Goal: Information Seeking & Learning: Learn about a topic

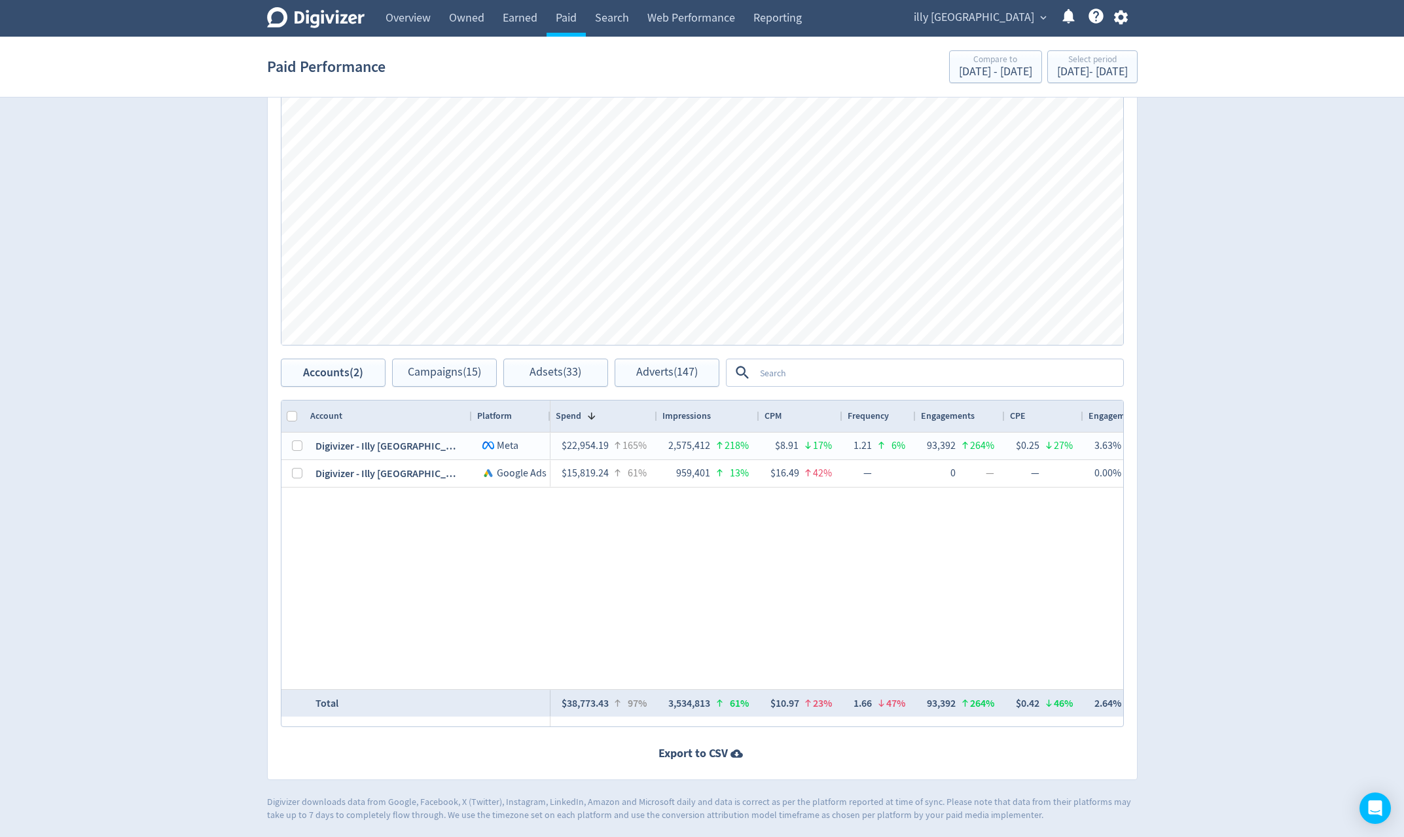
scroll to position [0, 1391]
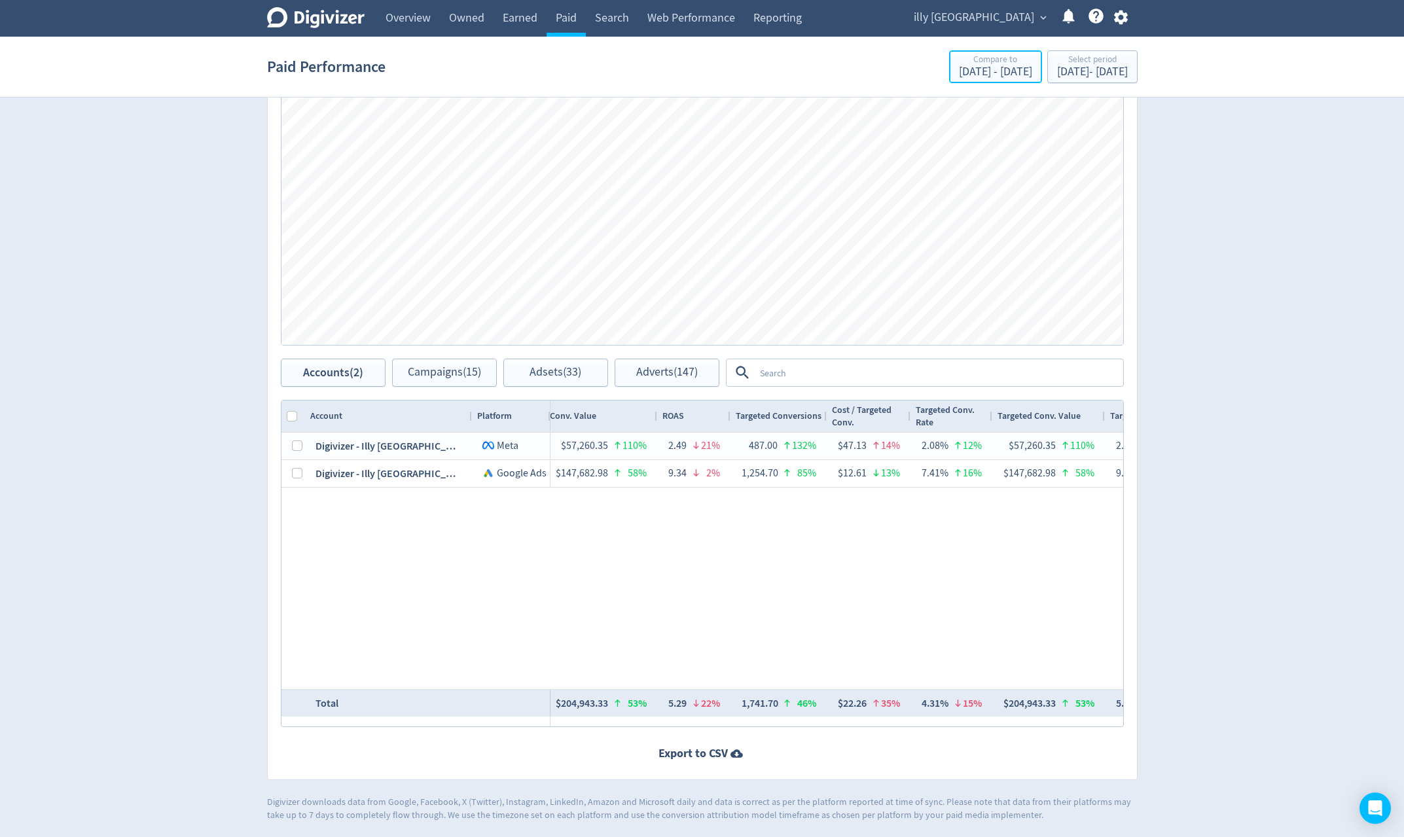
click at [959, 69] on div "Apr 3, 2022 - Dec 31, 2022" at bounding box center [995, 72] width 73 height 12
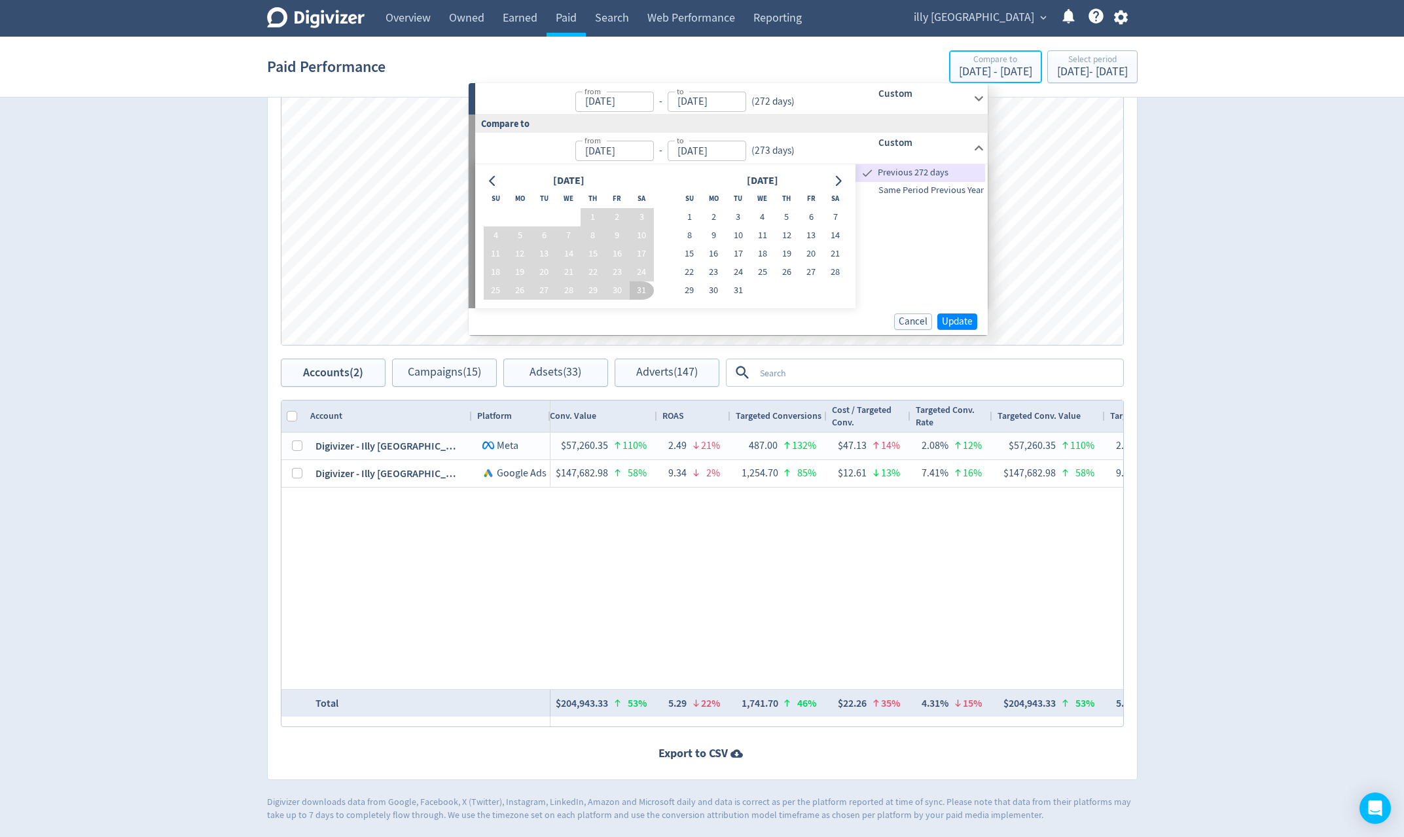
type input "Jan 01, 2023"
type input "Sep 30, 2023"
type input "Apr 03, 2022"
type input "Dec 31, 2022"
click at [1062, 69] on div "Jan 1, 2023 - Sep 30, 2023" at bounding box center [1092, 72] width 71 height 12
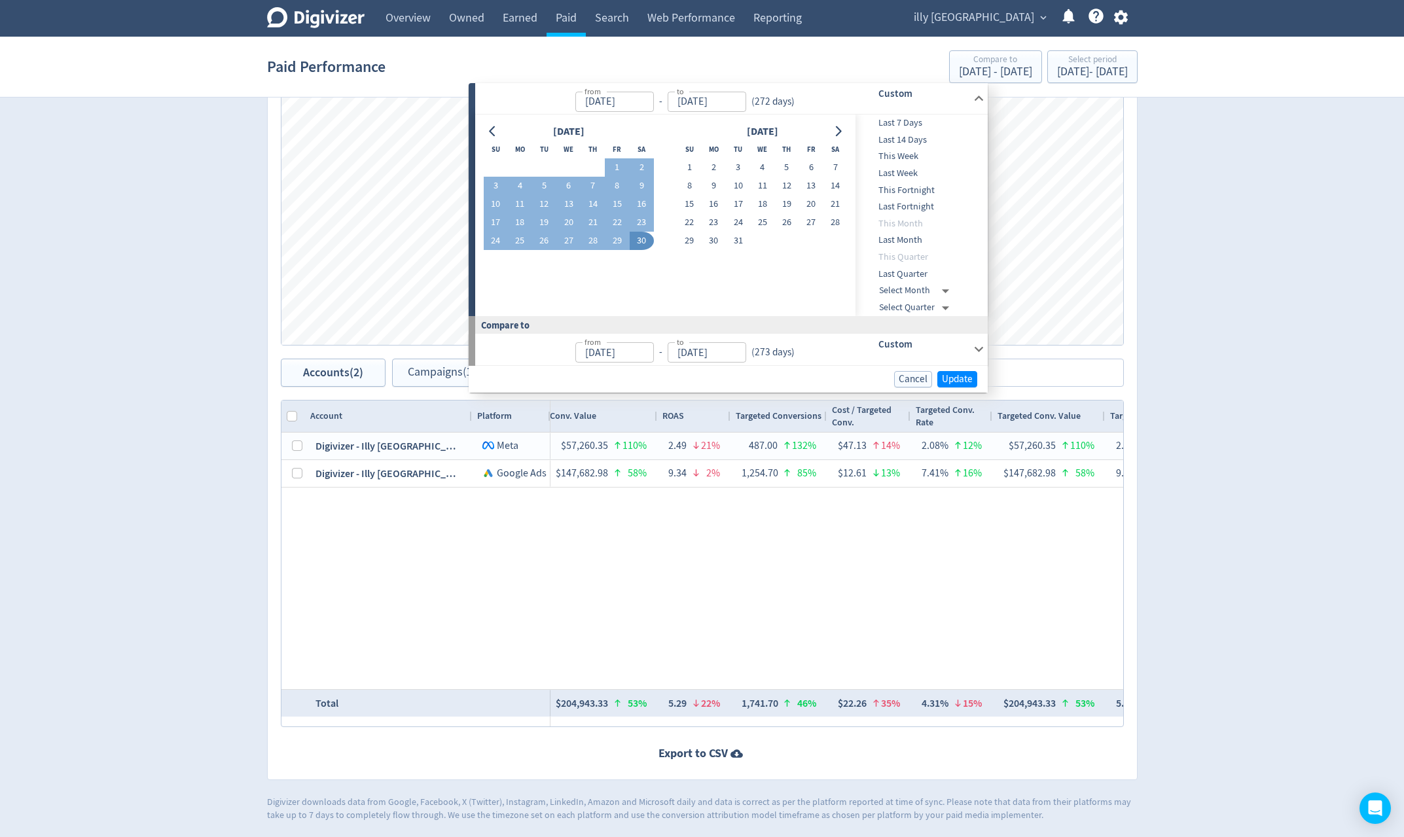
click at [646, 109] on input "Jan 01, 2023" at bounding box center [614, 102] width 79 height 20
click at [729, 101] on input "Sep 30, 2023" at bounding box center [707, 102] width 79 height 20
type input "Jan 01, 2023"
drag, startPoint x: 742, startPoint y: 101, endPoint x: 723, endPoint y: 104, distance: 18.6
click at [723, 104] on input "30/09/2023" at bounding box center [707, 102] width 79 height 20
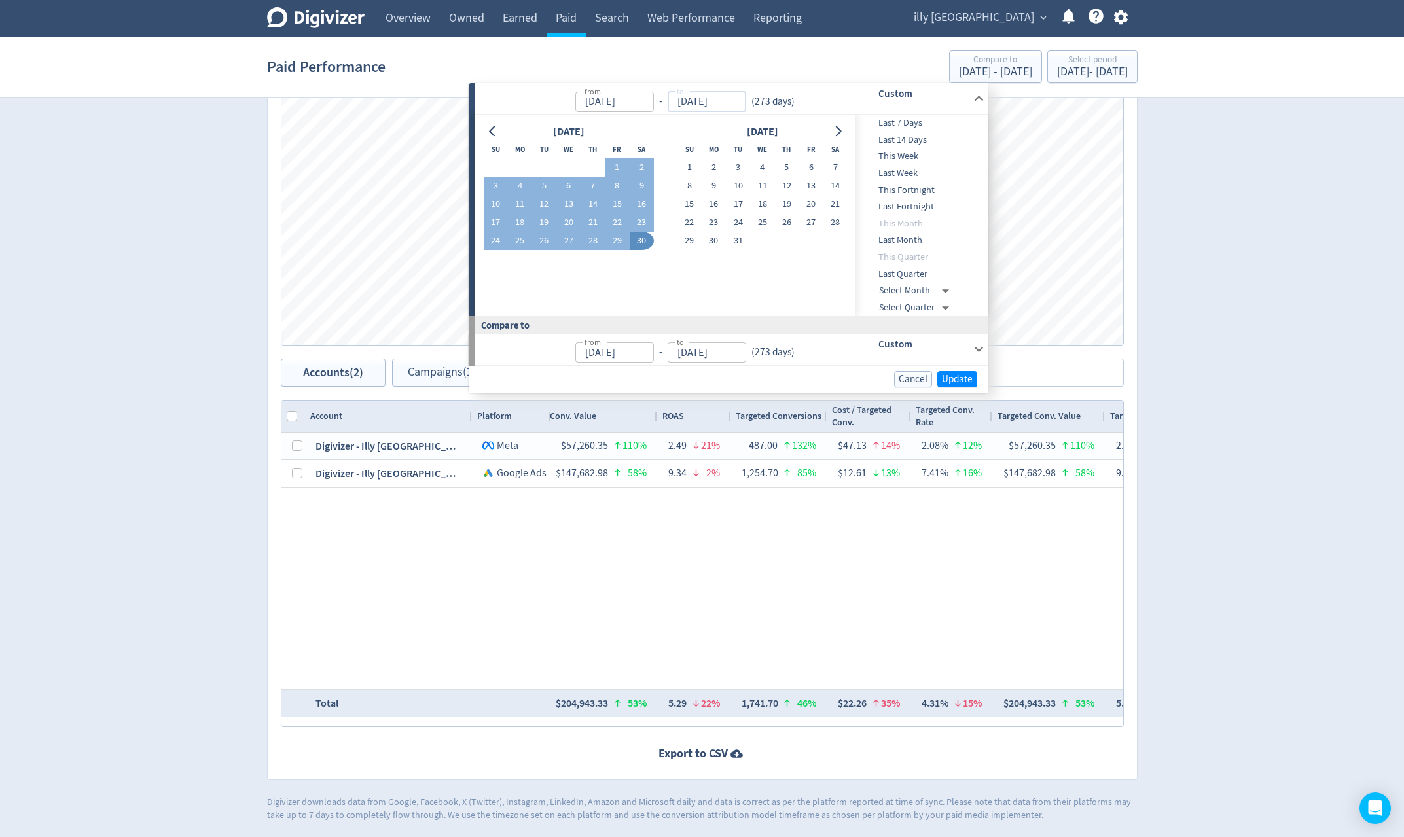
type input "30/09/2024"
click at [648, 103] on input "Jan 01, 2023" at bounding box center [614, 102] width 79 height 20
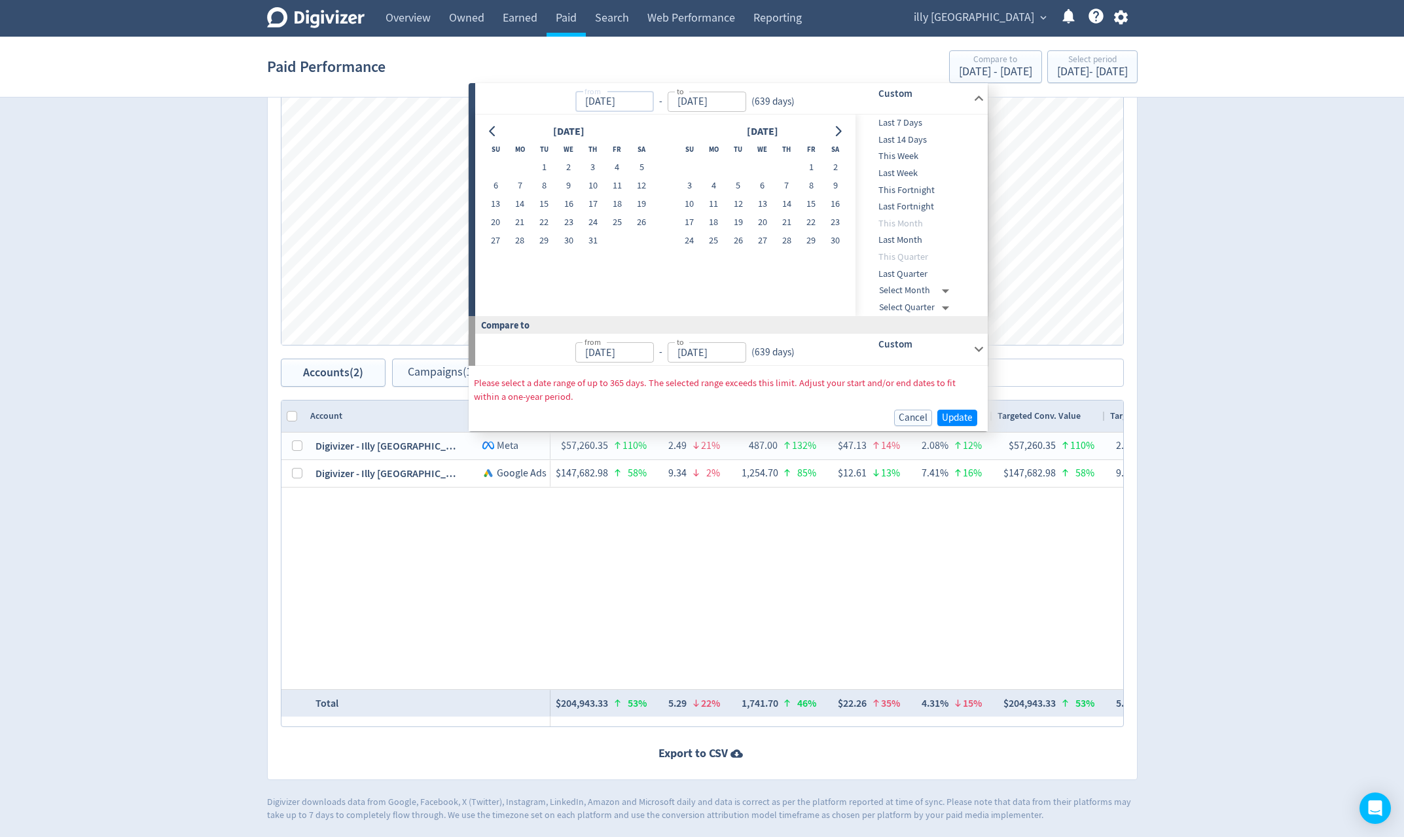
type input "01/01/2023"
type input "Sep 30, 2024"
type input "Apr 02, 2021"
click at [724, 96] on input "Sep 30, 2024" at bounding box center [707, 102] width 79 height 20
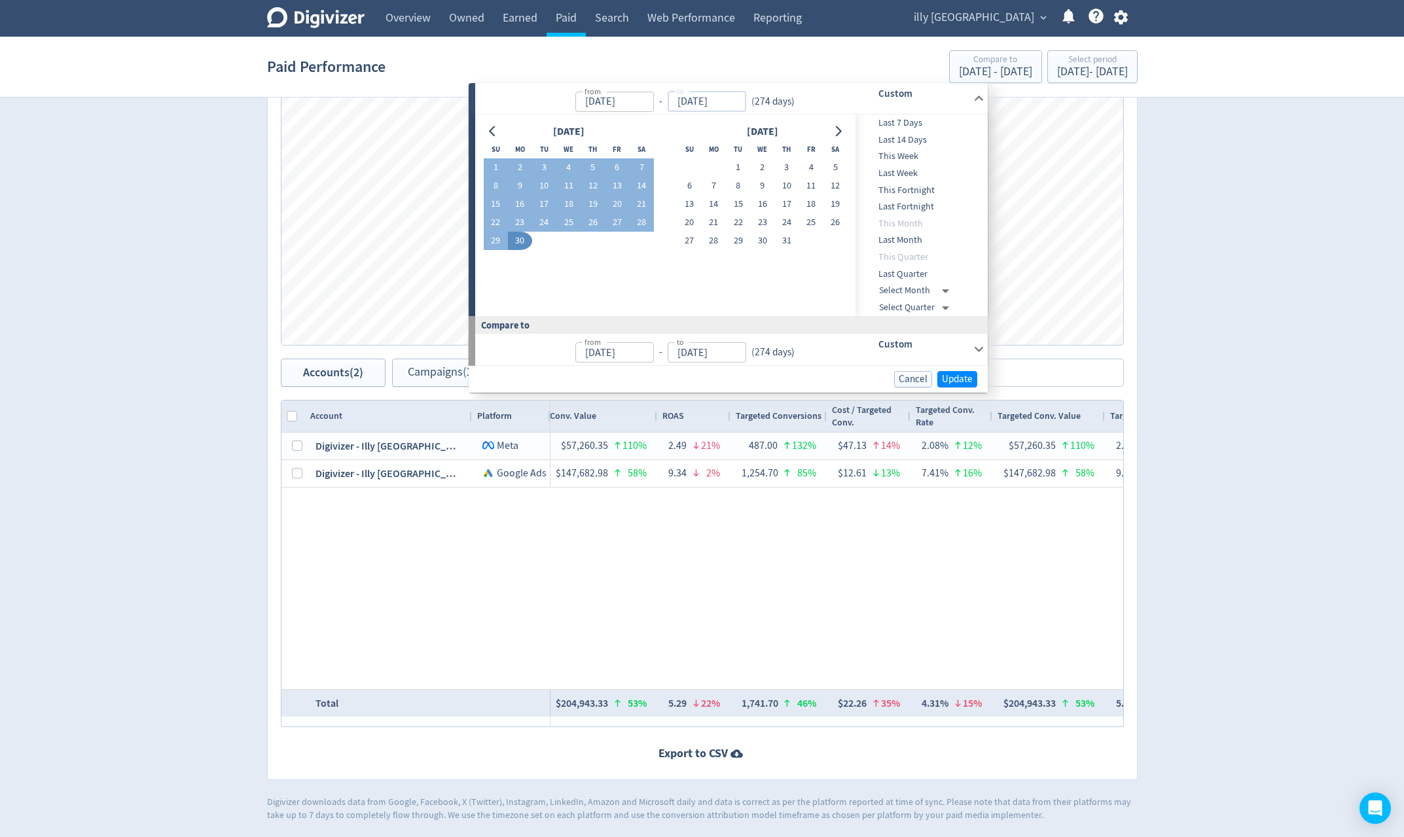
type input "Jan 01, 2024"
type input "30/09/2024"
type input "Apr 02, 2023"
type input "Dec 31, 2023"
click at [966, 374] on span "Update" at bounding box center [957, 379] width 31 height 10
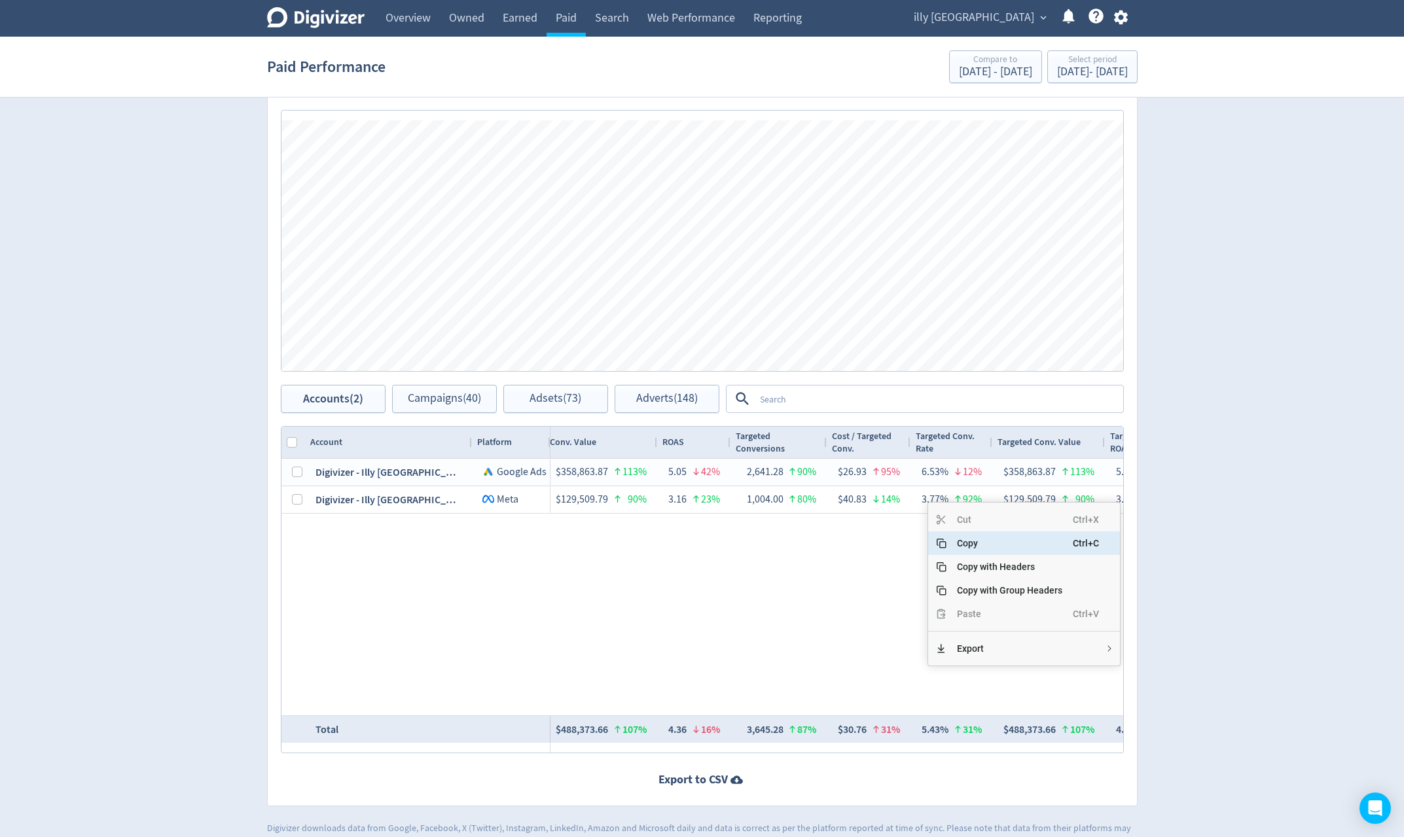
click at [977, 545] on span "Copy" at bounding box center [1010, 544] width 126 height 24
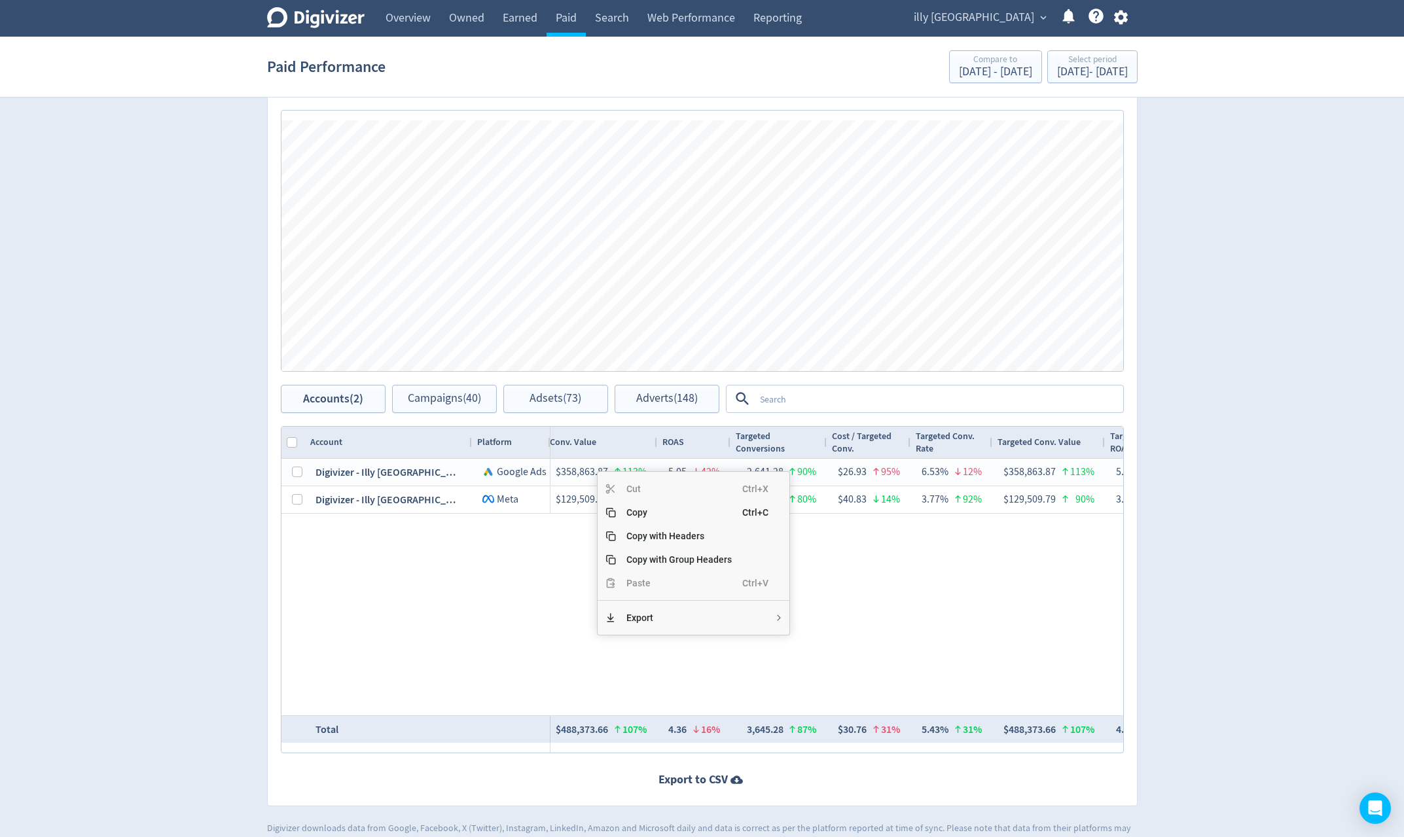
click at [1021, 629] on div "$71,119.29 270% 5,508,456 498% $12.91 38% — 363,377 121026% $0.20 100% 6.60% 20…" at bounding box center [837, 587] width 573 height 257
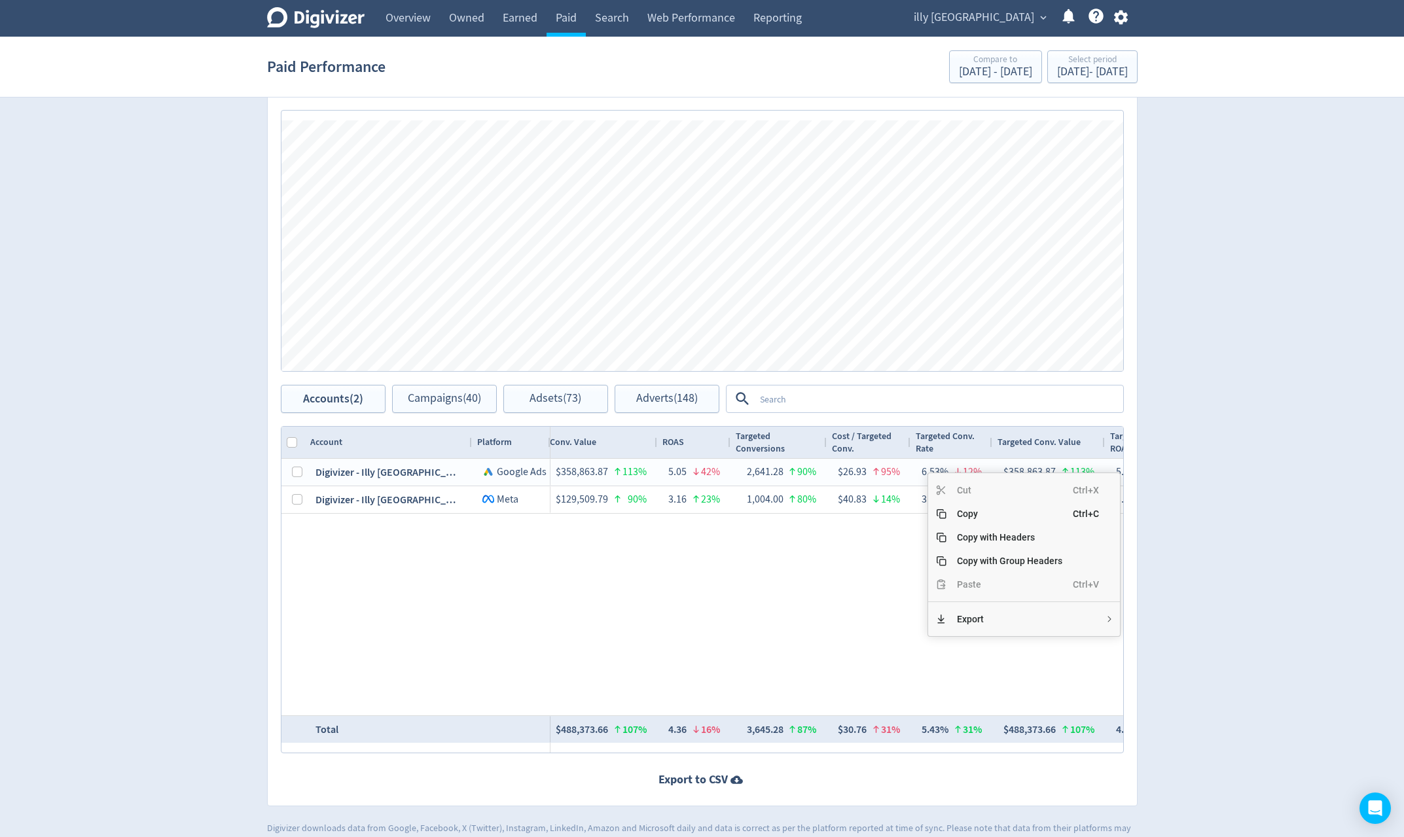
click at [852, 593] on div "$71,119.29 270% 5,508,456 498% $12.91 38% — 363,377 121026% $0.20 100% 6.60% 20…" at bounding box center [837, 587] width 573 height 257
click at [971, 524] on span "Copy" at bounding box center [1010, 519] width 126 height 24
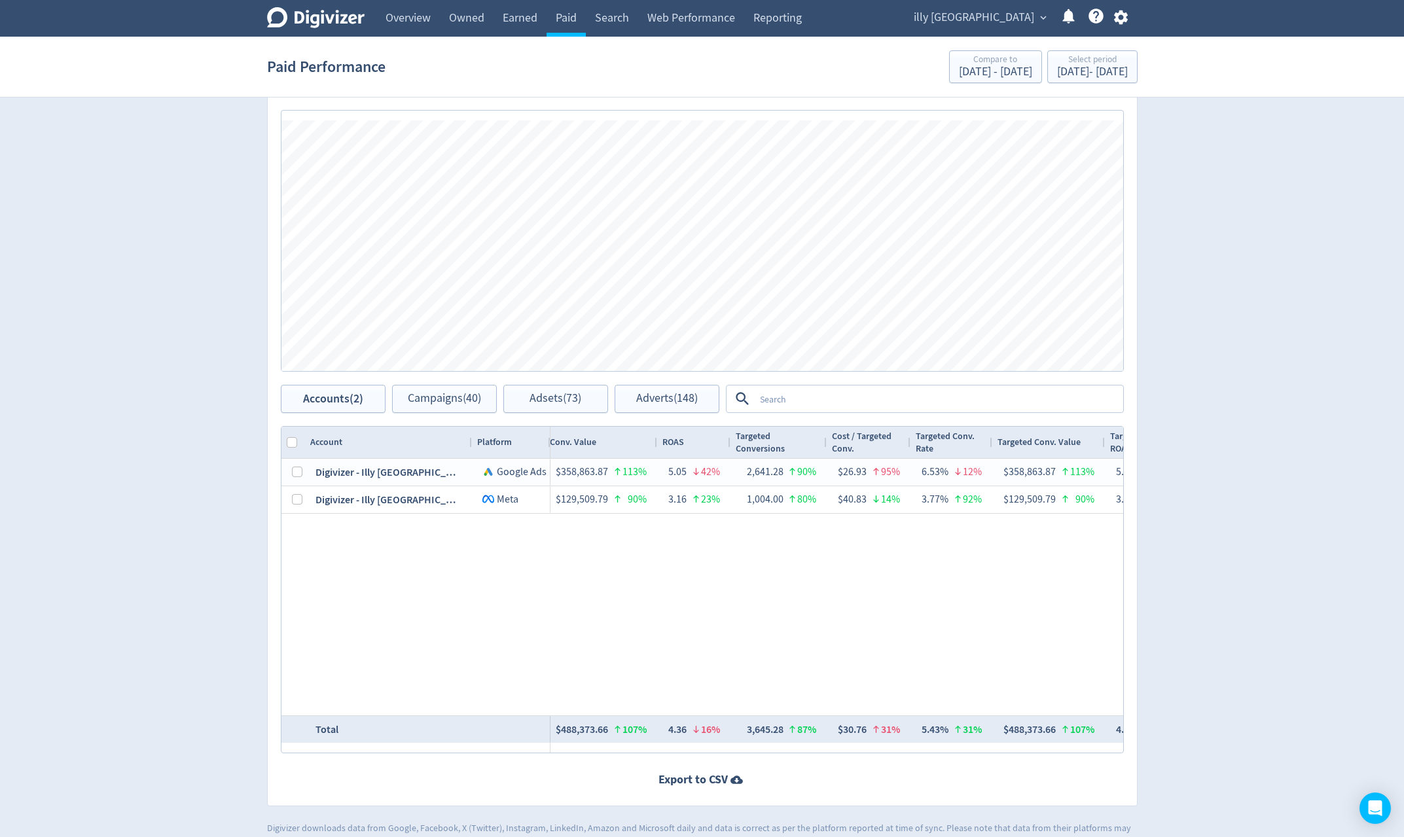
click at [406, 19] on link "Overview" at bounding box center [407, 18] width 63 height 37
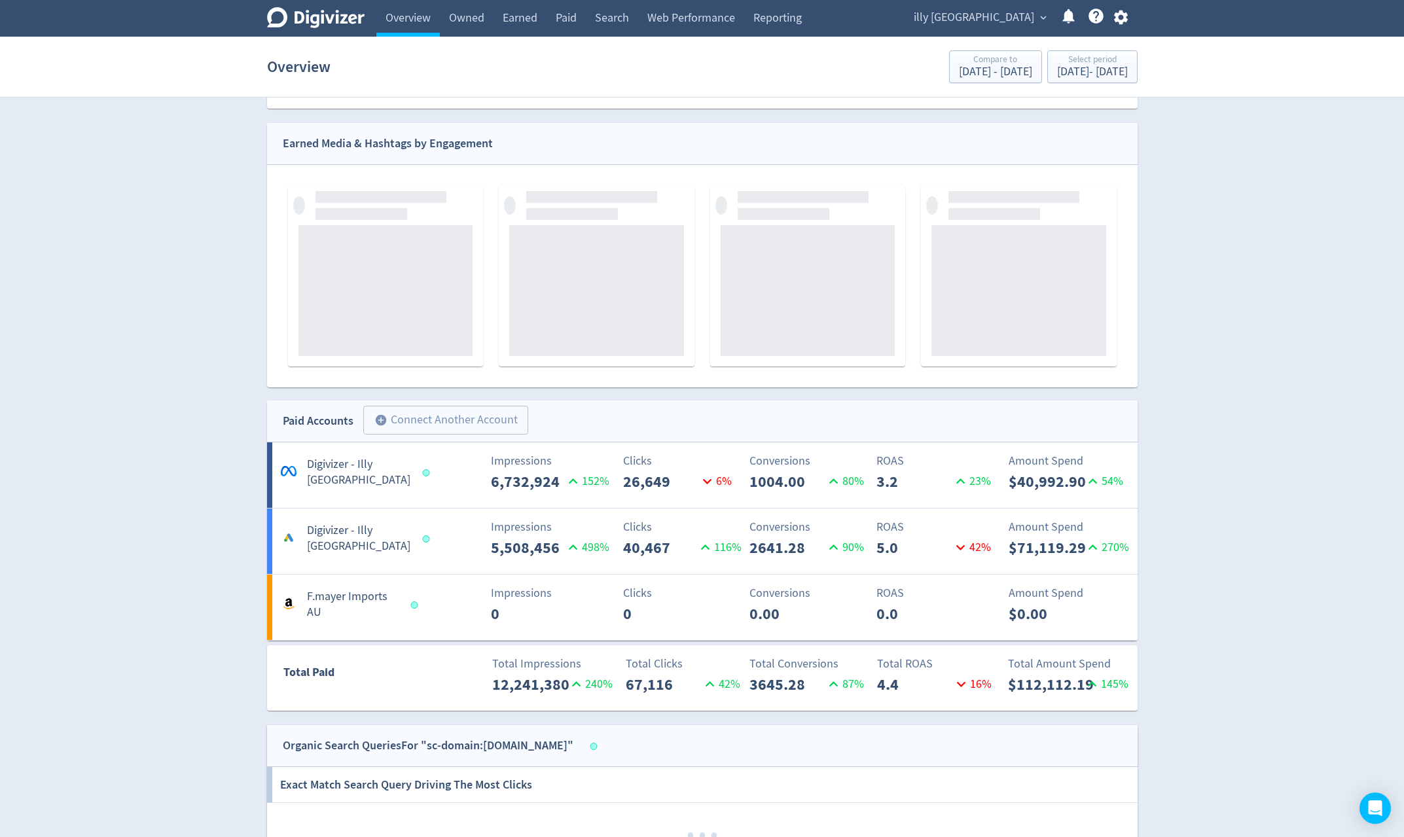
scroll to position [327, 0]
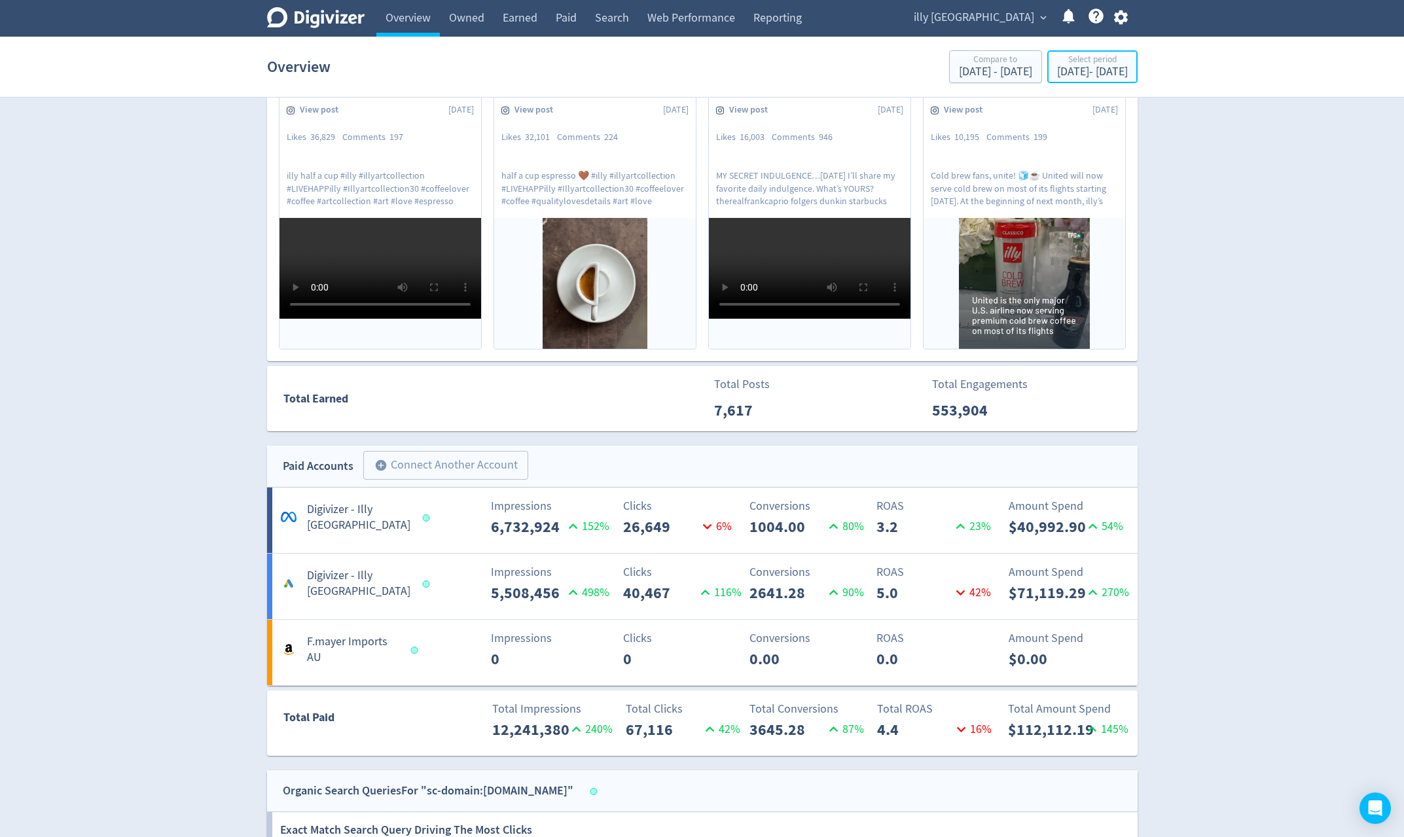
click at [1091, 75] on div "Jan 1, 2024 - Sep 30, 2024" at bounding box center [1092, 72] width 71 height 12
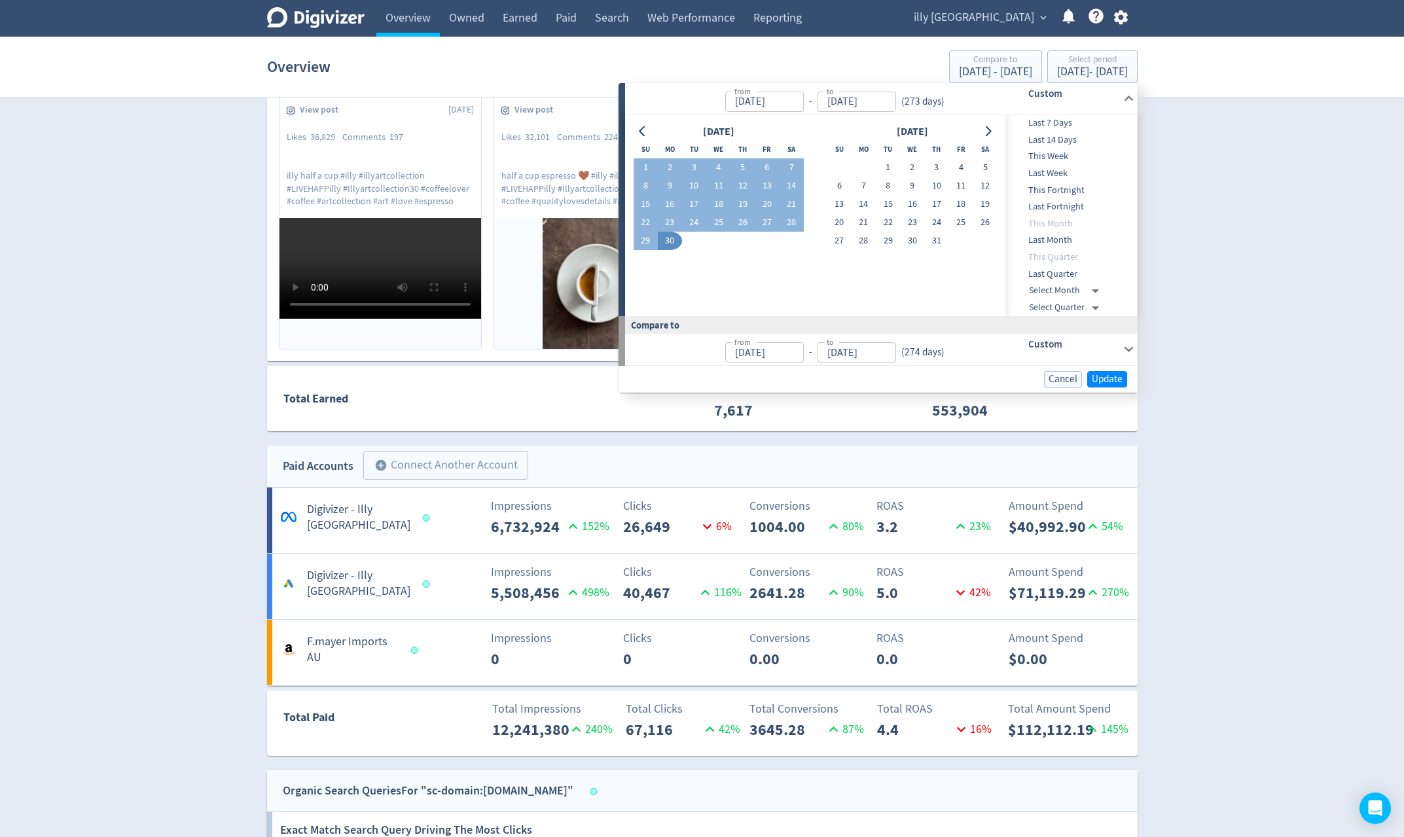
click at [1051, 286] on body "Digivizer Logo Mark Digivizer Logo Overview Owned Earned Paid Search Web Perfor…" at bounding box center [702, 548] width 1404 height 1750
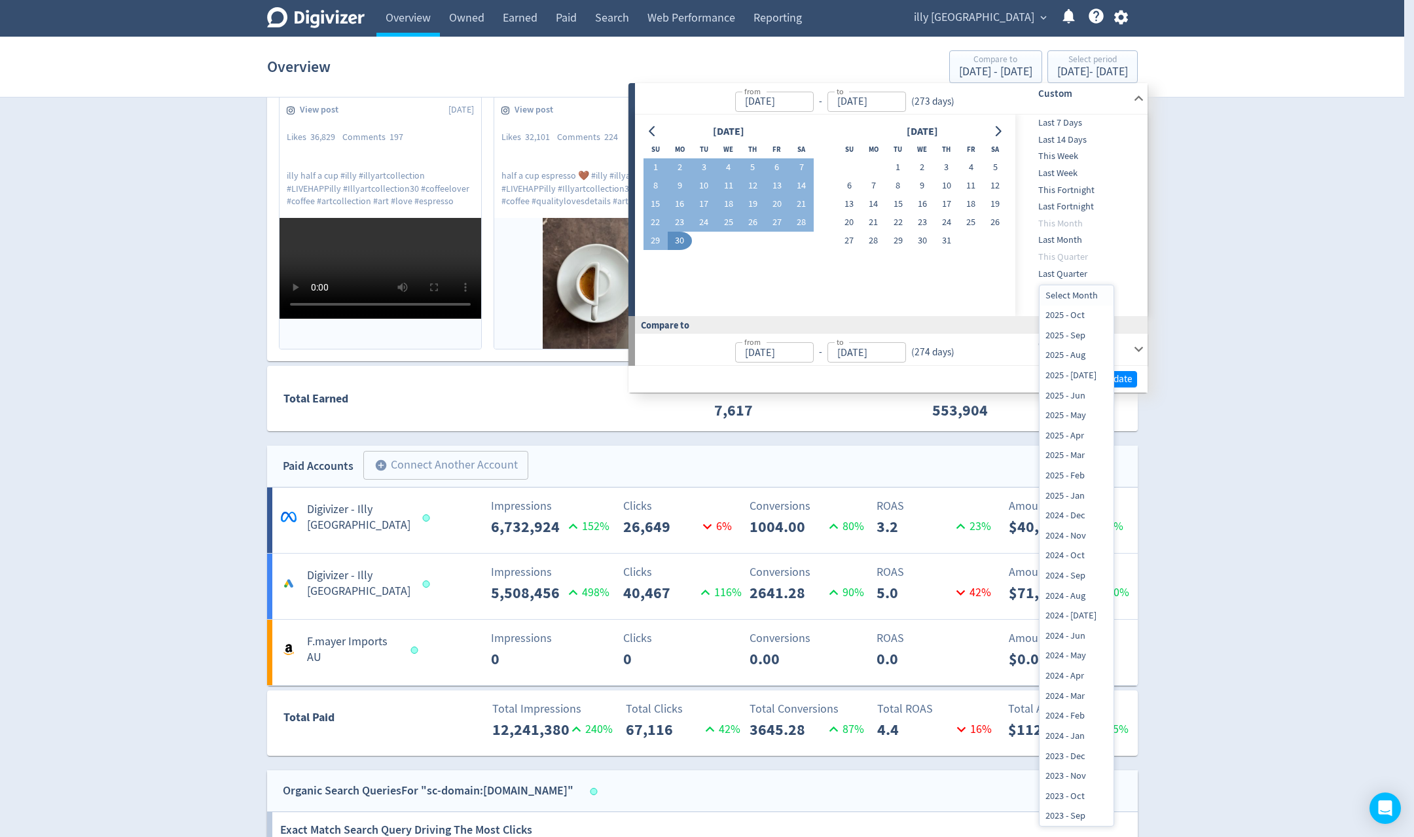
click at [1208, 297] on div at bounding box center [707, 418] width 1414 height 837
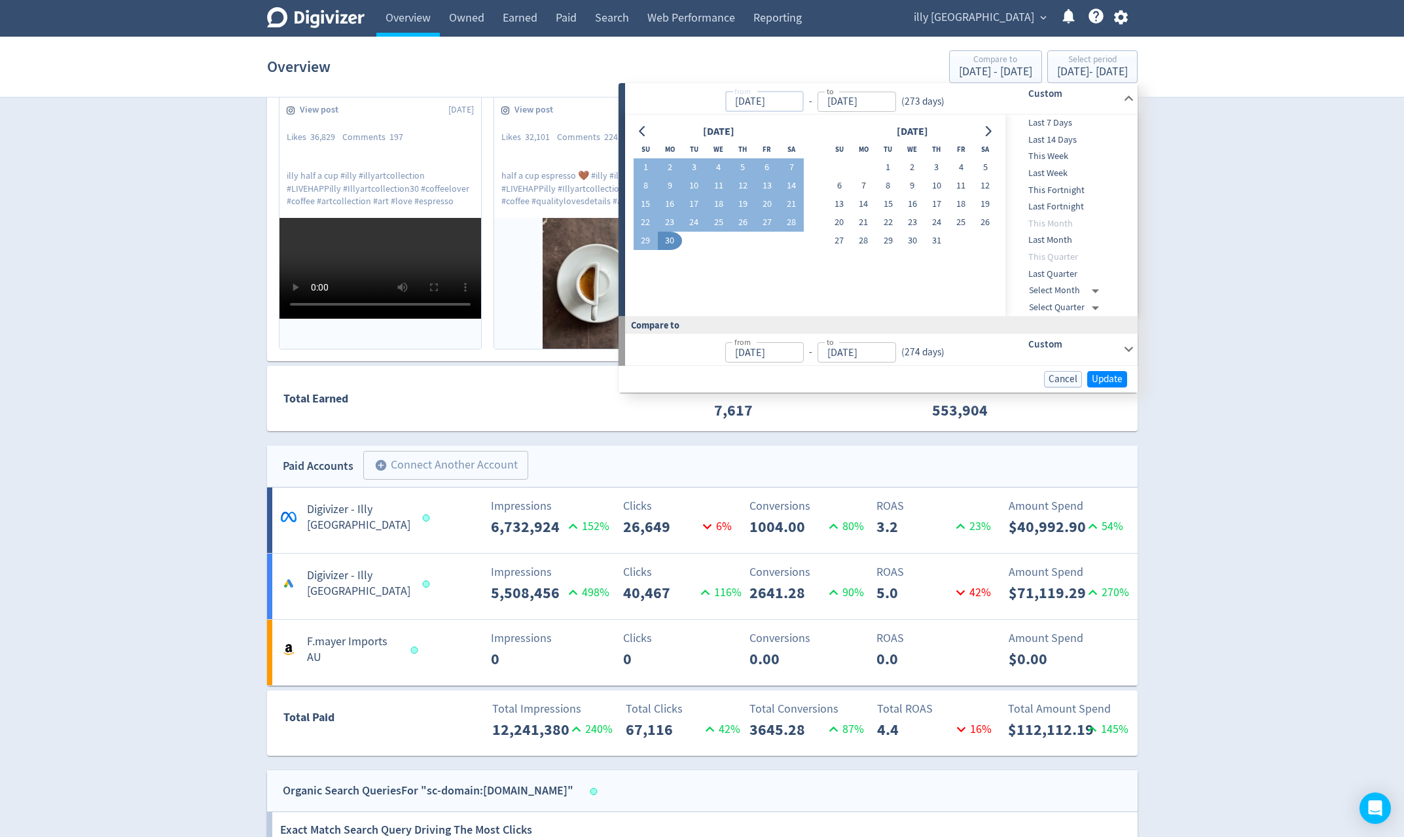
click at [795, 101] on input "01/01/2024" at bounding box center [764, 102] width 79 height 20
click at [885, 105] on input "Sep 30, 2024" at bounding box center [857, 102] width 79 height 20
type input "Jan 01, 2024"
type input "30/09/2025"
click at [782, 101] on input "Jan 01, 2024" at bounding box center [764, 102] width 79 height 20
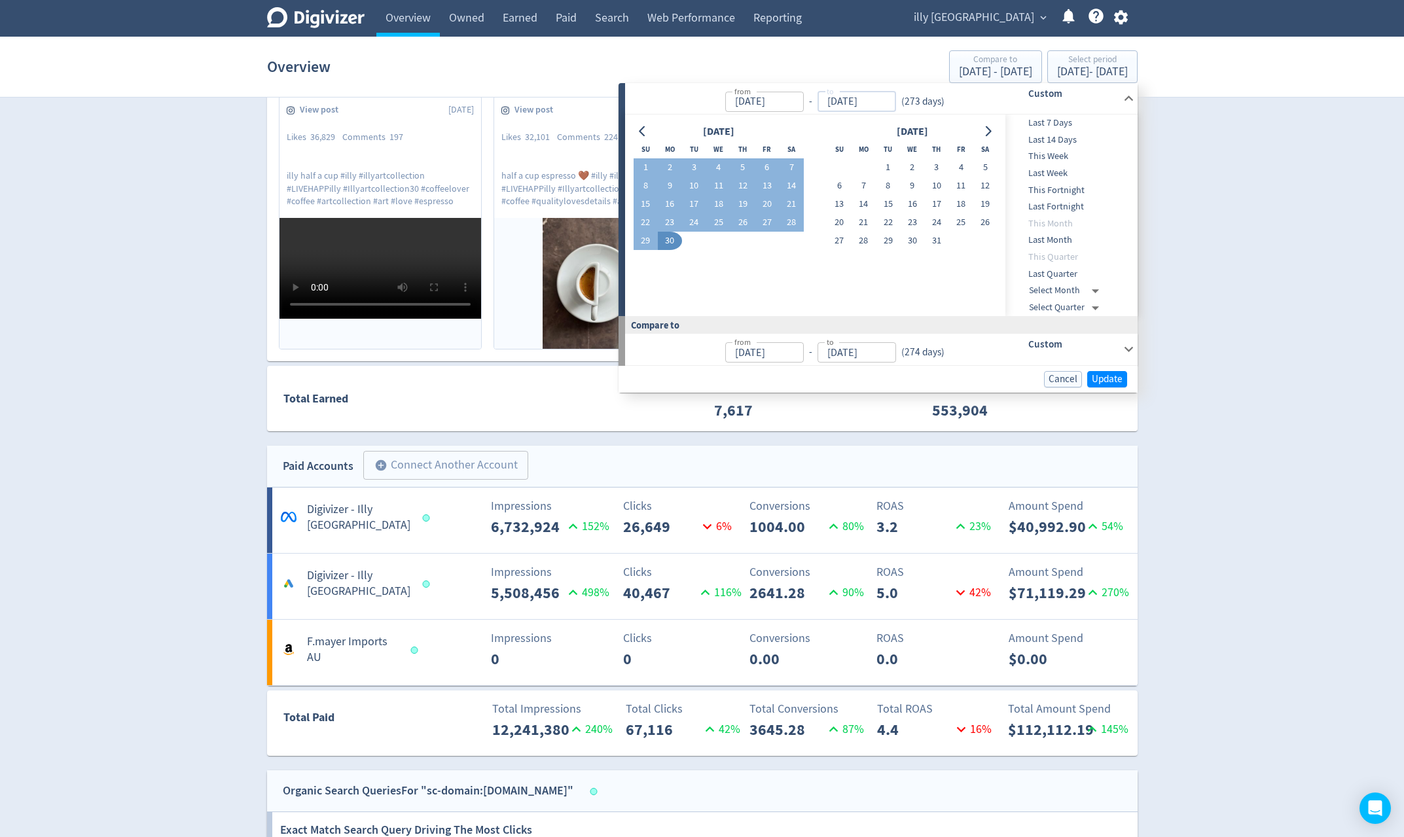
type input "01/01/2024"
type input "[DATE]"
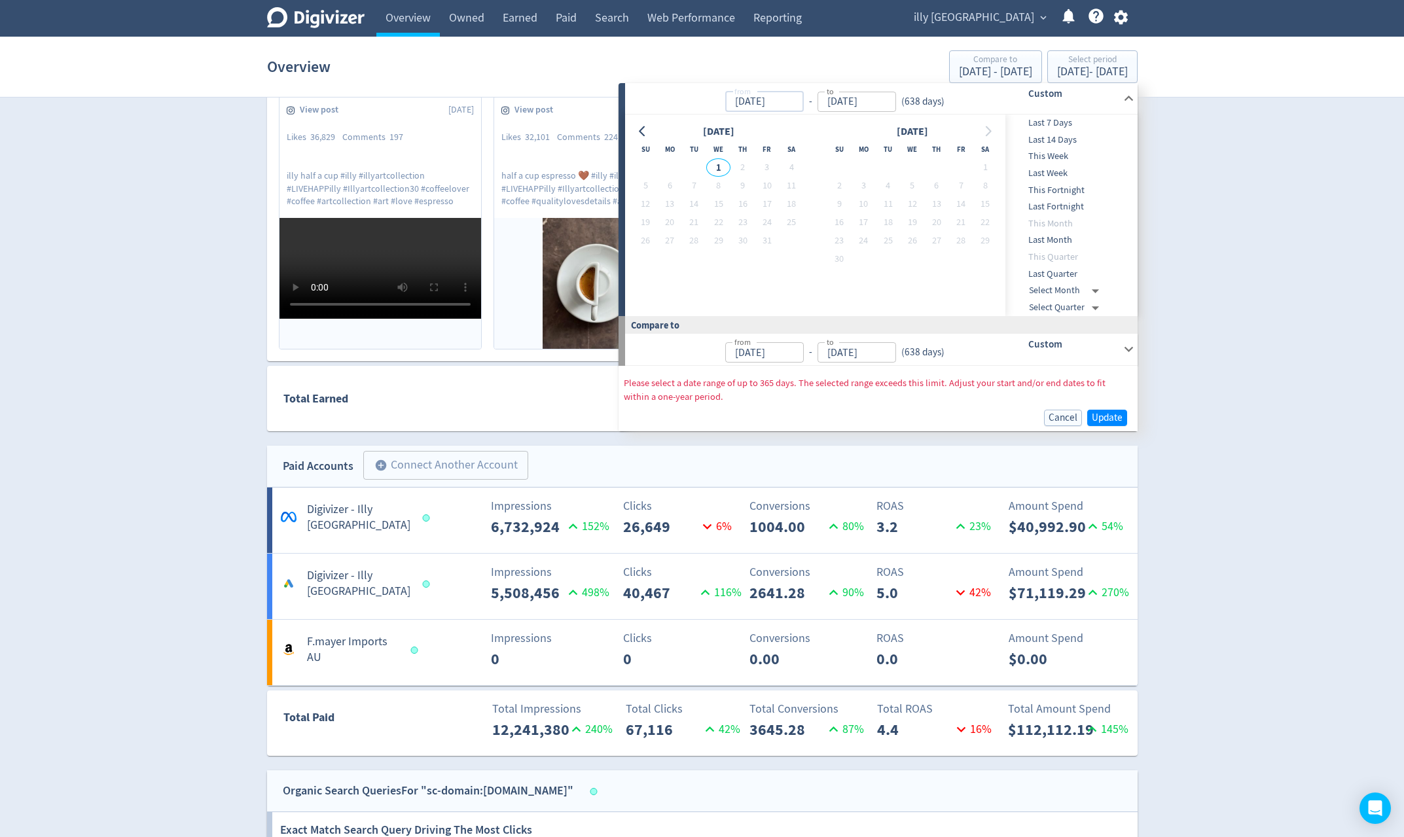
type input "Apr 03, 2022"
type input "Jan 01, 2024"
click at [854, 107] on input "[DATE]" at bounding box center [857, 102] width 79 height 20
type input "Jan 01, 2025"
type input "30/09/2025"
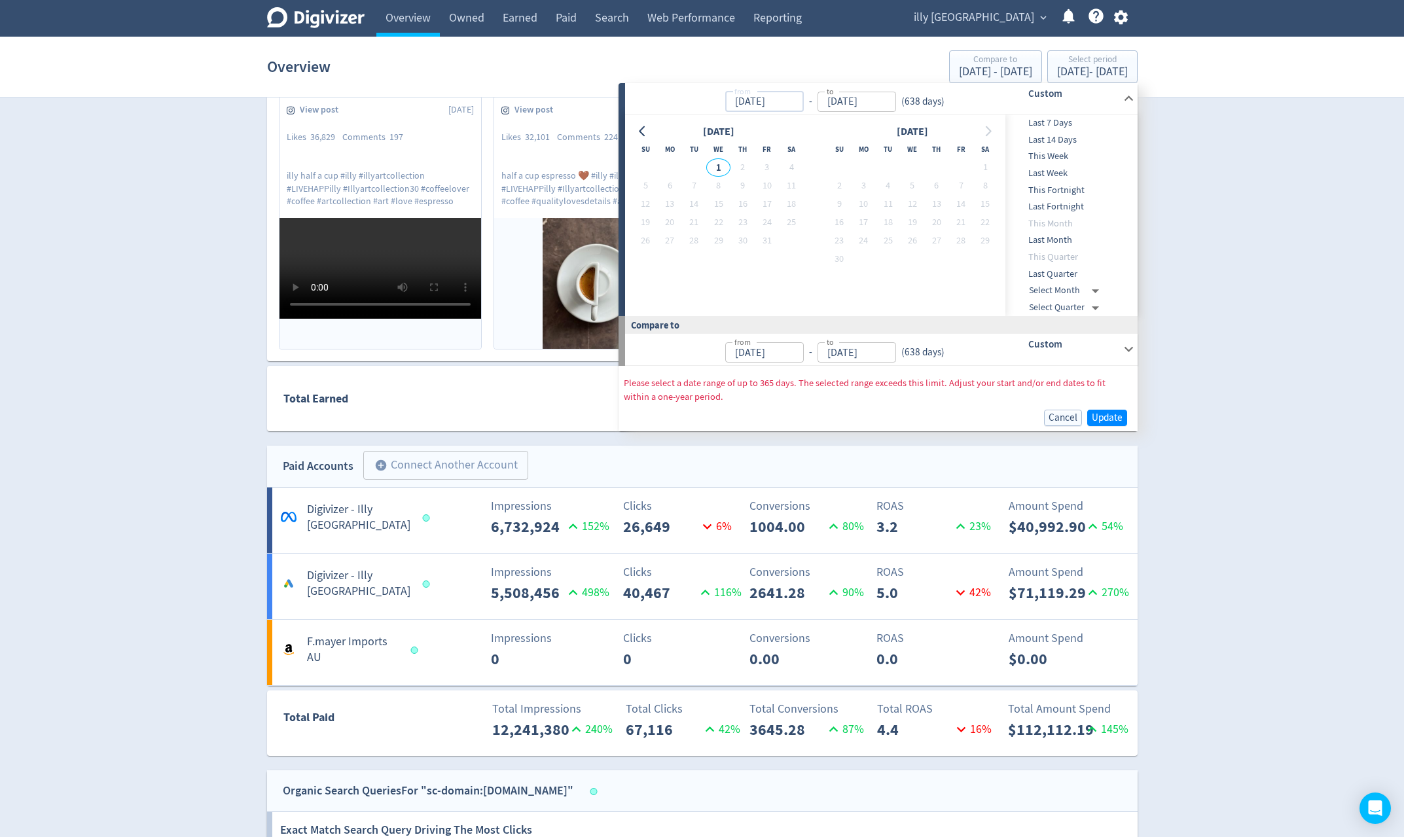
type input "Apr 03, 2024"
type input "Dec 31, 2024"
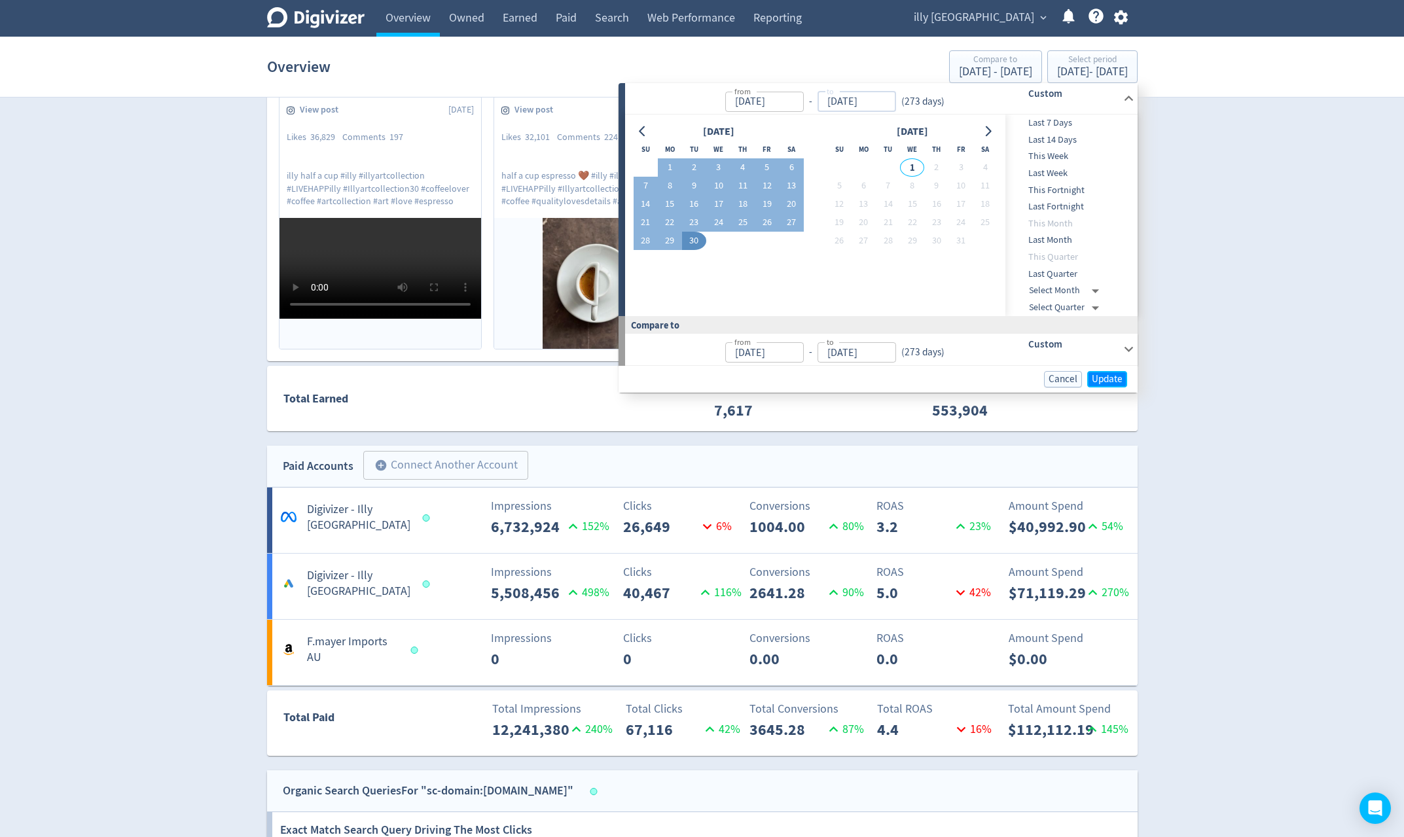
click at [1099, 379] on span "Update" at bounding box center [1107, 379] width 31 height 10
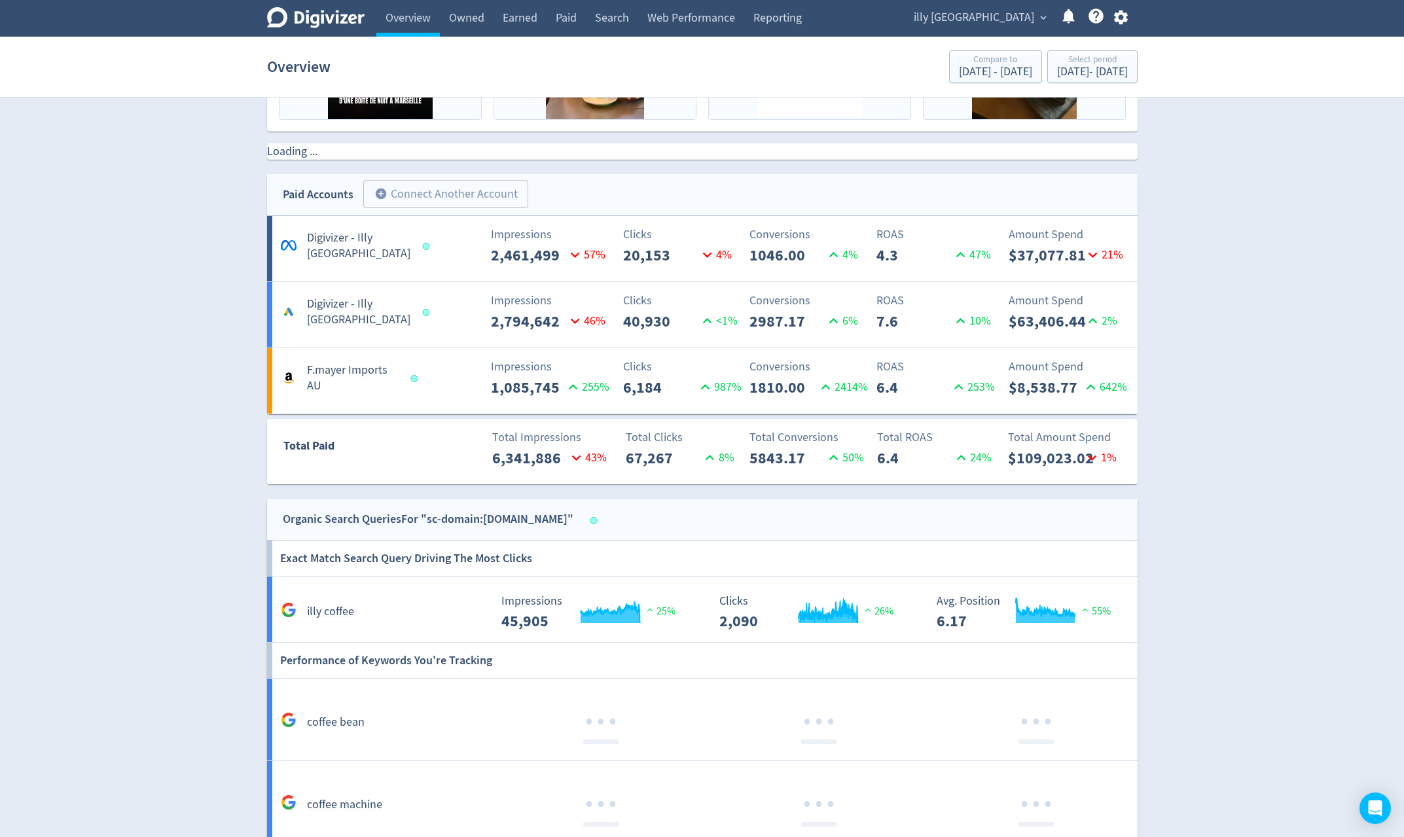
scroll to position [585, 0]
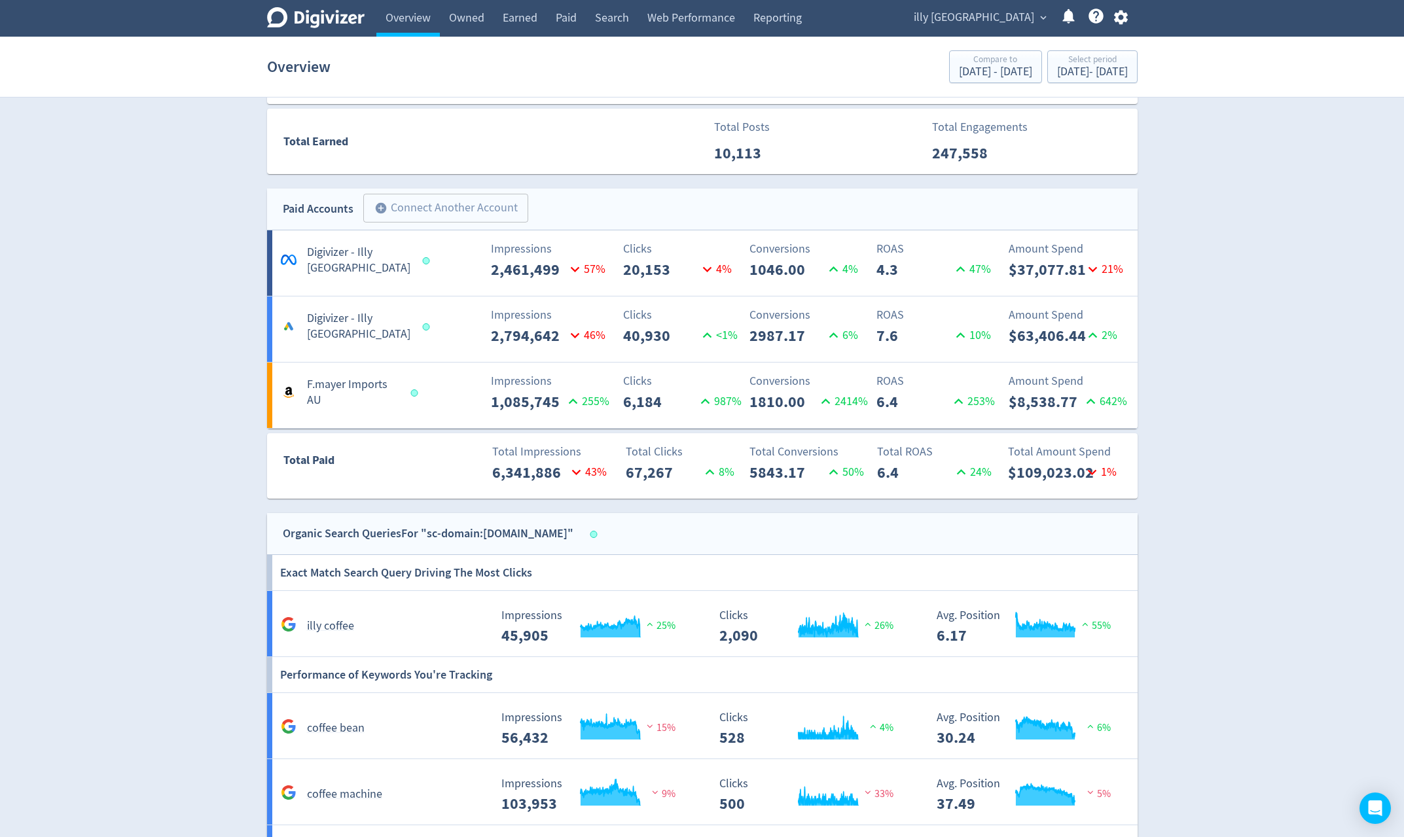
click at [579, 25] on link "Paid" at bounding box center [566, 18] width 39 height 37
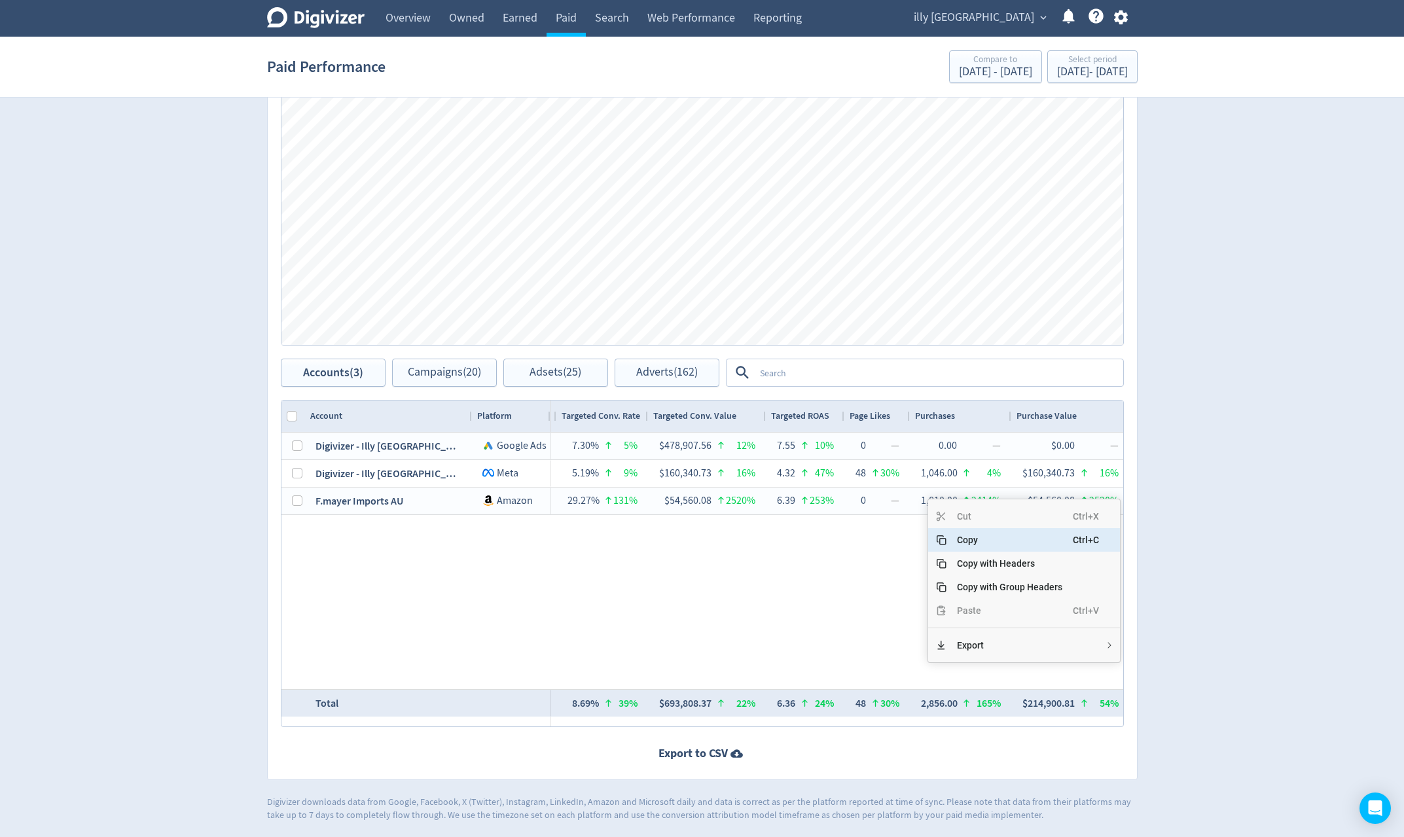
click at [1038, 539] on span "Copy" at bounding box center [1010, 540] width 126 height 24
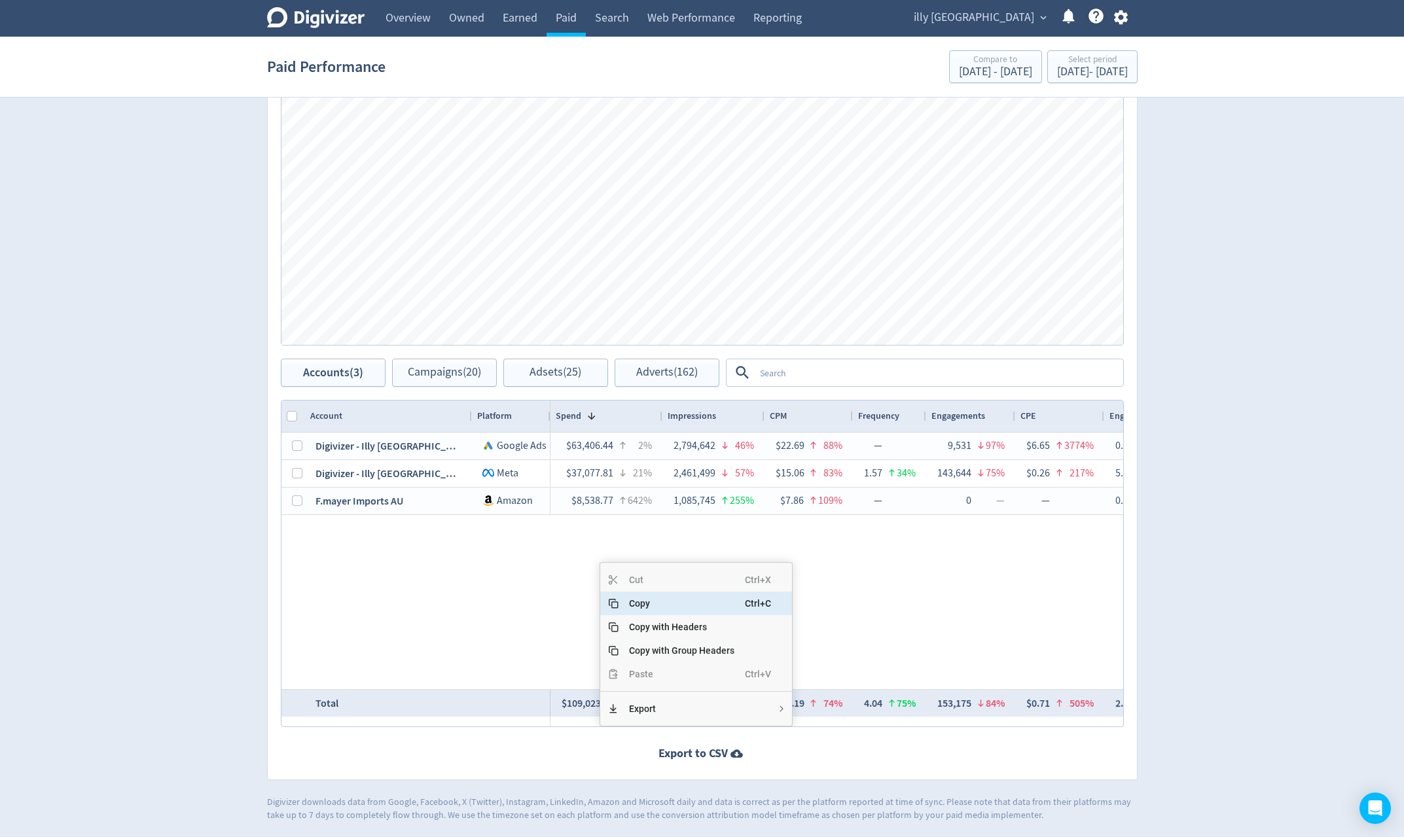
click at [681, 601] on span "Copy" at bounding box center [682, 604] width 126 height 24
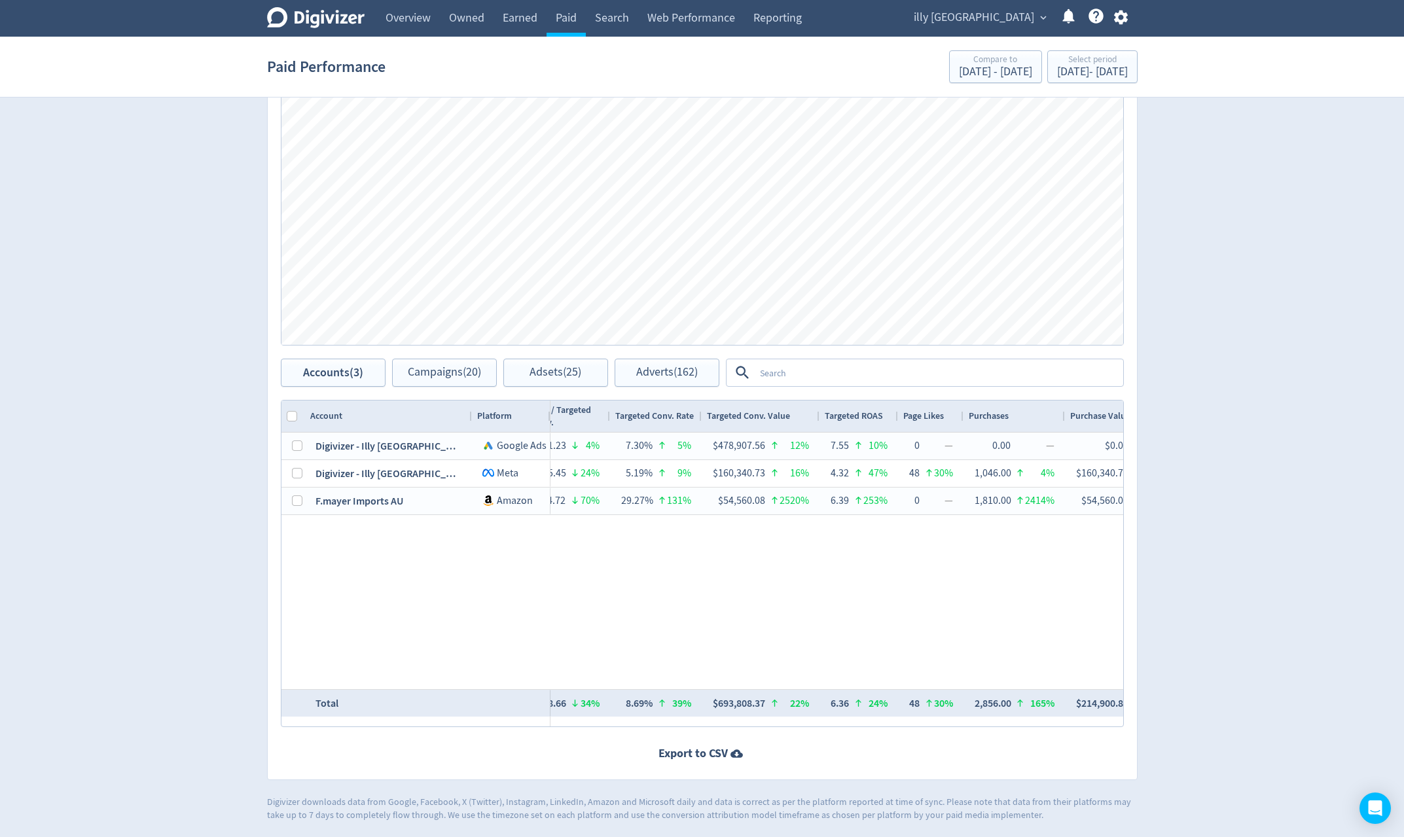
scroll to position [0, 1625]
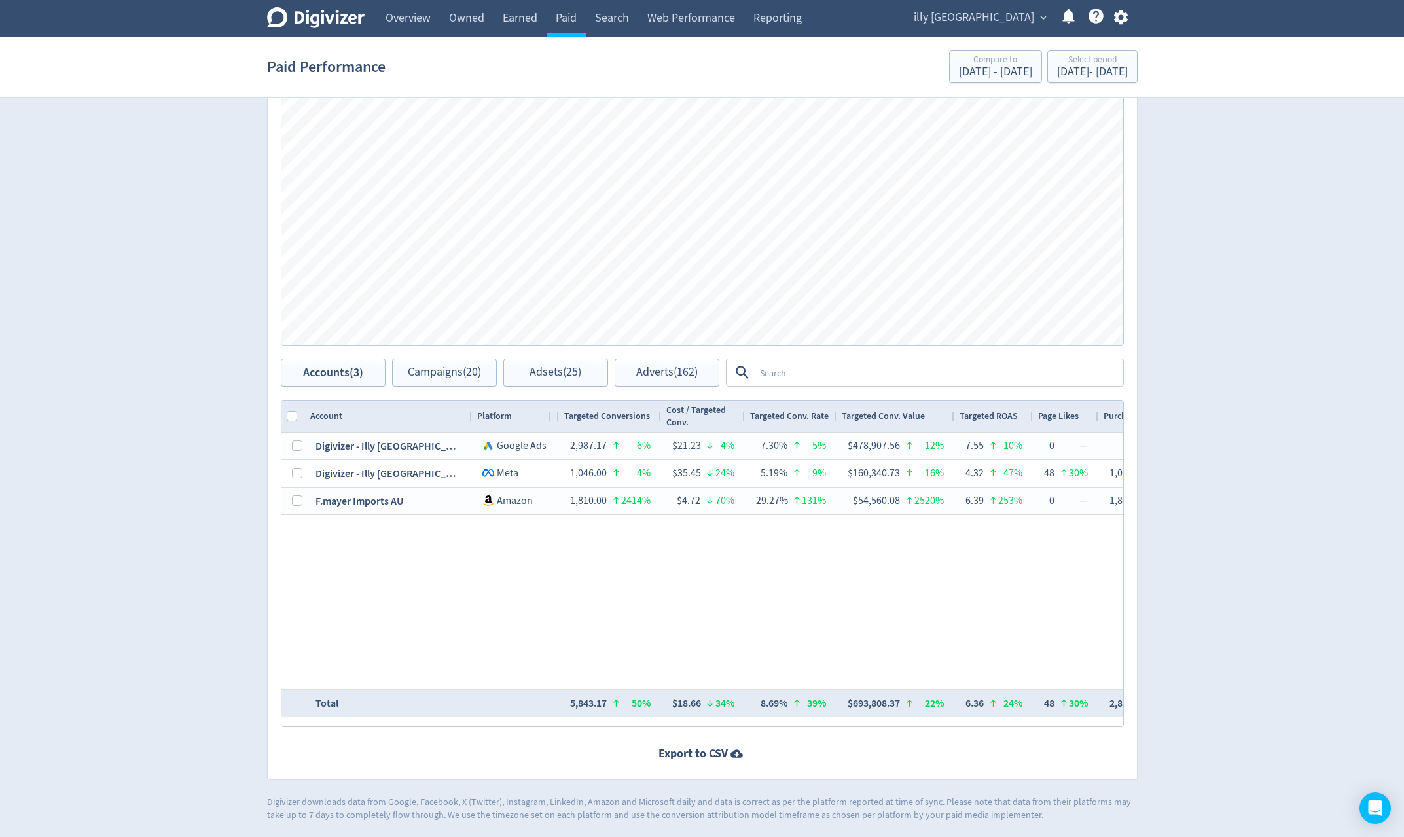
click at [386, 14] on link "Overview" at bounding box center [407, 18] width 63 height 37
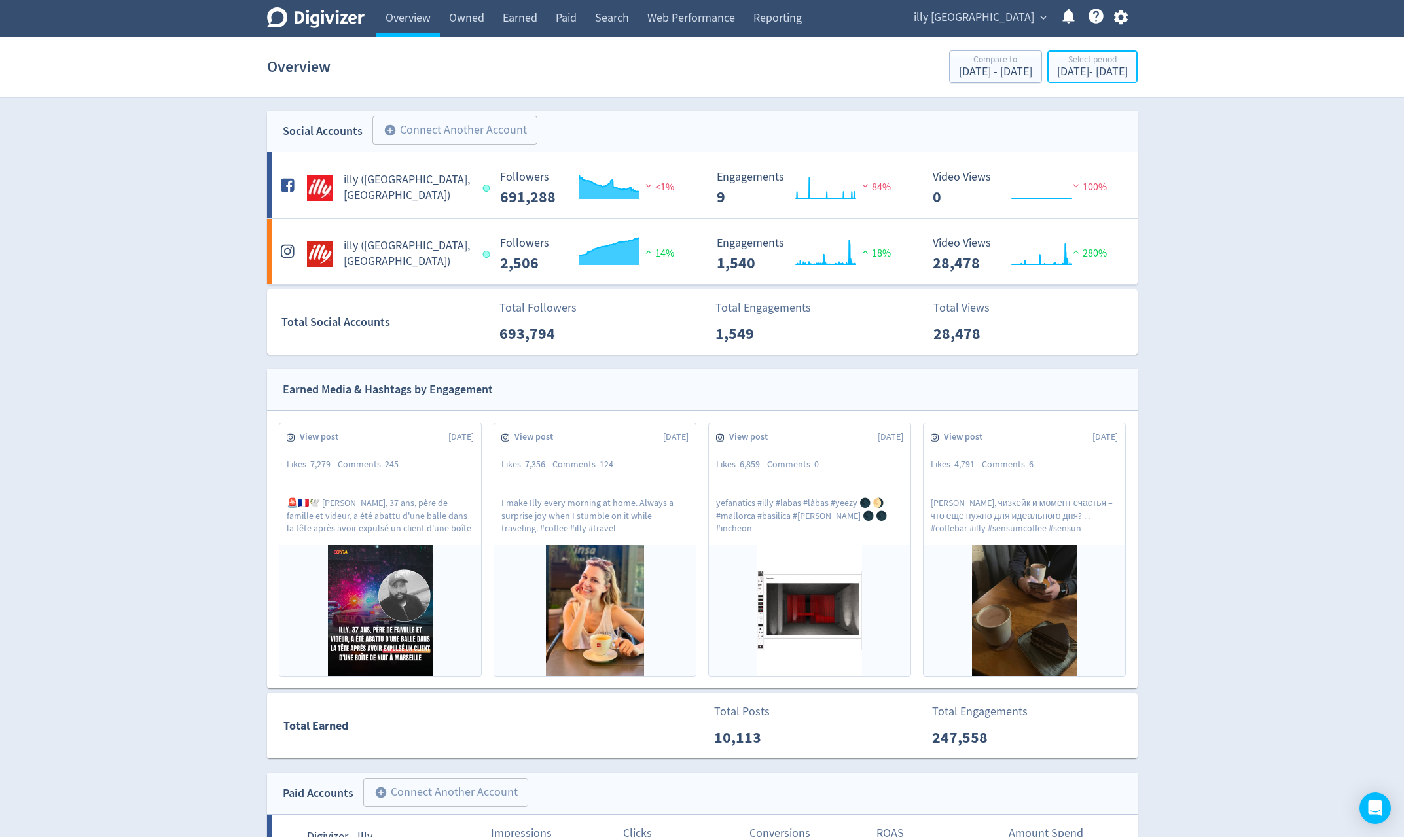
click at [1066, 75] on div "Jan 1, 2025 - Sep 30, 2025" at bounding box center [1092, 72] width 71 height 12
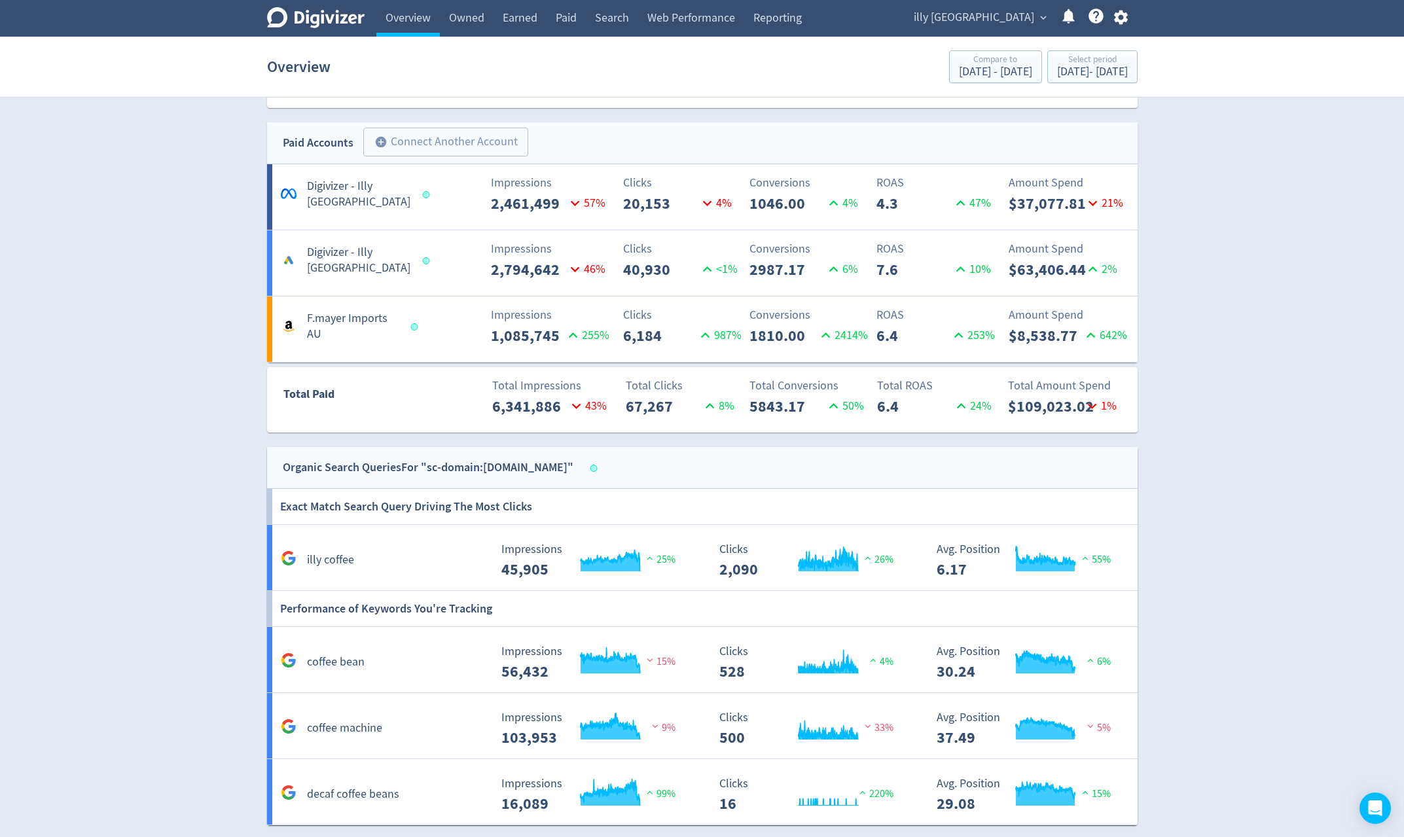
scroll to position [655, 0]
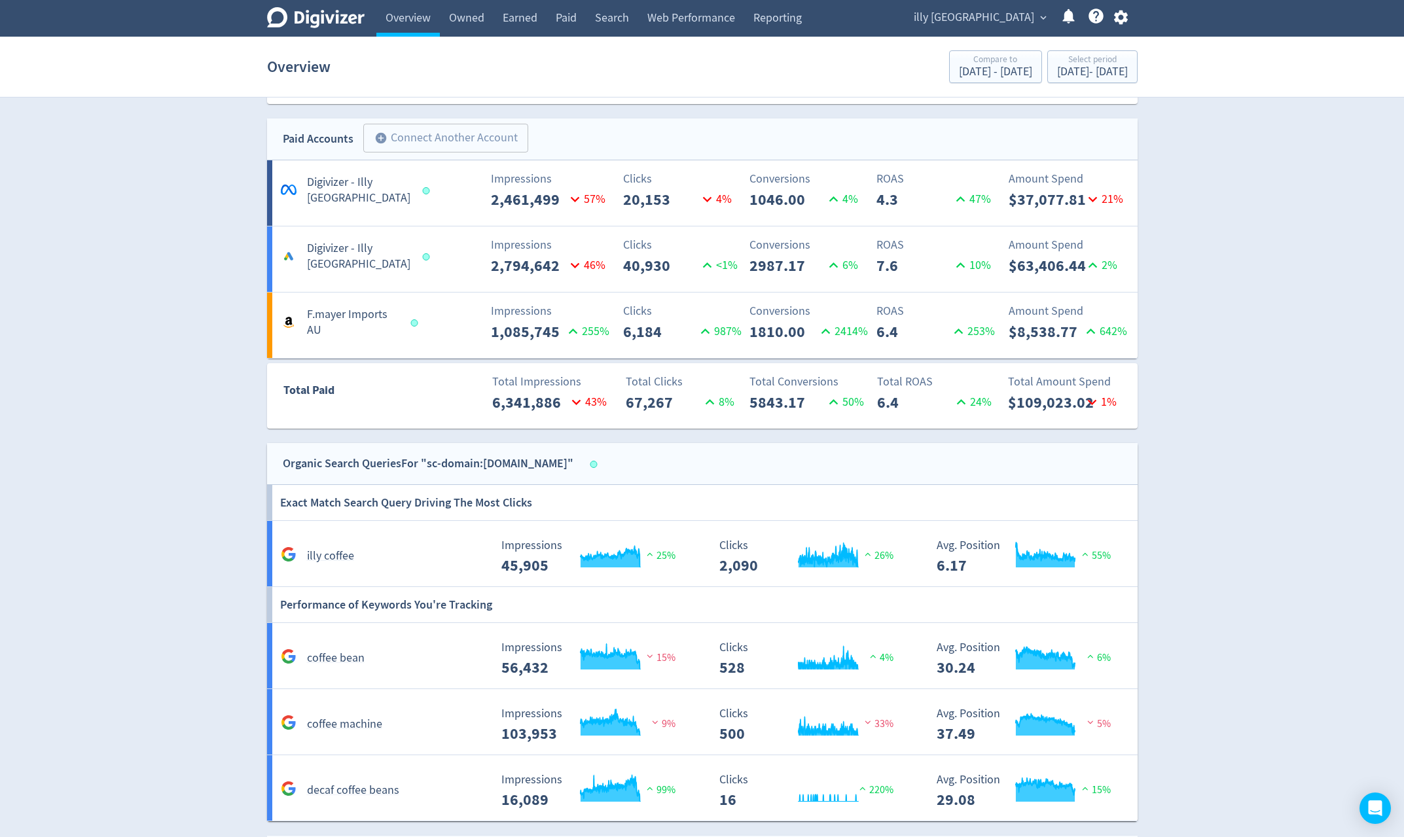
drag, startPoint x: 1332, startPoint y: 247, endPoint x: 1289, endPoint y: 263, distance: 46.0
click at [1331, 247] on div "Digivizer Logo Mark Digivizer Logo Overview Owned Earned Paid Search Web Perfor…" at bounding box center [702, 220] width 1404 height 1750
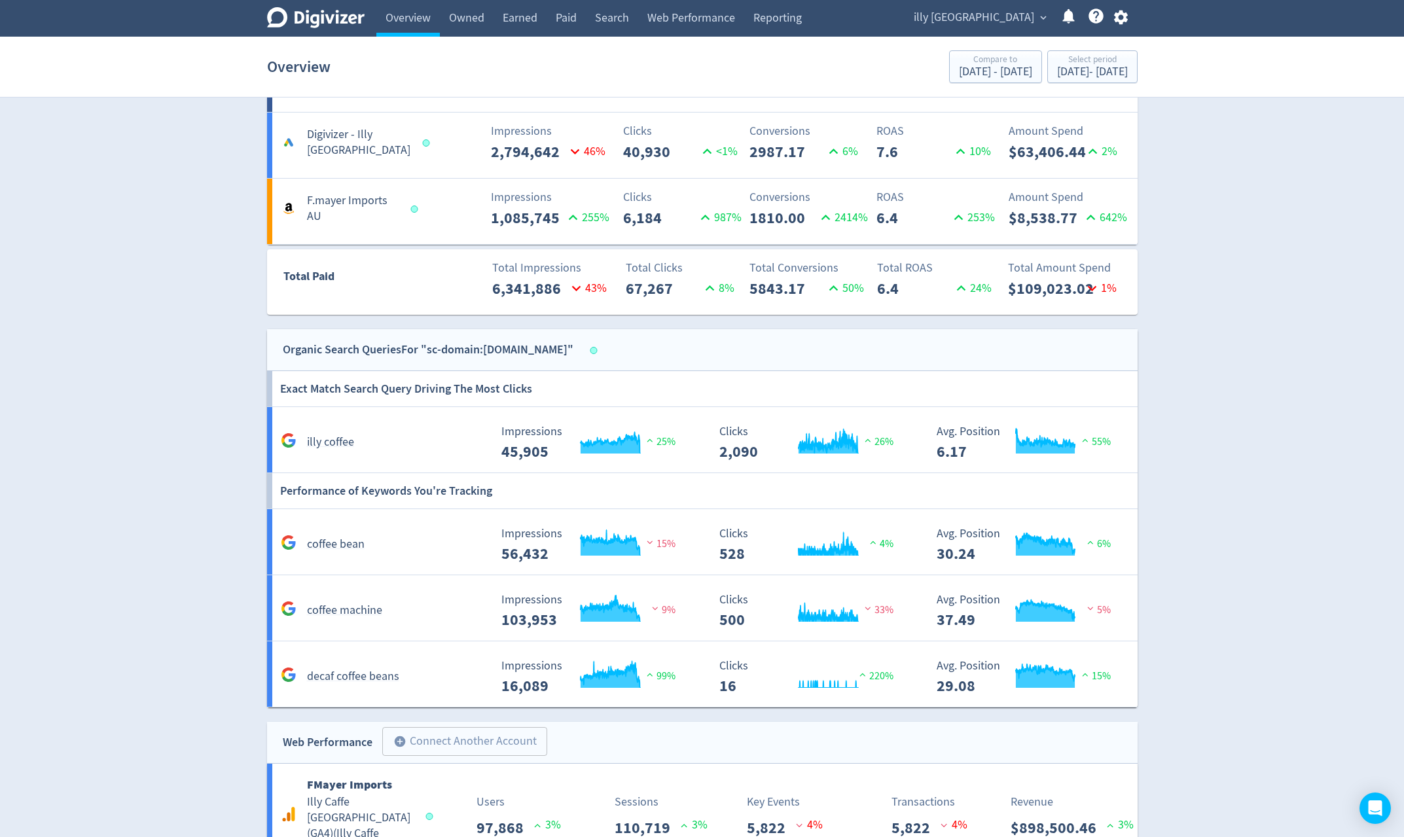
scroll to position [913, 0]
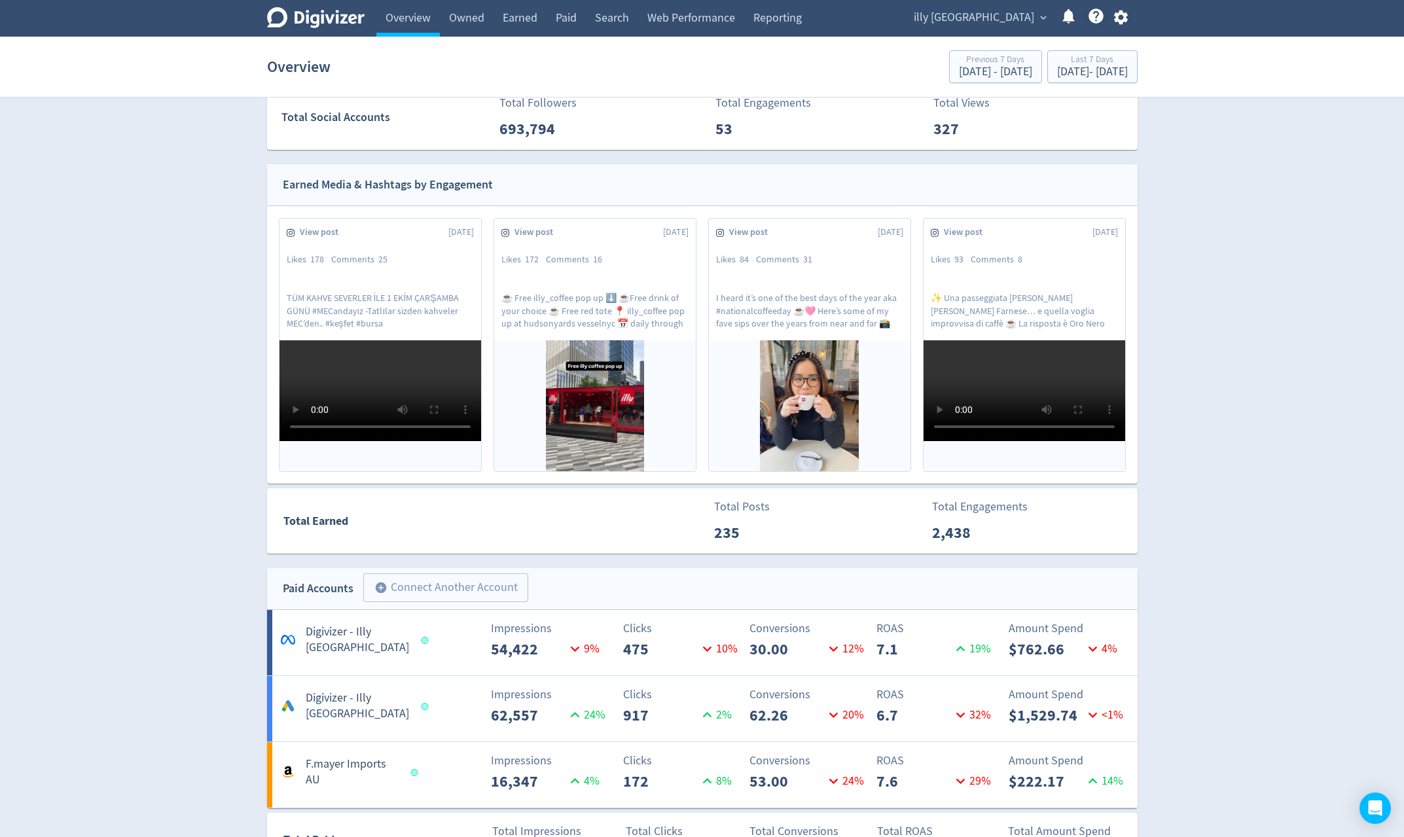
scroll to position [327, 0]
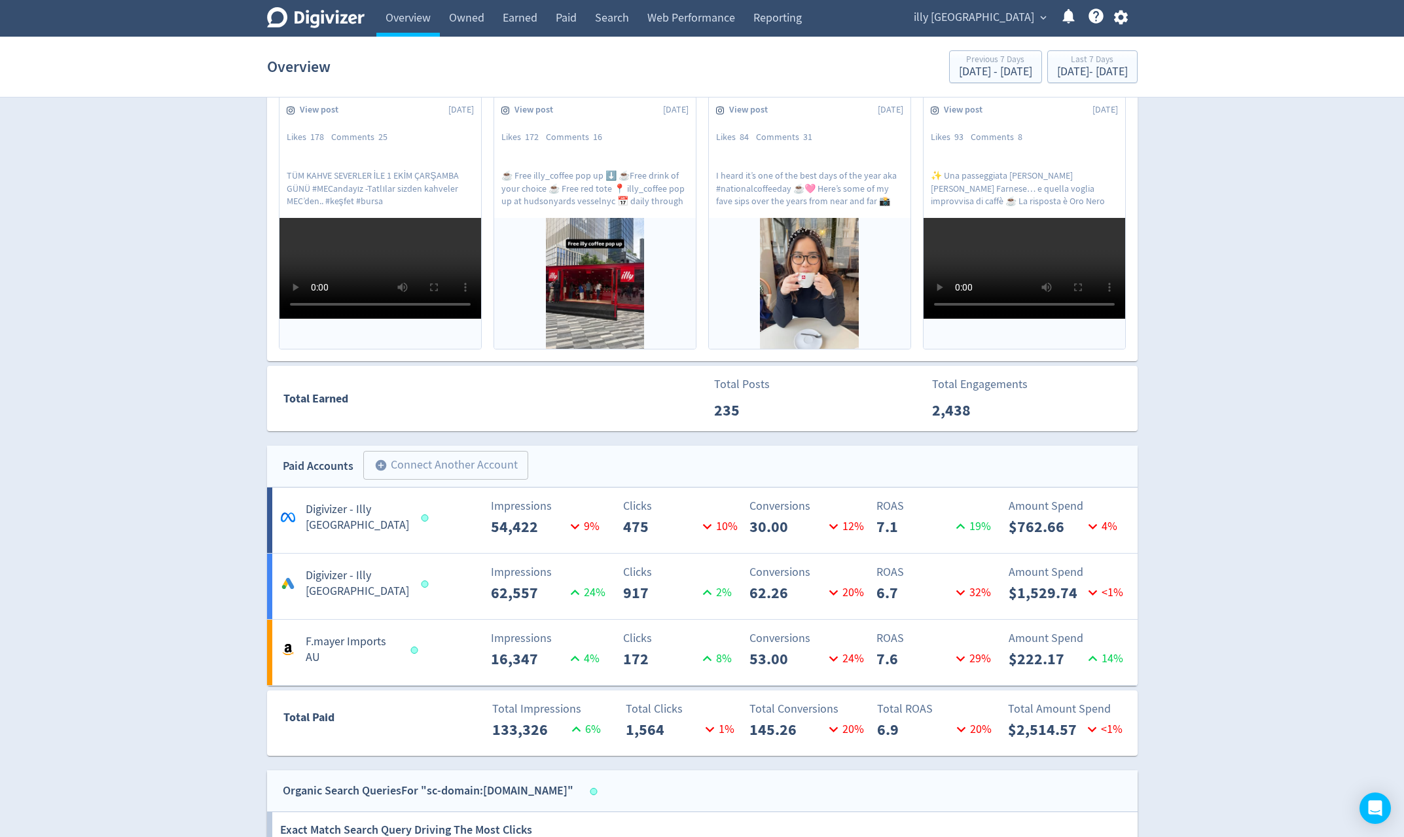
click at [560, 8] on link "Paid" at bounding box center [566, 18] width 39 height 37
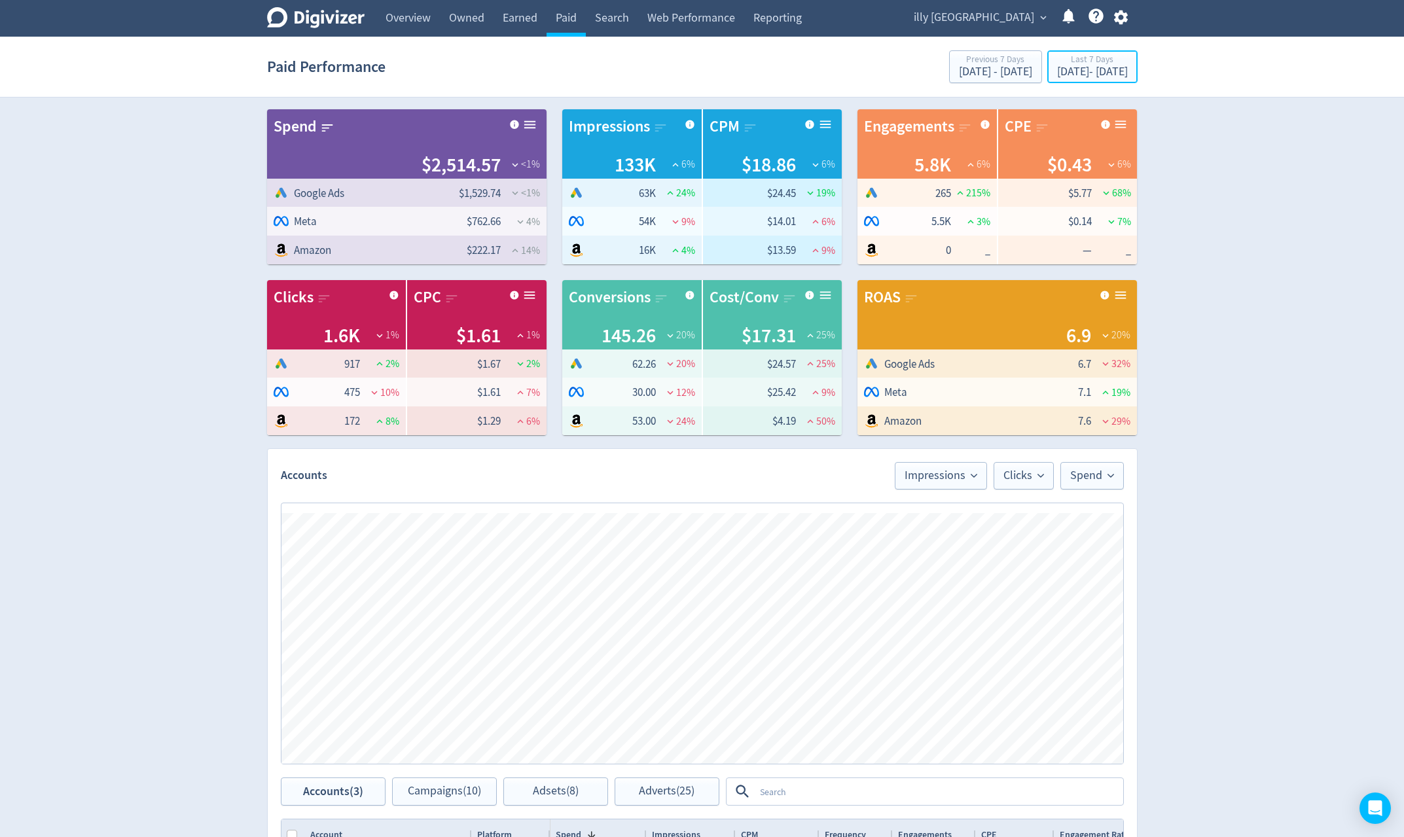
click at [1087, 71] on div "Sep 24, 2025 - Sep 30, 2025" at bounding box center [1092, 72] width 71 height 12
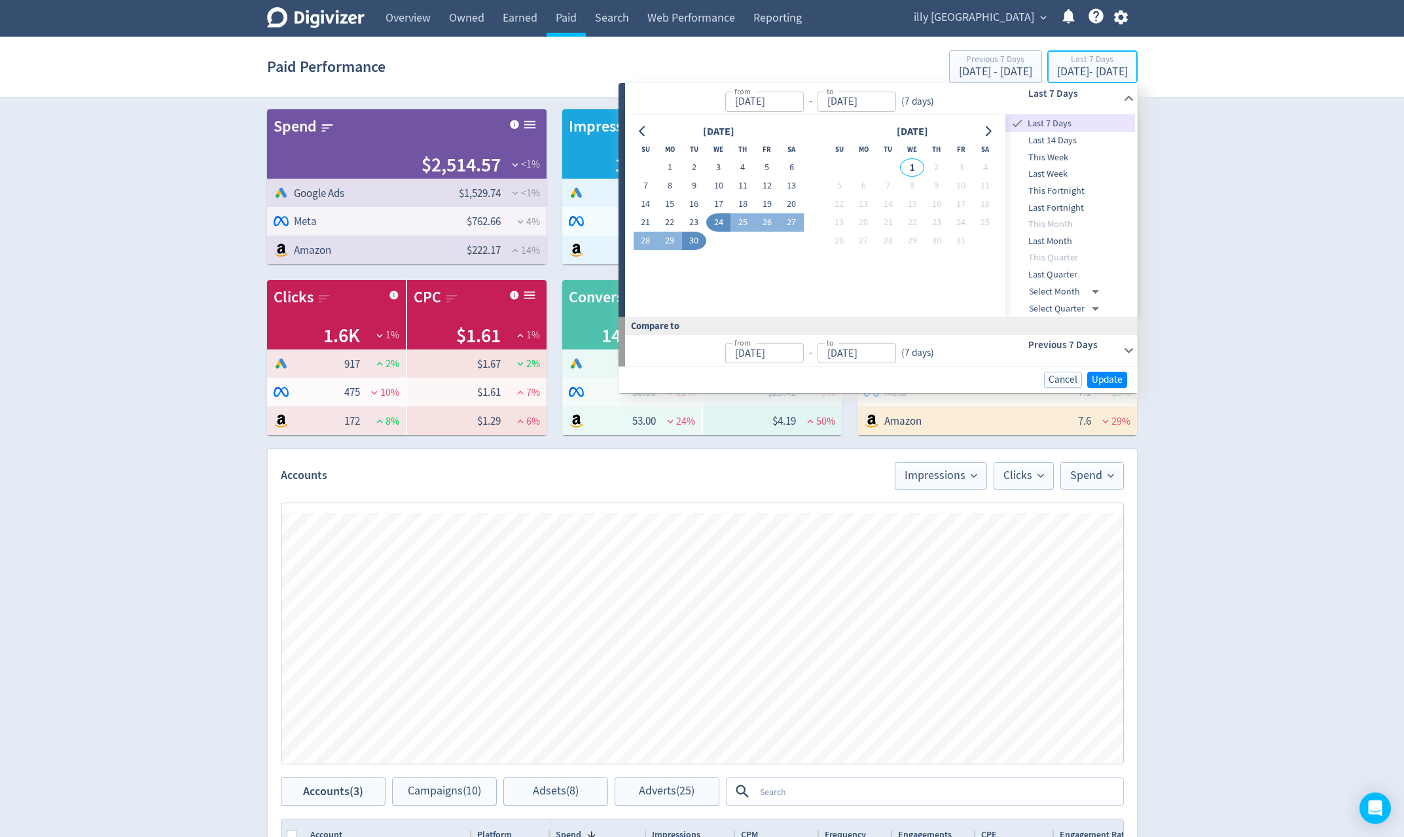
type input "Sep 24, 2025"
type input "[DATE]"
type input "Sep 17, 2025"
type input "Sep 23, 2025"
click at [645, 134] on icon "Go to previous month" at bounding box center [643, 131] width 10 height 10
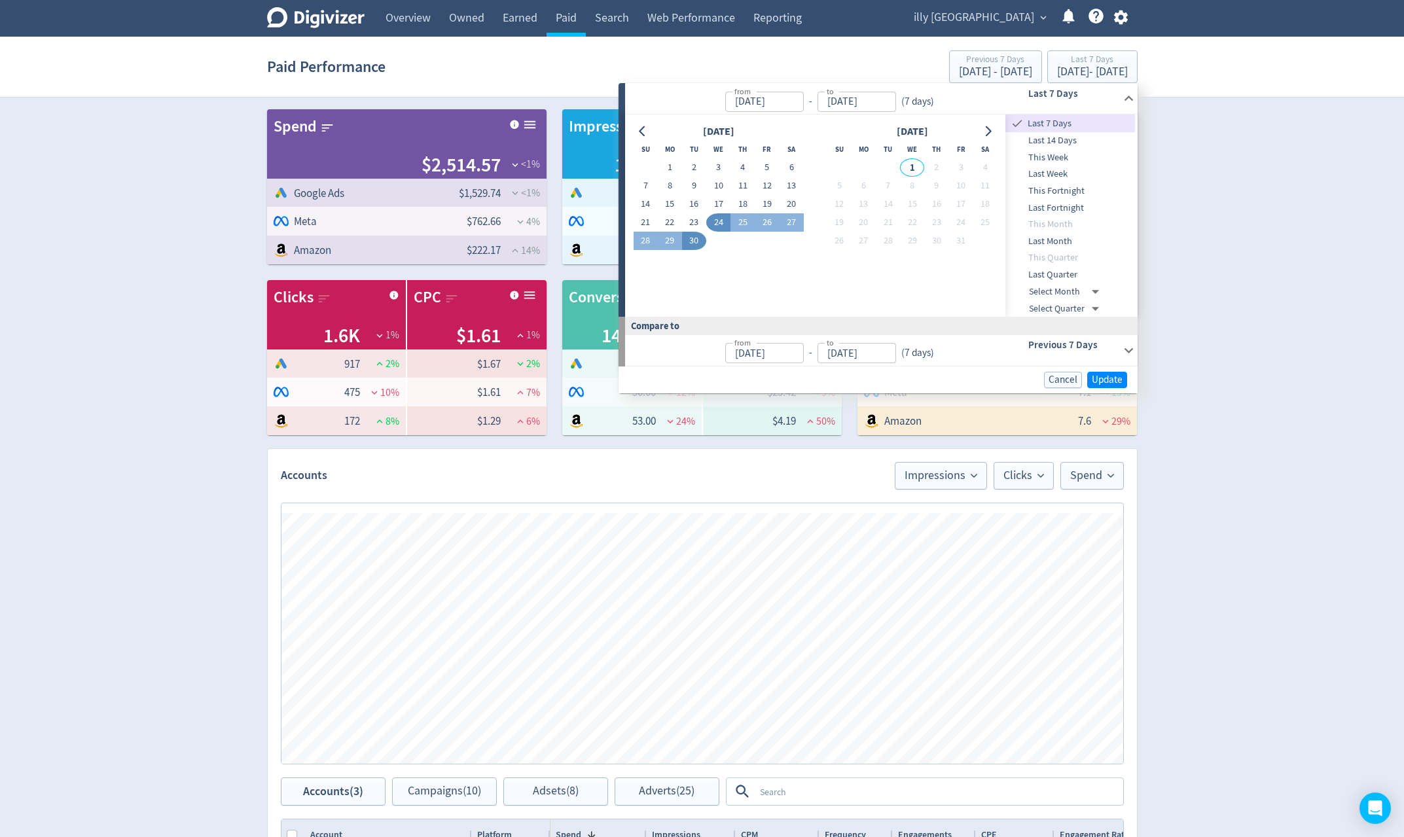
click at [645, 134] on icon "Go to previous month" at bounding box center [643, 131] width 10 height 10
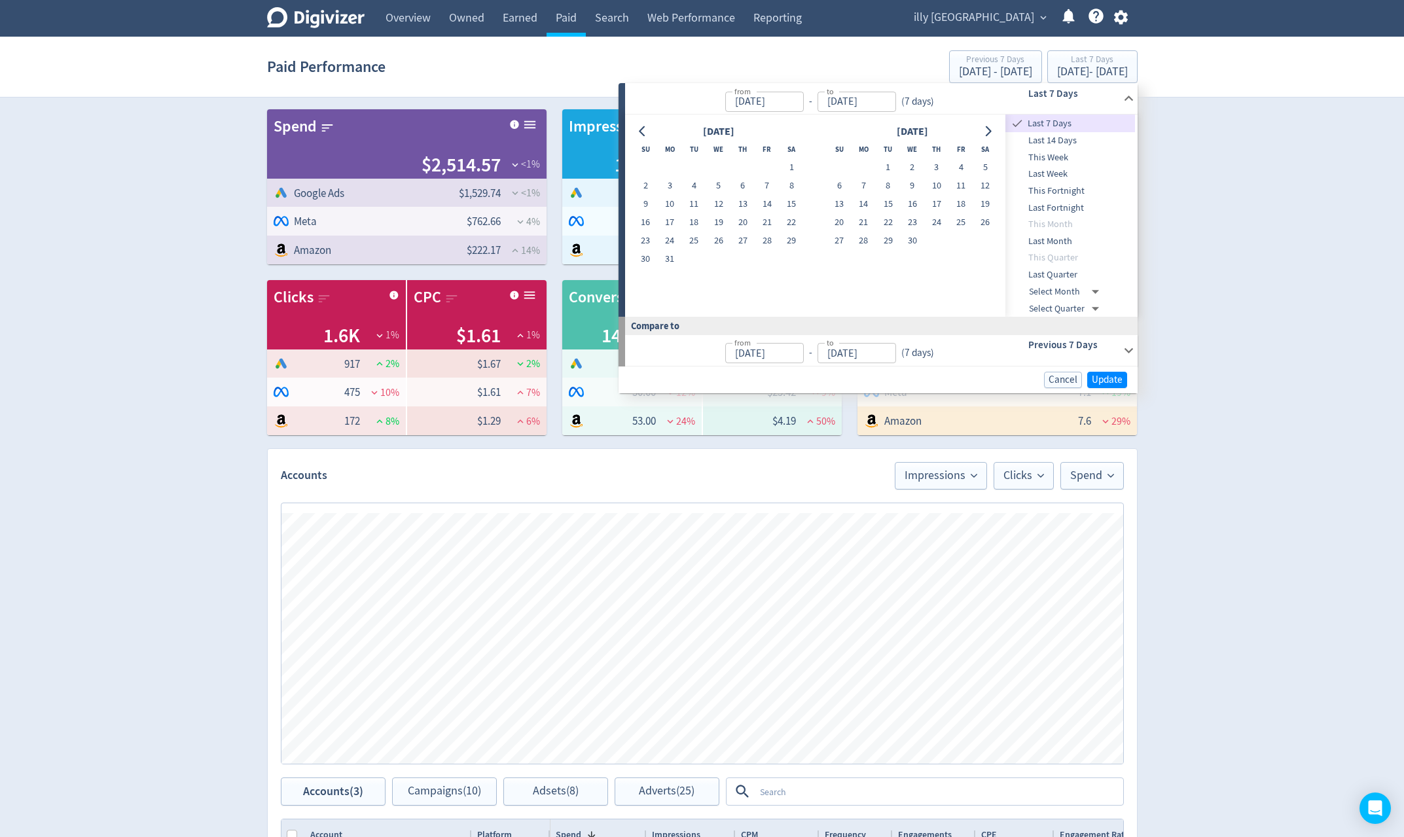
click at [645, 134] on icon "Go to previous month" at bounding box center [643, 131] width 10 height 10
click at [994, 134] on button "Go to next month" at bounding box center [988, 131] width 19 height 18
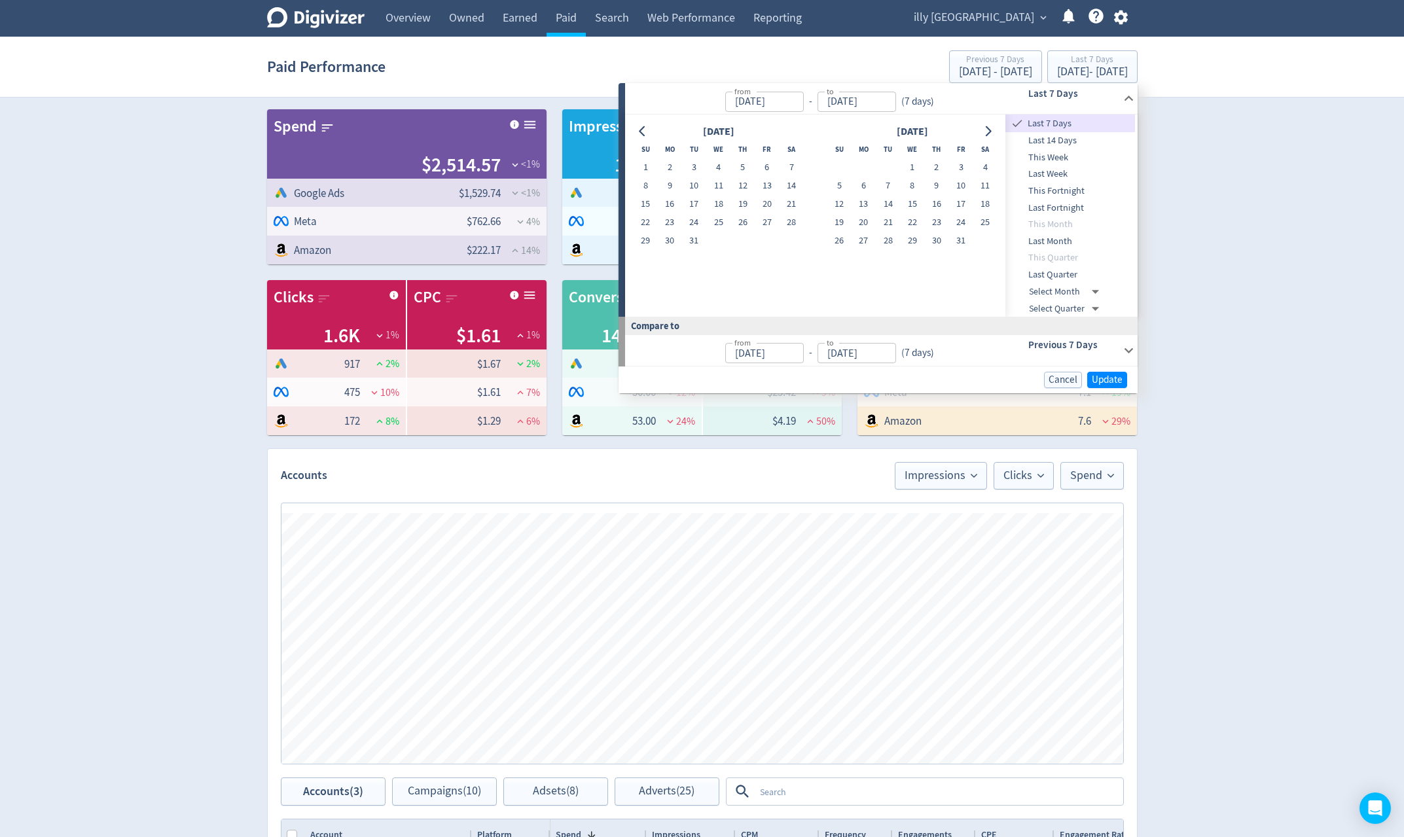
click at [907, 165] on button "1" at bounding box center [912, 167] width 24 height 18
type input "Jan 01, 2025"
click at [989, 132] on icon "Go to next month" at bounding box center [988, 131] width 10 height 10
click at [989, 132] on icon "Go to next month" at bounding box center [989, 131] width 6 height 10
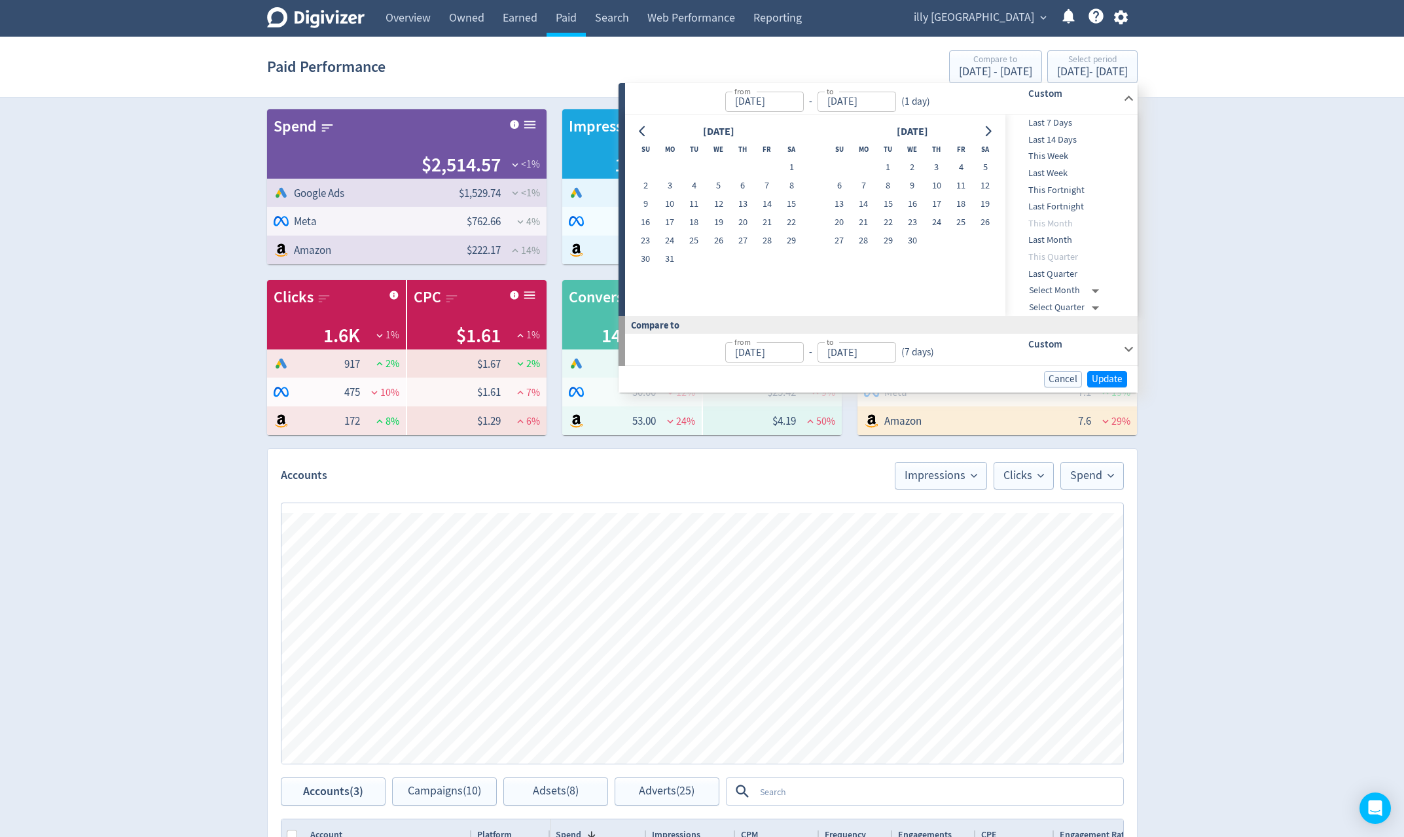
click at [989, 132] on icon "Go to next month" at bounding box center [989, 131] width 6 height 10
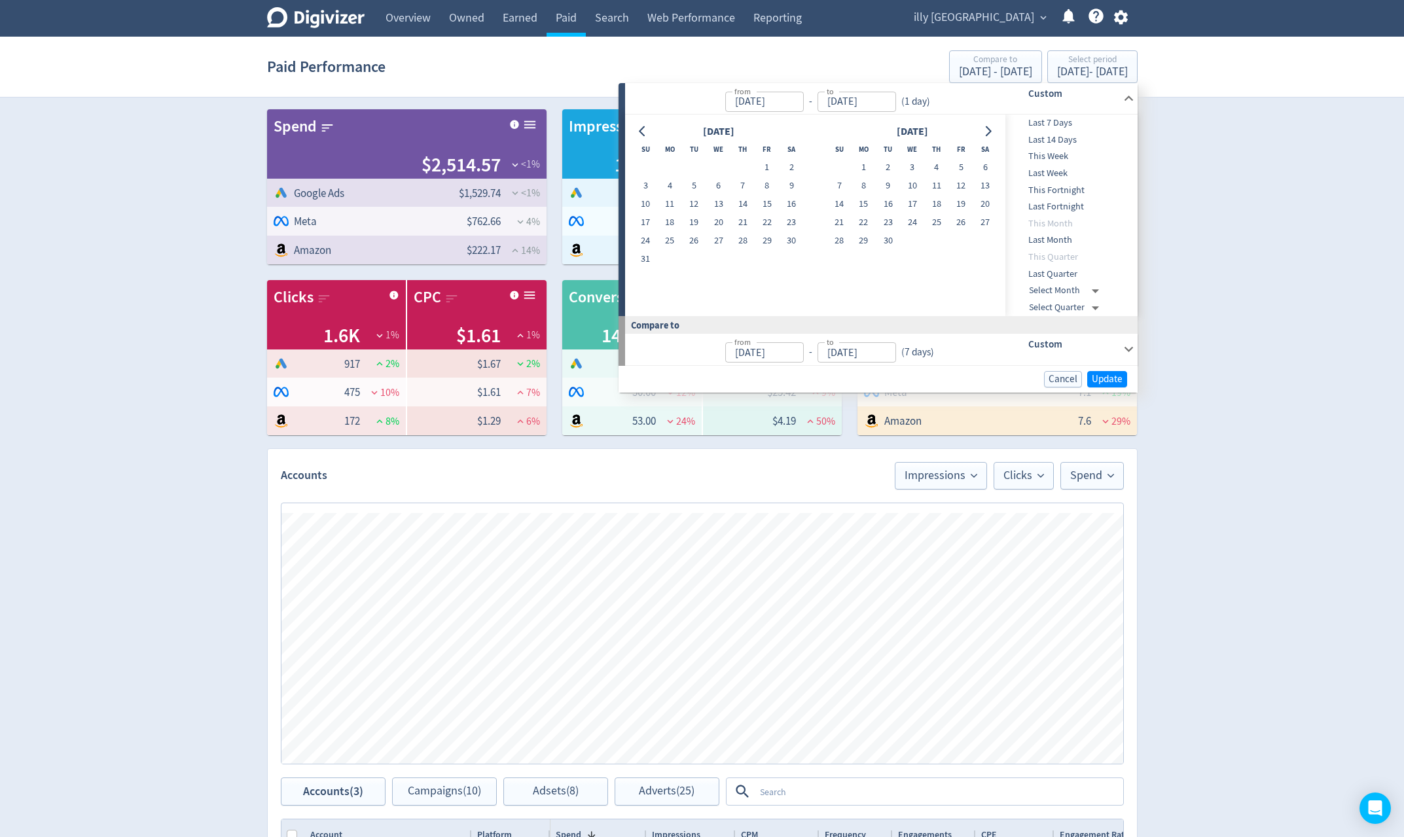
click at [989, 132] on icon "Go to next month" at bounding box center [989, 131] width 6 height 10
click at [691, 235] on button "30" at bounding box center [694, 241] width 24 height 18
type input "[DATE]"
type input "Apr 03, 2024"
type input "Dec 31, 2024"
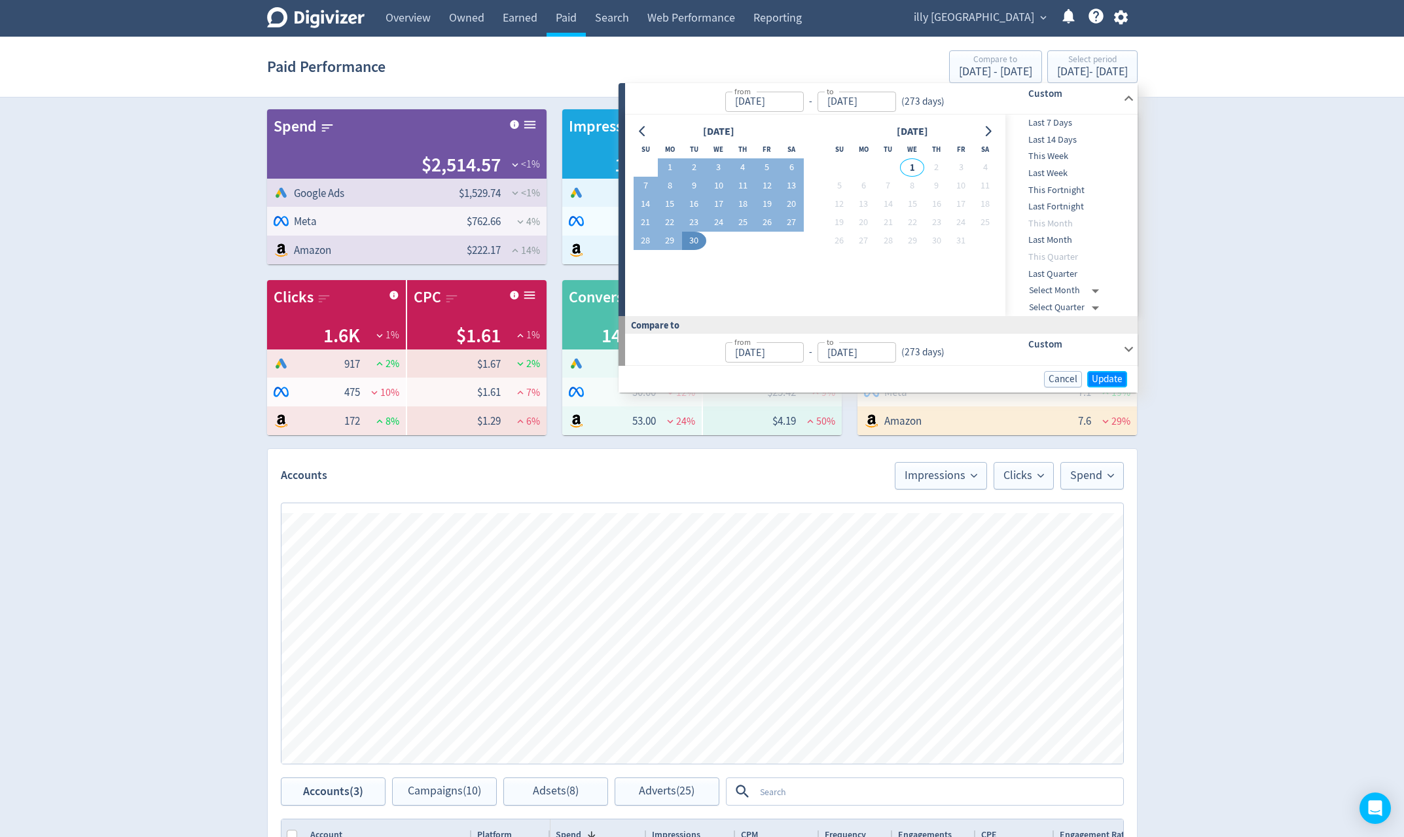
click at [1109, 380] on span "Update" at bounding box center [1107, 379] width 31 height 10
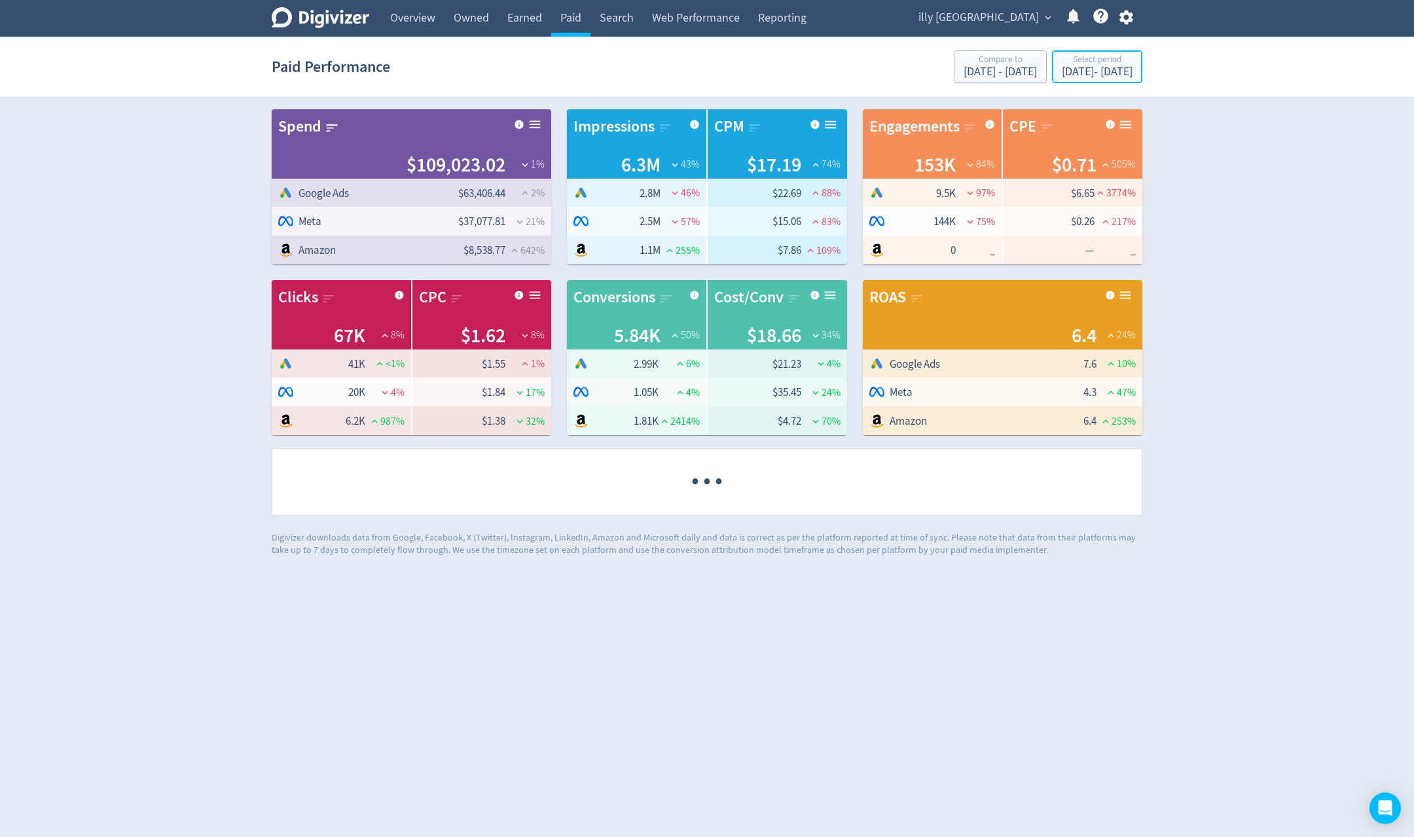
click at [1083, 76] on div "Jan 1, 2025 - Sep 30, 2025" at bounding box center [1097, 72] width 71 height 12
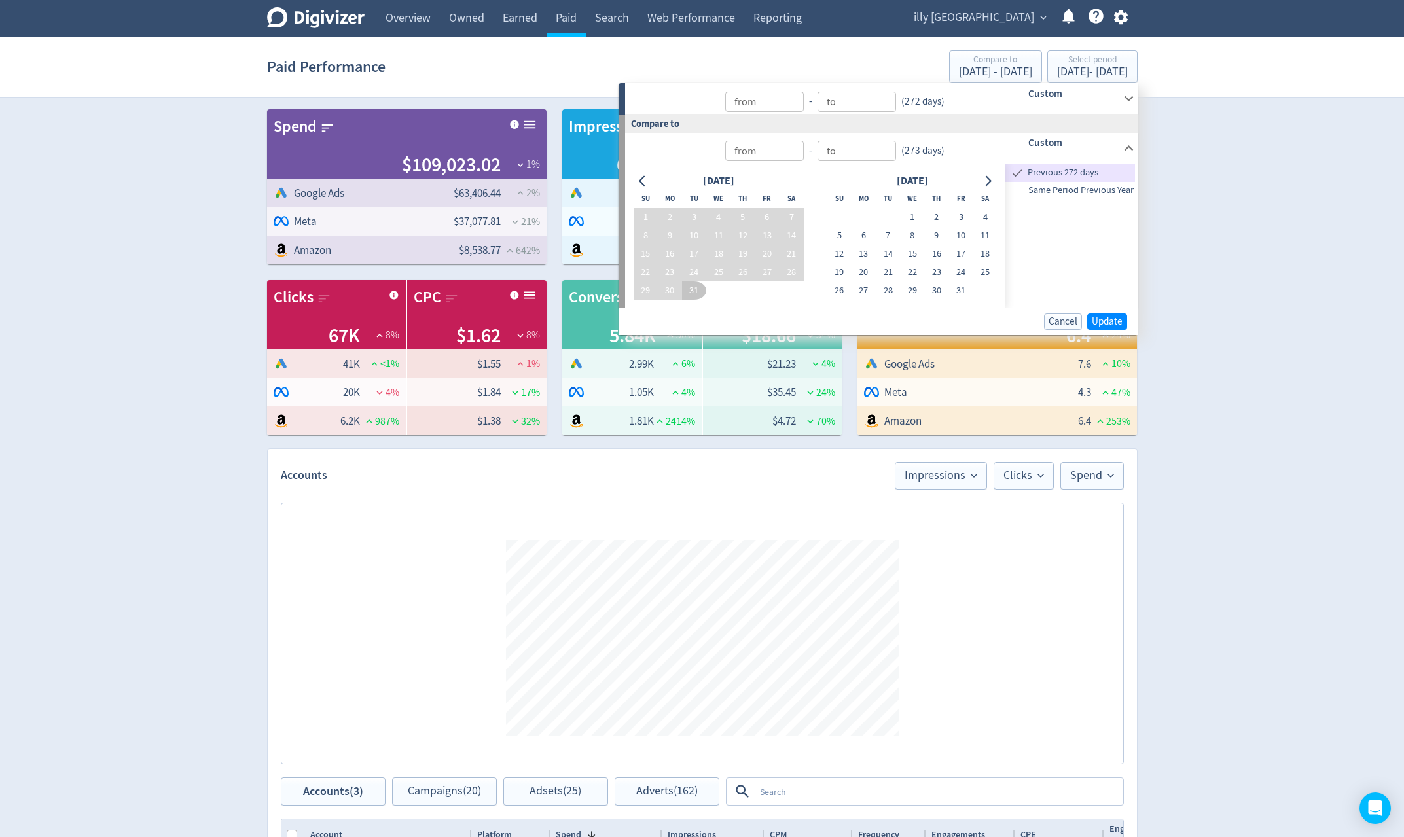
type input "[DATE]"
type input "Jan 01, 2025"
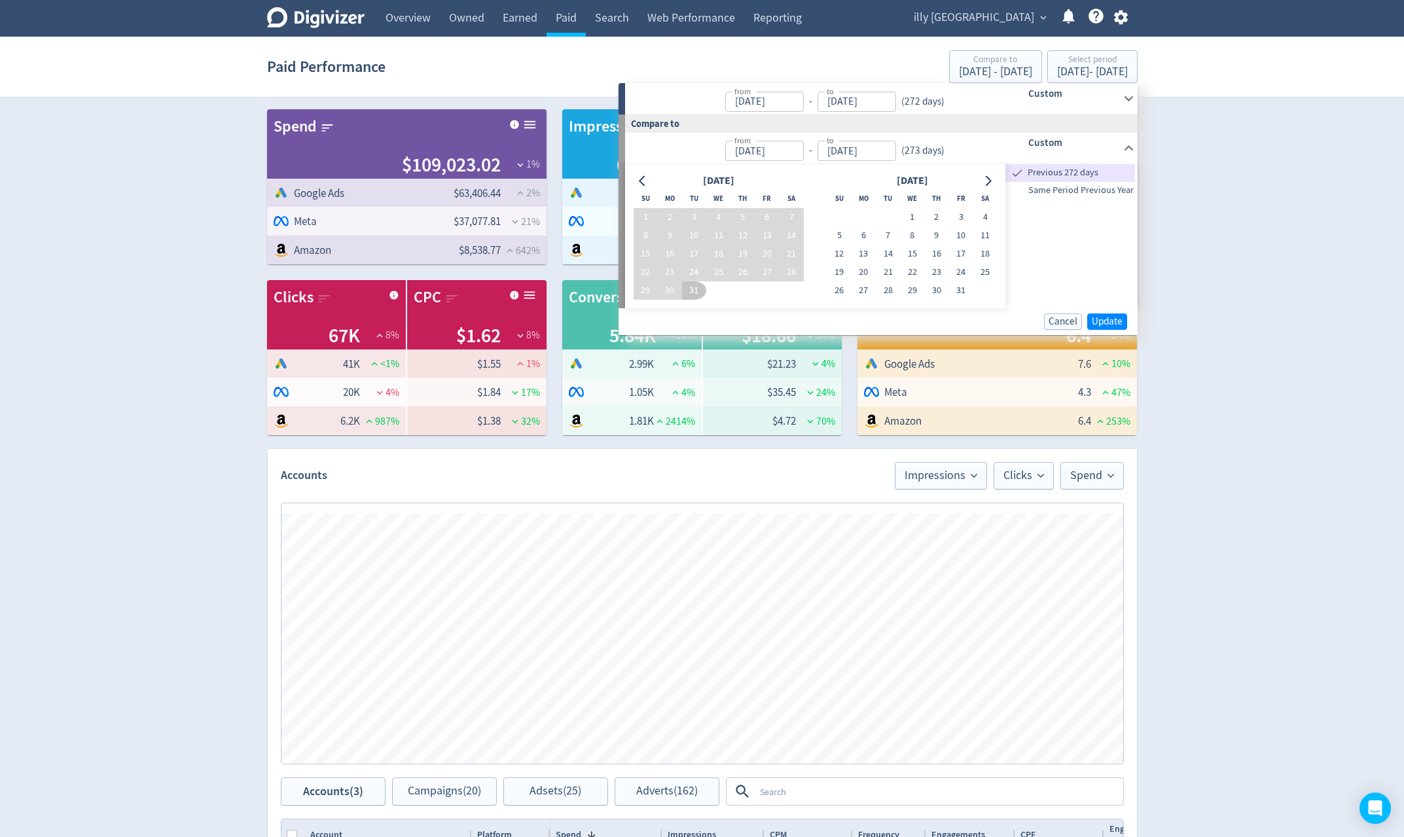
type input "[DATE]"
type input "Apr 03, 2024"
type input "Dec 31, 2024"
click at [1077, 191] on span "Same Period Previous Year" at bounding box center [1070, 190] width 130 height 14
type input "Jan 01, 2024"
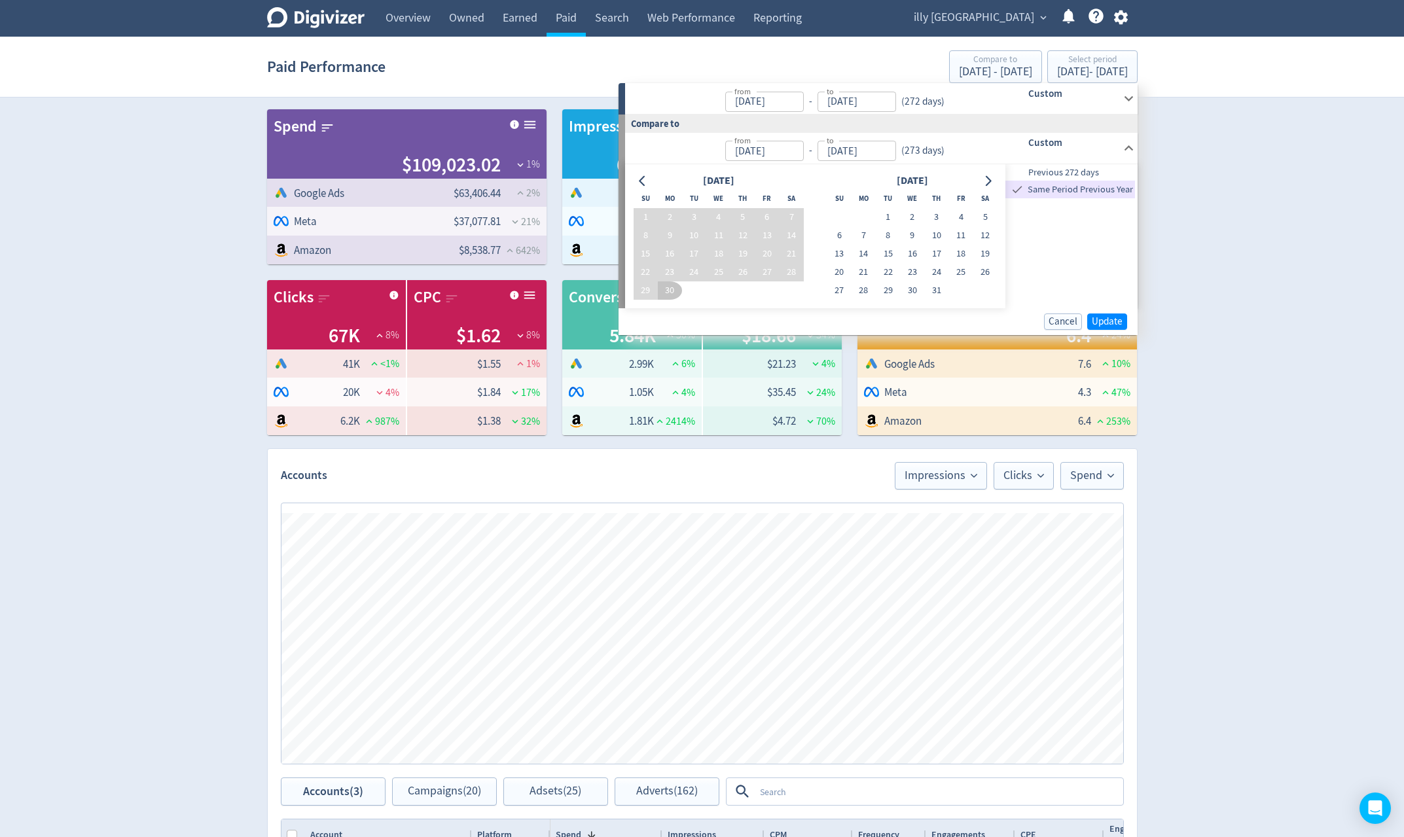
type input "Sep 30, 2024"
click at [1112, 325] on span "Update" at bounding box center [1107, 322] width 31 height 10
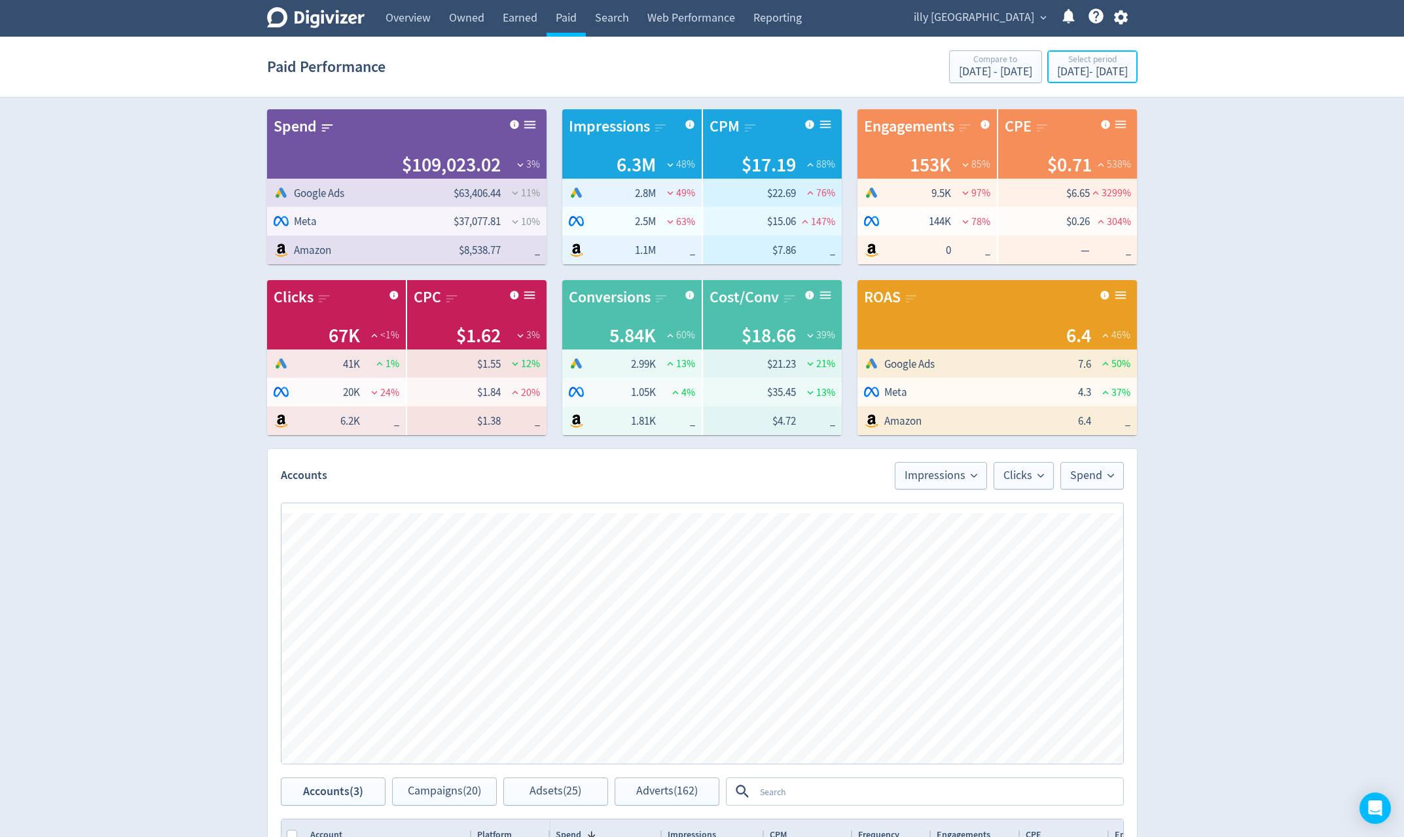
click at [1077, 74] on div "Jan 1, 2025 - Sep 30, 2025" at bounding box center [1092, 72] width 71 height 12
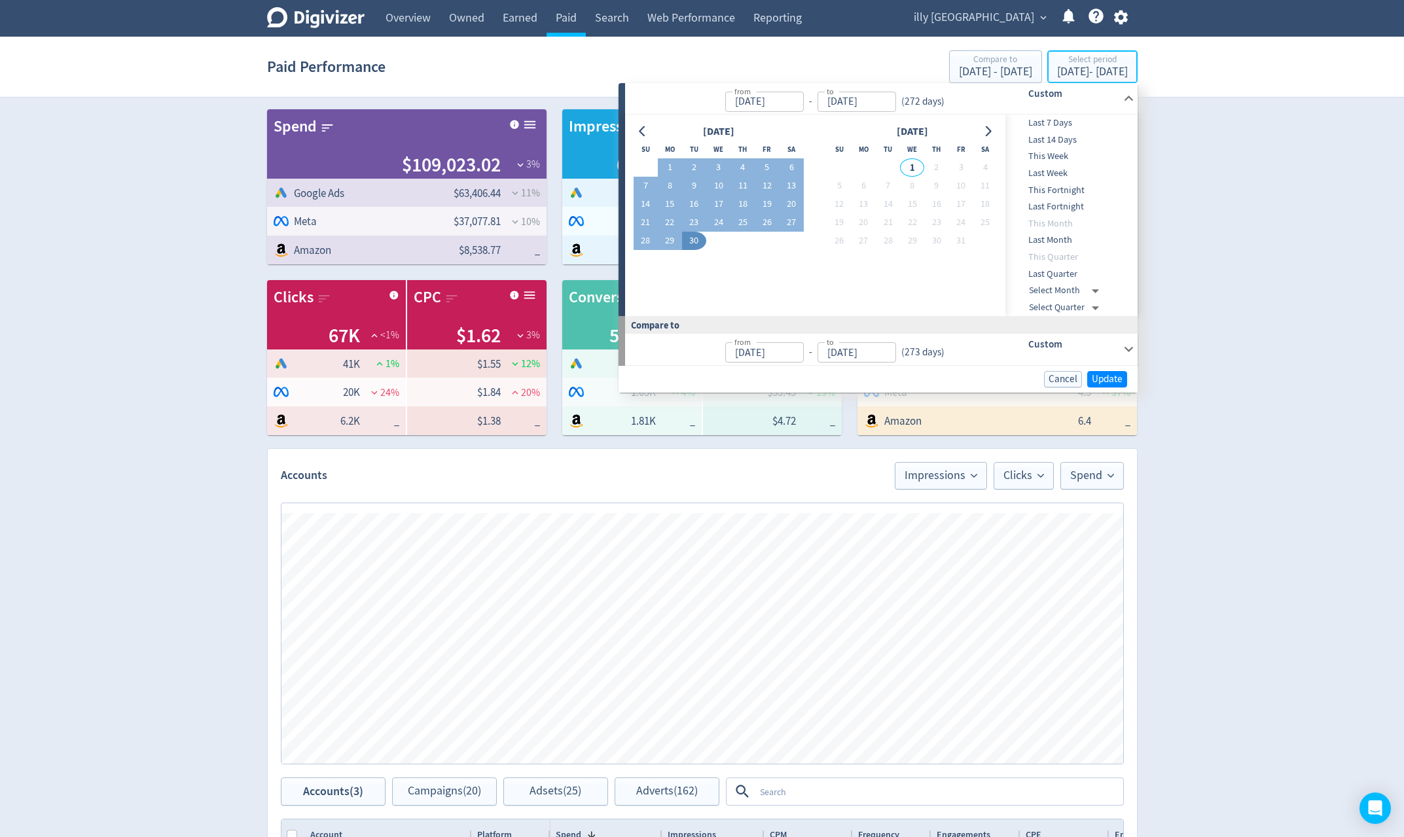
type input "Jan 01, 2025"
type input "[DATE]"
type input "Jan 01, 2024"
type input "Sep 30, 2024"
click at [1055, 237] on span "Last Month" at bounding box center [1070, 240] width 130 height 14
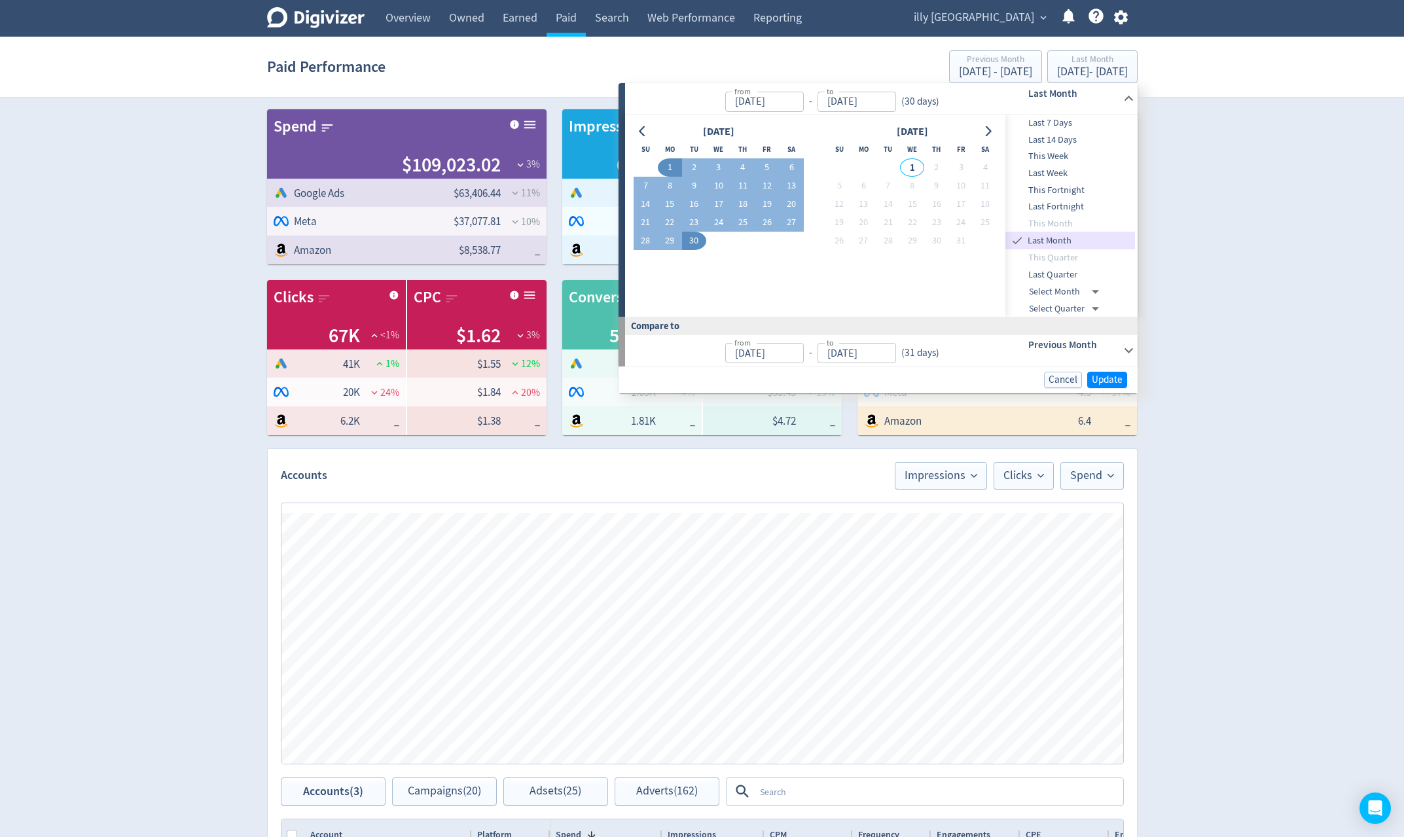
type input "Sep 01, 2025"
type input "Aug 01, 2025"
type input "Aug 31, 2025"
click at [1114, 378] on span "Update" at bounding box center [1107, 380] width 31 height 10
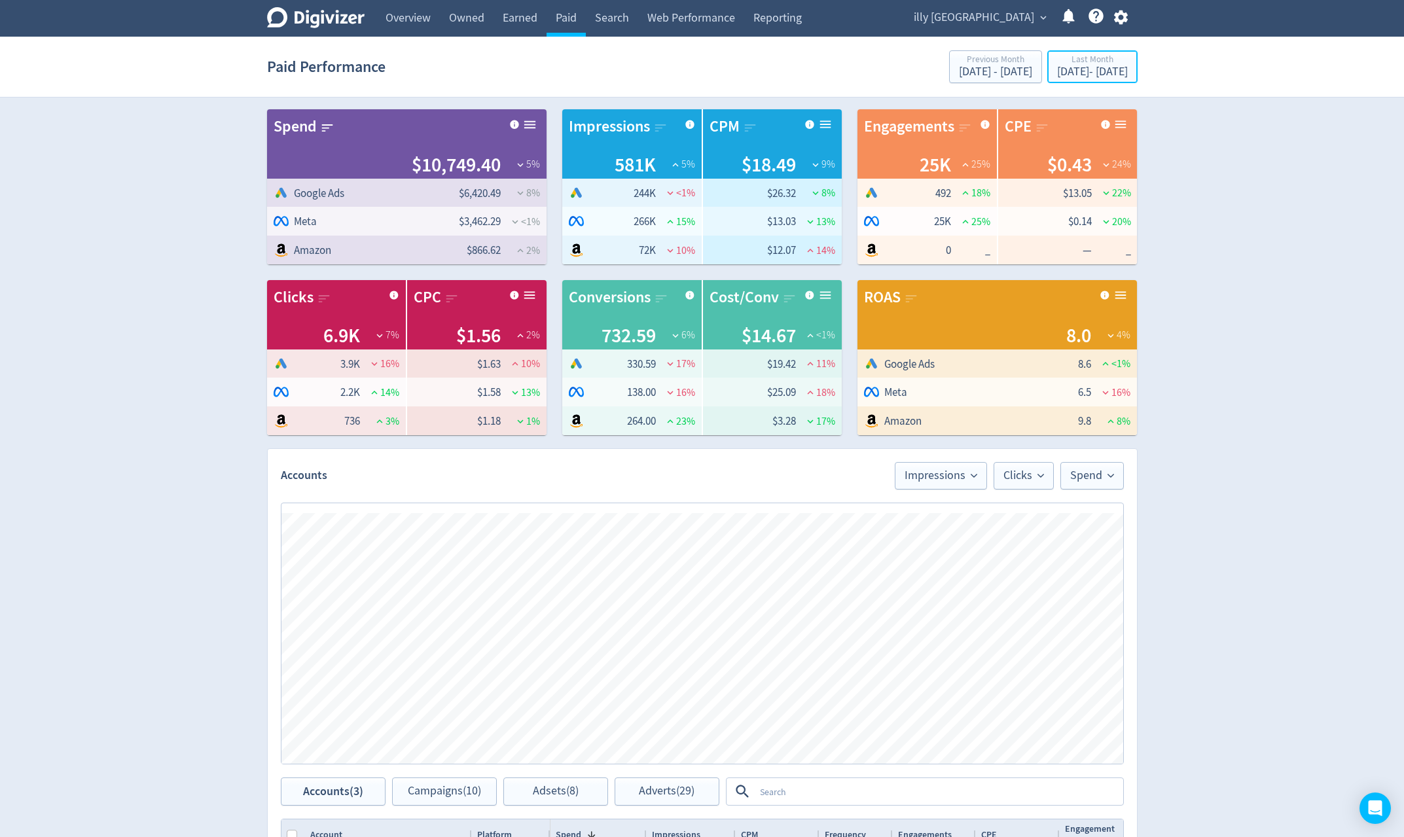
click at [1101, 70] on div "Sep 1, 2025 - Sep 30, 2025" at bounding box center [1092, 72] width 71 height 12
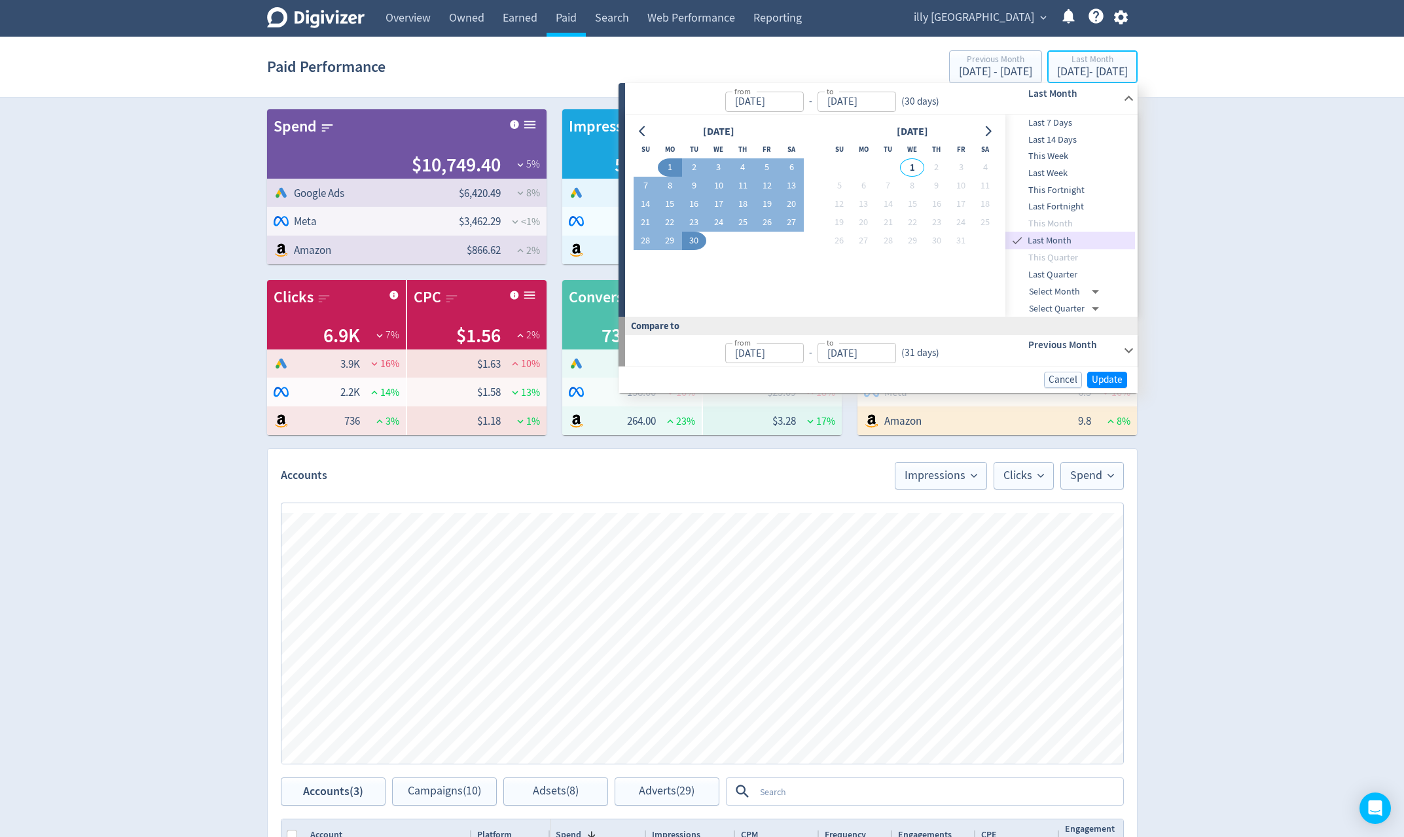
type input "[DATE]"
type input "Aug 01, 2025"
type input "[DATE]"
click at [1111, 341] on h6 "Previous Month" at bounding box center [1073, 345] width 90 height 16
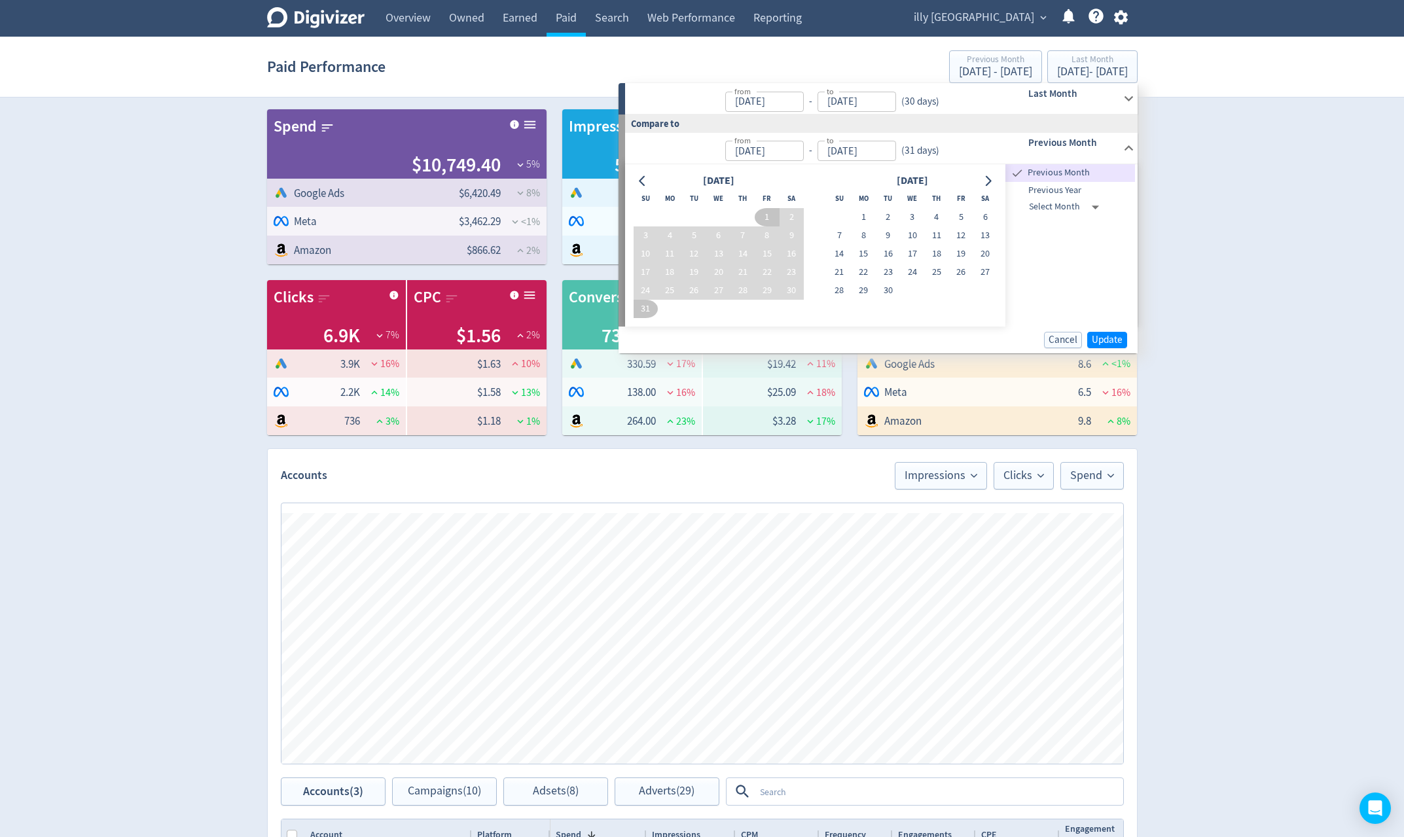
click at [1060, 183] on span "Previous Year" at bounding box center [1070, 190] width 130 height 14
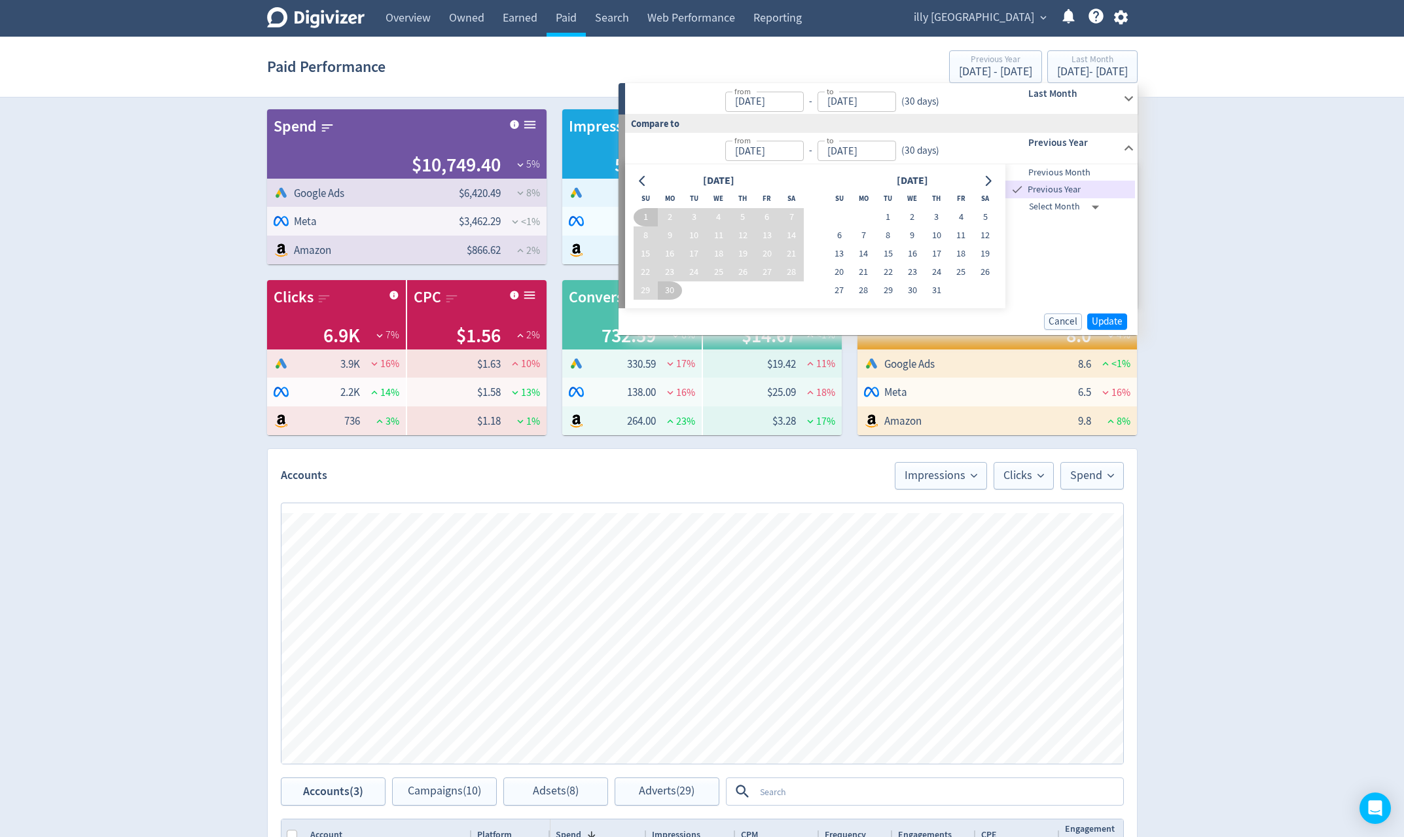
type input "Sep 01, 2024"
type input "Sep 30, 2024"
click at [1110, 326] on span "Update" at bounding box center [1107, 322] width 31 height 10
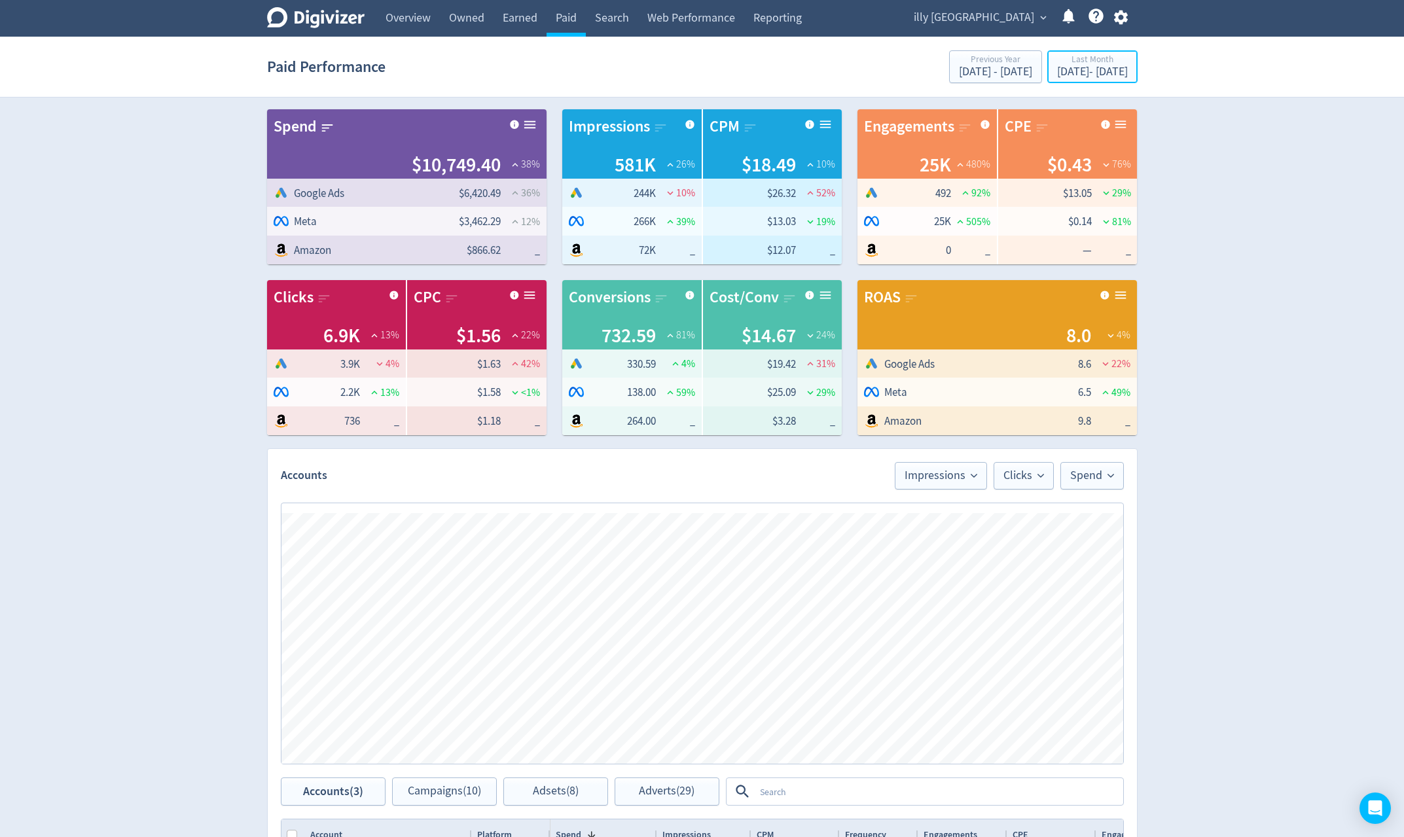
click at [1098, 65] on div "Last Month" at bounding box center [1092, 60] width 71 height 11
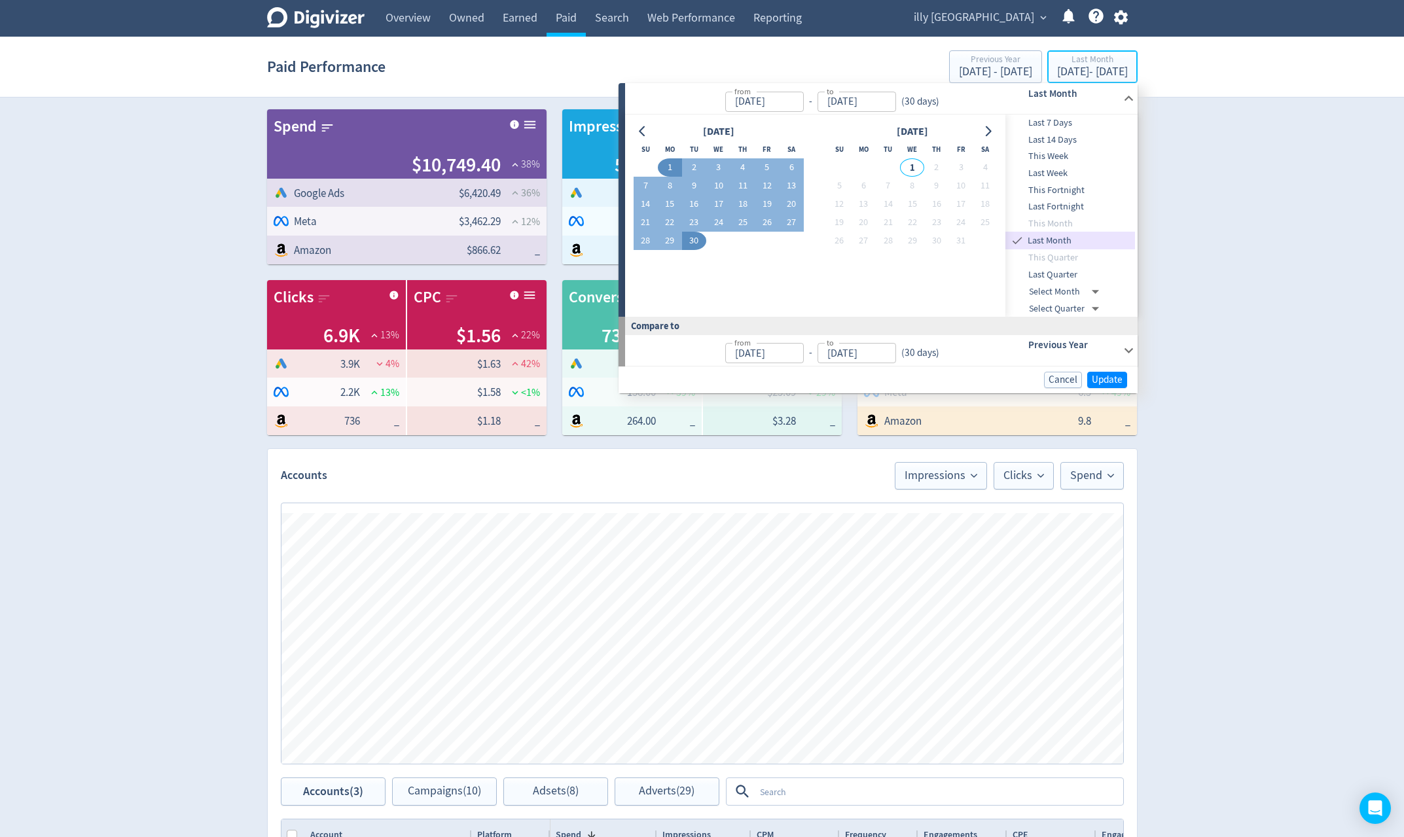
type input "[DATE]"
type input "Sep 01, 2024"
type input "Sep 30, 2024"
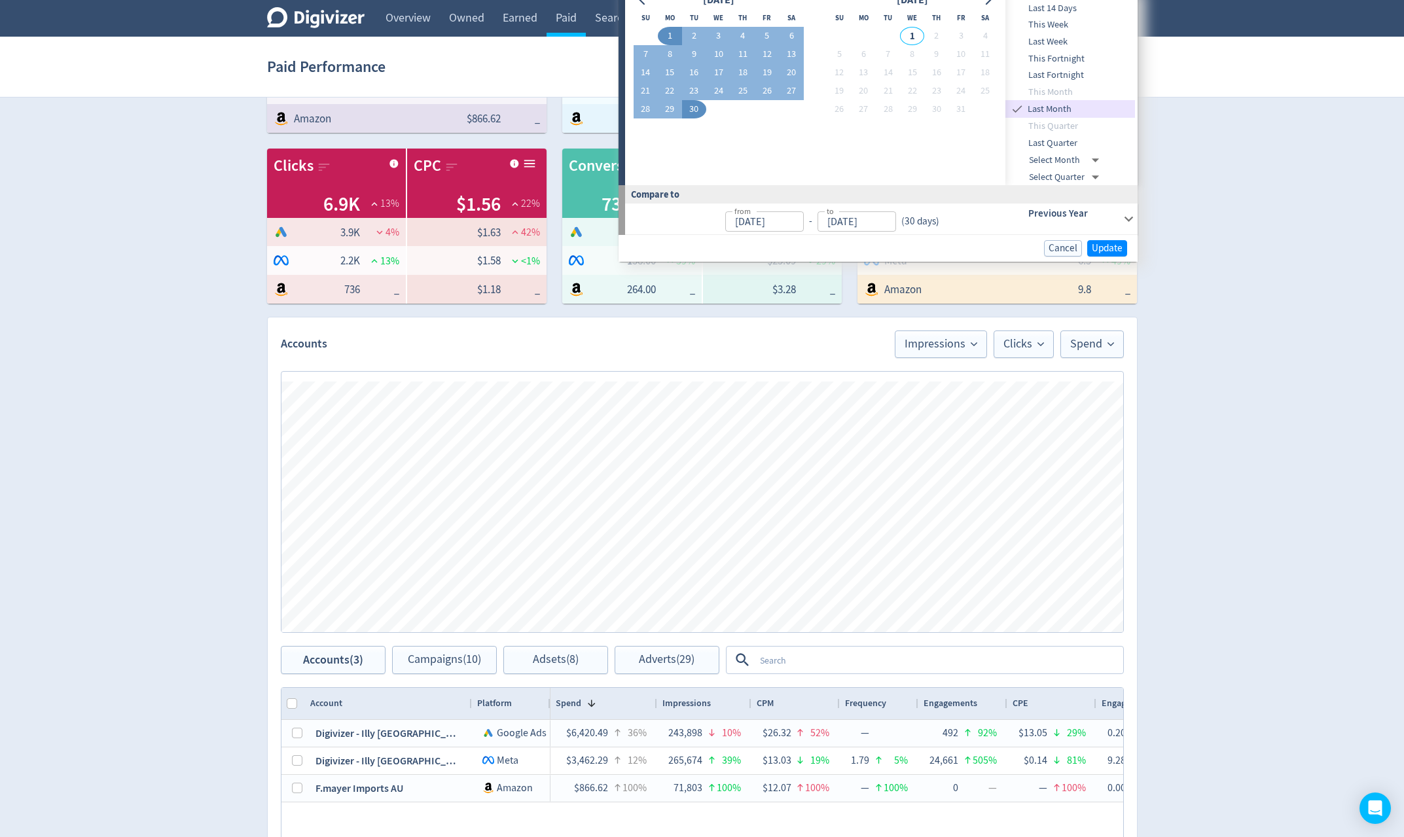
scroll to position [262, 0]
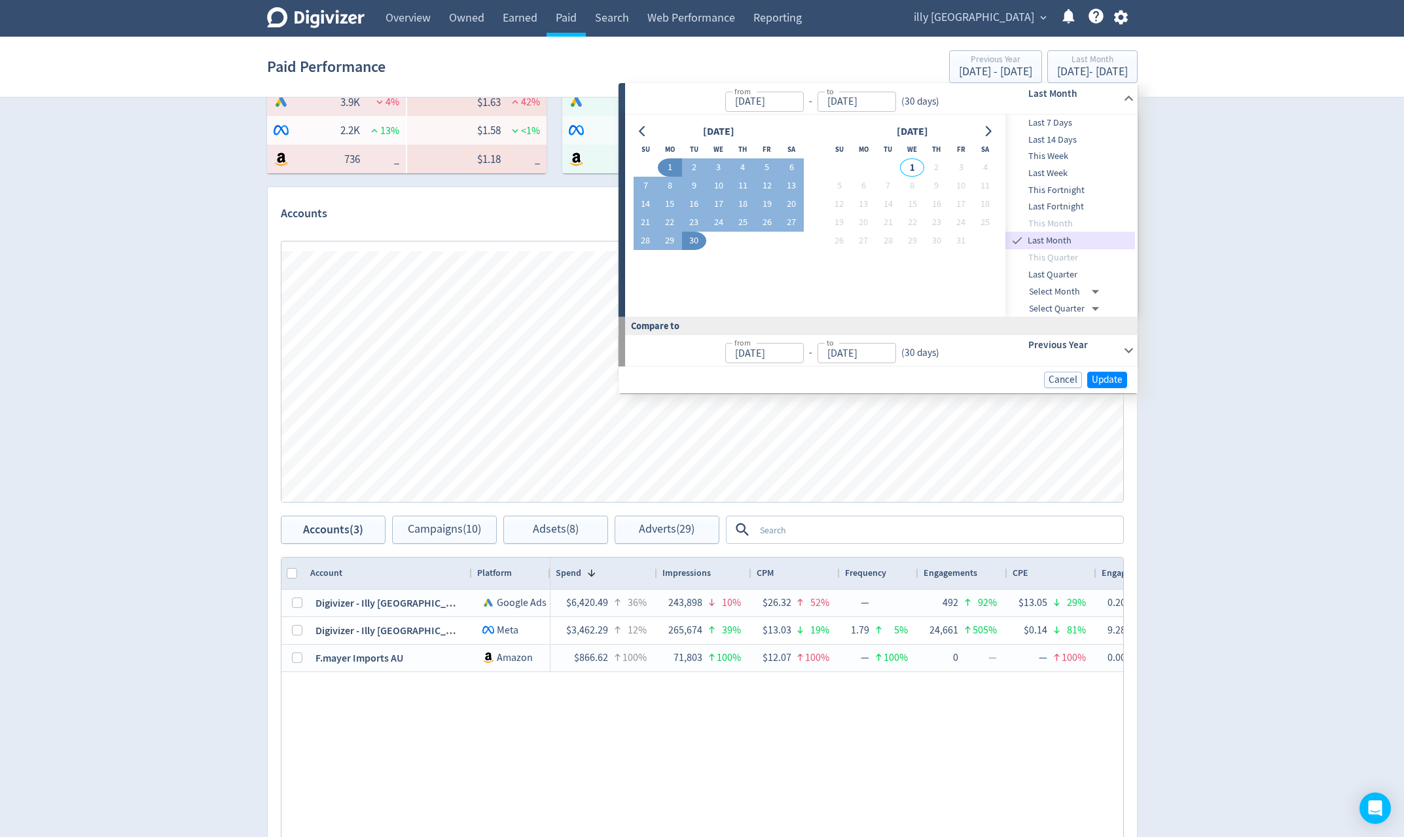
click at [1227, 561] on div "Digivizer Logo Mark Digivizer Logo Overview Owned Earned Paid Search Web Perfor…" at bounding box center [702, 358] width 1404 height 1240
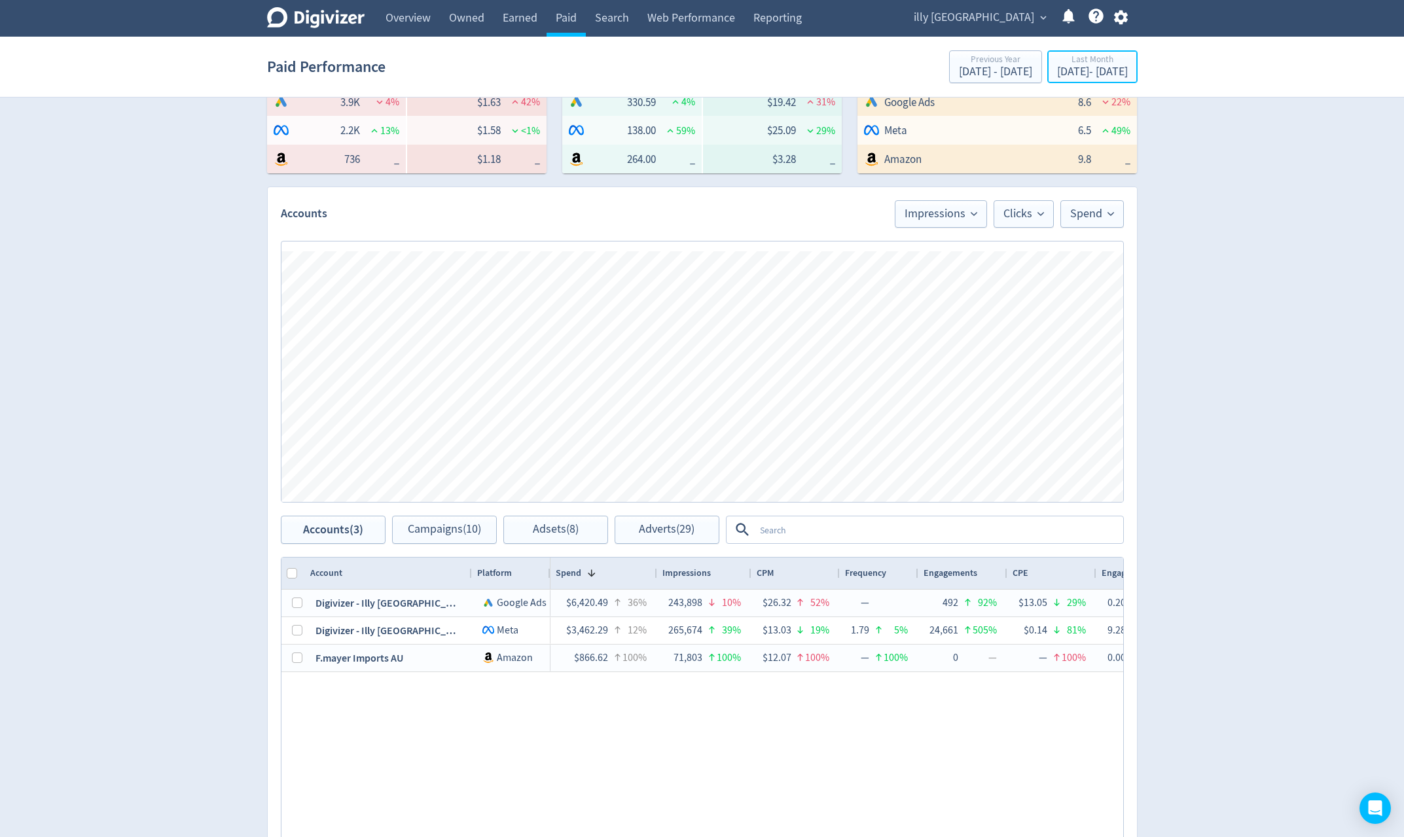
click at [1076, 78] on div "Sep 1, 2025 - Sep 30, 2025" at bounding box center [1092, 72] width 71 height 12
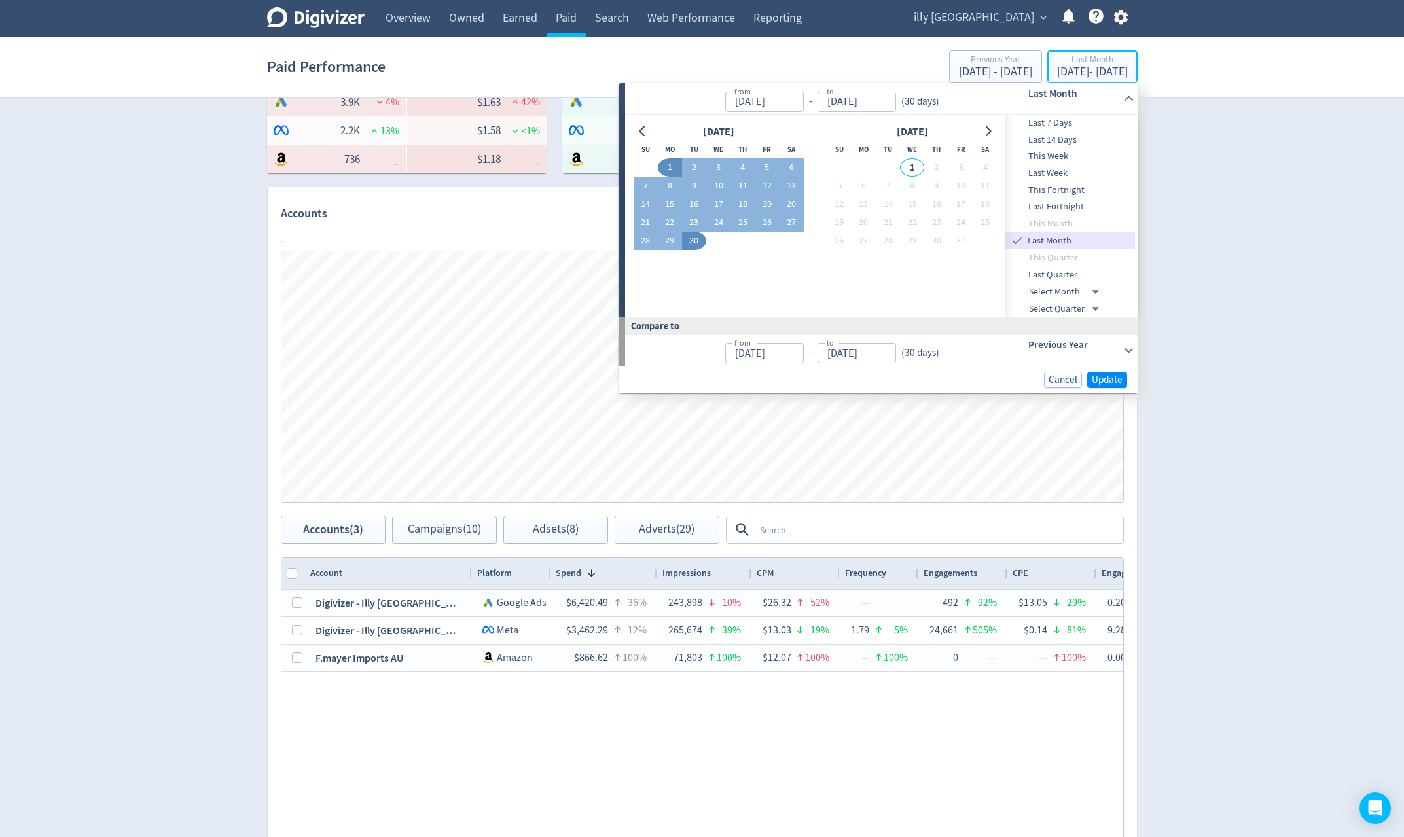
click at [1060, 71] on div "Sep 1, 2025 - Sep 30, 2025" at bounding box center [1092, 72] width 71 height 12
click at [793, 98] on input "[DATE]" at bounding box center [764, 102] width 79 height 20
click at [875, 97] on input "[DATE]" at bounding box center [857, 102] width 79 height 20
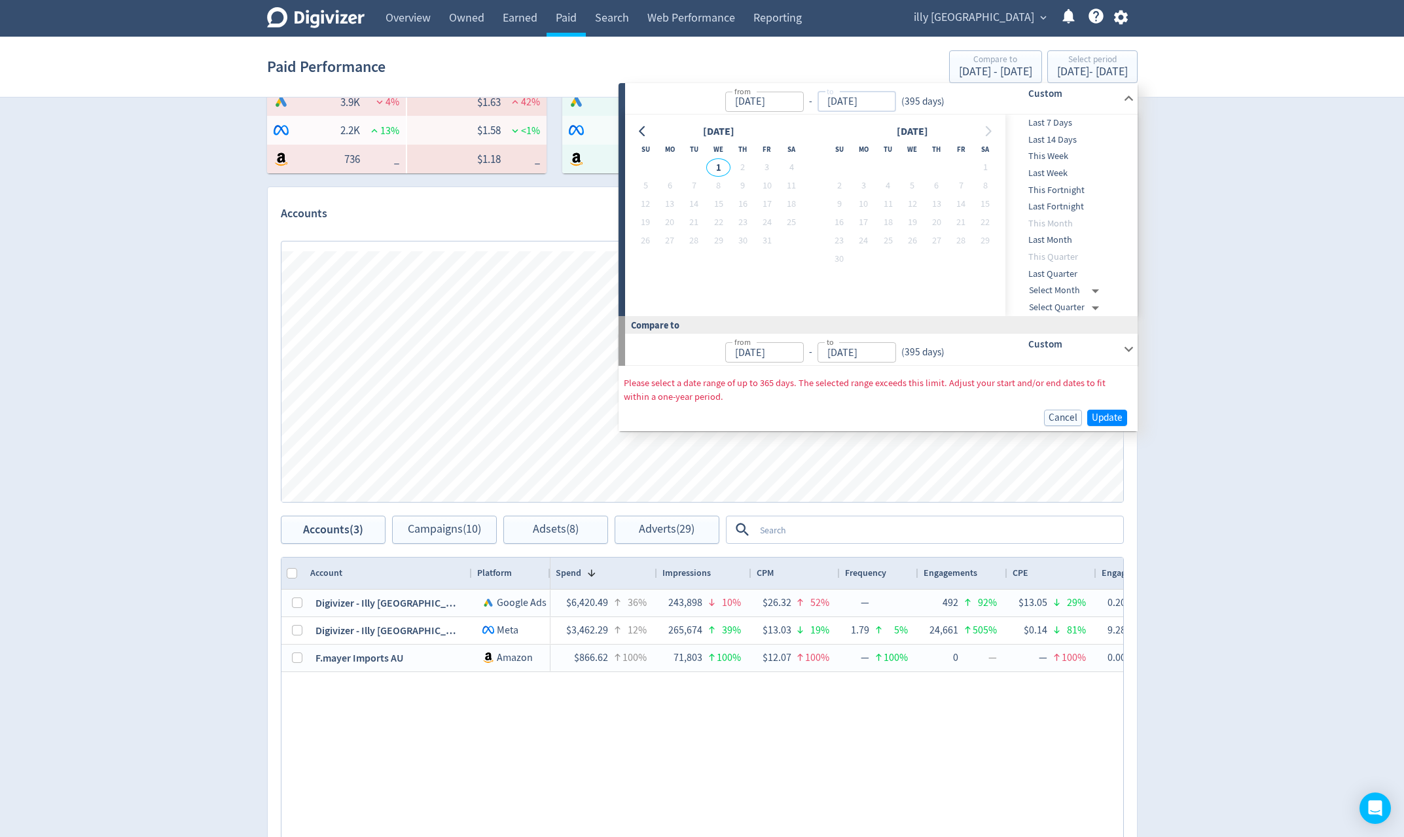
type input "Sep 01, 2024"
type input "30/09/2025"
type input "Aug 03, 2023"
type input "Aug 31, 2024"
type input "Sep 30, 2024"
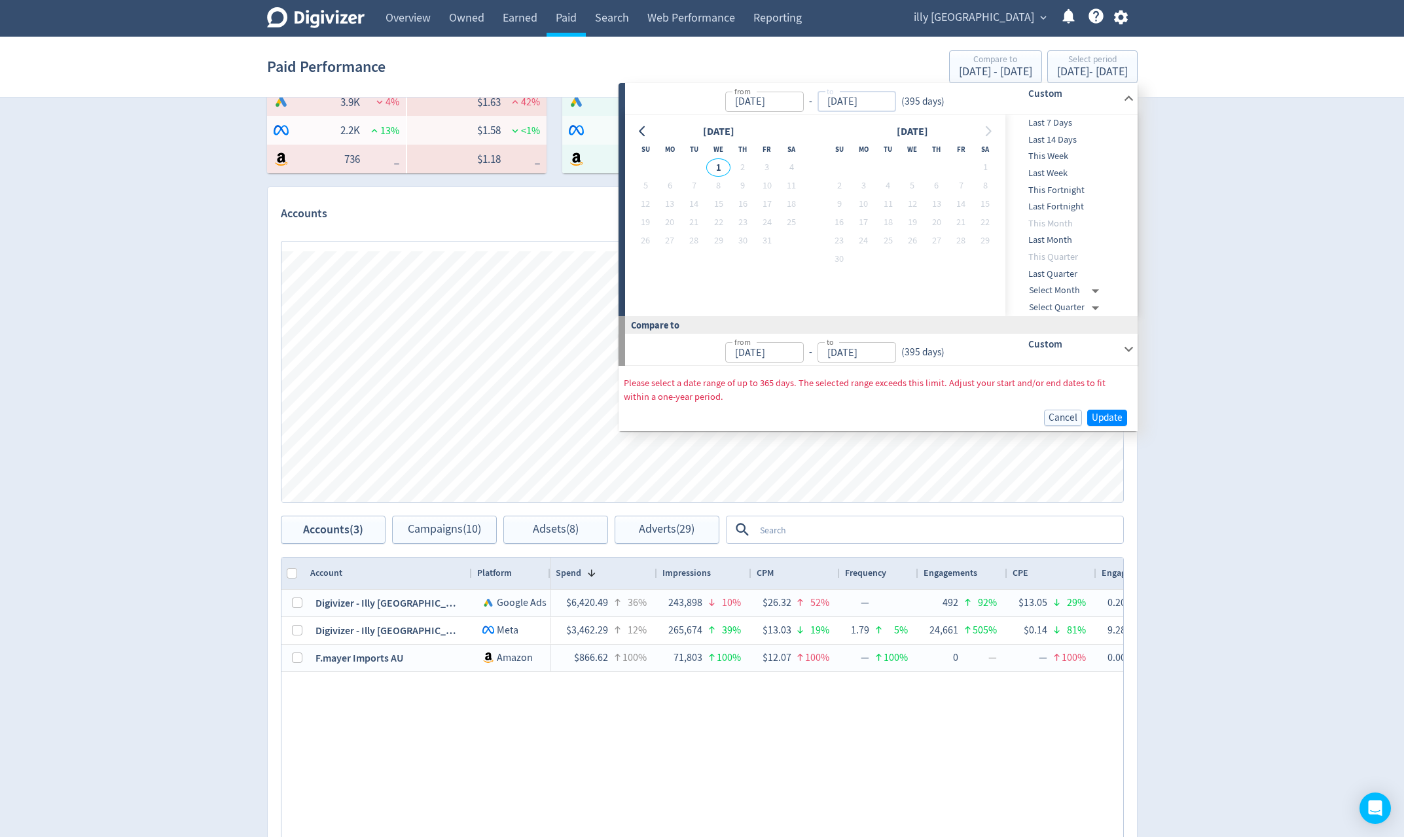
type input "Aug 02, 2024"
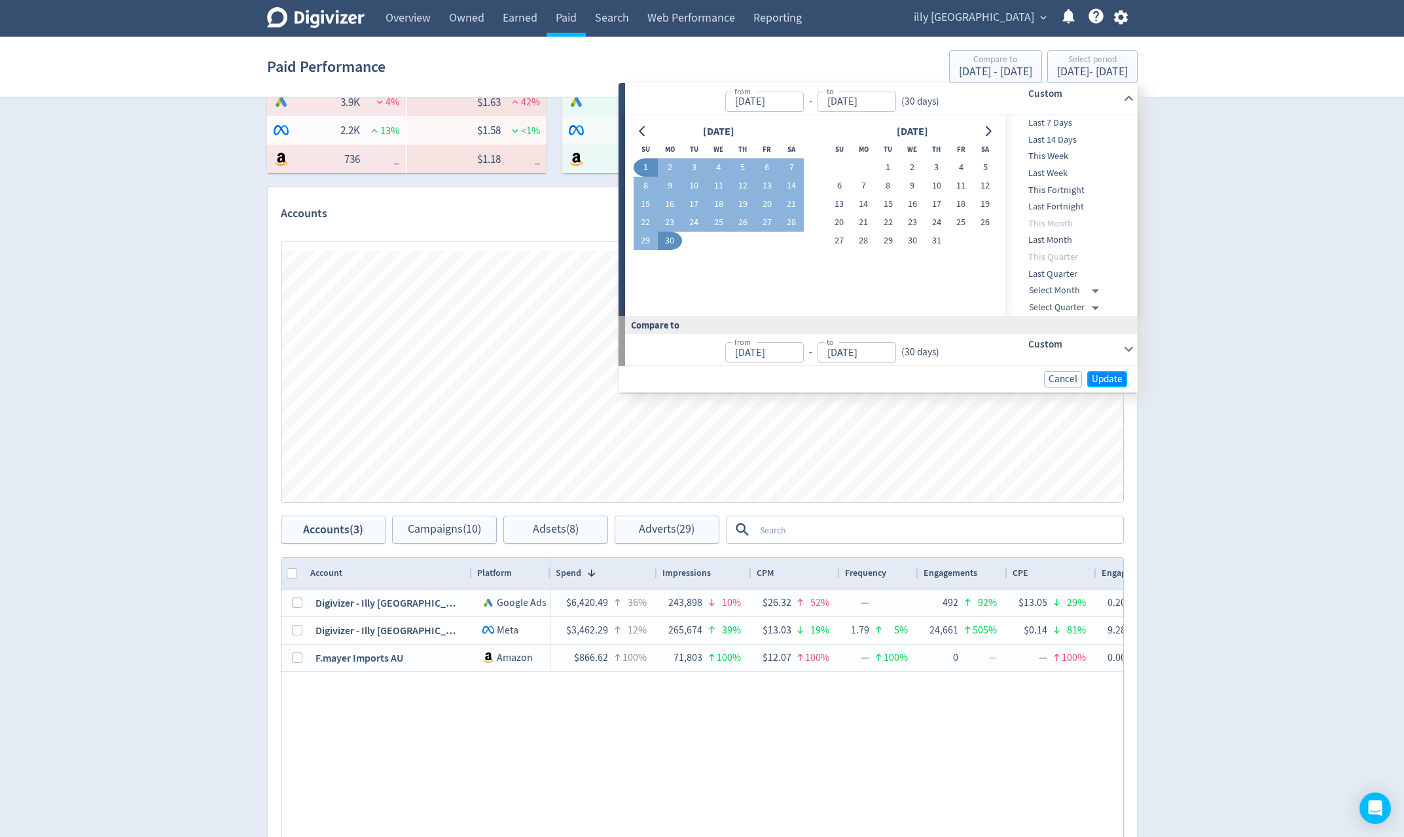
click at [1117, 380] on span "Update" at bounding box center [1107, 379] width 31 height 10
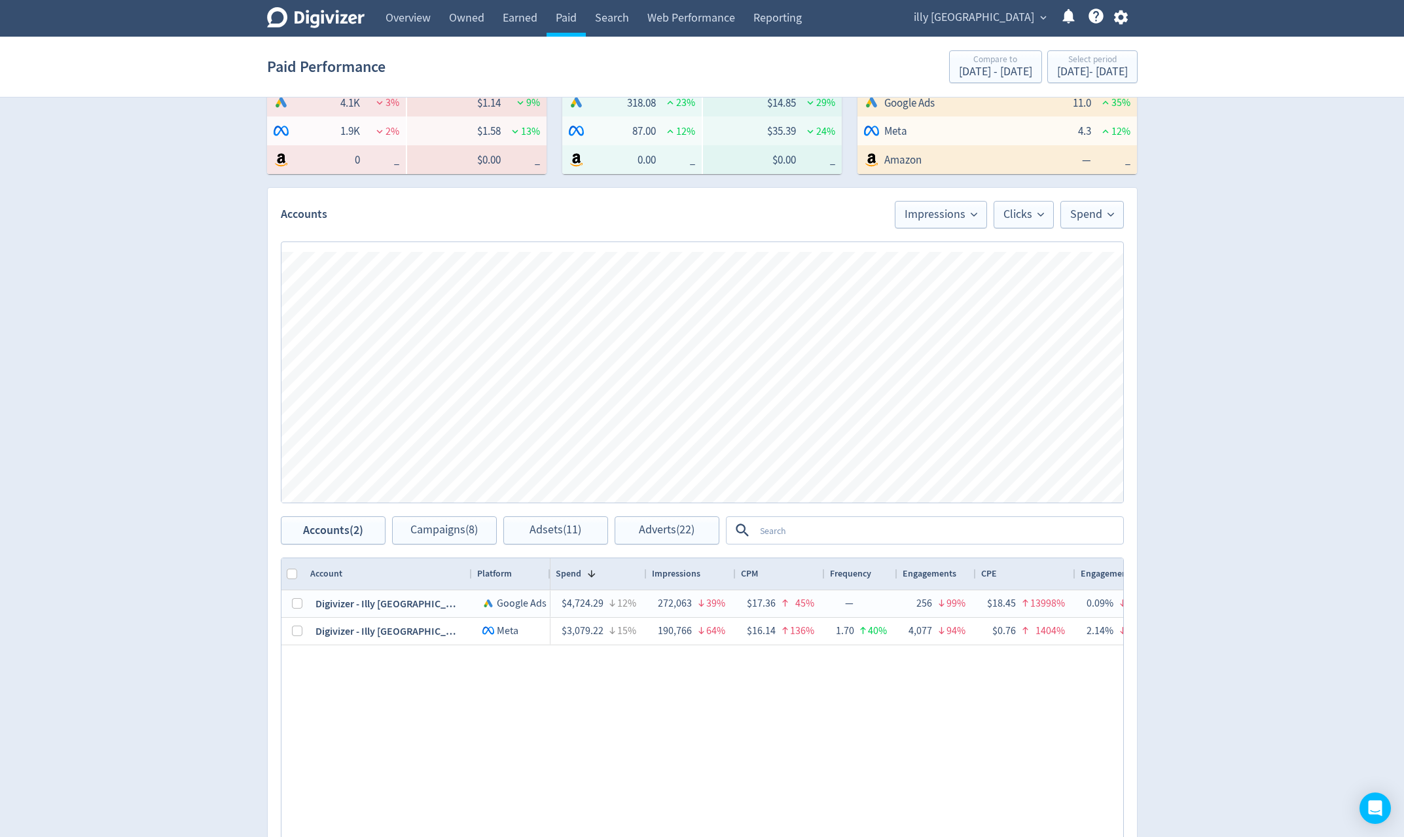
scroll to position [419, 0]
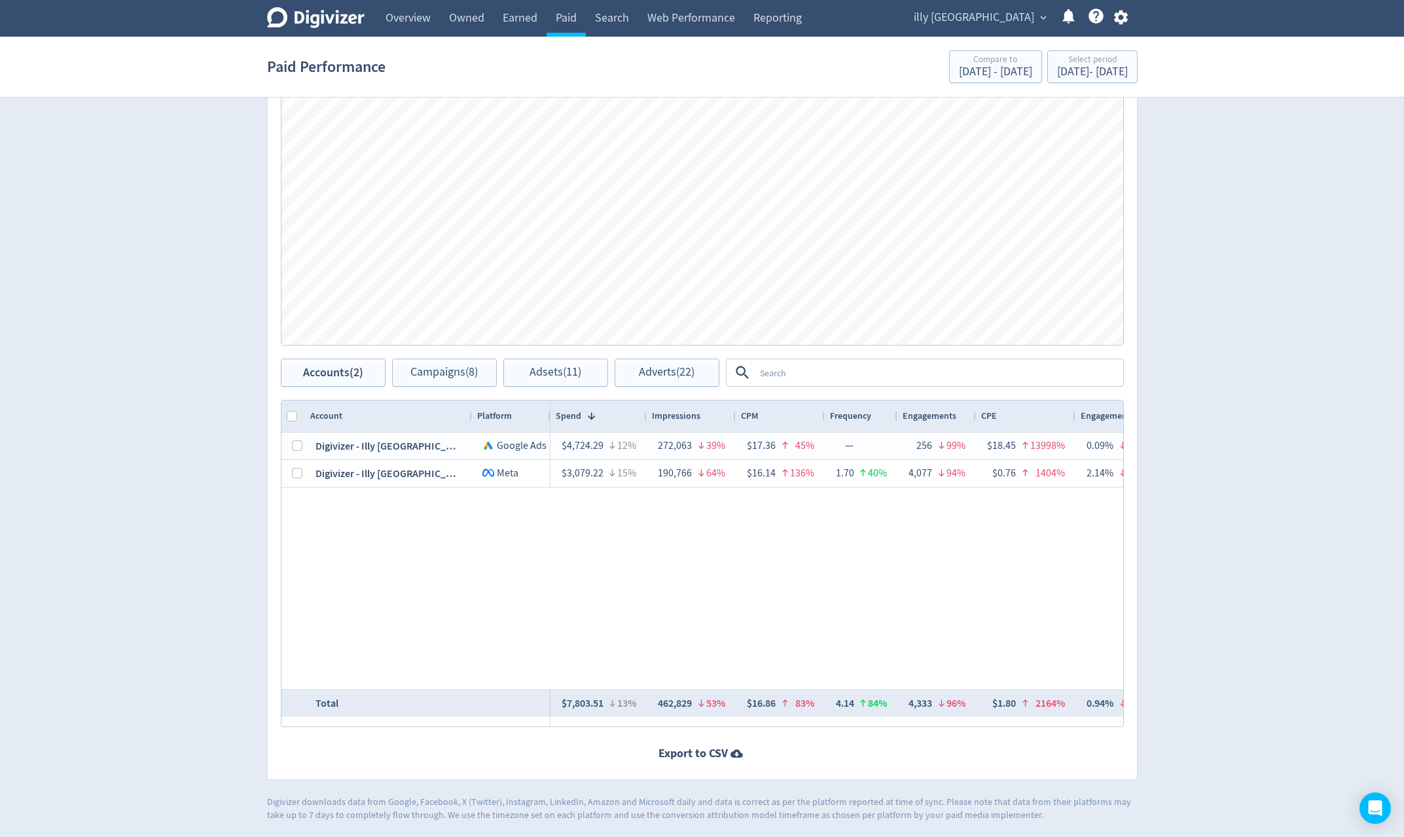
click at [412, 22] on link "Overview" at bounding box center [407, 18] width 63 height 37
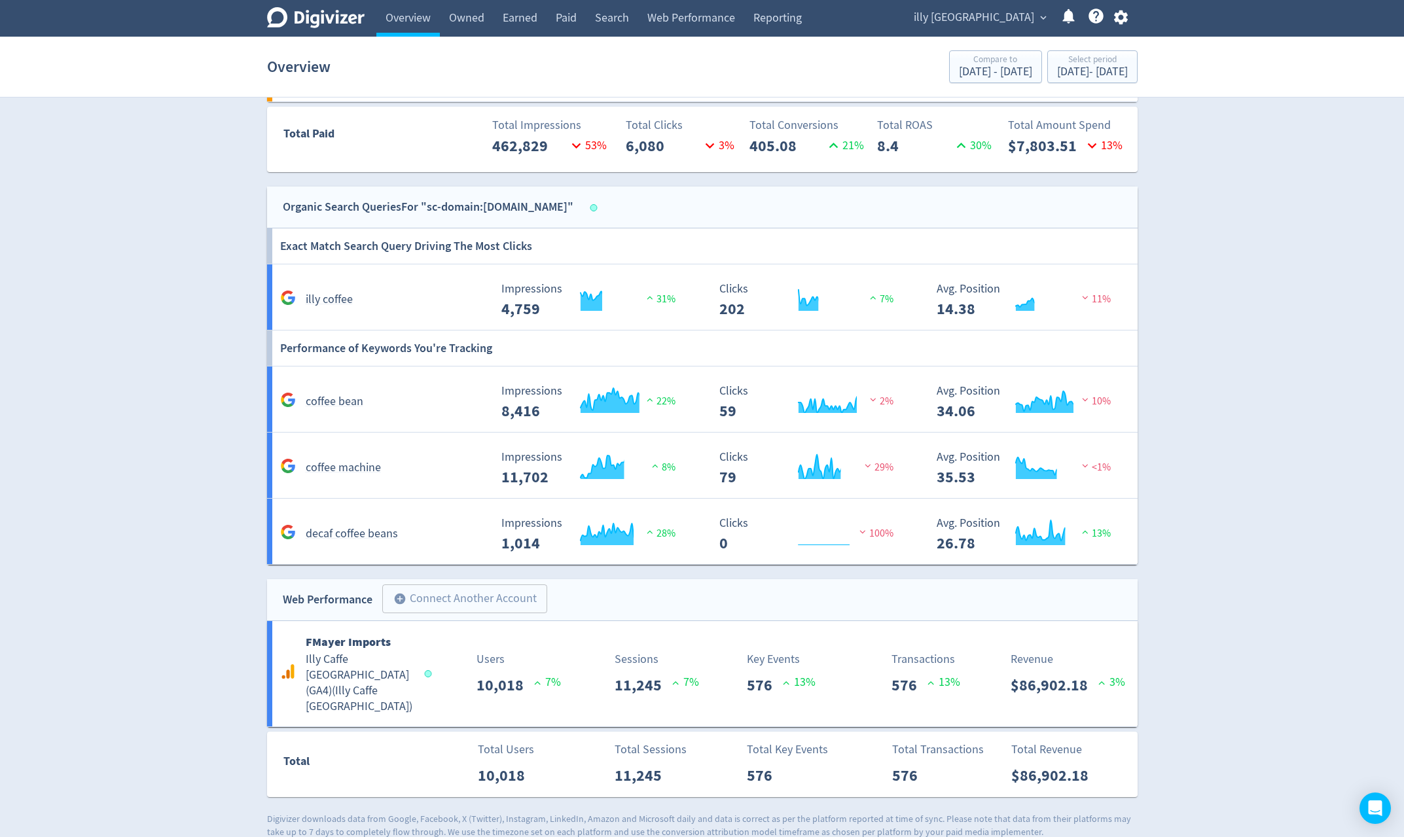
scroll to position [913, 0]
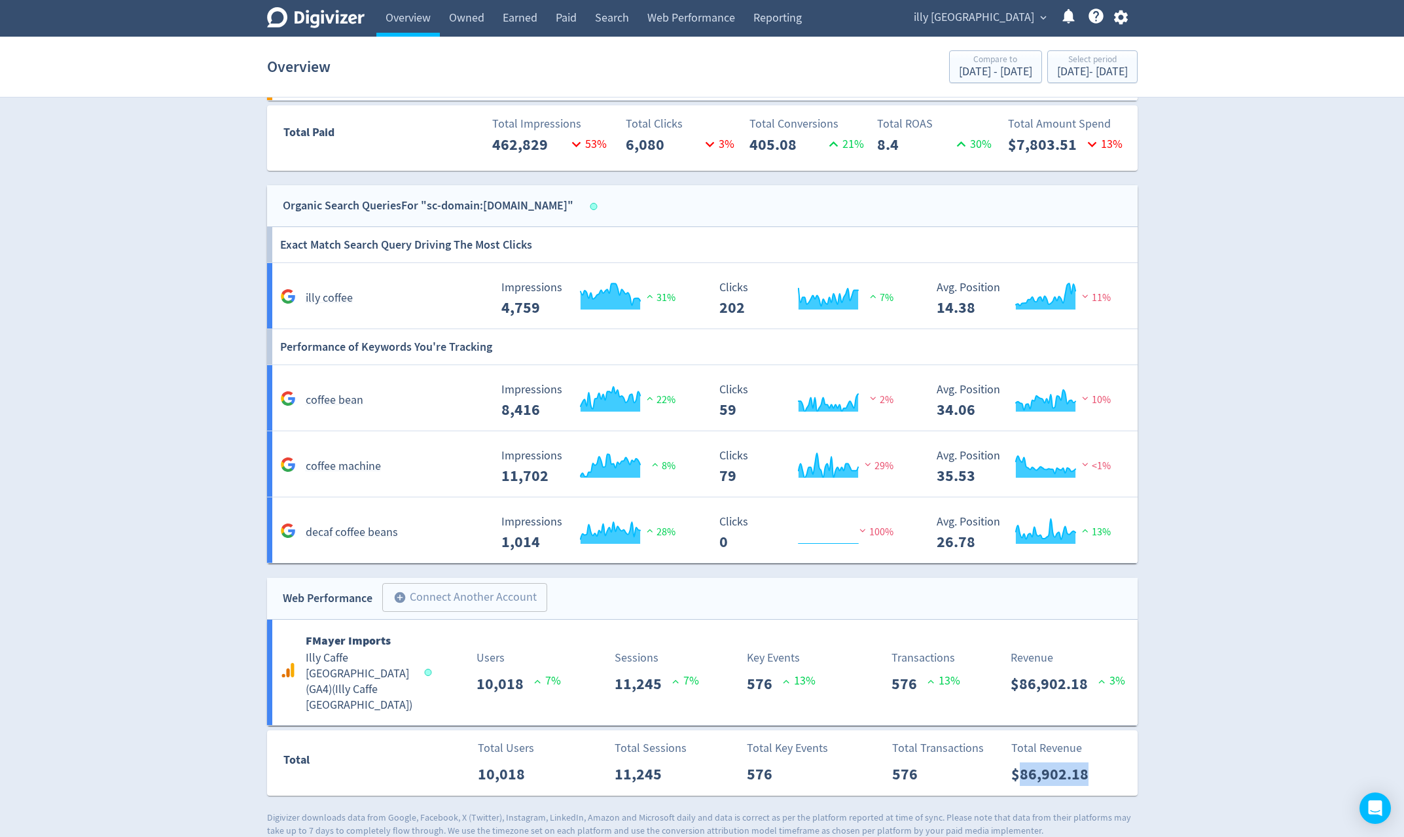
drag, startPoint x: 1085, startPoint y: 753, endPoint x: 1019, endPoint y: 750, distance: 66.2
click at [1019, 763] on p "$86,902.18" at bounding box center [1055, 775] width 88 height 24
copy p "86,902.18"
click at [563, 24] on link "Paid" at bounding box center [566, 18] width 39 height 37
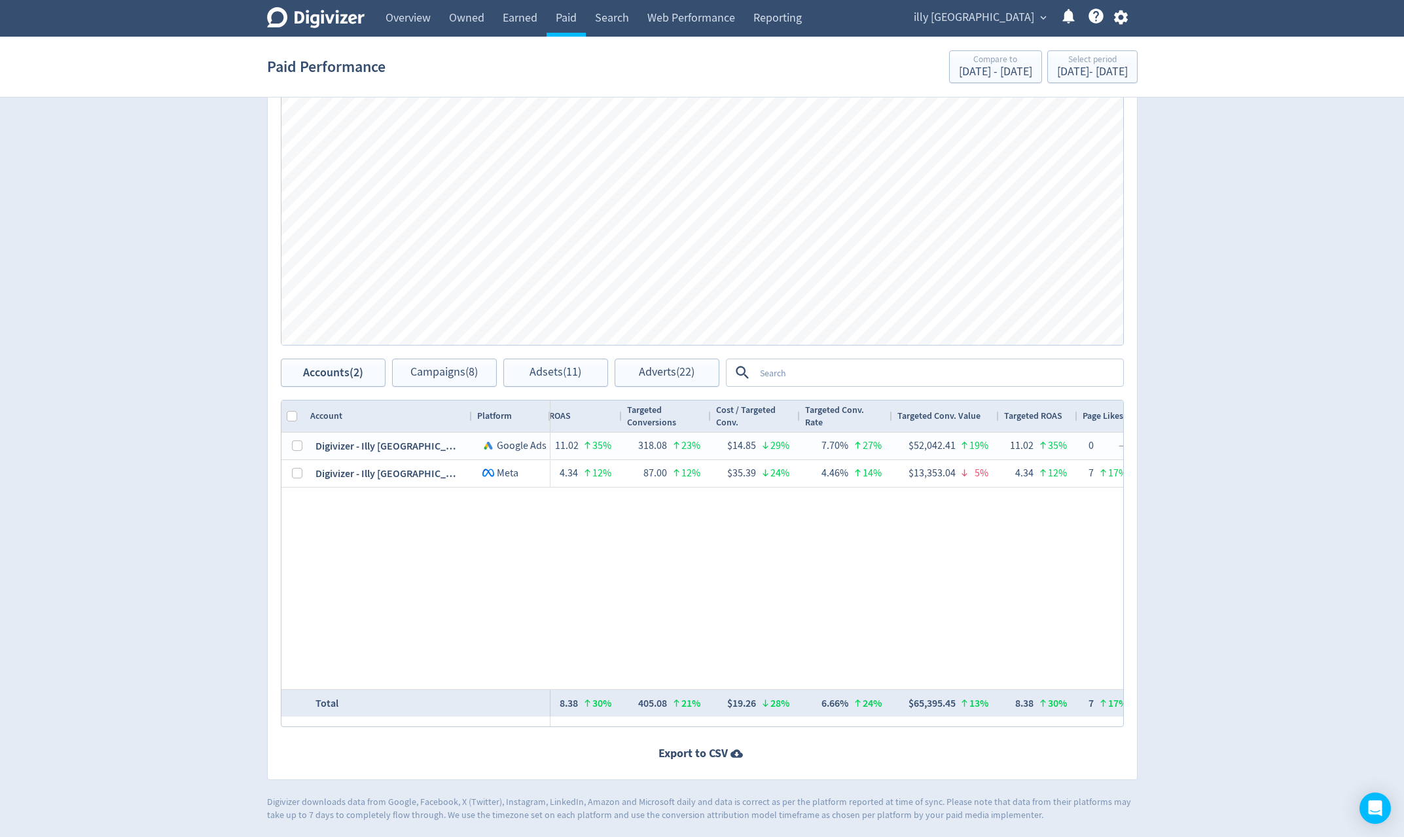
scroll to position [0, 1448]
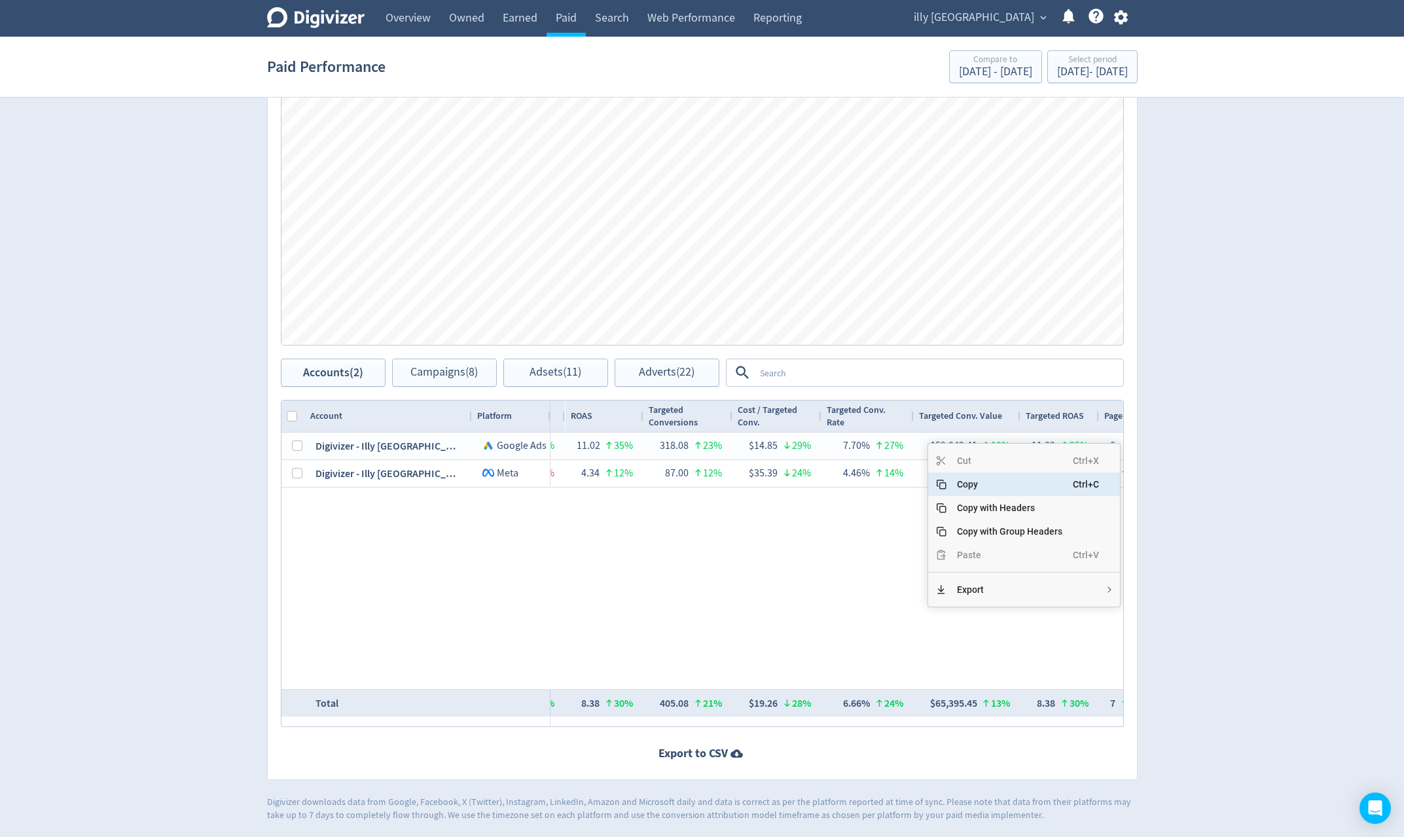
click at [985, 488] on span "Copy" at bounding box center [1010, 485] width 126 height 24
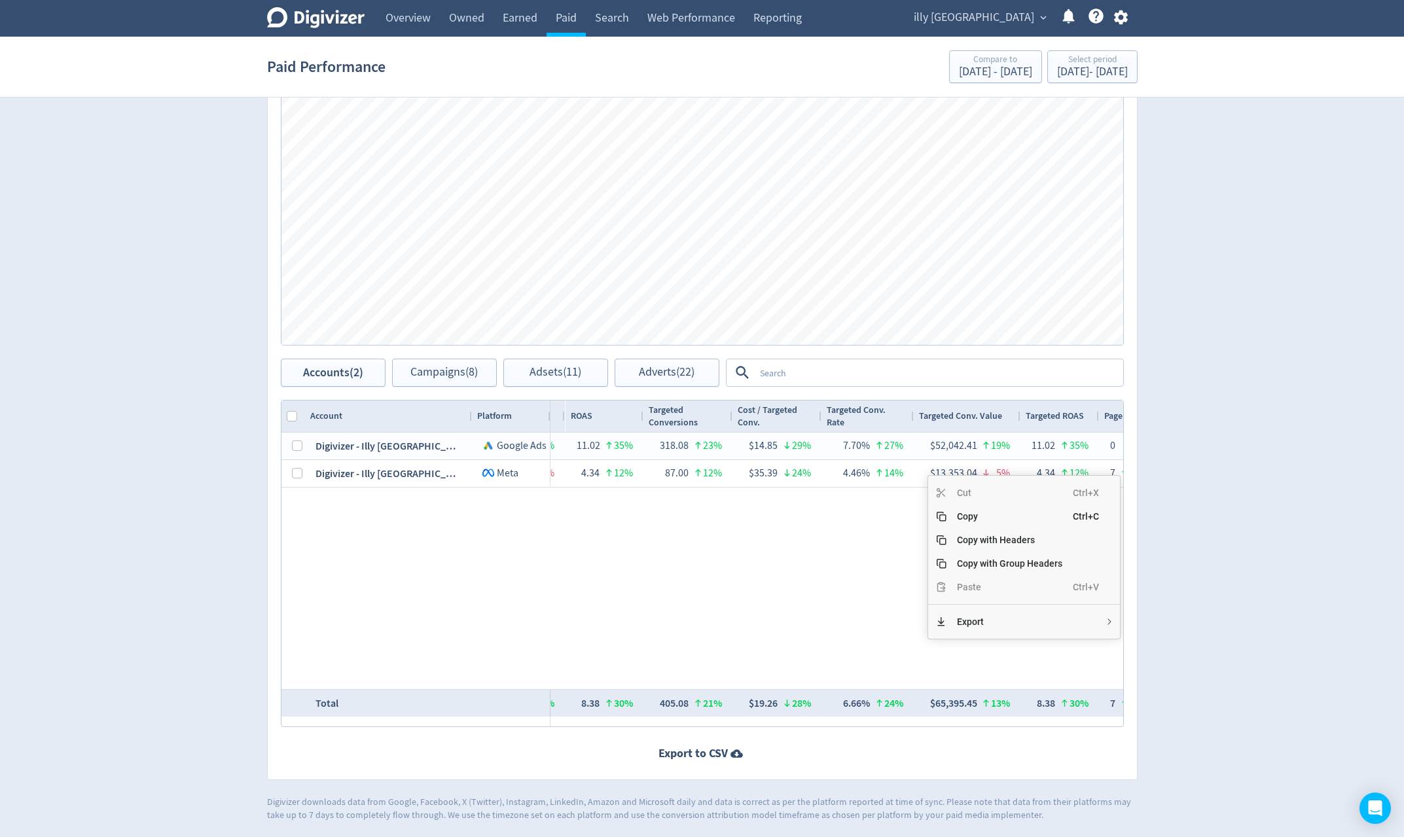
drag, startPoint x: 981, startPoint y: 523, endPoint x: 970, endPoint y: 544, distance: 23.7
click at [981, 522] on span "Copy" at bounding box center [1010, 517] width 126 height 24
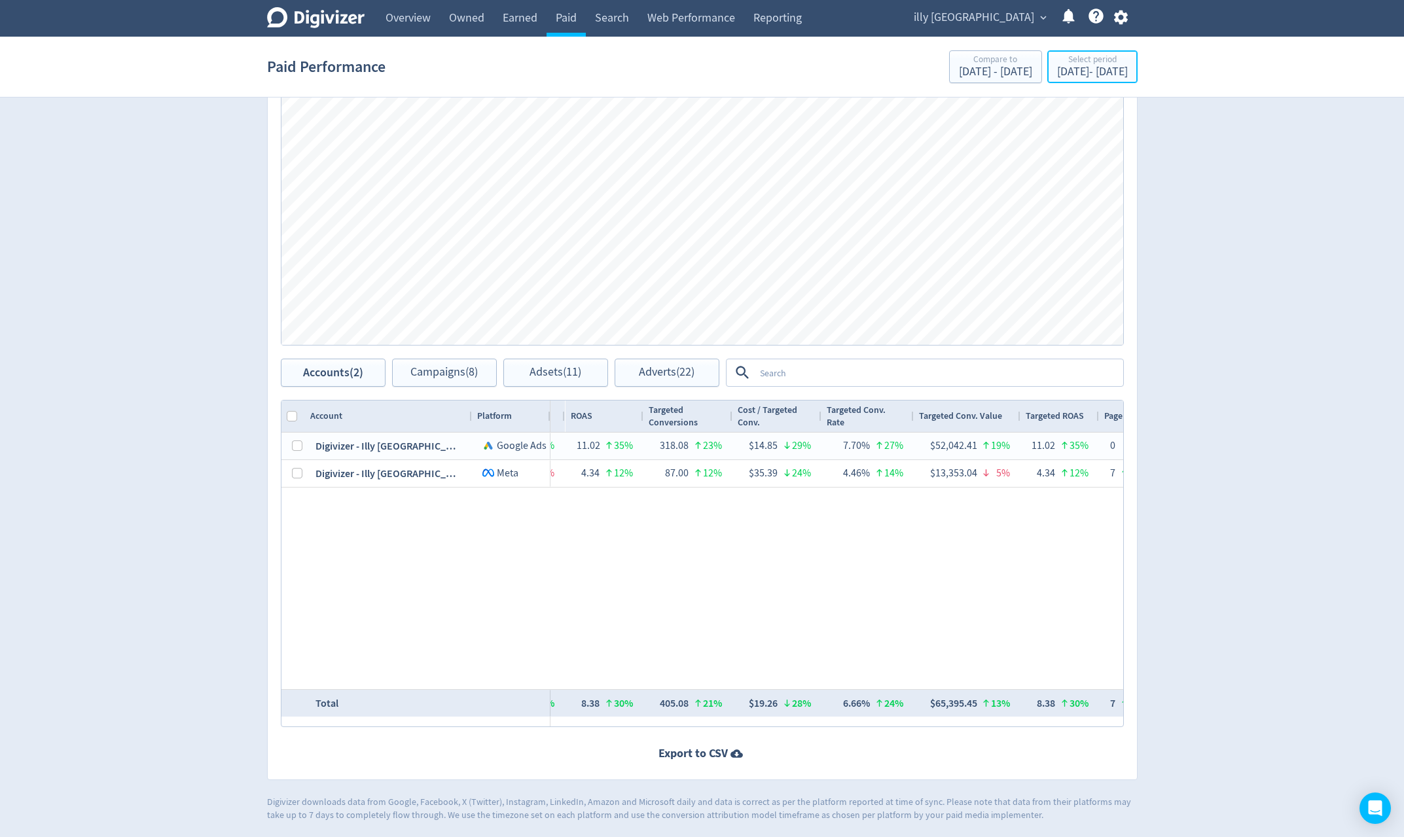
click at [1099, 74] on div "Sep 1, 2024 - Sep 30, 2024" at bounding box center [1092, 72] width 71 height 12
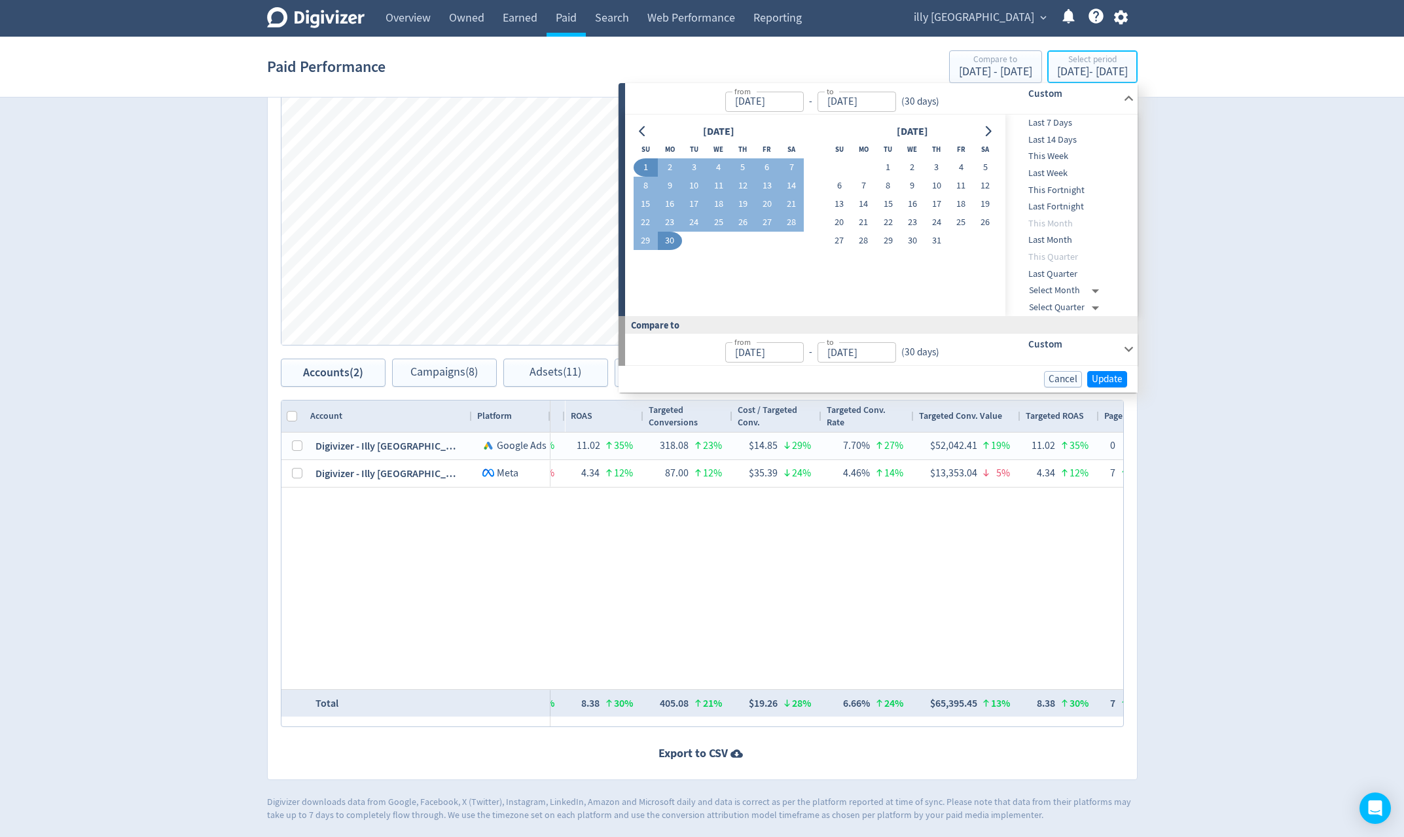
type input "Sep 01, 2024"
type input "Sep 30, 2024"
type input "Aug 02, 2024"
type input "Aug 31, 2024"
click at [797, 102] on input "Sep 01, 2024" at bounding box center [764, 102] width 79 height 20
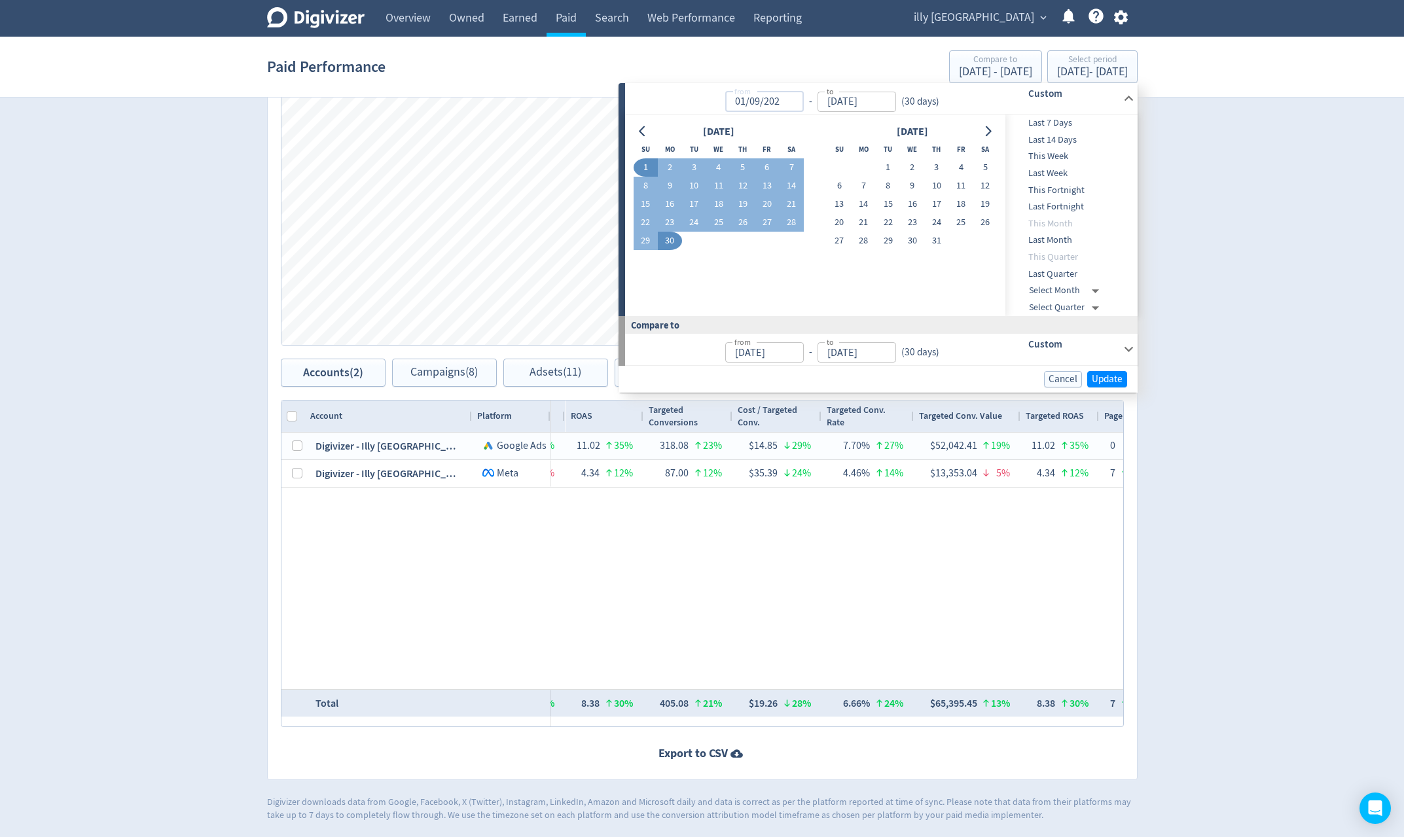
click at [878, 102] on input "Sep 30, 2024" at bounding box center [857, 102] width 79 height 20
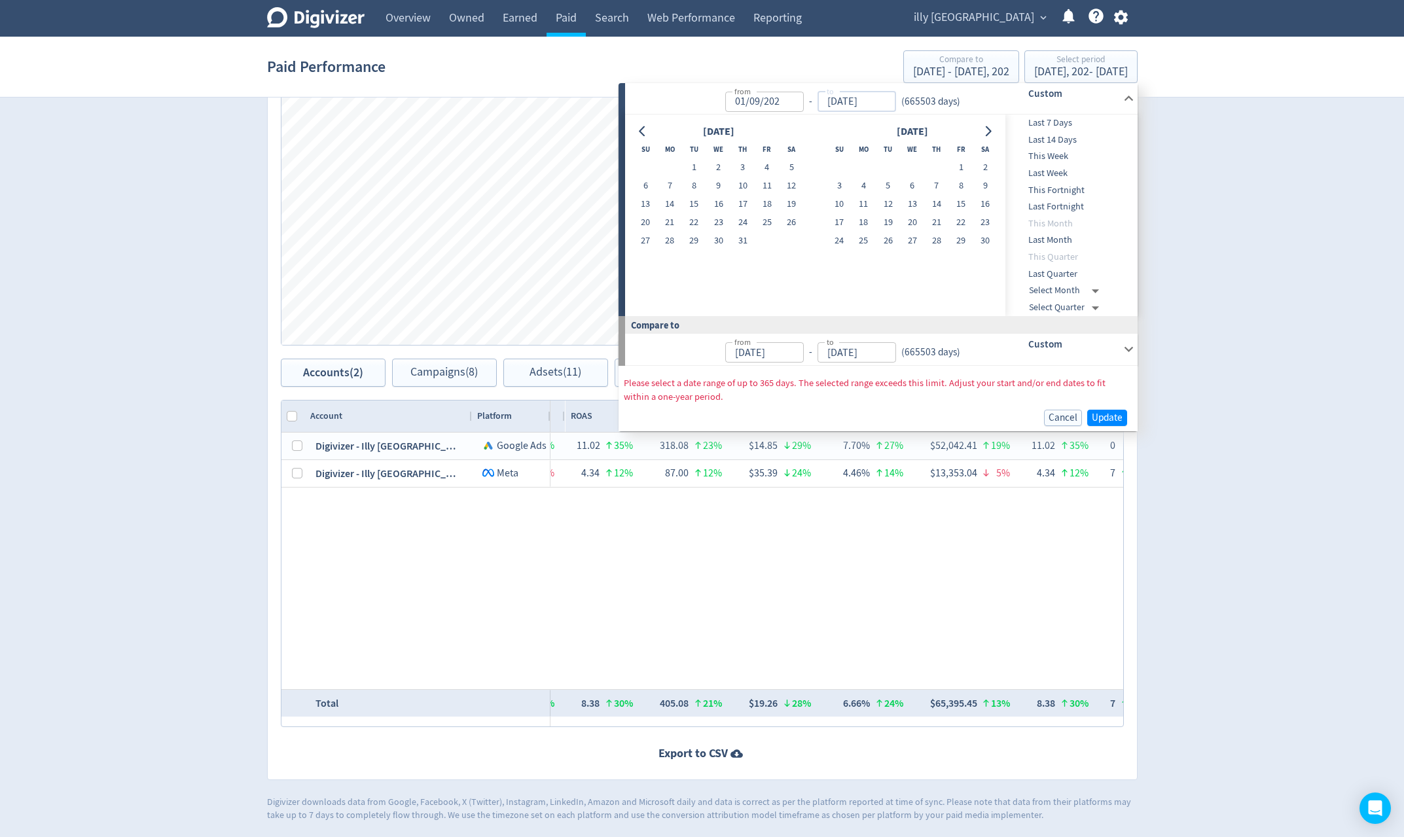
type input "Sep 01, 0202"
type input "30/09/2024"
type input "Jul 31, 1621"
type input "Aug 31, 0202"
type input "30/09/2025"
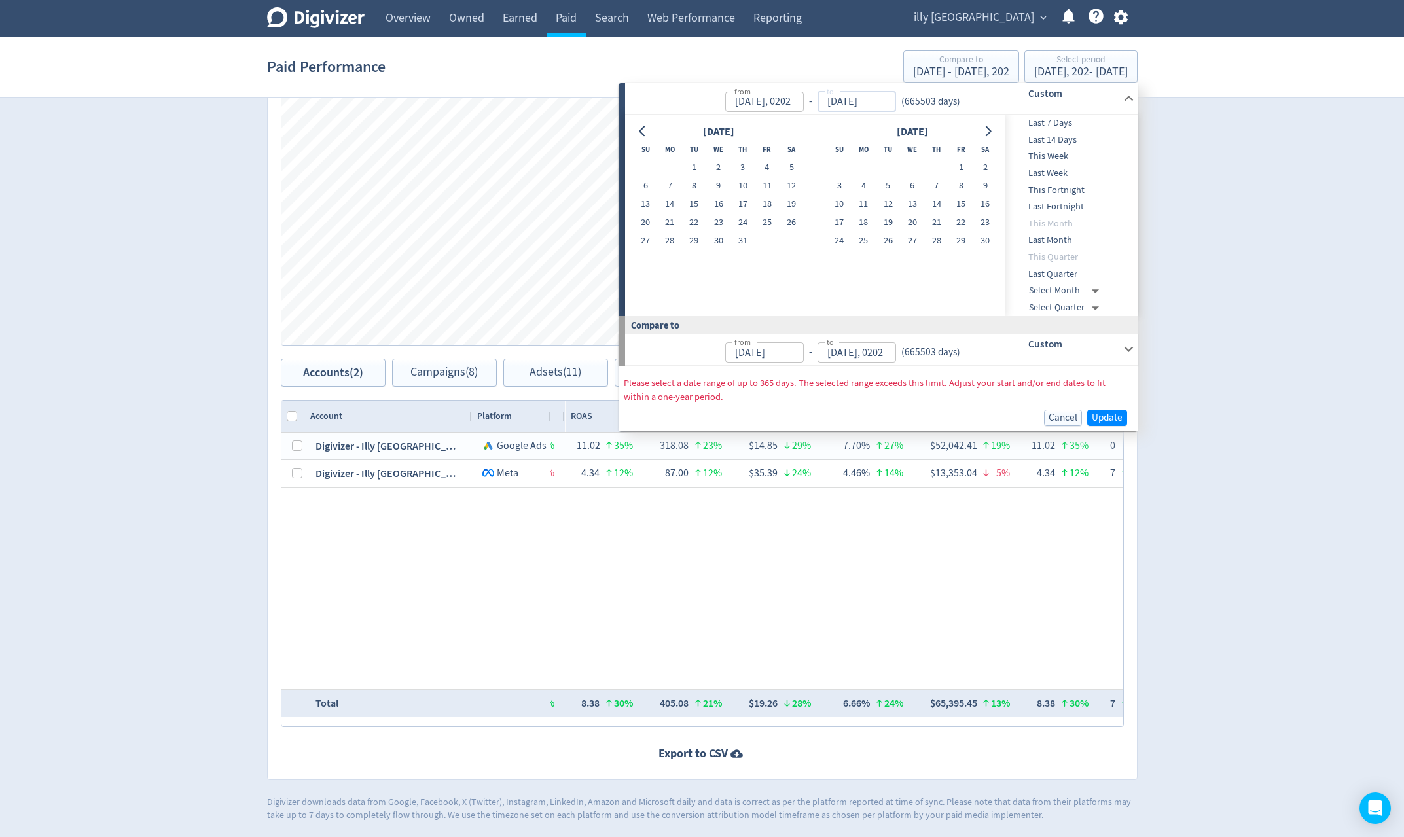
click at [789, 102] on input "Sep 01, 0202" at bounding box center [764, 102] width 79 height 20
type input "01/09/0202"
type input "[DATE]"
type input "Aug 01, 1622"
type input "Sep 01, 0205"
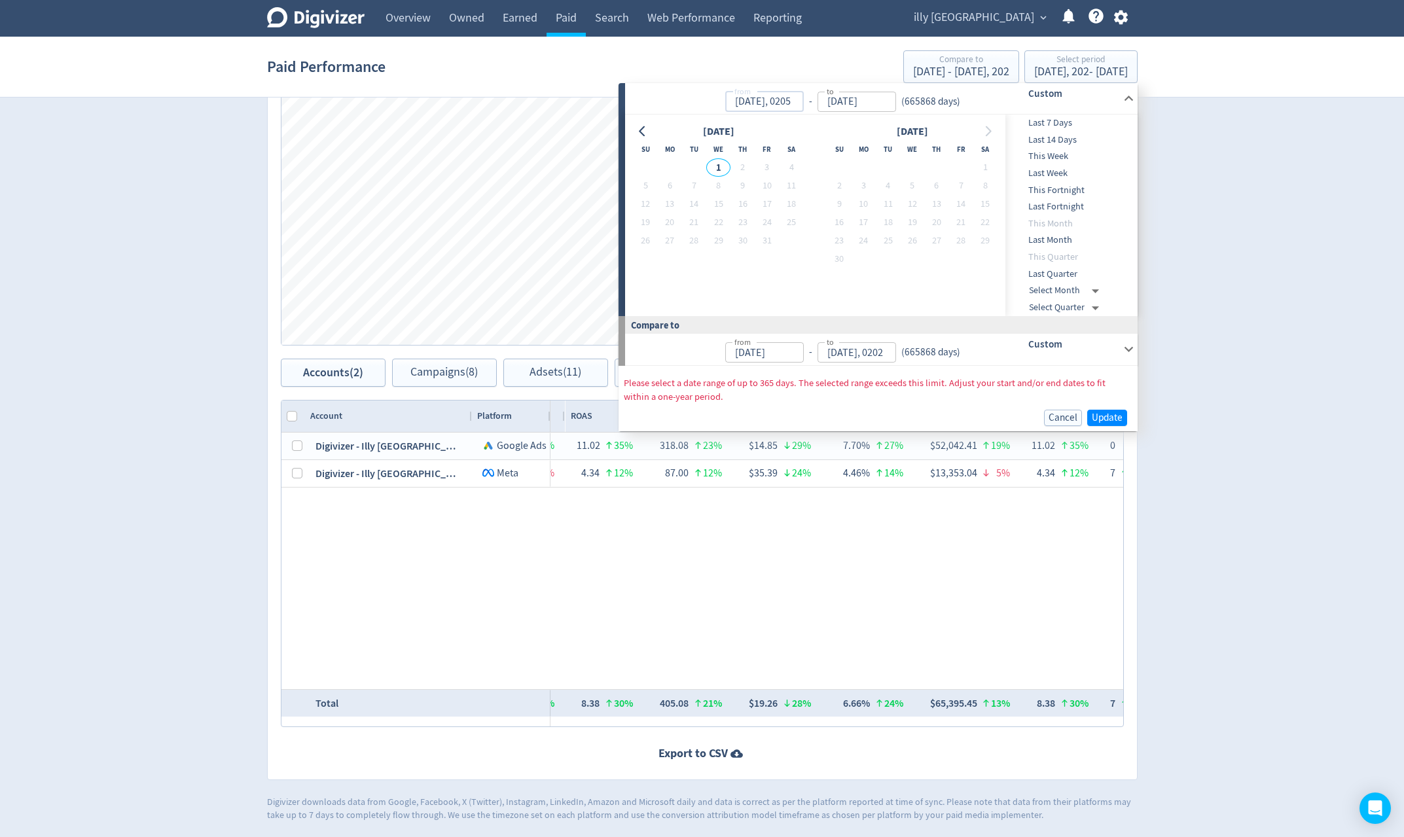
type input "Aug 01, 1616"
type input "Aug 31, 0205"
click at [1107, 416] on span "Update" at bounding box center [1107, 418] width 31 height 10
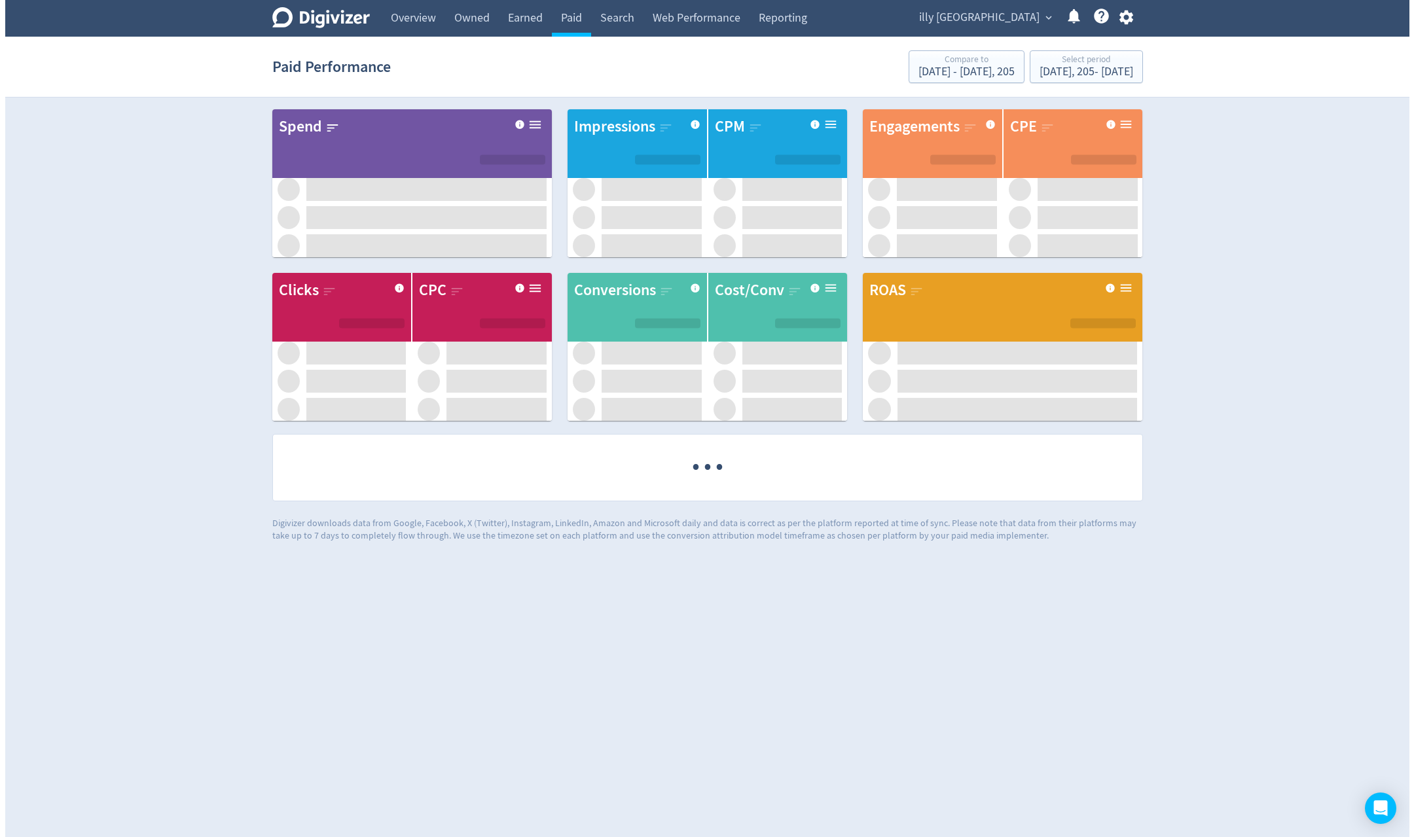
scroll to position [0, 0]
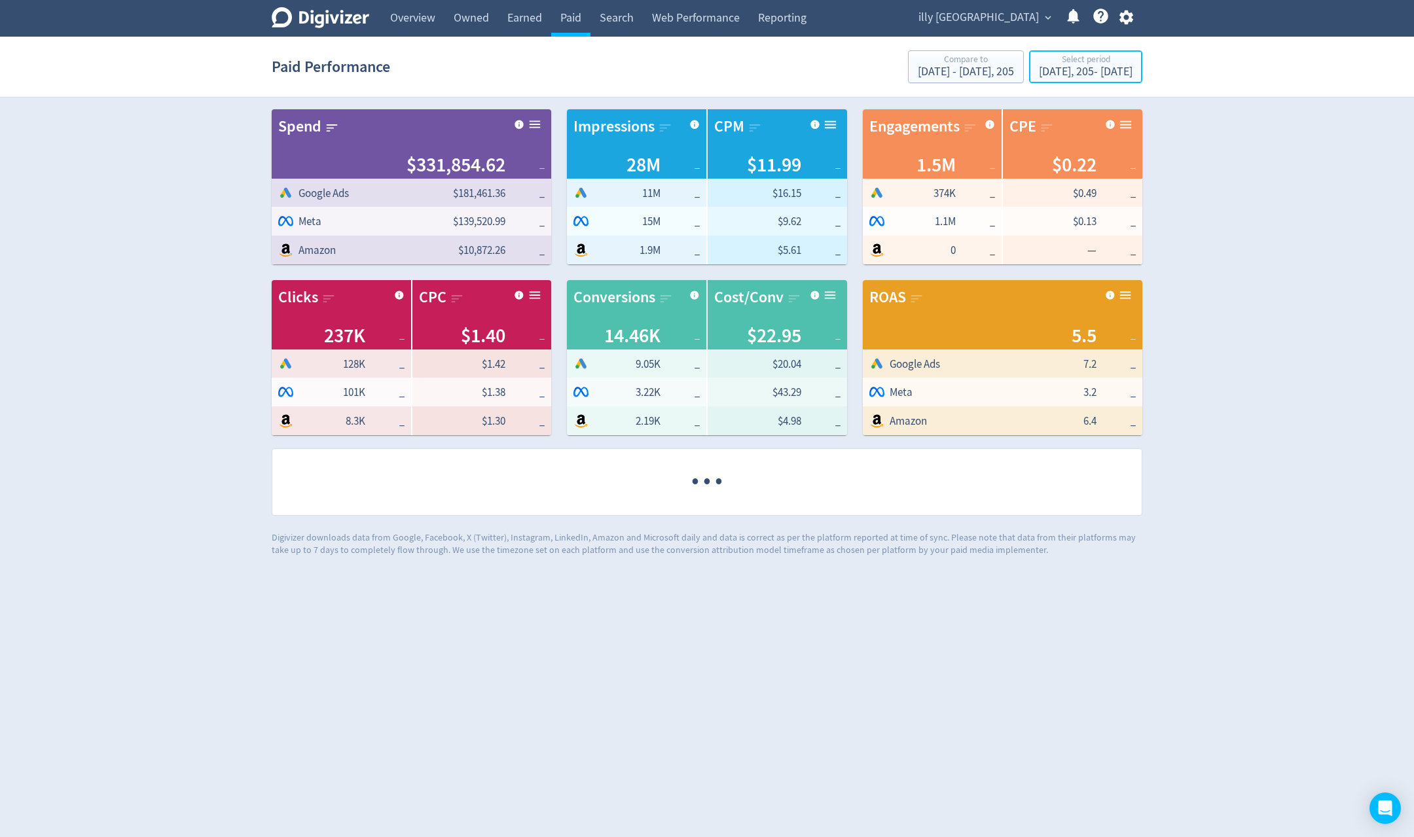
click at [1097, 71] on div "Sep 1, 205 - Sep 30, 2025" at bounding box center [1086, 72] width 94 height 12
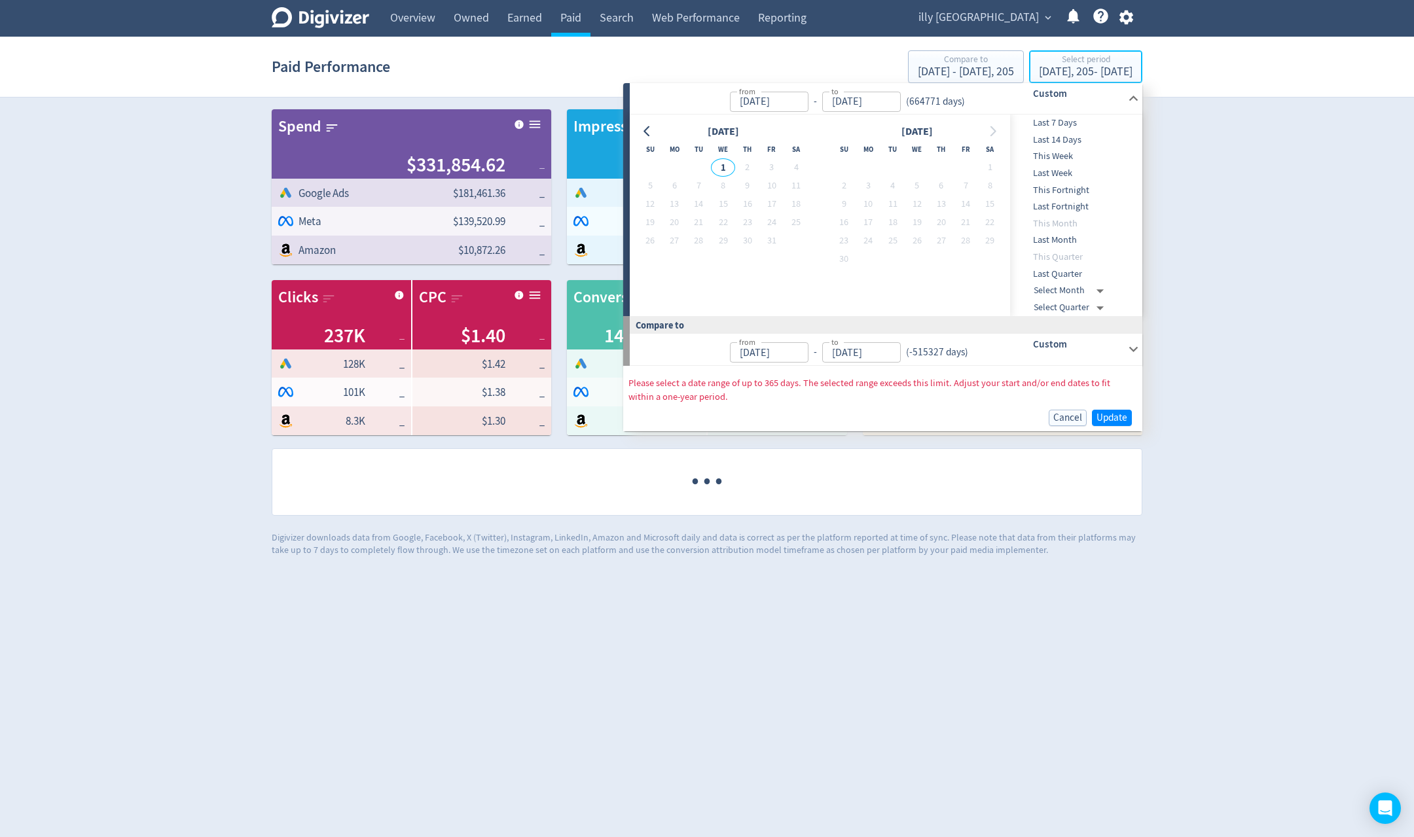
type input "Sep 01, 0205"
type input "[DATE]"
type input "Aug 01, 1616"
type input "Aug 31, 0205"
click input "Sep 01, 0205"
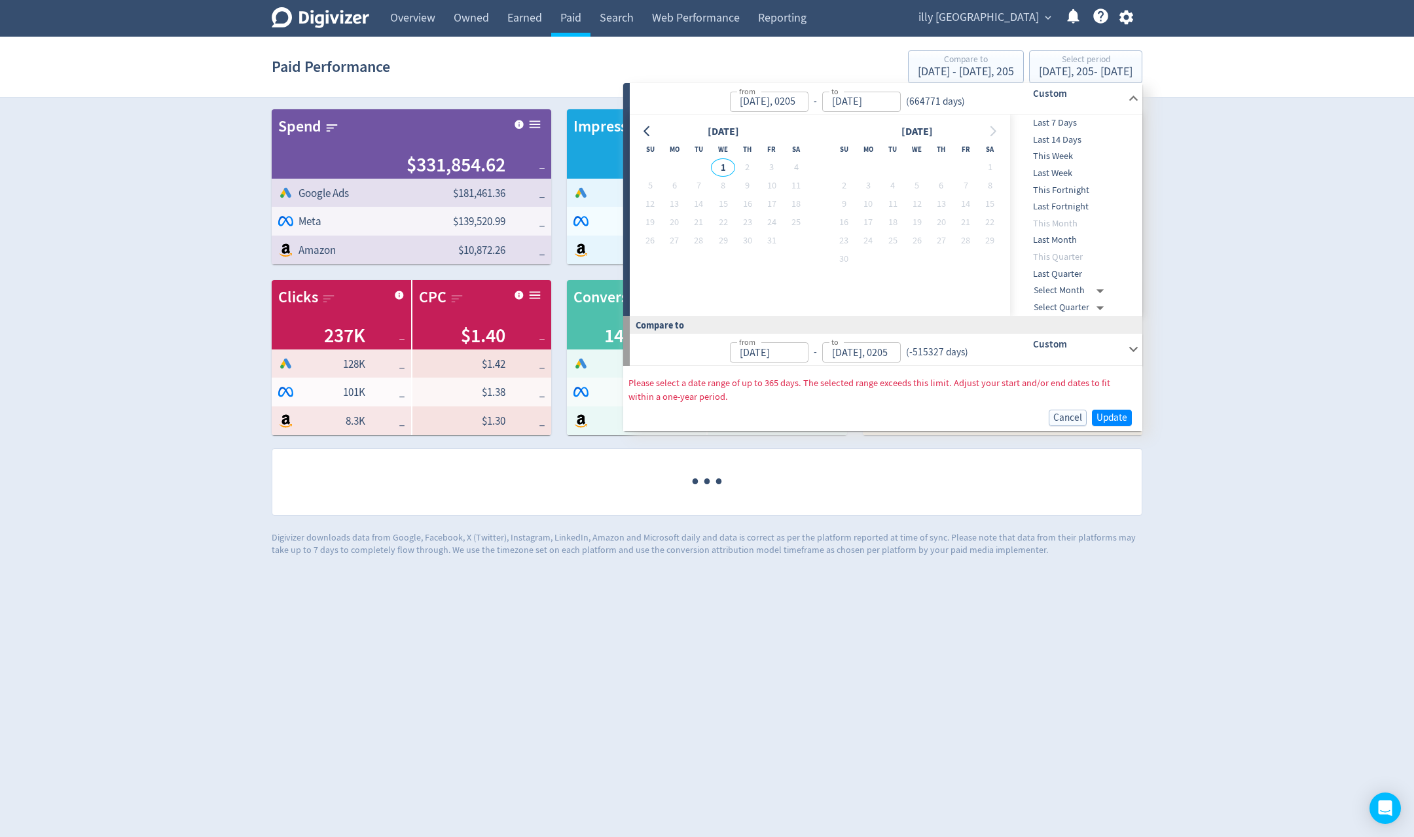
click input "Sep 01, 0205"
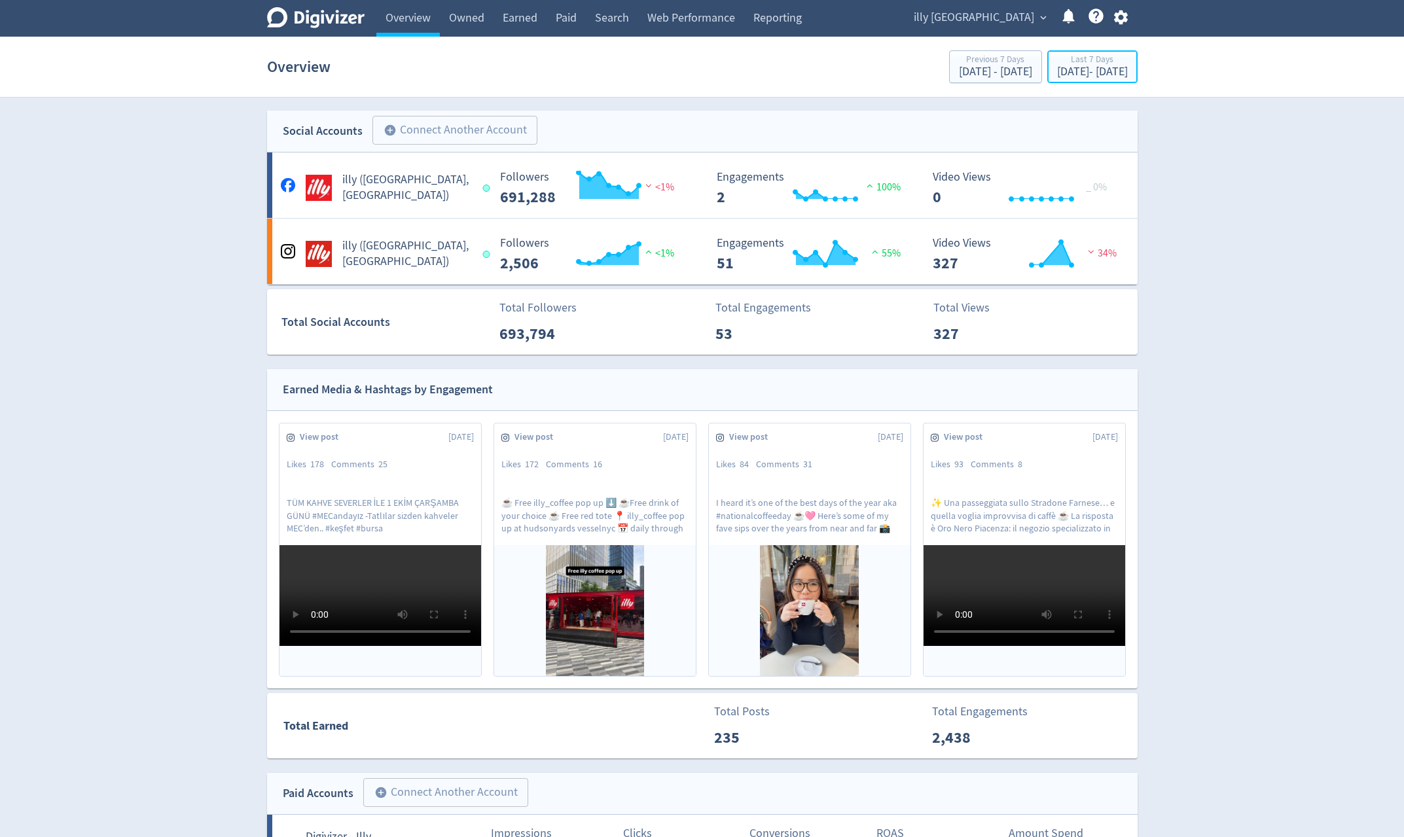
click at [1115, 75] on div "[DATE] - [DATE]" at bounding box center [1092, 72] width 71 height 12
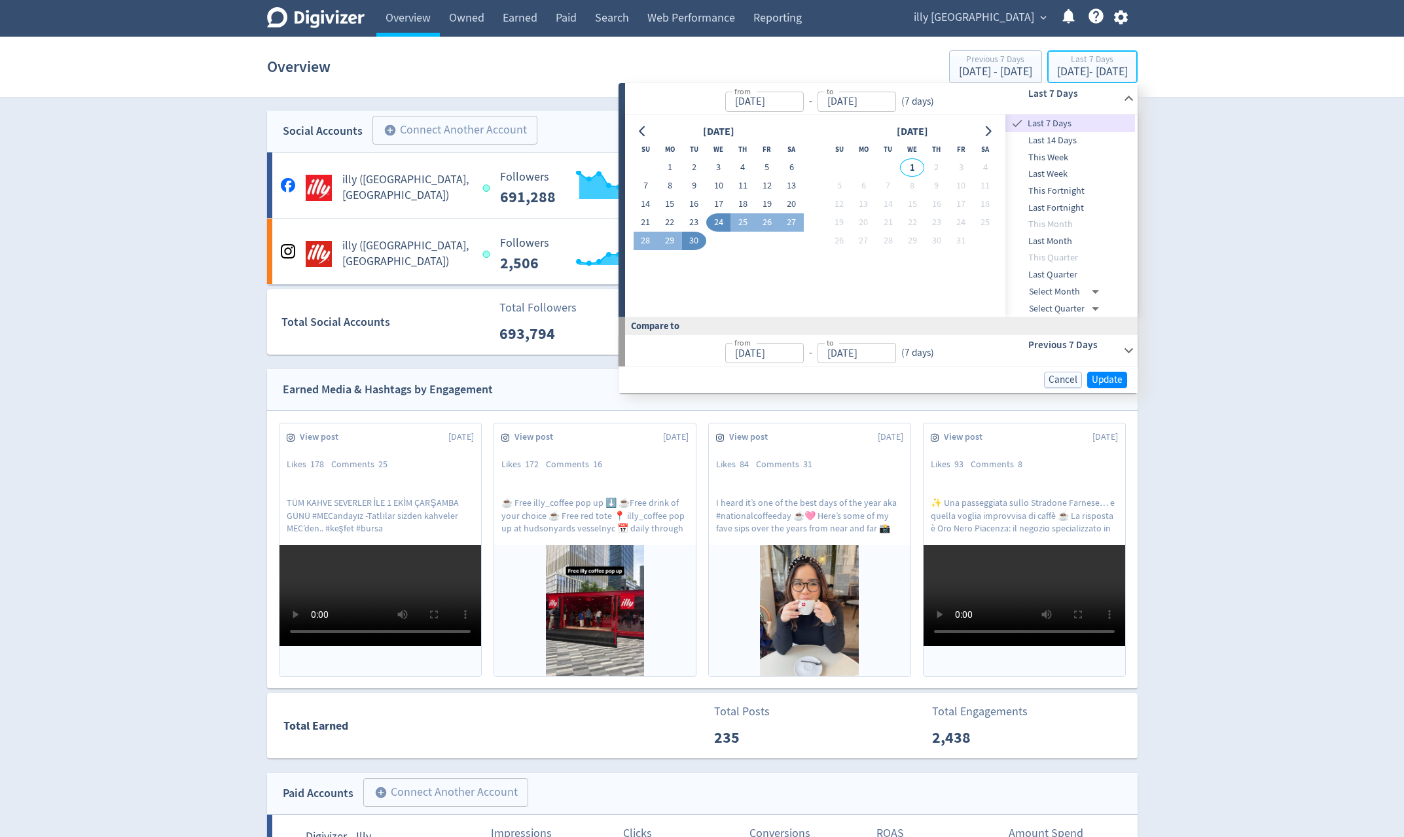
type input "[DATE]"
click at [643, 133] on icon "Go to previous month" at bounding box center [643, 131] width 10 height 10
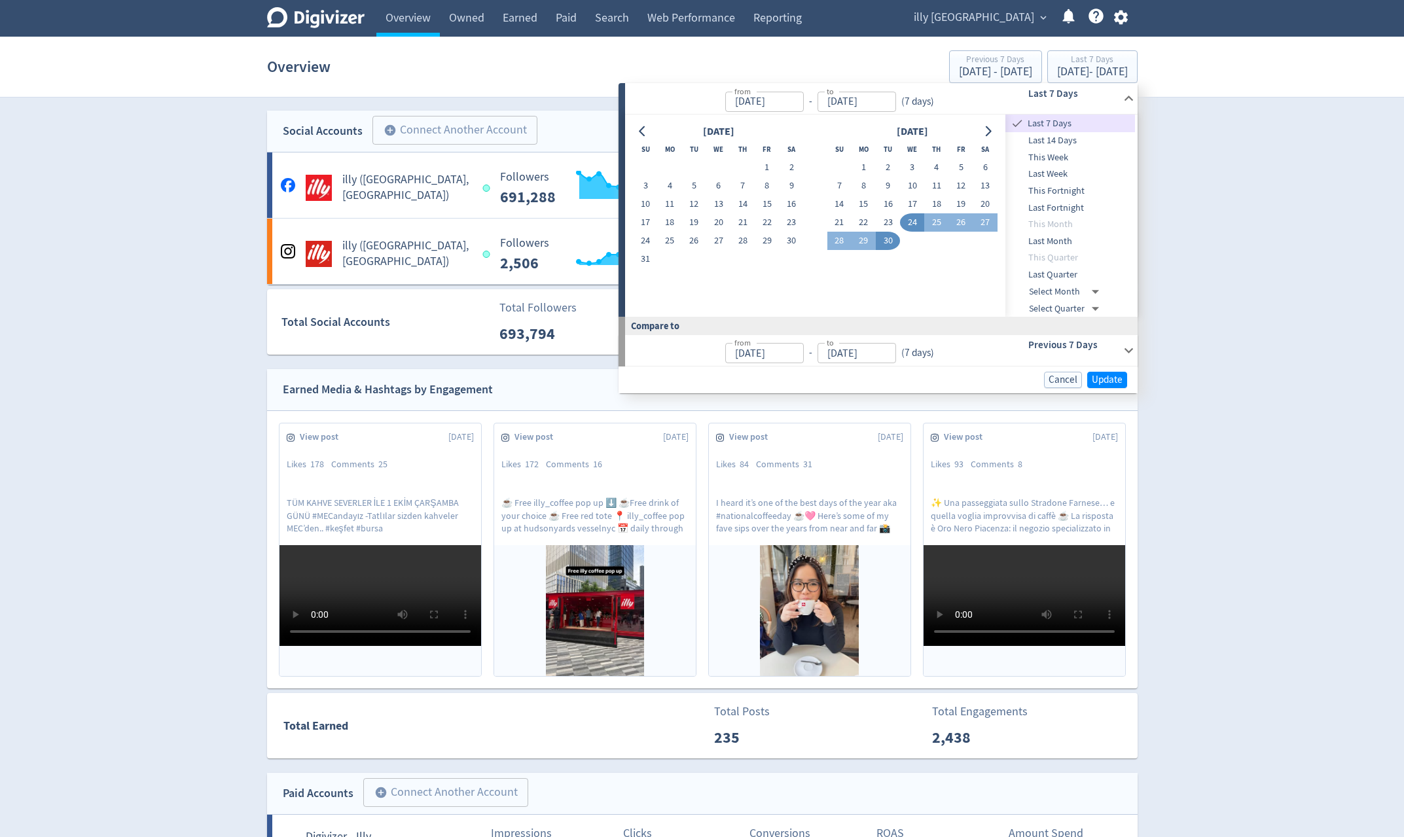
click at [643, 133] on icon "Go to previous month" at bounding box center [643, 131] width 10 height 10
click at [648, 134] on icon "Go to previous month" at bounding box center [643, 131] width 10 height 10
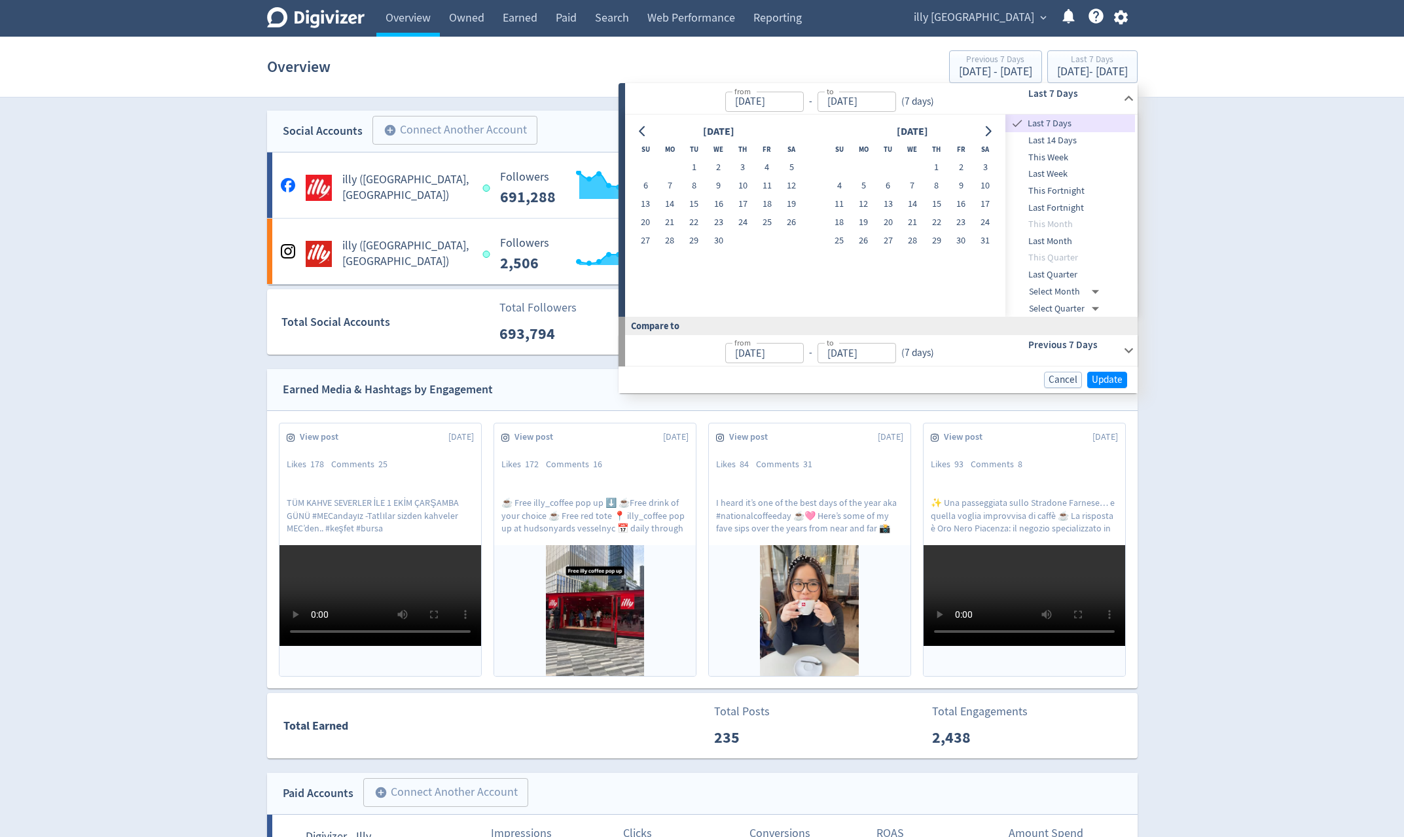
click at [648, 134] on icon "Go to previous month" at bounding box center [643, 131] width 10 height 10
click at [645, 134] on icon "Go to previous month" at bounding box center [643, 131] width 10 height 10
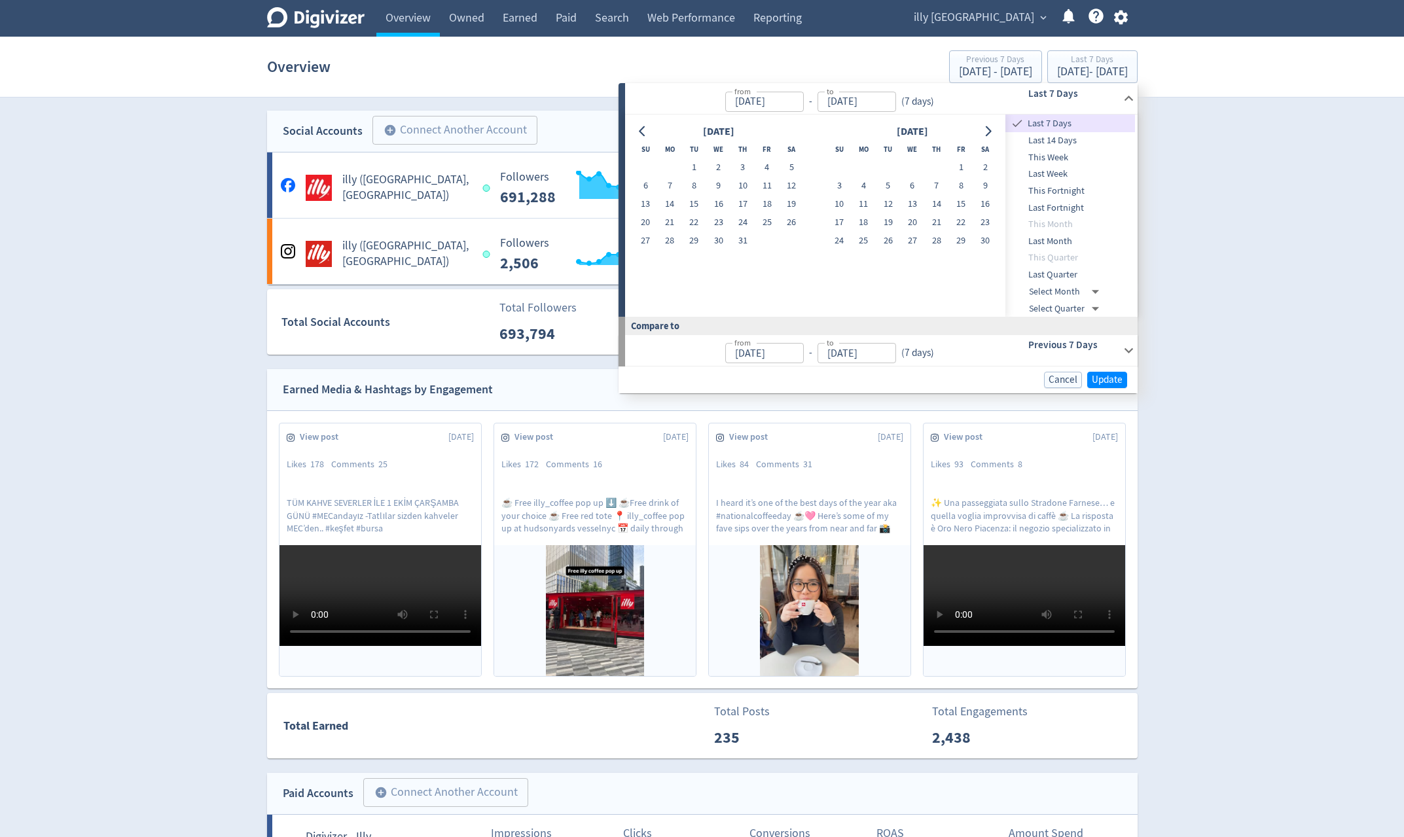
click at [645, 134] on icon "Go to previous month" at bounding box center [643, 131] width 10 height 10
click at [642, 170] on button "1" at bounding box center [646, 167] width 24 height 18
type input "Sep 01, 2024"
click at [666, 242] on button "30" at bounding box center [670, 241] width 24 height 18
type input "[DATE]"
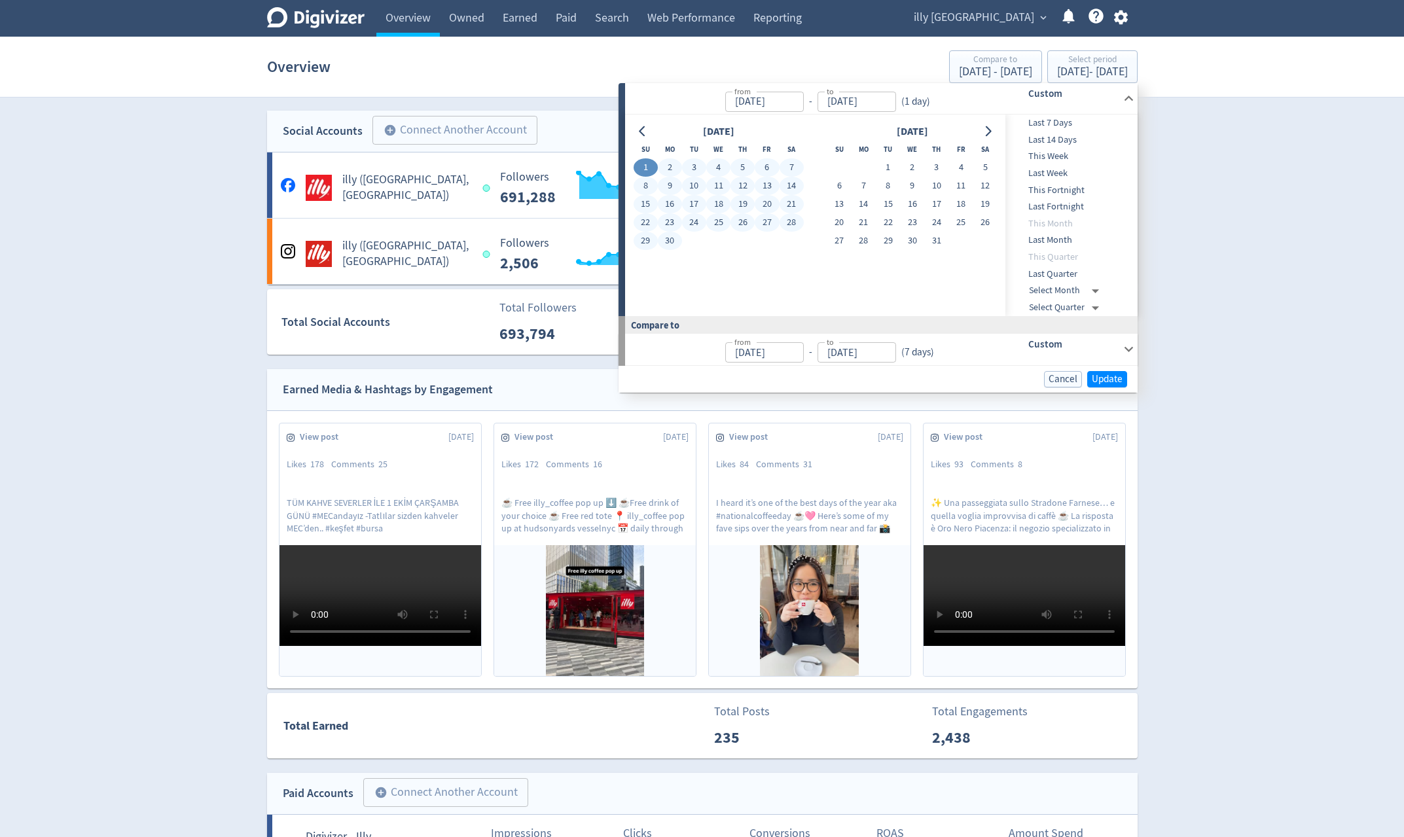
type input "Aug 02, 2024"
type input "Aug 31, 2024"
drag, startPoint x: 1123, startPoint y: 378, endPoint x: 1123, endPoint y: 390, distance: 12.5
click at [1123, 378] on button "Update" at bounding box center [1107, 379] width 40 height 16
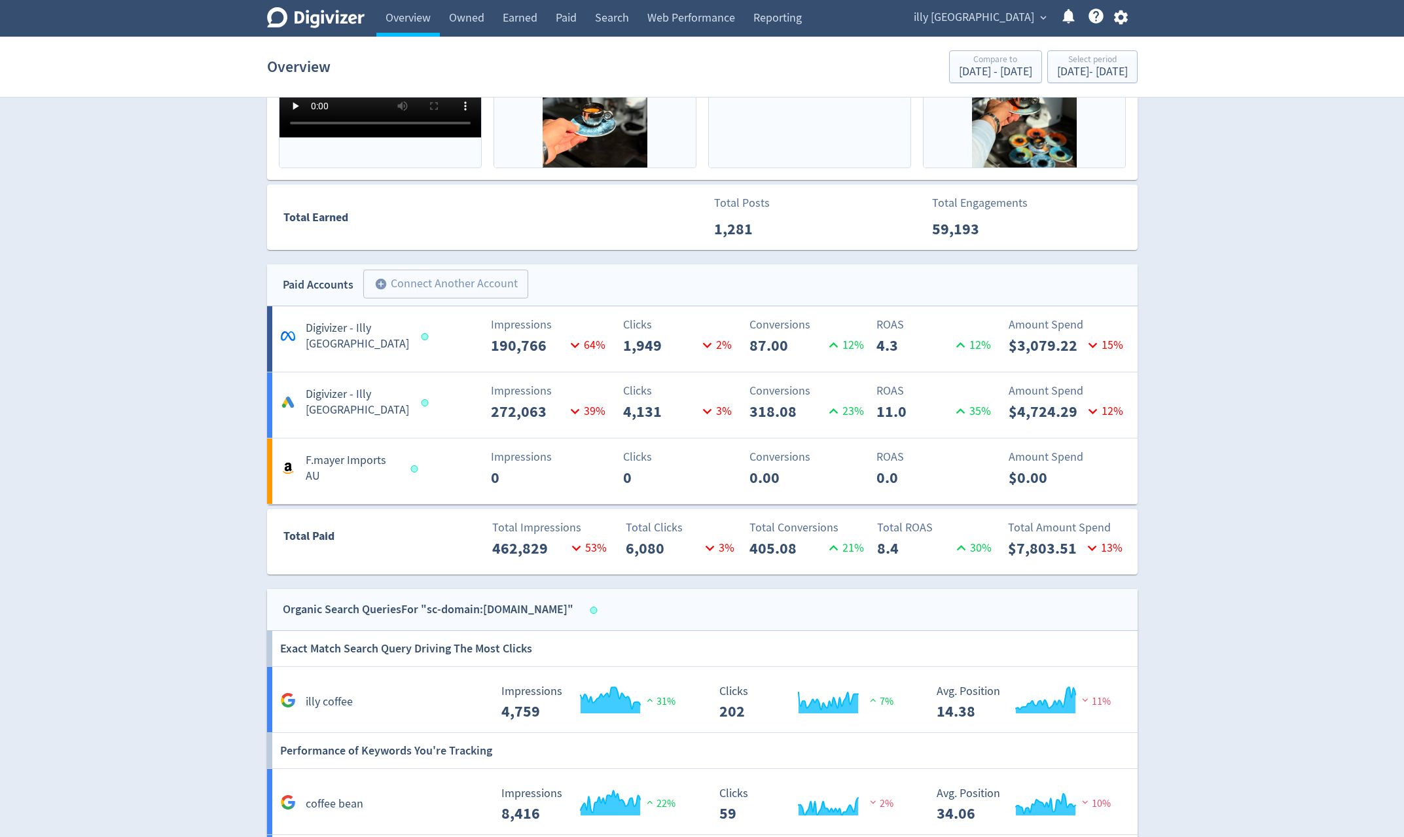
scroll to position [524, 0]
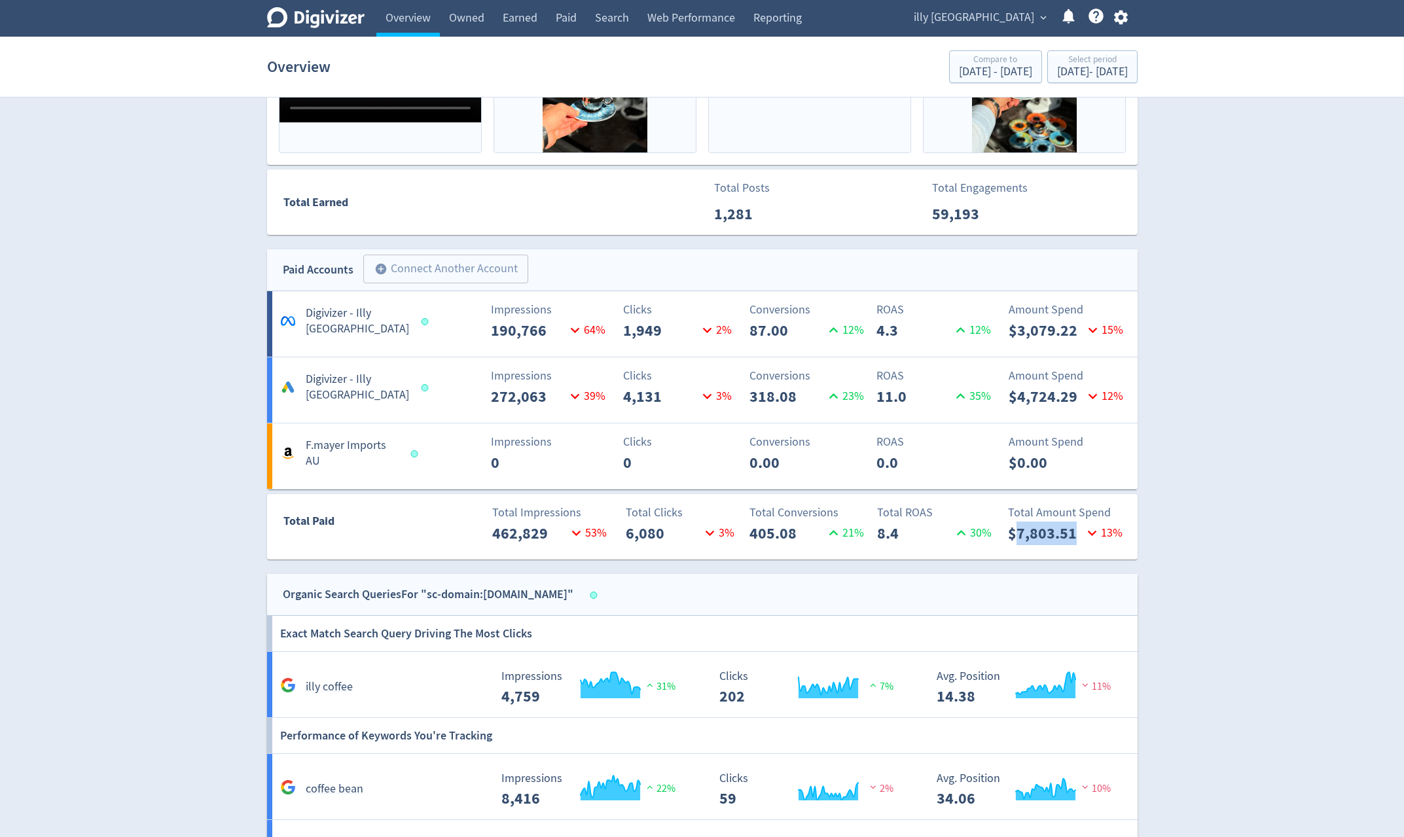
drag, startPoint x: 1076, startPoint y: 538, endPoint x: 1014, endPoint y: 540, distance: 62.2
click at [1014, 540] on p "$7,803.51" at bounding box center [1045, 534] width 75 height 24
copy p "7,803.51"
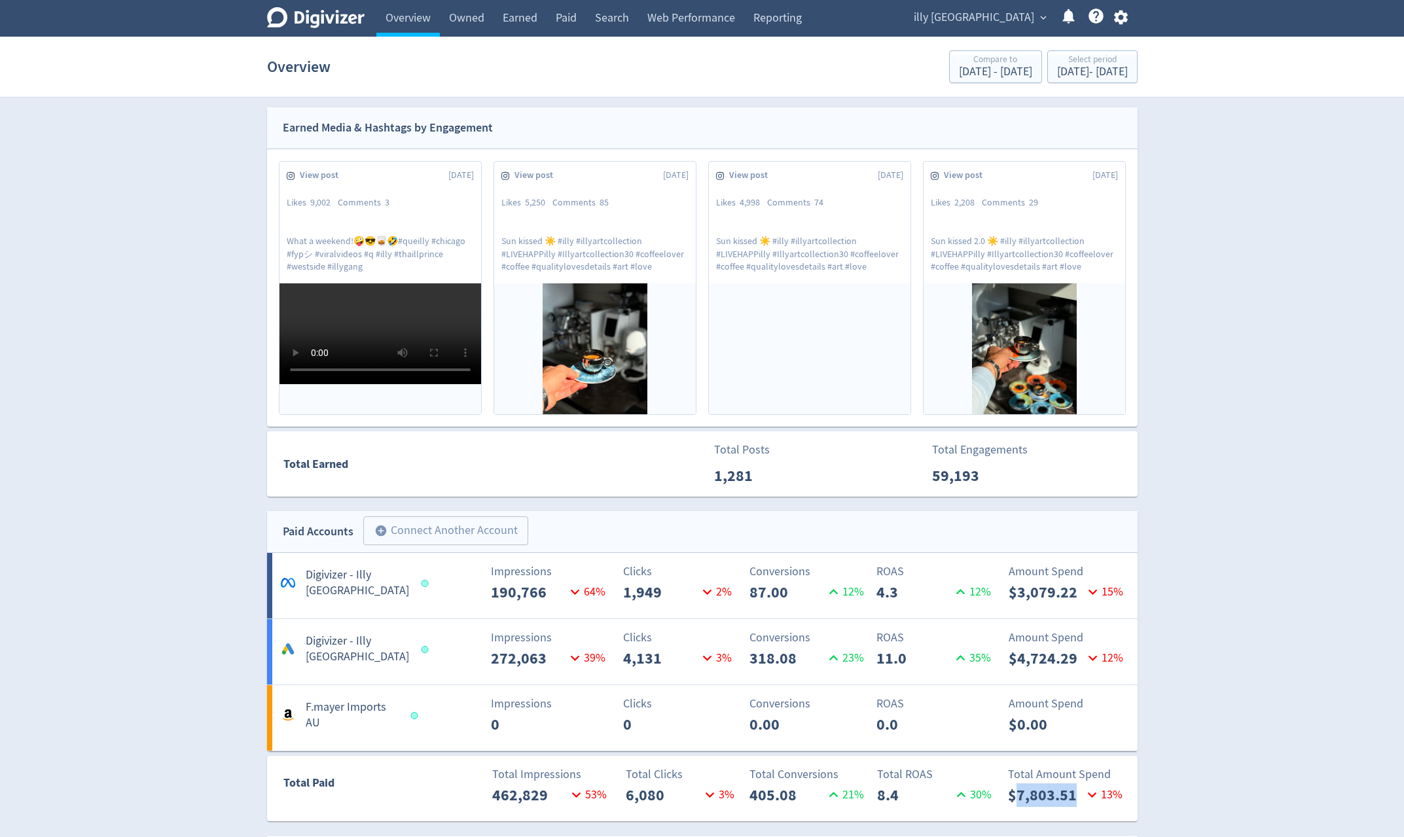
scroll to position [0, 0]
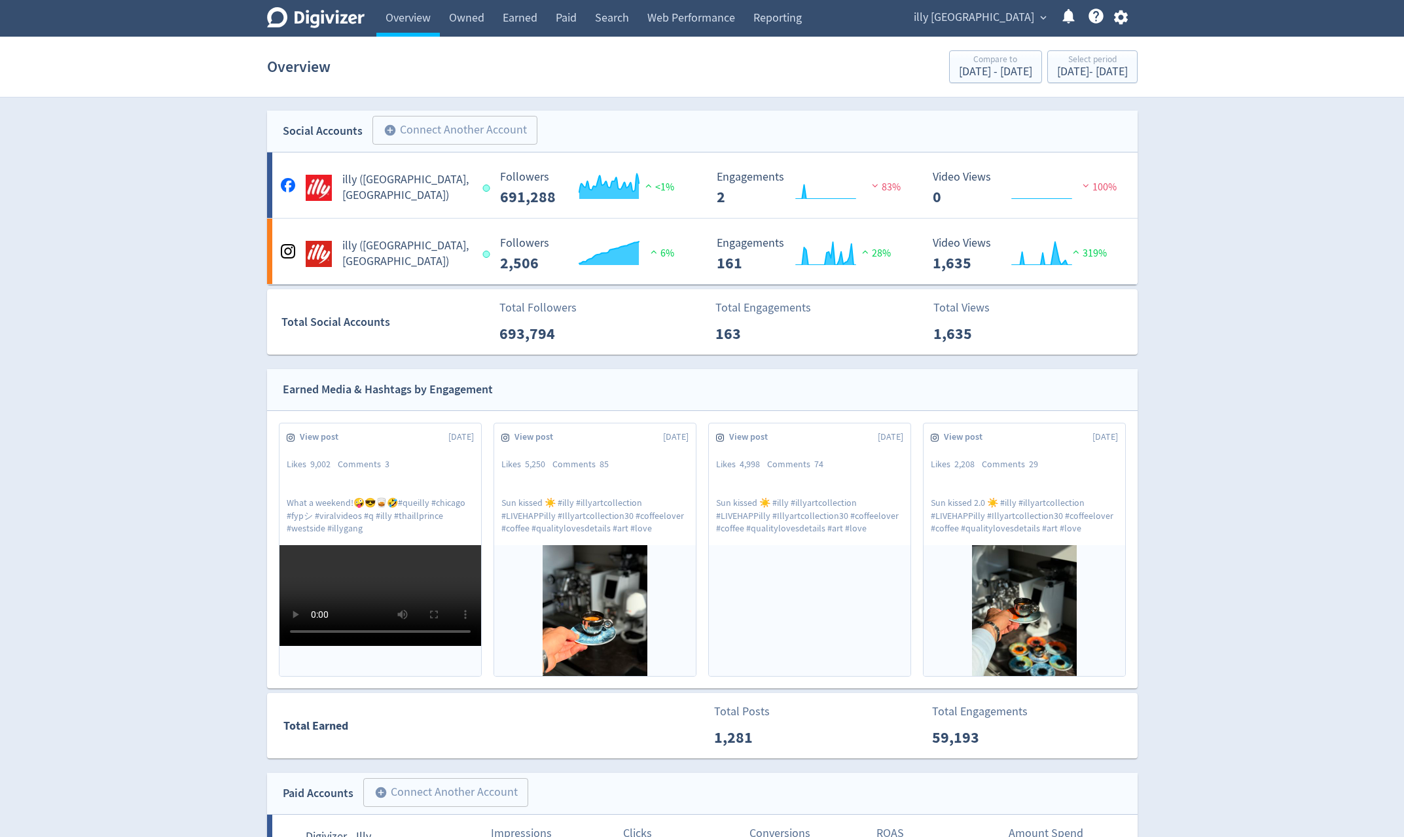
click at [327, 20] on icon "Digivizer Logo" at bounding box center [316, 17] width 98 height 21
click at [417, 18] on link "Overview" at bounding box center [407, 18] width 63 height 37
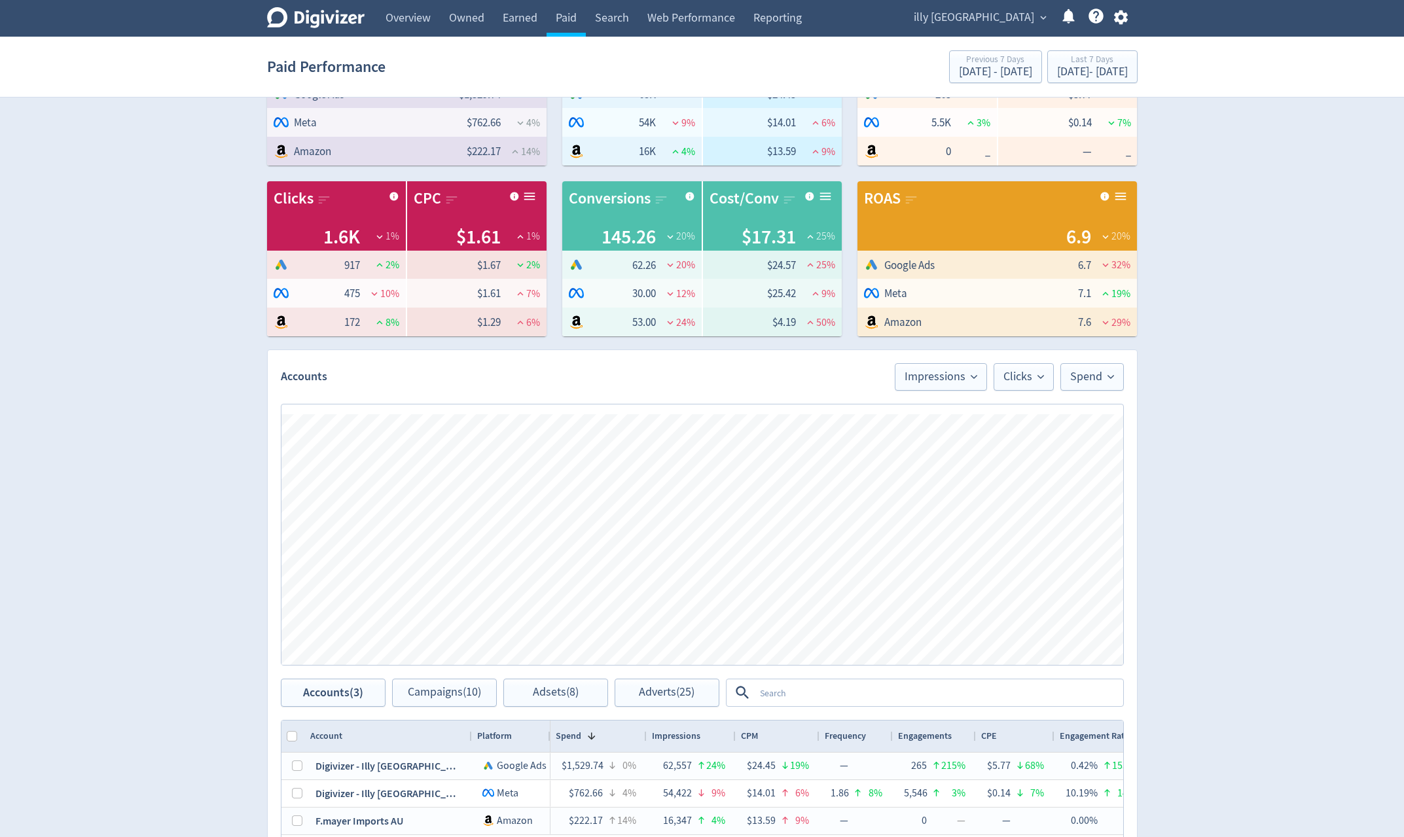
scroll to position [262, 0]
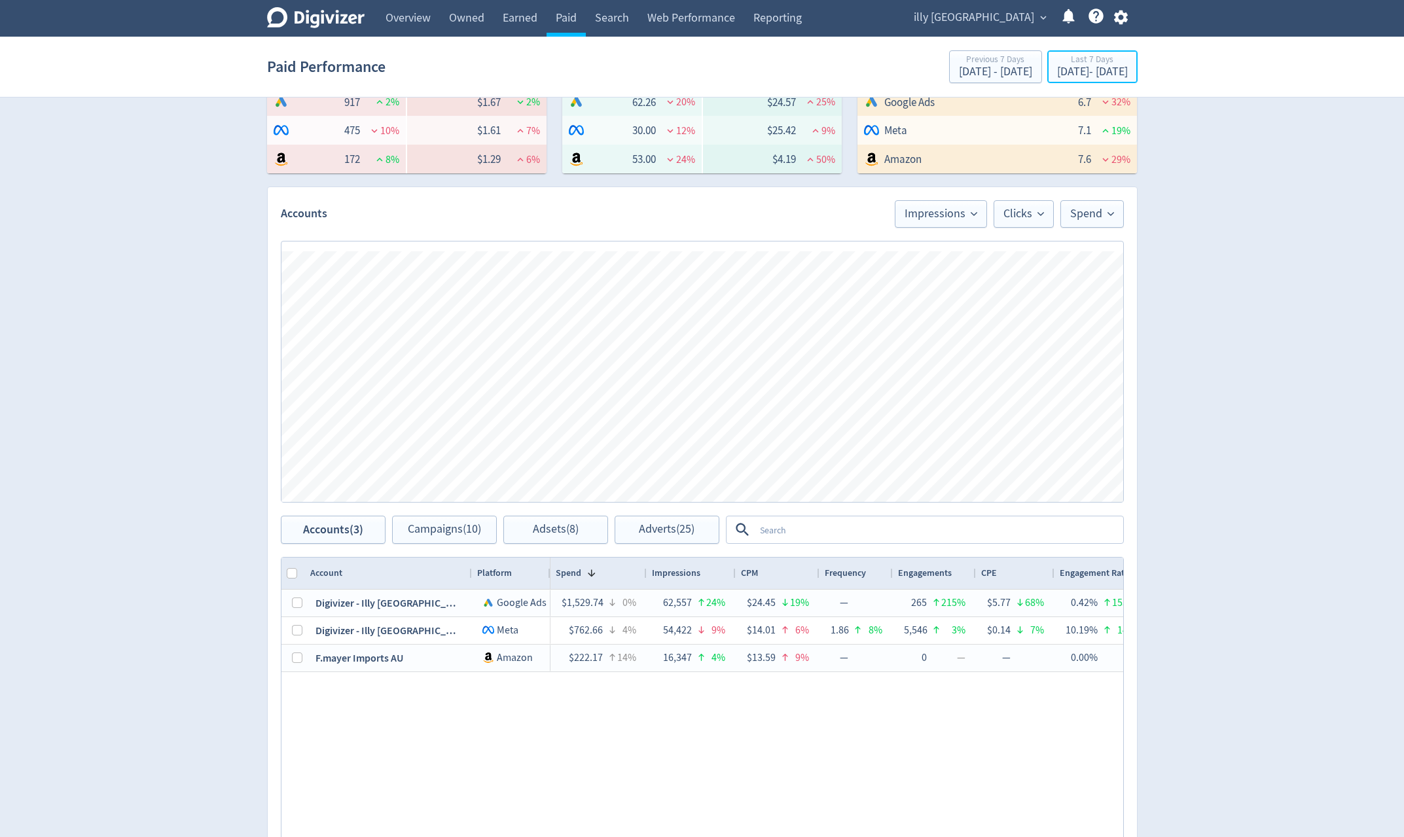
click at [1115, 69] on div "Sep 24, 2025 - Sep 30, 2025" at bounding box center [1092, 72] width 71 height 12
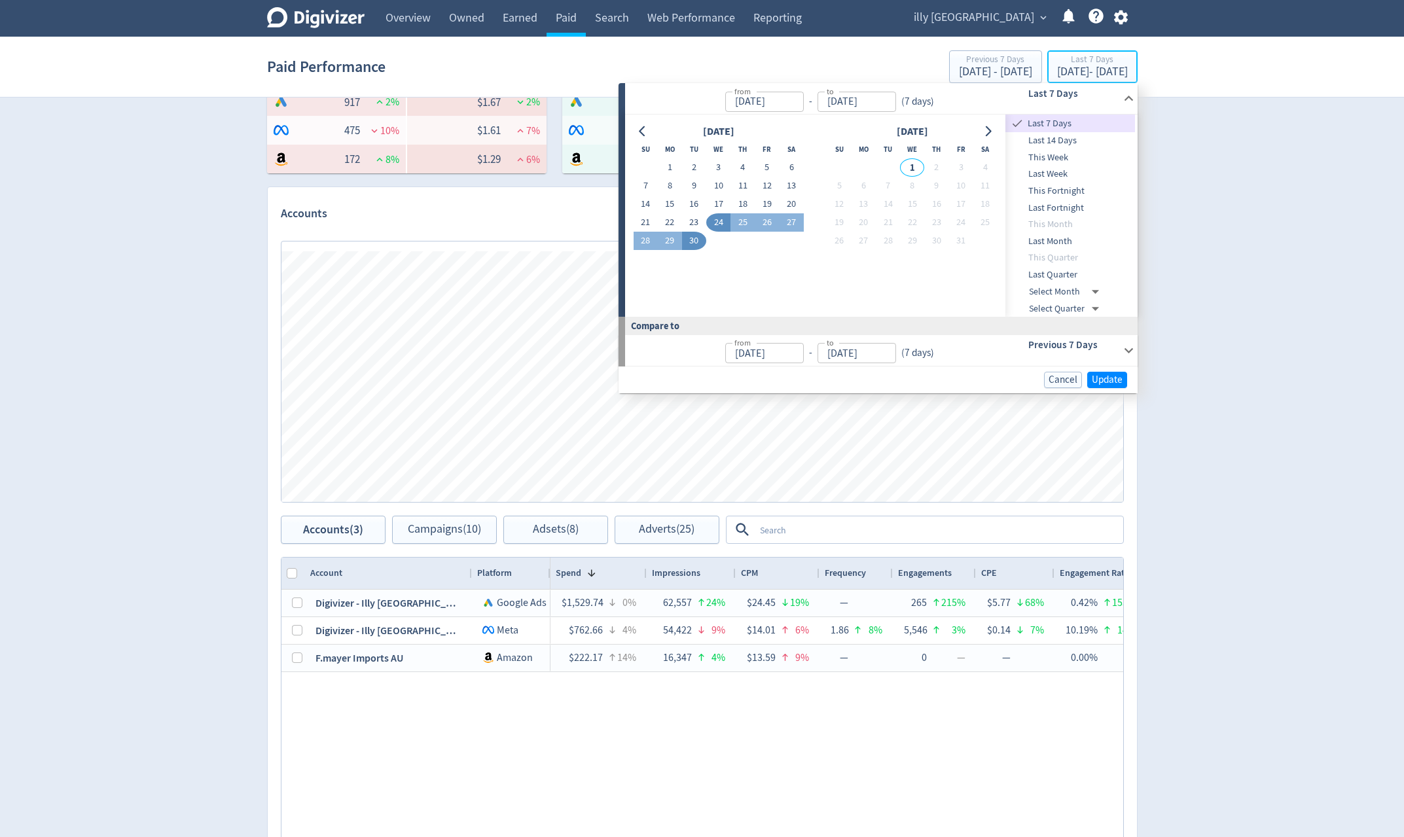
type input "Sep 24, 2025"
type input "[DATE]"
type input "Sep 17, 2025"
type input "Sep 23, 2025"
click at [801, 104] on input "Sep 24, 2025" at bounding box center [764, 102] width 79 height 20
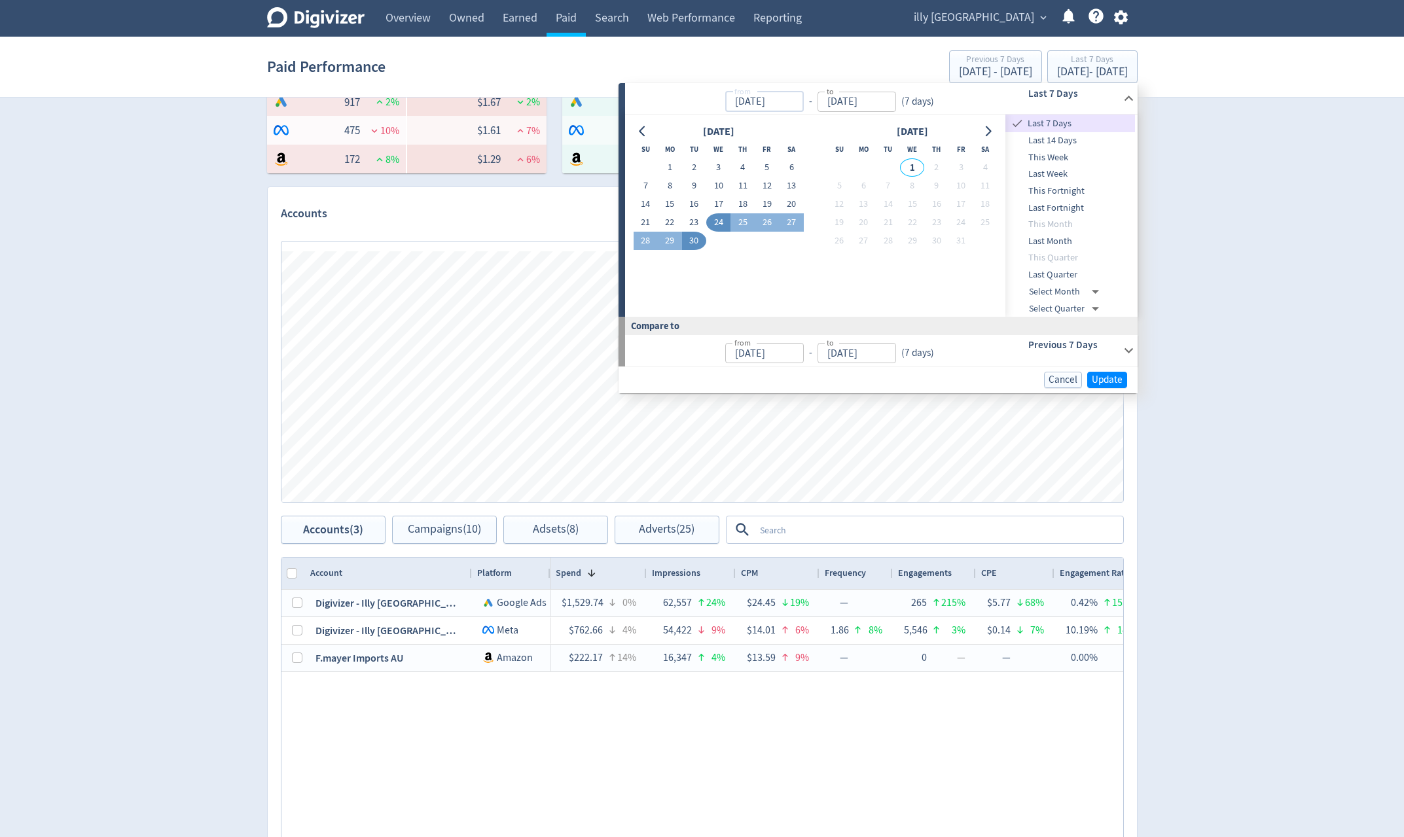
click at [881, 103] on input "[DATE]" at bounding box center [857, 102] width 79 height 20
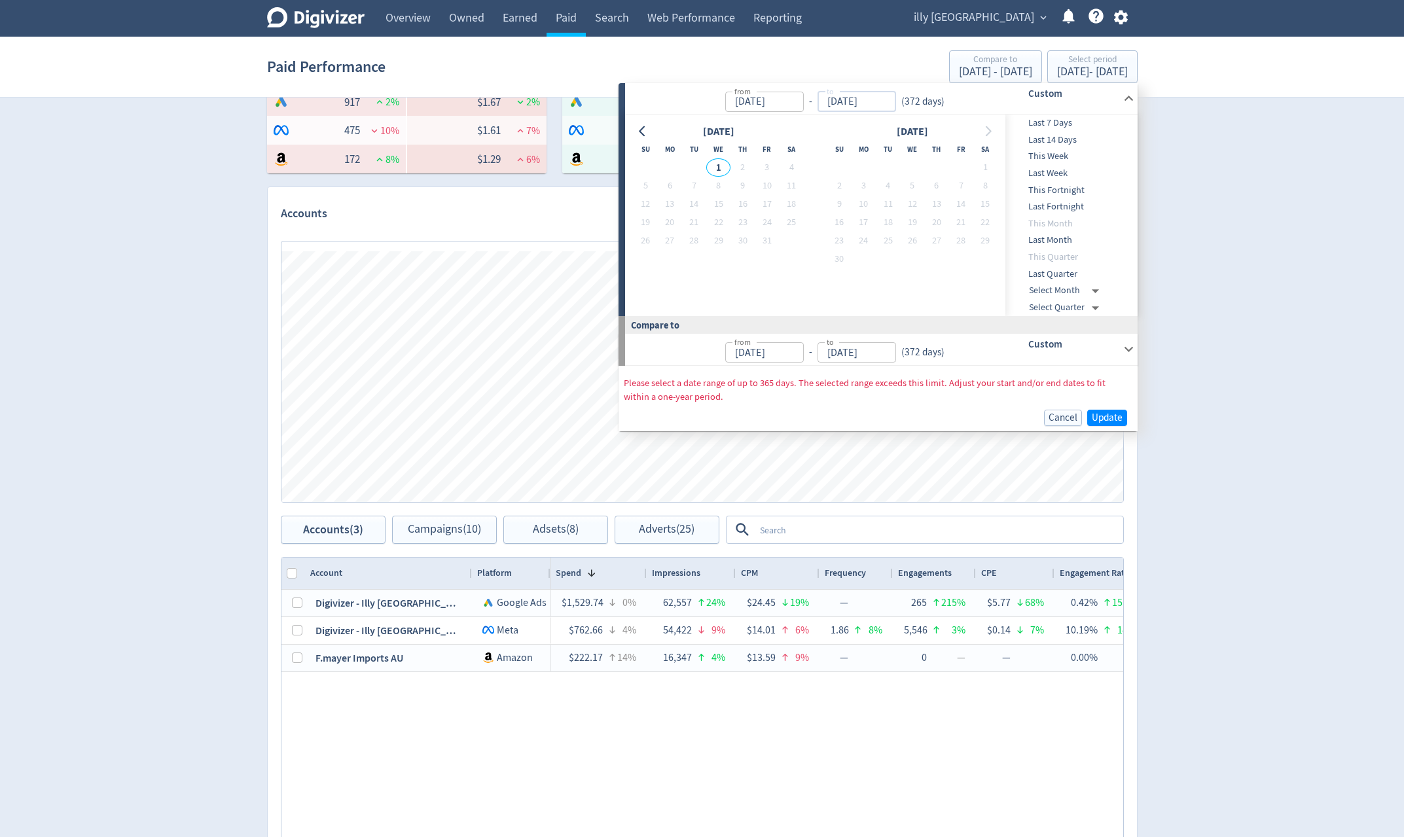
type input "Sep 24, 2024"
type input "[DATE]"
type input "Sep 18, 2023"
type input "Sep 23, 2024"
type input "[DATE]"
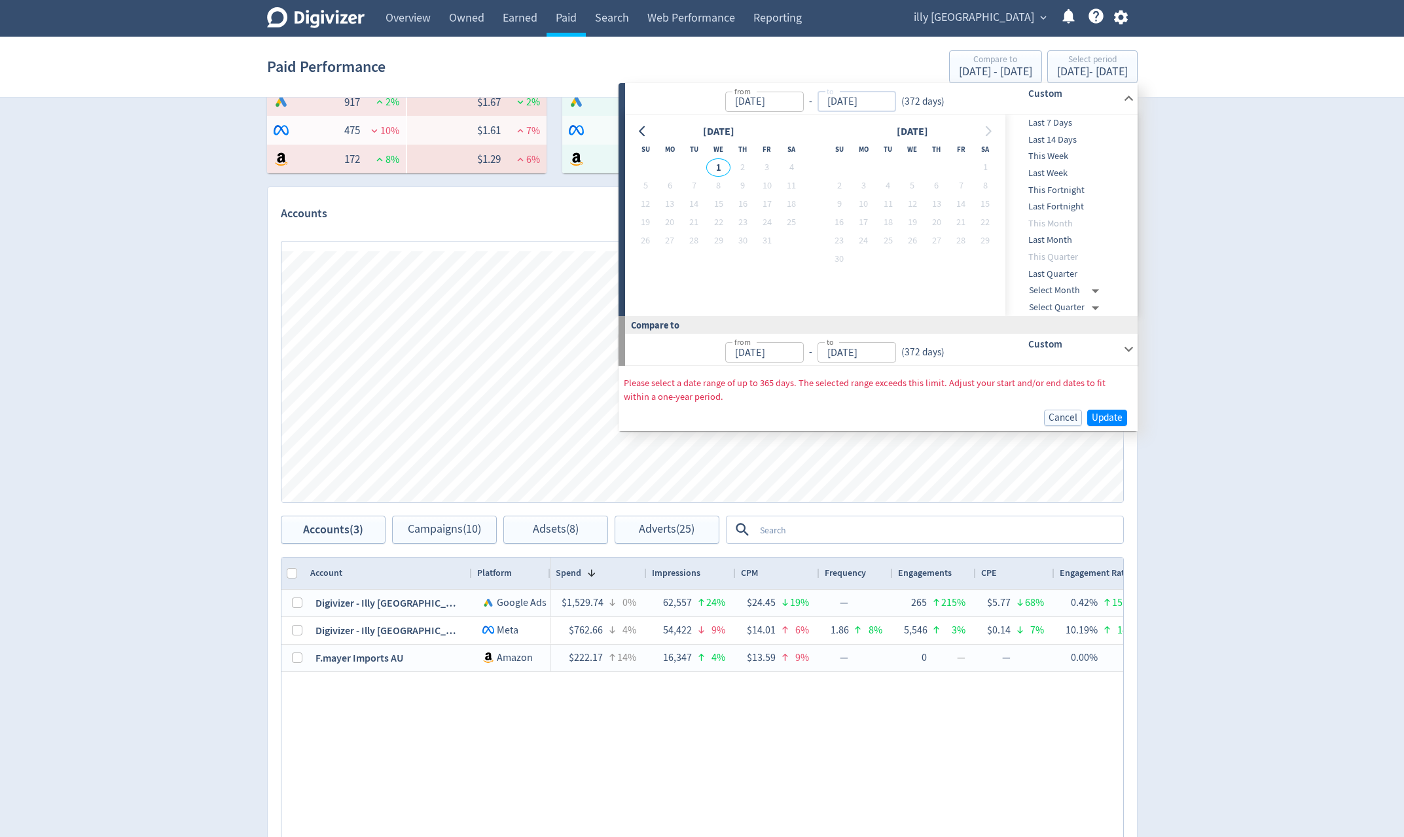
click at [786, 103] on input "Sep 24, 2024" at bounding box center [764, 102] width 79 height 20
type input "24/09/2024"
type input "[DATE]"
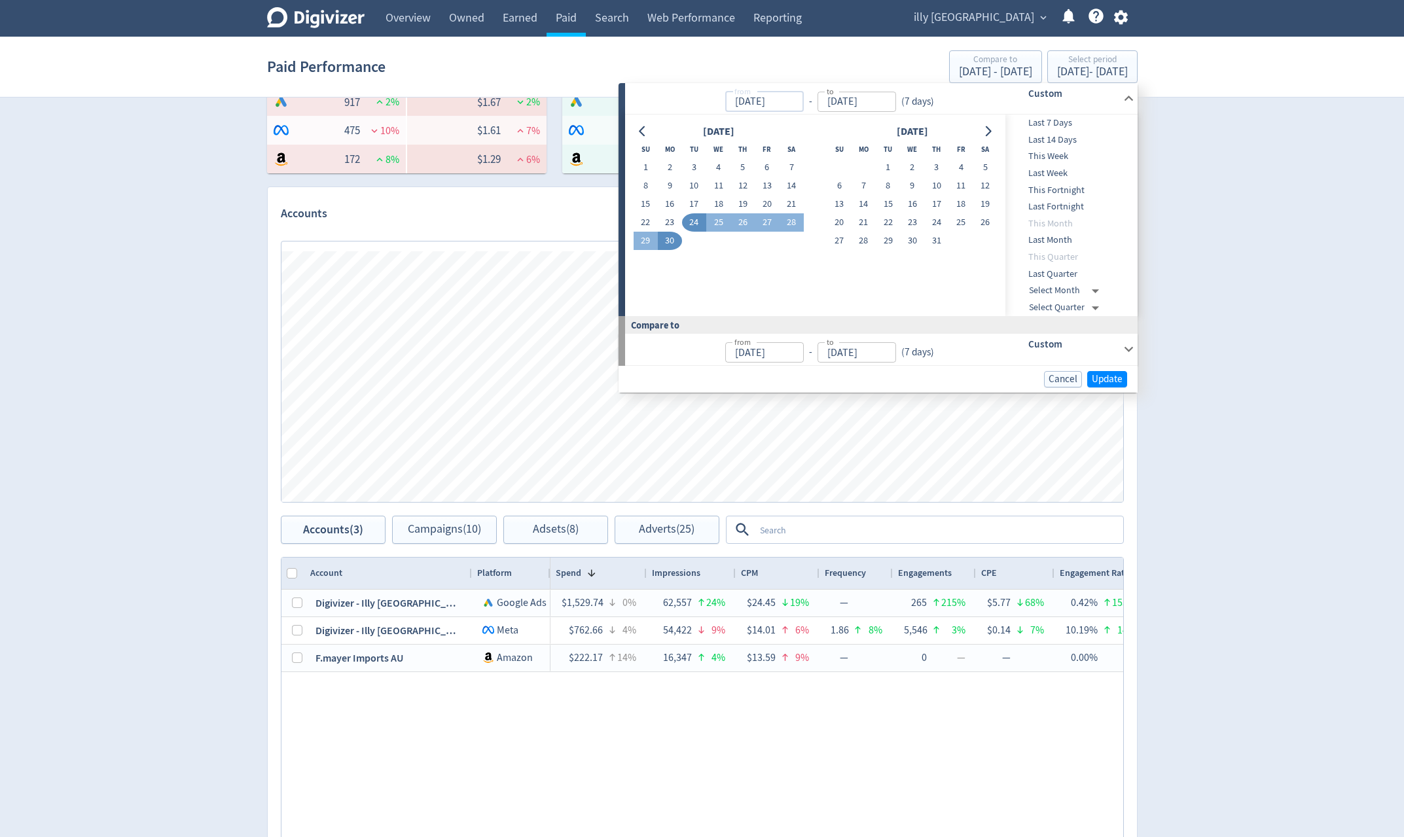
type input "Sep 17, 2024"
click at [644, 163] on button "1" at bounding box center [646, 167] width 24 height 18
type input "Sep 01, 2024"
click at [671, 238] on button "30" at bounding box center [670, 241] width 24 height 18
type input "Sep 30, 2024"
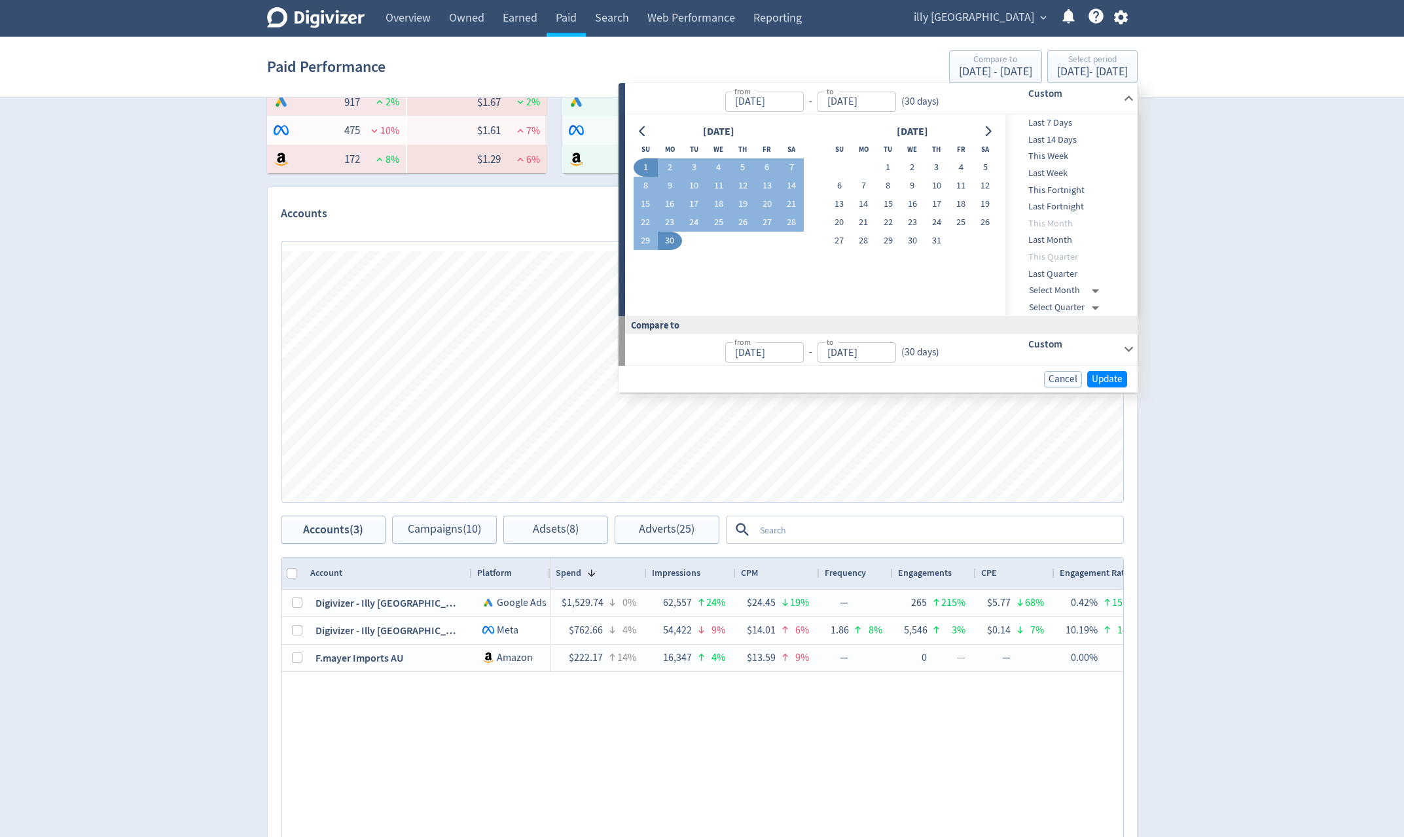
type input "Aug 02, 2024"
type input "Aug 31, 2024"
click at [1121, 381] on span "Update" at bounding box center [1107, 379] width 31 height 10
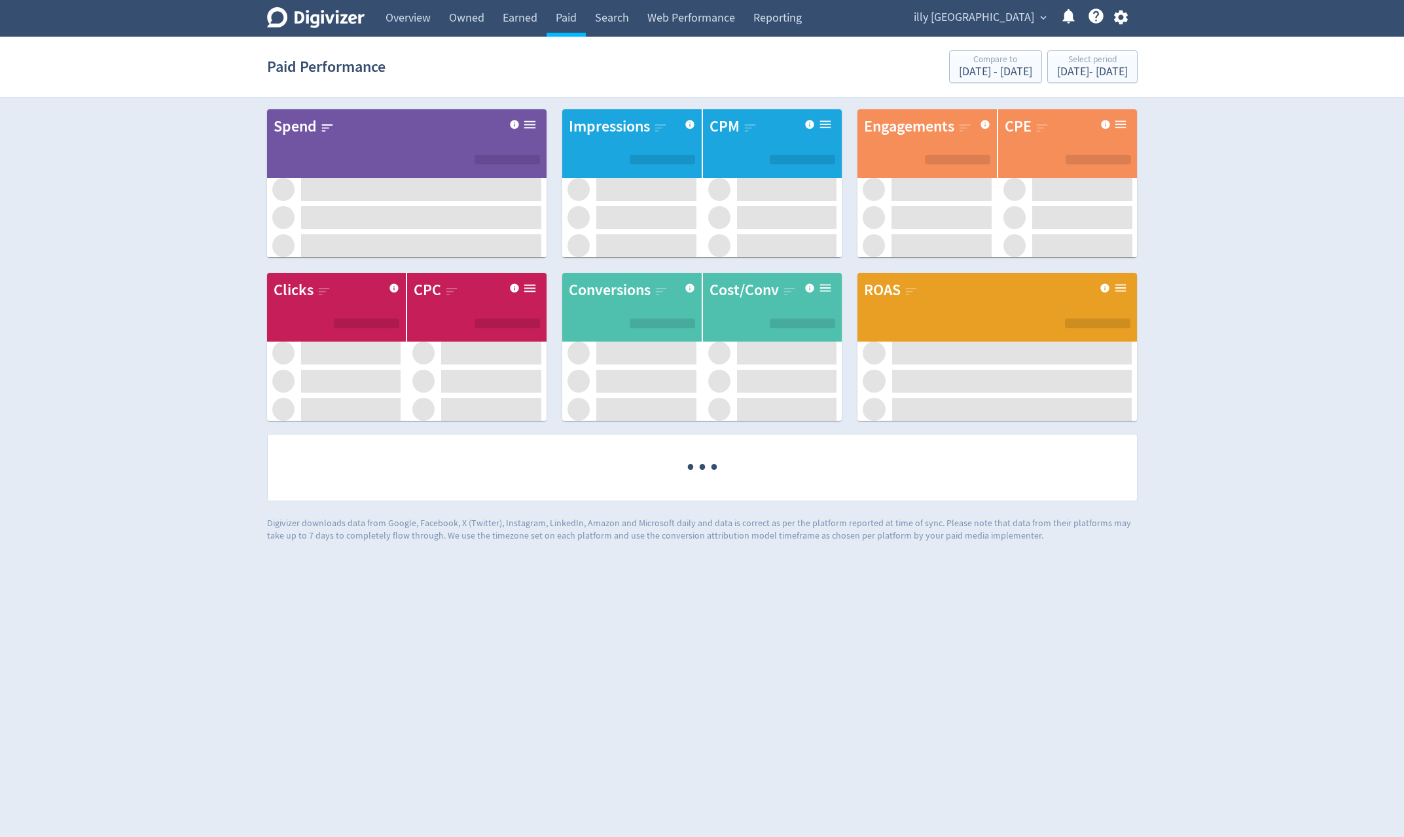
scroll to position [0, 0]
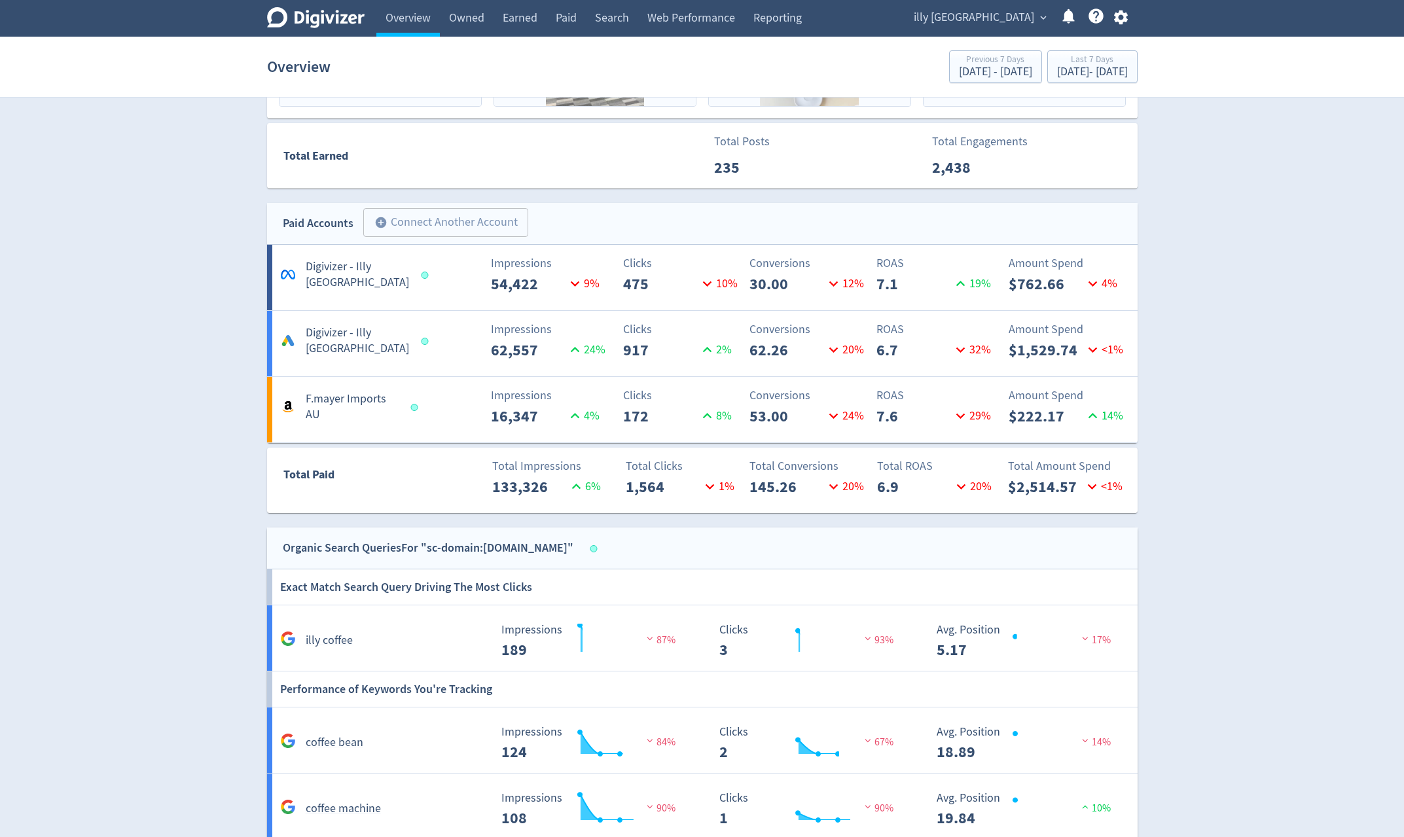
scroll to position [589, 0]
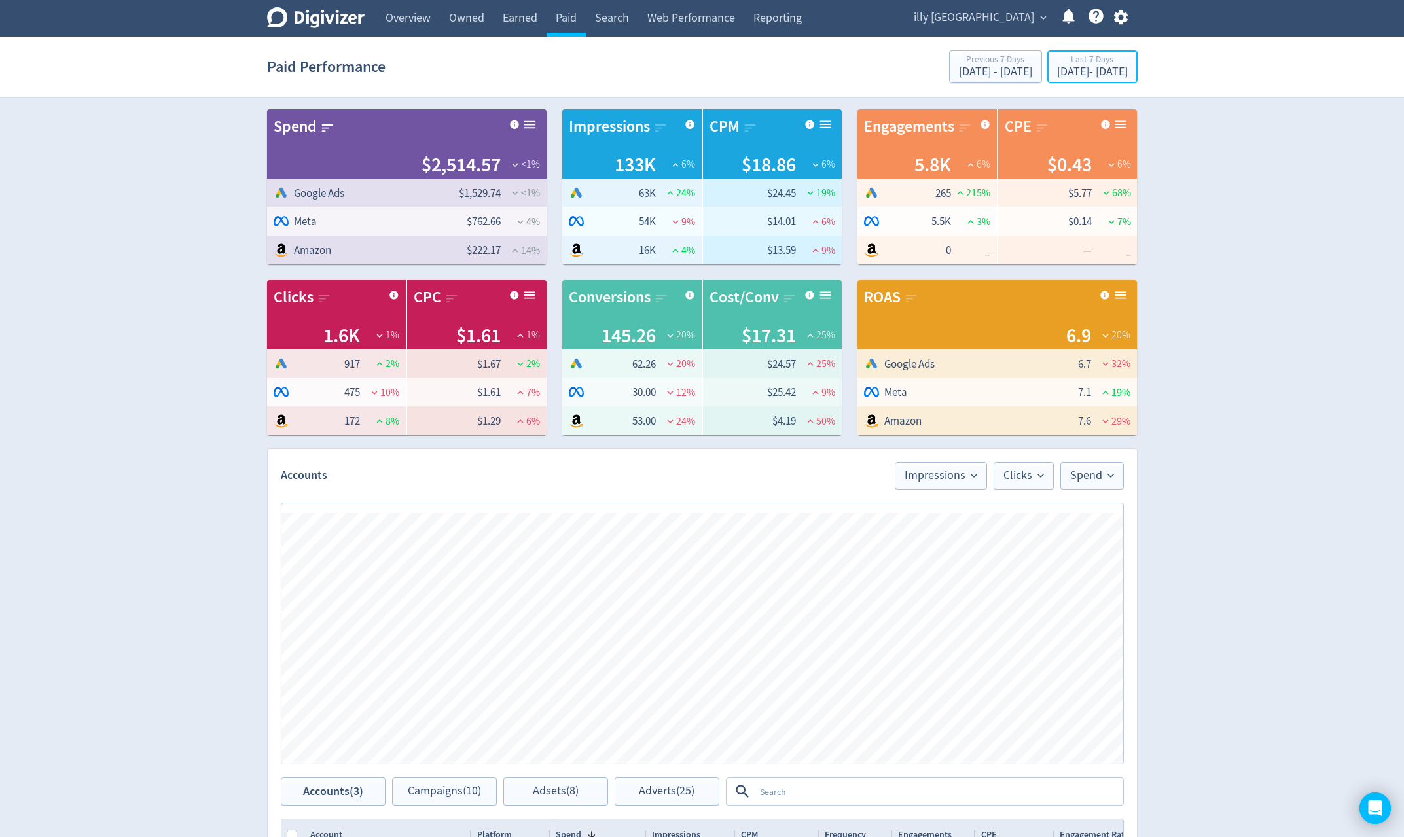
click at [1079, 67] on div "[DATE] - [DATE]" at bounding box center [1092, 72] width 71 height 12
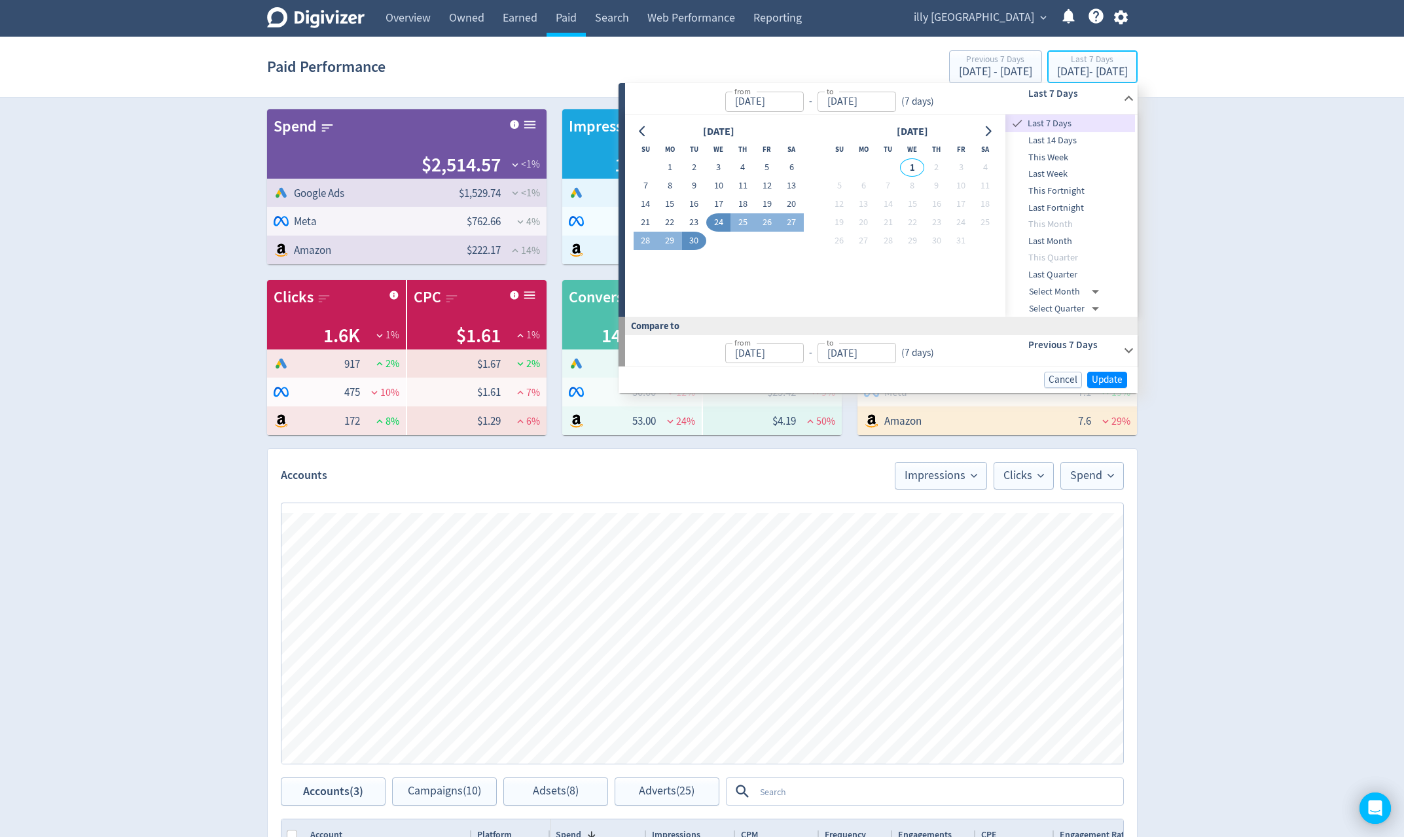
type input "[DATE]"
click at [662, 165] on button "1" at bounding box center [670, 167] width 24 height 18
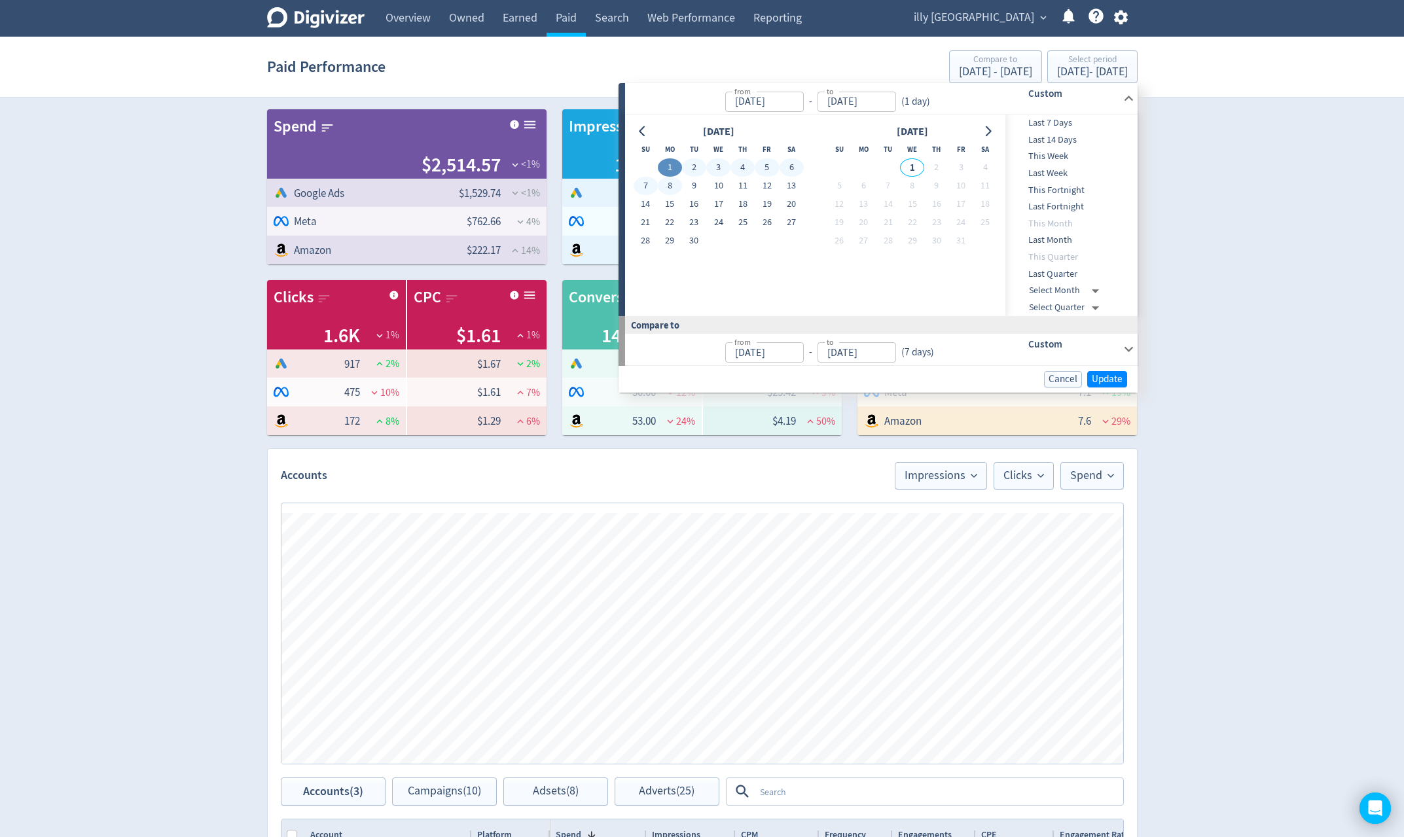
type input "[DATE]"
click at [689, 233] on button "30" at bounding box center [694, 241] width 24 height 18
type input "[DATE]"
type input "Aug 02, 2025"
type input "[DATE]"
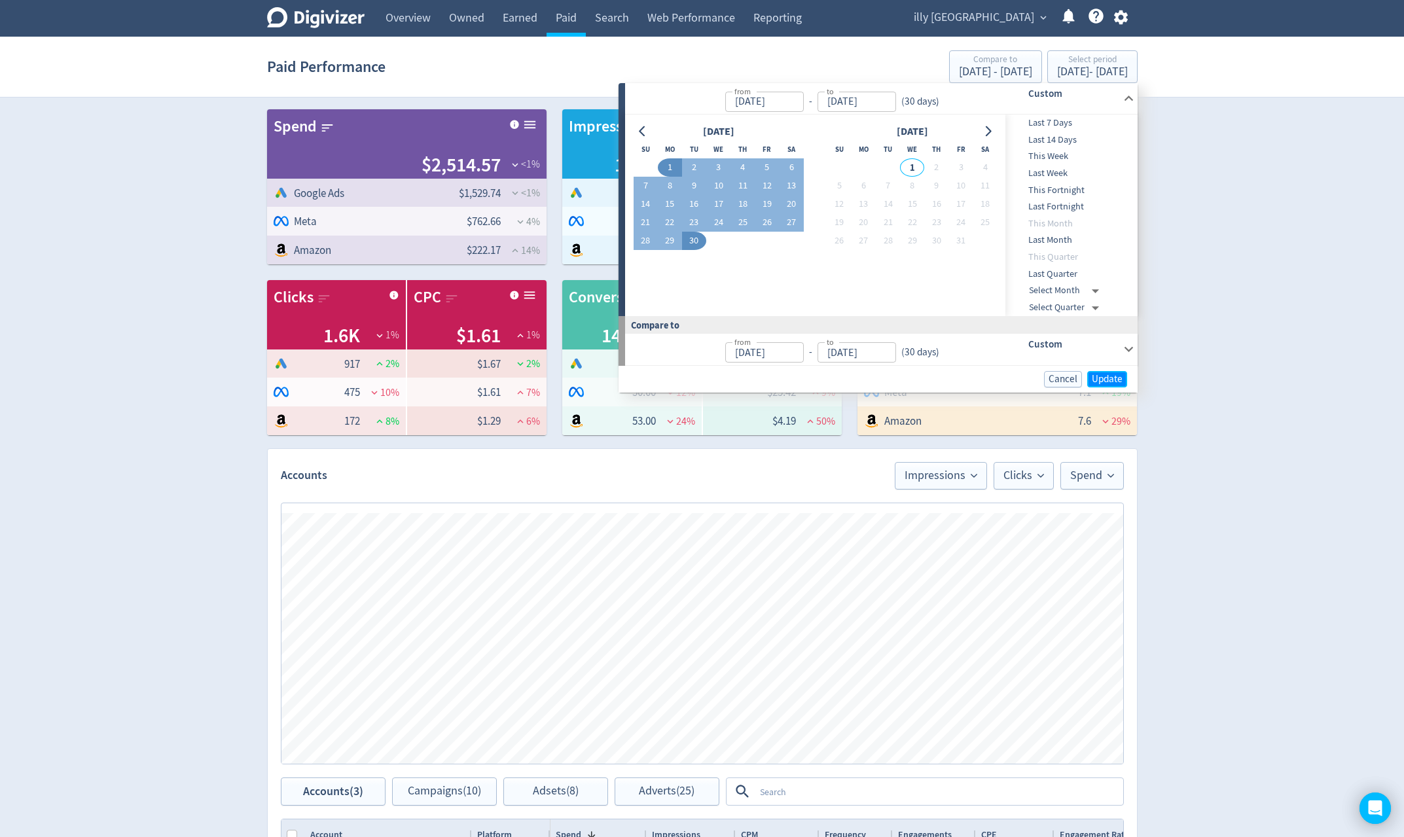
click at [1115, 380] on span "Update" at bounding box center [1107, 379] width 31 height 10
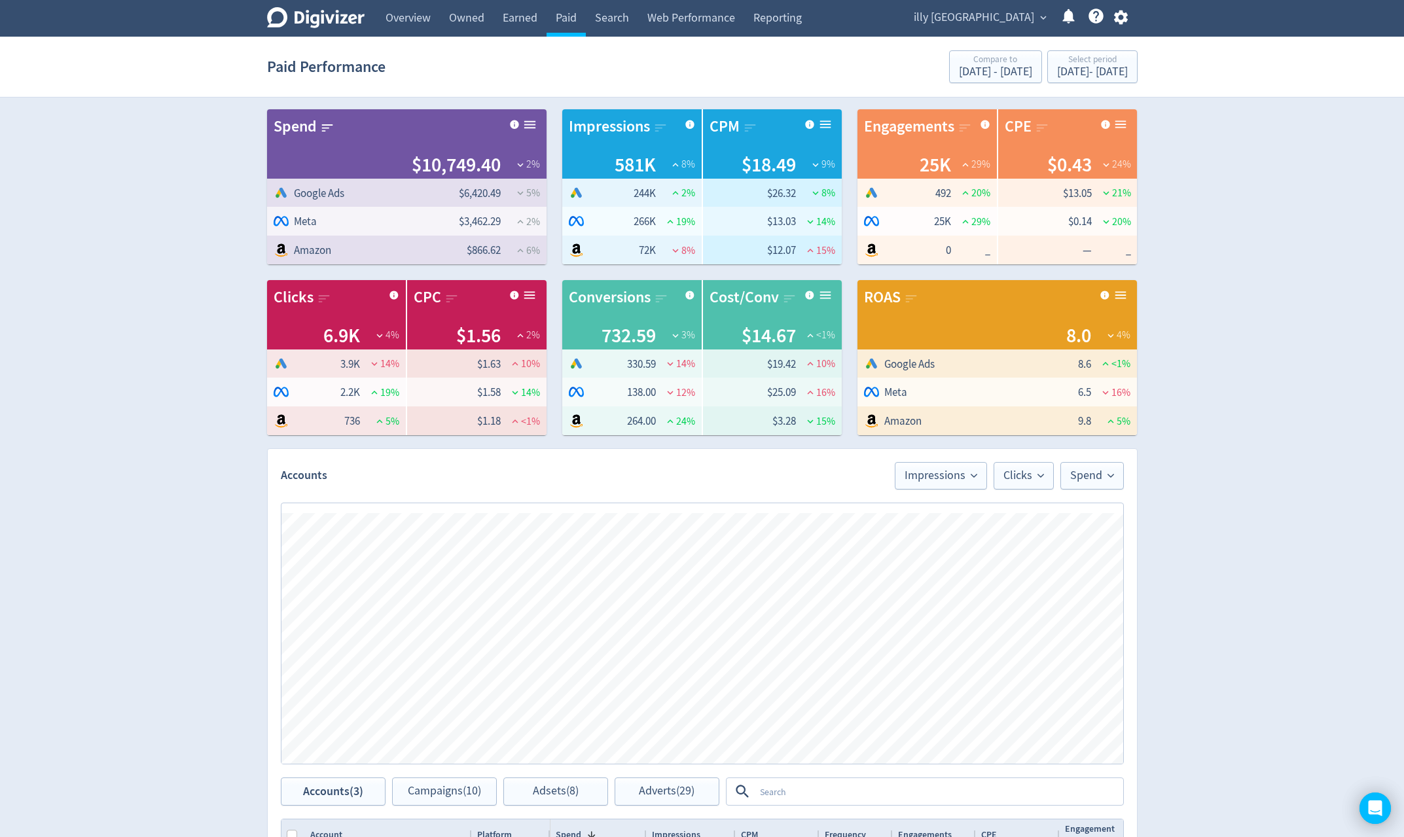
click at [698, 18] on link "Web Performance" at bounding box center [691, 18] width 106 height 37
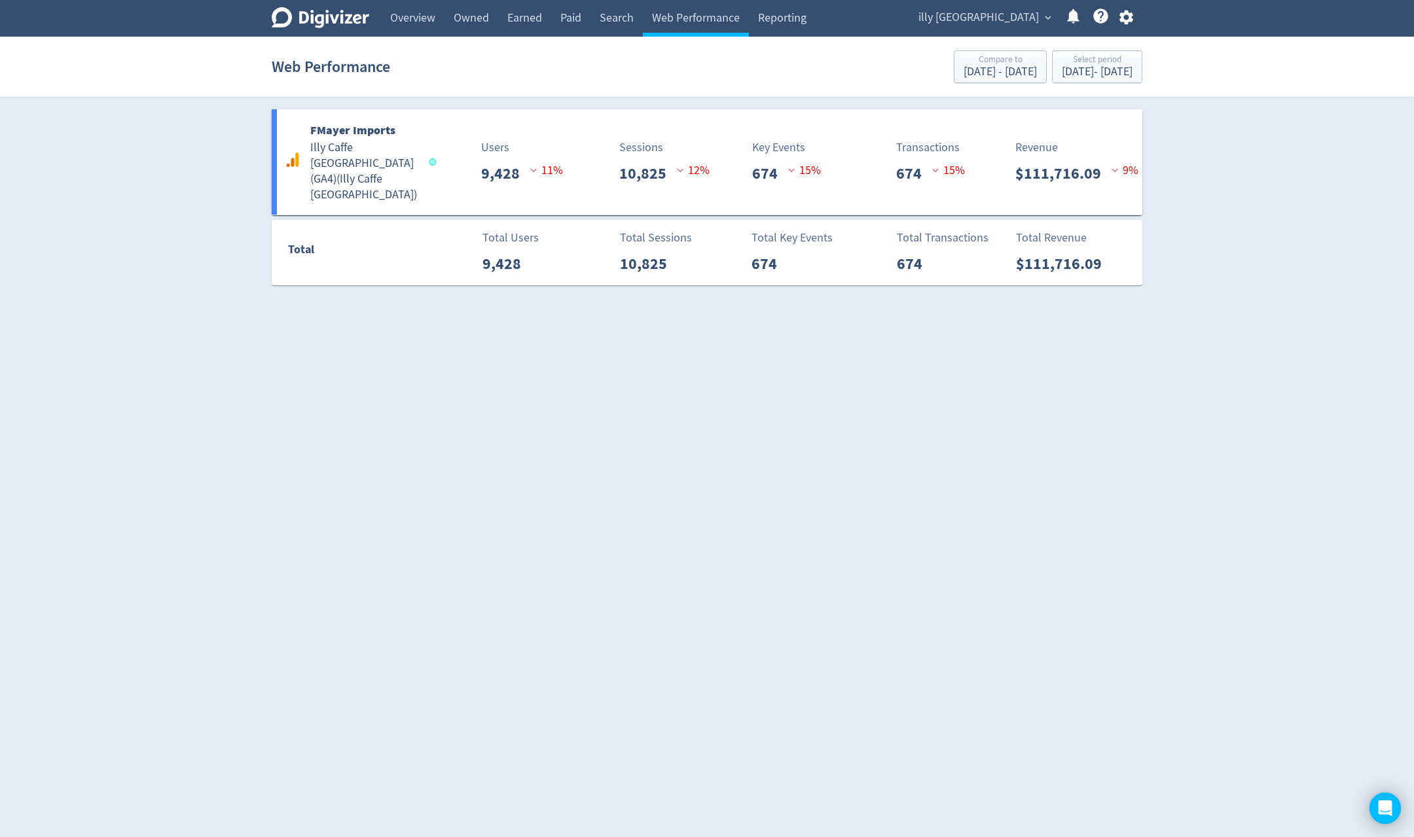
click at [624, 139] on p "Sessions" at bounding box center [641, 148] width 44 height 18
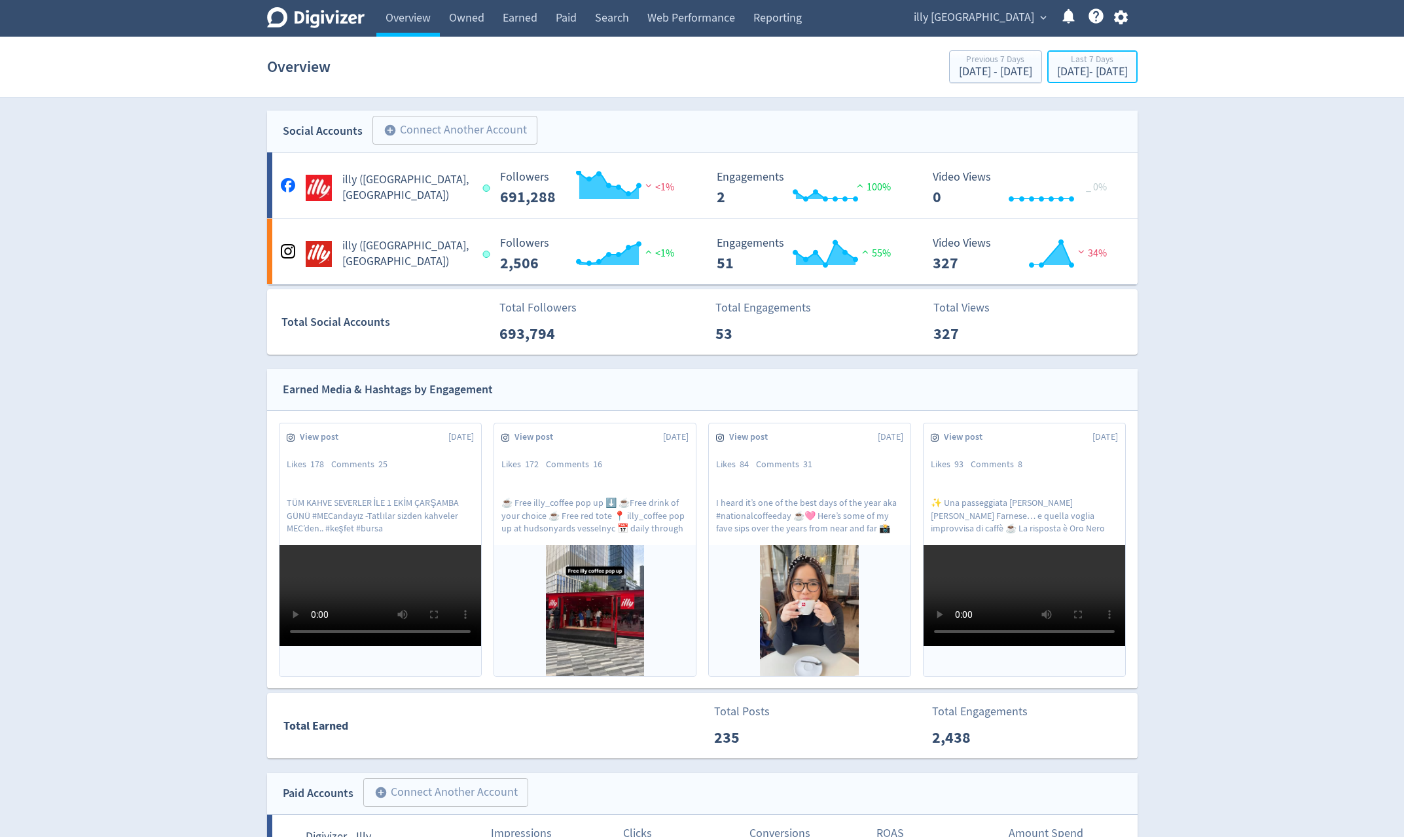
click at [1057, 69] on div "[DATE] - [DATE]" at bounding box center [1092, 72] width 71 height 12
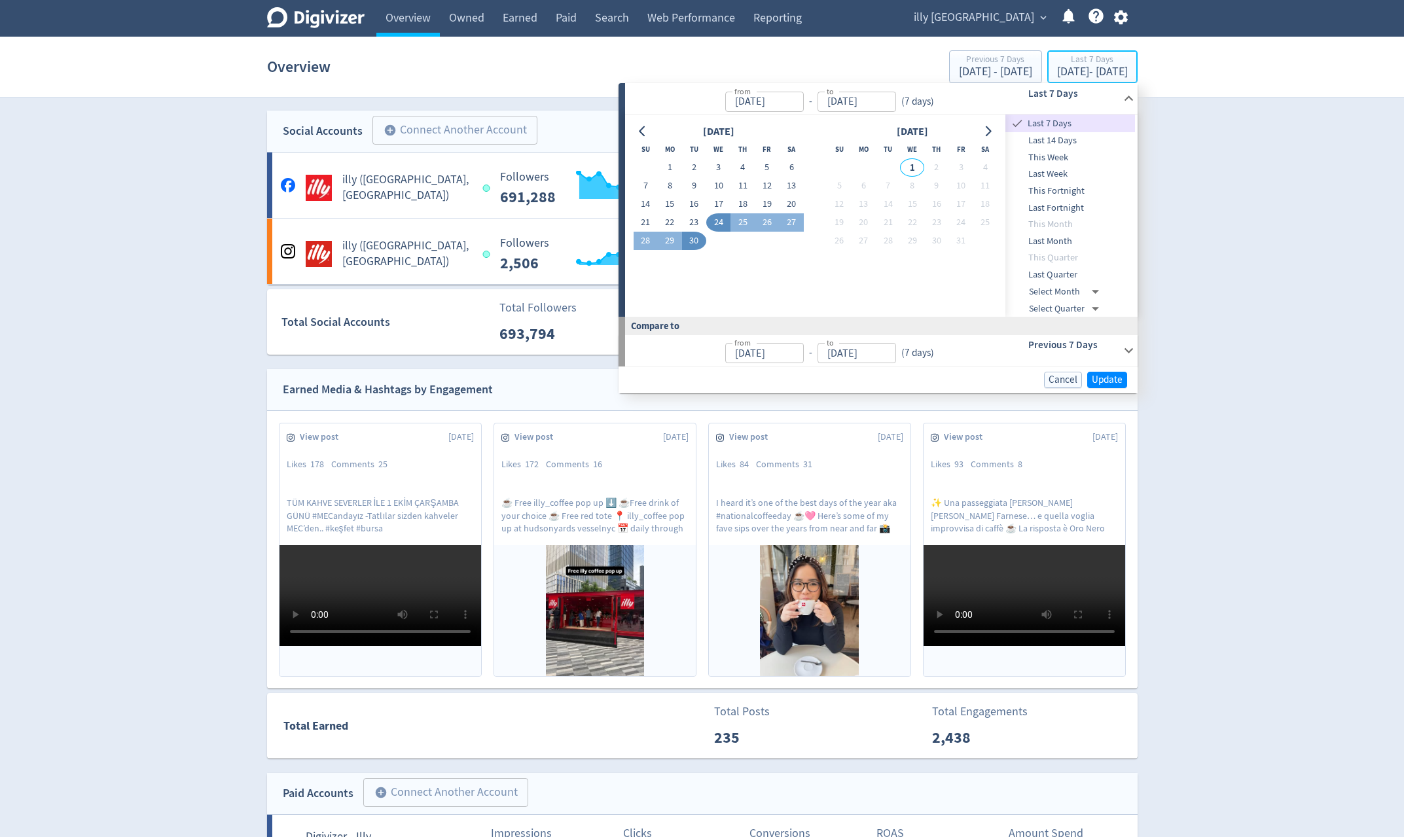
type input "[DATE]"
click at [697, 206] on button "16" at bounding box center [694, 204] width 24 height 18
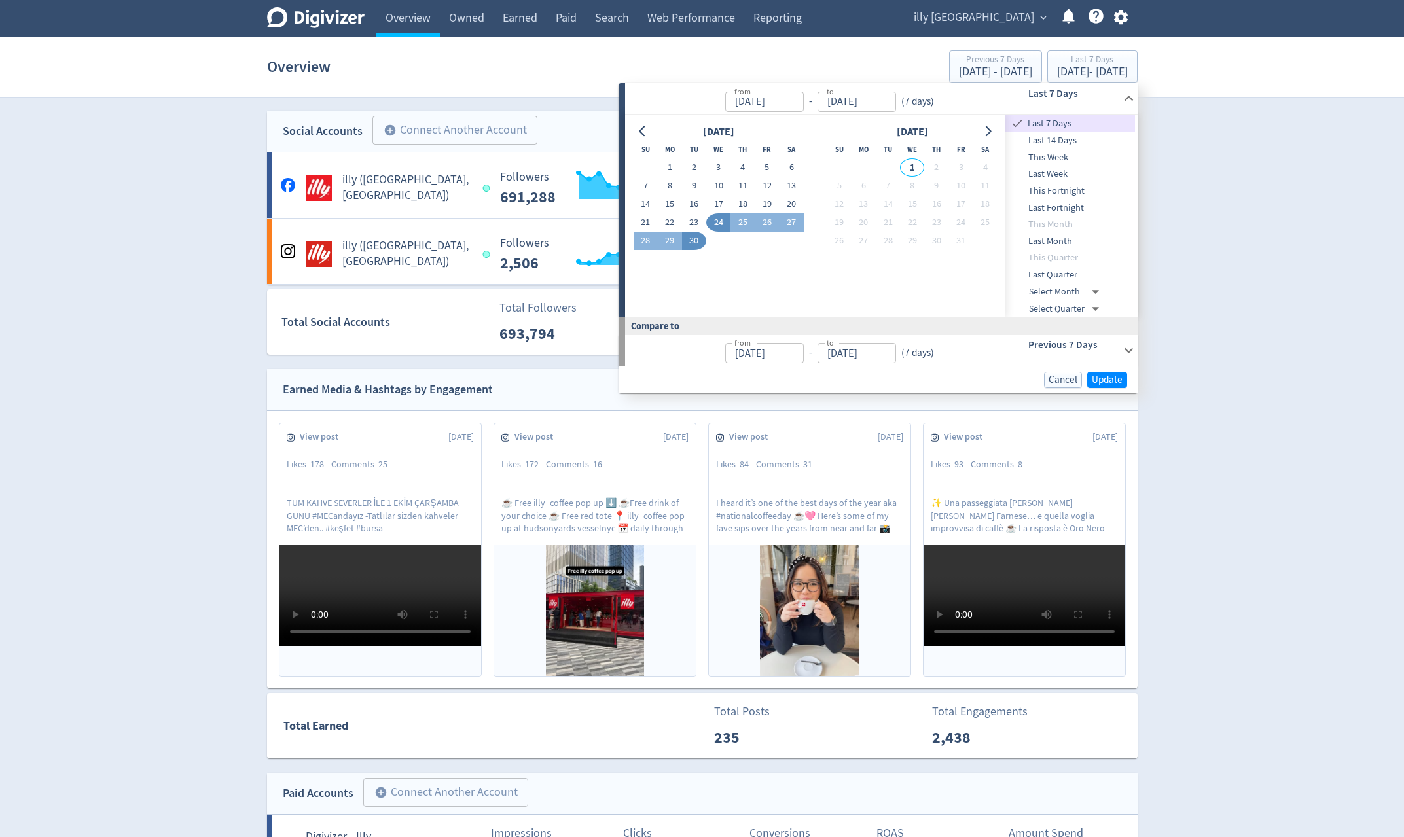
type input "[DATE]"
click at [695, 240] on button "30" at bounding box center [694, 241] width 24 height 18
type input "[DATE]"
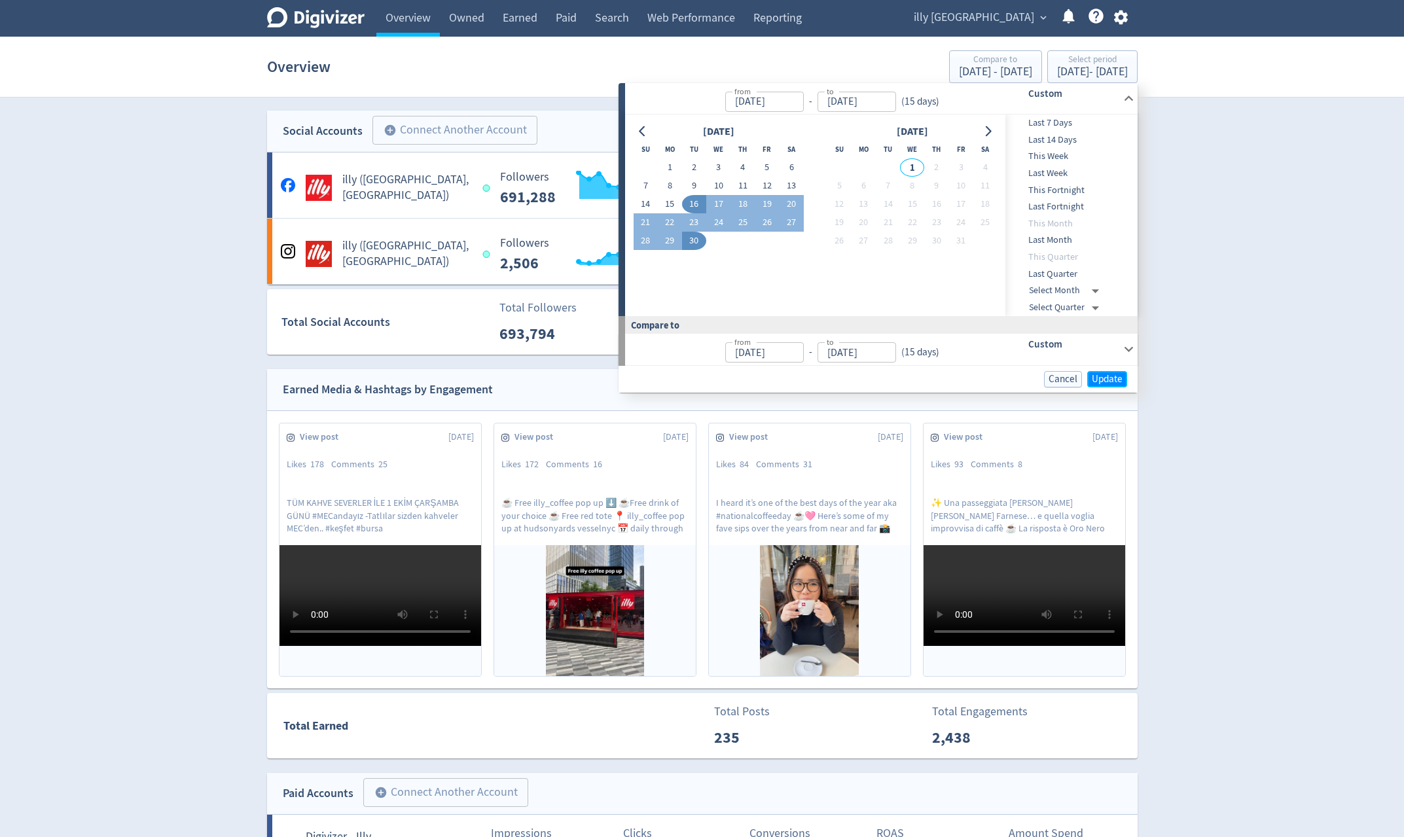
click at [1113, 384] on span "Update" at bounding box center [1107, 379] width 31 height 10
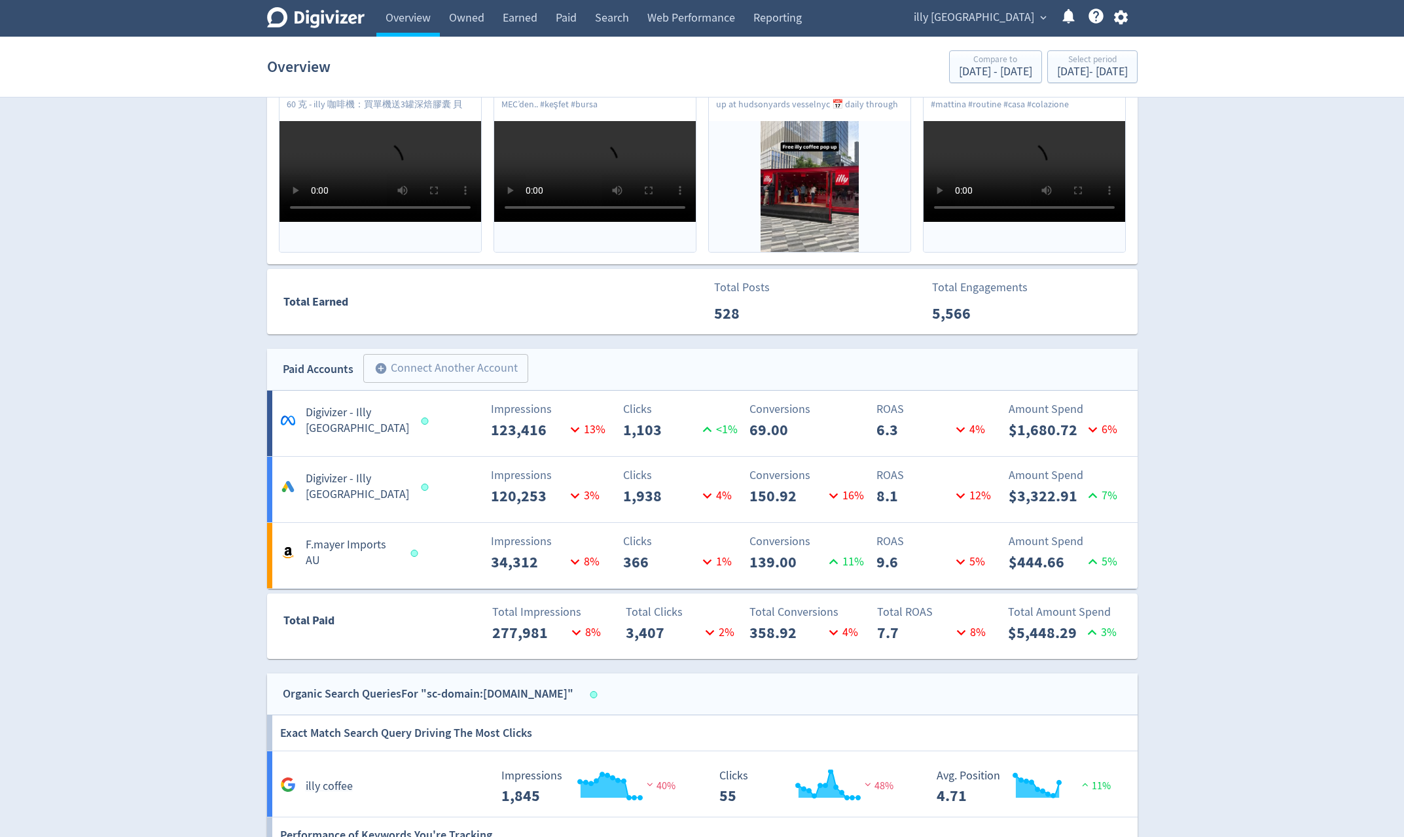
scroll to position [393, 0]
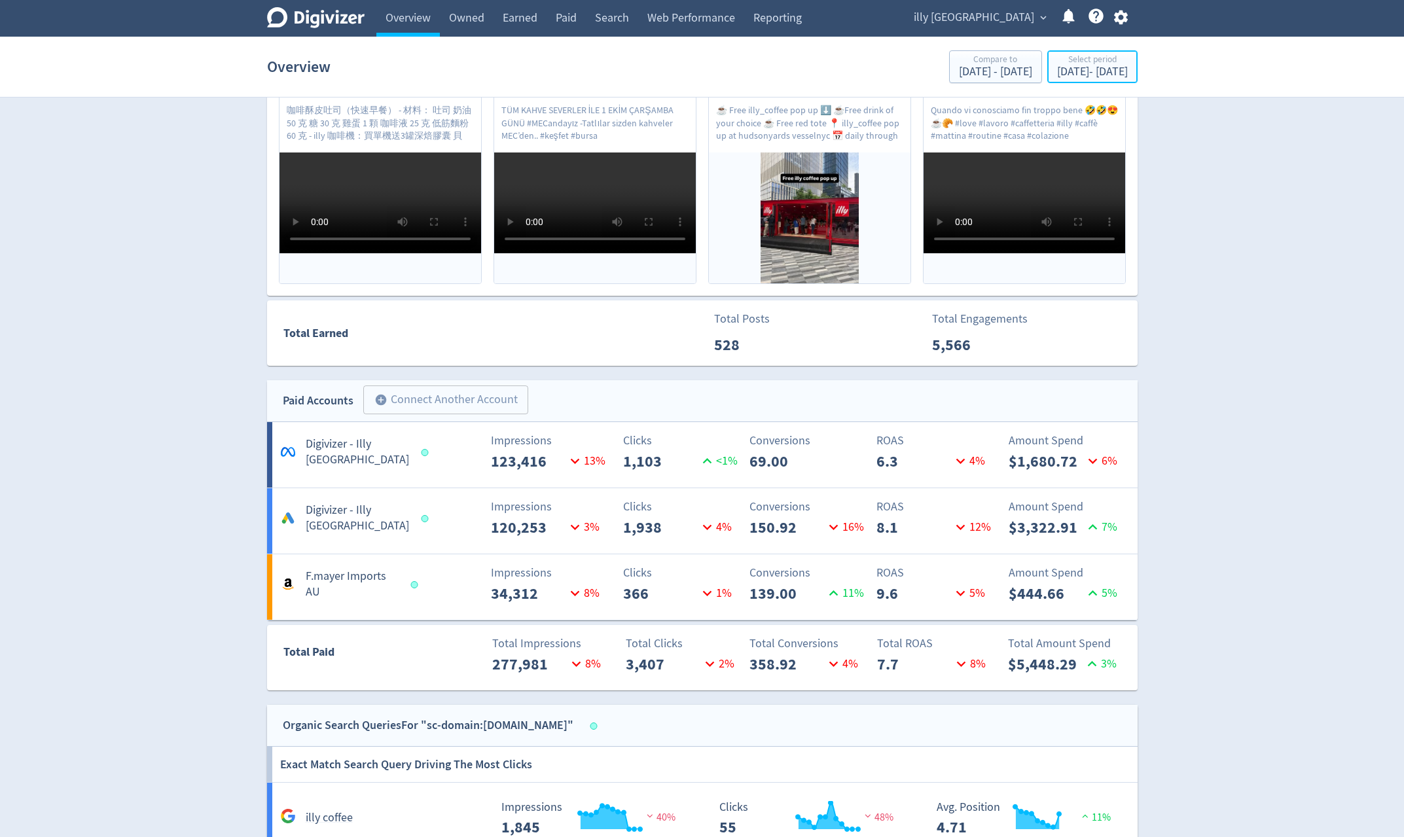
click at [1062, 71] on div "[DATE] - [DATE]" at bounding box center [1092, 72] width 71 height 12
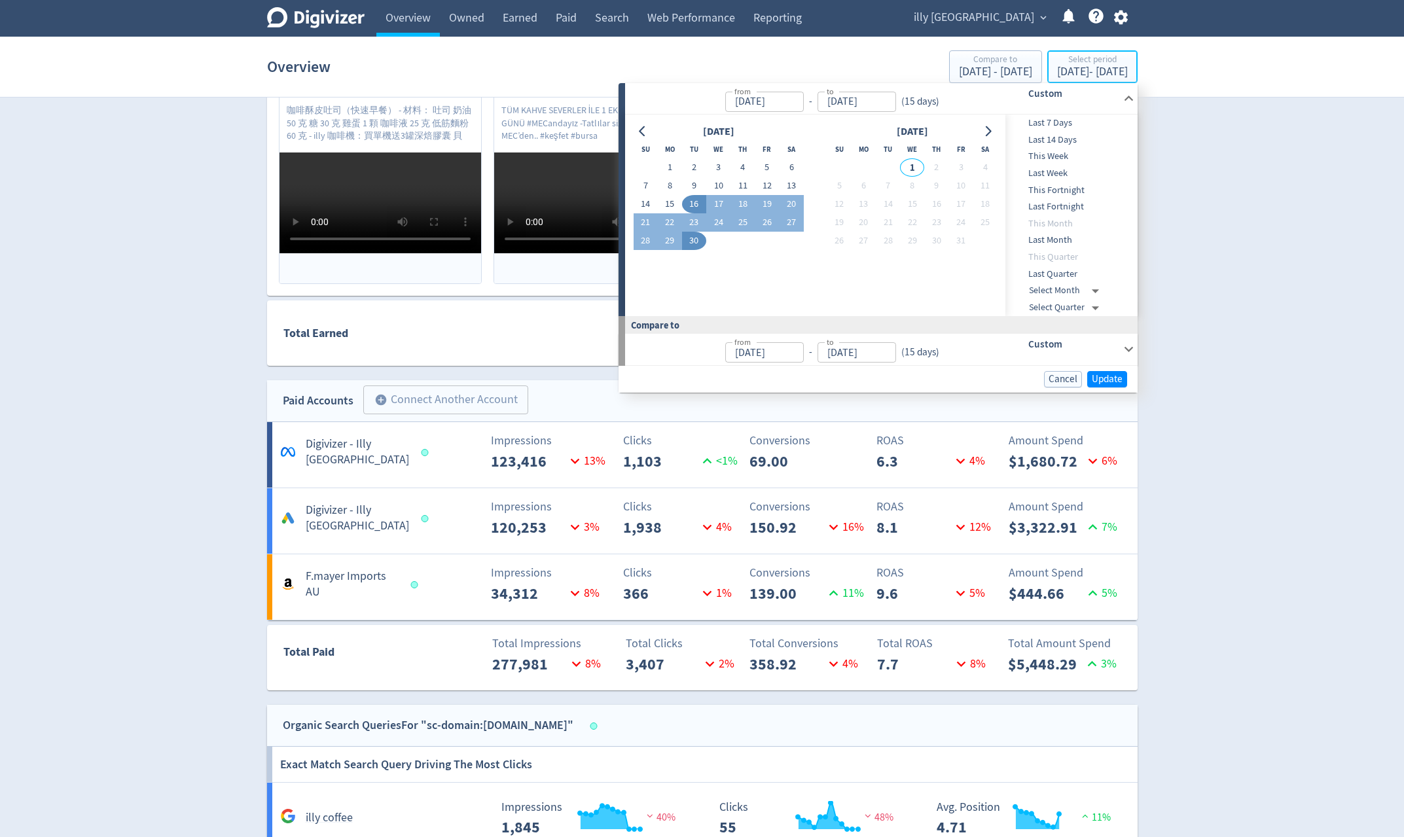
type input "[DATE]"
click at [670, 166] on button "1" at bounding box center [670, 167] width 24 height 18
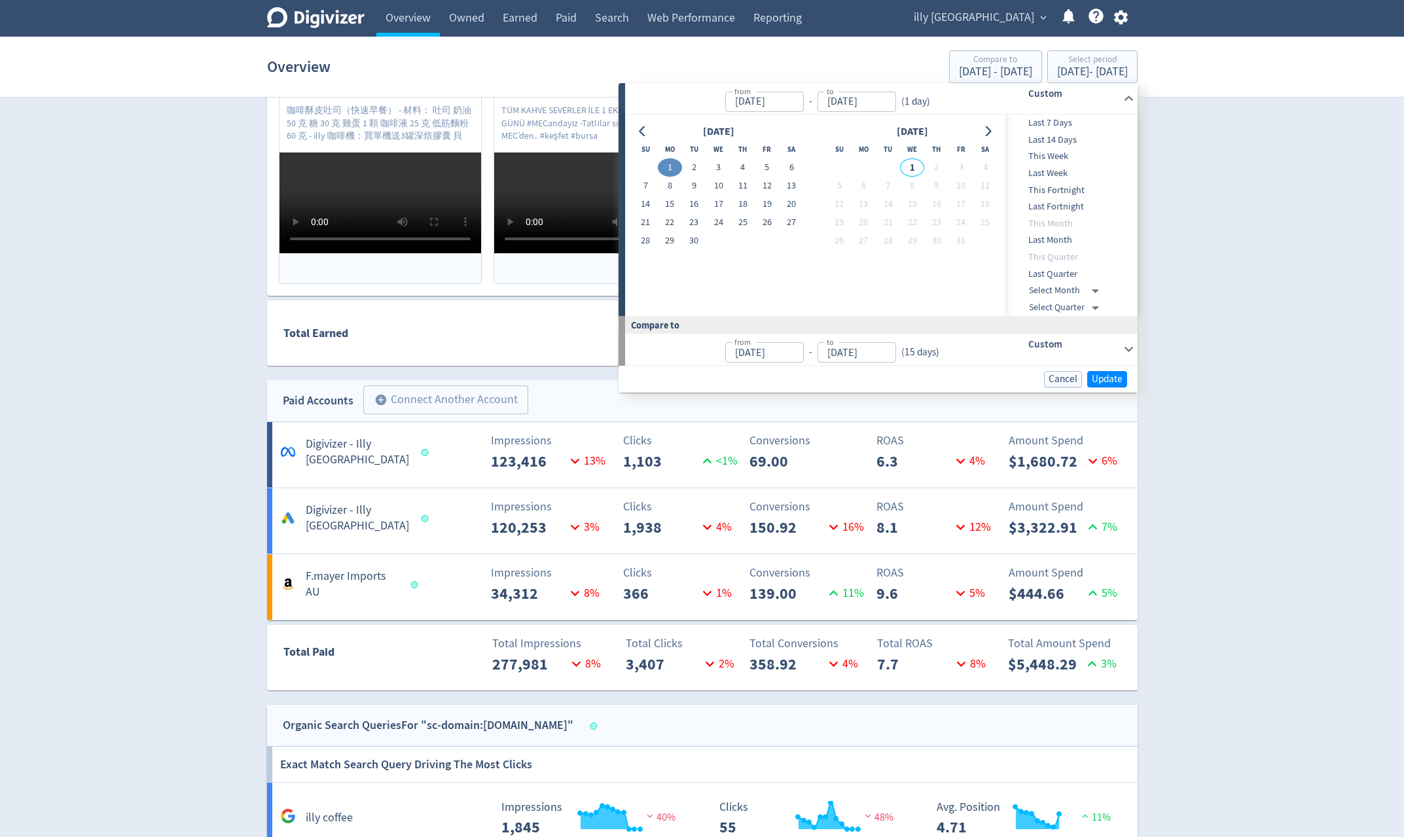
type input "[DATE]"
click at [668, 206] on button "15" at bounding box center [670, 204] width 24 height 18
type input "[DATE]"
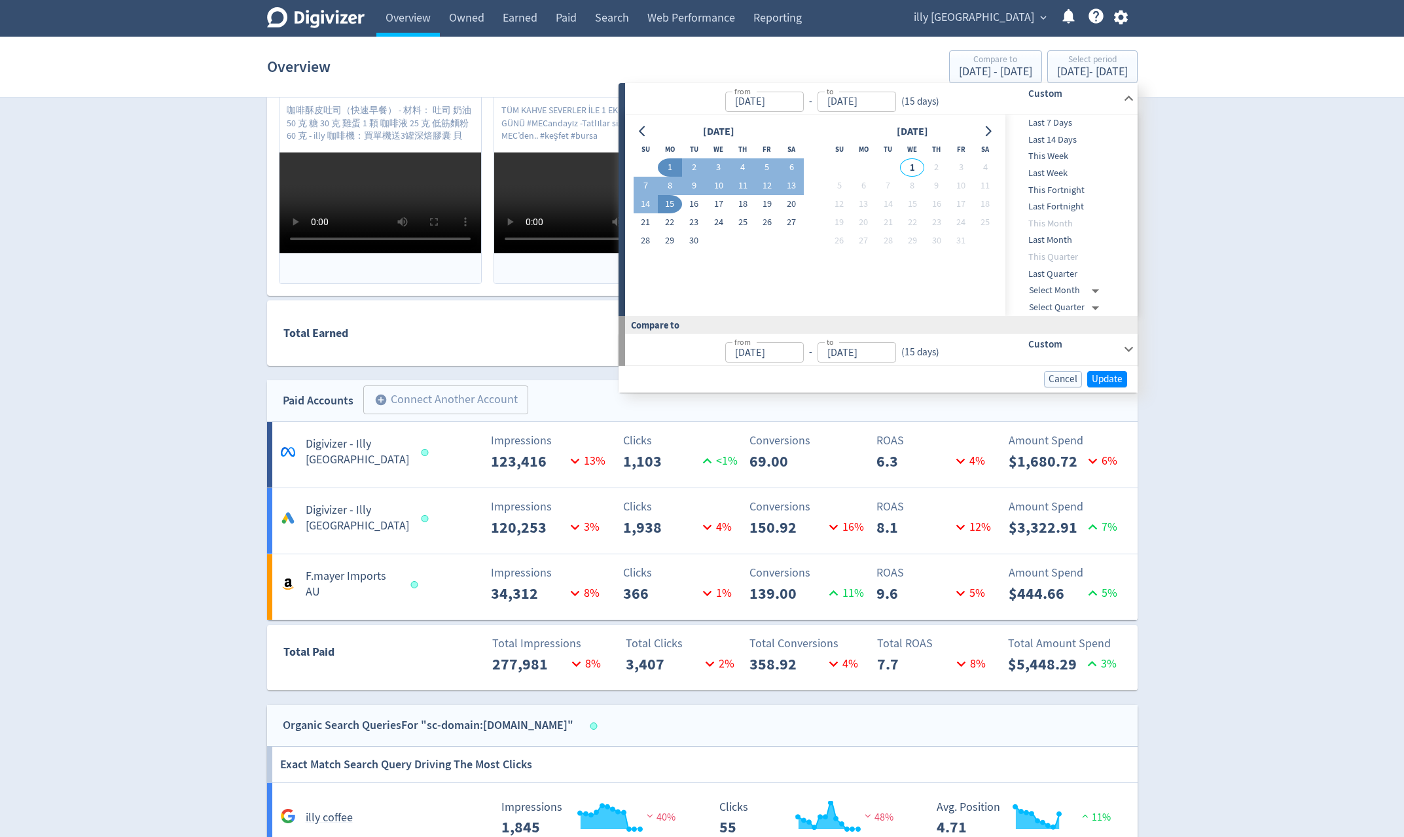
click at [1259, 318] on div "Digivizer Logo [PERSON_NAME] Logo Overview Owned Earned Paid Search Web Perform…" at bounding box center [702, 482] width 1404 height 1750
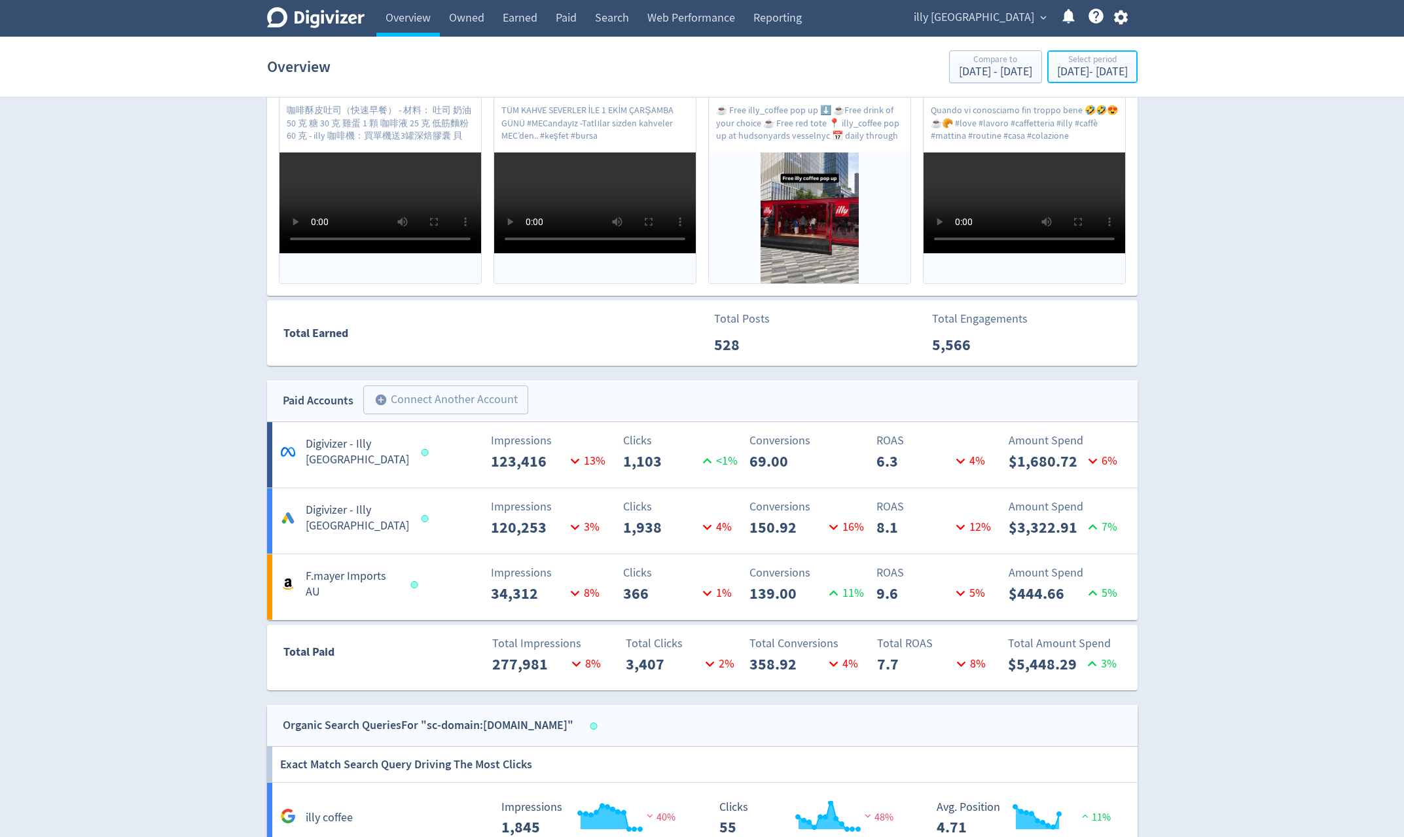
click at [1057, 65] on div "Select period" at bounding box center [1092, 60] width 71 height 11
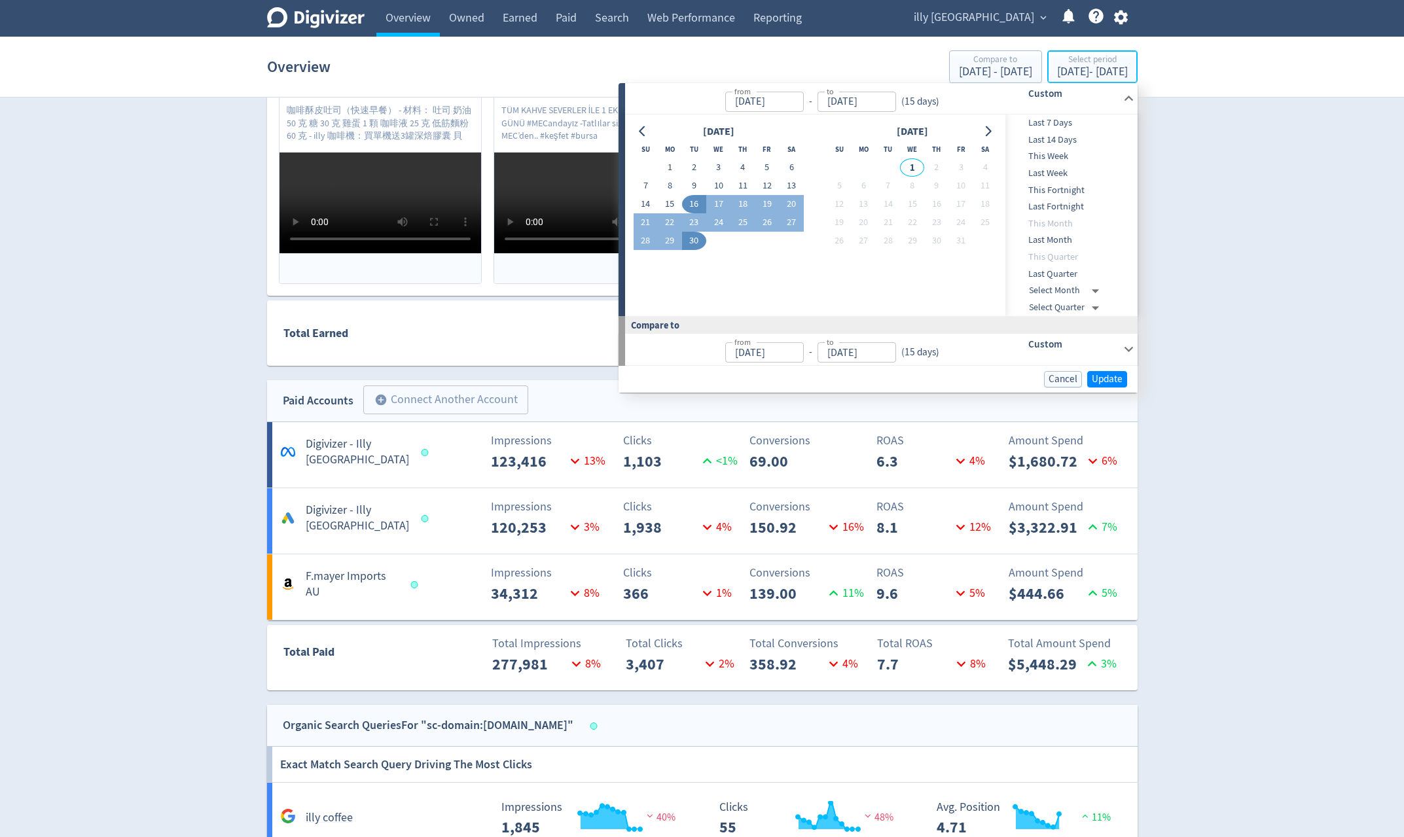
type input "[DATE]"
click at [695, 204] on button "16" at bounding box center [694, 204] width 24 height 18
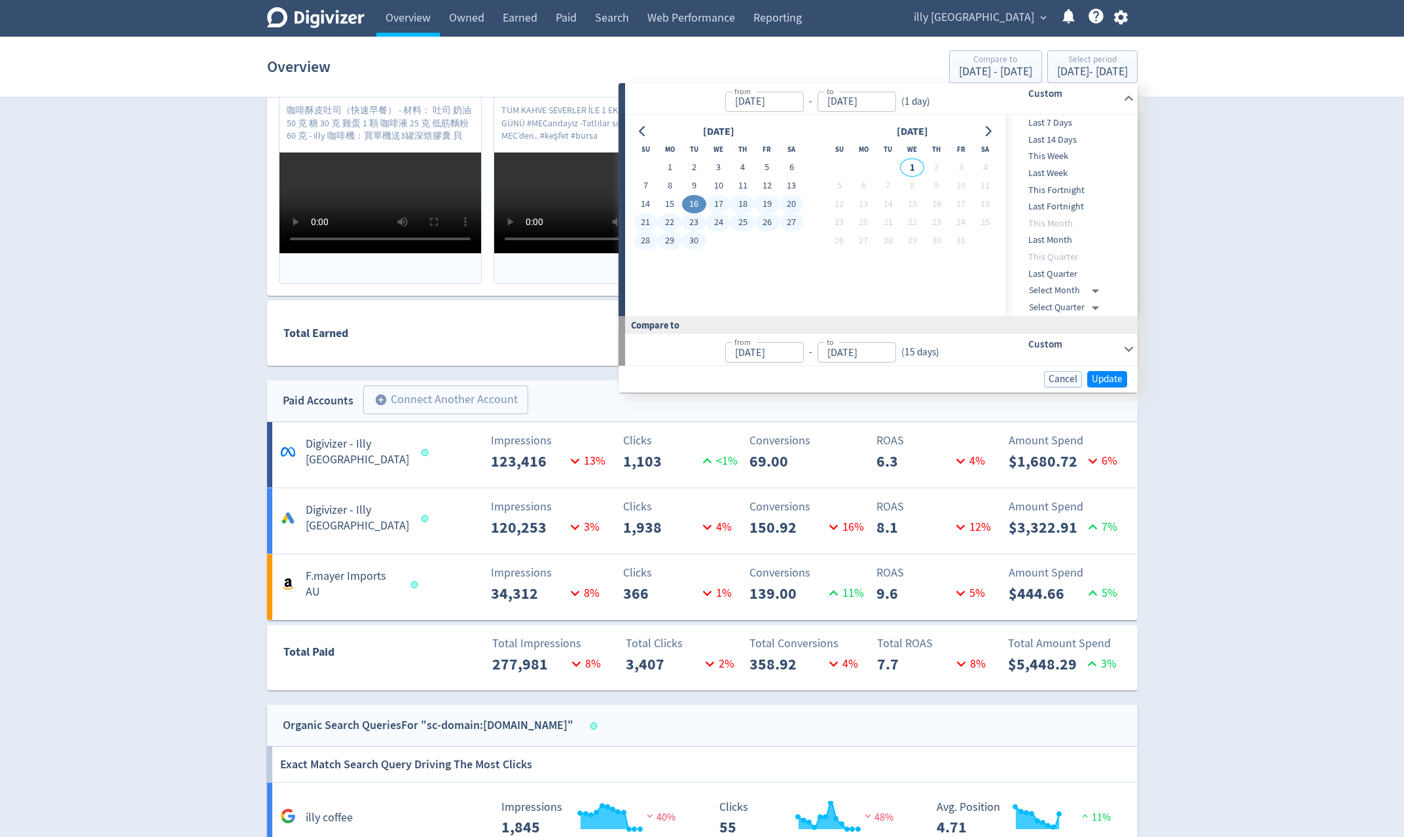
click at [690, 244] on button "30" at bounding box center [694, 241] width 24 height 18
type input "[DATE]"
click at [1116, 379] on span "Update" at bounding box center [1107, 379] width 31 height 10
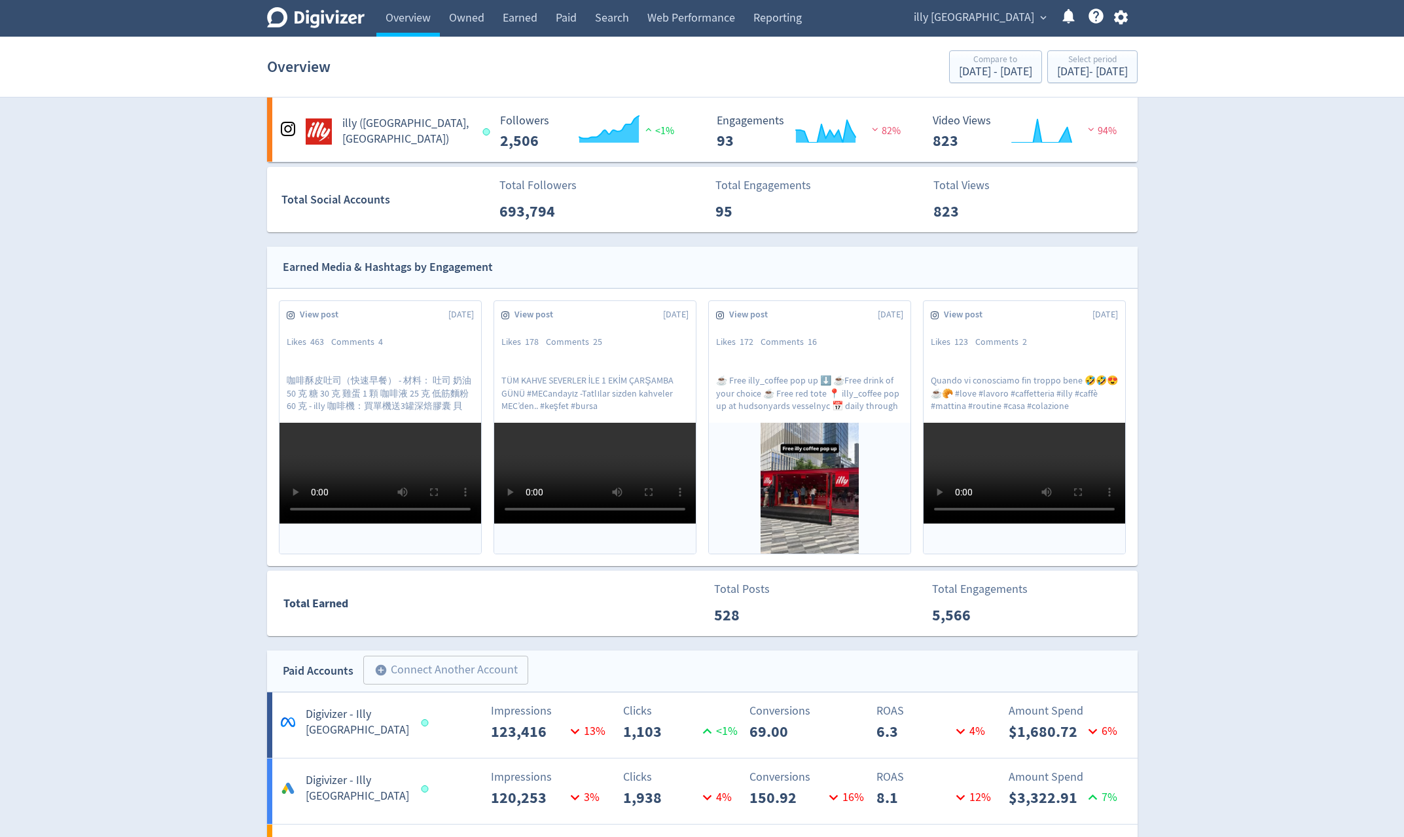
scroll to position [0, 0]
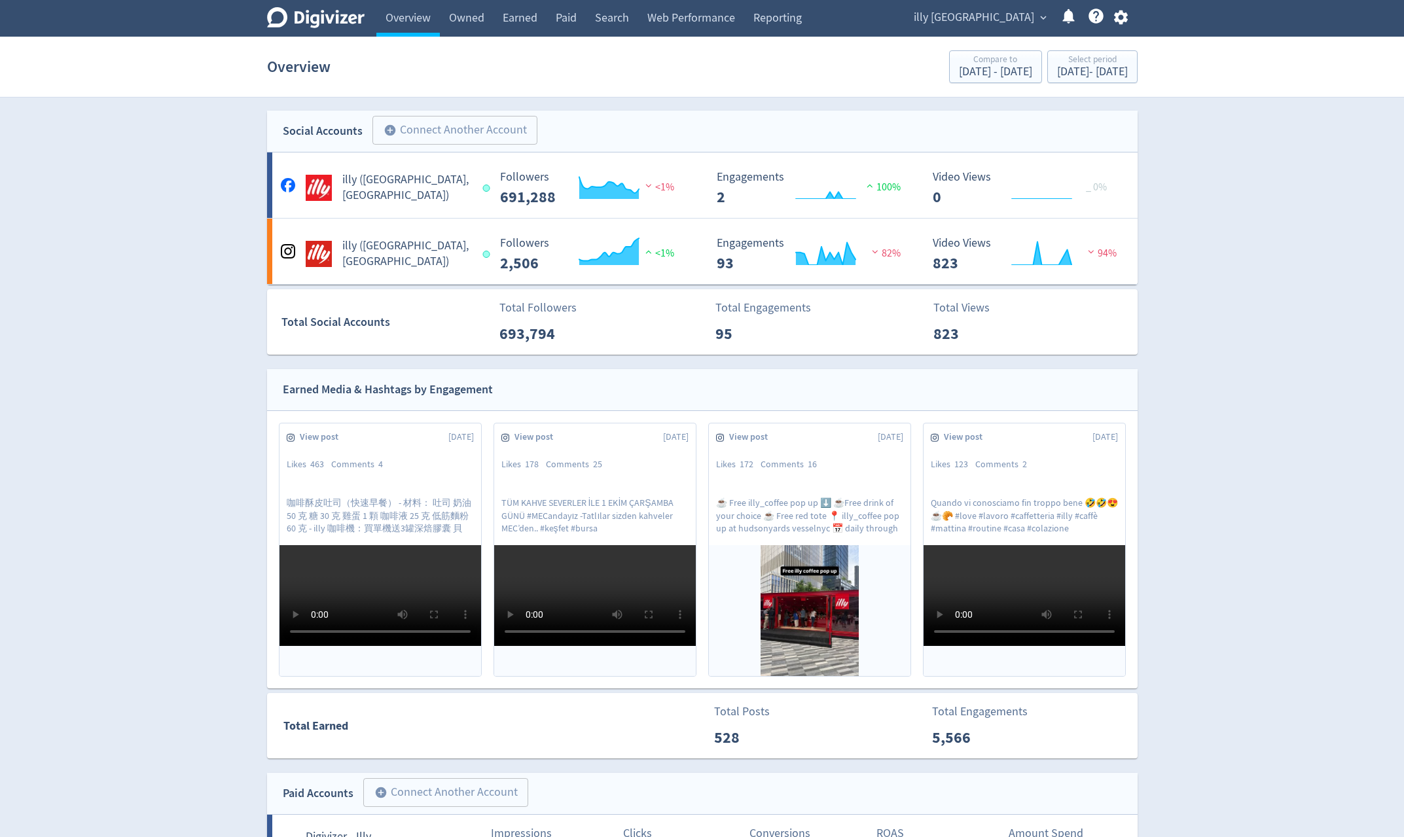
click at [563, 24] on link "Paid" at bounding box center [566, 18] width 39 height 37
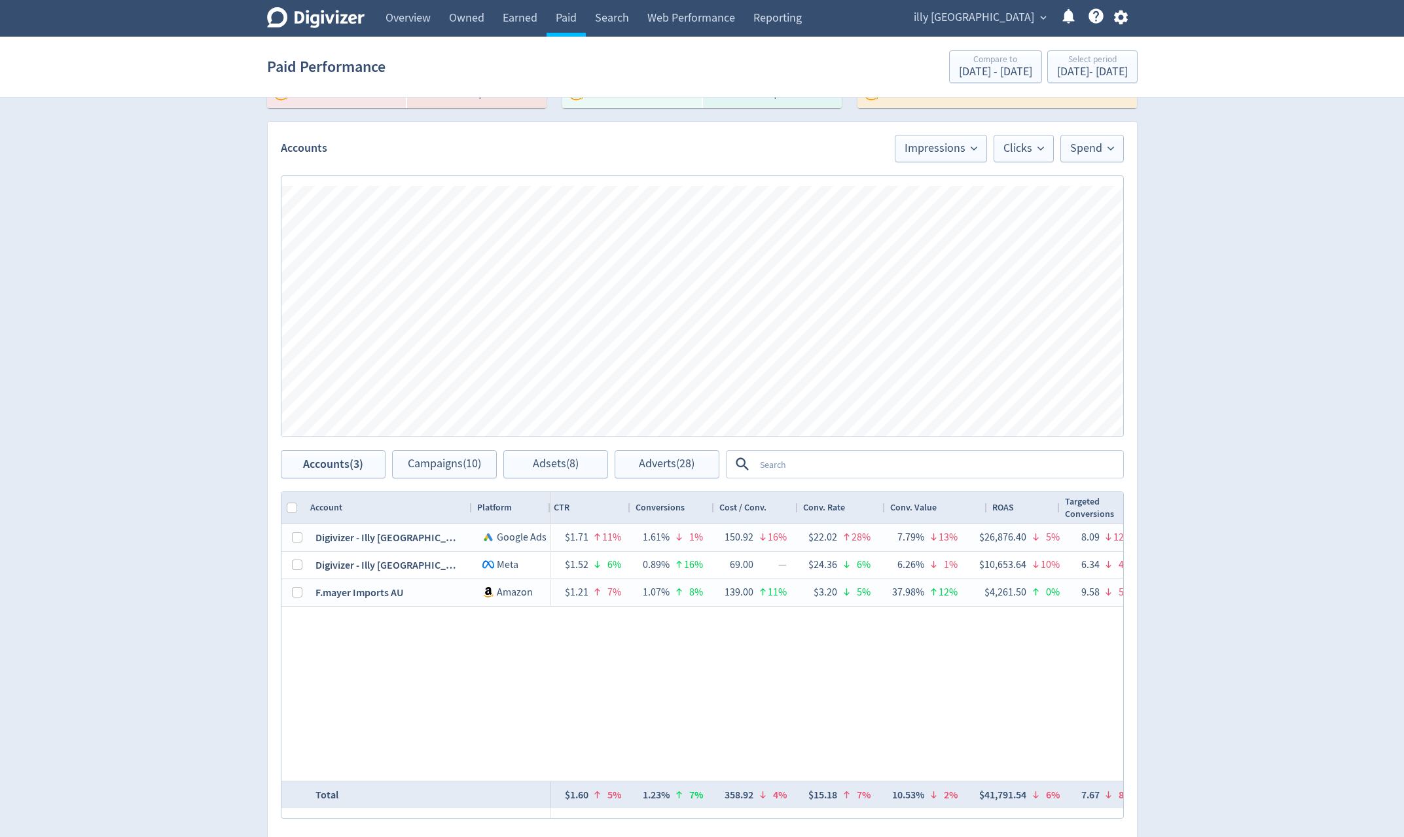
scroll to position [0, 999]
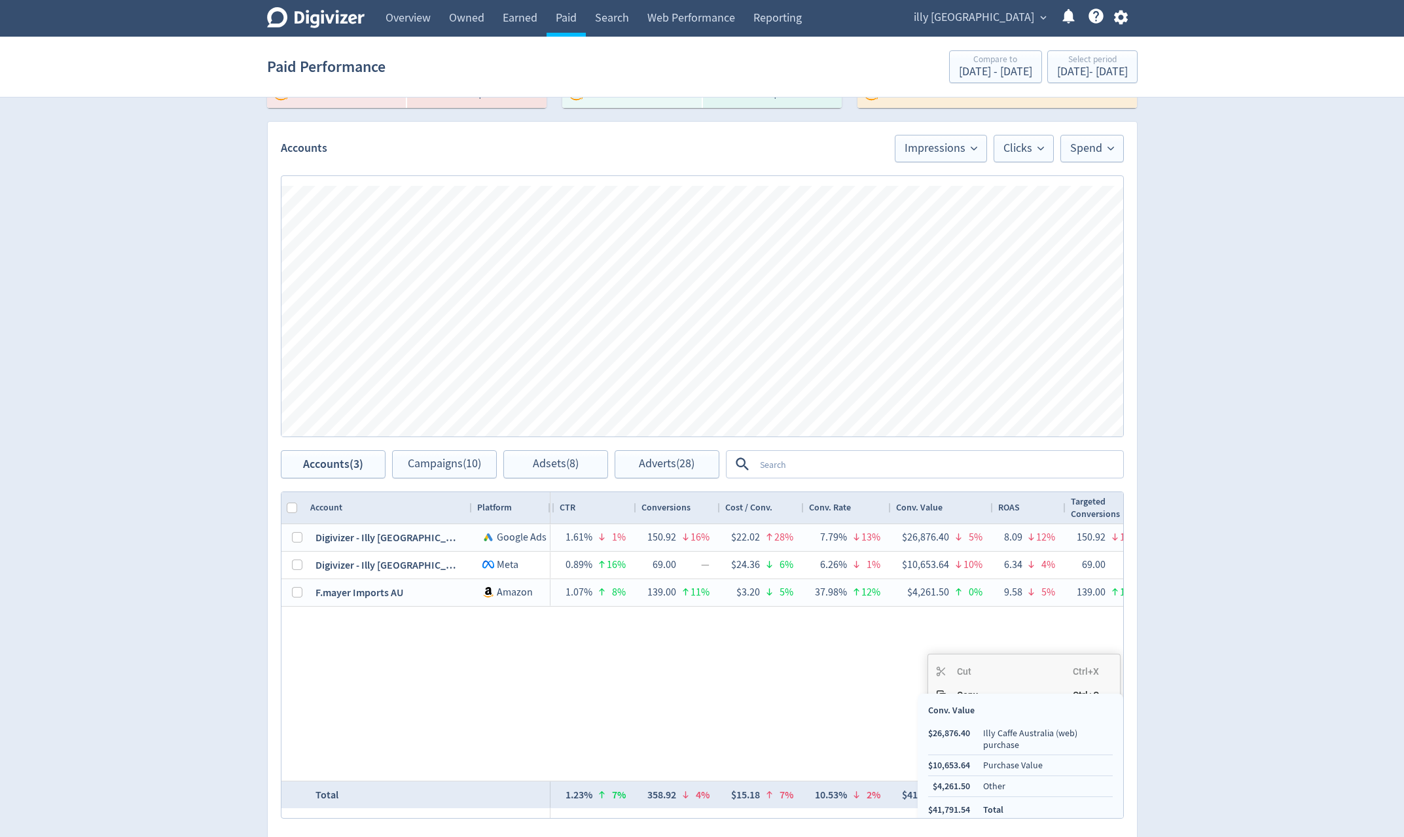
drag, startPoint x: 971, startPoint y: 733, endPoint x: 977, endPoint y: 766, distance: 33.8
click at [979, 734] on ul "$26,876.40 Illy Caffe Australia (web) purchase $10,653.64 Purchase Value $4,261…" at bounding box center [1020, 771] width 185 height 89
drag, startPoint x: 973, startPoint y: 797, endPoint x: 935, endPoint y: 803, distance: 38.3
click at [935, 803] on ul "$26,876.40 Illy Caffe Australia (web) purchase $10,653.64 Purchase Value $4,261…" at bounding box center [1020, 771] width 185 height 89
click at [1212, 740] on div "Digivizer Logo [PERSON_NAME] Logo Overview Owned Earned Paid Search Web Perform…" at bounding box center [702, 293] width 1404 height 1240
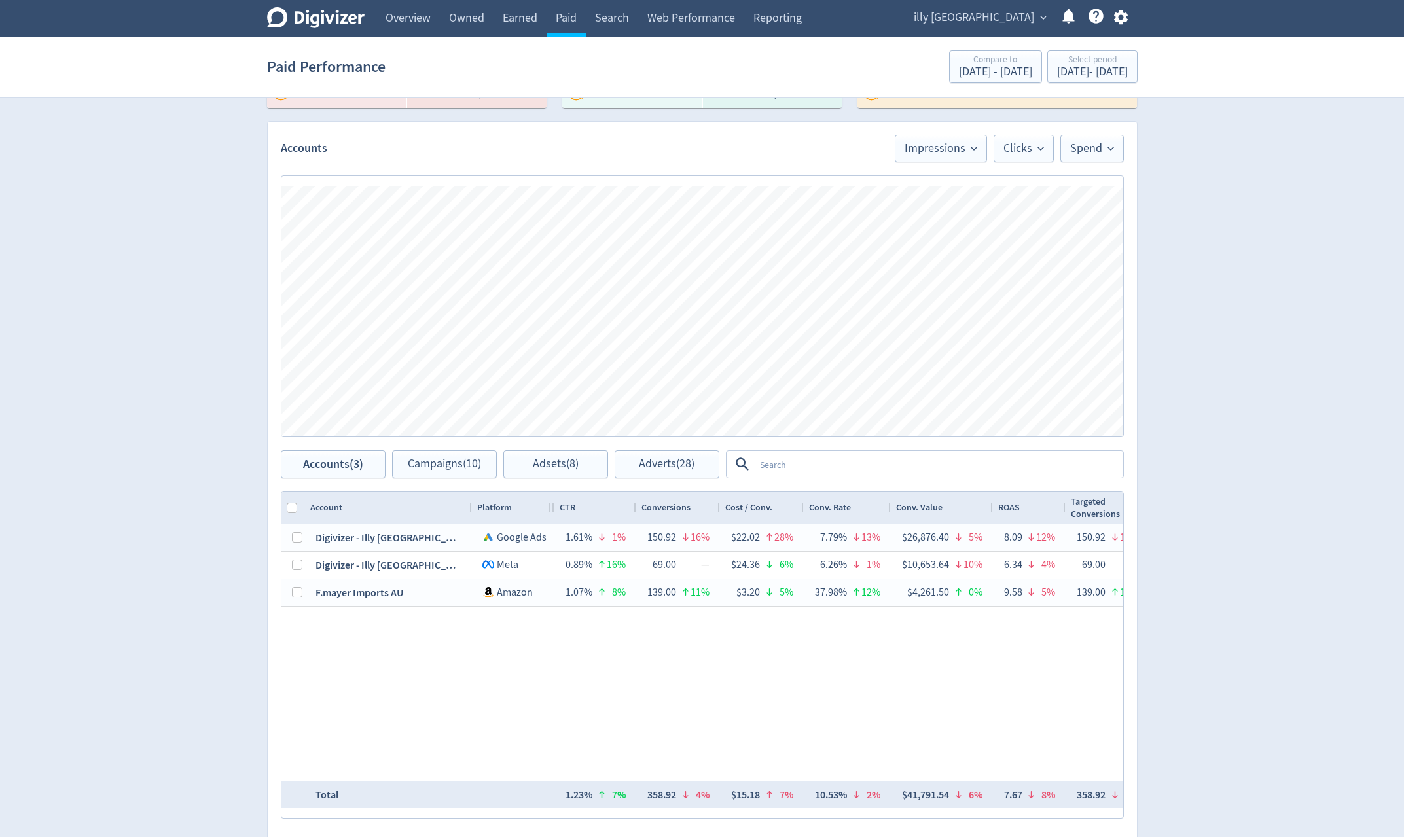
click at [1257, 751] on div "Digivizer Logo [PERSON_NAME] Logo Overview Owned Earned Paid Search Web Perform…" at bounding box center [702, 293] width 1404 height 1240
copy li "41,791.54"
drag, startPoint x: 968, startPoint y: 797, endPoint x: 934, endPoint y: 803, distance: 34.5
click at [934, 803] on ul "$26,876.40 Illy Caffe Australia (web) purchase $10,653.64 Purchase Value $4,261…" at bounding box center [1020, 771] width 185 height 89
click at [1083, 73] on div "[DATE] - [DATE]" at bounding box center [1092, 72] width 71 height 12
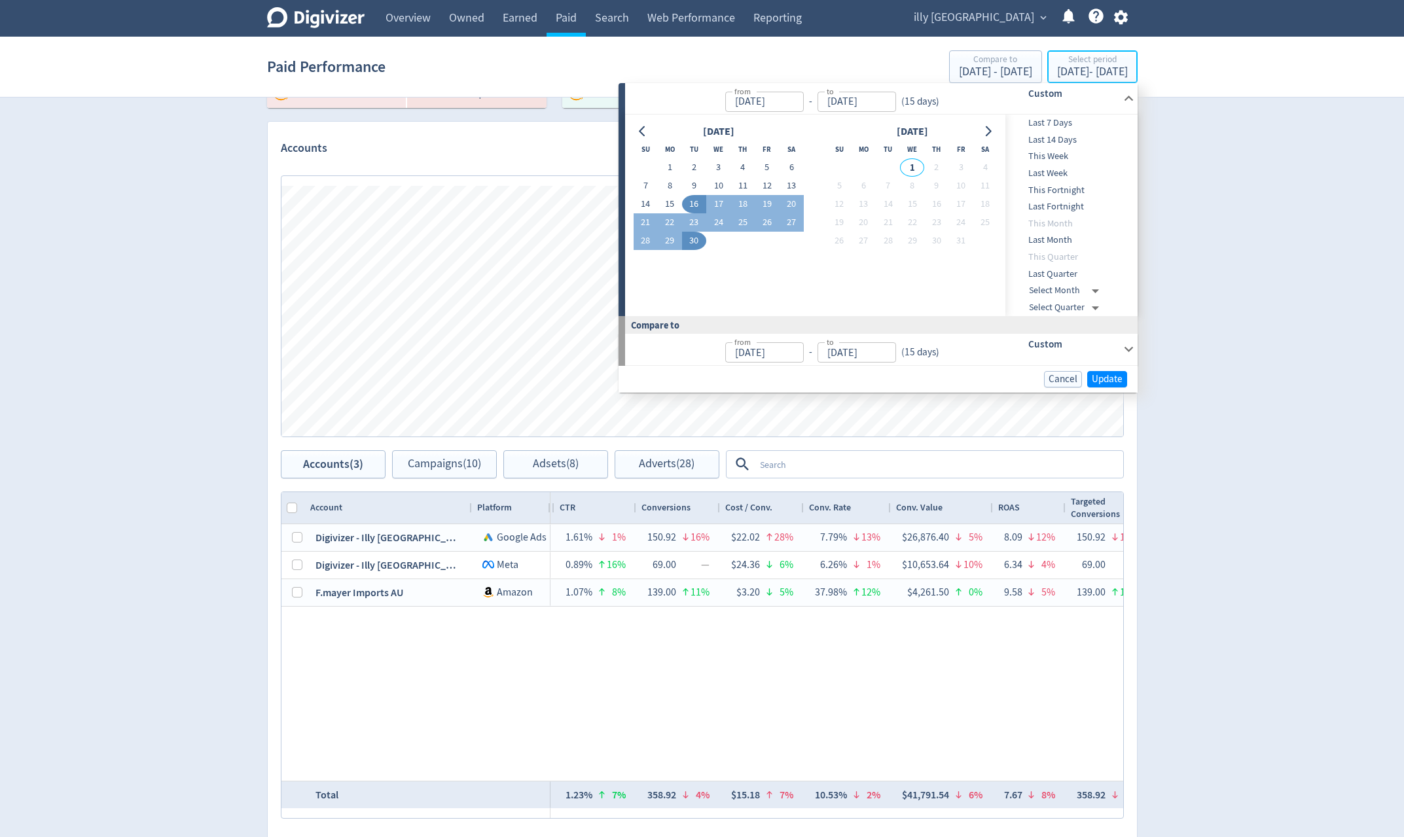
type input "[DATE]"
drag, startPoint x: 663, startPoint y: 162, endPoint x: 666, endPoint y: 175, distance: 13.4
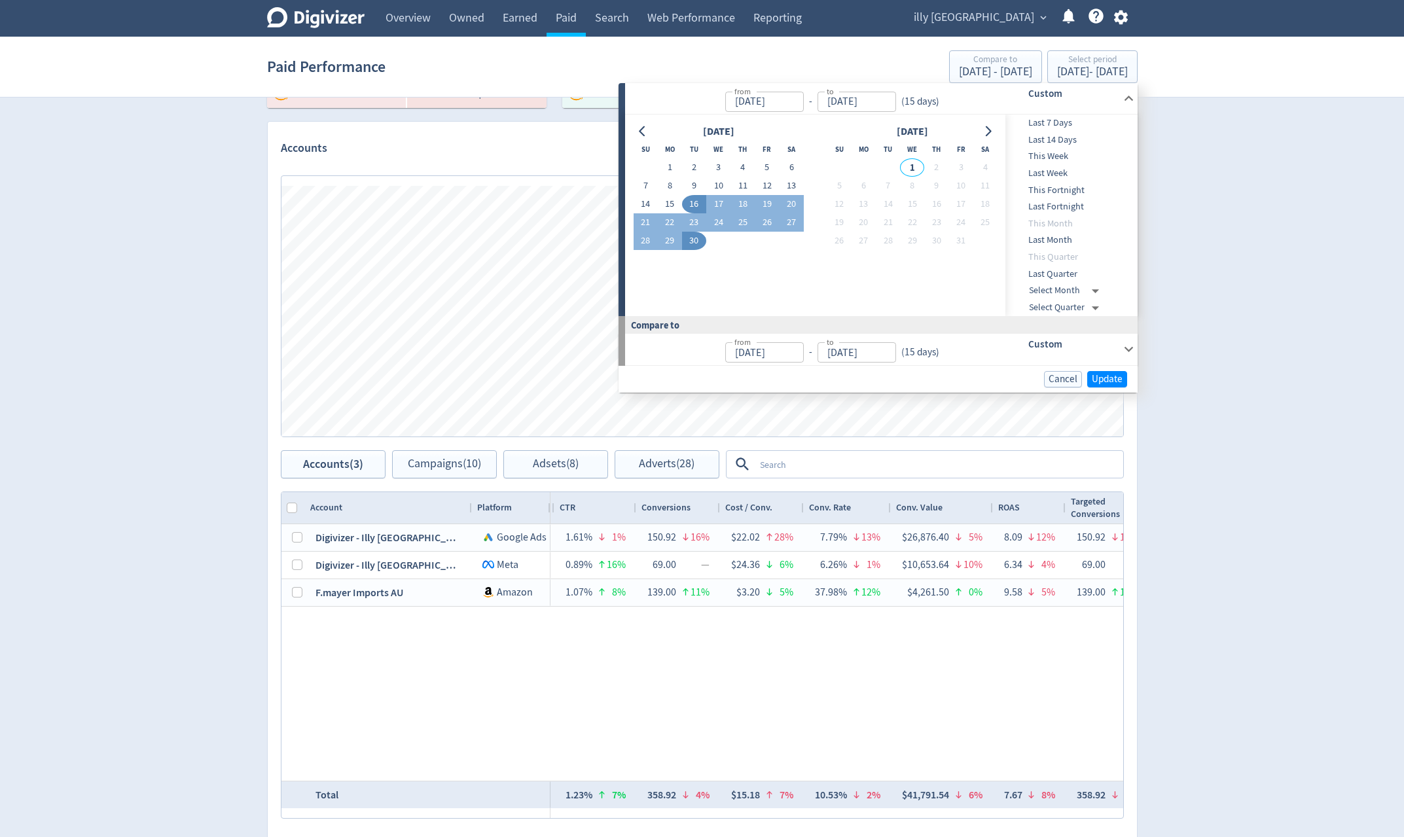
click at [664, 162] on button "1" at bounding box center [670, 167] width 24 height 18
type input "[DATE]"
click at [666, 205] on button "15" at bounding box center [670, 204] width 24 height 18
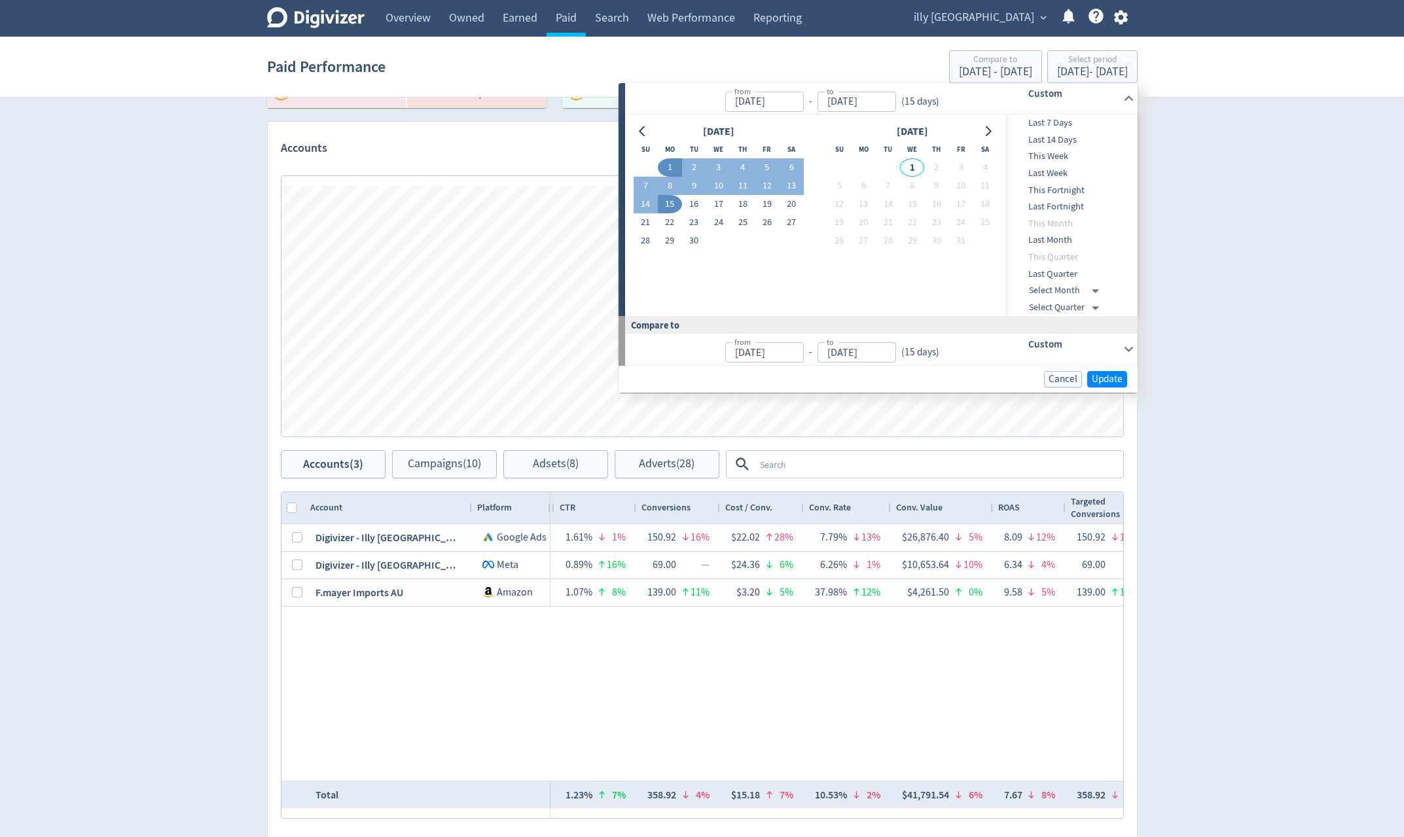
type input "[DATE]"
click at [1105, 376] on span "Update" at bounding box center [1107, 379] width 31 height 10
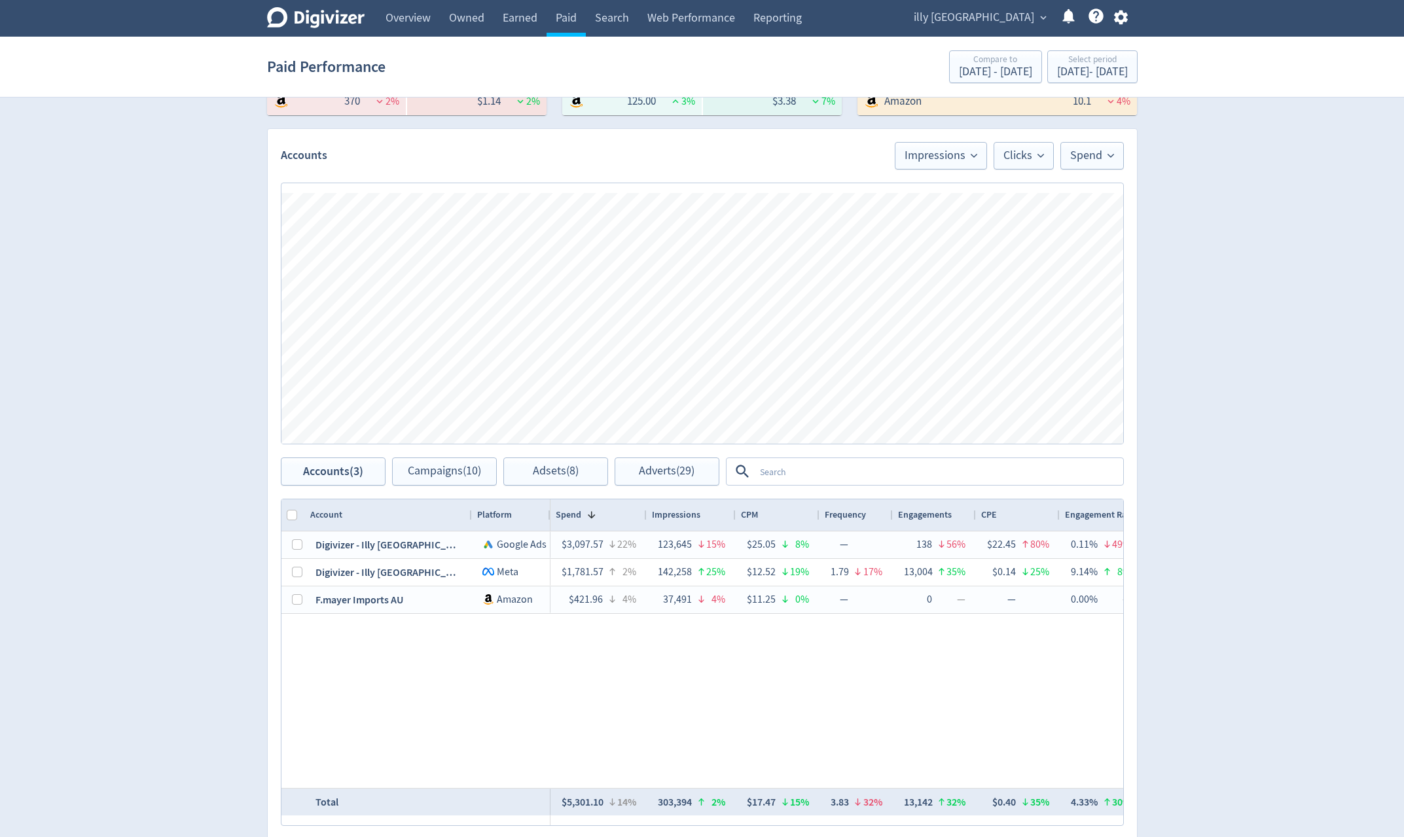
scroll to position [0, 993]
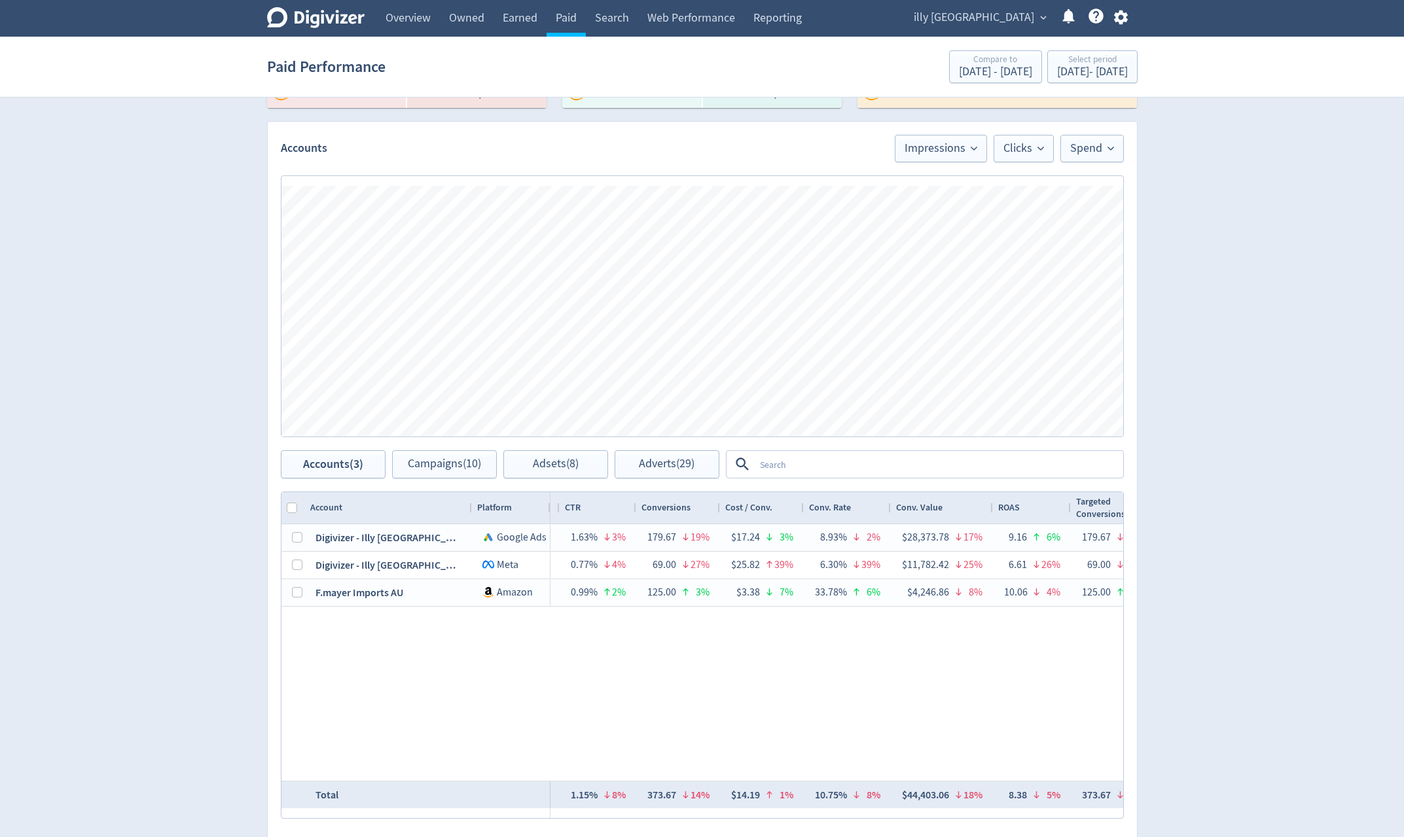
click at [1225, 732] on div "Digivizer Logo Mark Digivizer Logo Overview Owned Earned Paid Search Web Perfor…" at bounding box center [702, 293] width 1404 height 1240
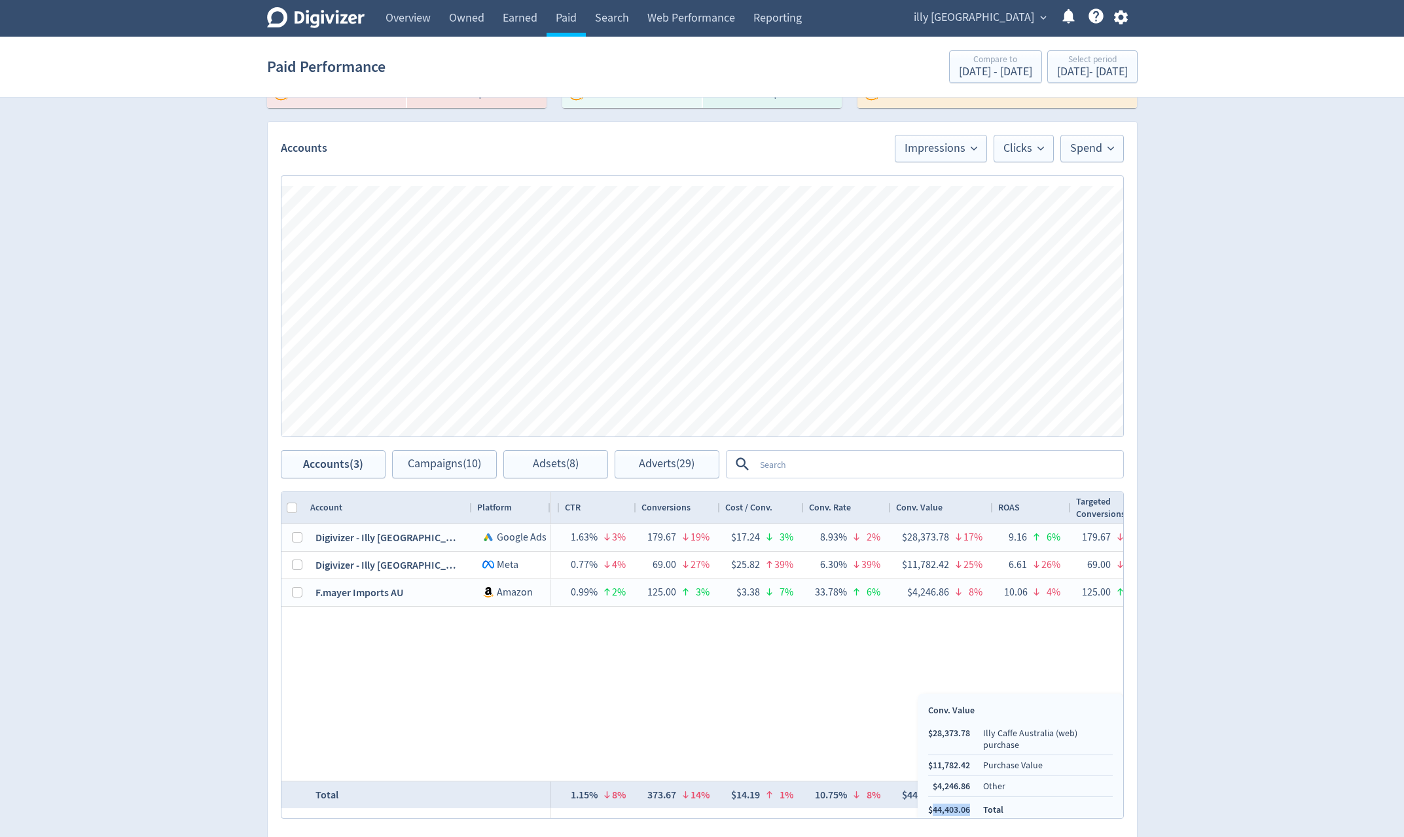
copy li "44,403.06"
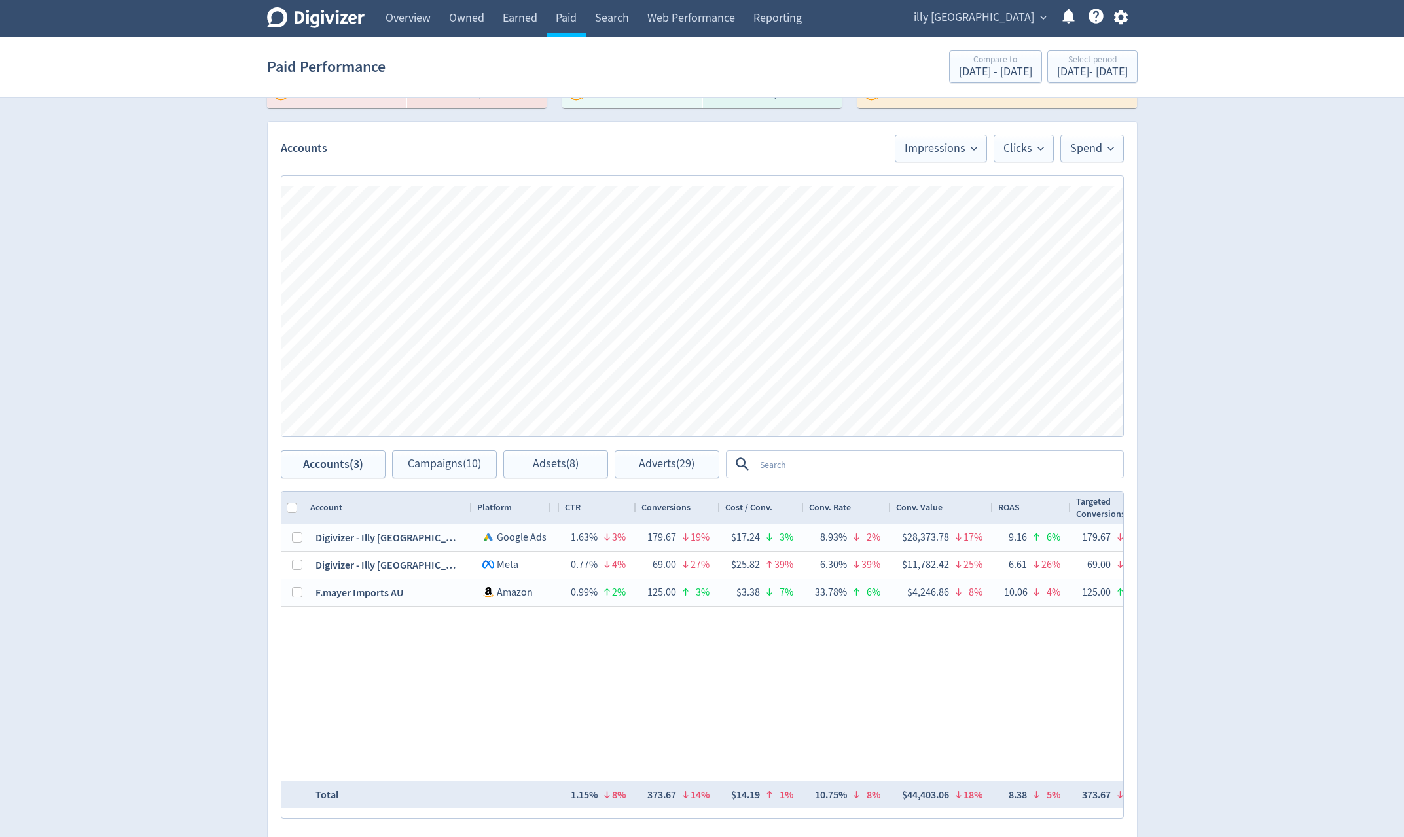
drag, startPoint x: 971, startPoint y: 803, endPoint x: 933, endPoint y: 804, distance: 38.0
click at [933, 804] on ul "$28,373.78 Illy Caffe Australia (web) purchase $11,782.42 Purchase Value $4,246…" at bounding box center [1020, 771] width 185 height 89
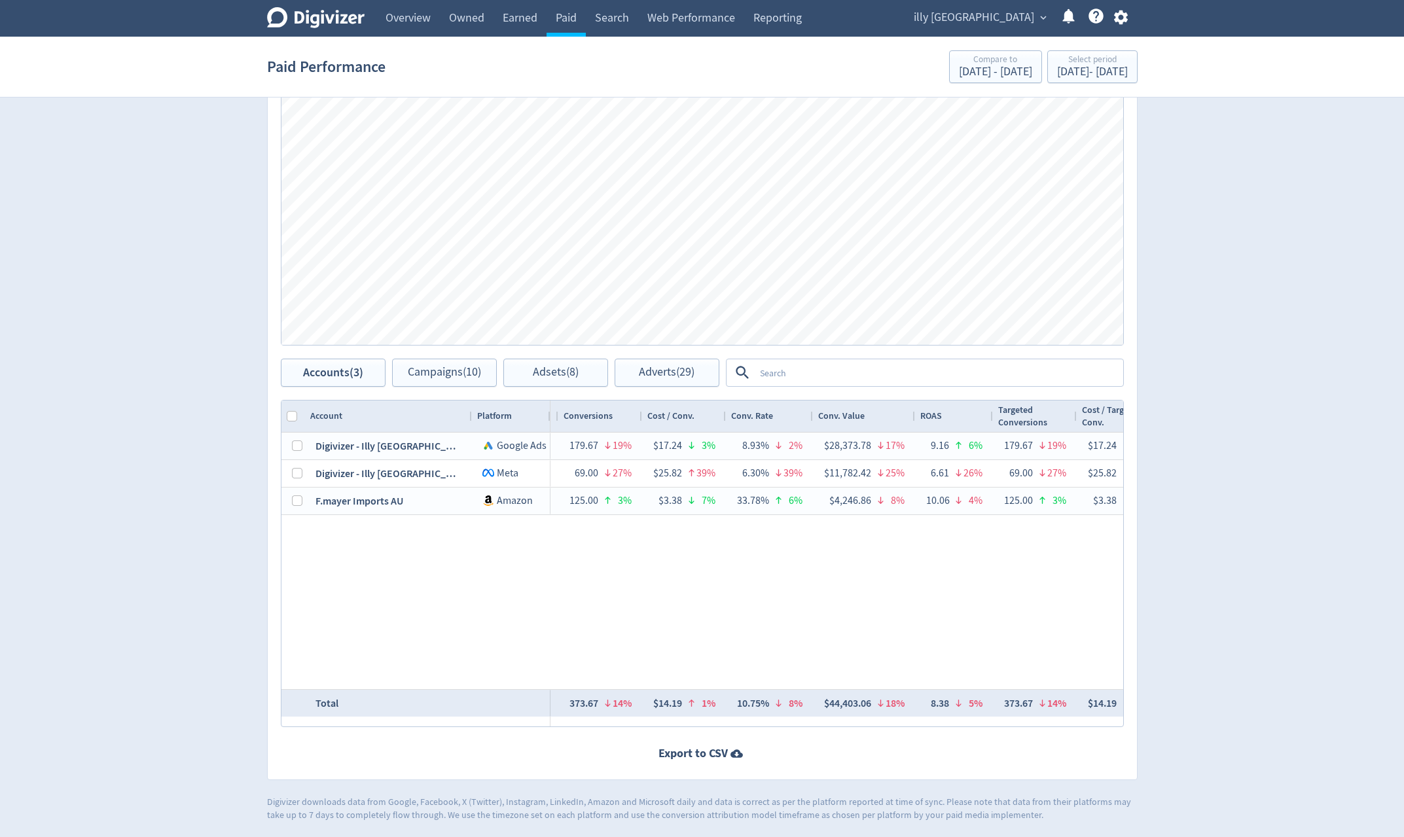
scroll to position [0, 1058]
click at [1216, 439] on div "Digivizer Logo Mark Digivizer Logo Overview Owned Earned Paid Search Web Perfor…" at bounding box center [702, 201] width 1404 height 1240
click at [420, 26] on link "Overview" at bounding box center [407, 18] width 63 height 37
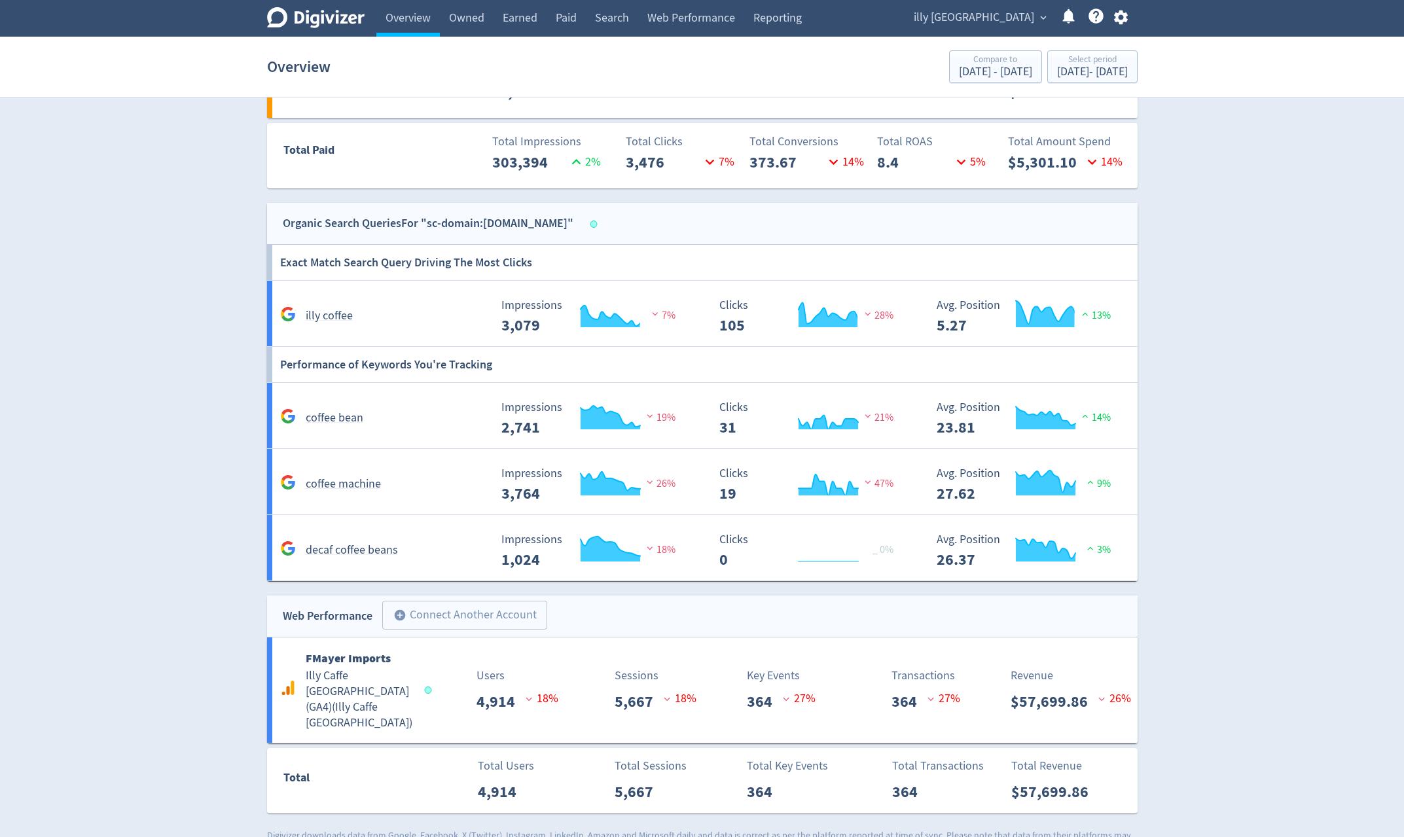
scroll to position [913, 0]
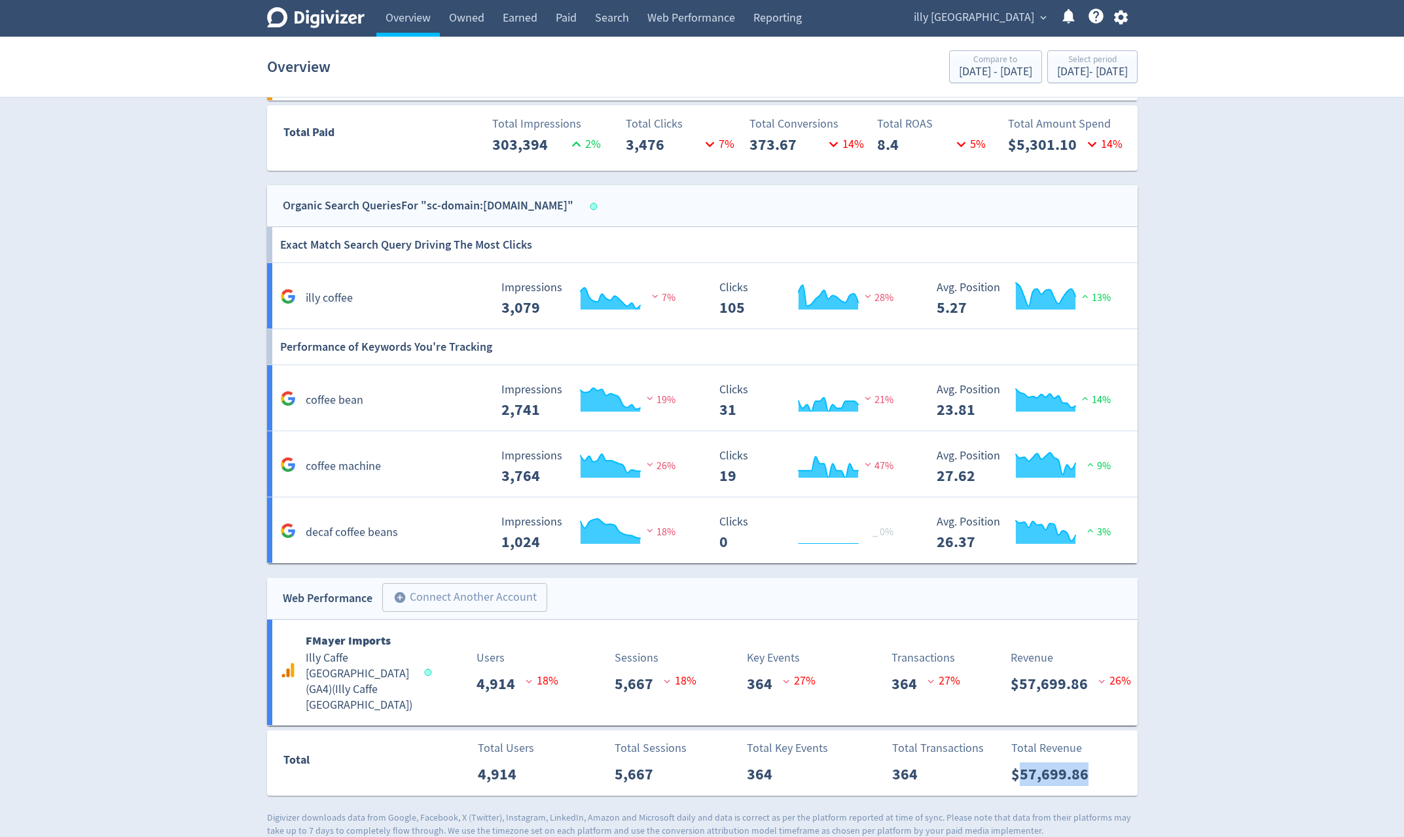
drag, startPoint x: 1100, startPoint y: 758, endPoint x: 1022, endPoint y: 761, distance: 77.9
click at [1022, 761] on div "Total Revenue $57,699.86" at bounding box center [1071, 763] width 134 height 46
copy p "57,699.86"
click at [1079, 73] on div "Sep 1, 2025 - Sep 15, 2025" at bounding box center [1092, 72] width 71 height 12
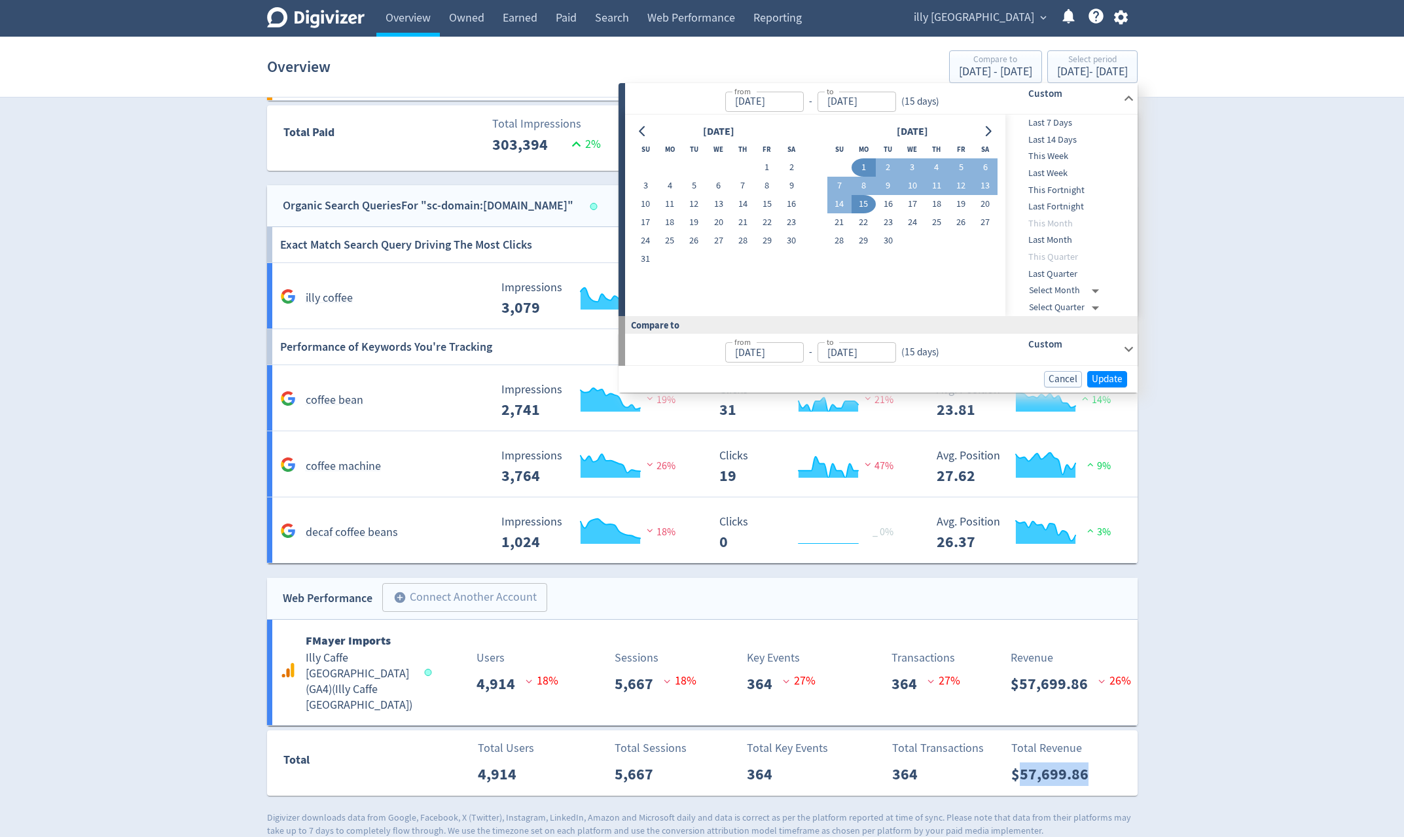
click at [888, 201] on button "16" at bounding box center [888, 204] width 24 height 18
type input "[DATE]"
click at [885, 242] on button "30" at bounding box center [888, 241] width 24 height 18
type input "[DATE]"
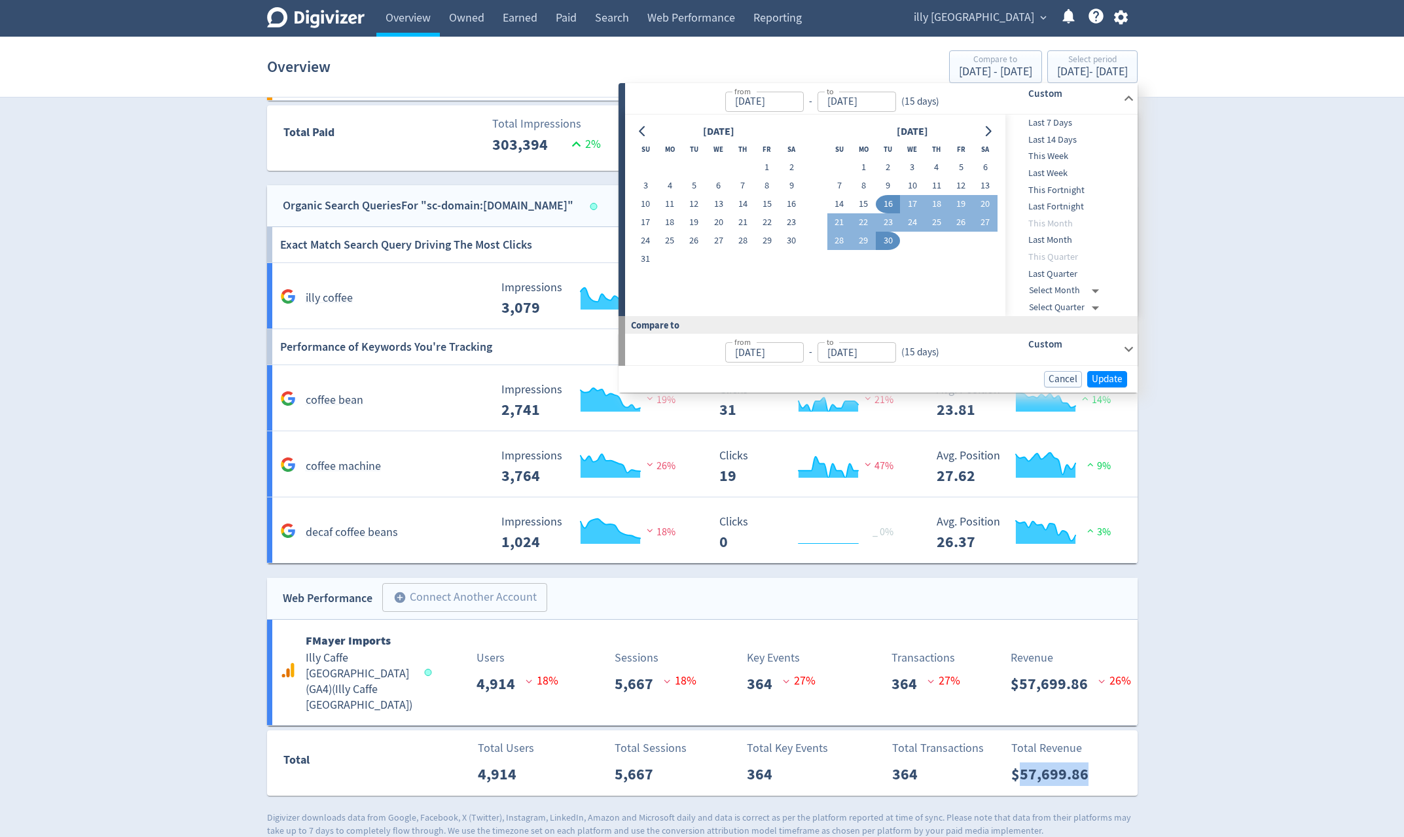
type input "[DATE]"
click at [1107, 380] on span "Update" at bounding box center [1107, 379] width 31 height 10
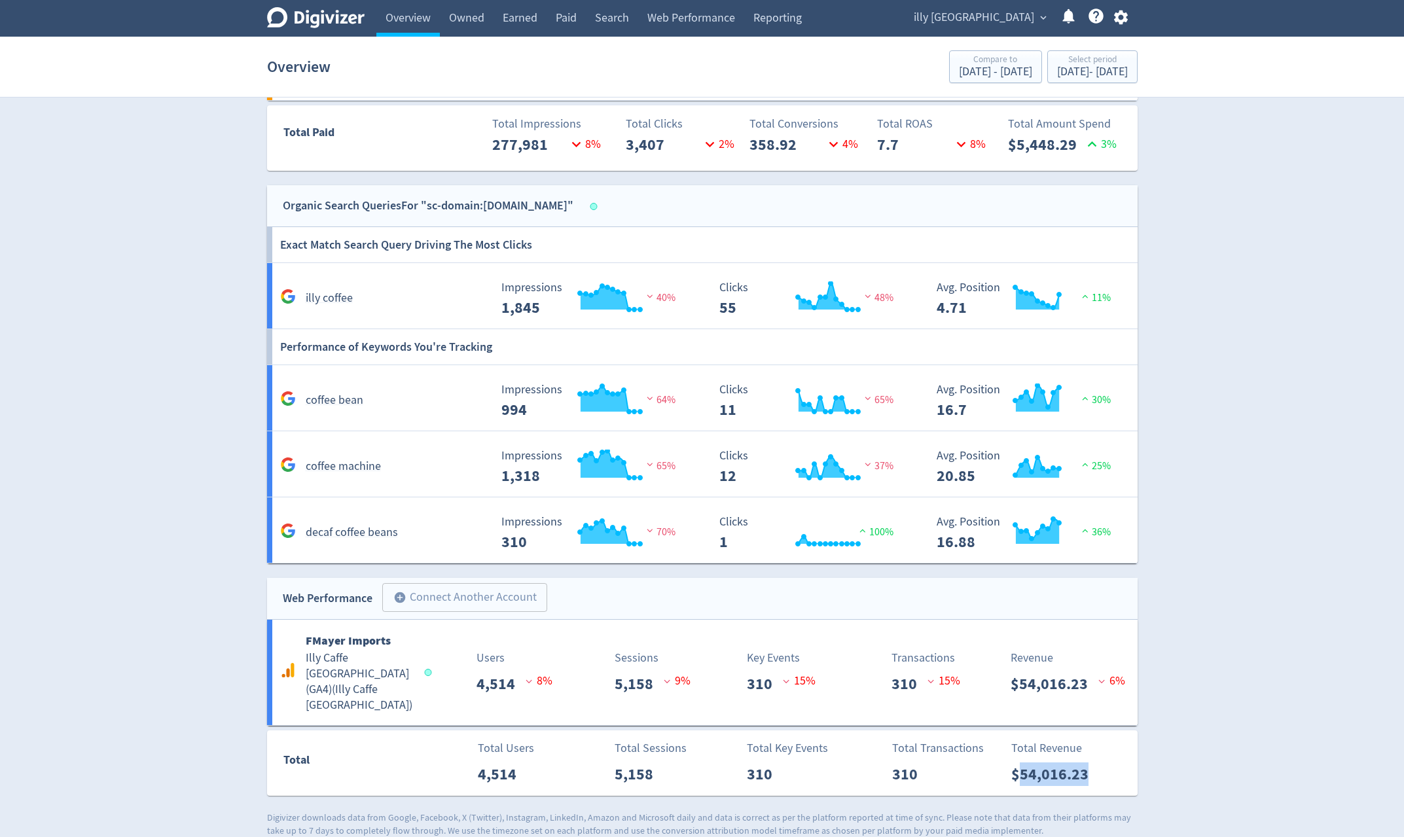
drag, startPoint x: 1092, startPoint y: 753, endPoint x: 1019, endPoint y: 762, distance: 73.2
click at [1019, 762] on div "Total Revenue $54,016.23" at bounding box center [1071, 763] width 134 height 46
copy p "54,016.23"
click at [573, 18] on link "Paid" at bounding box center [566, 18] width 39 height 37
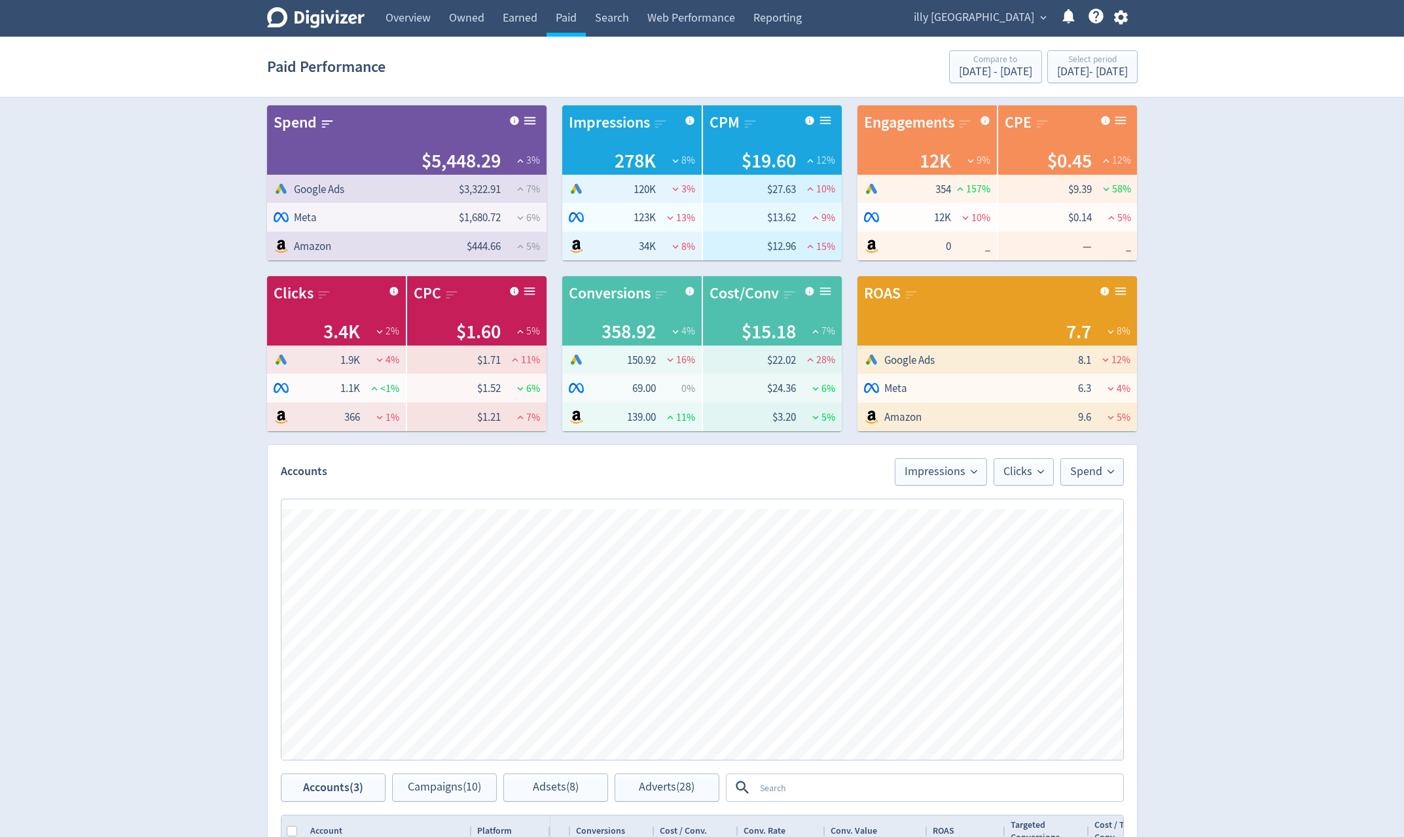
scroll to position [262, 0]
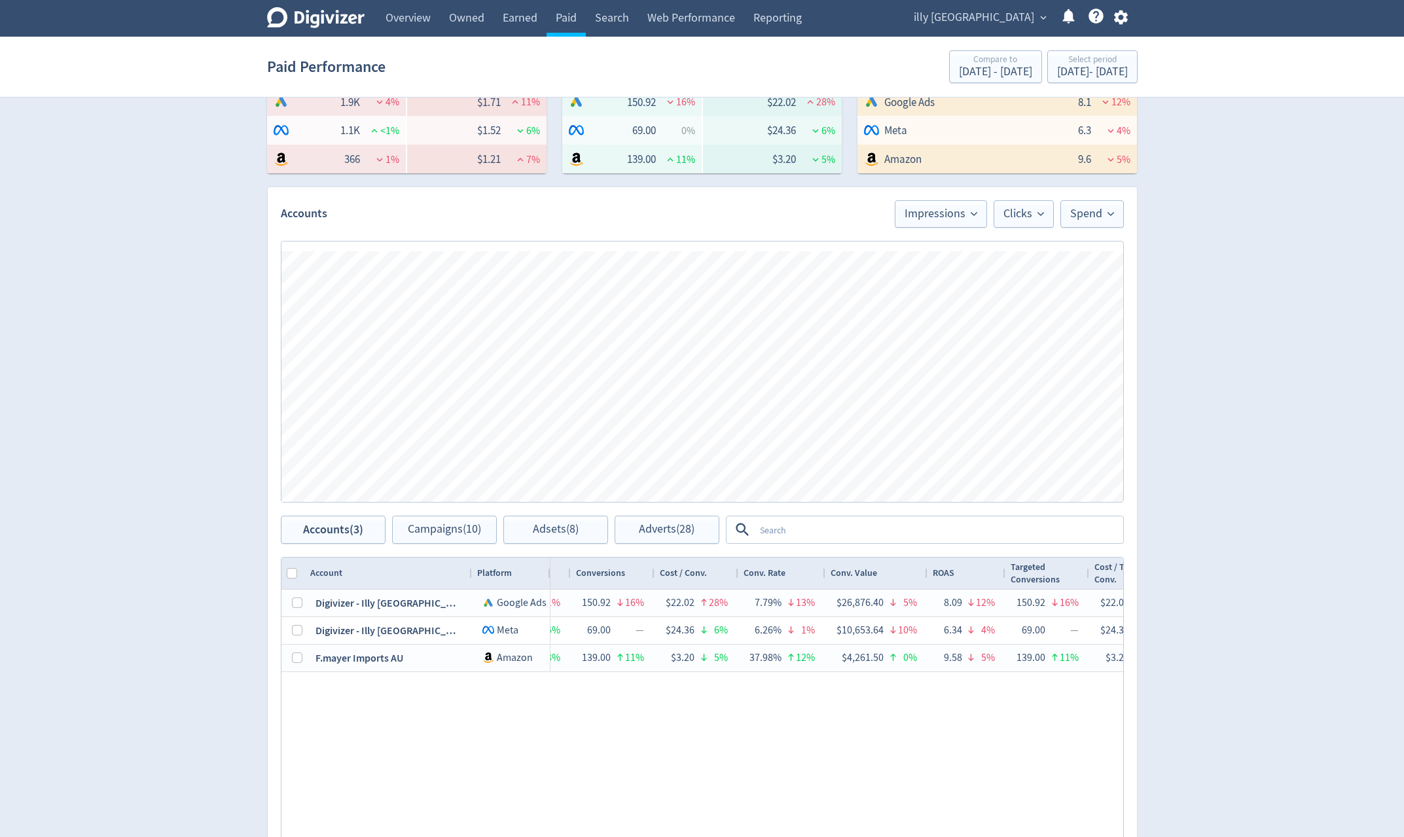
click at [983, 534] on textarea at bounding box center [938, 530] width 367 height 24
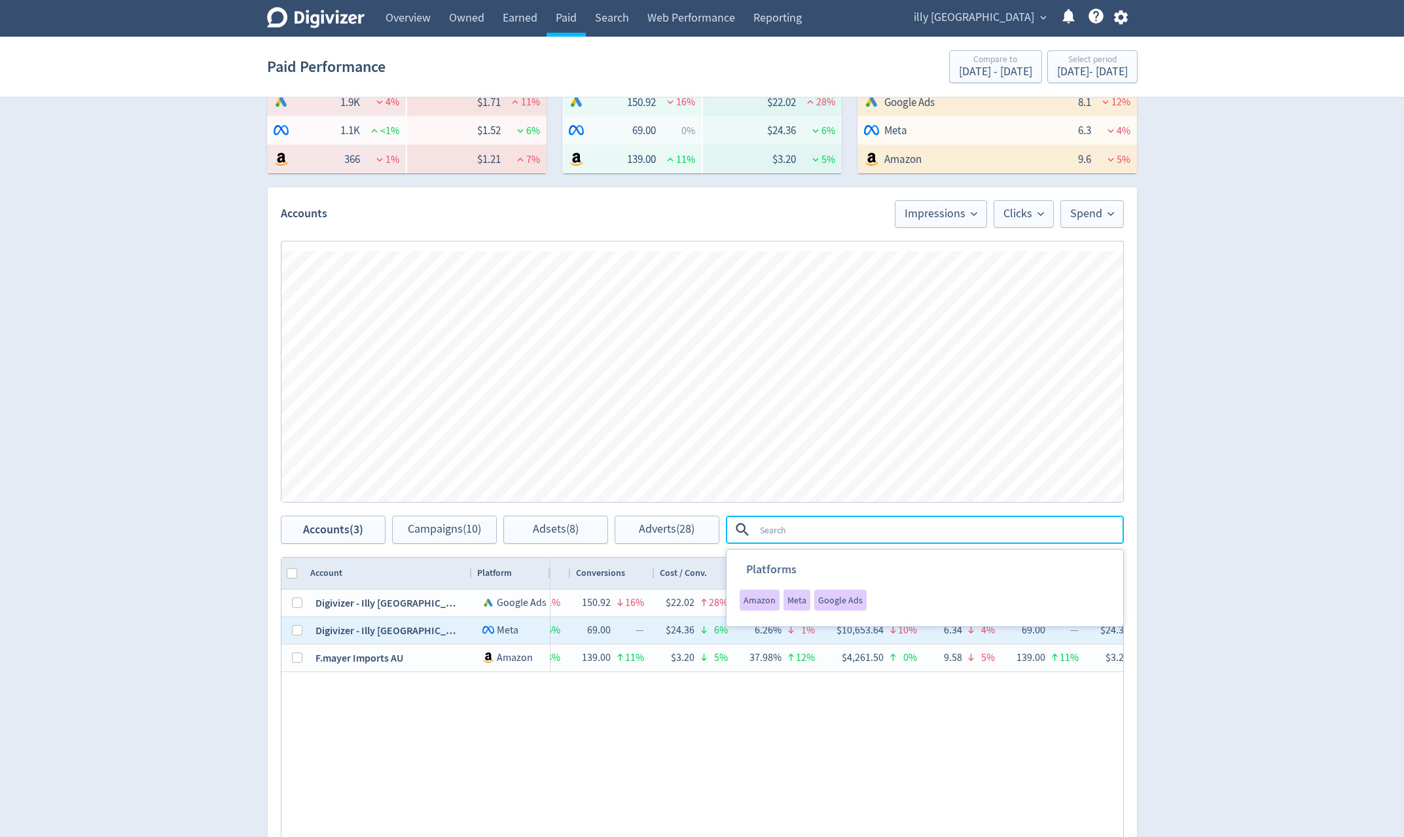
scroll to position [393, 0]
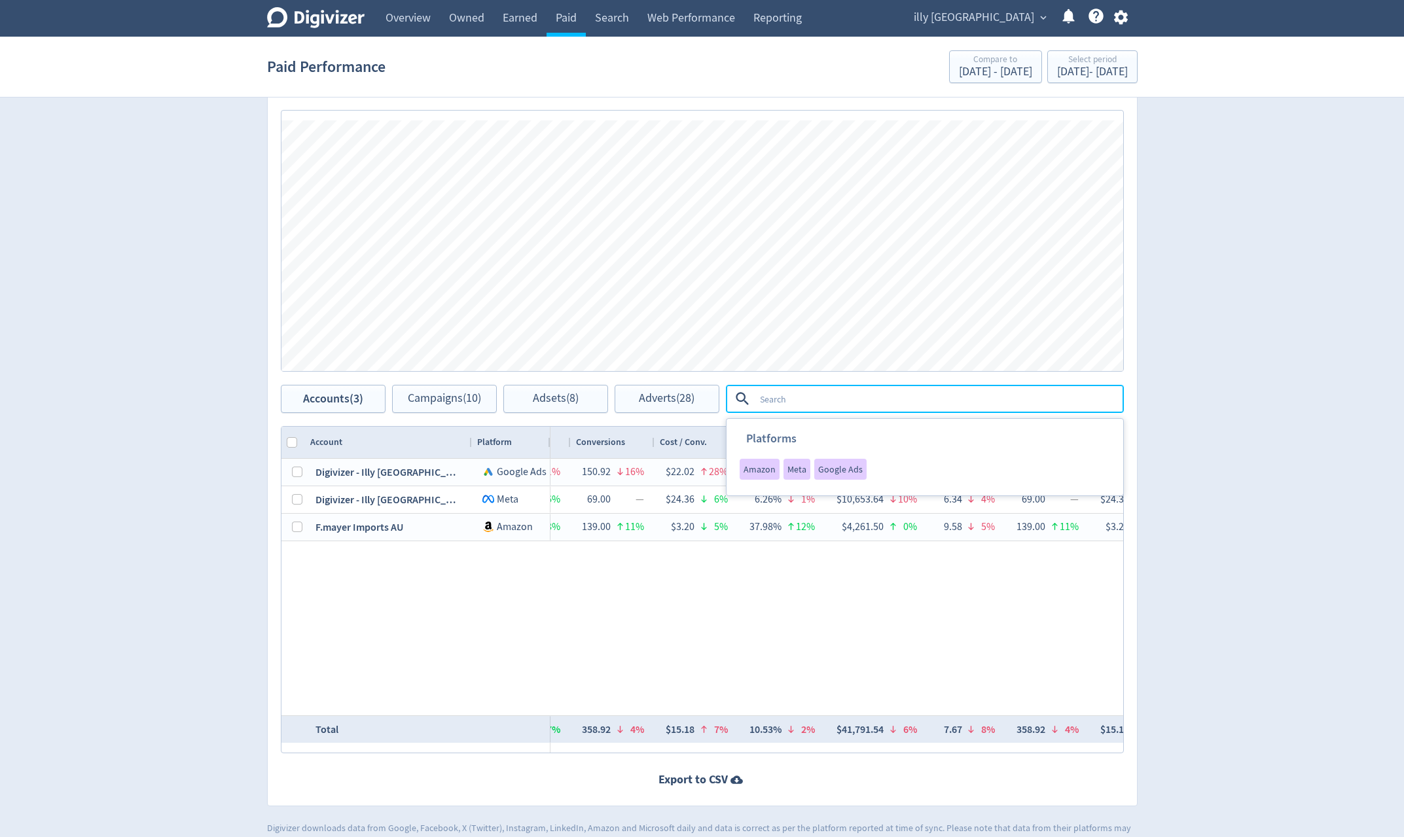
click at [820, 473] on span "Google Ads" at bounding box center [840, 469] width 45 height 9
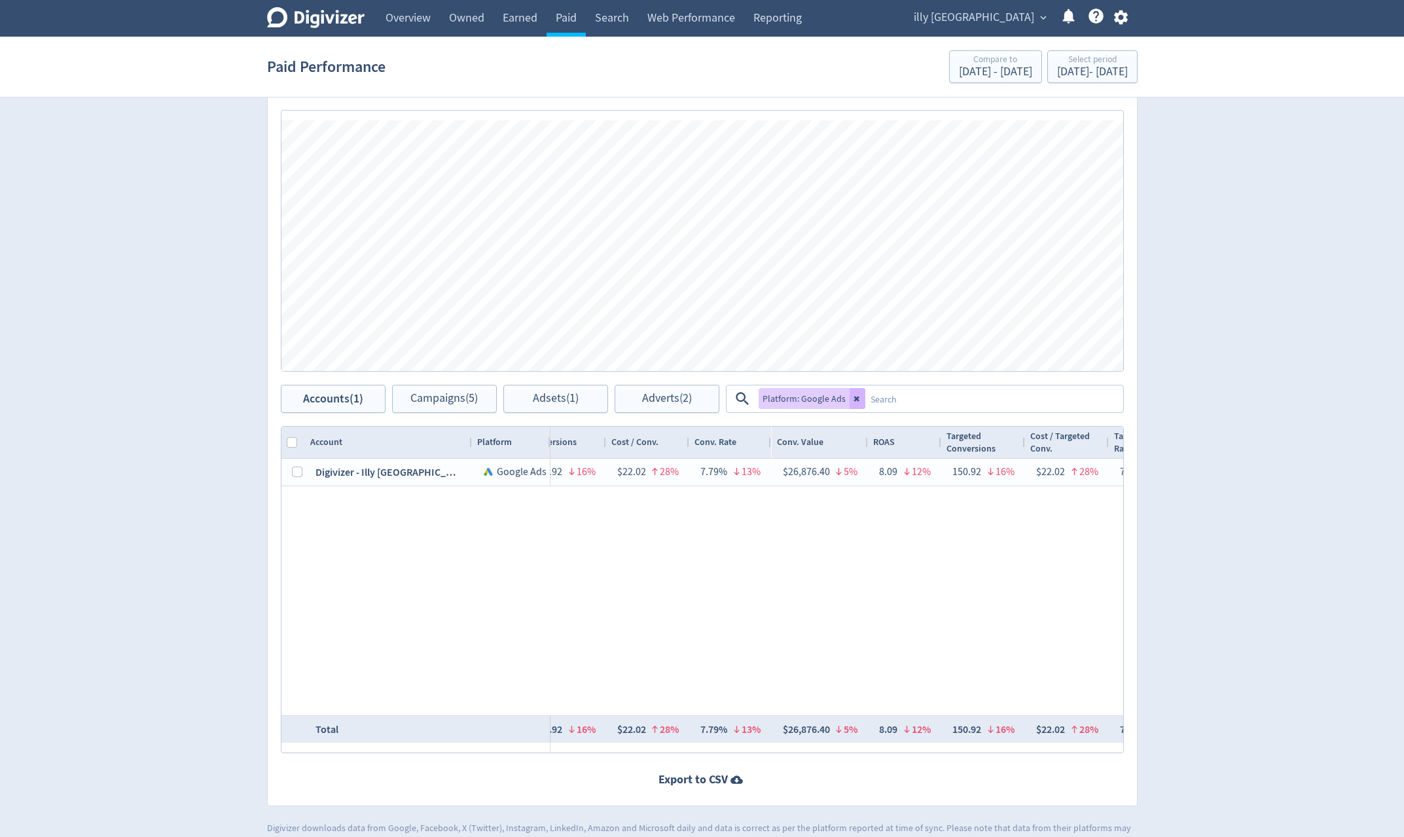
click at [888, 405] on textarea at bounding box center [993, 399] width 257 height 24
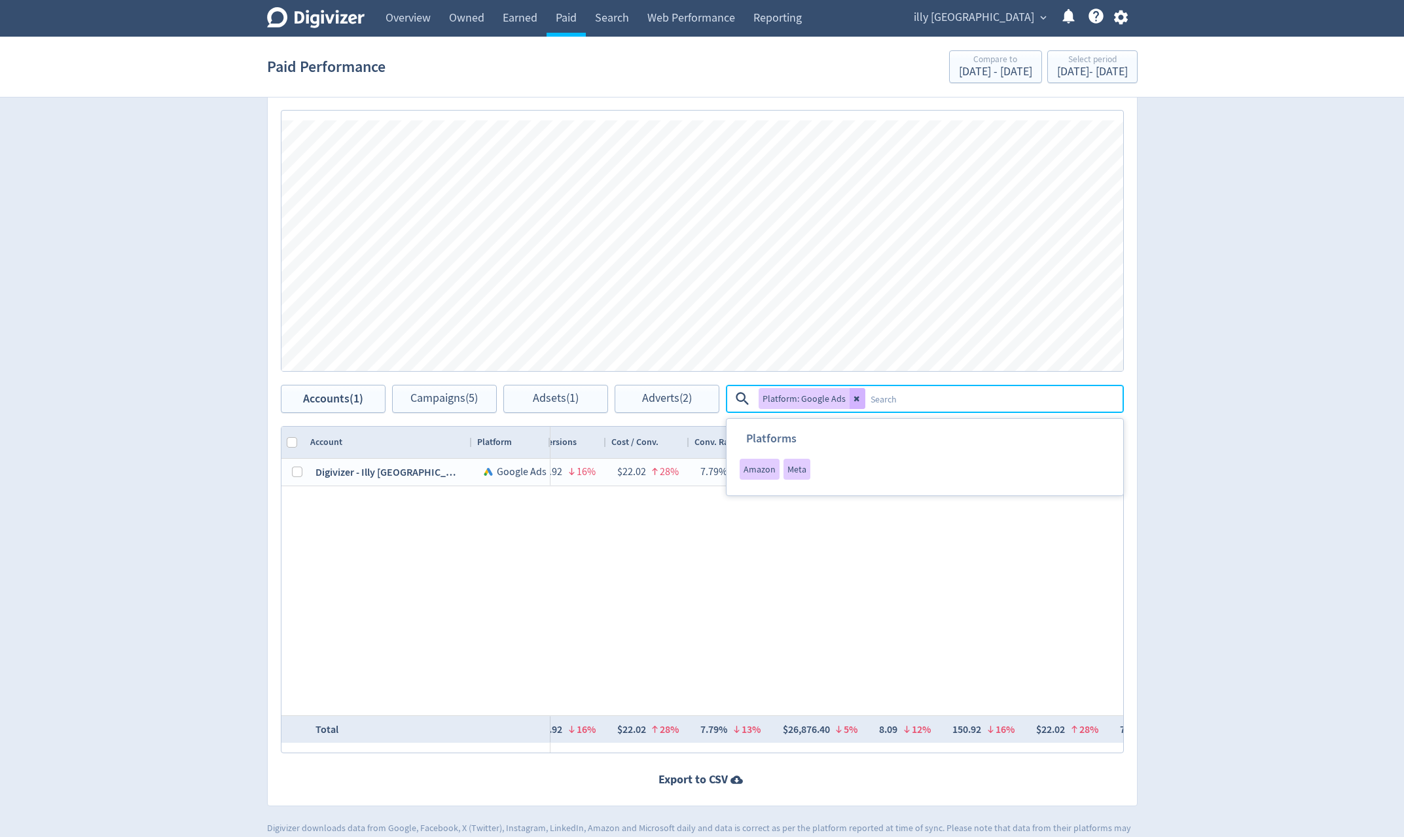
click at [792, 472] on span "Meta" at bounding box center [796, 469] width 19 height 9
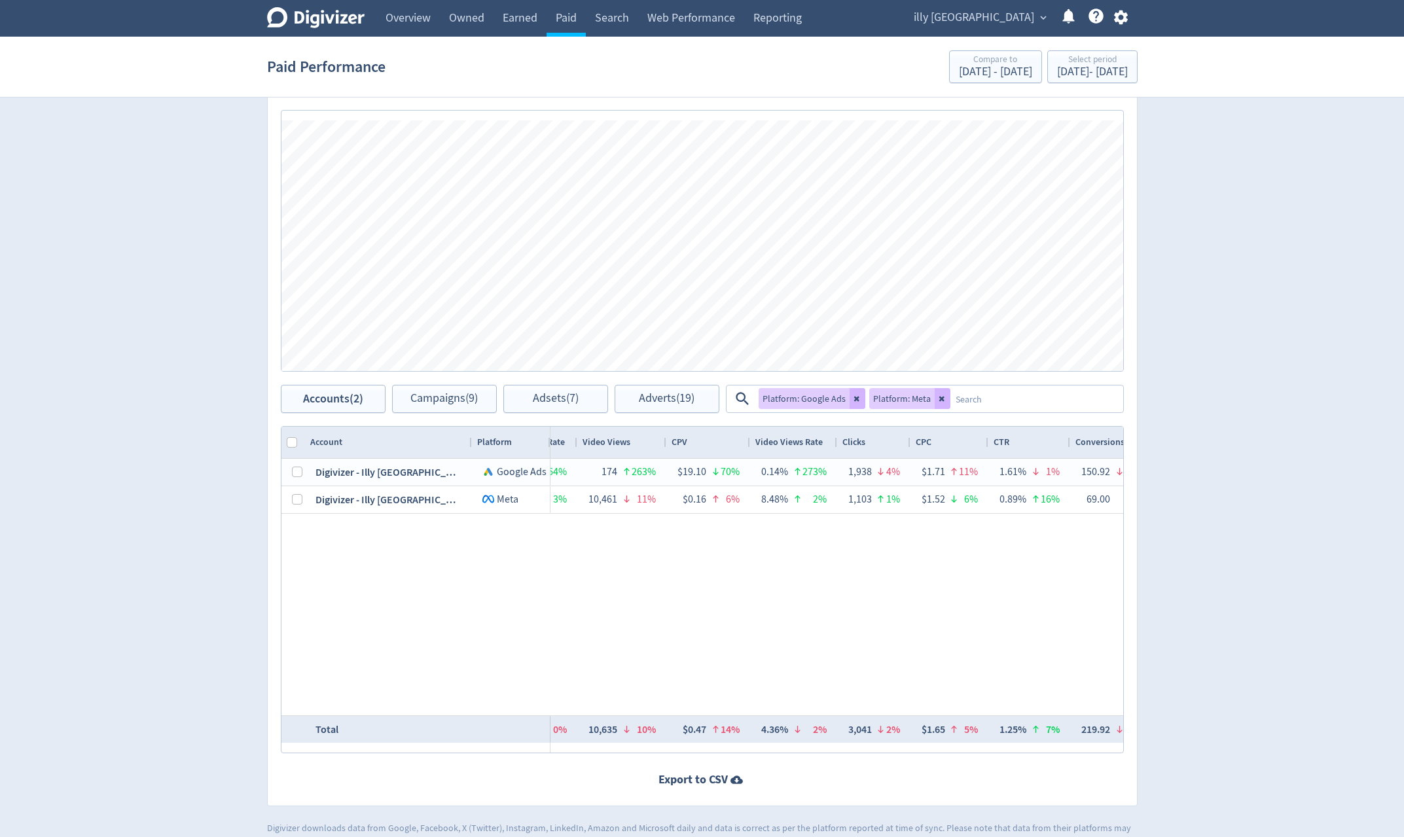
scroll to position [0, 708]
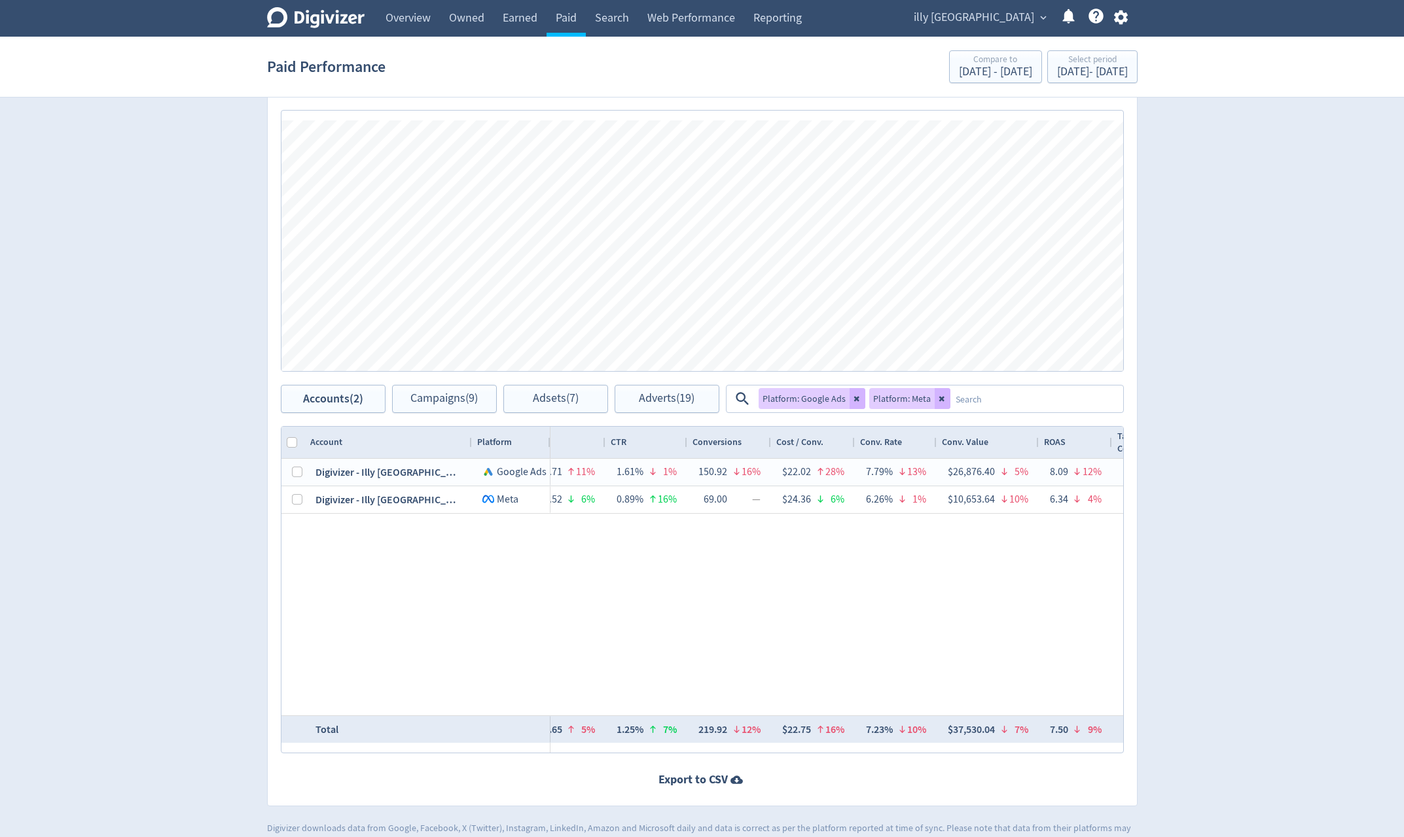
drag, startPoint x: 972, startPoint y: 733, endPoint x: 935, endPoint y: 735, distance: 37.4
click at [935, 735] on ul "$26,876.40 Illy Caffe Australia (web) purchase $10,653.64 Purchase Value $37,53…" at bounding box center [1020, 717] width 185 height 68
copy li "37,530.04"
click at [1057, 75] on div "[DATE] - [DATE]" at bounding box center [1092, 72] width 71 height 12
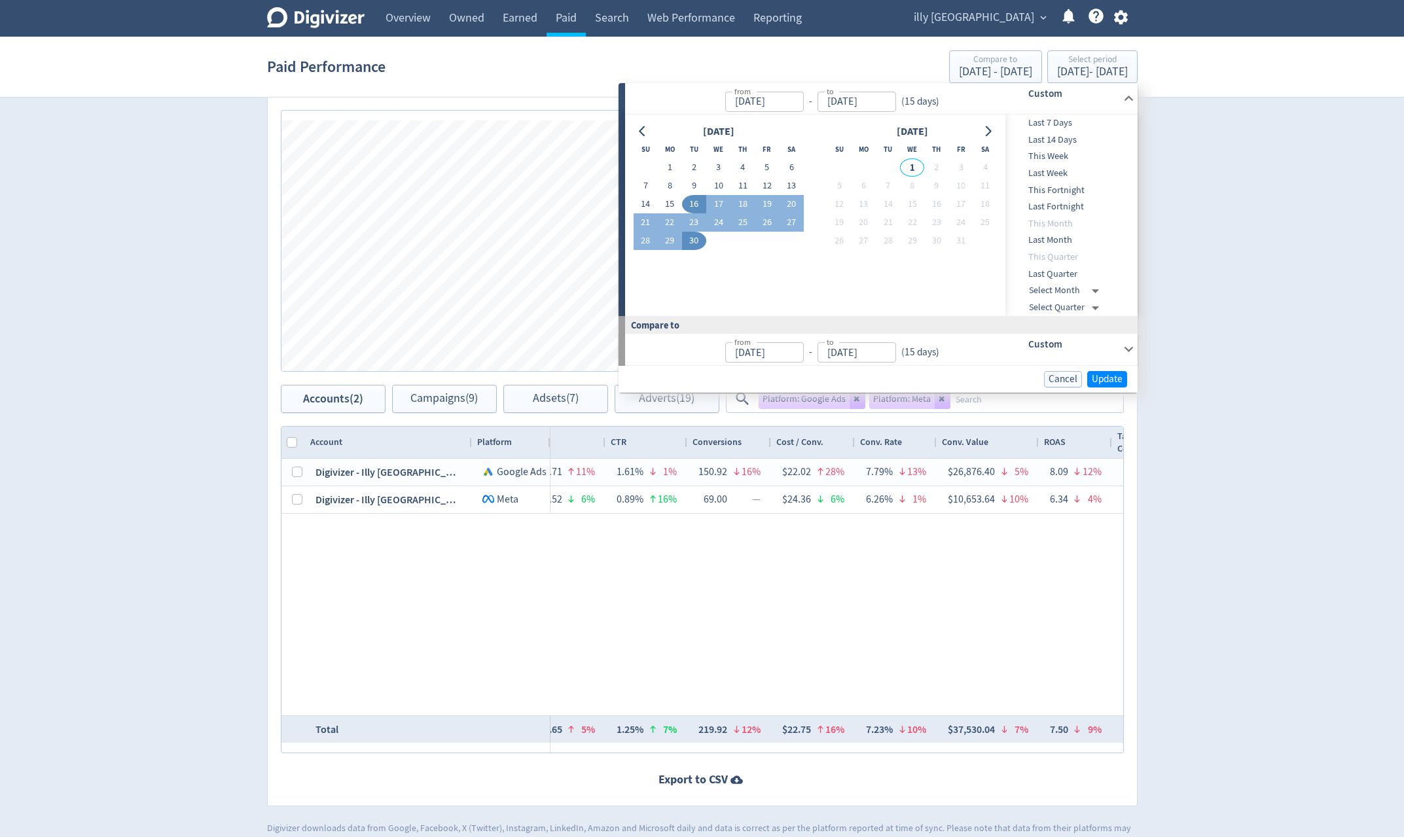
click at [676, 167] on button "1" at bounding box center [670, 167] width 24 height 18
type input "[DATE]"
click at [668, 204] on button "15" at bounding box center [670, 204] width 24 height 18
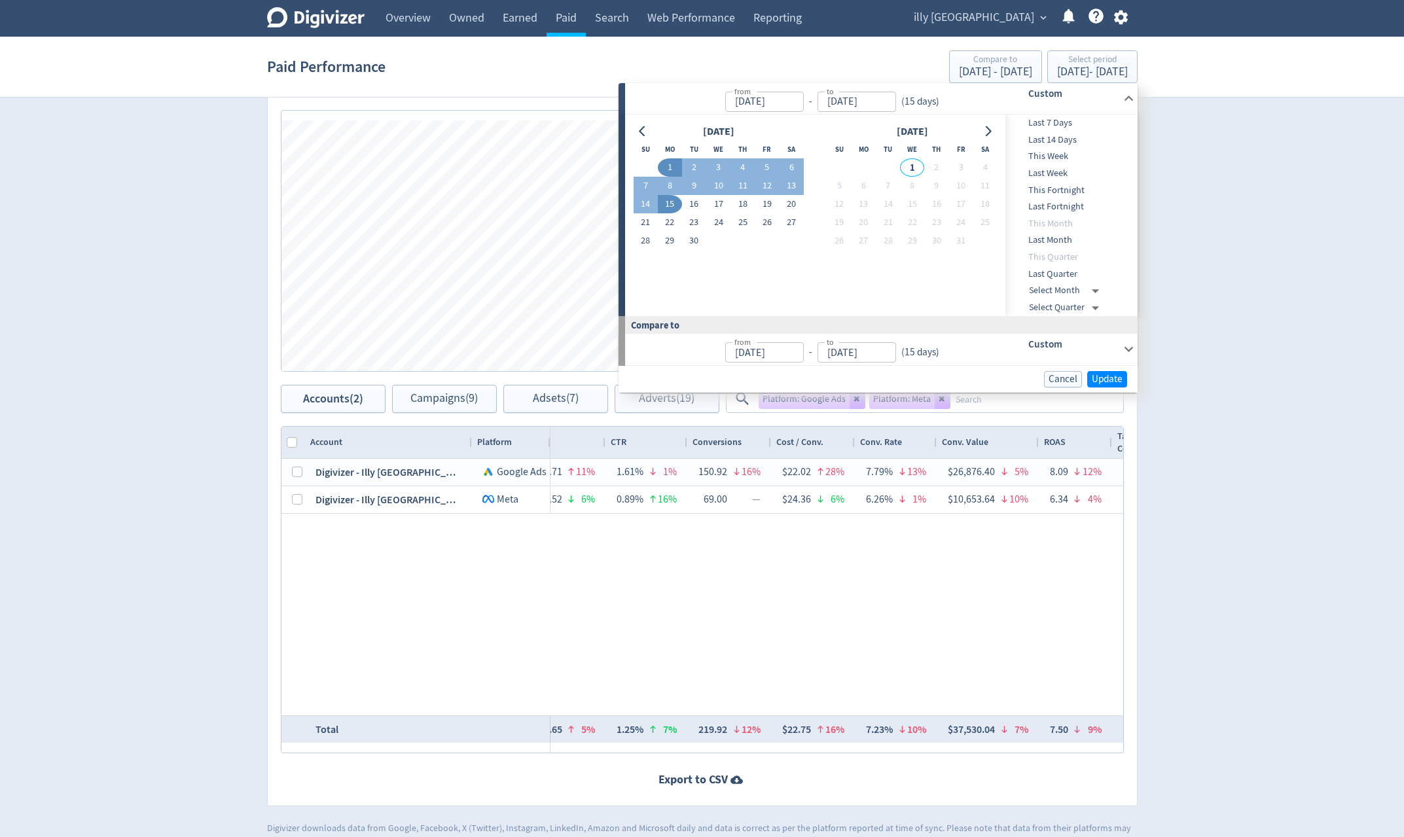
type input "[DATE]"
click at [1103, 379] on span "Update" at bounding box center [1107, 379] width 31 height 10
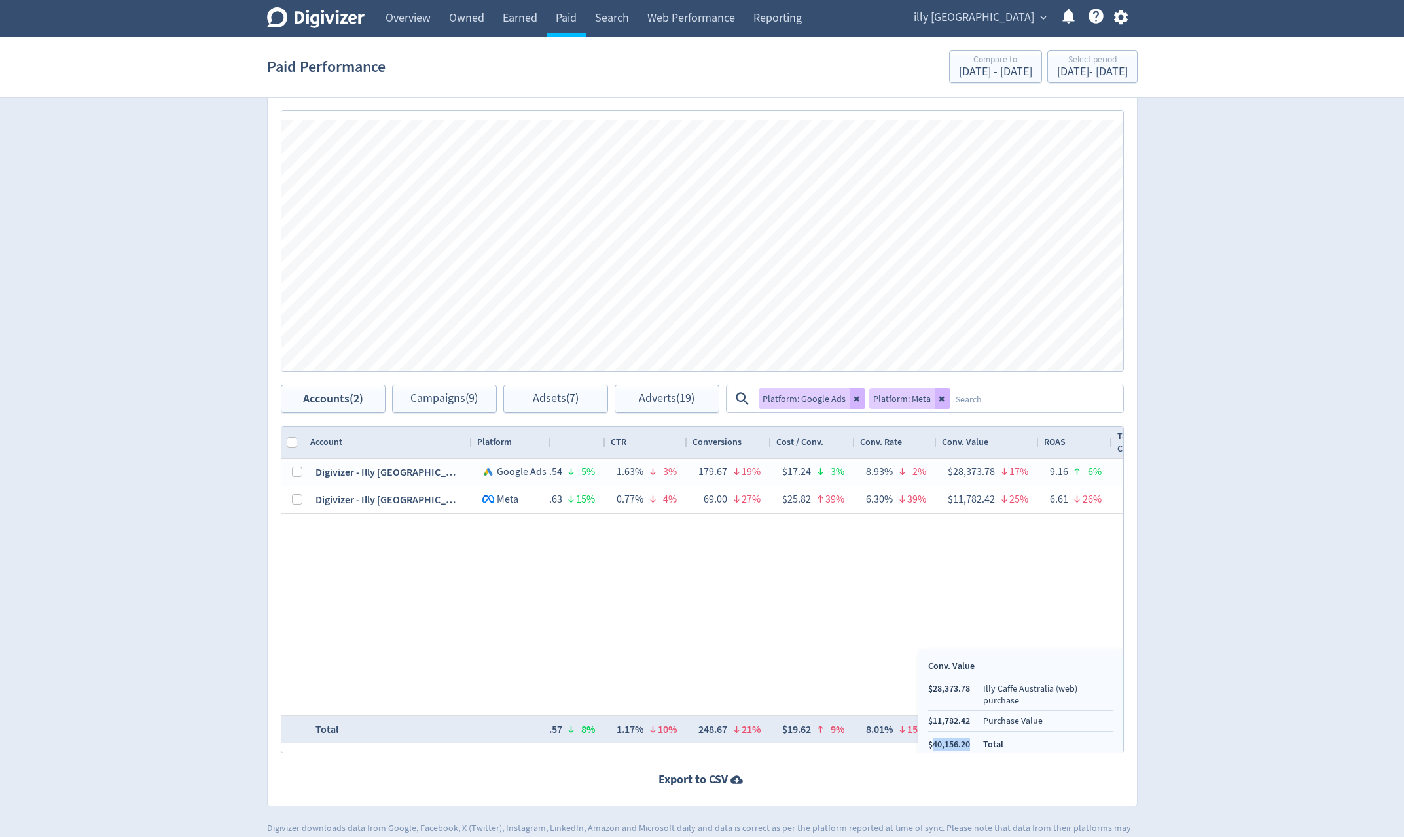
copy li "40,156.20"
drag, startPoint x: 971, startPoint y: 734, endPoint x: 933, endPoint y: 732, distance: 38.0
click at [933, 732] on ul "$28,373.78 Illy Caffe Australia (web) purchase $11,782.42 Purchase Value $40,15…" at bounding box center [1020, 717] width 185 height 68
drag, startPoint x: 942, startPoint y: 403, endPoint x: 858, endPoint y: 400, distance: 83.8
click at [941, 403] on icon at bounding box center [943, 399] width 8 height 8
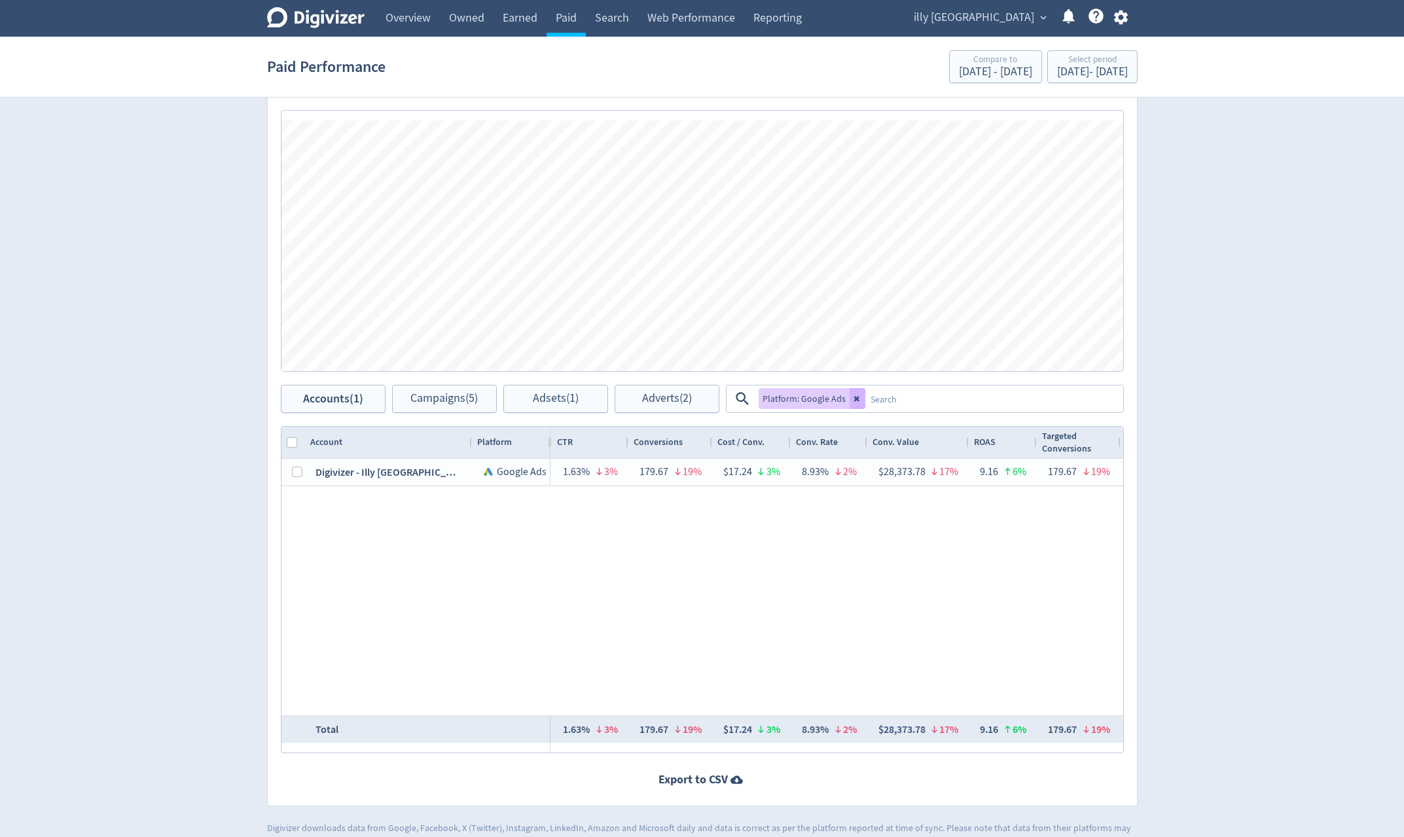
click at [858, 400] on icon at bounding box center [858, 399] width 8 height 8
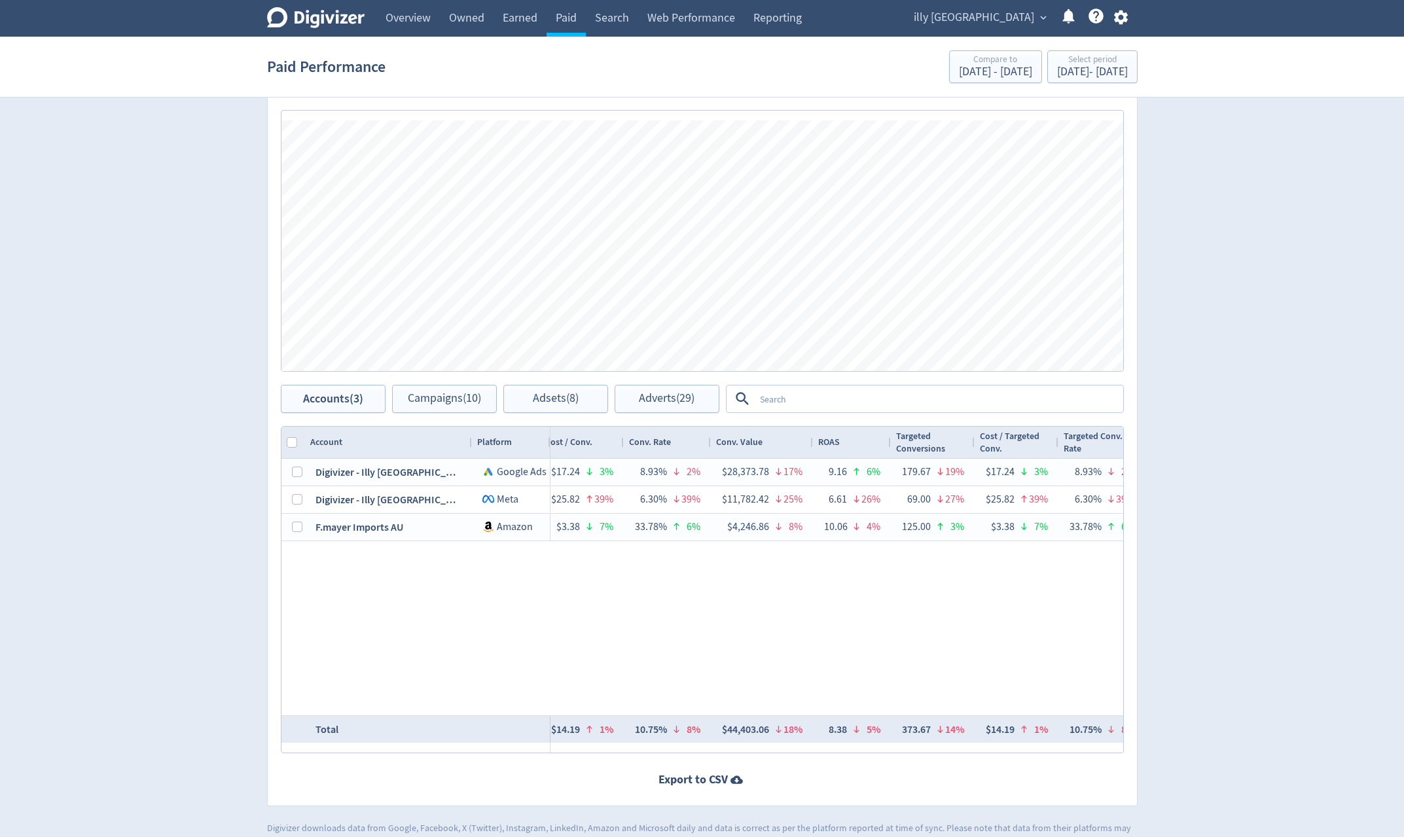
scroll to position [0, 1309]
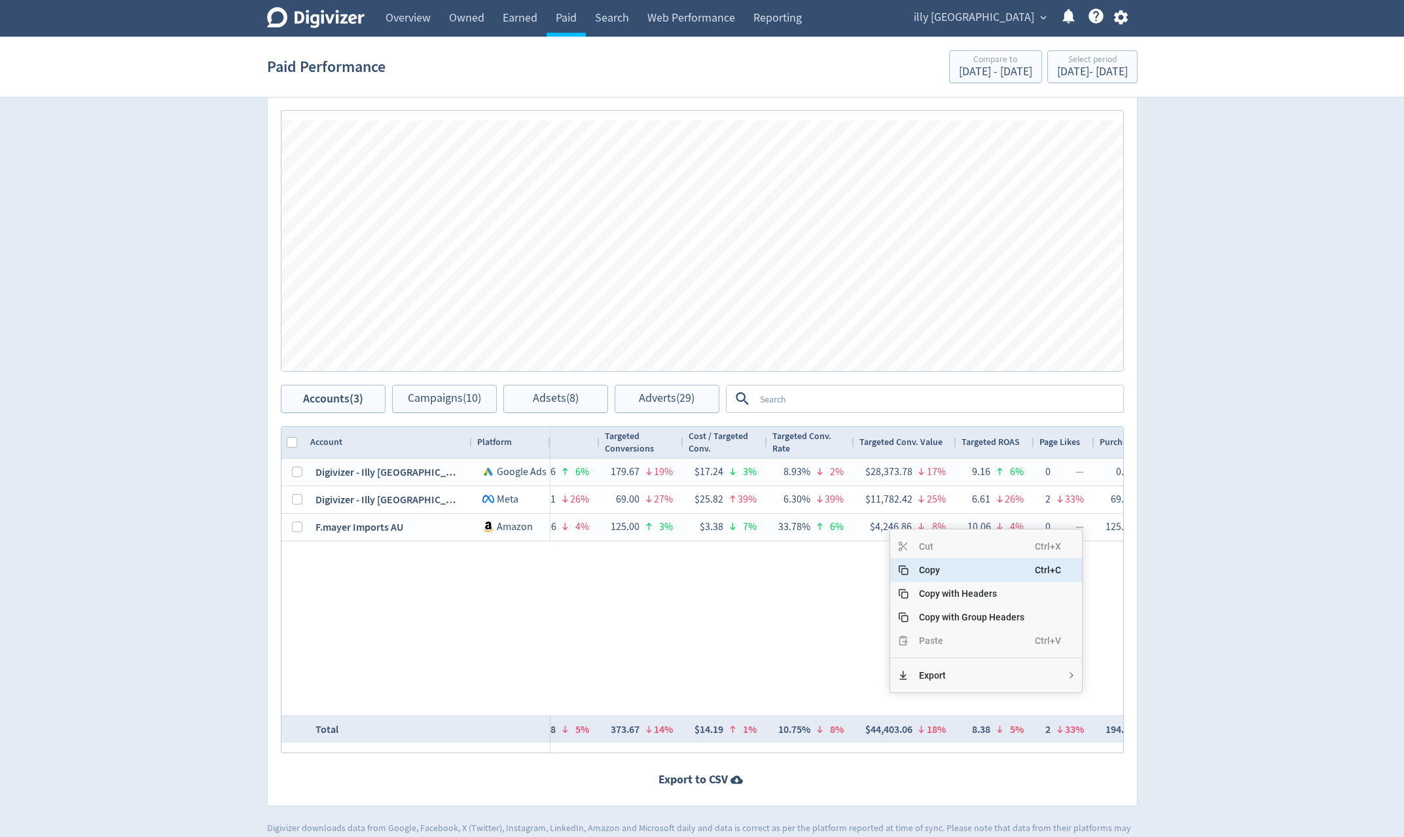
click at [932, 570] on span "Copy" at bounding box center [972, 570] width 126 height 24
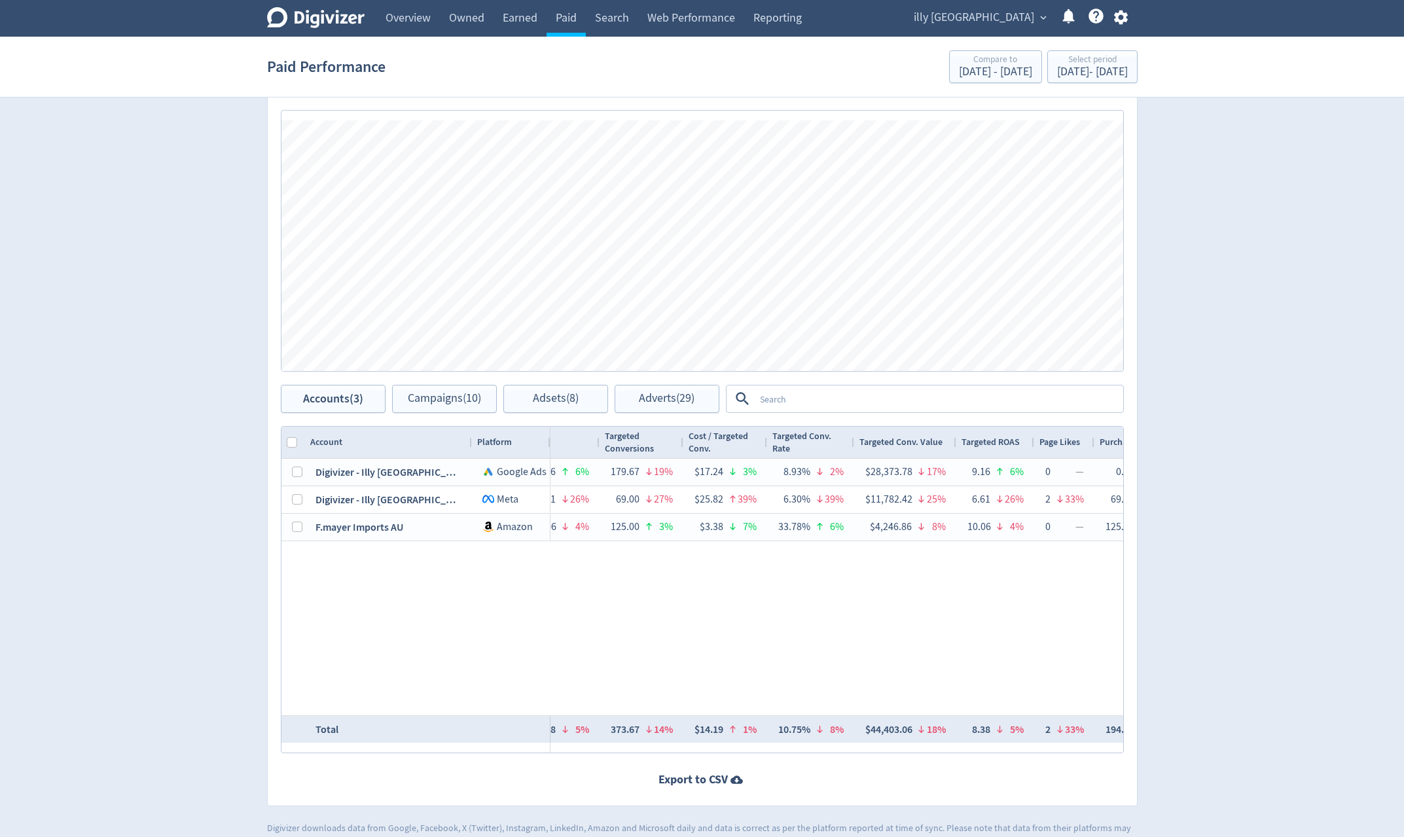
click at [1073, 96] on section "Paid Performance Compare to Aug 17, 2025 - Aug 31, 2025 Select period Sep 1, 20…" at bounding box center [702, 67] width 1404 height 61
click at [1077, 79] on div "Select period [DATE] - [DATE]" at bounding box center [1092, 67] width 82 height 27
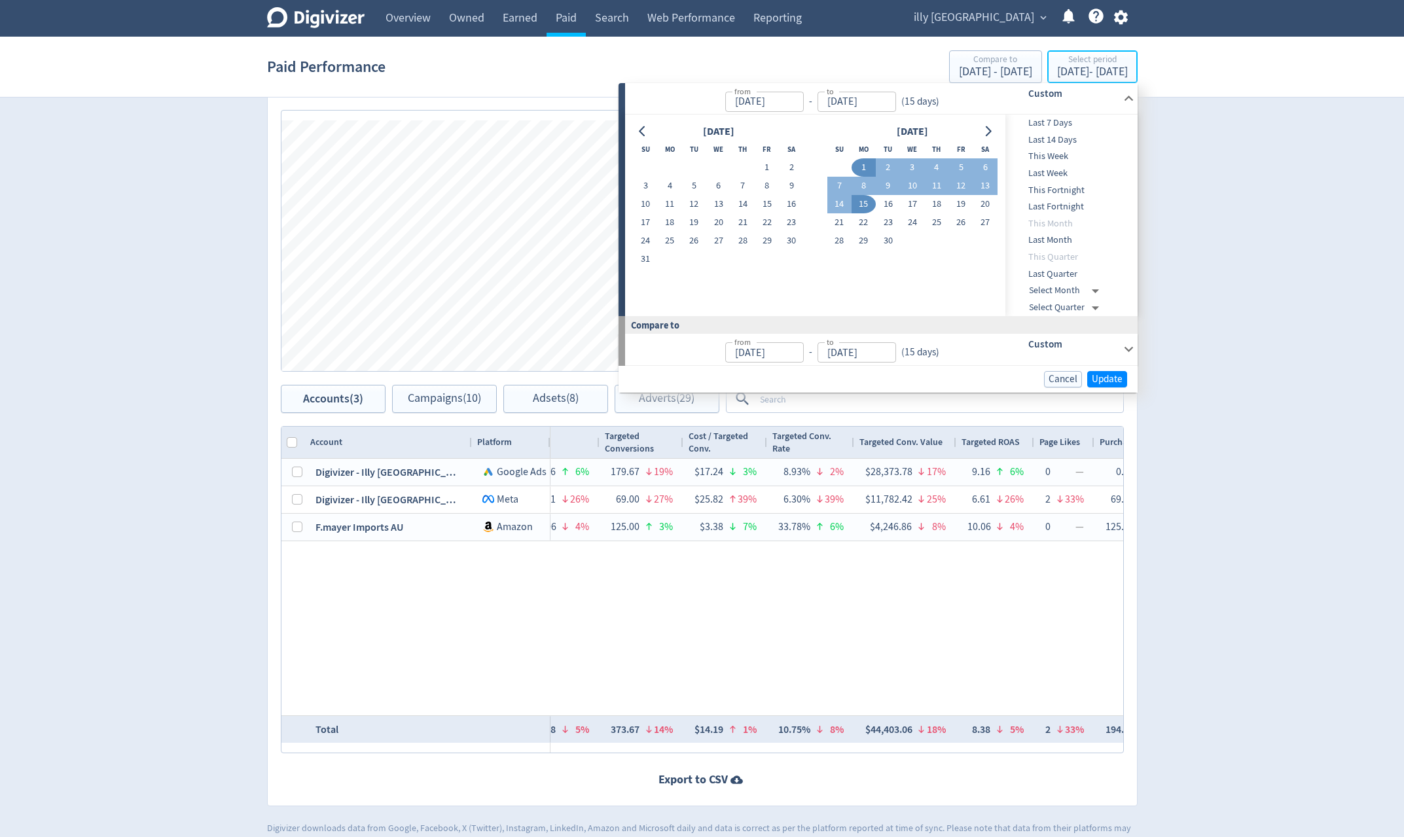
type input "[DATE]"
click at [886, 208] on button "16" at bounding box center [888, 204] width 24 height 18
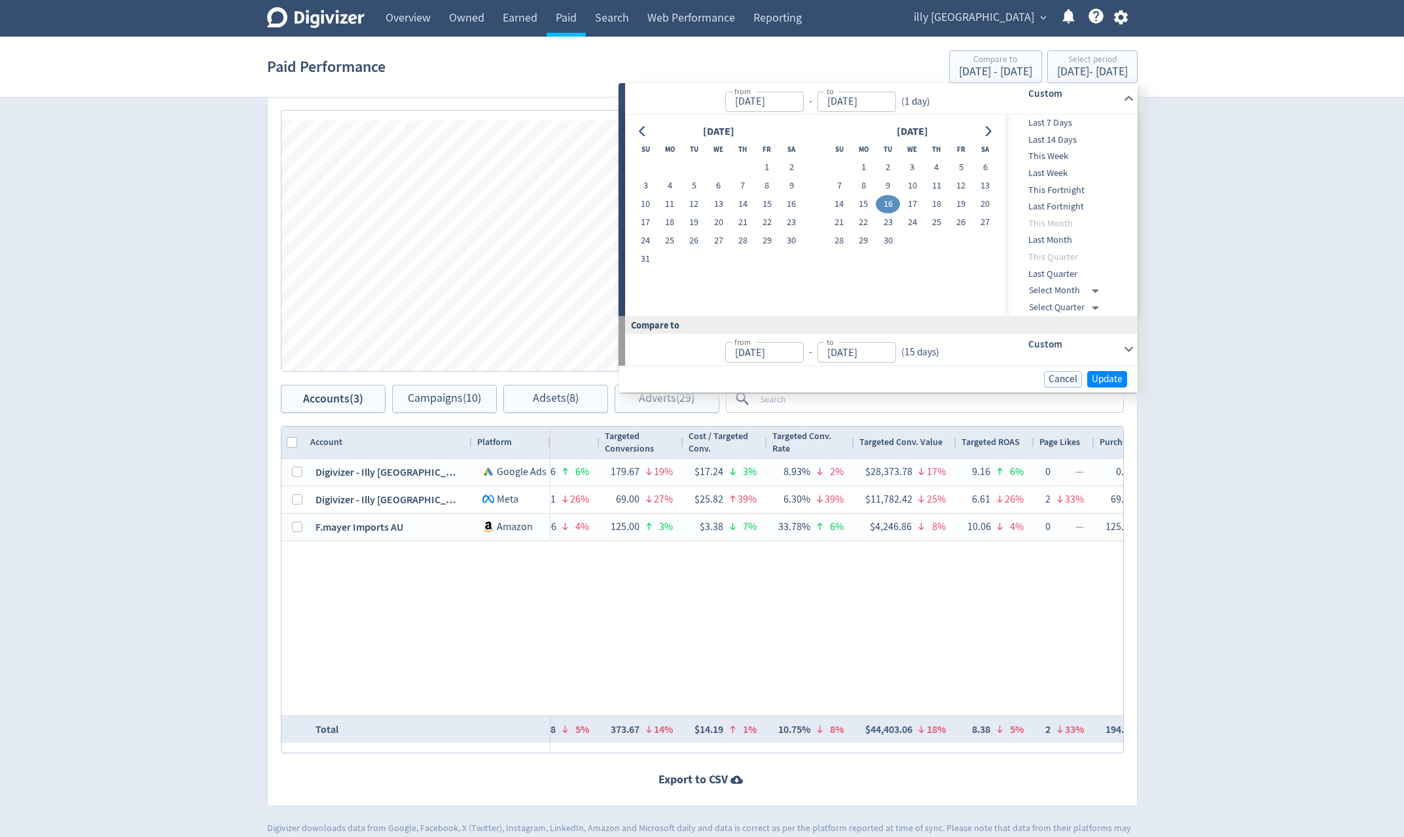
type input "[DATE]"
click at [886, 237] on button "30" at bounding box center [888, 241] width 24 height 18
type input "[DATE]"
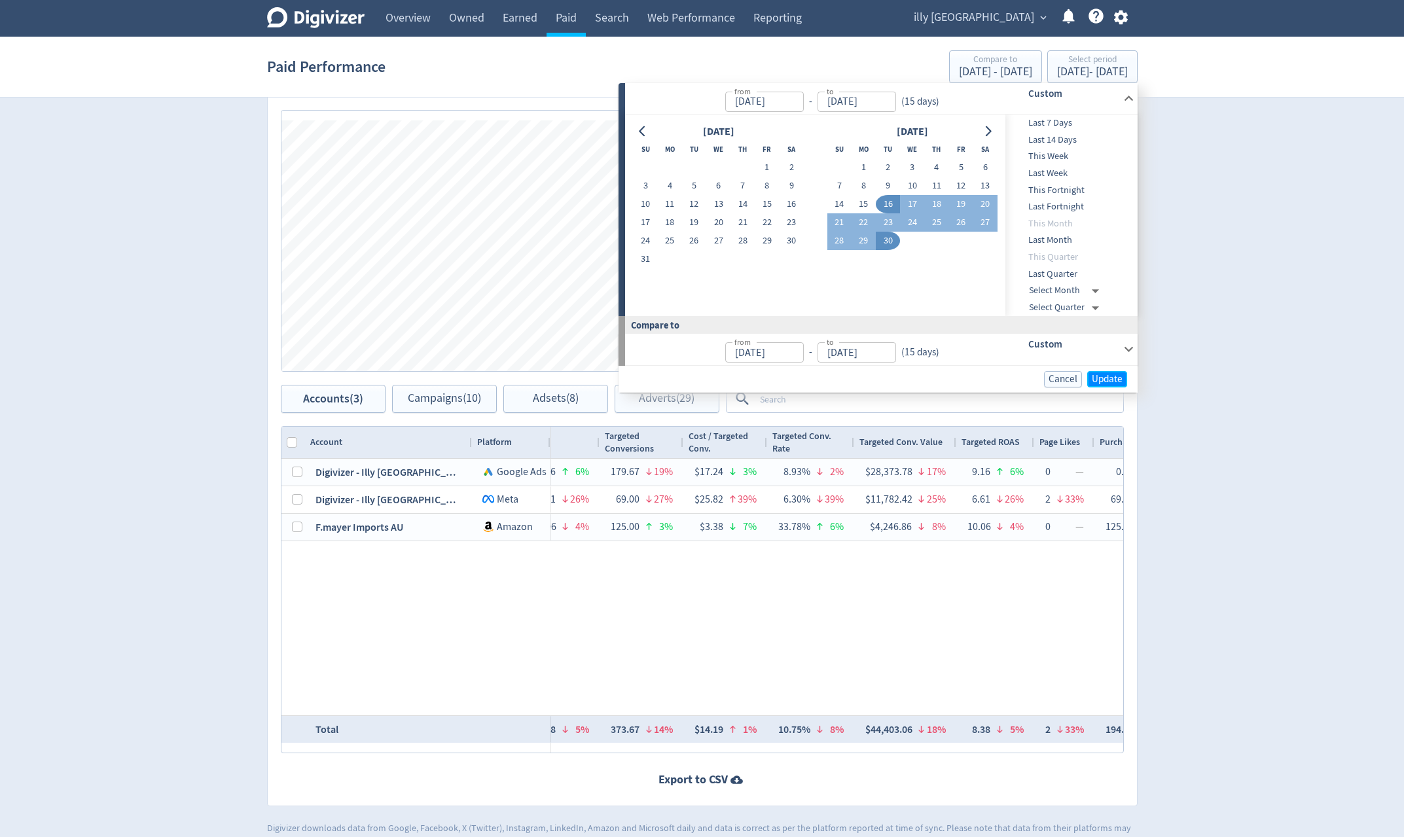
drag, startPoint x: 1107, startPoint y: 376, endPoint x: 1127, endPoint y: 386, distance: 22.3
click at [1108, 376] on span "Update" at bounding box center [1107, 379] width 31 height 10
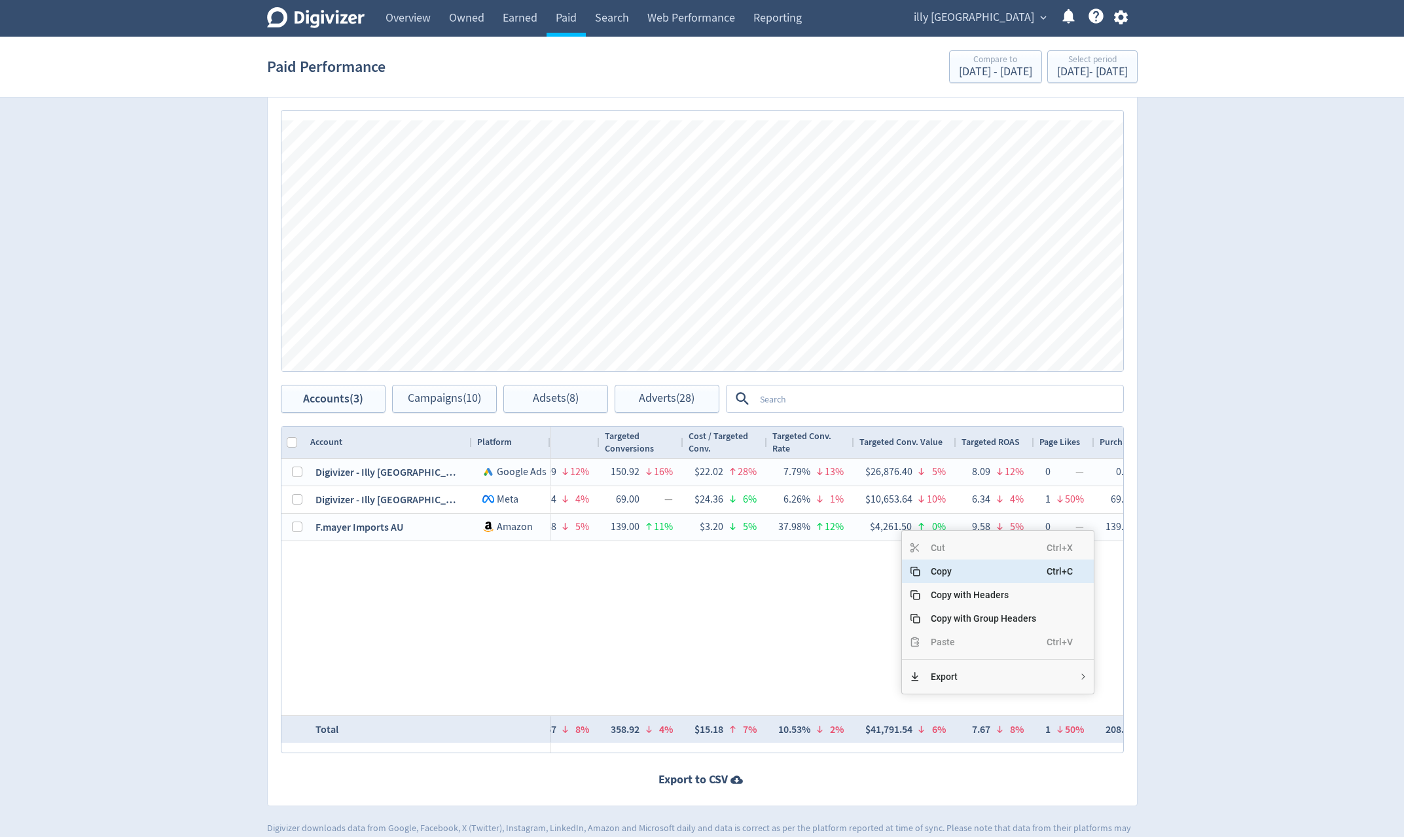
click at [963, 579] on span "Copy" at bounding box center [983, 572] width 126 height 24
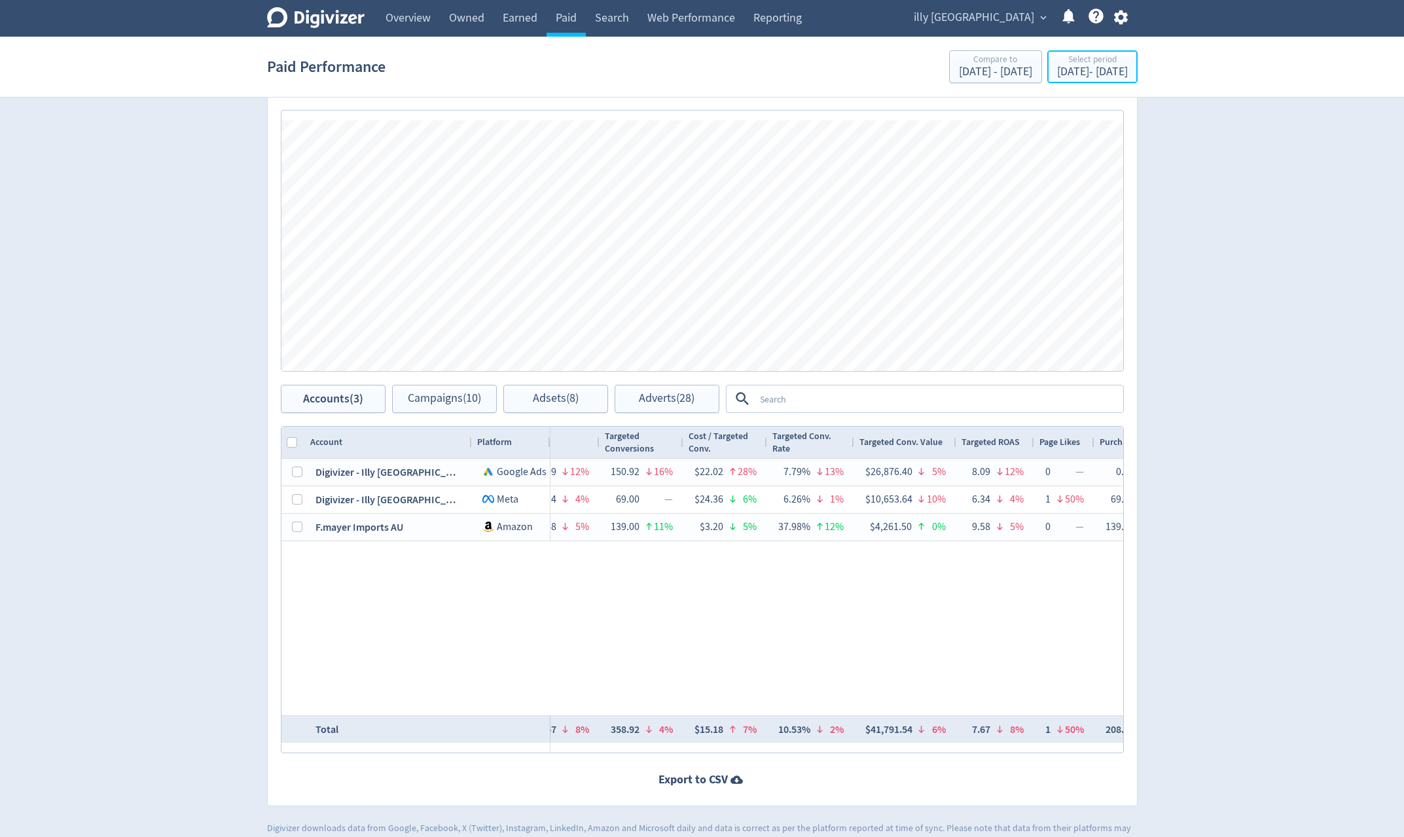
click at [1067, 74] on div "[DATE] - [DATE]" at bounding box center [1092, 72] width 71 height 12
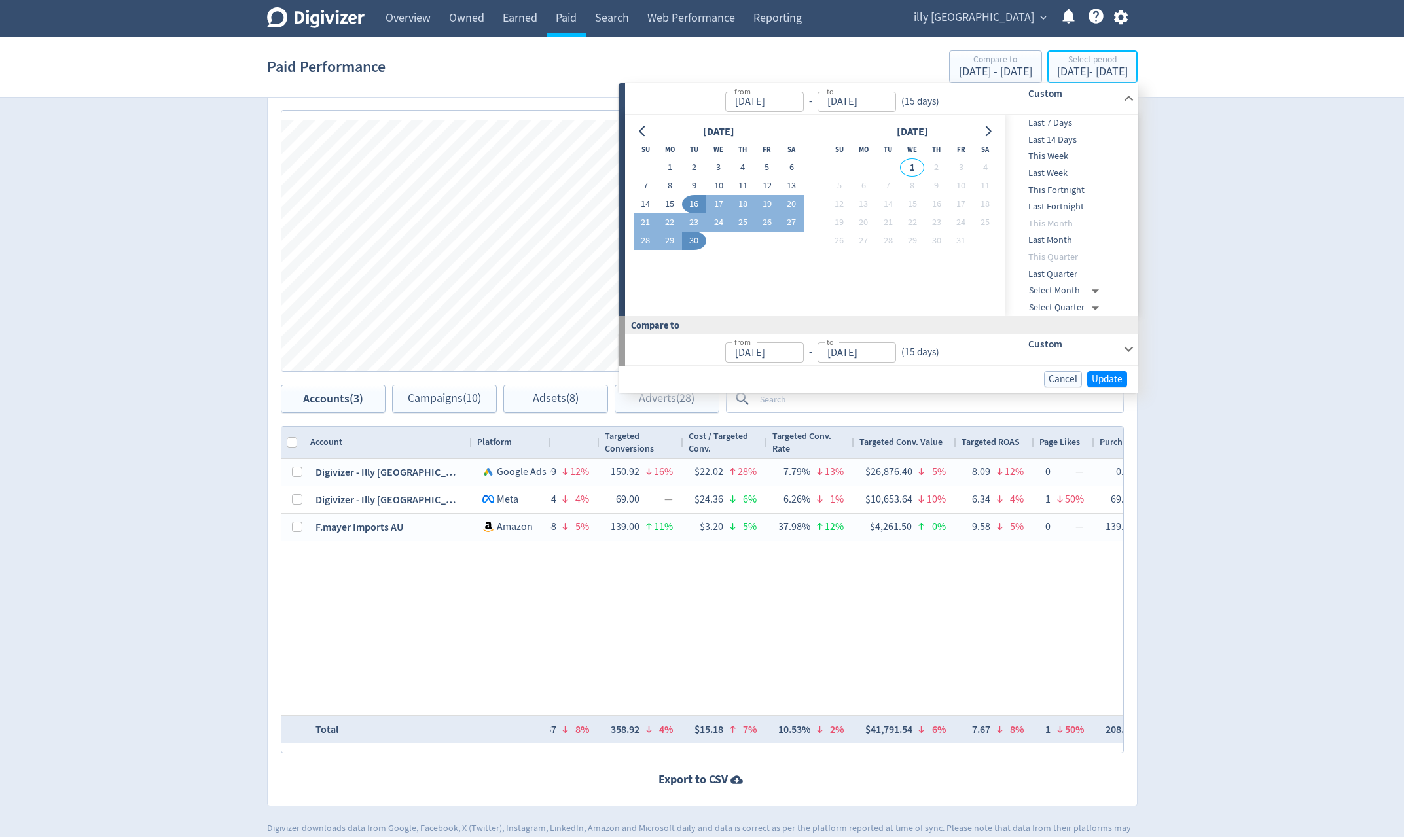
type input "[DATE]"
click at [669, 164] on button "1" at bounding box center [670, 167] width 24 height 18
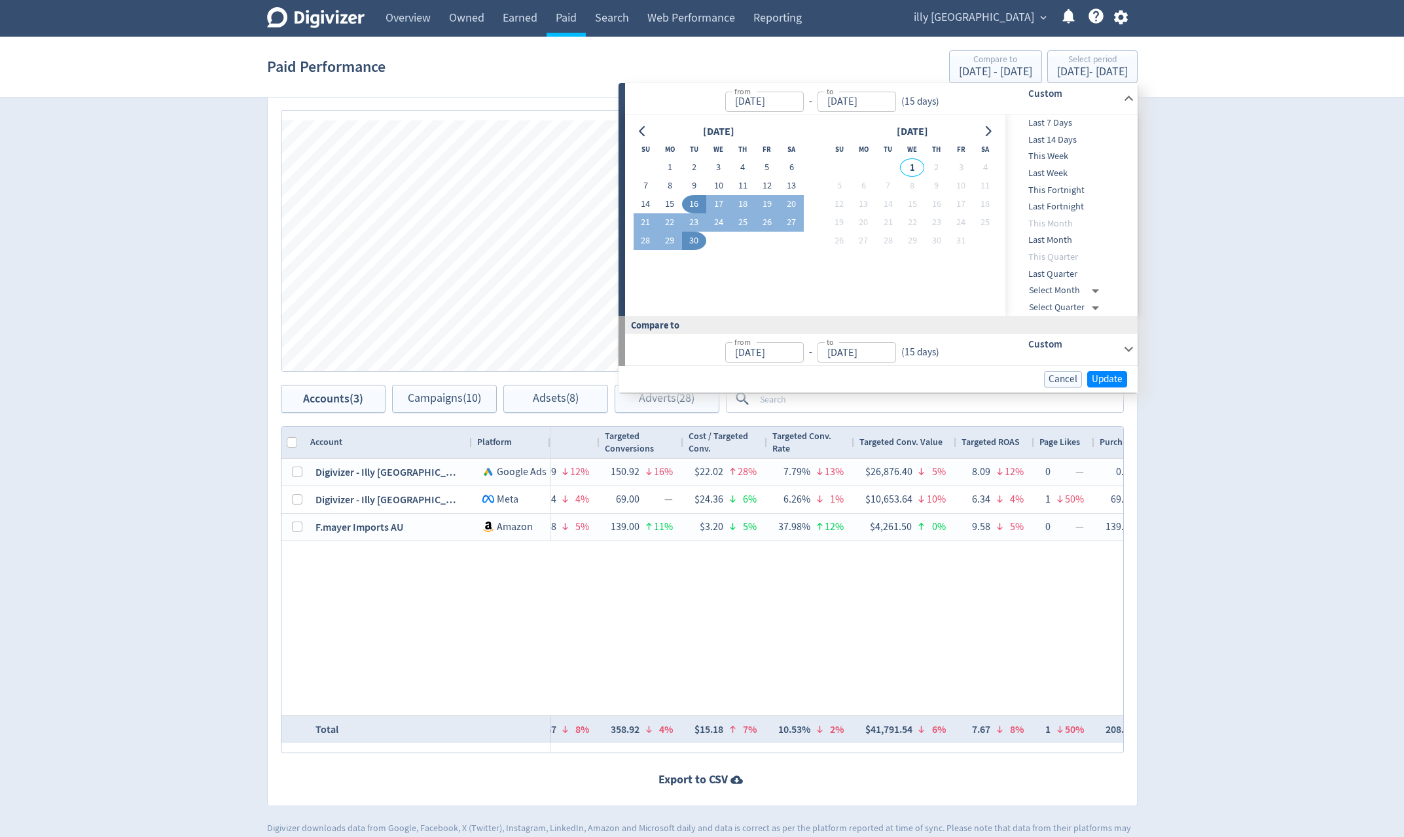
type input "[DATE]"
click at [663, 201] on button "15" at bounding box center [670, 204] width 24 height 18
type input "[DATE]"
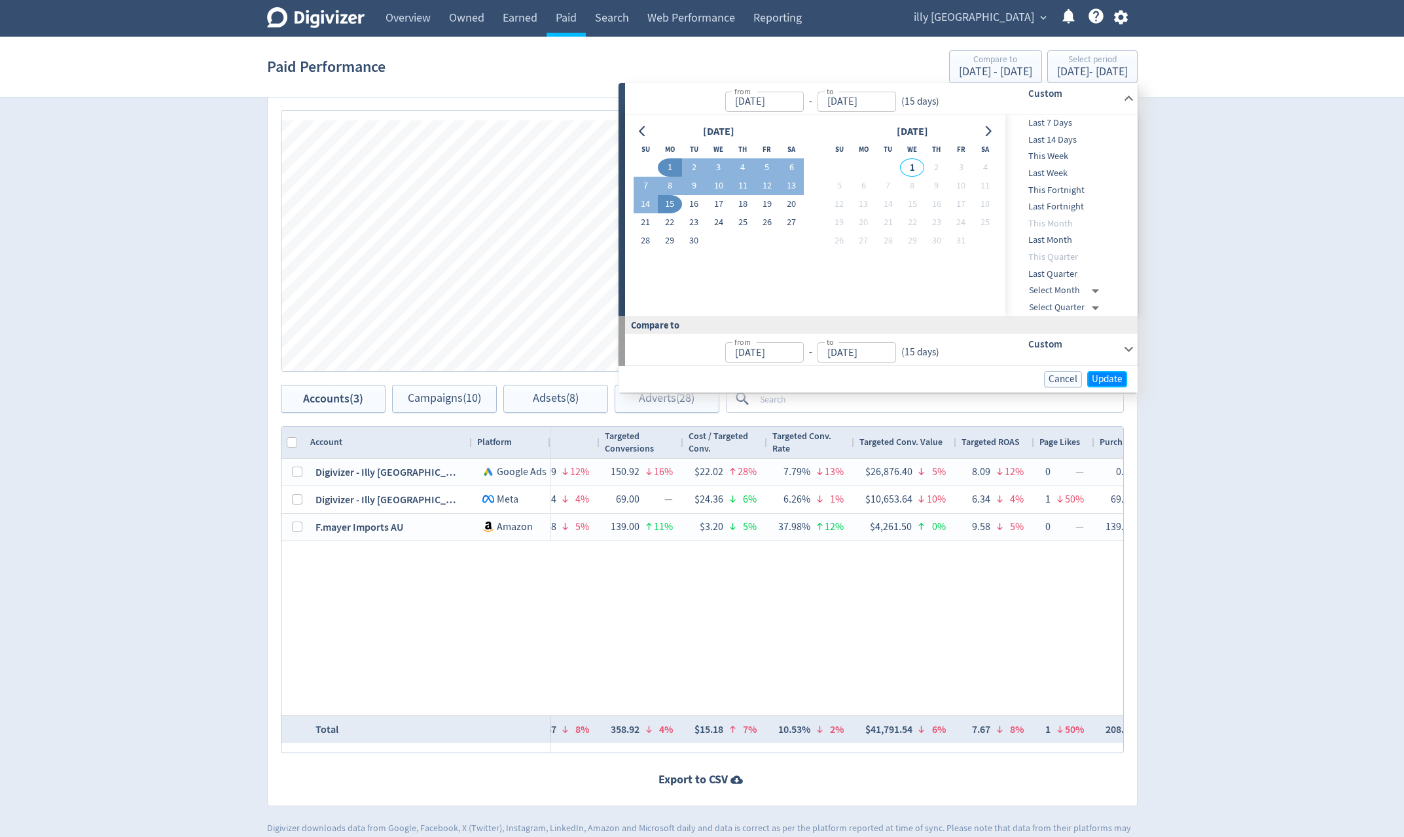
drag, startPoint x: 1122, startPoint y: 382, endPoint x: 1149, endPoint y: 429, distance: 53.7
click at [1122, 382] on span "Update" at bounding box center [1107, 379] width 31 height 10
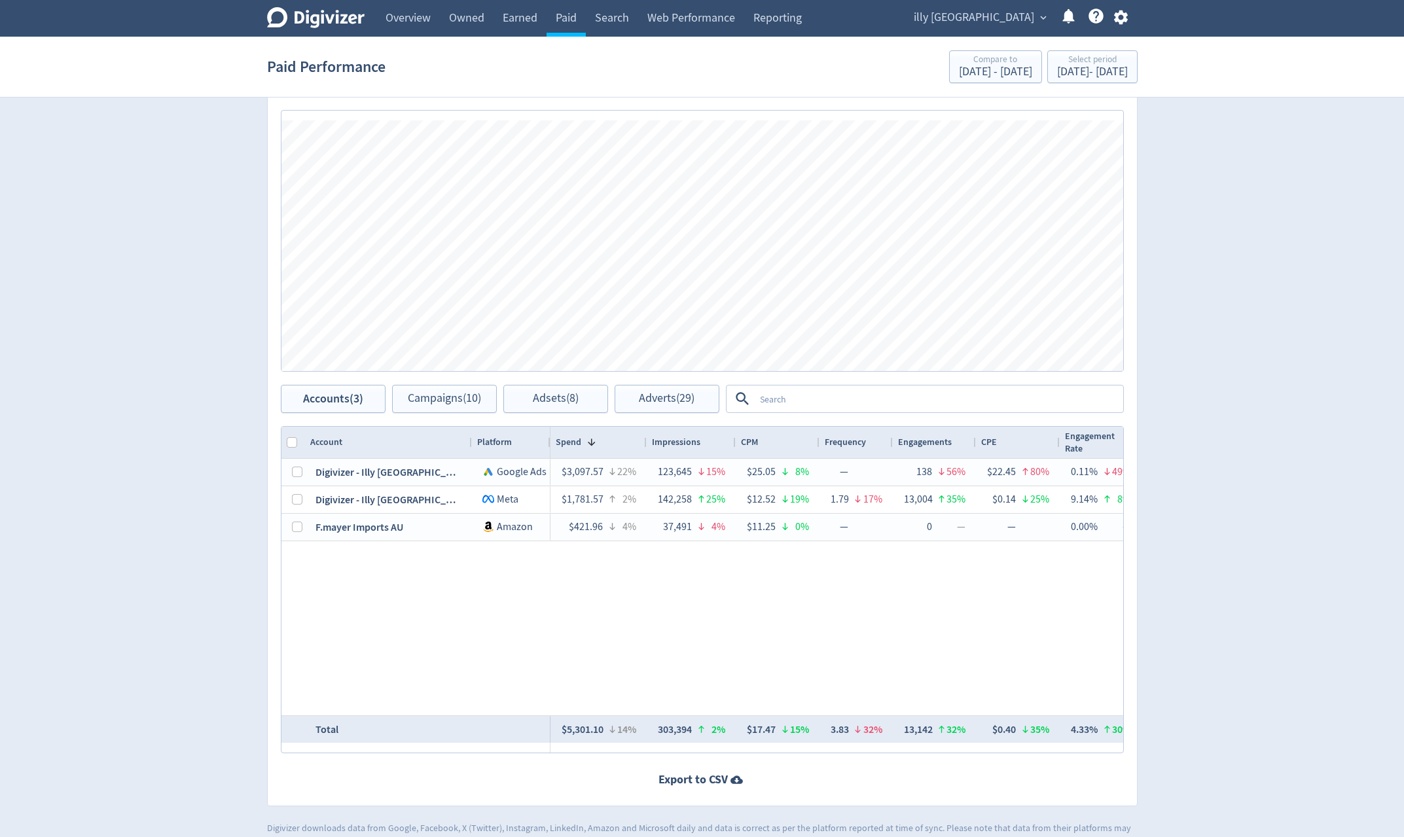
scroll to position [0, 1464]
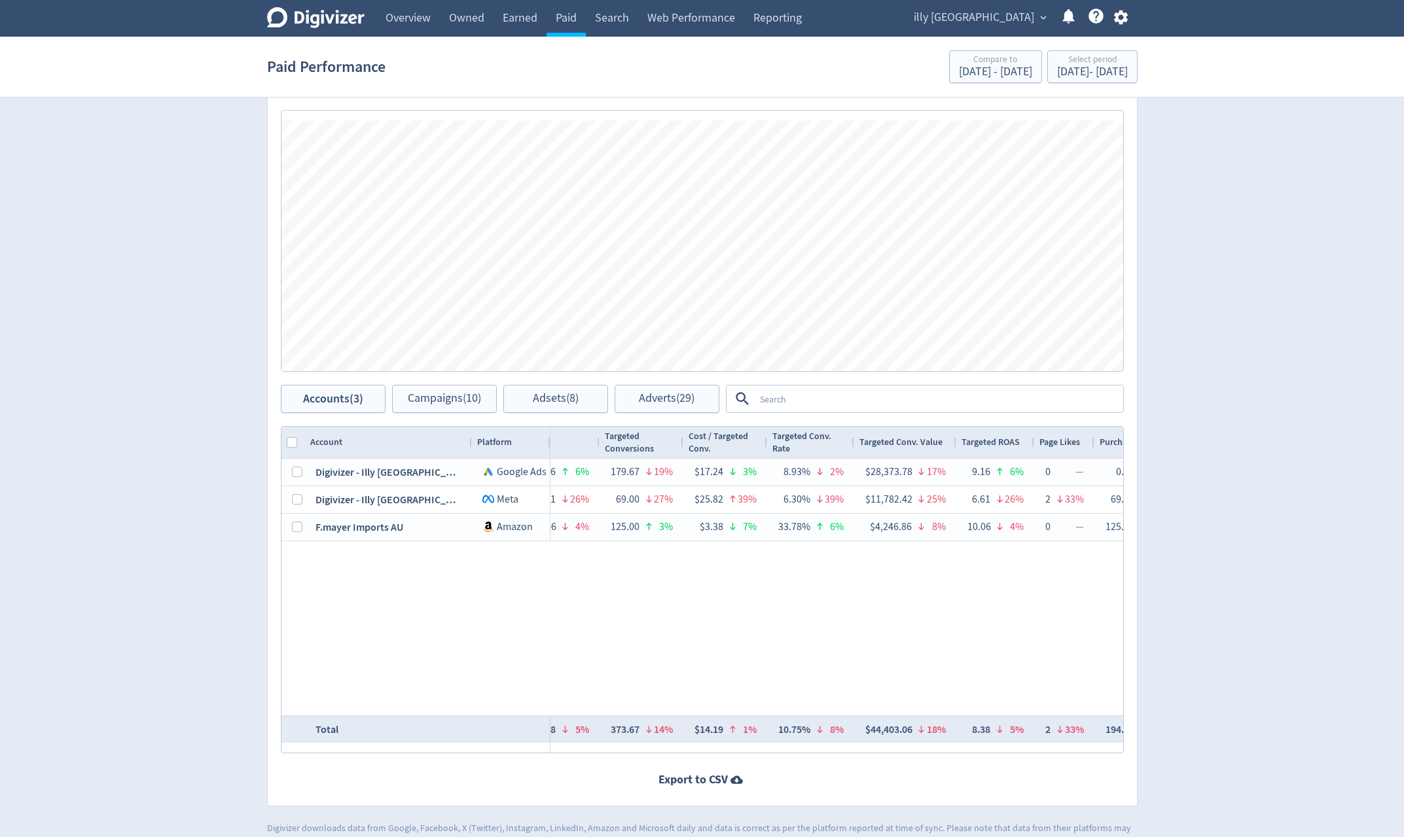
drag, startPoint x: 955, startPoint y: 697, endPoint x: 922, endPoint y: 695, distance: 32.8
drag, startPoint x: 922, startPoint y: 695, endPoint x: 1274, endPoint y: 565, distance: 374.9
click at [1273, 564] on div "Digivizer Logo Mark Digivizer Logo Overview Owned Earned Paid Search Web Perfor…" at bounding box center [702, 227] width 1404 height 1240
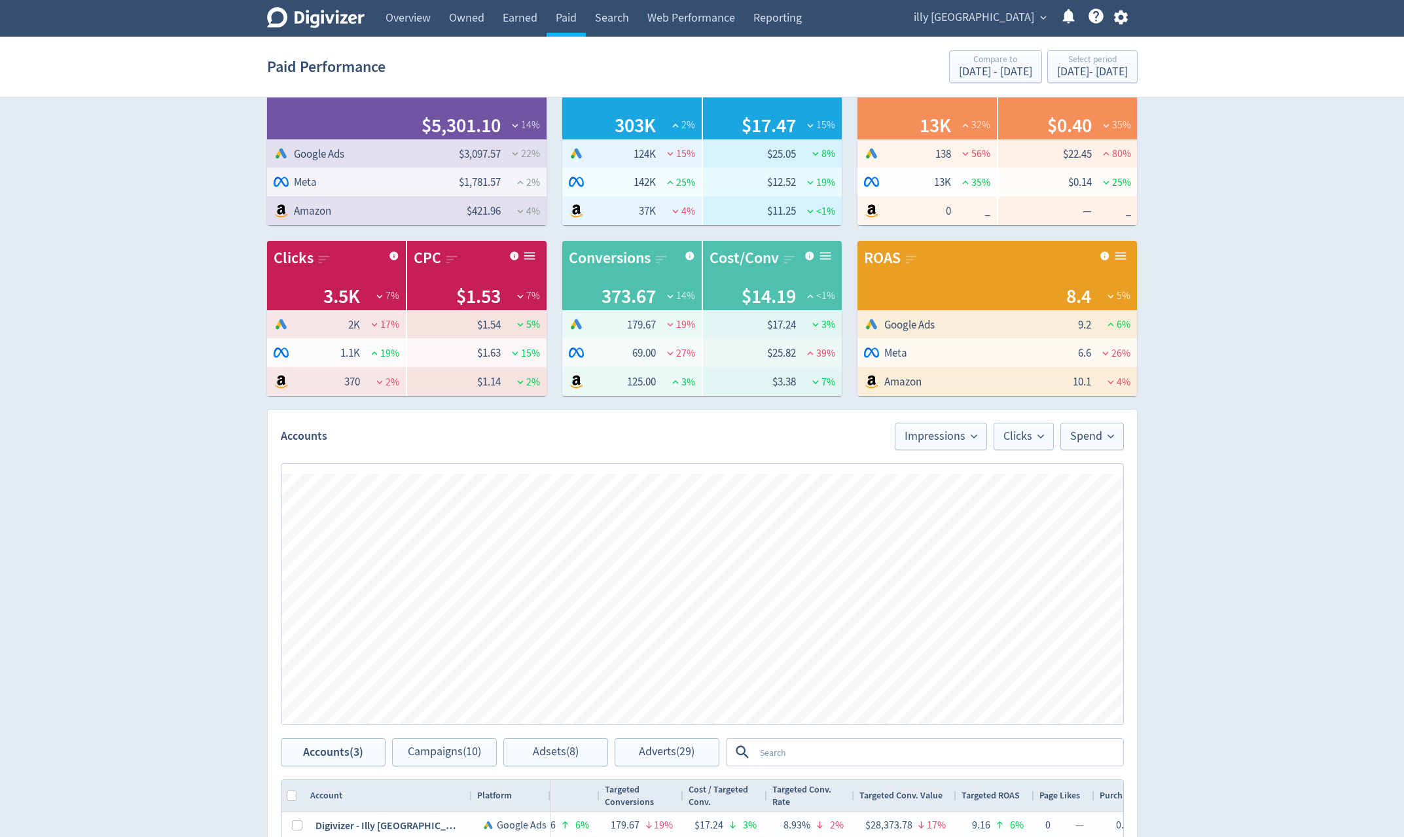
scroll to position [0, 0]
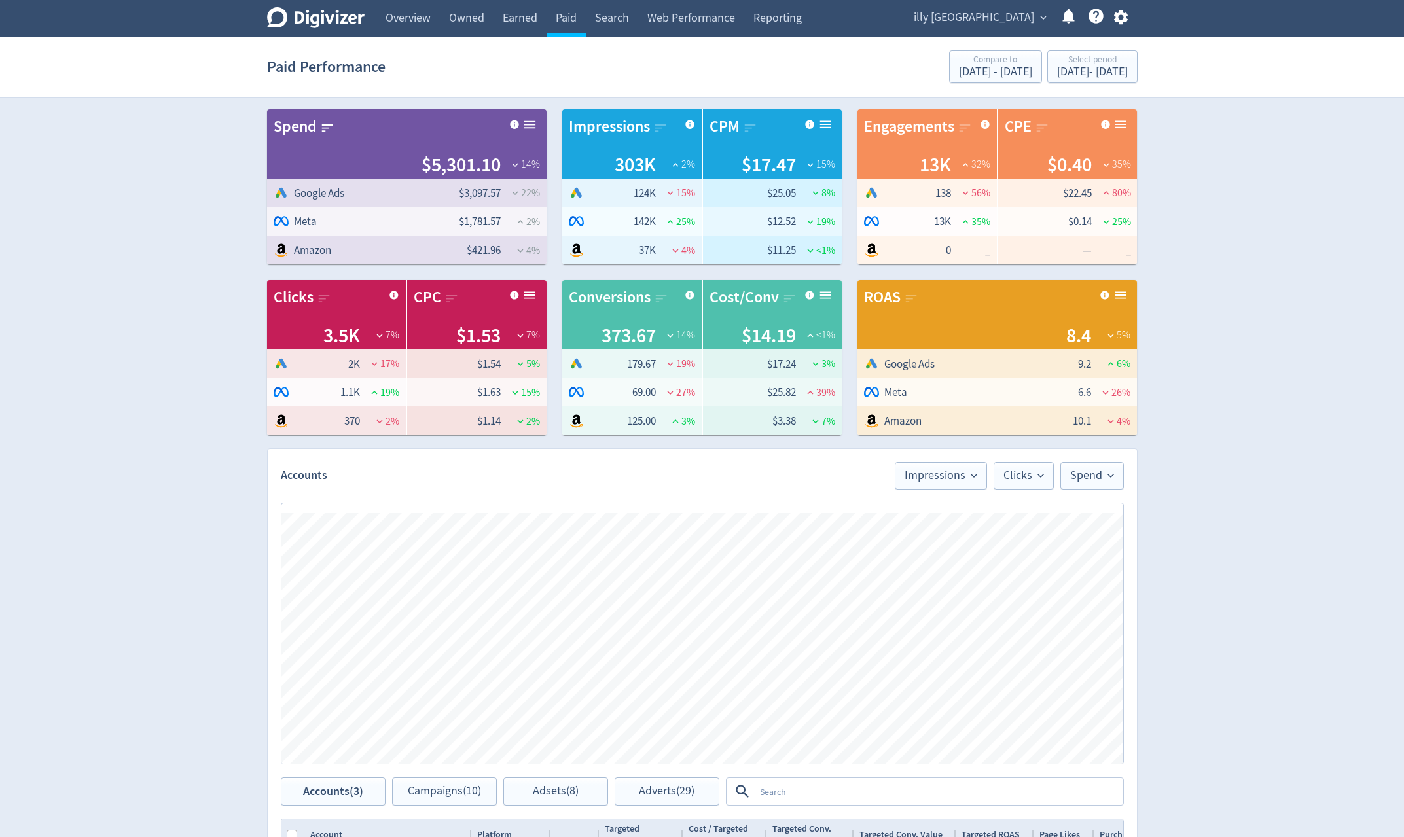
click at [323, 12] on icon at bounding box center [316, 17] width 98 height 21
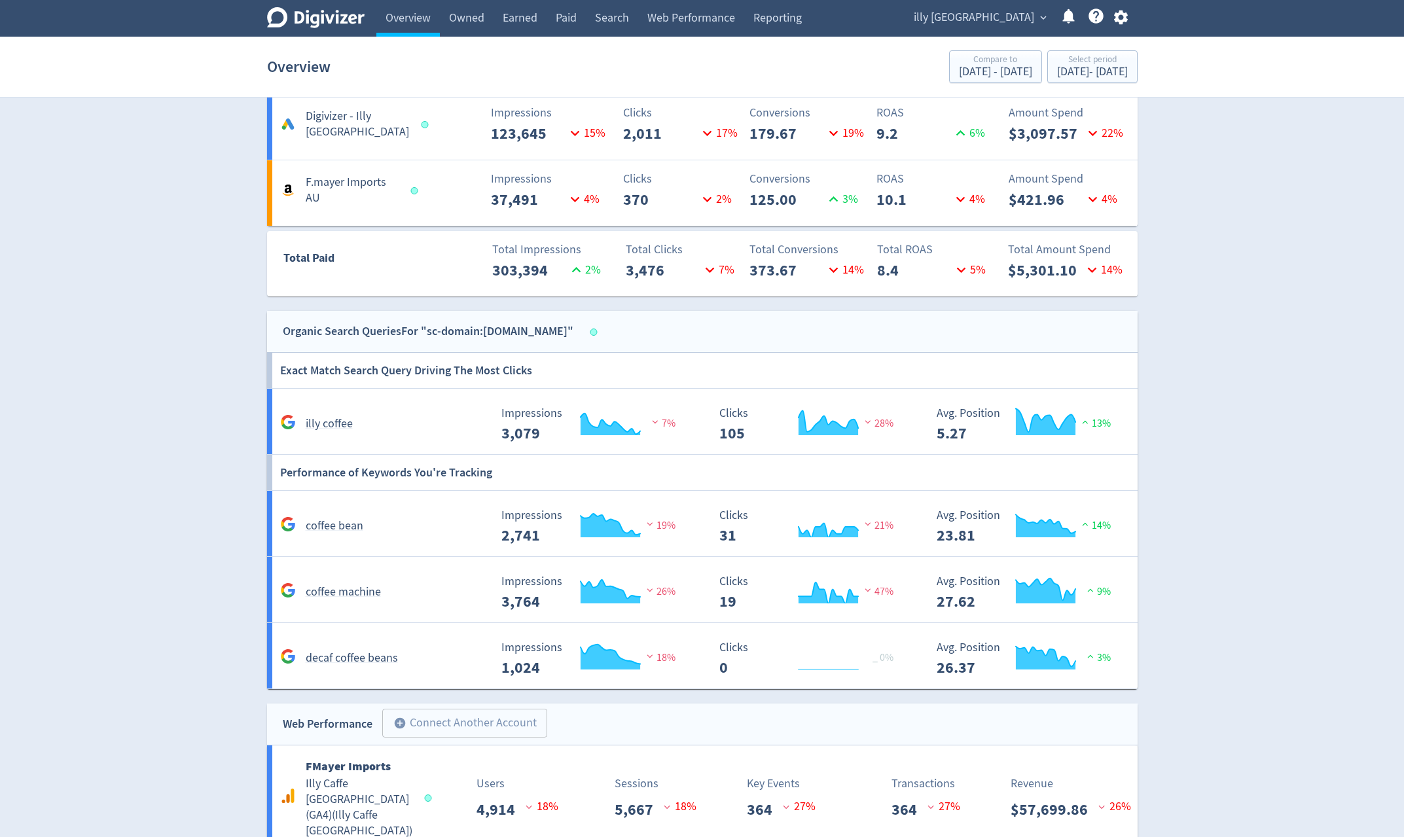
scroll to position [913, 0]
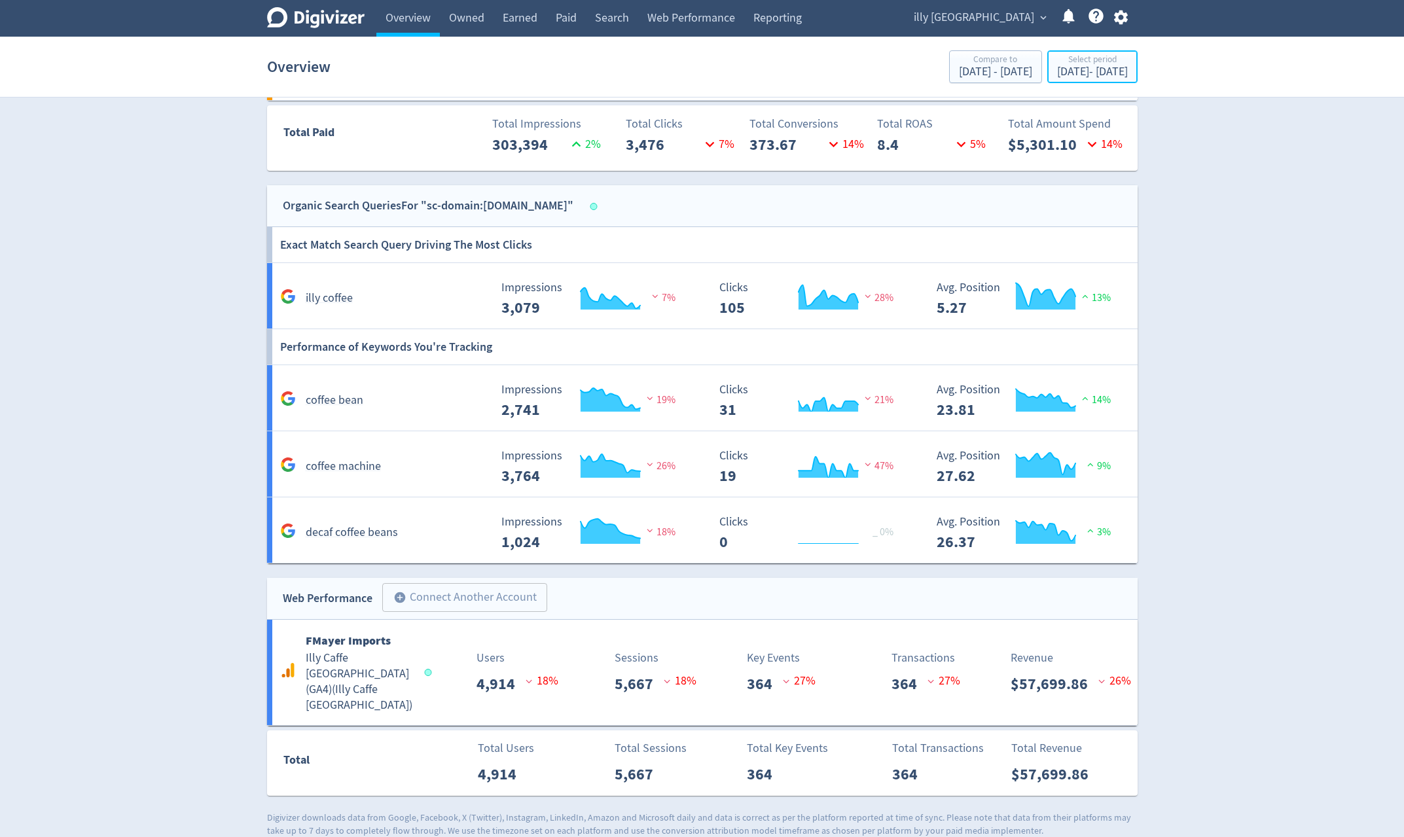
click at [1096, 77] on div "Sep 1, 2025 - Sep 15, 2025" at bounding box center [1092, 72] width 71 height 12
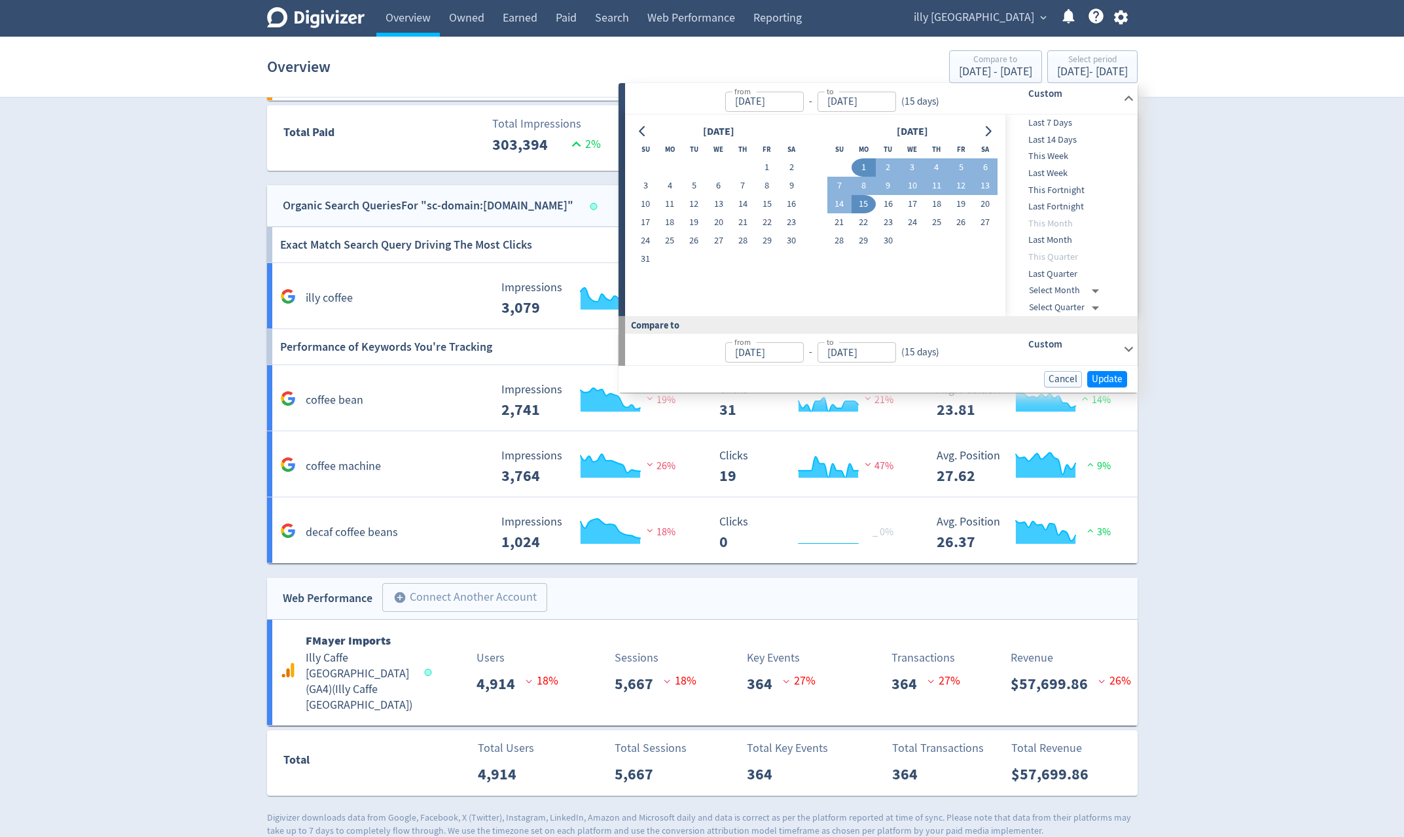
click at [889, 203] on button "16" at bounding box center [888, 204] width 24 height 18
type input "[DATE]"
click at [883, 240] on button "30" at bounding box center [888, 241] width 24 height 18
type input "[DATE]"
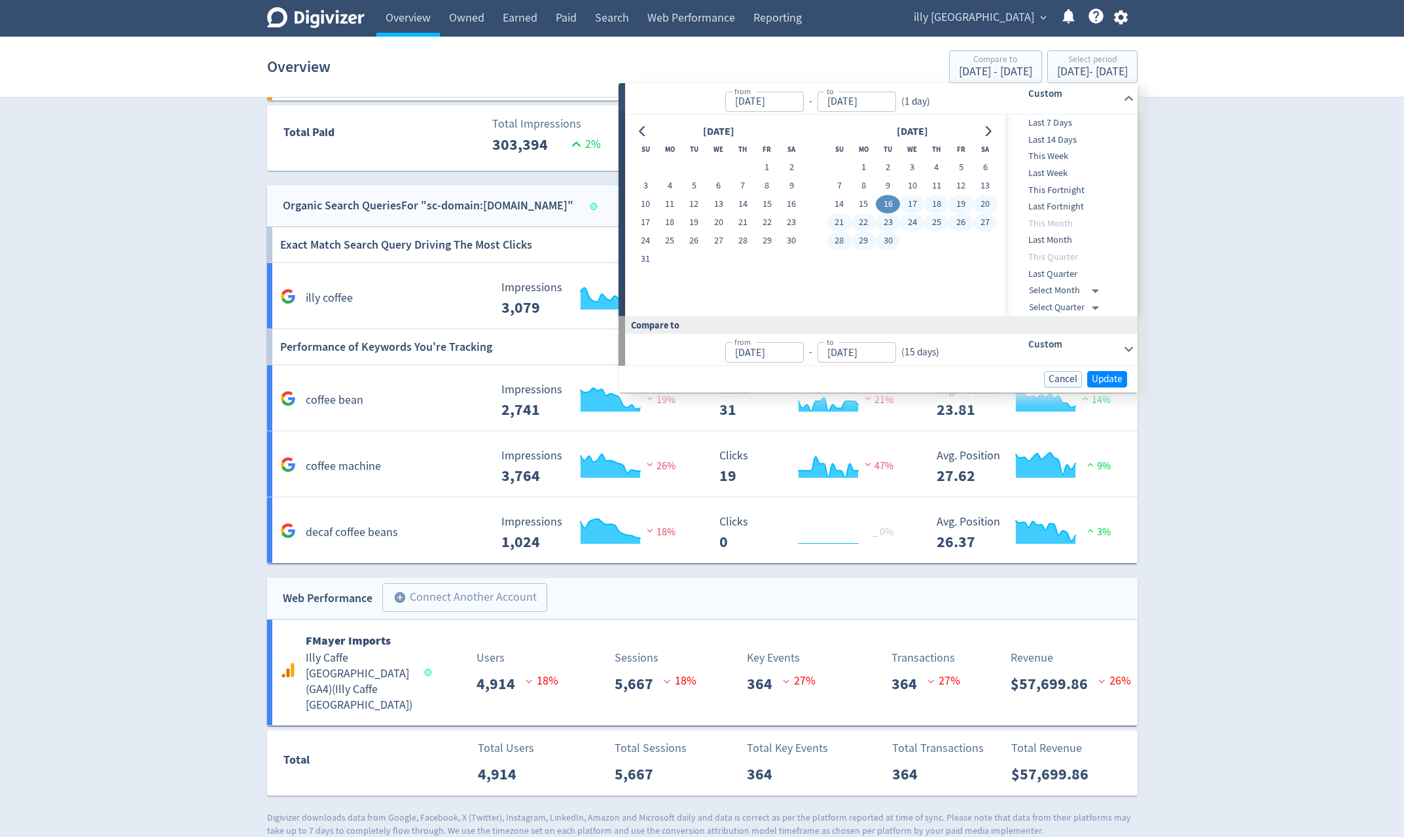
type input "[DATE]"
click at [1102, 388] on div "Cancel Update" at bounding box center [878, 379] width 519 height 27
click at [1102, 383] on span "Update" at bounding box center [1107, 379] width 31 height 10
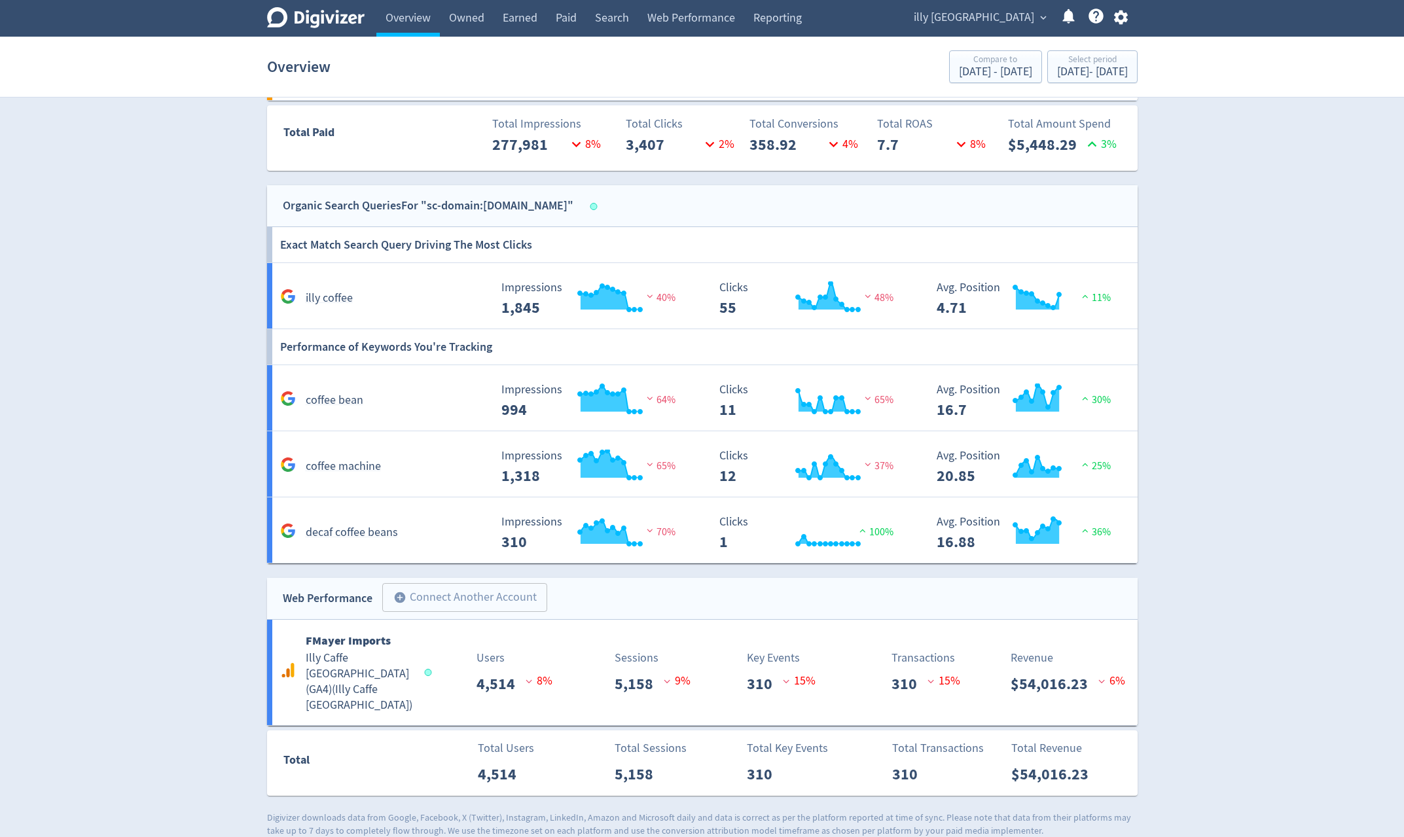
click at [570, 24] on link "Paid" at bounding box center [566, 18] width 39 height 37
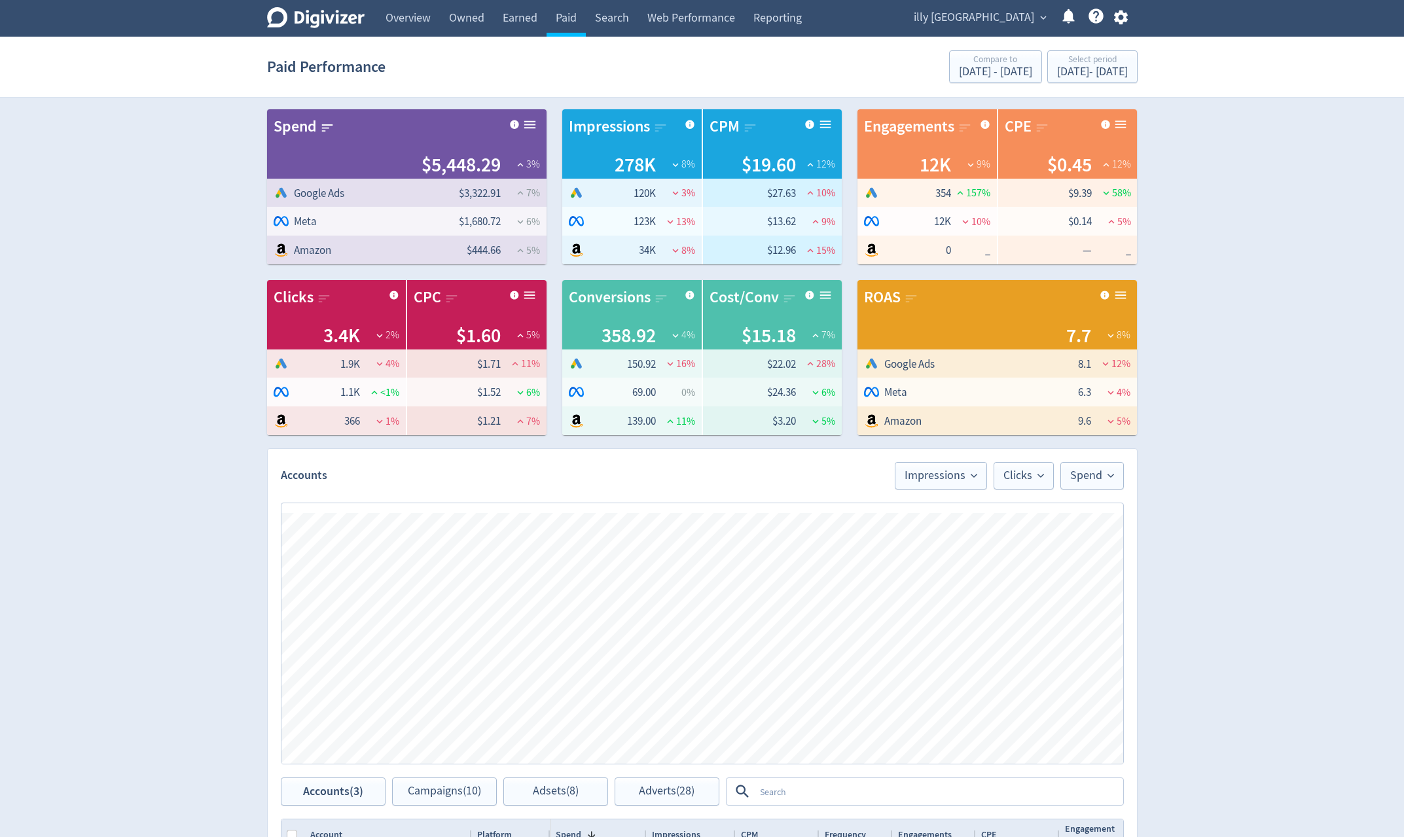
scroll to position [0, 1464]
click at [1086, 79] on div "Select period [DATE] - [DATE]" at bounding box center [1092, 67] width 82 height 27
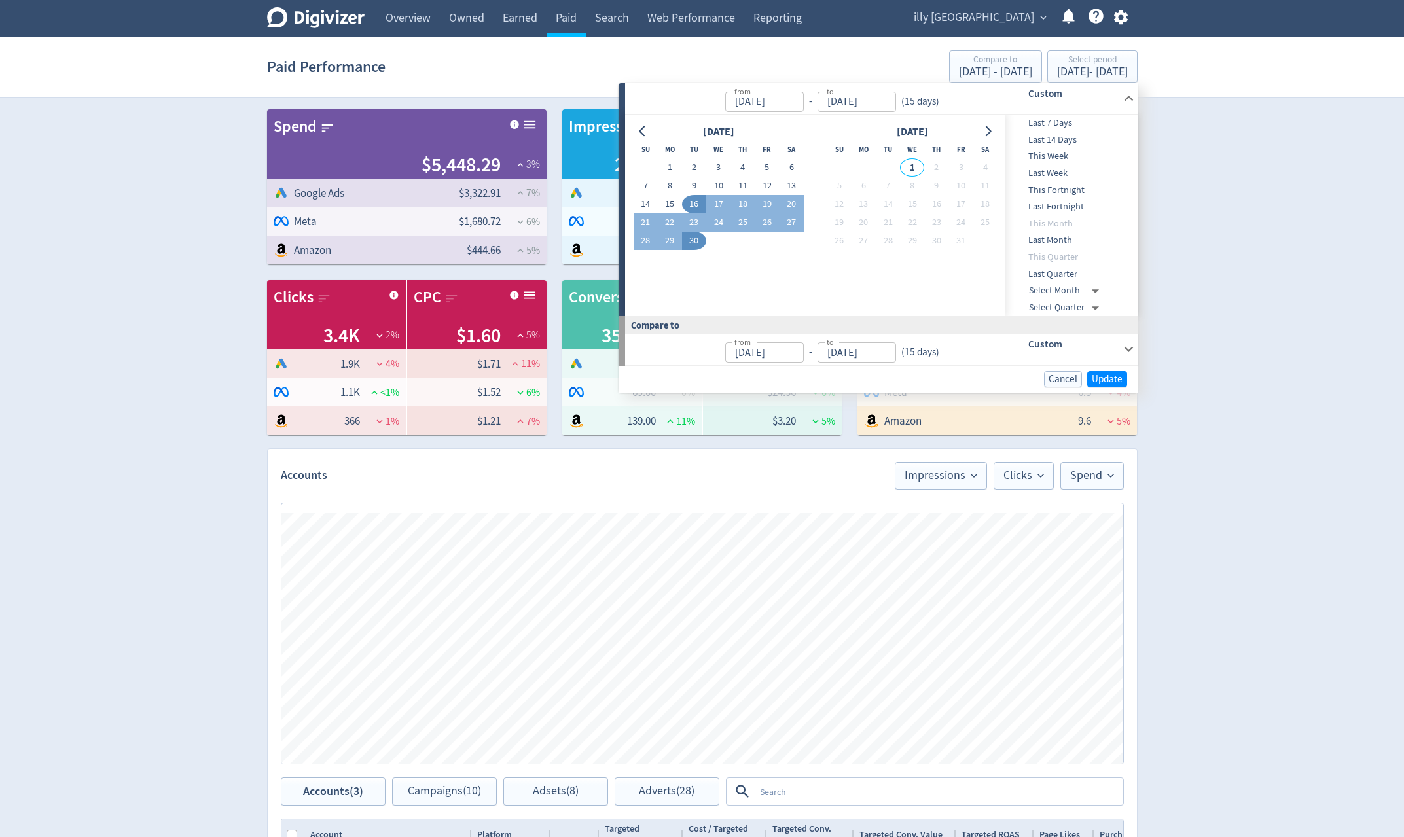
click at [698, 237] on button "30" at bounding box center [694, 241] width 24 height 18
type input "[DATE]"
click at [1106, 375] on span "Update" at bounding box center [1107, 379] width 31 height 10
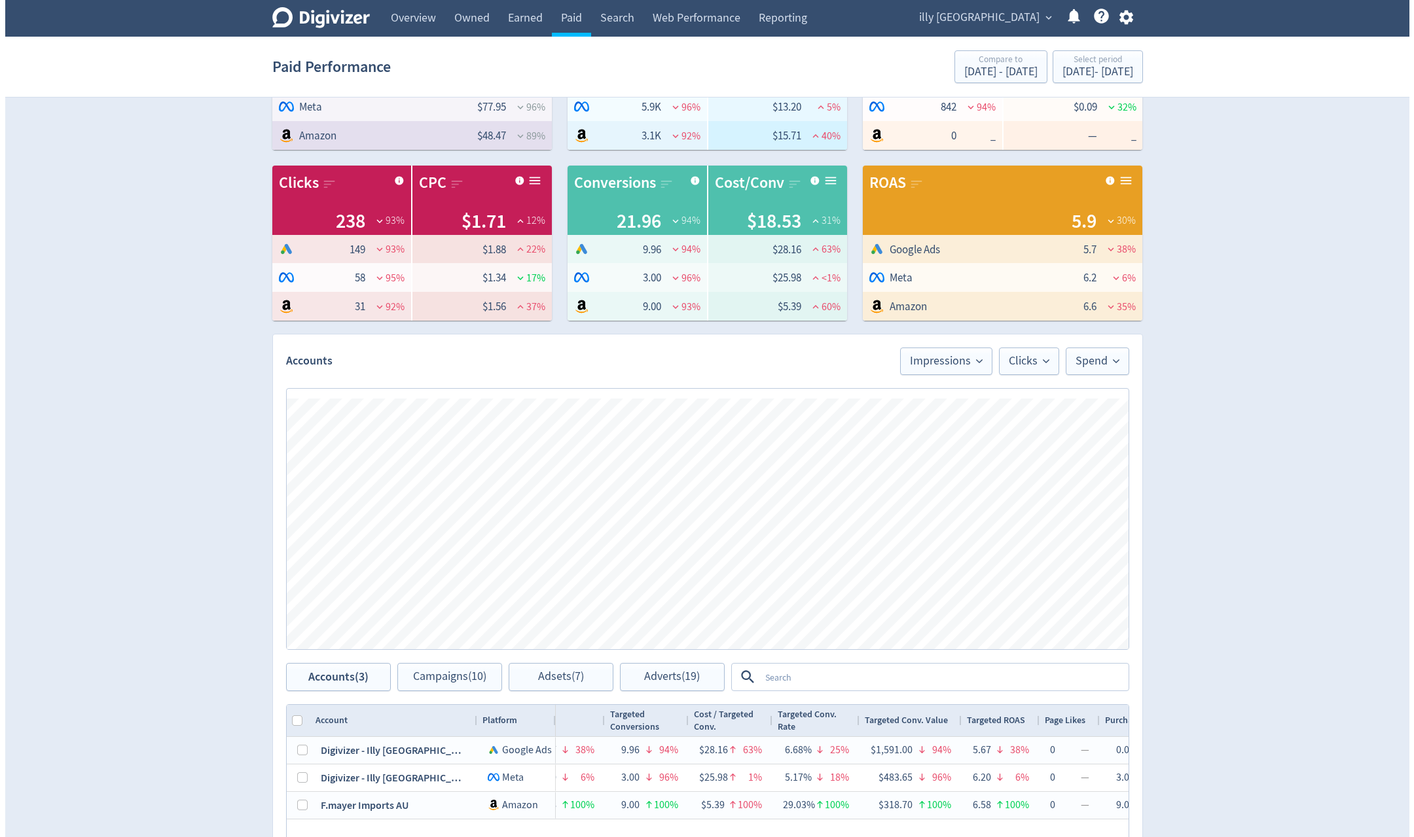
scroll to position [0, 0]
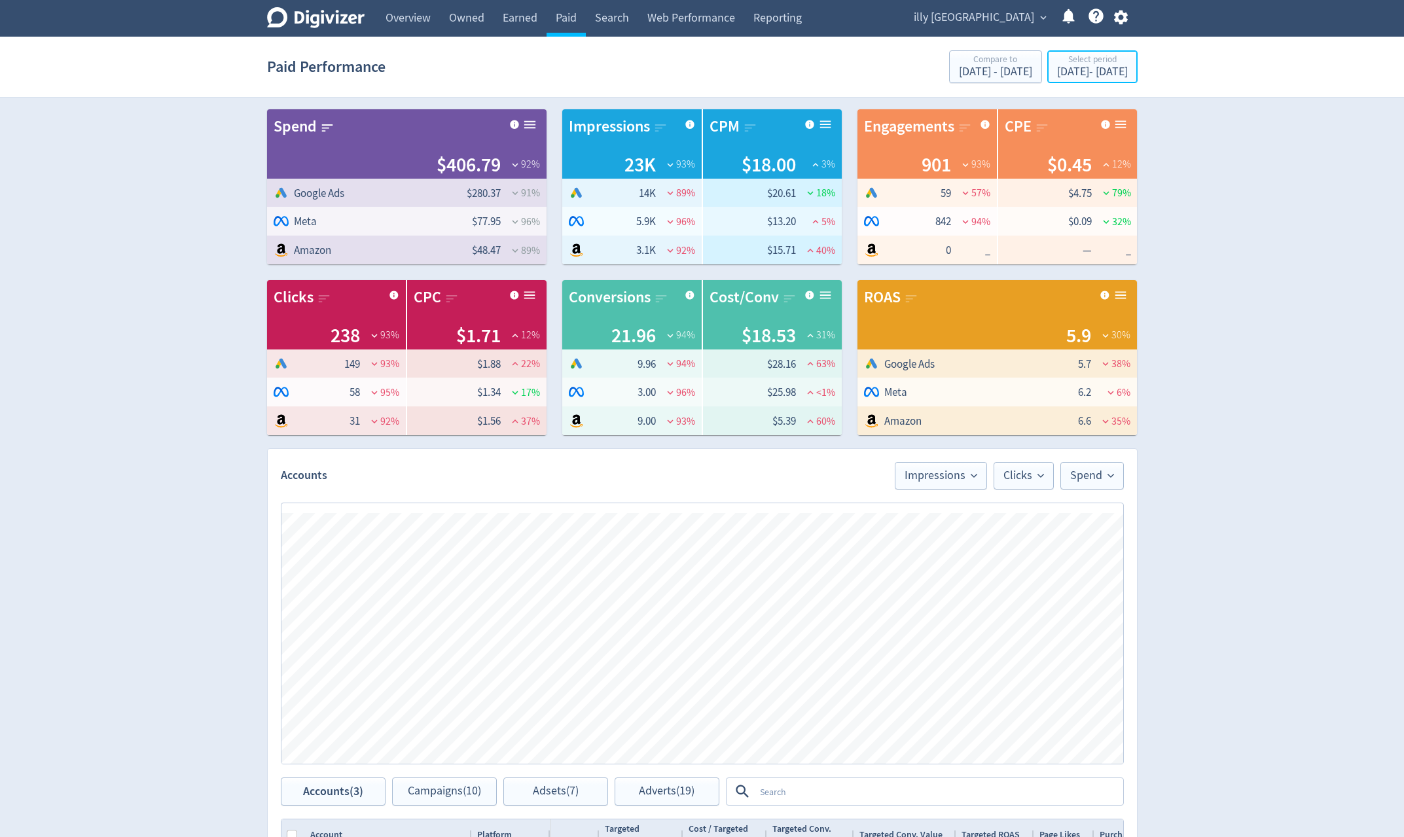
click at [1074, 71] on div "Sep 30, 2025 - Sep 30, 2025" at bounding box center [1092, 72] width 71 height 12
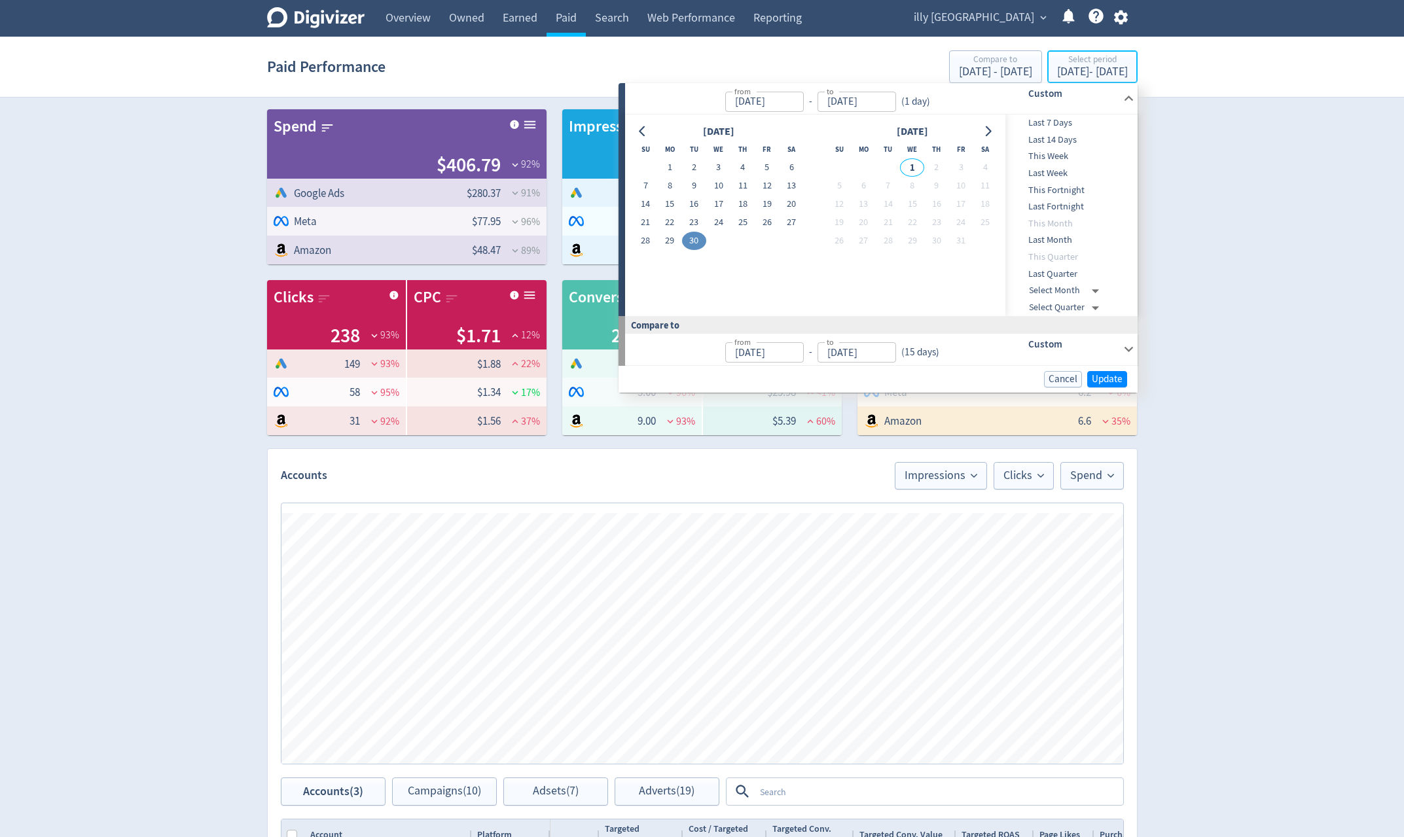
type input "[DATE]"
click at [670, 168] on button "1" at bounding box center [670, 167] width 24 height 18
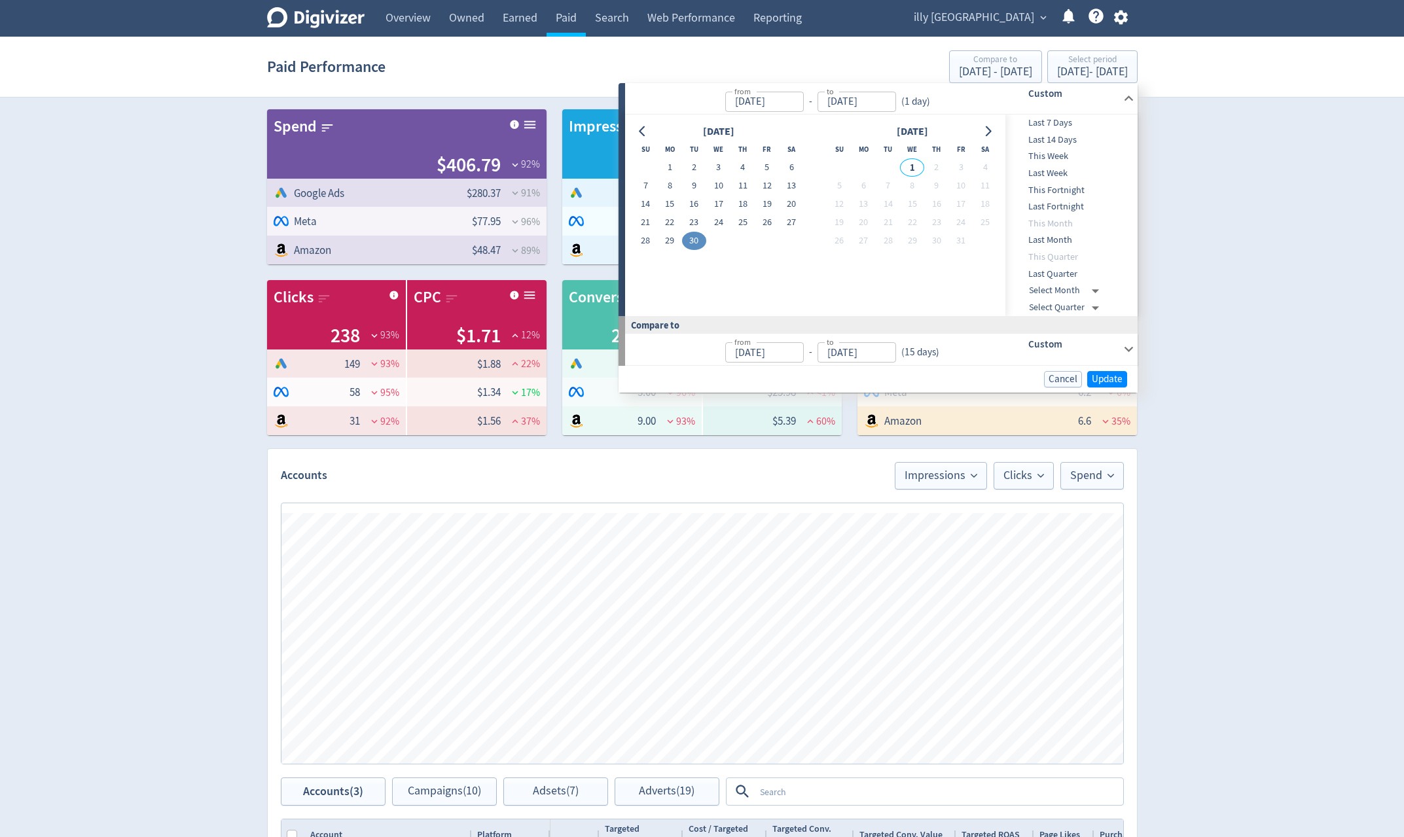
type input "[DATE]"
click at [685, 234] on td "30" at bounding box center [694, 241] width 24 height 18
click at [667, 202] on button "15" at bounding box center [670, 204] width 24 height 18
type input "[DATE]"
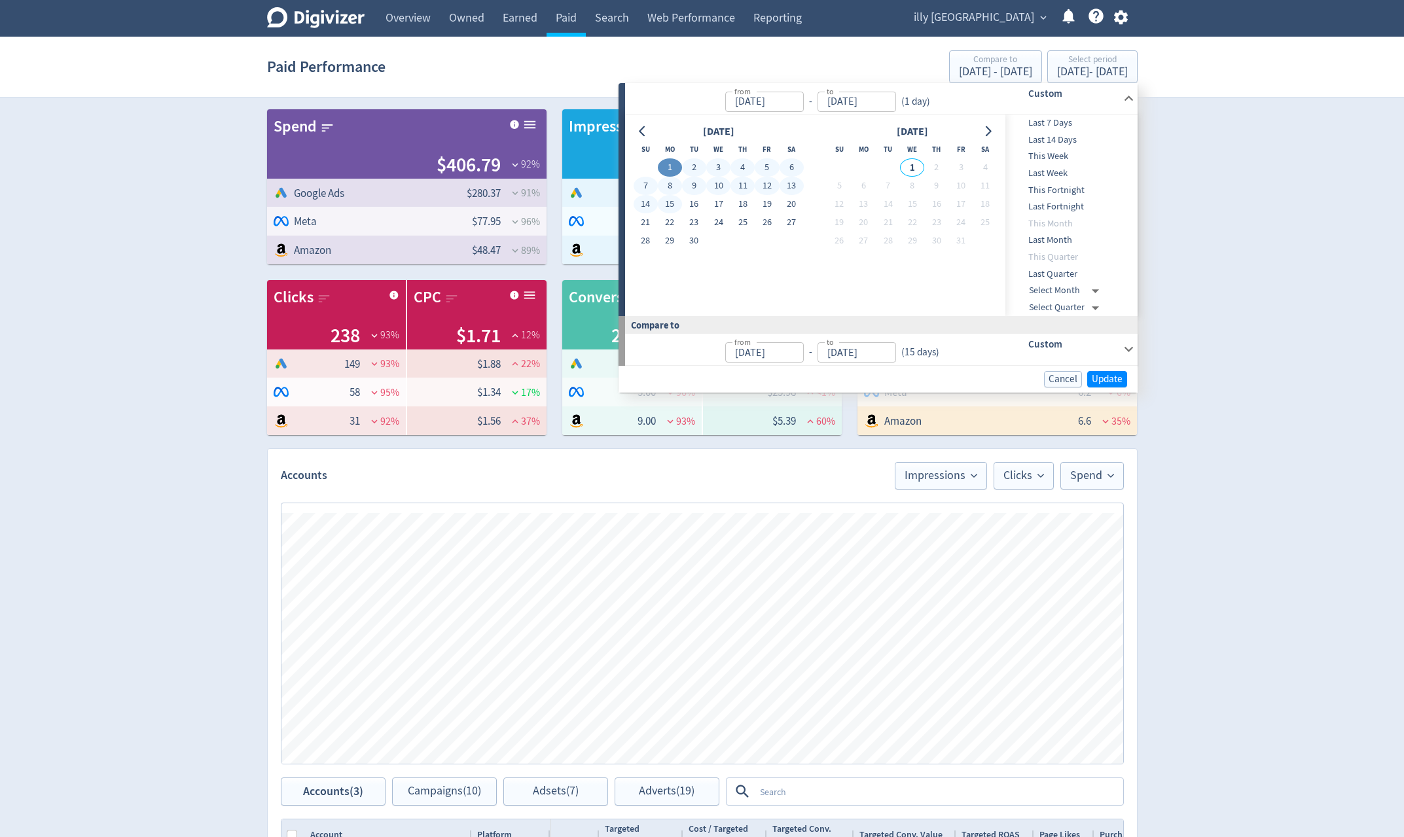
type input "[DATE]"
click at [660, 202] on button "15" at bounding box center [670, 204] width 24 height 18
type input "[DATE]"
click at [691, 240] on button "30" at bounding box center [694, 241] width 24 height 18
type input "[DATE]"
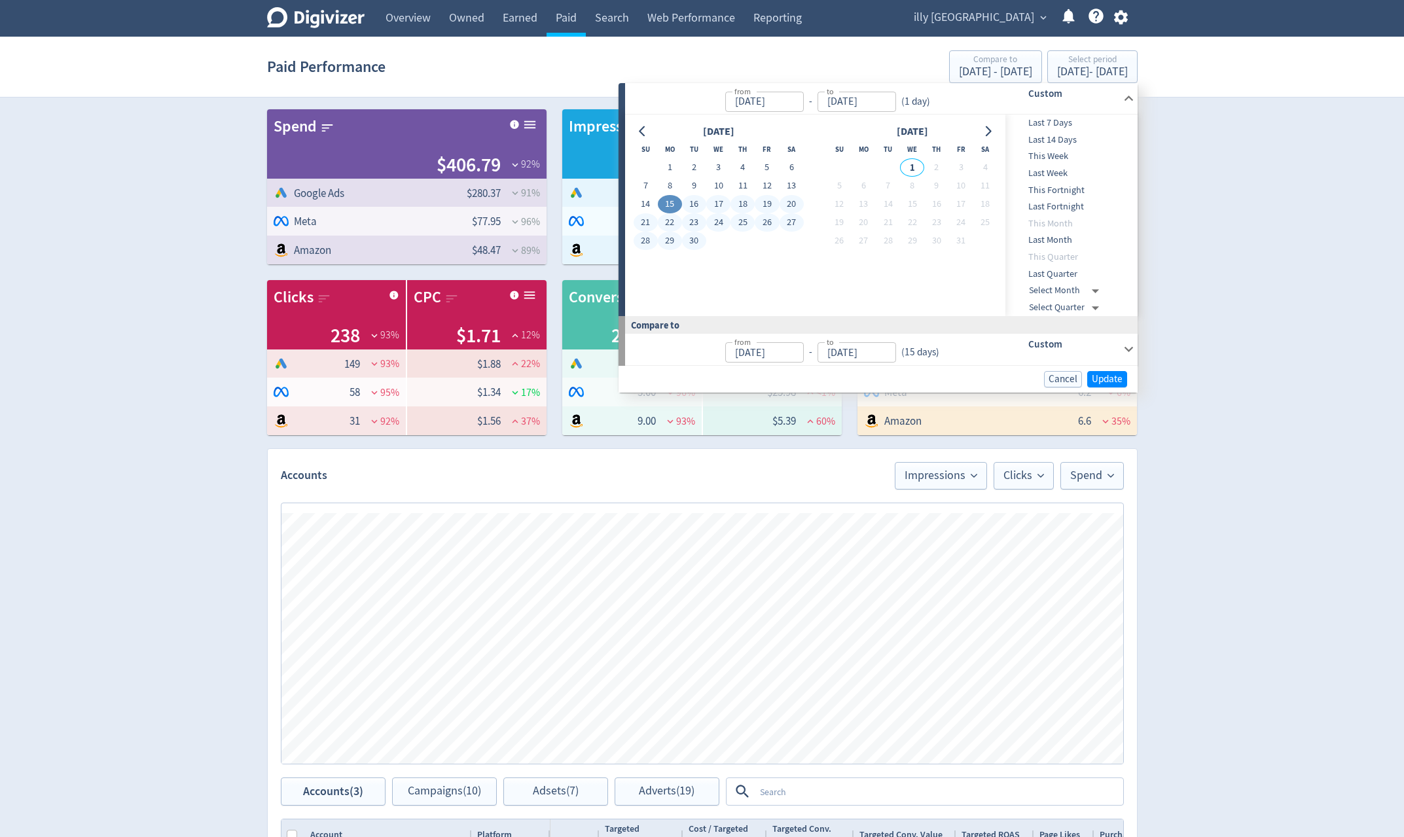
type input "Aug 30, 2025"
type input "Sep 14, 2025"
click at [1101, 381] on span "Update" at bounding box center [1107, 379] width 31 height 10
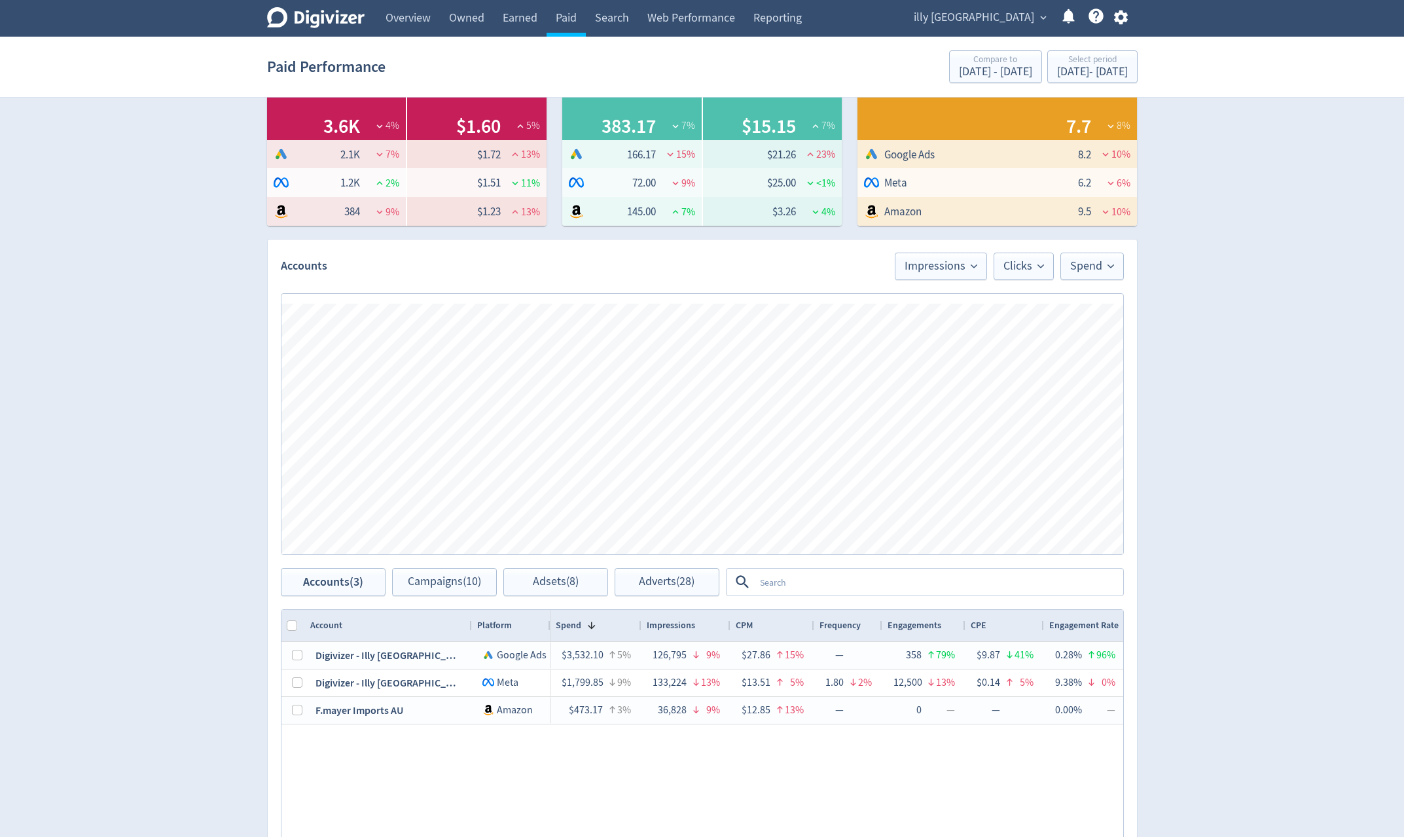
scroll to position [0, 1464]
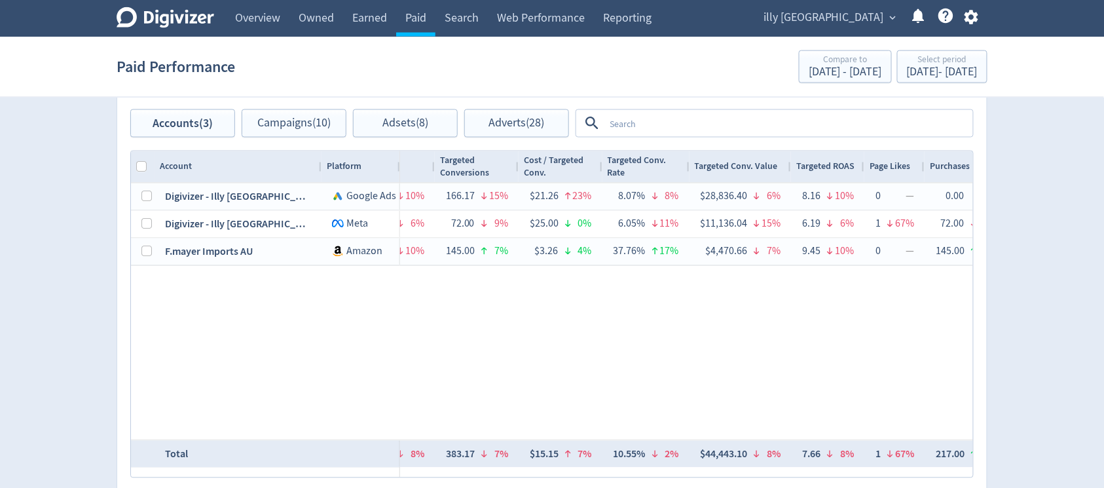
scroll to position [680, 0]
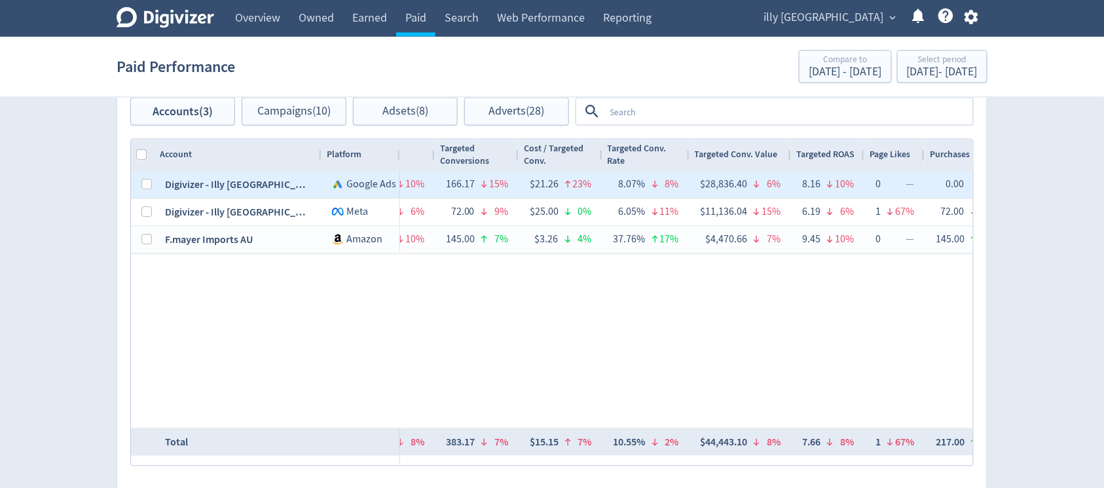
click at [383, 178] on span "Google Ads" at bounding box center [371, 184] width 50 height 13
click at [144, 180] on input "Press Space to toggle row selection (unchecked)" at bounding box center [146, 184] width 10 height 10
checkbox input "true"
checkbox input "false"
click at [298, 114] on span "Campaigns (5)" at bounding box center [294, 111] width 67 height 12
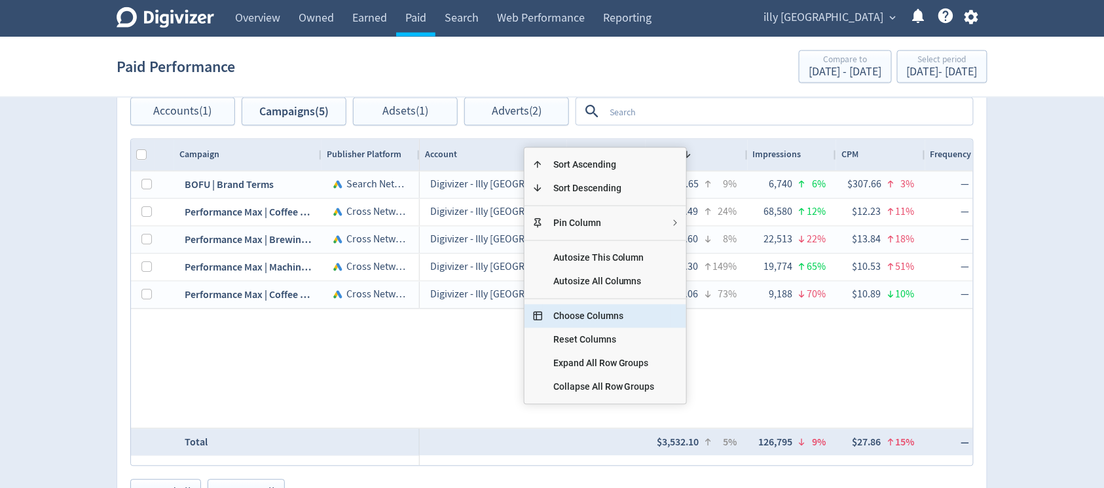
click at [588, 315] on span "Choose Columns" at bounding box center [604, 316] width 122 height 24
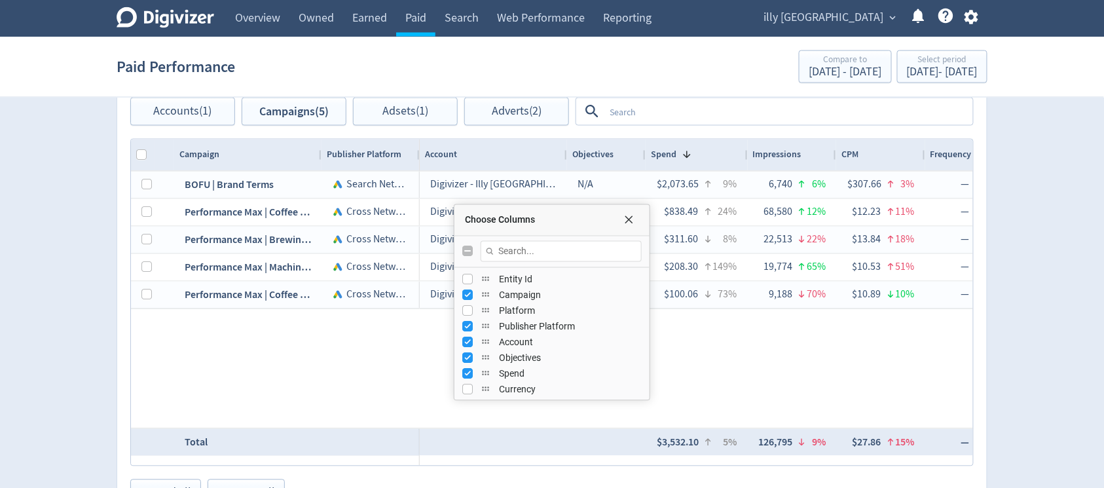
click at [467, 255] on input "Toggle All Columns Visibility" at bounding box center [467, 251] width 10 height 10
checkbox input "true"
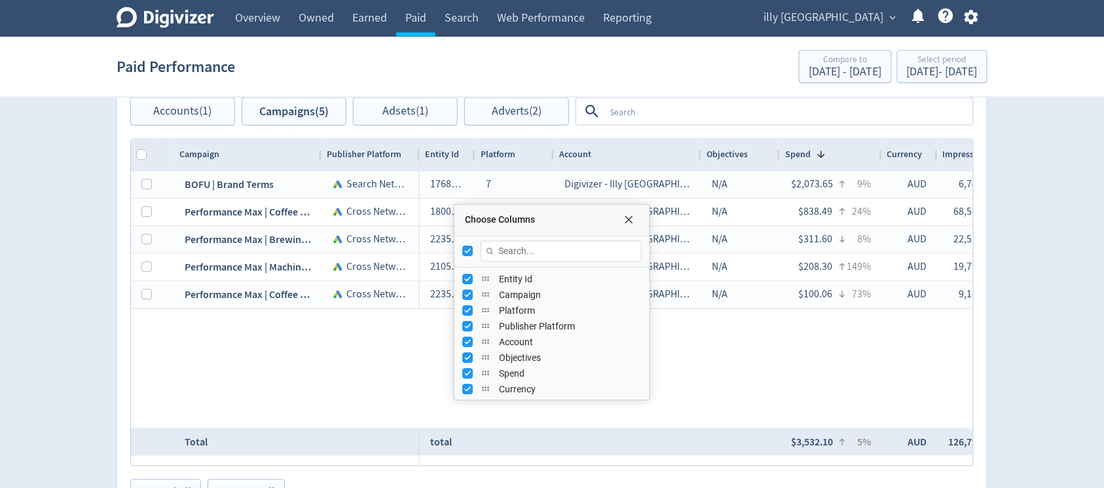
checkbox input "false"
click at [467, 255] on input "Toggle All Columns Visibility" at bounding box center [467, 251] width 10 height 10
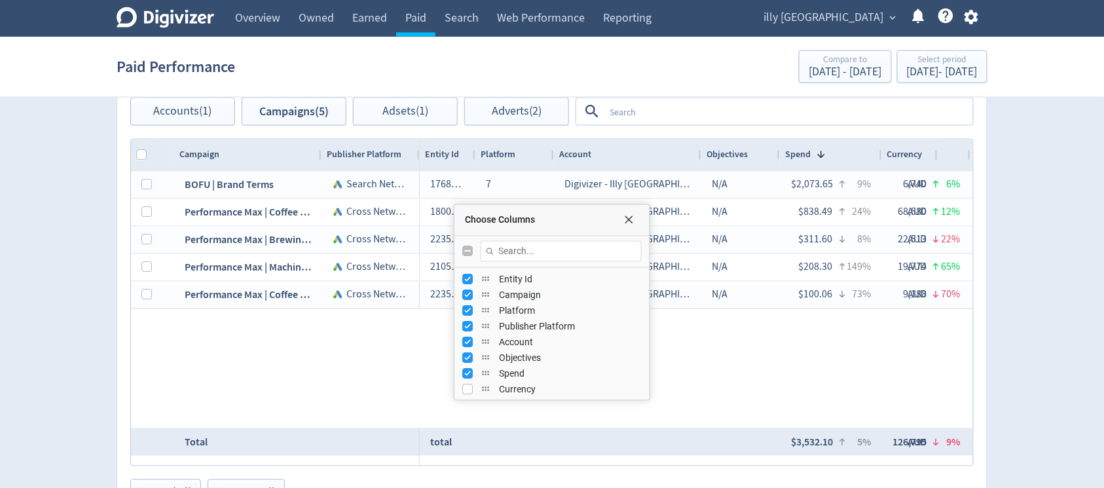
checkbox input "false"
click at [469, 255] on input "Toggle All Columns Visibility" at bounding box center [467, 251] width 10 height 10
checkbox input "true"
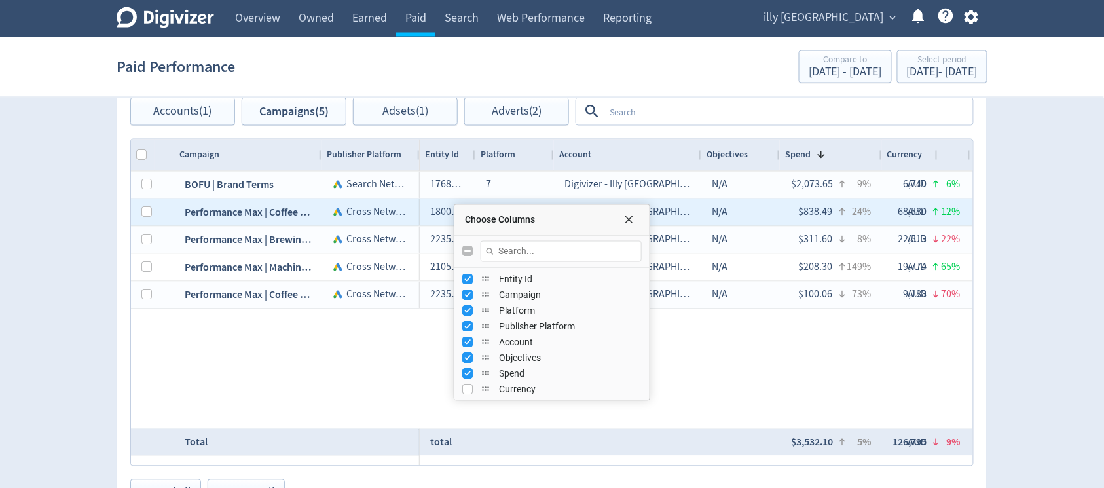
checkbox input "false"
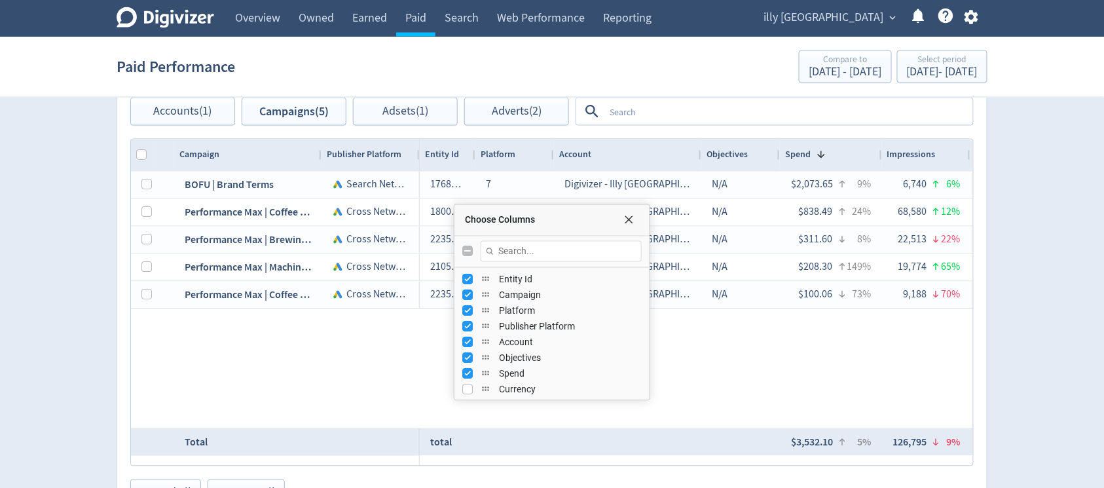
click at [631, 220] on span "Choose Columns" at bounding box center [628, 220] width 10 height 10
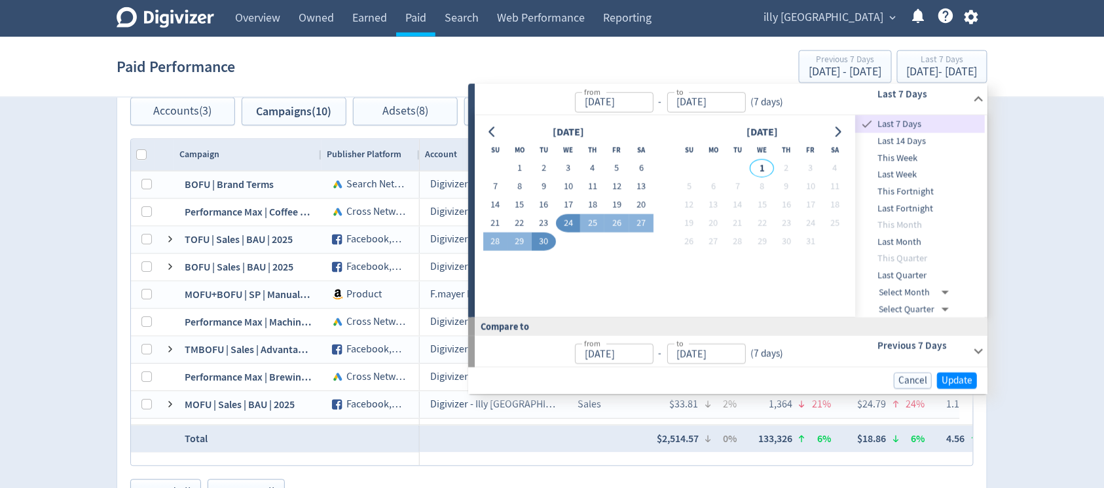
click at [546, 202] on button "16" at bounding box center [544, 205] width 24 height 18
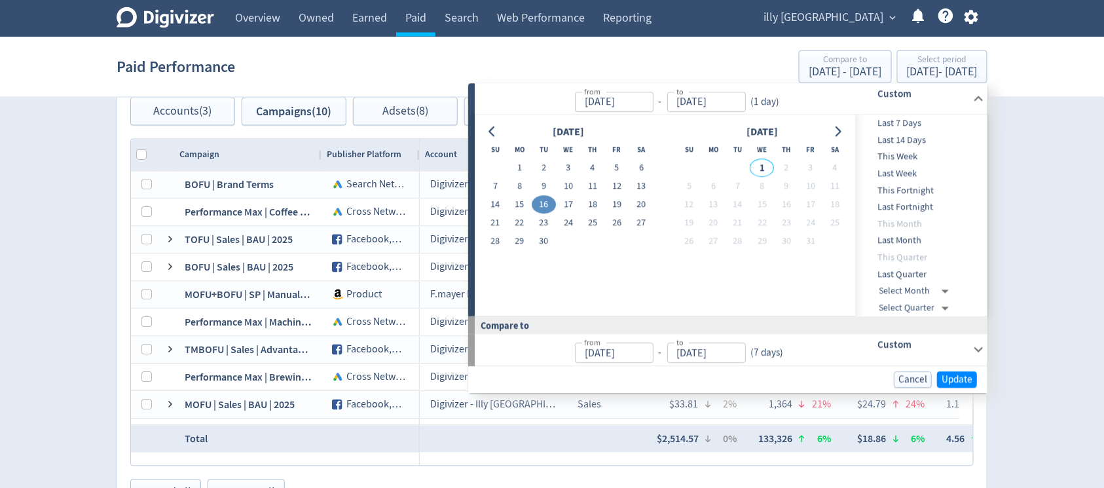
scroll to position [680, 0]
click at [545, 238] on button "30" at bounding box center [544, 241] width 24 height 18
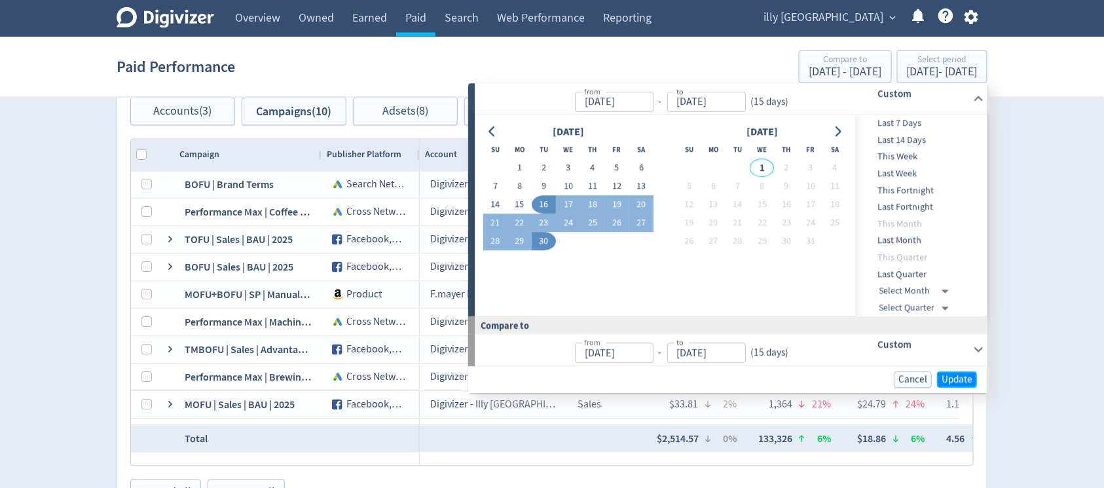
click at [961, 381] on span "Update" at bounding box center [956, 379] width 31 height 10
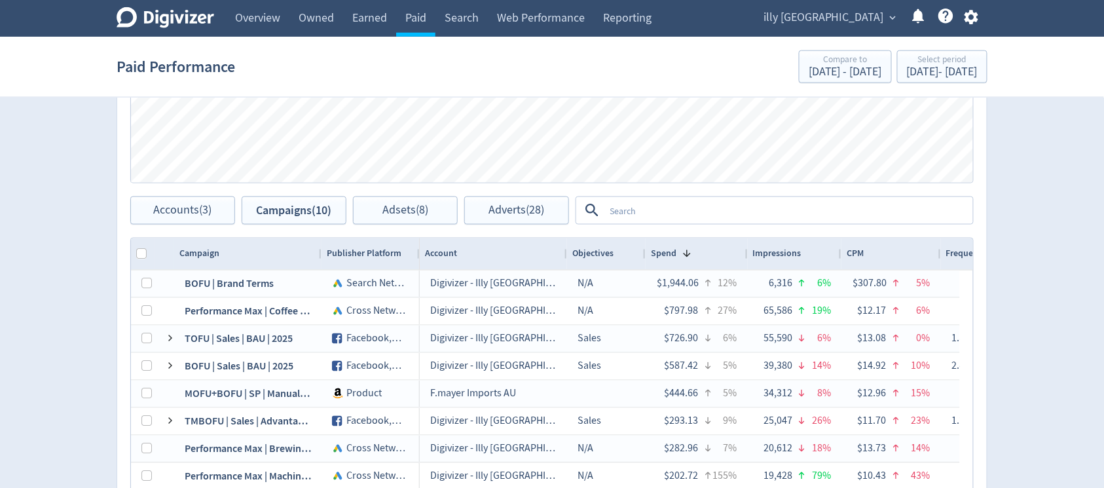
scroll to position [505, 0]
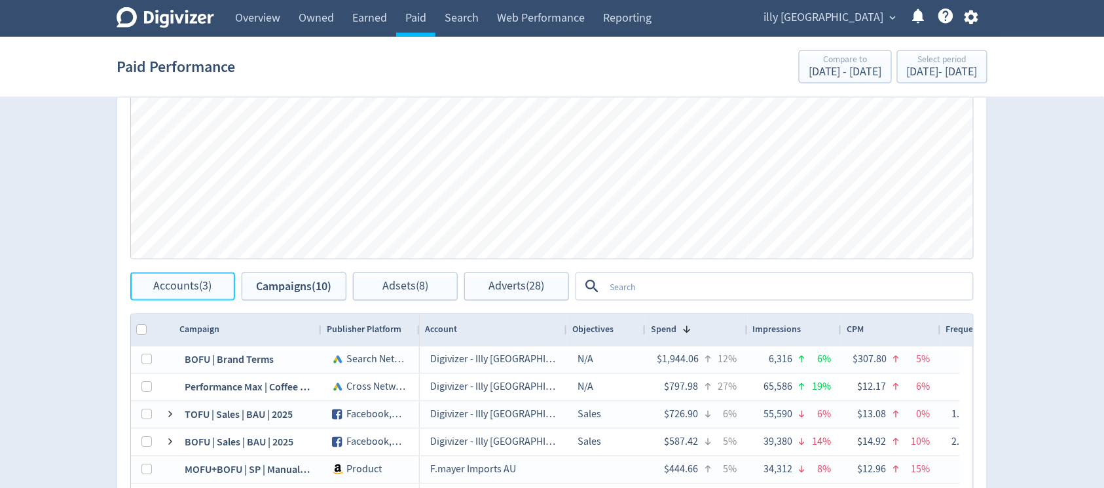
click at [191, 291] on span "Accounts (3)" at bounding box center [183, 286] width 58 height 12
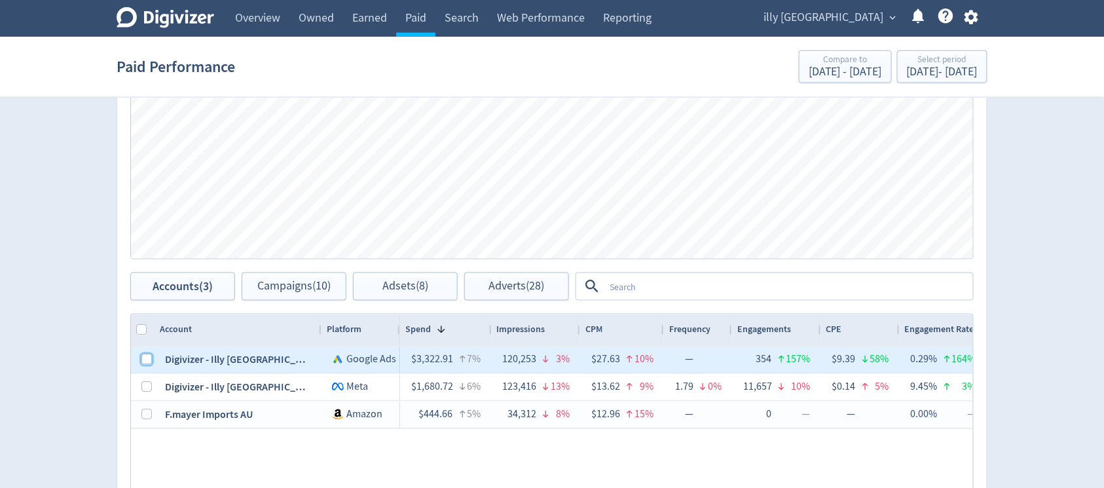
click at [149, 355] on input "Press Space to toggle row selection (unchecked)" at bounding box center [146, 359] width 10 height 10
checkbox input "true"
click at [286, 283] on span "Campaigns (10)" at bounding box center [293, 286] width 73 height 12
checkbox input "false"
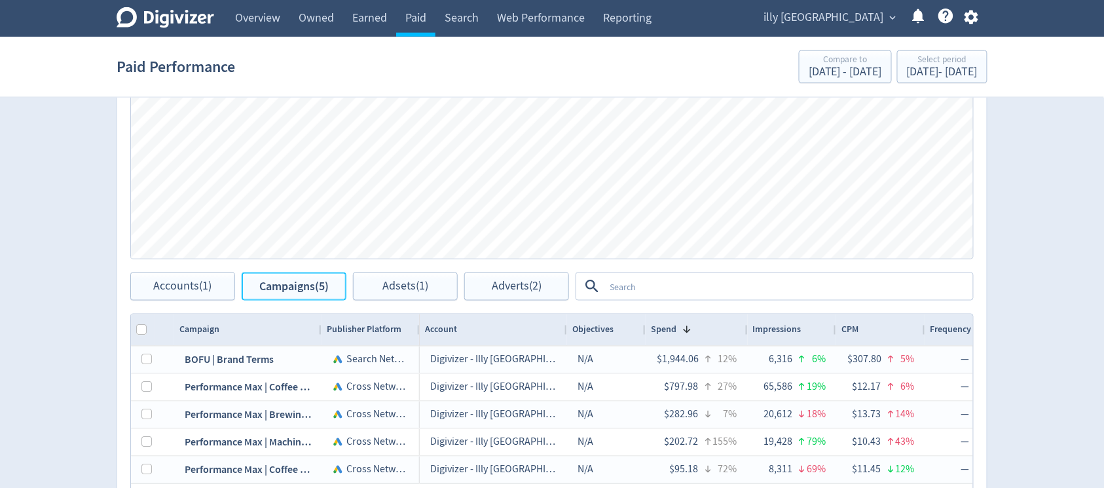
scroll to position [680, 0]
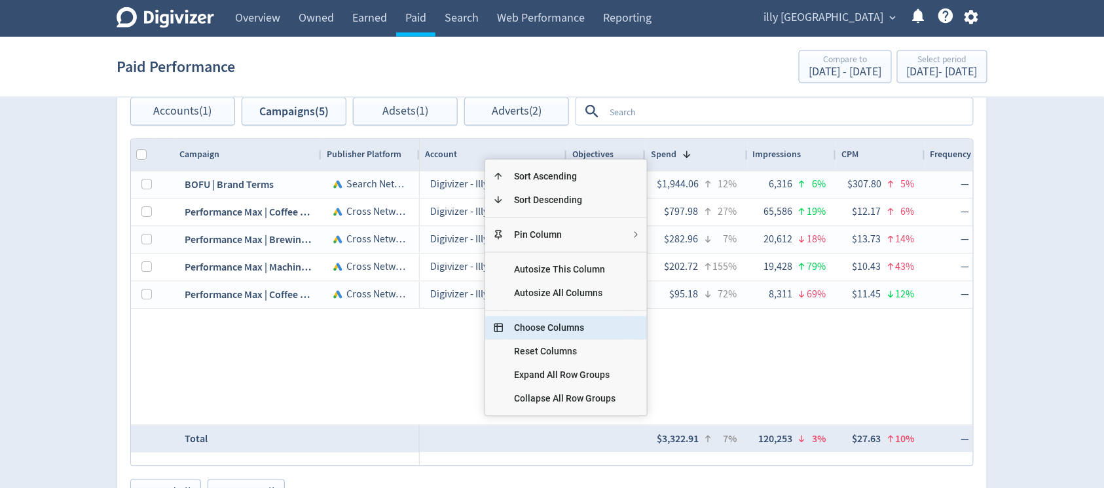
click at [579, 327] on span "Choose Columns" at bounding box center [564, 328] width 122 height 24
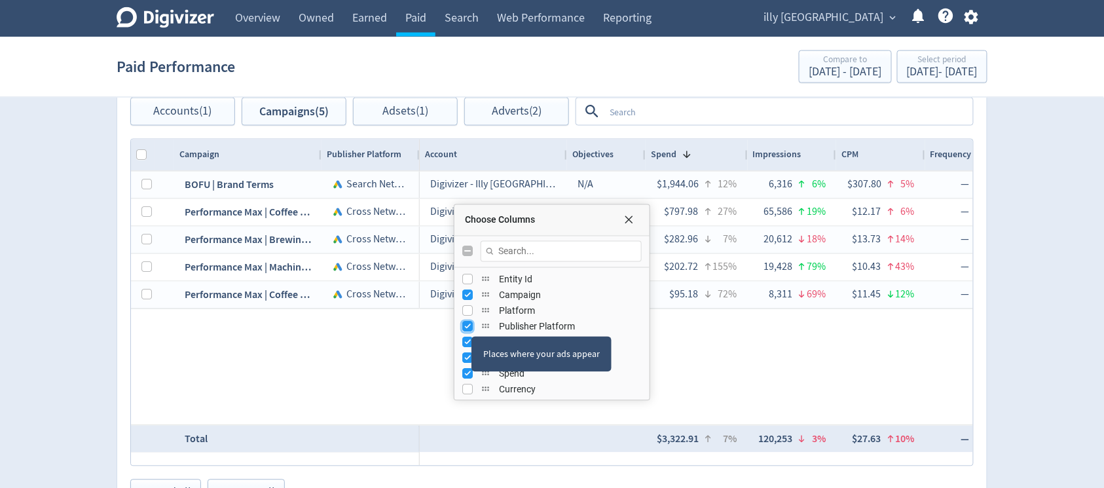
click at [466, 327] on input "Press SPACE to toggle visibility (visible)" at bounding box center [467, 326] width 10 height 10
checkbox input "false"
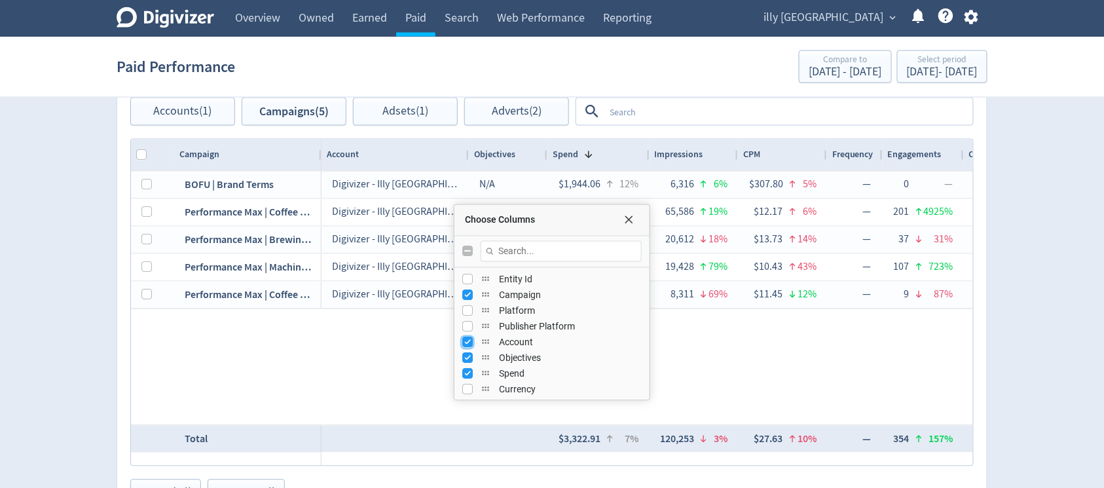
drag, startPoint x: 462, startPoint y: 342, endPoint x: 470, endPoint y: 363, distance: 21.8
click at [463, 342] on input "Press SPACE to toggle visibility (visible)" at bounding box center [467, 342] width 10 height 10
checkbox input "false"
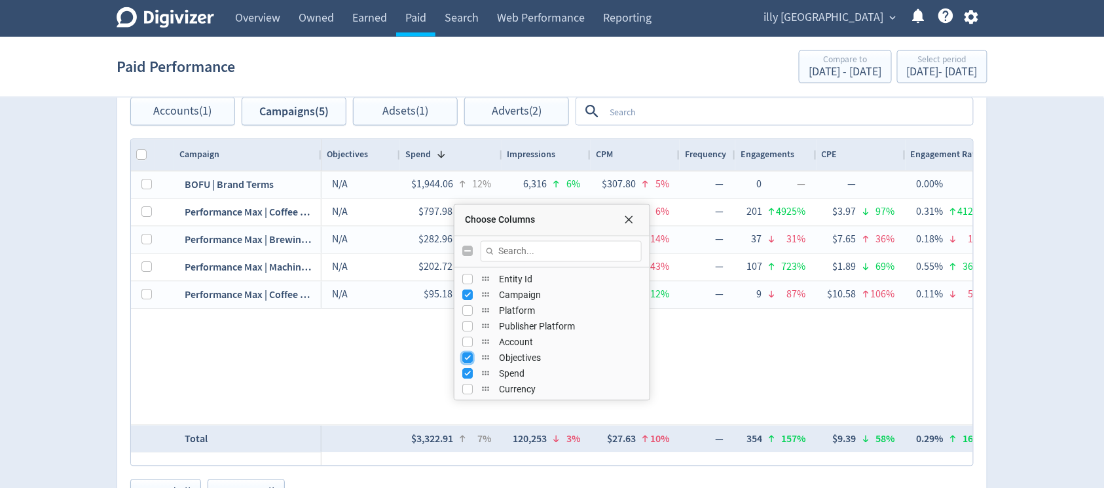
click at [468, 357] on input "Press SPACE to toggle visibility (visible)" at bounding box center [467, 358] width 10 height 10
checkbox input "false"
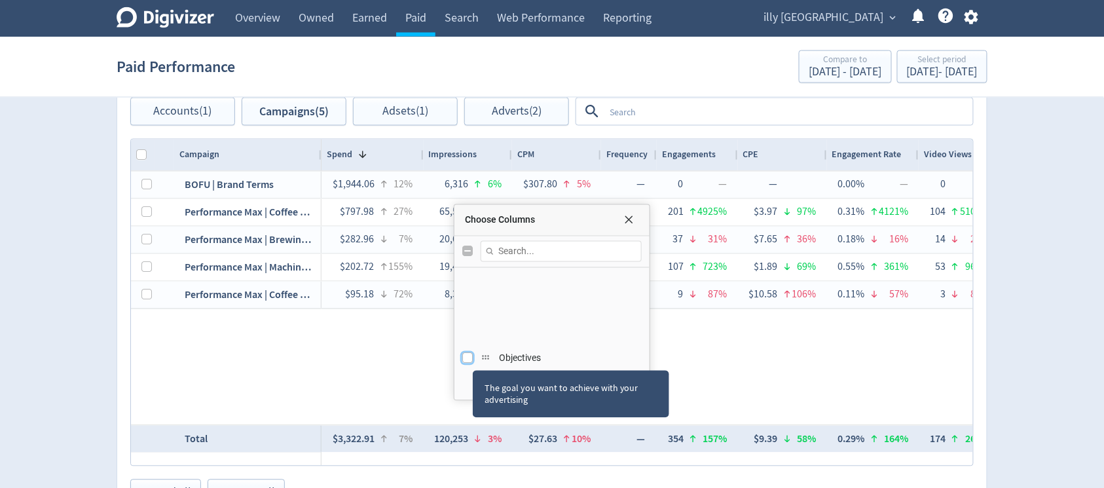
scroll to position [174, 0]
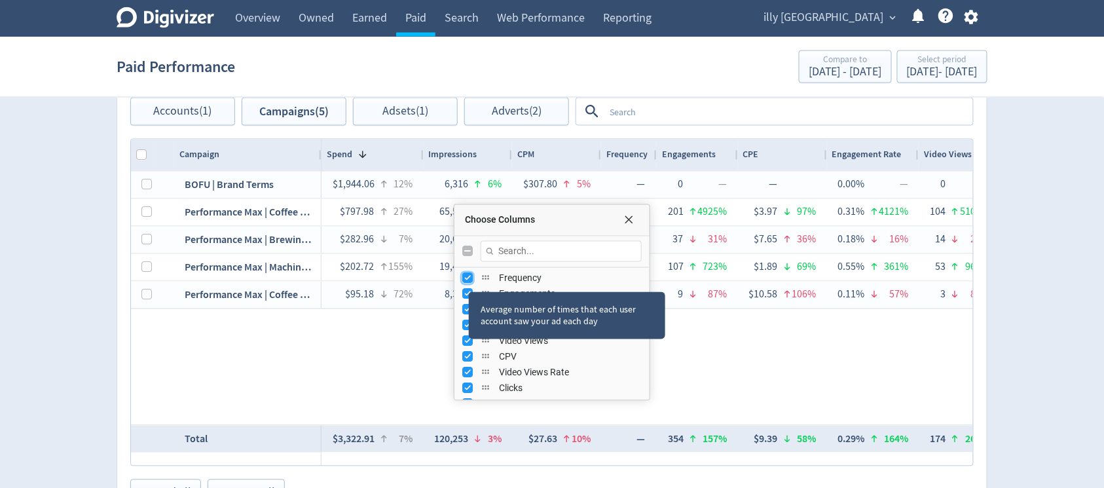
drag, startPoint x: 469, startPoint y: 280, endPoint x: 466, endPoint y: 296, distance: 16.6
click at [469, 281] on input "Press SPACE to toggle visibility (visible)" at bounding box center [467, 278] width 10 height 10
checkbox input "false"
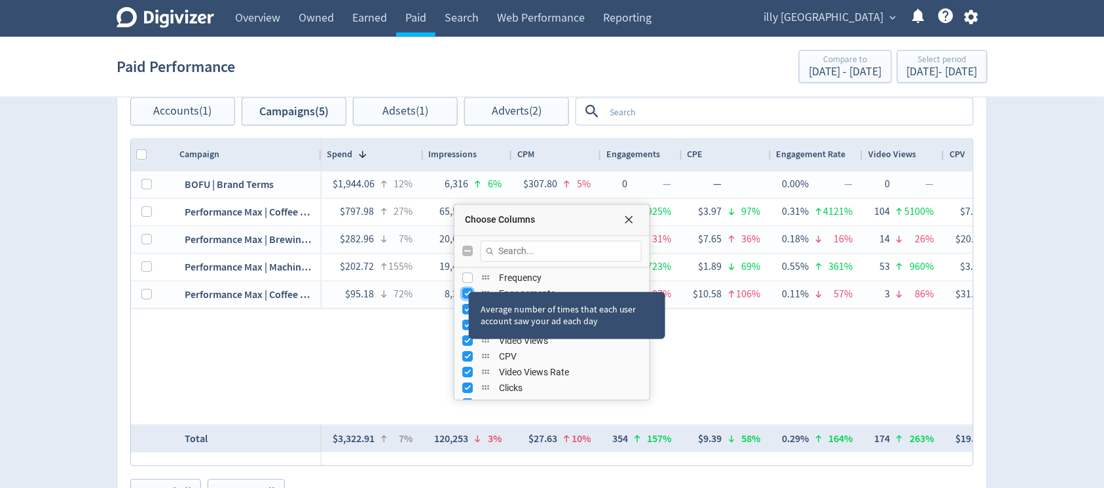
click at [466, 296] on input "Press SPACE to toggle visibility (visible)" at bounding box center [467, 294] width 10 height 10
checkbox input "false"
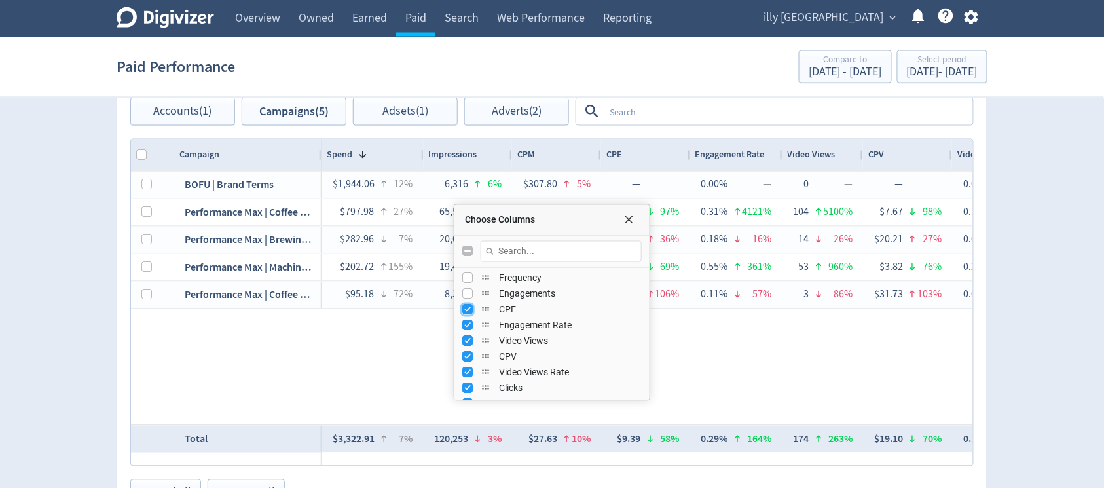
click at [463, 312] on input "Press SPACE to toggle visibility (visible)" at bounding box center [467, 309] width 10 height 10
checkbox input "false"
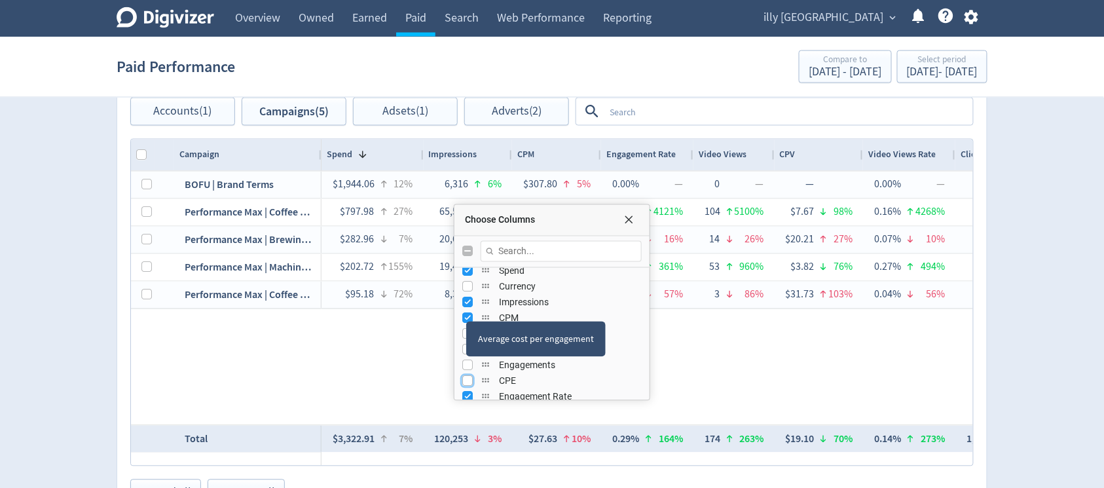
scroll to position [87, 0]
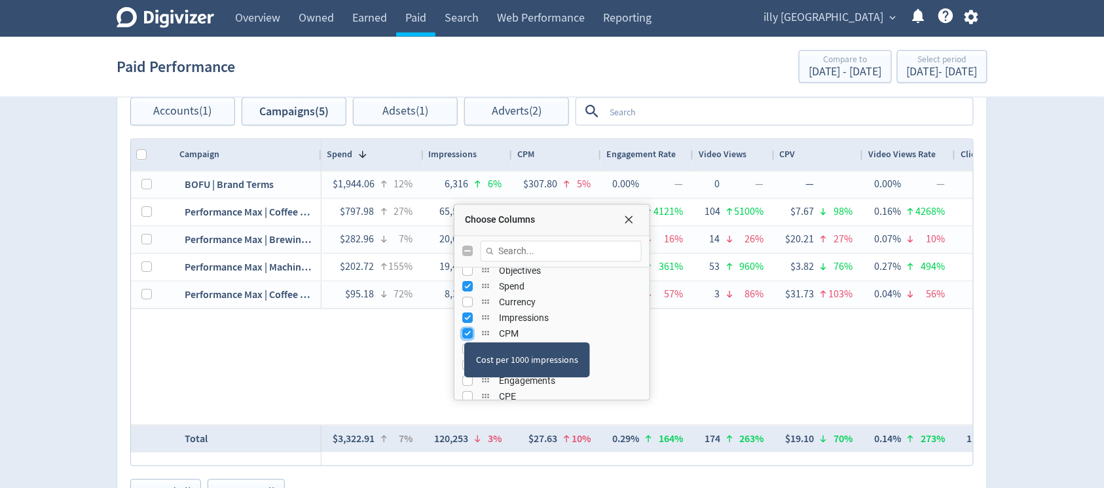
click at [465, 330] on input "Press SPACE to toggle visibility (visible)" at bounding box center [467, 334] width 10 height 10
checkbox input "false"
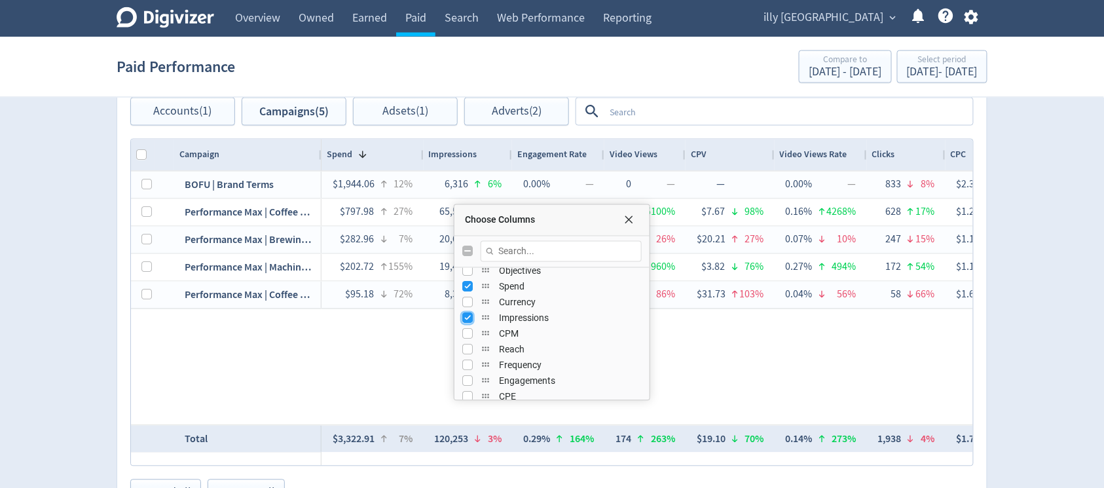
click at [467, 317] on input "Press SPACE to toggle visibility (visible)" at bounding box center [467, 318] width 10 height 10
checkbox input "false"
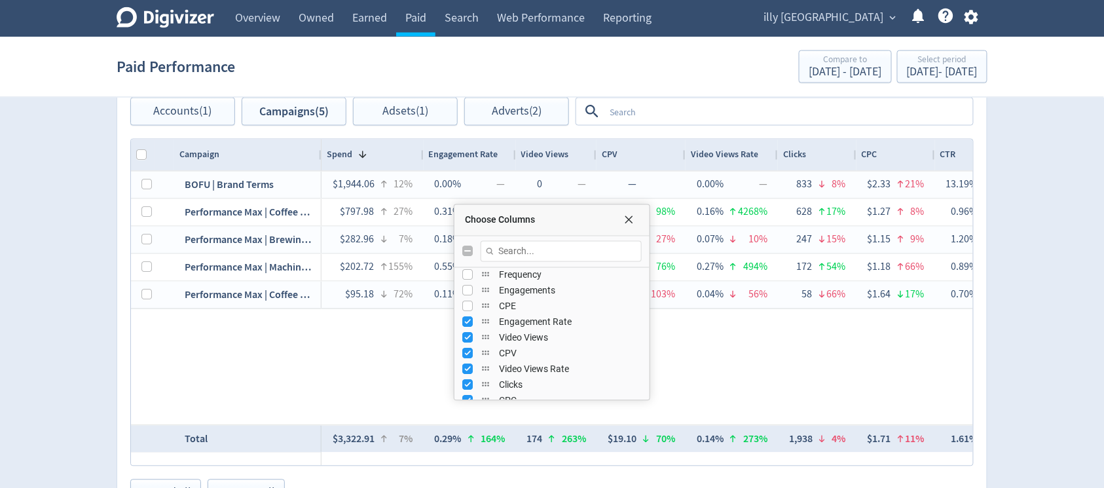
scroll to position [174, 0]
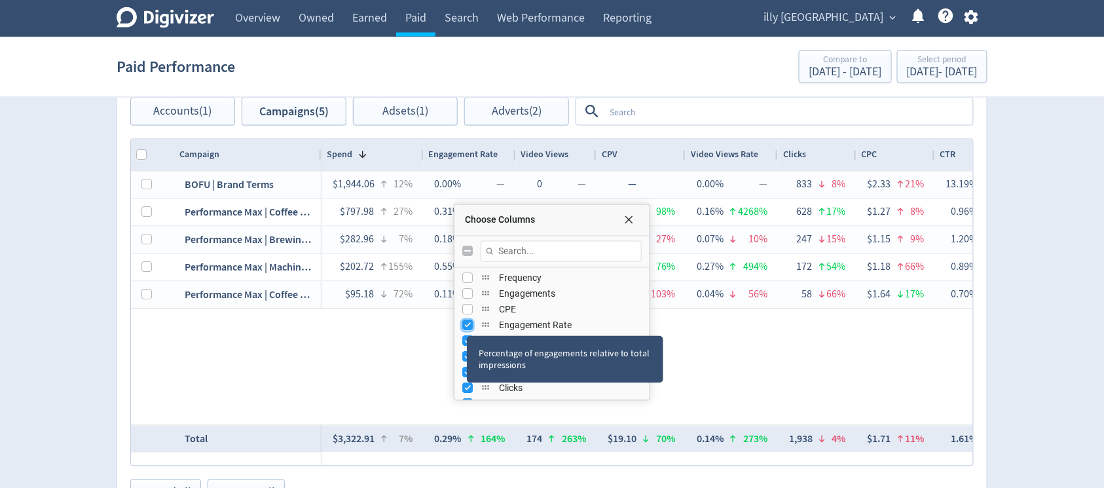
click at [467, 323] on input "Press SPACE to toggle visibility (visible)" at bounding box center [467, 325] width 10 height 10
checkbox input "false"
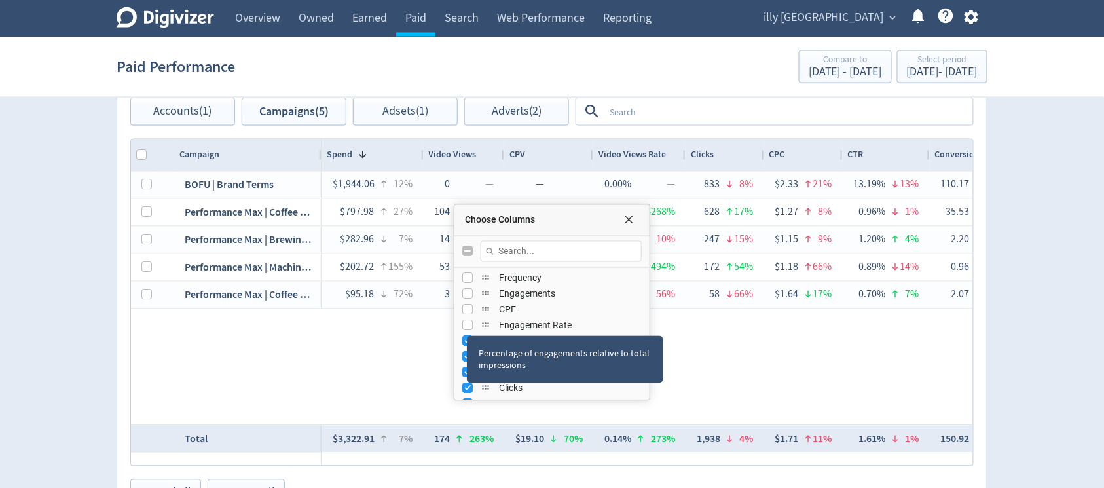
click at [473, 336] on div "Percentage of engagements relative to total impressions" at bounding box center [565, 359] width 196 height 47
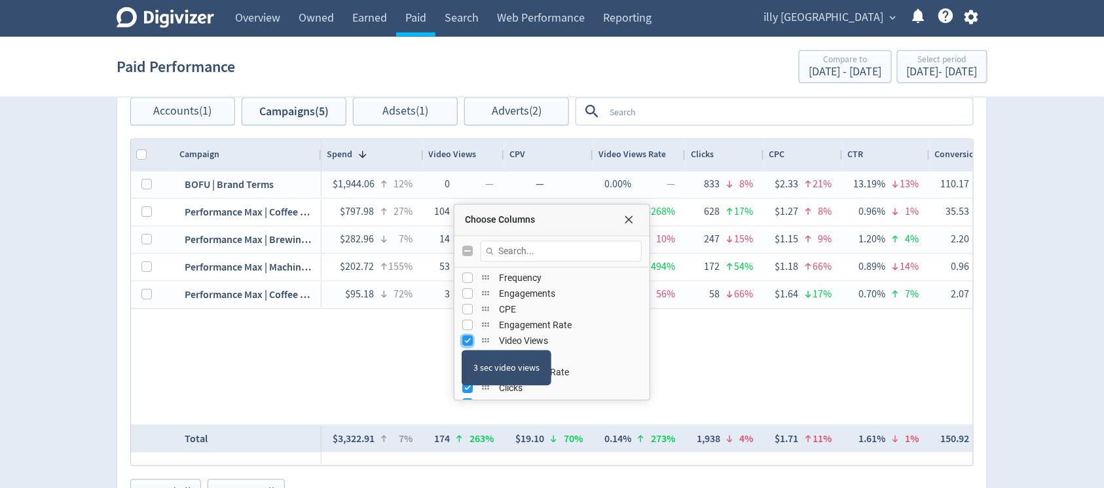
drag, startPoint x: 463, startPoint y: 338, endPoint x: 463, endPoint y: 353, distance: 15.7
click at [464, 338] on input "Press SPACE to toggle visibility (visible)" at bounding box center [467, 341] width 10 height 10
checkbox input "false"
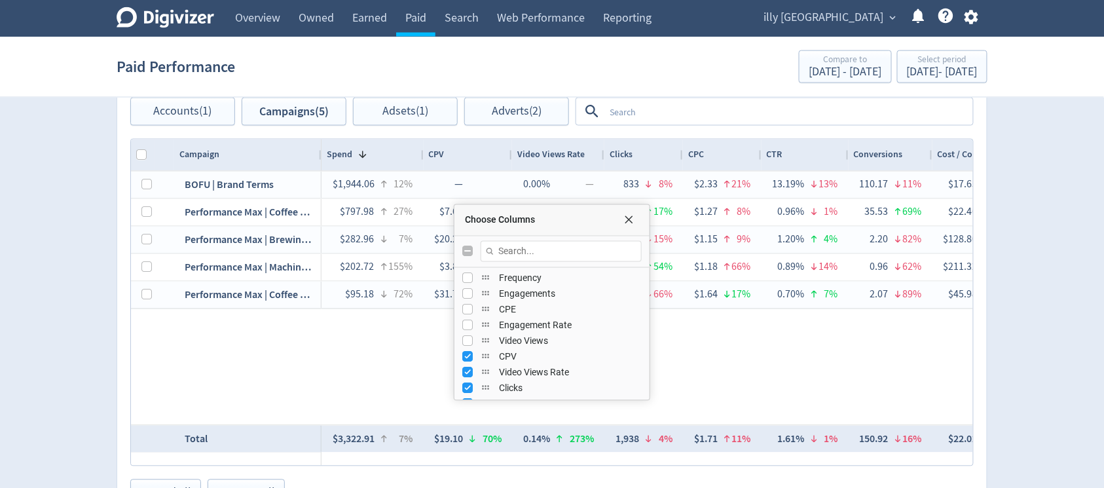
click at [469, 355] on div "3 sec video views" at bounding box center [506, 367] width 90 height 35
drag, startPoint x: 468, startPoint y: 353, endPoint x: 467, endPoint y: 367, distance: 14.4
click at [468, 352] on input "Press SPACE to toggle visibility (visible)" at bounding box center [467, 357] width 10 height 10
checkbox input "false"
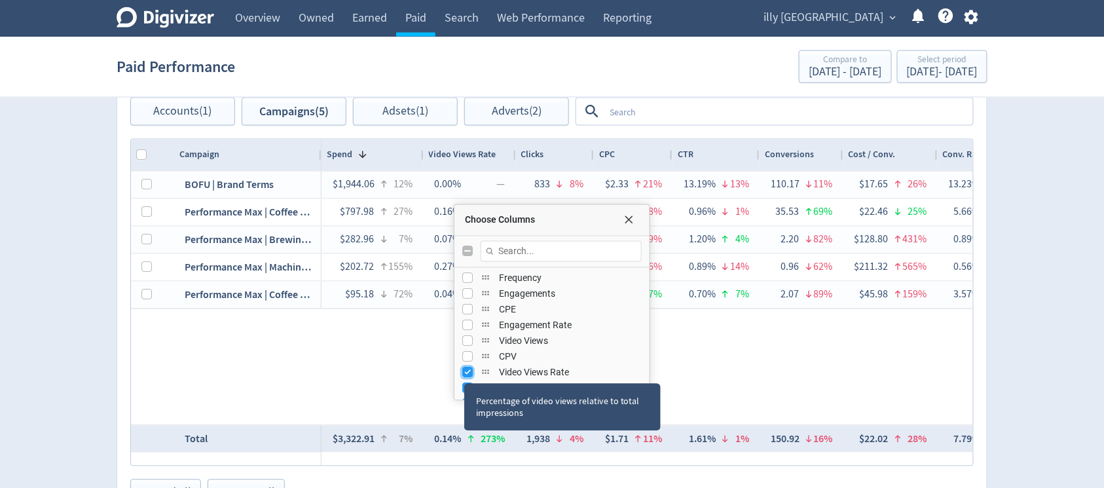
click at [464, 371] on input "Press SPACE to toggle visibility (visible)" at bounding box center [467, 372] width 10 height 10
checkbox input "false"
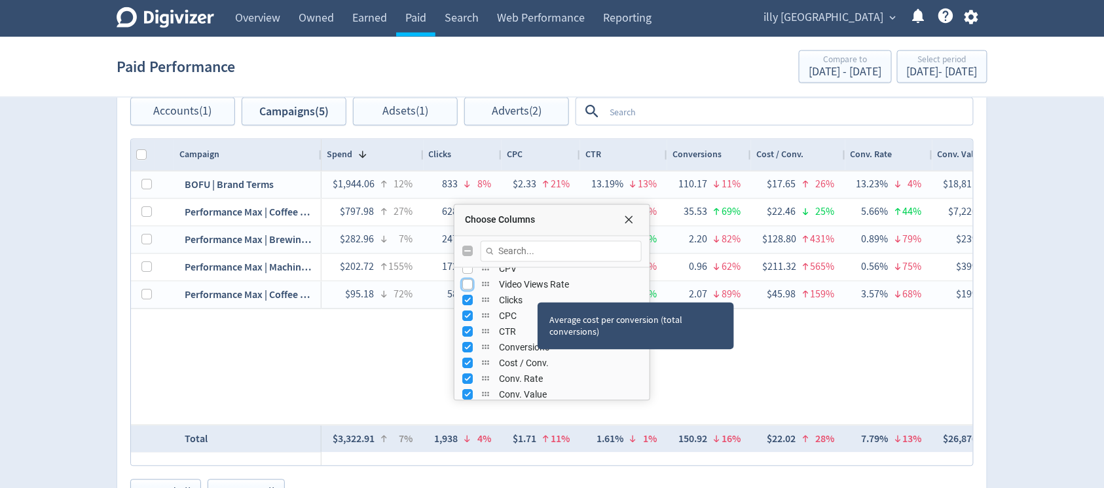
scroll to position [262, 0]
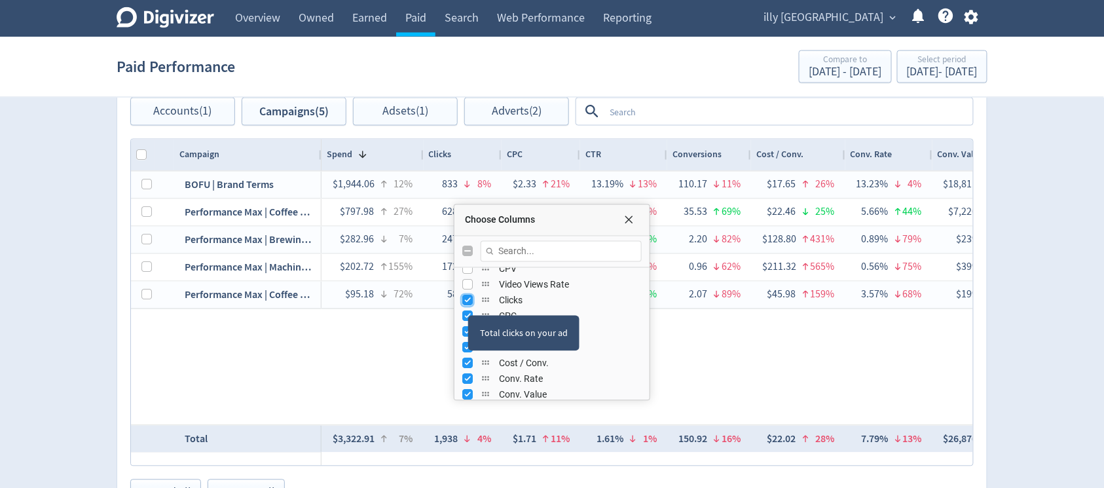
click at [470, 297] on input "Press SPACE to toggle visibility (visible)" at bounding box center [467, 300] width 10 height 10
checkbox input "false"
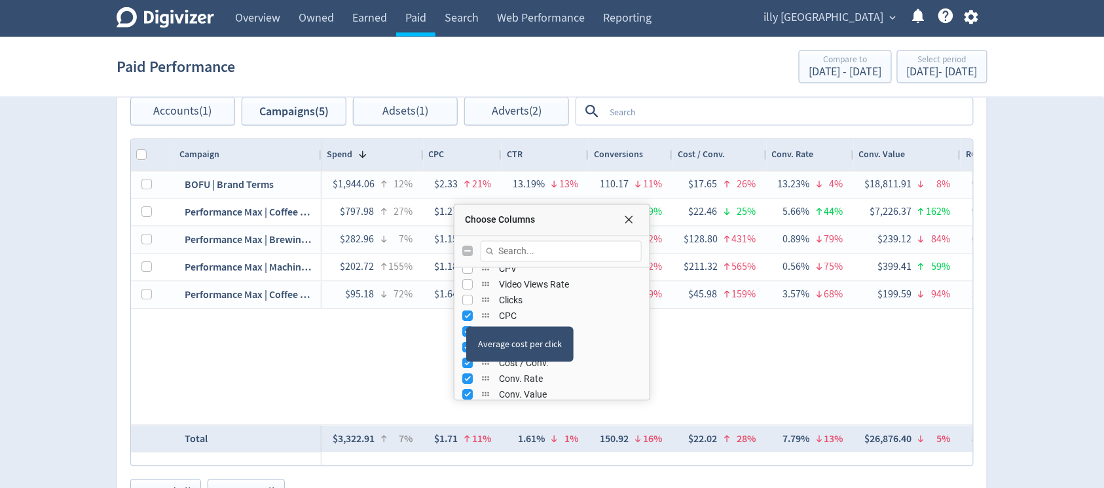
click at [468, 309] on div "CPC" at bounding box center [551, 316] width 179 height 16
click at [466, 315] on input "Press SPACE to toggle visibility (visible)" at bounding box center [467, 316] width 10 height 10
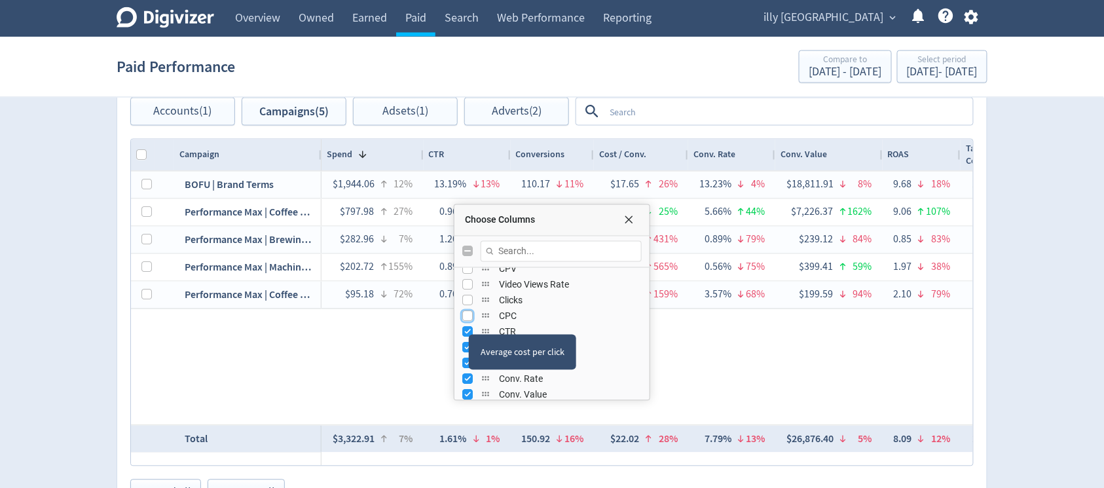
click at [469, 317] on input "Press SPACE to toggle visibility (hidden)" at bounding box center [467, 316] width 10 height 10
checkbox input "true"
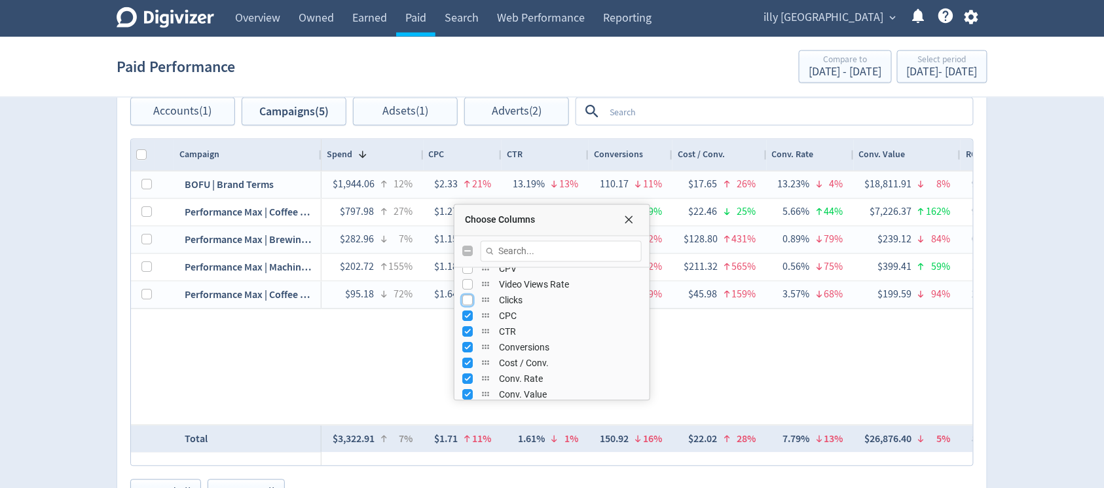
click at [469, 296] on input "Press SPACE to toggle visibility (hidden)" at bounding box center [467, 300] width 10 height 10
checkbox input "true"
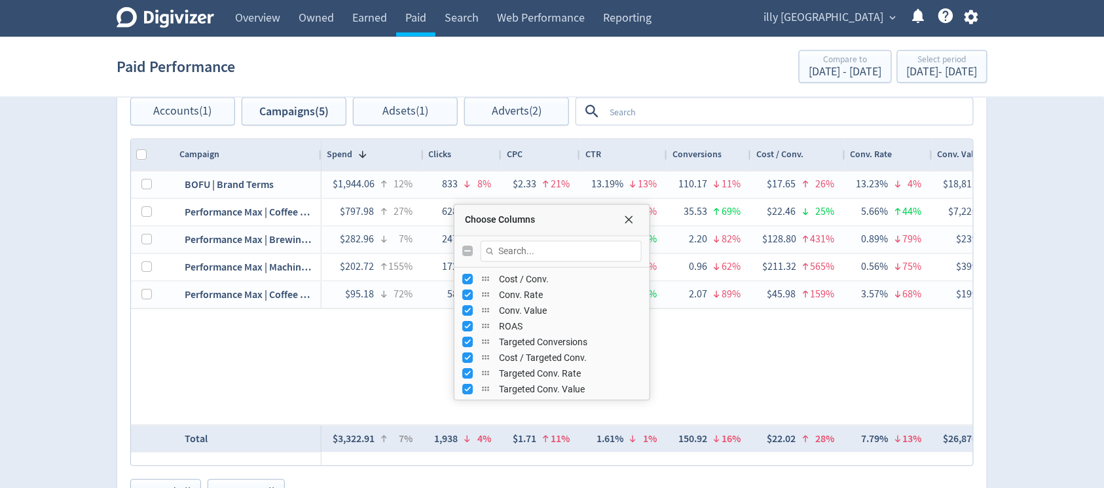
scroll to position [349, 0]
click at [471, 338] on input "Press SPACE to toggle visibility (visible)" at bounding box center [467, 339] width 10 height 10
checkbox input "false"
drag, startPoint x: 469, startPoint y: 353, endPoint x: 475, endPoint y: 365, distance: 12.9
click at [471, 353] on input "Press SPACE to toggle visibility (visible)" at bounding box center [467, 355] width 10 height 10
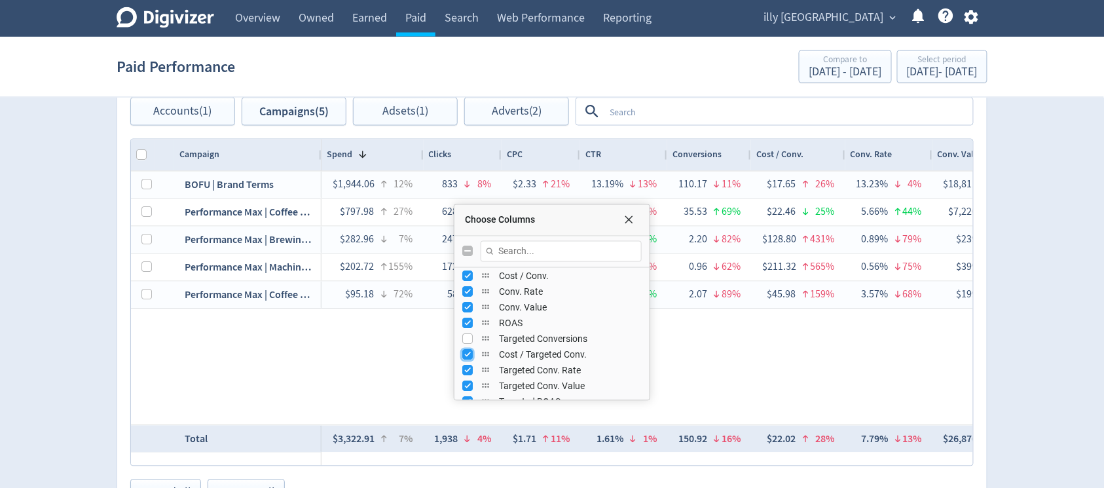
checkbox input "false"
click at [471, 369] on input "Press SPACE to toggle visibility (visible)" at bounding box center [467, 370] width 10 height 10
checkbox input "false"
drag, startPoint x: 466, startPoint y: 390, endPoint x: 491, endPoint y: 373, distance: 30.1
click at [465, 390] on input "Press SPACE to toggle visibility (visible)" at bounding box center [467, 386] width 10 height 10
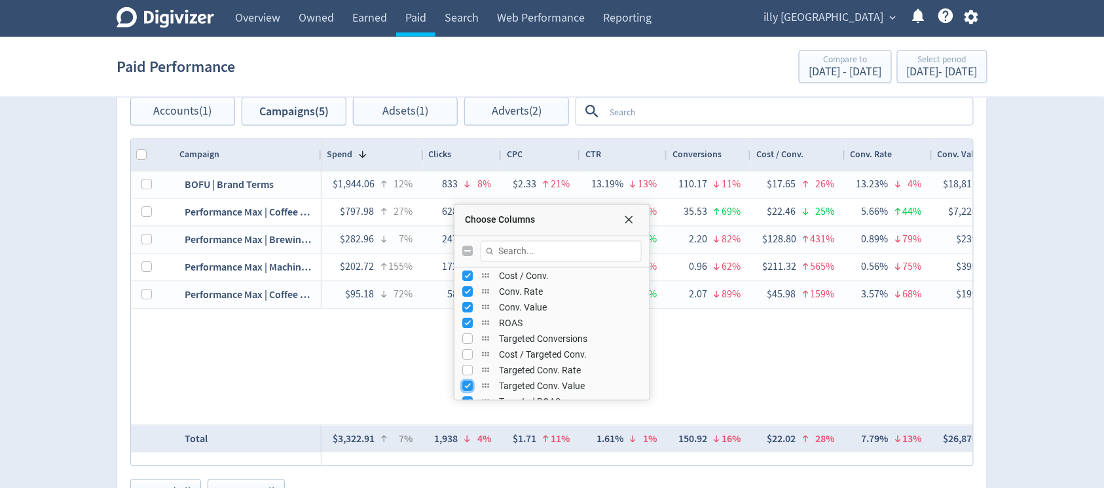
checkbox input "false"
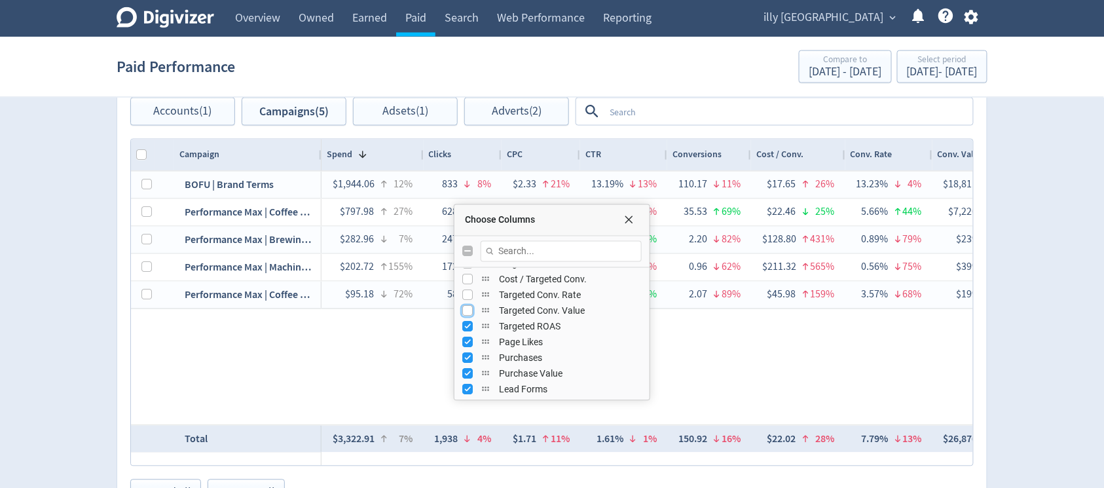
scroll to position [416, 0]
click at [468, 335] on input "Press SPACE to toggle visibility (visible)" at bounding box center [467, 334] width 10 height 10
checkbox input "false"
click at [470, 348] on input "Press SPACE to toggle visibility (visible)" at bounding box center [467, 350] width 10 height 10
checkbox input "false"
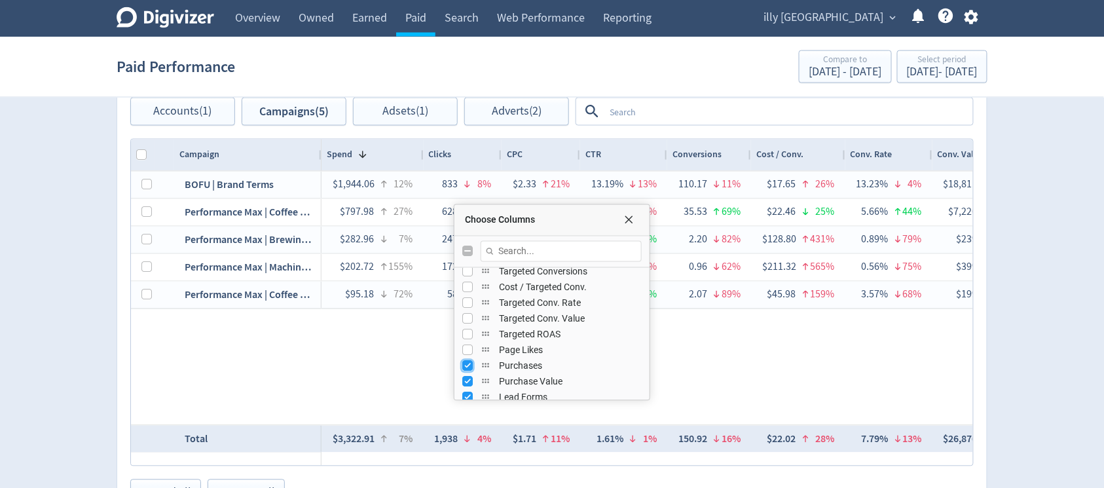
click at [468, 369] on input "Press SPACE to toggle visibility (visible)" at bounding box center [467, 366] width 10 height 10
checkbox input "false"
click at [469, 382] on input "Press SPACE to toggle visibility (visible)" at bounding box center [467, 381] width 10 height 10
checkbox input "false"
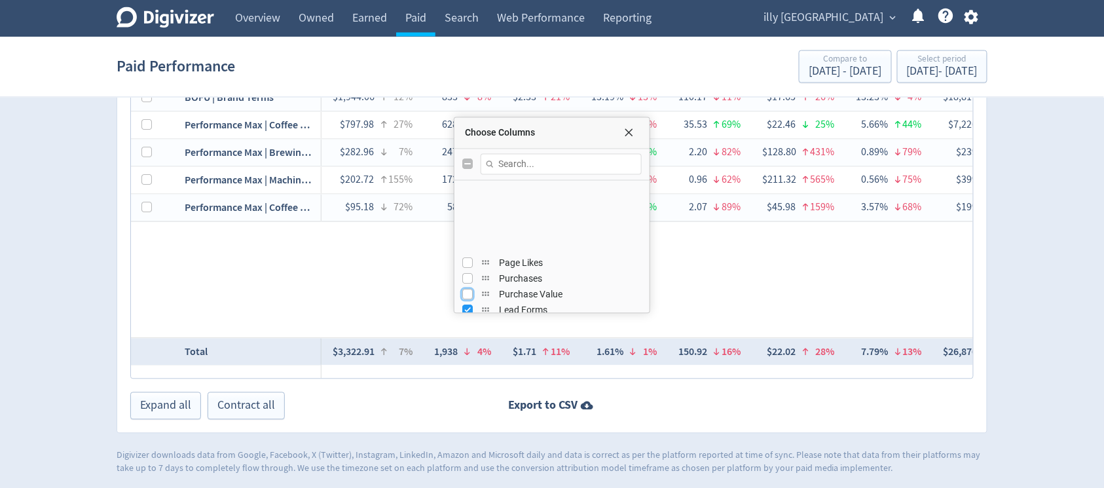
scroll to position [503, 0]
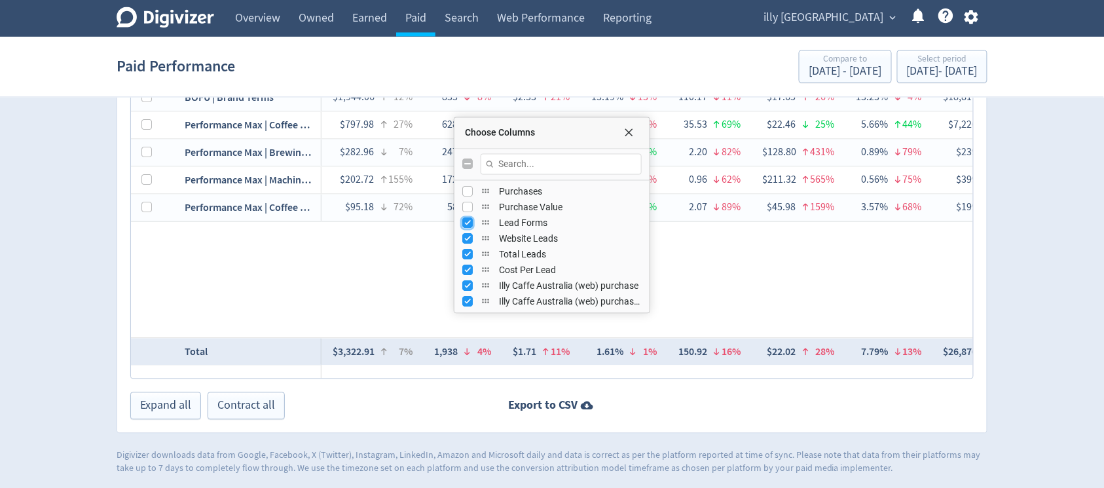
click at [471, 218] on input "Press SPACE to toggle visibility (visible)" at bounding box center [467, 223] width 10 height 10
checkbox input "false"
click at [466, 242] on input "Press SPACE to toggle visibility (visible)" at bounding box center [467, 239] width 10 height 10
checkbox input "false"
click at [461, 257] on div "Total Leads" at bounding box center [551, 255] width 195 height 16
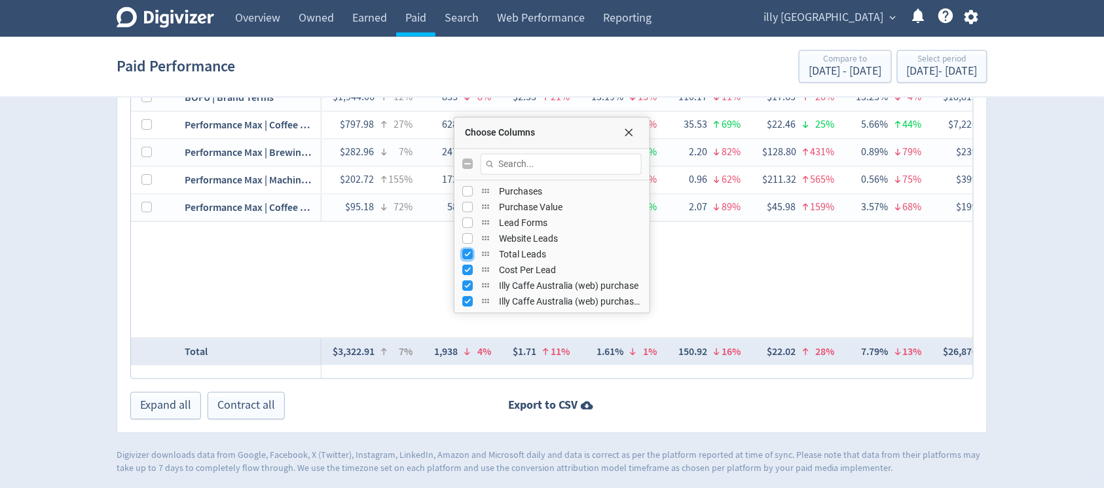
click at [472, 249] on input "Press SPACE to toggle visibility (visible)" at bounding box center [467, 254] width 10 height 10
checkbox input "false"
click at [469, 262] on div "Cost Per Lead" at bounding box center [551, 270] width 179 height 16
drag, startPoint x: 469, startPoint y: 266, endPoint x: 466, endPoint y: 285, distance: 19.8
click at [469, 267] on input "Press SPACE to toggle visibility (visible)" at bounding box center [467, 270] width 10 height 10
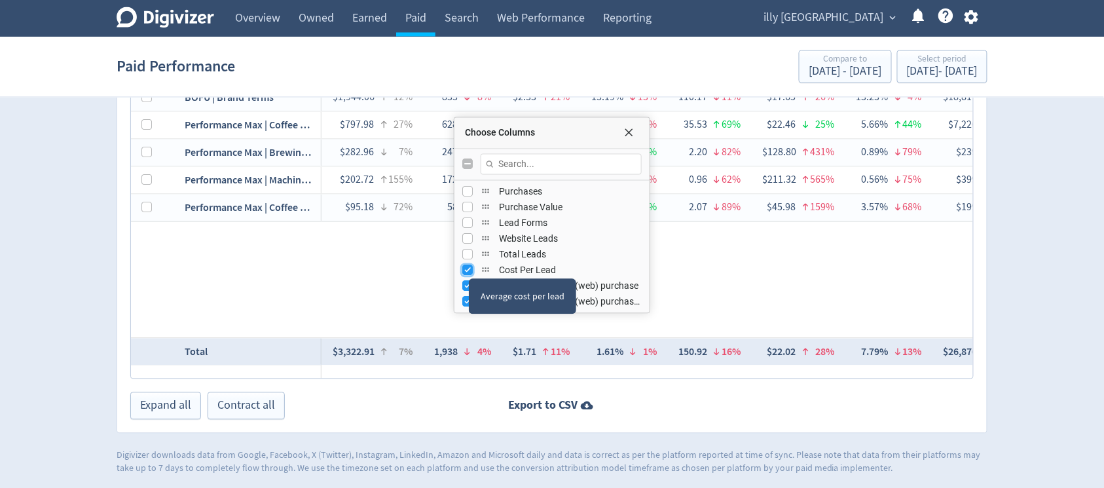
checkbox input "false"
click at [465, 288] on input "Press SPACE to toggle visibility (visible)" at bounding box center [467, 286] width 10 height 10
checkbox input "false"
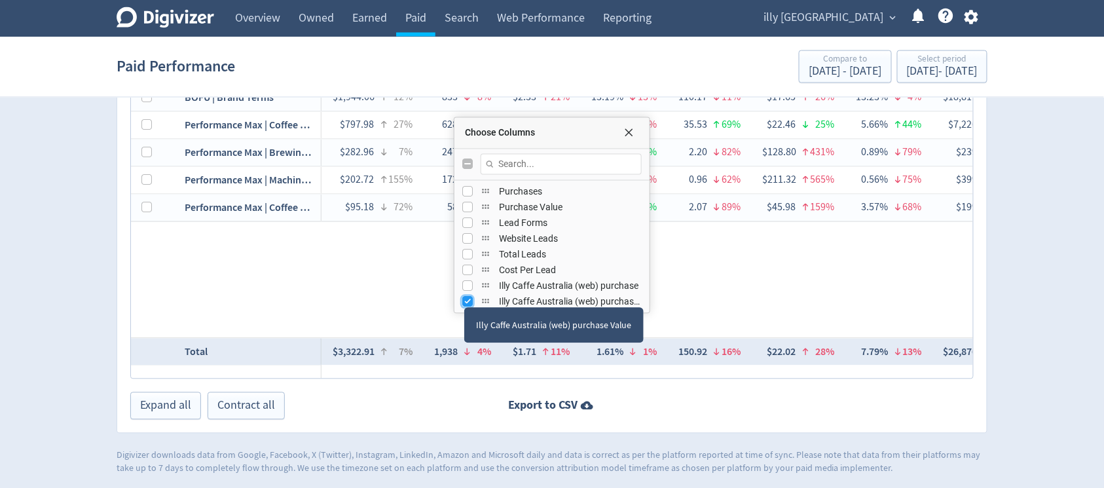
click at [464, 297] on input "Press SPACE to toggle visibility (visible)" at bounding box center [467, 302] width 10 height 10
checkbox input "false"
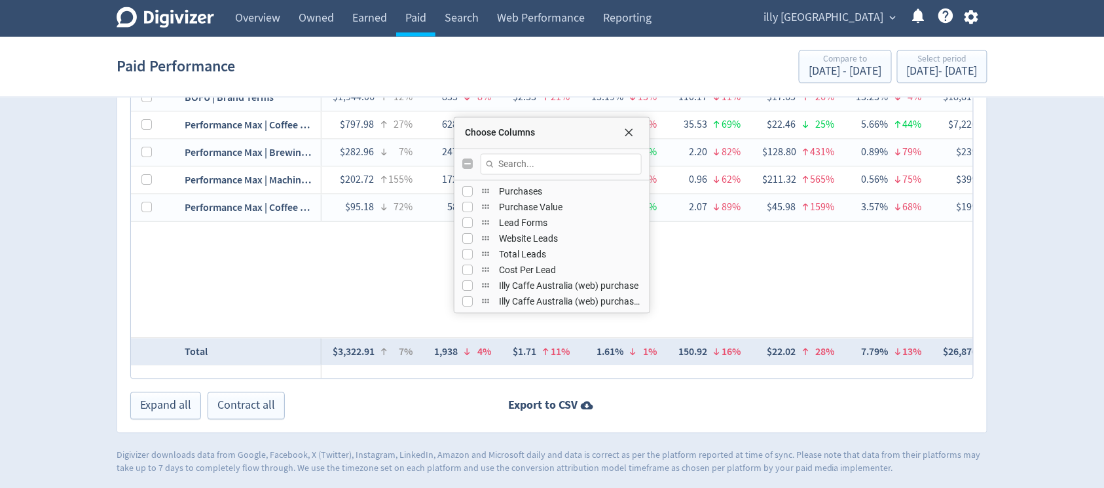
click at [755, 300] on div "$1,944.06 12% 833 8% $2.33 21% 13.19% 13% 110.17 11% $17.65 26% 13.23% 4% $18,8…" at bounding box center [646, 210] width 651 height 253
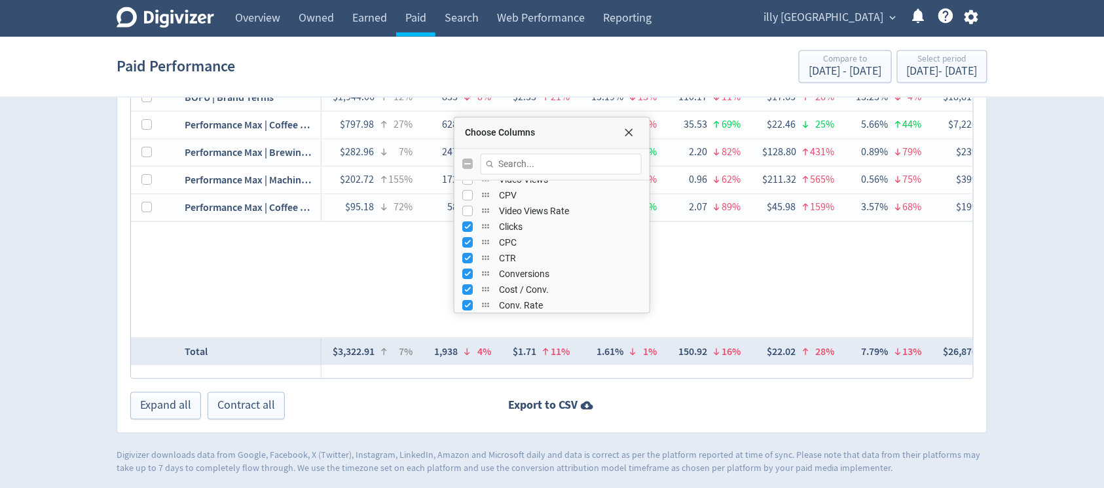
scroll to position [242, 0]
click at [636, 130] on div "Choose Columns" at bounding box center [626, 133] width 26 height 10
click at [631, 132] on span "Choose Columns" at bounding box center [628, 133] width 10 height 10
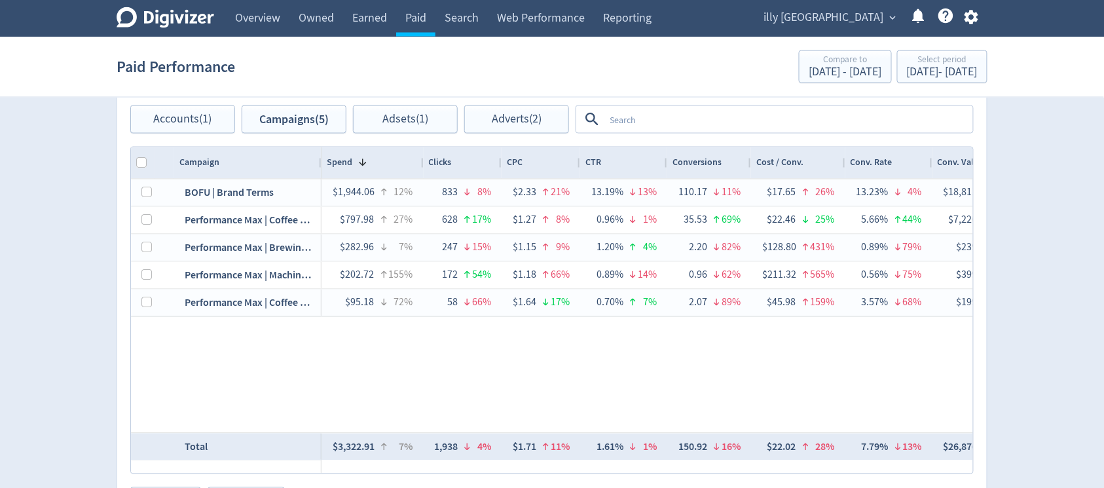
scroll to position [680, 0]
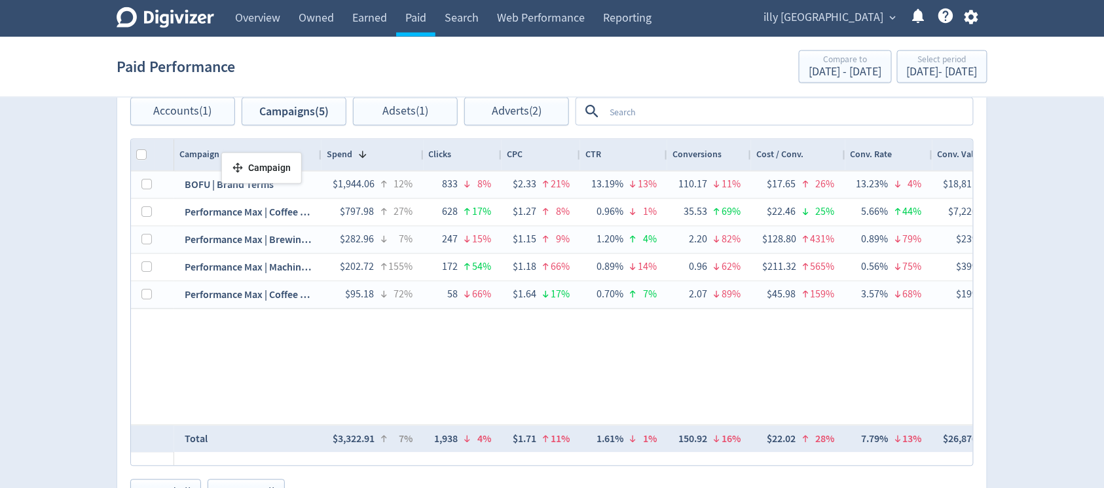
drag, startPoint x: 204, startPoint y: 154, endPoint x: 235, endPoint y: 163, distance: 32.1
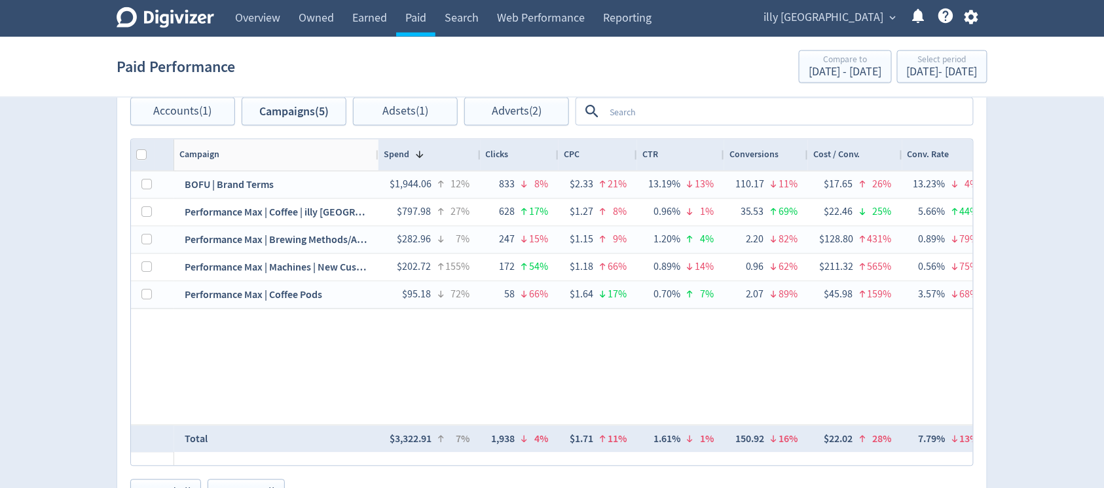
drag, startPoint x: 334, startPoint y: 153, endPoint x: 377, endPoint y: 158, distance: 43.5
click at [377, 158] on div at bounding box center [377, 154] width 5 height 31
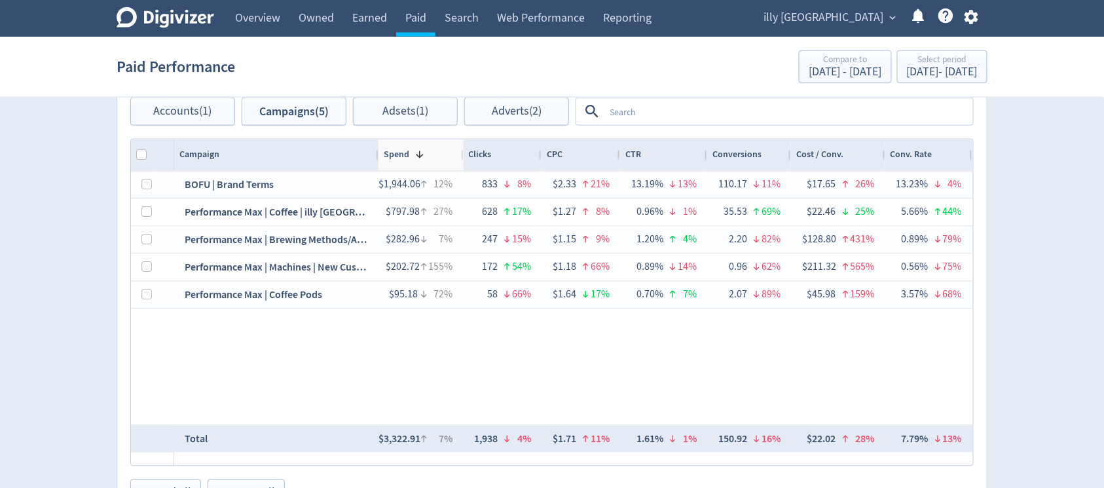
drag, startPoint x: 479, startPoint y: 156, endPoint x: 462, endPoint y: 155, distance: 16.4
click at [462, 155] on div at bounding box center [462, 154] width 5 height 31
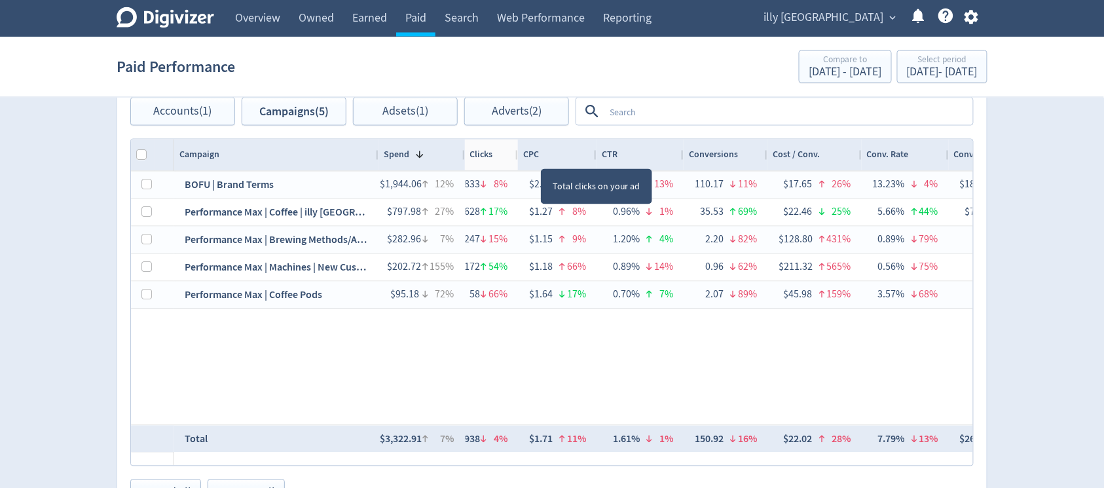
drag, startPoint x: 533, startPoint y: 154, endPoint x: 516, endPoint y: 155, distance: 16.4
click at [516, 155] on div at bounding box center [517, 154] width 5 height 31
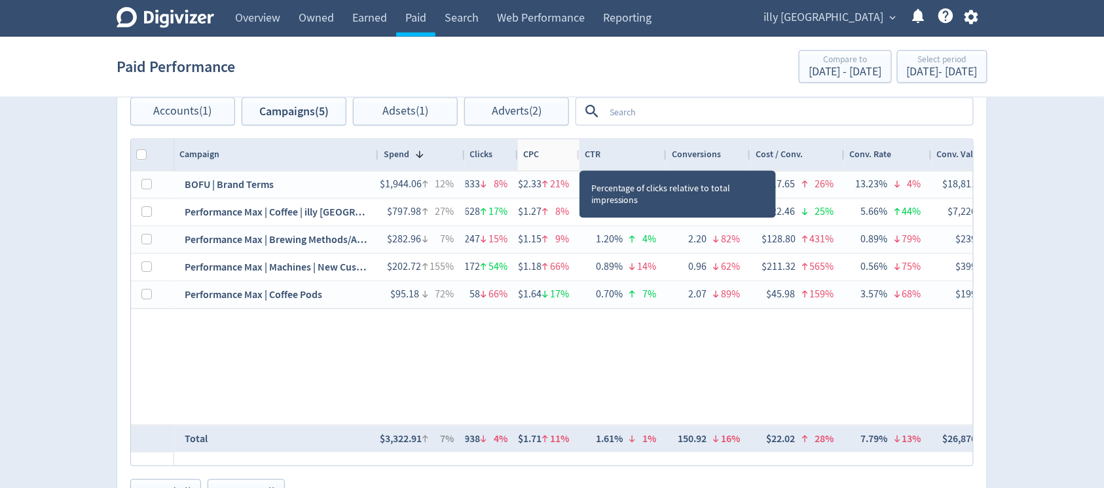
drag, startPoint x: 596, startPoint y: 158, endPoint x: 579, endPoint y: 158, distance: 17.0
click at [579, 158] on div "Spend 1 Clicks CPC CTR" at bounding box center [645, 154] width 943 height 31
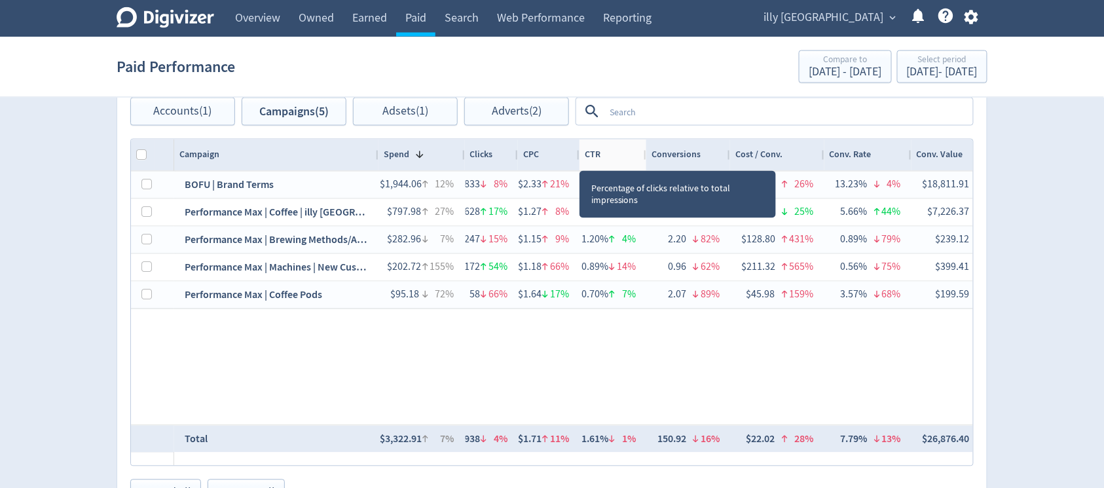
drag, startPoint x: 666, startPoint y: 156, endPoint x: 698, endPoint y: 484, distance: 328.9
click at [645, 156] on div at bounding box center [645, 154] width 5 height 31
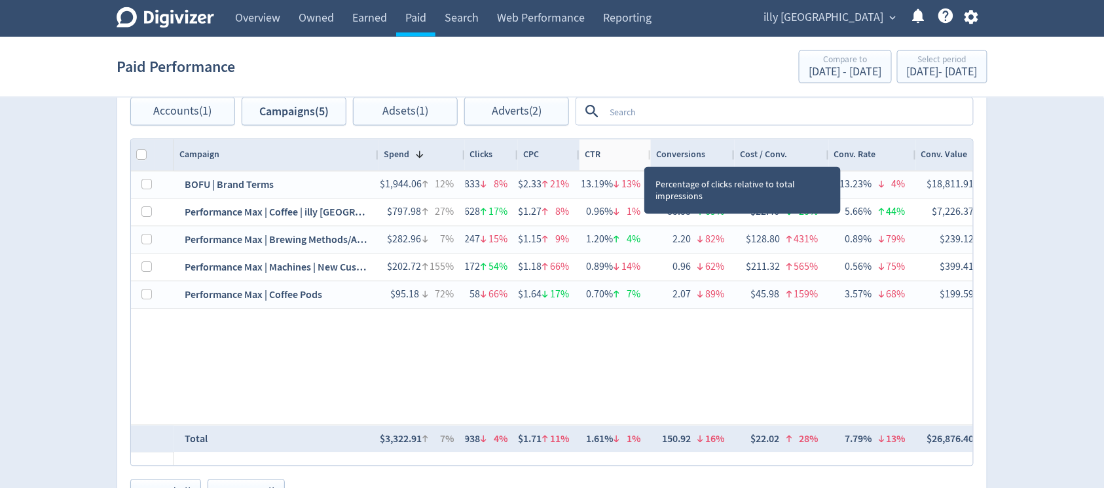
click at [649, 158] on div at bounding box center [649, 154] width 5 height 31
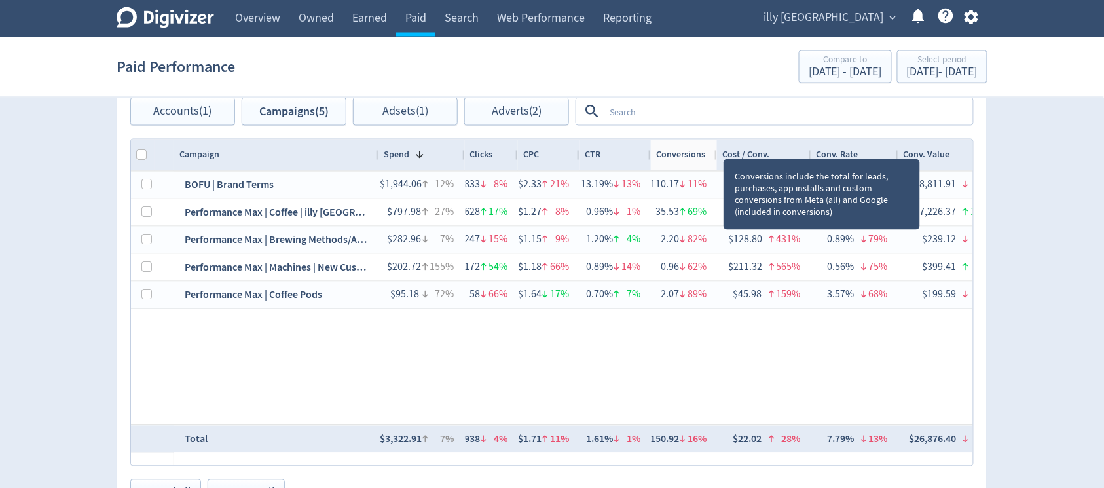
drag, startPoint x: 733, startPoint y: 149, endPoint x: 715, endPoint y: 153, distance: 18.3
click at [715, 153] on div at bounding box center [716, 154] width 5 height 31
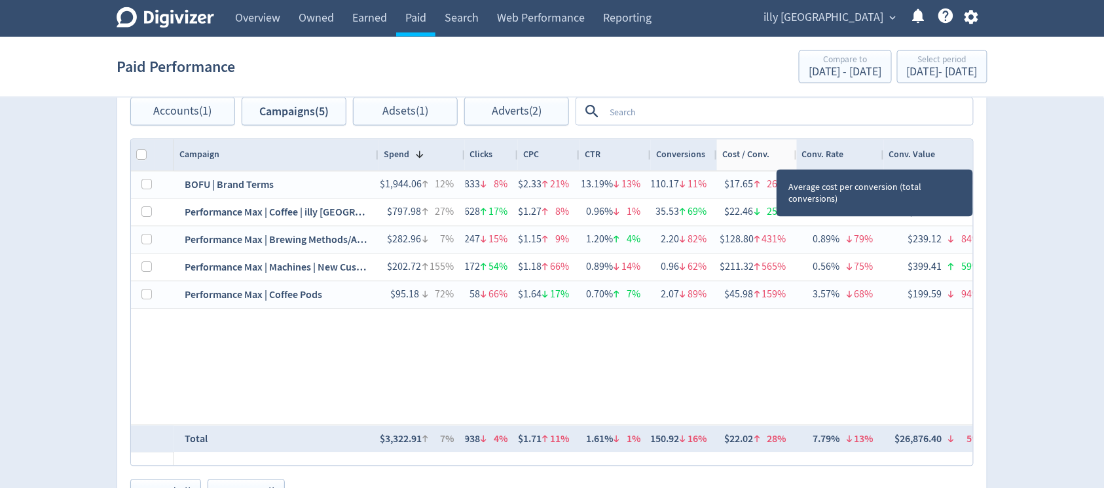
drag, startPoint x: 808, startPoint y: 153, endPoint x: 794, endPoint y: 152, distance: 13.8
click at [794, 152] on div at bounding box center [795, 154] width 5 height 31
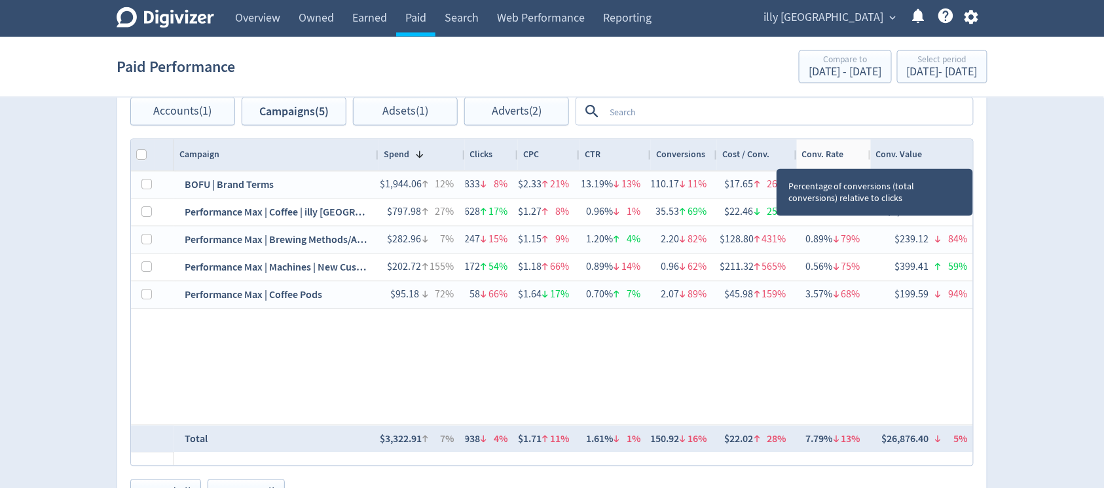
click at [869, 156] on div at bounding box center [869, 154] width 5 height 31
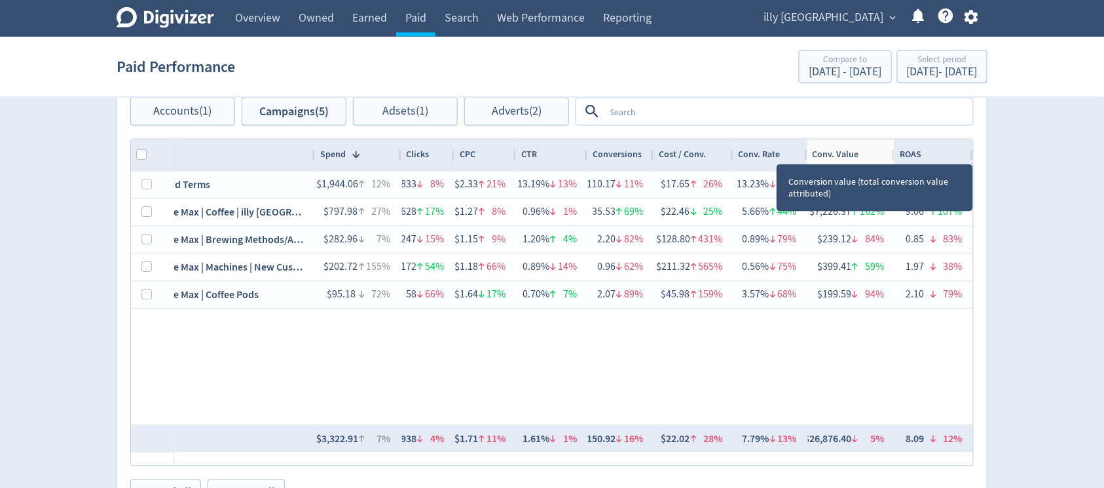
scroll to position [0, 63]
drag, startPoint x: 911, startPoint y: 152, endPoint x: 892, endPoint y: 154, distance: 19.7
click at [892, 154] on div at bounding box center [894, 154] width 5 height 31
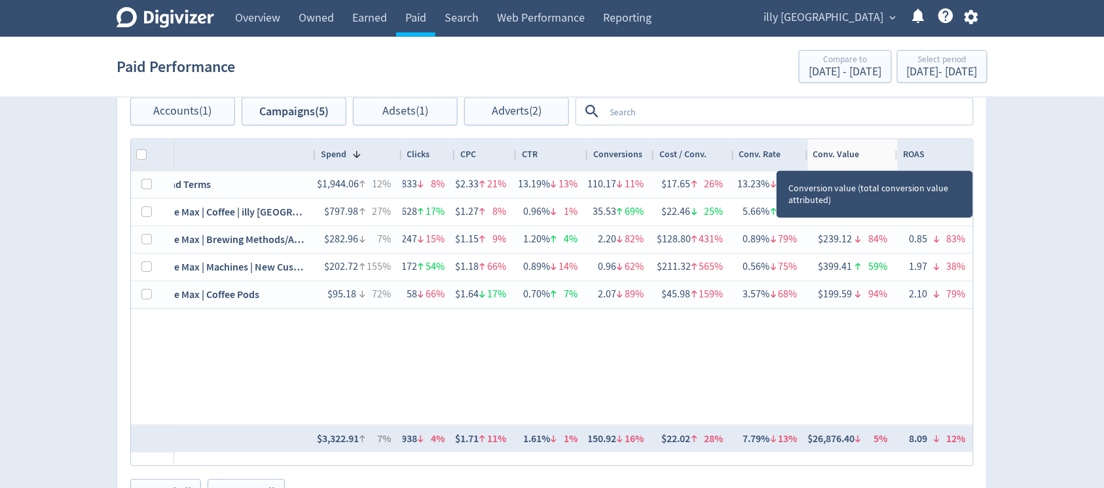
click at [896, 154] on div at bounding box center [896, 154] width 5 height 31
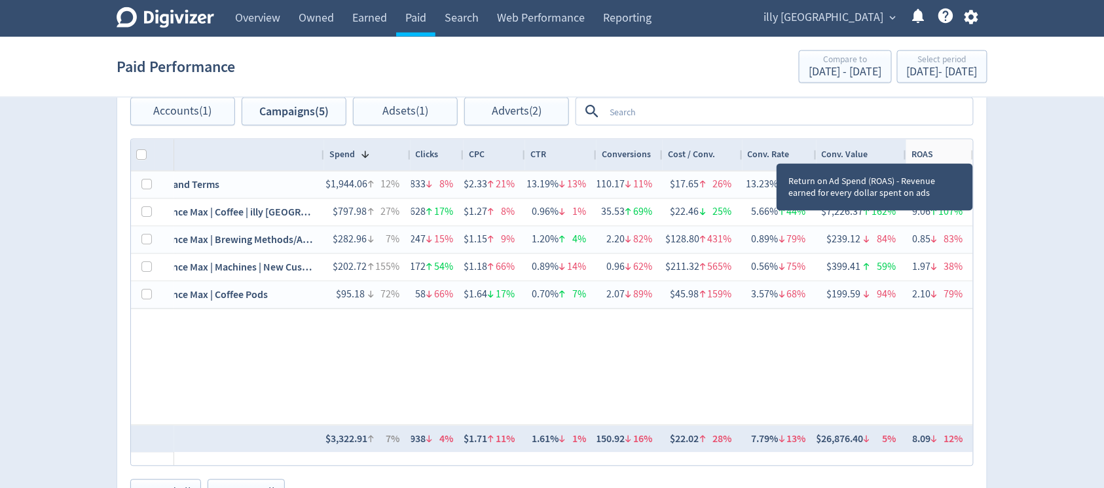
drag, startPoint x: 973, startPoint y: 151, endPoint x: 961, endPoint y: 151, distance: 11.8
click at [961, 151] on div "ROAS" at bounding box center [939, 154] width 67 height 31
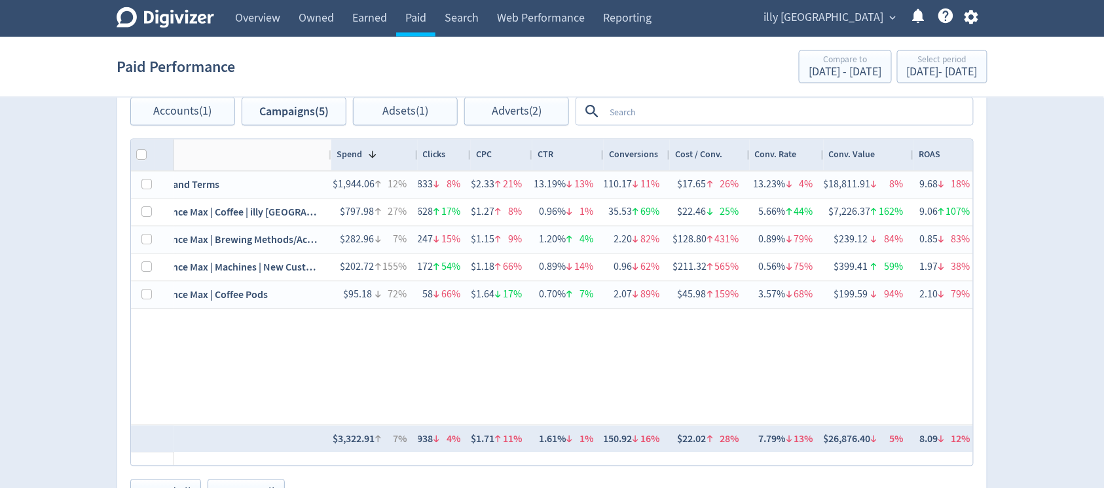
click at [330, 152] on div at bounding box center [330, 154] width 5 height 31
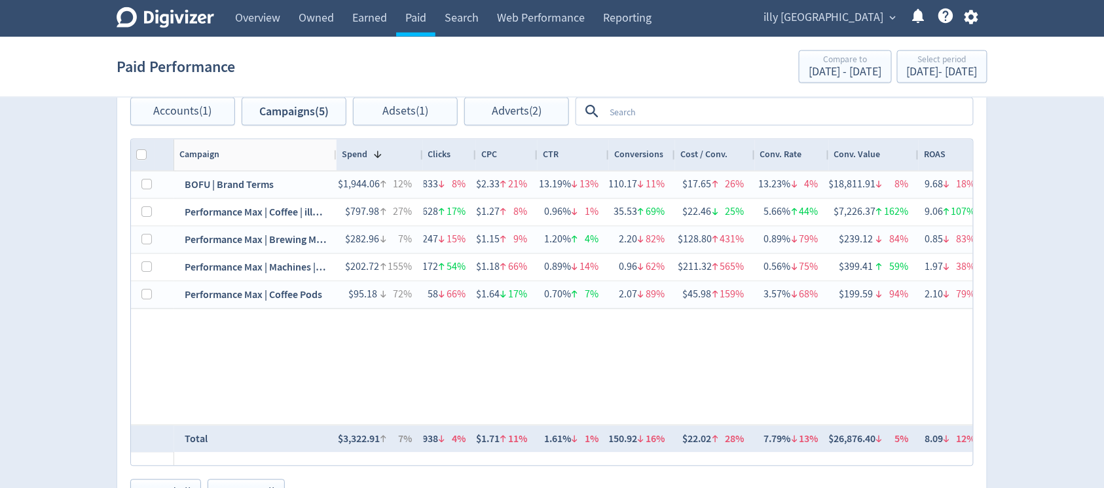
drag, startPoint x: 385, startPoint y: 153, endPoint x: 336, endPoint y: 152, distance: 49.1
click at [336, 152] on div at bounding box center [335, 154] width 5 height 31
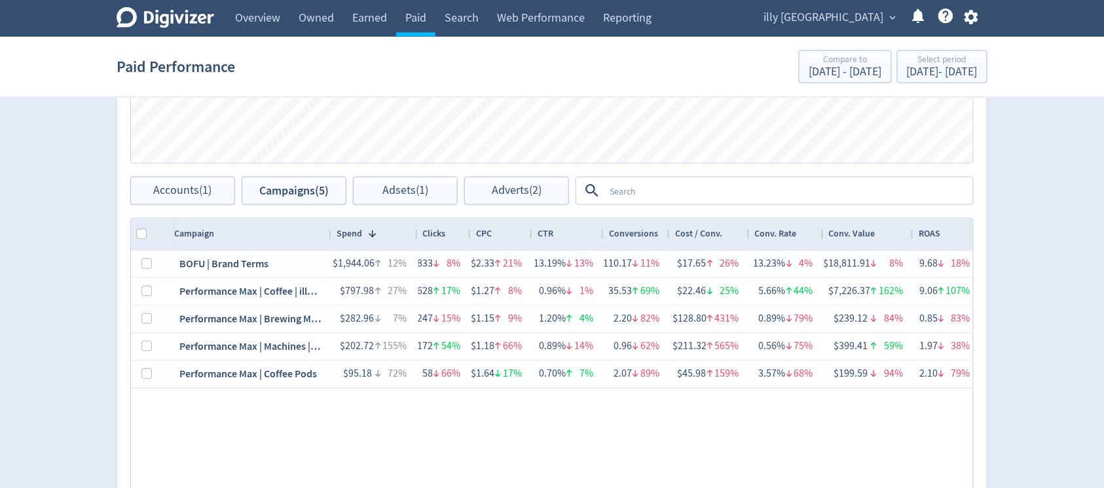
scroll to position [593, 0]
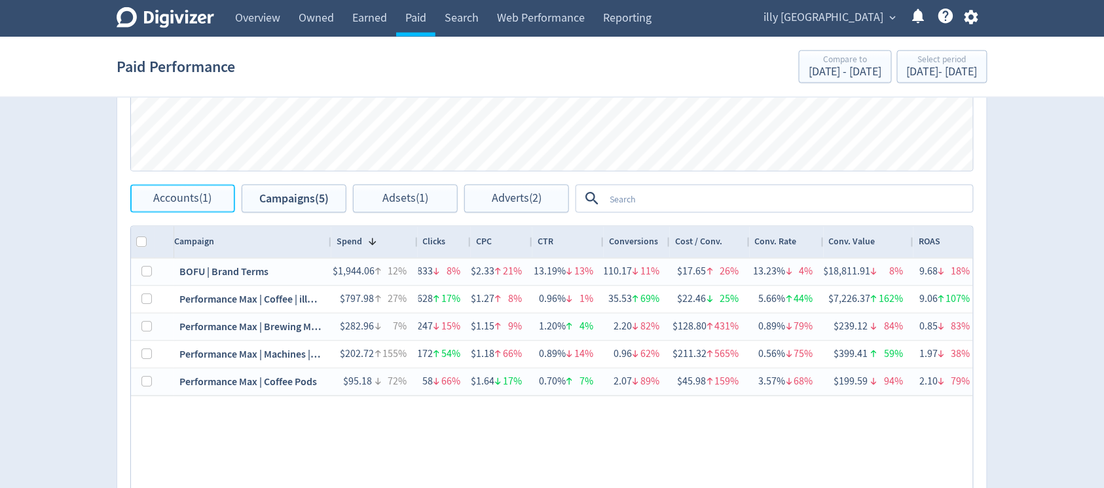
click at [216, 204] on button "Accounts (1)" at bounding box center [182, 199] width 105 height 28
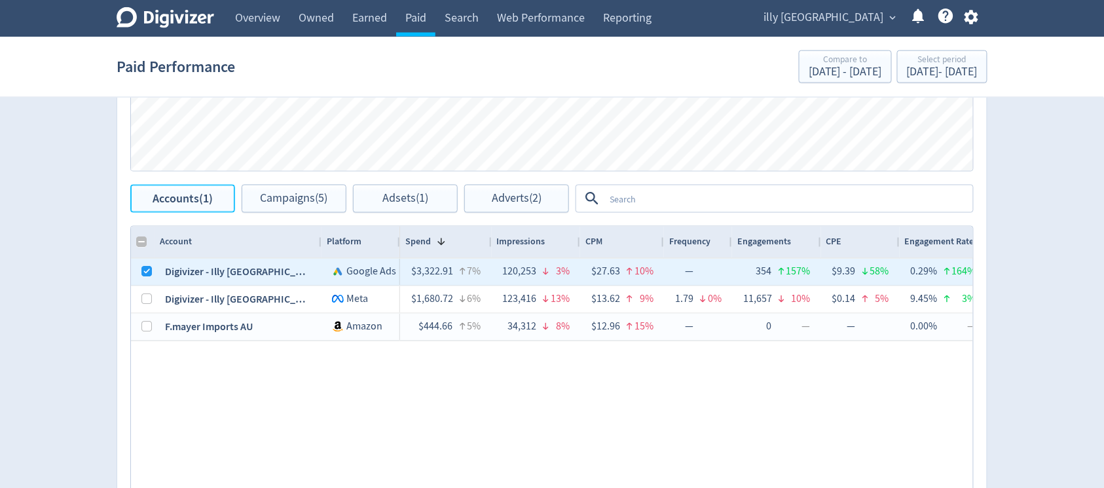
checkbox input "false"
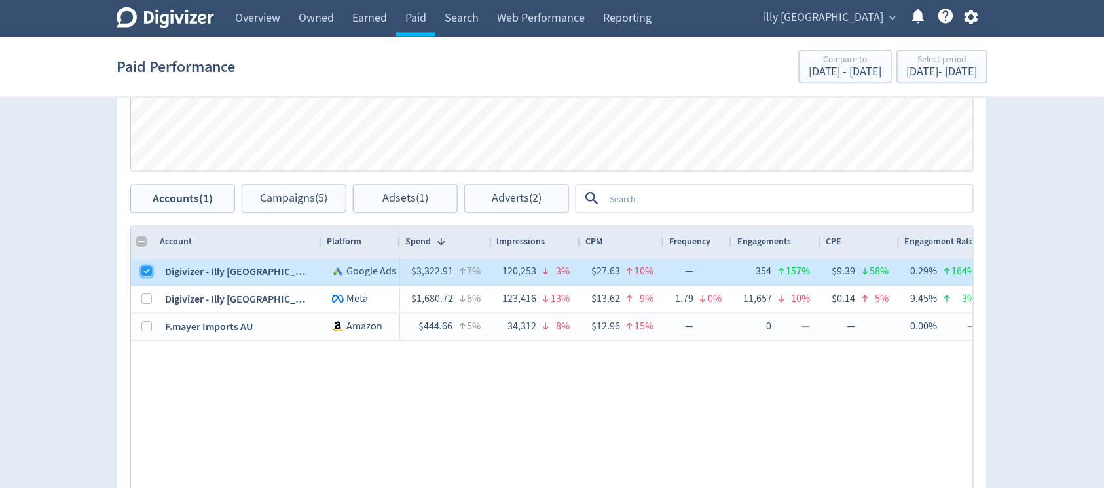
click at [149, 273] on input "Press Space to toggle row selection (checked)" at bounding box center [146, 271] width 10 height 10
checkbox input "false"
click at [147, 314] on div at bounding box center [146, 327] width 10 height 26
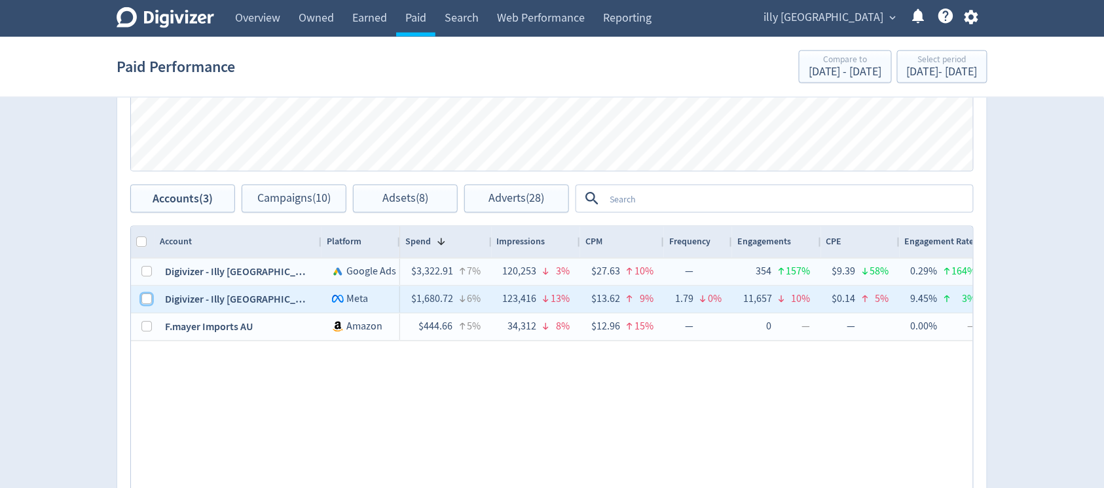
click at [151, 297] on input "Press Space to toggle row selection (unchecked)" at bounding box center [146, 299] width 10 height 10
checkbox input "true"
checkbox input "false"
click at [295, 202] on span "Campaigns (4)" at bounding box center [294, 198] width 67 height 12
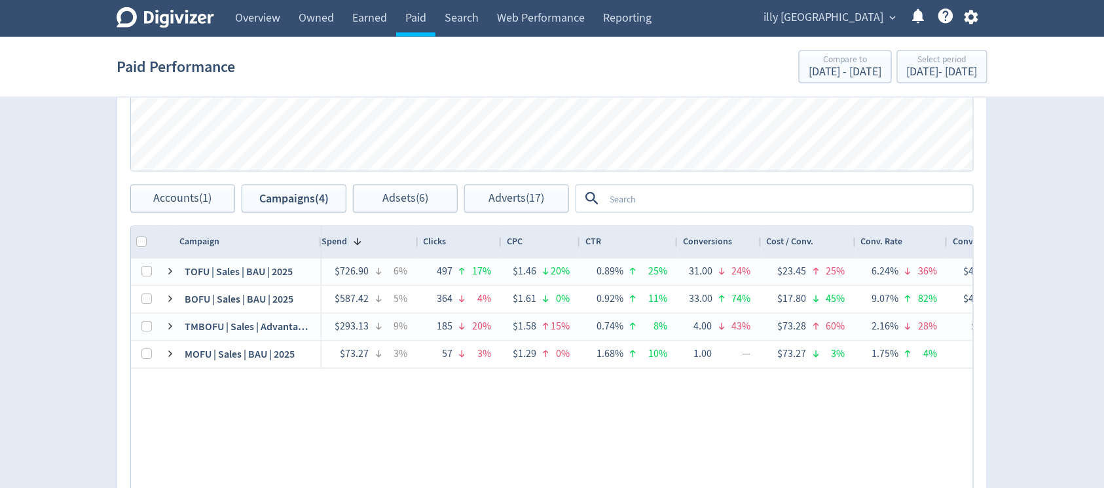
click at [623, 416] on div "$726.90 6% 497 17% $1.46 20% 0.89% 25% 31.00 24% $23.45 25% 6.24% 36% $4,868.70…" at bounding box center [646, 385] width 651 height 253
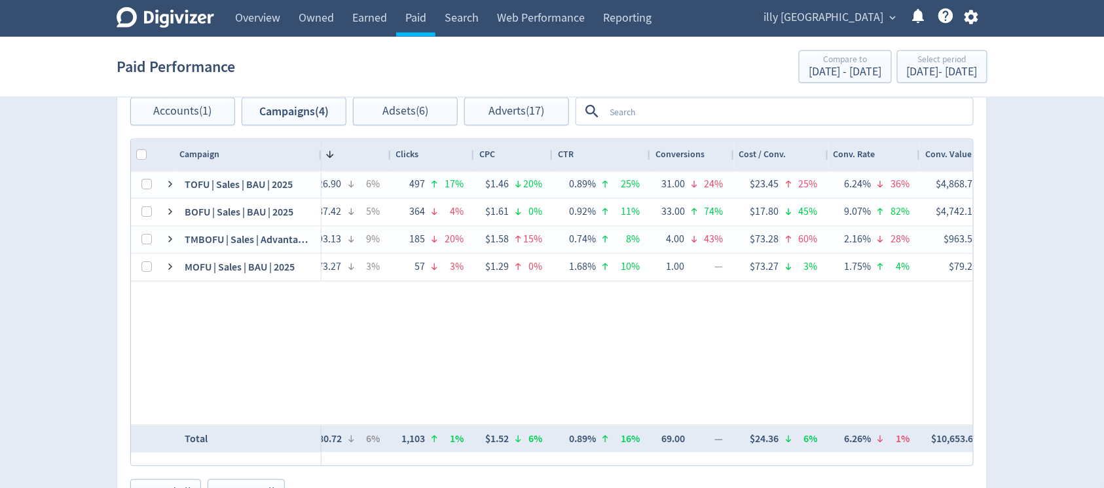
scroll to position [0, 105]
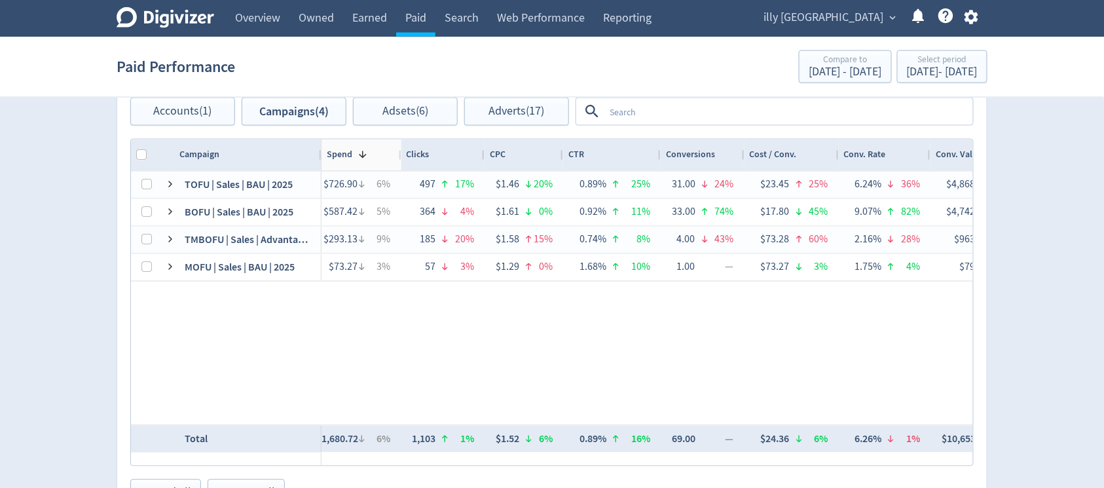
drag, startPoint x: 409, startPoint y: 152, endPoint x: 454, endPoint y: 160, distance: 45.3
click at [399, 153] on div at bounding box center [400, 154] width 5 height 31
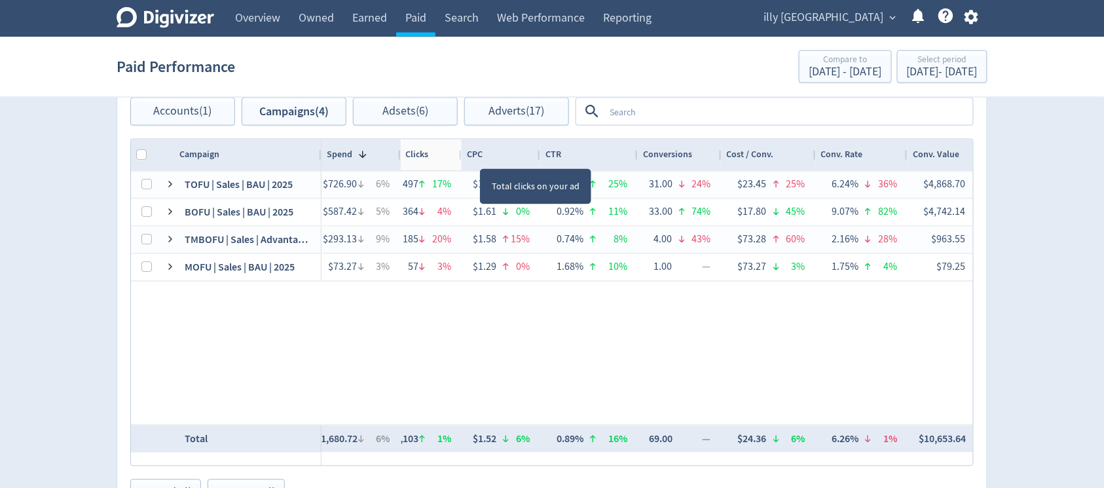
drag, startPoint x: 481, startPoint y: 156, endPoint x: 459, endPoint y: 153, distance: 22.4
click at [459, 153] on div at bounding box center [460, 154] width 5 height 31
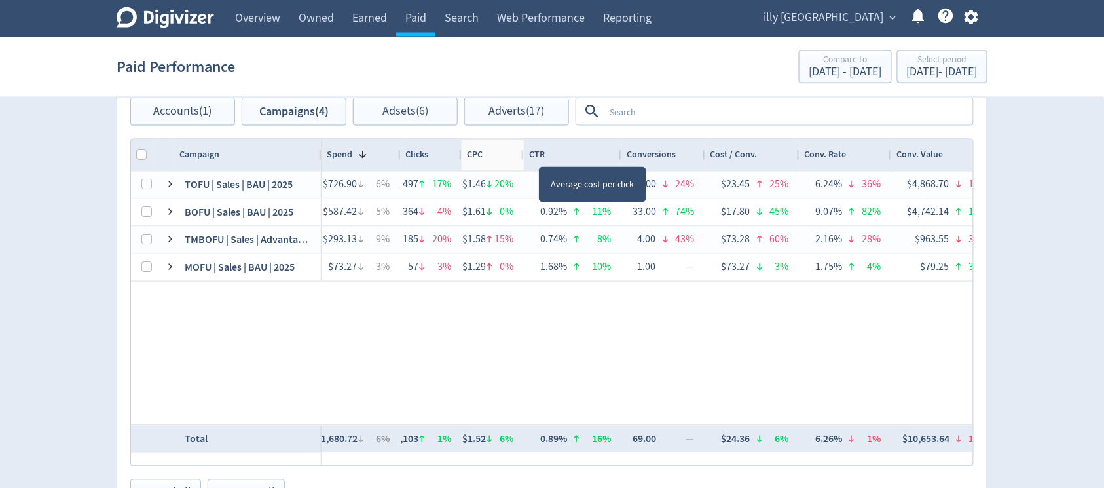
drag, startPoint x: 537, startPoint y: 155, endPoint x: 520, endPoint y: 154, distance: 16.4
click at [520, 154] on div at bounding box center [522, 154] width 5 height 31
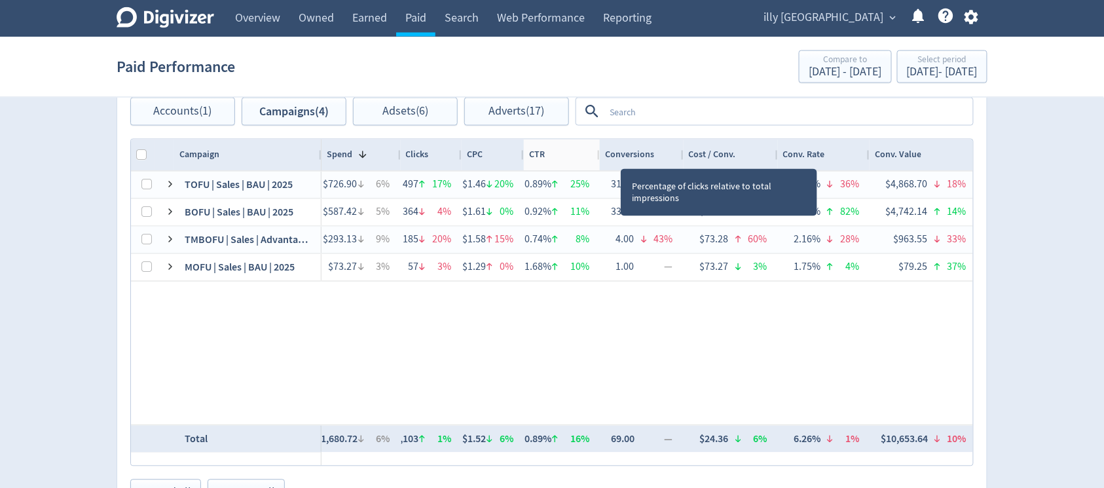
drag, startPoint x: 620, startPoint y: 156, endPoint x: 598, endPoint y: 154, distance: 21.6
click at [598, 154] on div at bounding box center [598, 154] width 5 height 31
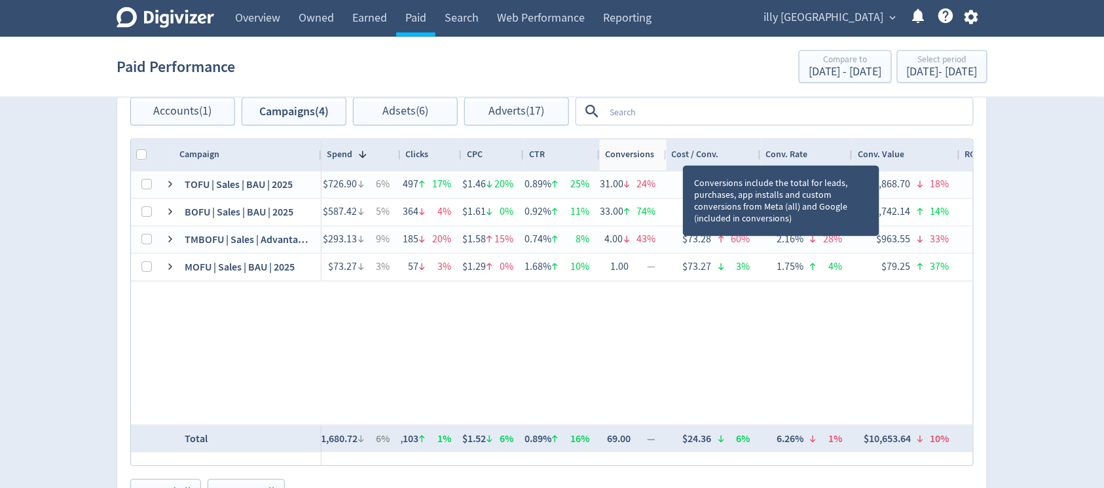
drag, startPoint x: 681, startPoint y: 156, endPoint x: 664, endPoint y: 154, distance: 17.1
click at [664, 154] on div at bounding box center [665, 154] width 5 height 31
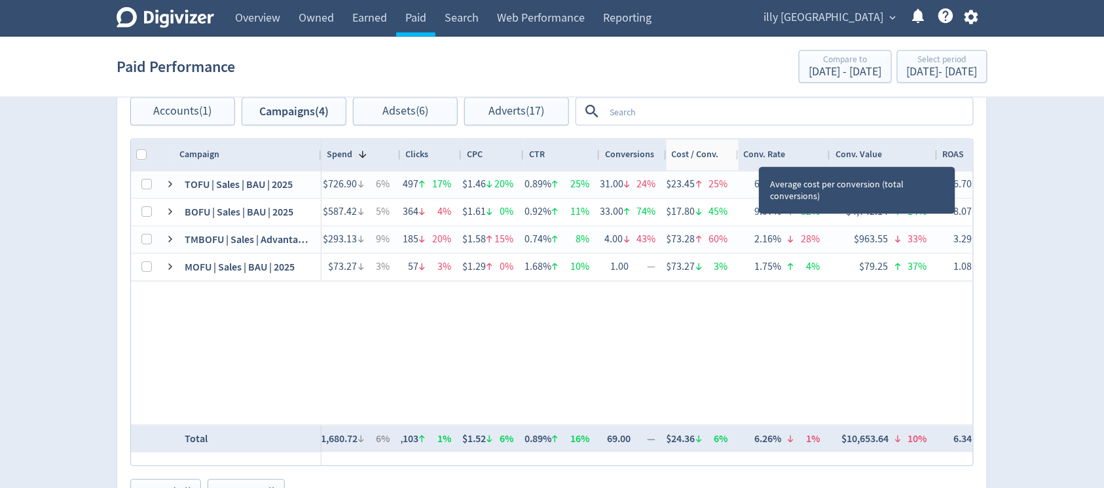
drag, startPoint x: 759, startPoint y: 154, endPoint x: 736, endPoint y: 157, distance: 23.1
click at [736, 157] on div at bounding box center [737, 154] width 5 height 31
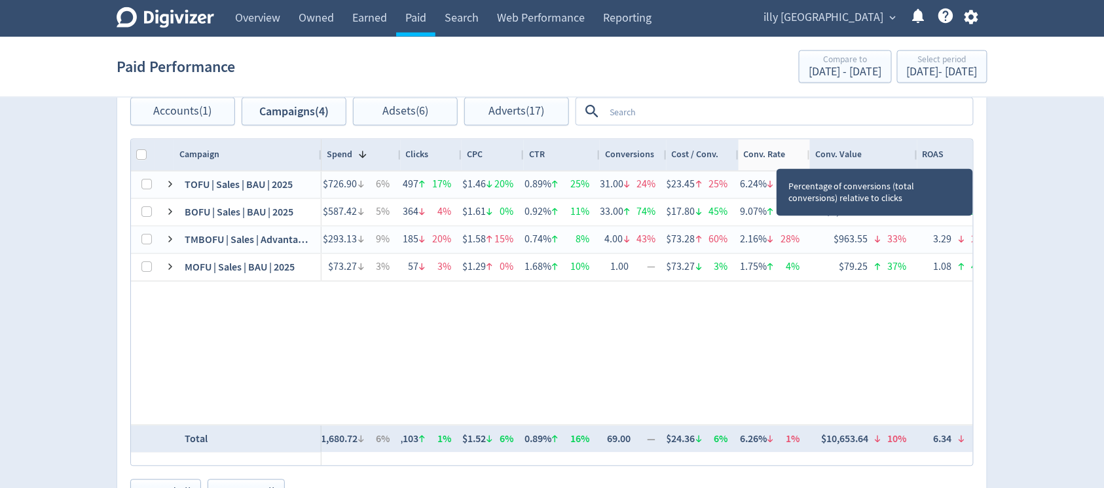
drag, startPoint x: 829, startPoint y: 156, endPoint x: 808, endPoint y: 160, distance: 20.6
click at [808, 160] on div at bounding box center [808, 154] width 5 height 31
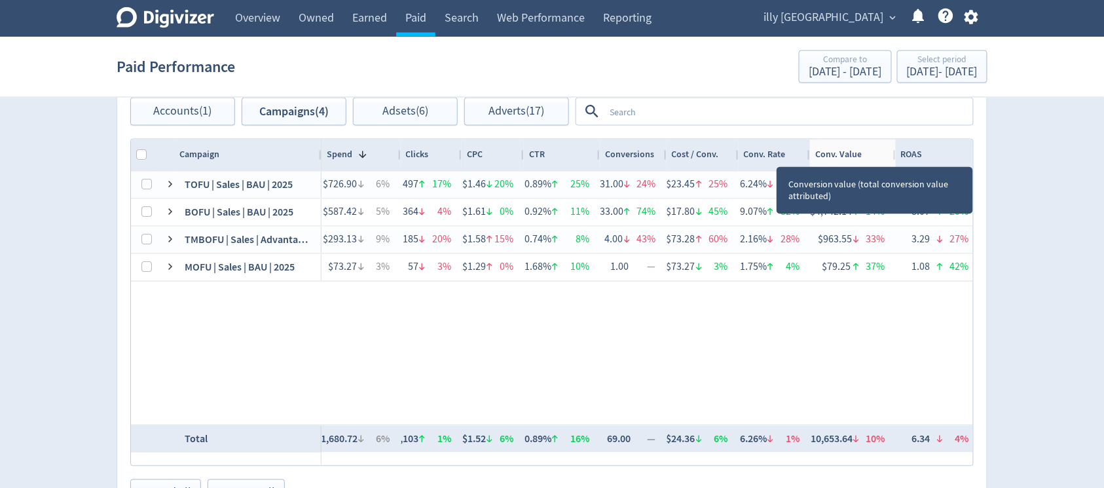
drag, startPoint x: 915, startPoint y: 154, endPoint x: 890, endPoint y: 156, distance: 25.0
click at [892, 156] on div at bounding box center [894, 154] width 5 height 31
click at [894, 154] on div at bounding box center [894, 154] width 5 height 31
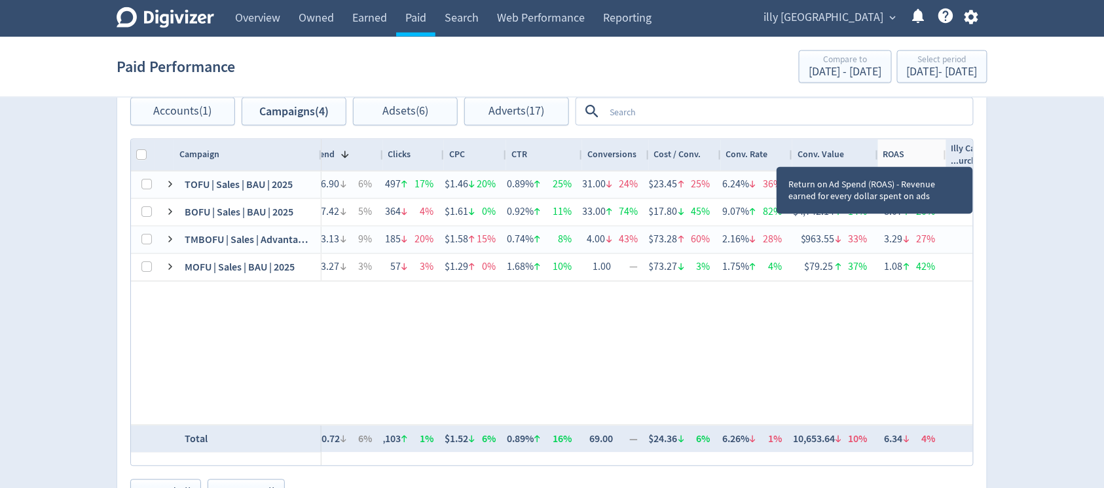
drag, startPoint x: 960, startPoint y: 154, endPoint x: 945, endPoint y: 156, distance: 15.8
click at [945, 156] on div at bounding box center [945, 154] width 5 height 31
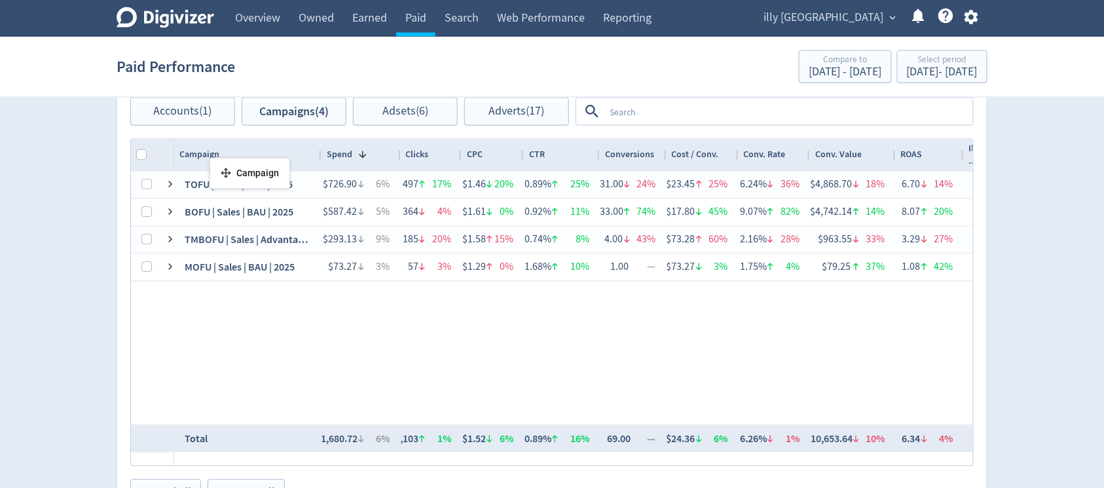
drag, startPoint x: 194, startPoint y: 151, endPoint x: 216, endPoint y: 162, distance: 24.3
drag, startPoint x: 300, startPoint y: 154, endPoint x: 285, endPoint y: 160, distance: 17.0
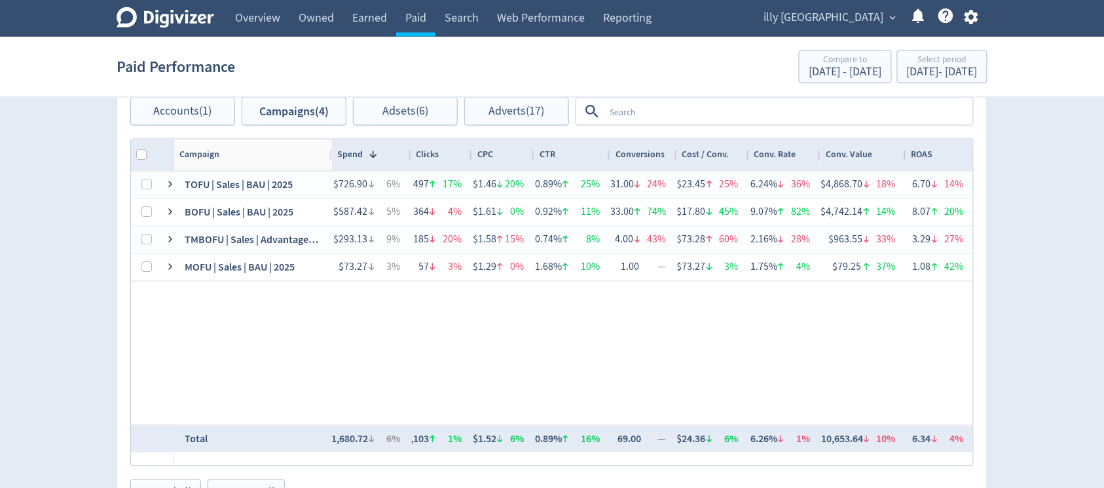
drag, startPoint x: 319, startPoint y: 154, endPoint x: 330, endPoint y: 156, distance: 10.7
click at [330, 156] on div at bounding box center [331, 154] width 5 height 31
click at [333, 155] on div at bounding box center [334, 154] width 5 height 31
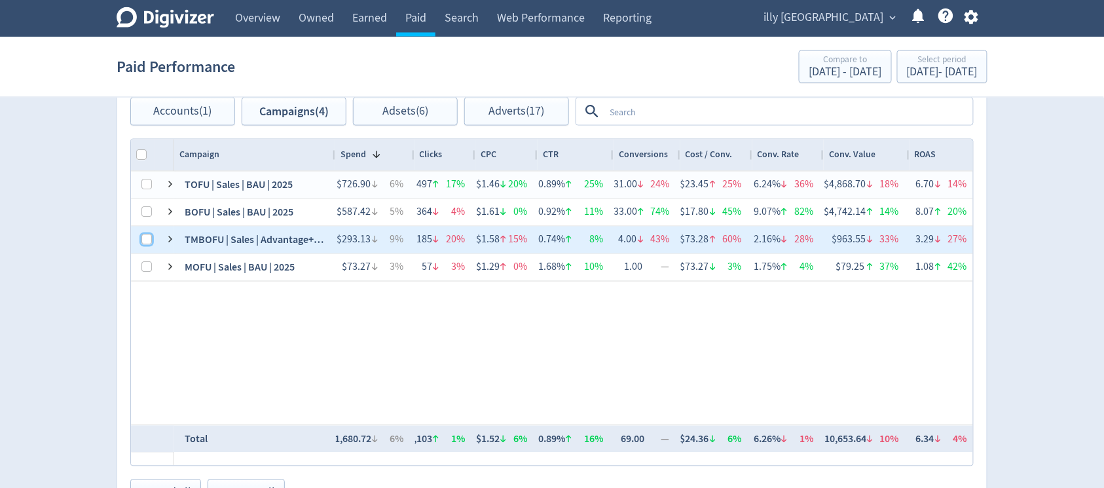
click at [149, 240] on input "Press Space to toggle row selection (unchecked)" at bounding box center [146, 239] width 10 height 10
checkbox input "true"
click at [420, 107] on span "Adsets (6)" at bounding box center [405, 111] width 46 height 12
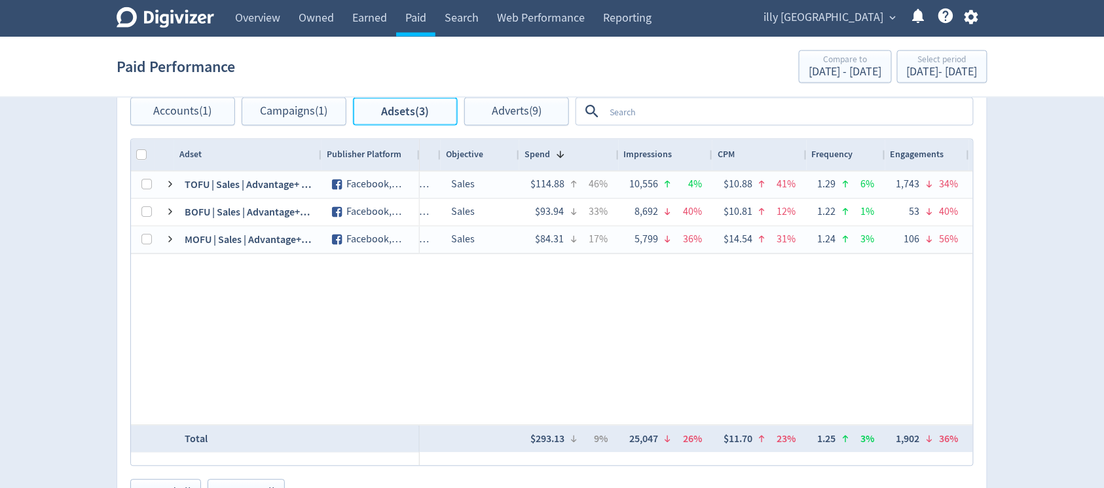
scroll to position [0, 460]
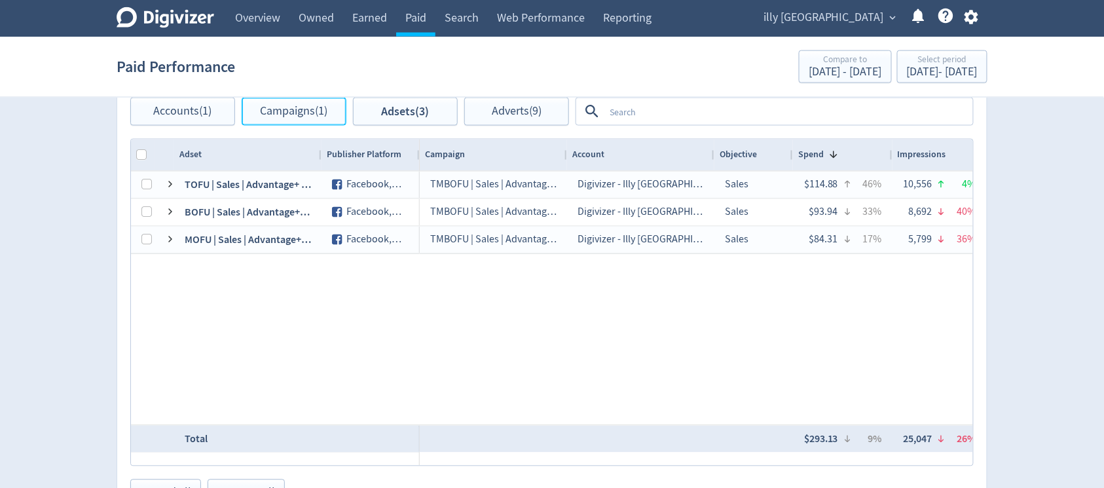
click at [304, 121] on button "Campaigns (1)" at bounding box center [294, 112] width 105 height 28
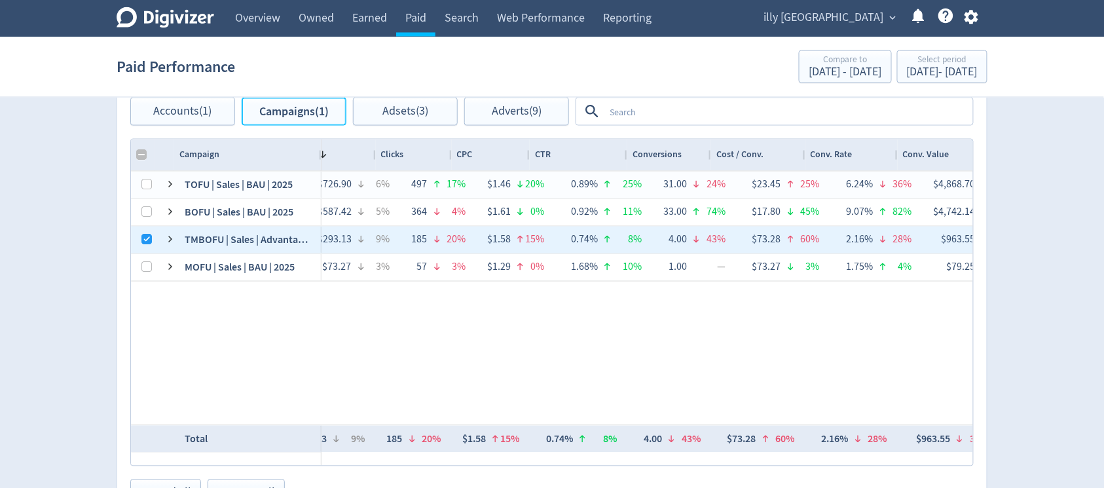
scroll to position [0, 40]
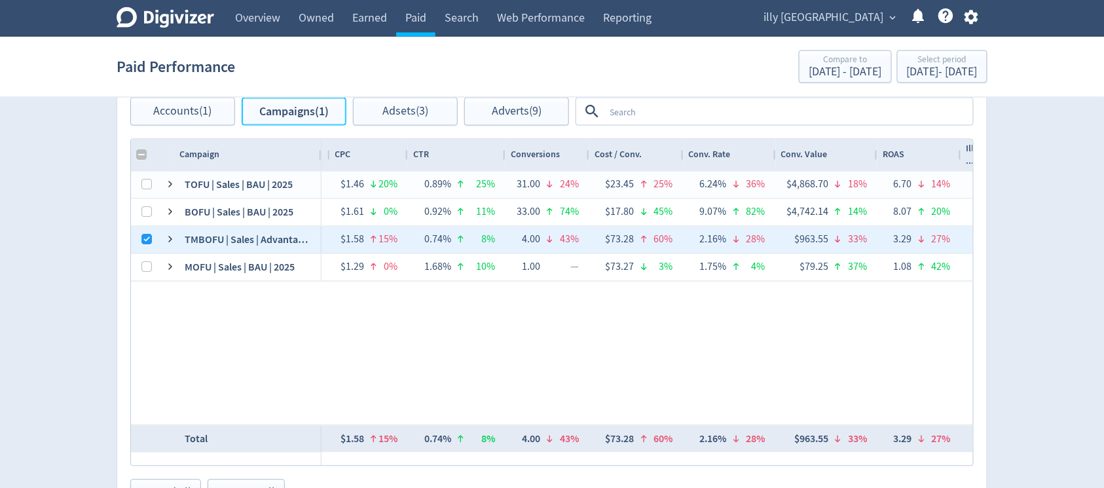
checkbox input "false"
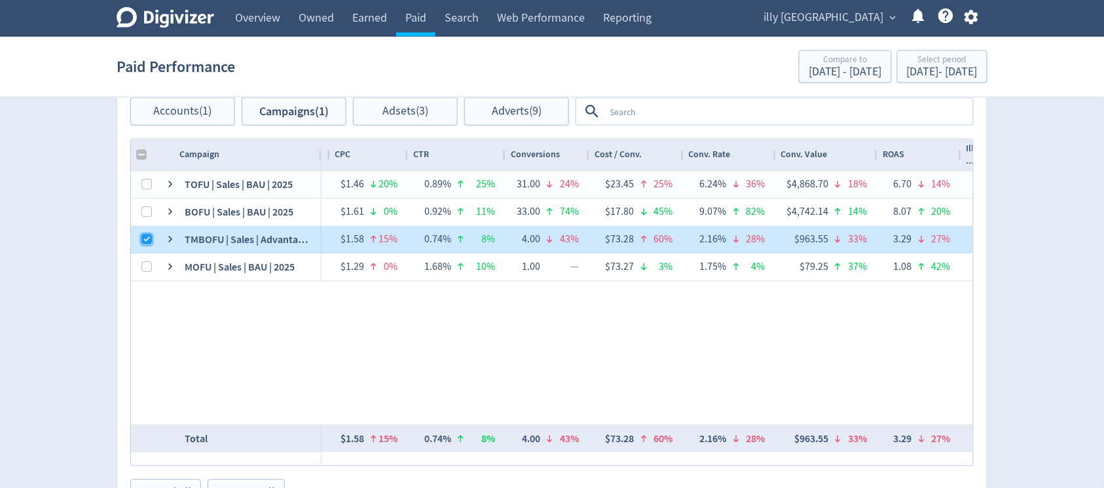
click at [147, 236] on input "Press Space to toggle row selection (checked)" at bounding box center [146, 239] width 10 height 10
checkbox input "false"
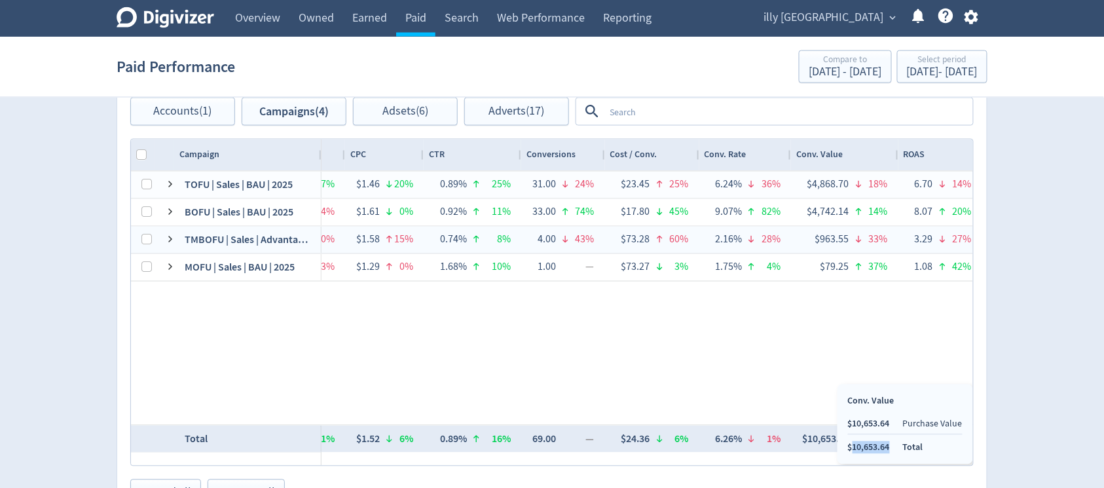
drag, startPoint x: 895, startPoint y: 445, endPoint x: 851, endPoint y: 450, distance: 44.1
click at [851, 450] on ul "$10,653.64 Purchase Value $10,653.64 Total" at bounding box center [905, 436] width 115 height 36
copy li "10,653.64"
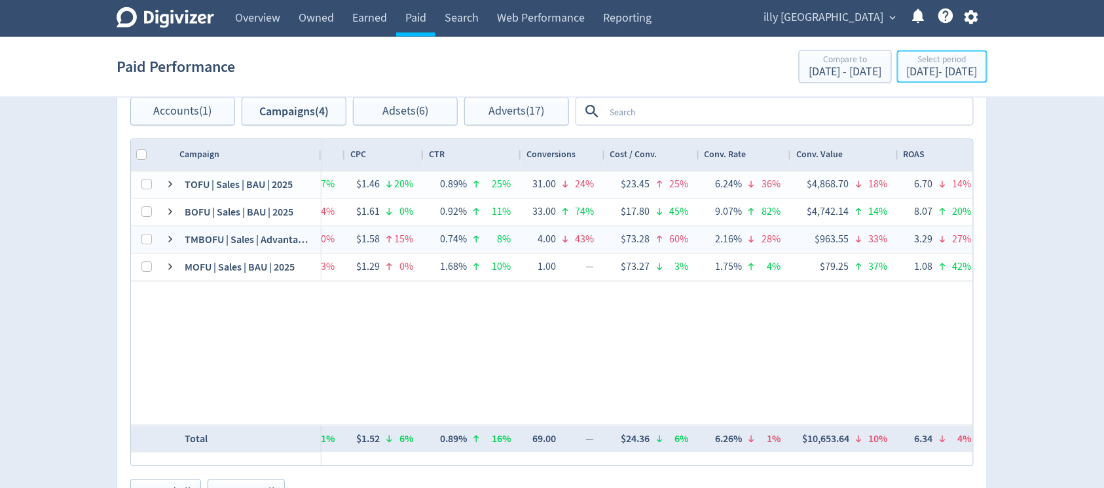
click at [935, 65] on div "Select period" at bounding box center [942, 60] width 71 height 11
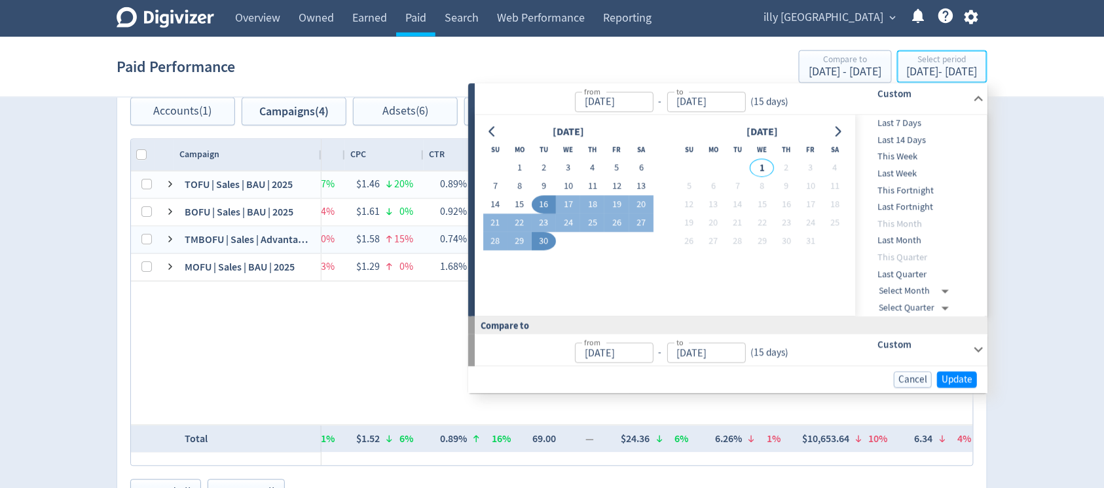
type input "[DATE]"
click at [516, 168] on button "1" at bounding box center [519, 168] width 24 height 18
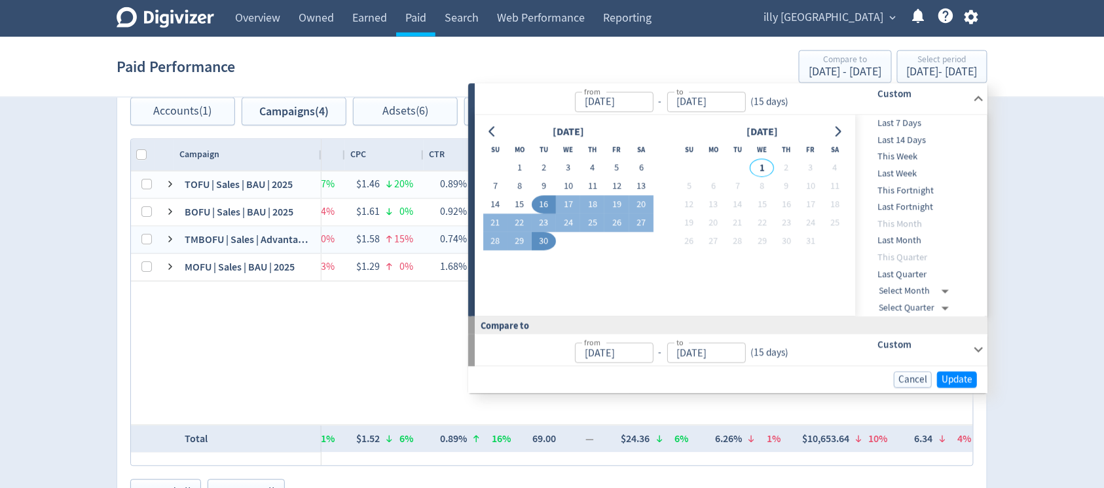
type input "[DATE]"
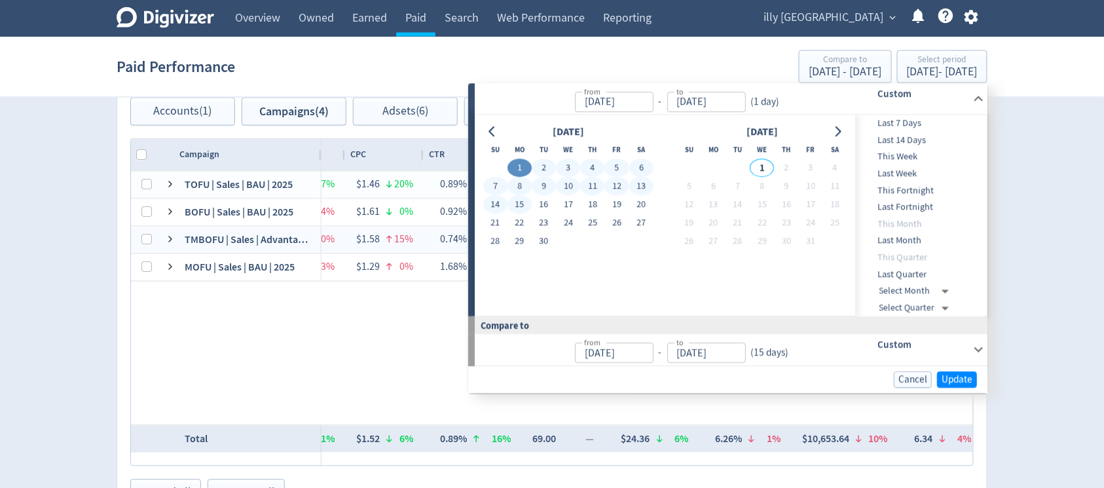
click at [513, 198] on button "15" at bounding box center [519, 205] width 24 height 18
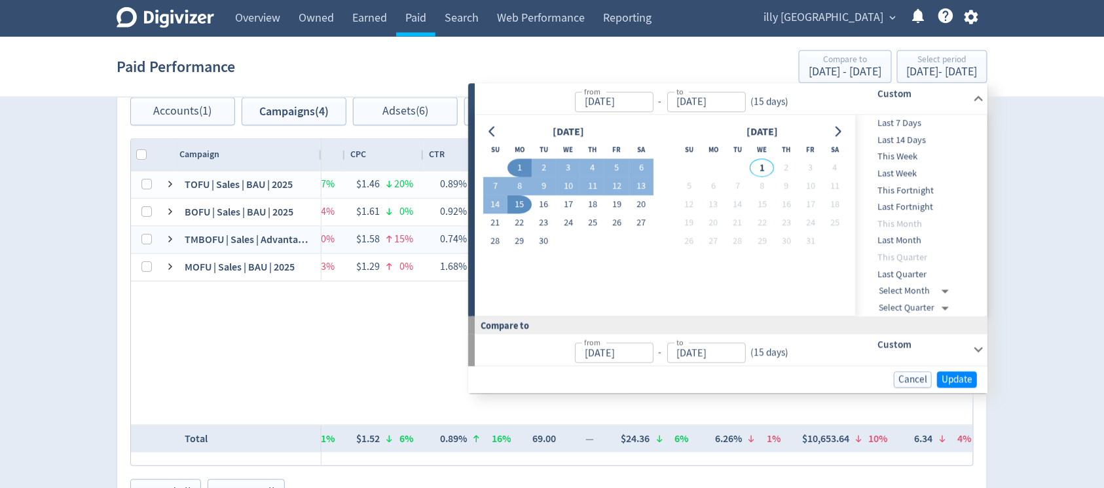
type input "[DATE]"
click at [968, 378] on span "Update" at bounding box center [956, 379] width 31 height 10
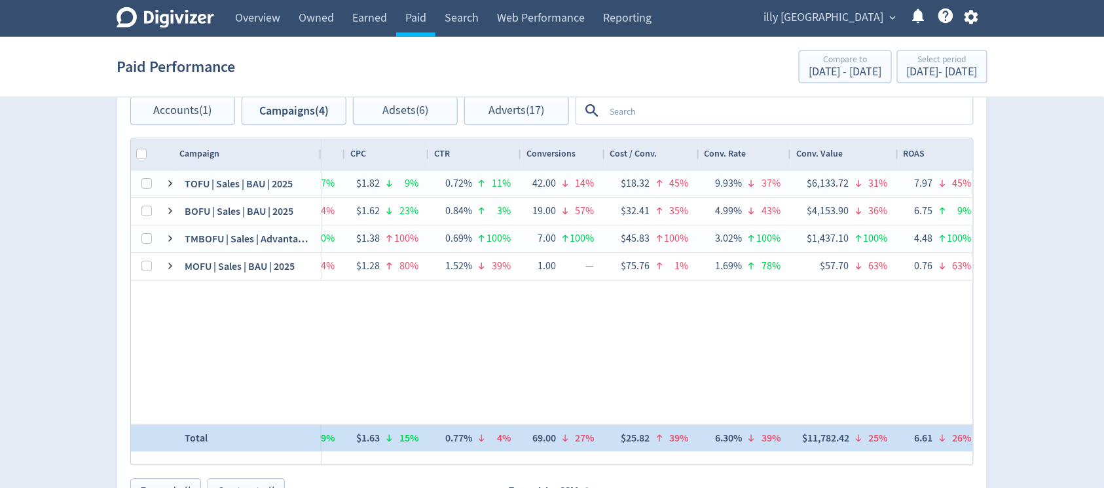
drag, startPoint x: 832, startPoint y: 434, endPoint x: 816, endPoint y: 434, distance: 16.4
click at [816, 434] on div "$11,782.42" at bounding box center [825, 438] width 47 height 26
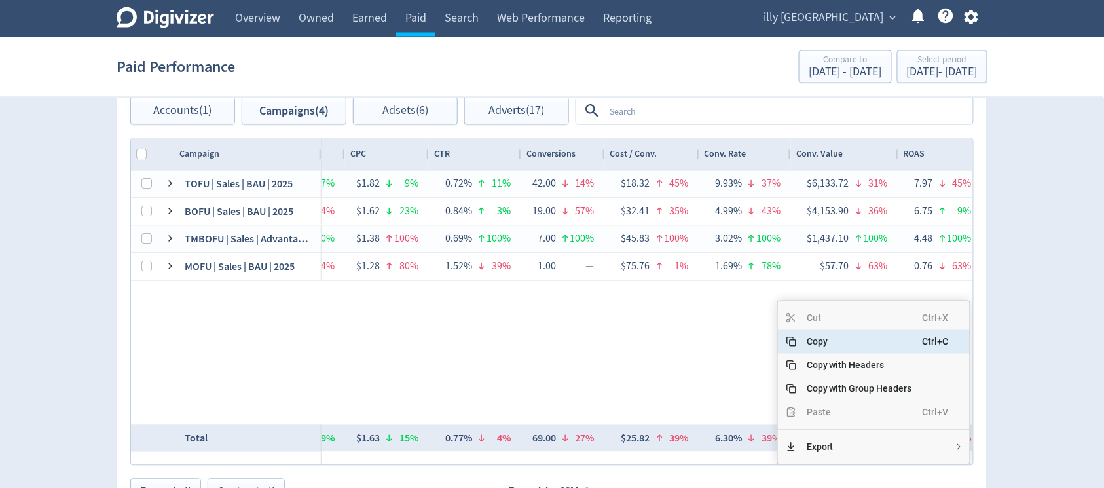
click at [827, 332] on span "Copy" at bounding box center [859, 342] width 126 height 24
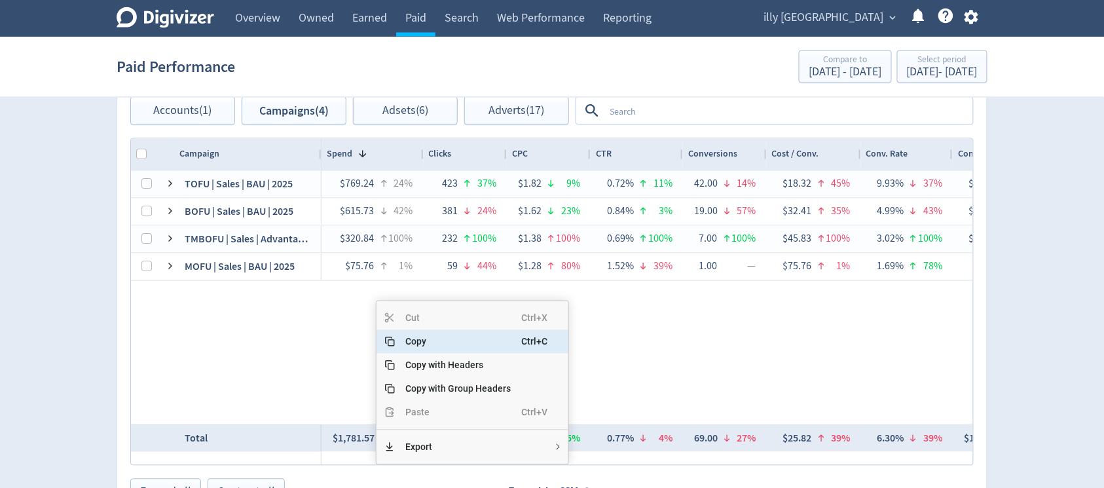
click at [438, 333] on span "Copy" at bounding box center [458, 342] width 126 height 24
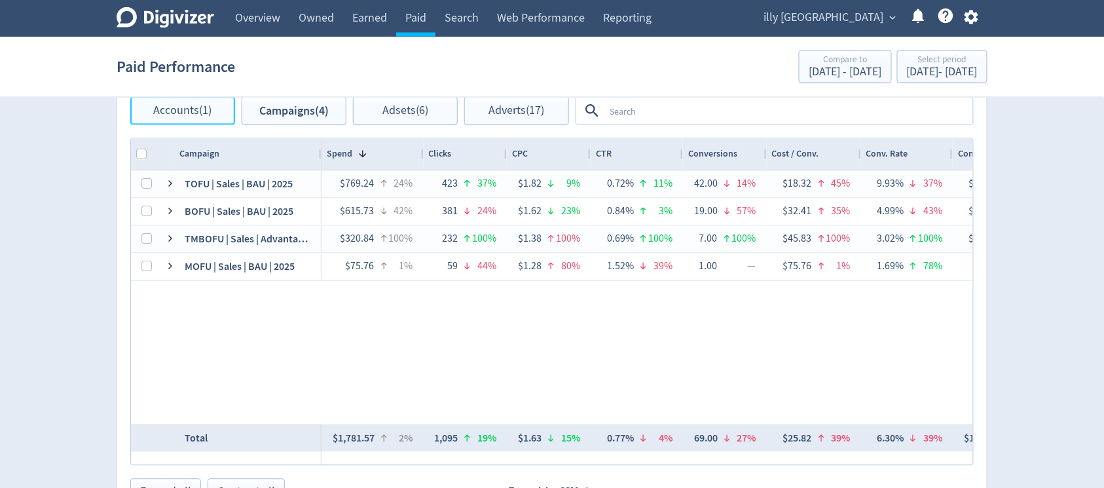
click at [175, 109] on span "Accounts (1)" at bounding box center [183, 111] width 58 height 12
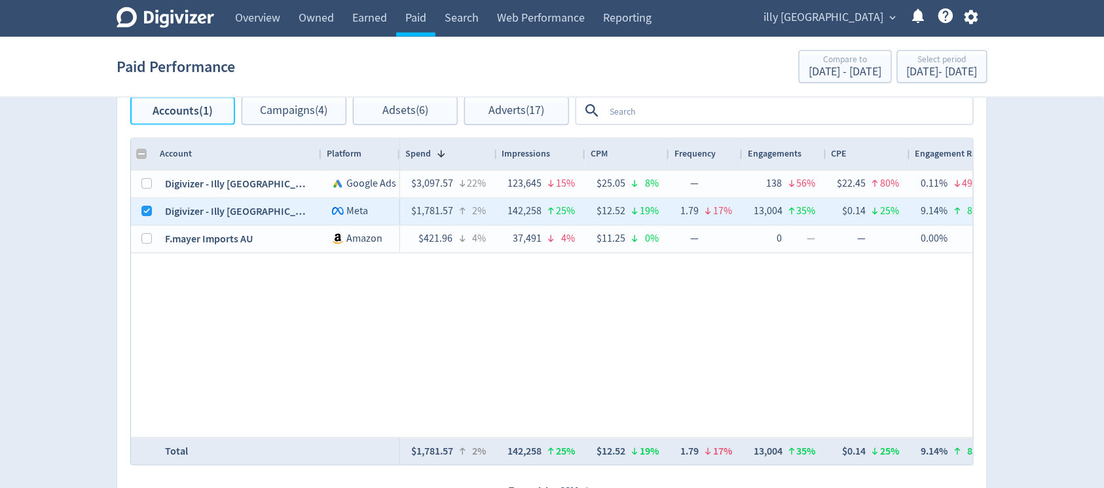
checkbox input "false"
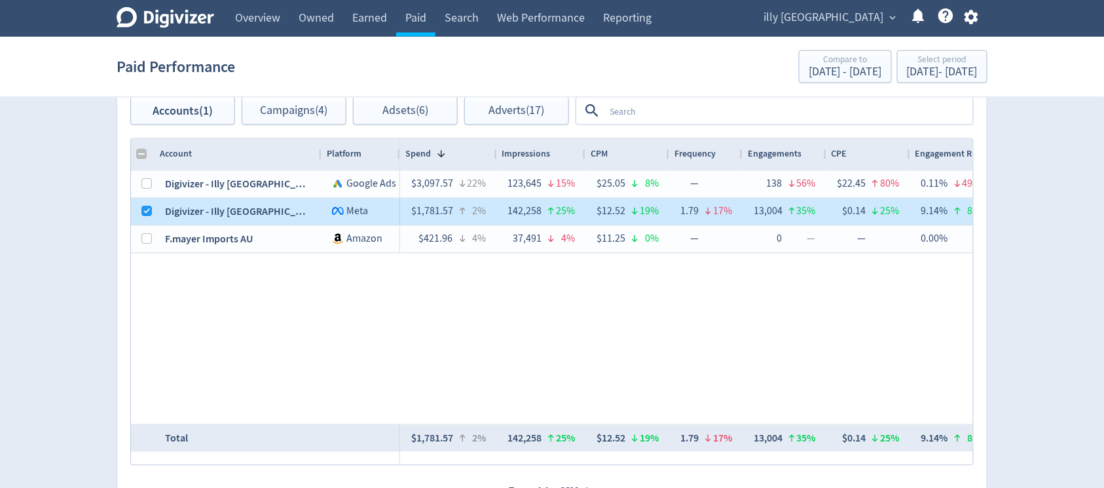
click at [150, 205] on div at bounding box center [146, 212] width 10 height 26
click at [149, 212] on input "Press Space to toggle row selection (checked)" at bounding box center [146, 211] width 10 height 10
checkbox input "false"
click at [149, 240] on input "Press Space to toggle row selection (unchecked)" at bounding box center [146, 239] width 10 height 10
checkbox input "true"
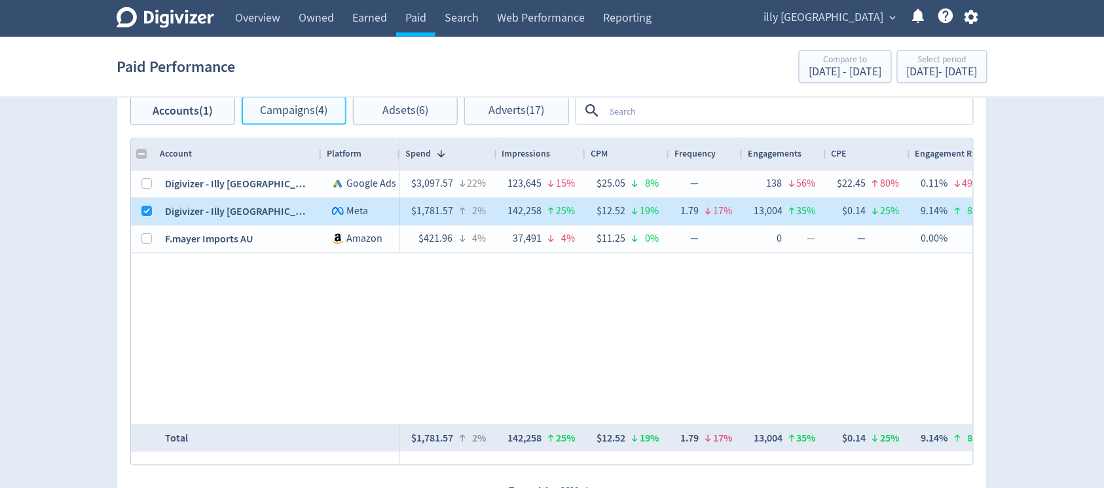
click at [286, 105] on span "Campaigns (4)" at bounding box center [294, 111] width 67 height 12
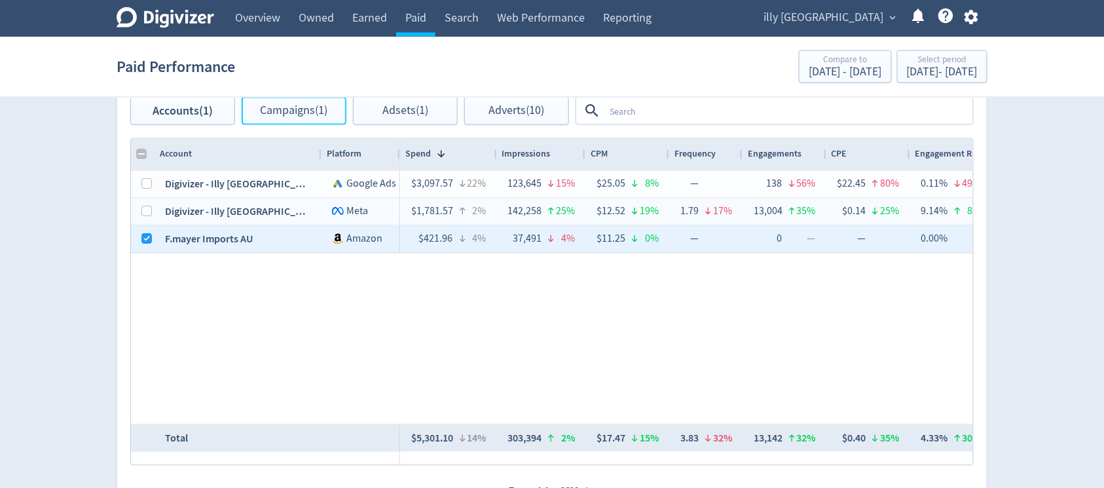
checkbox input "false"
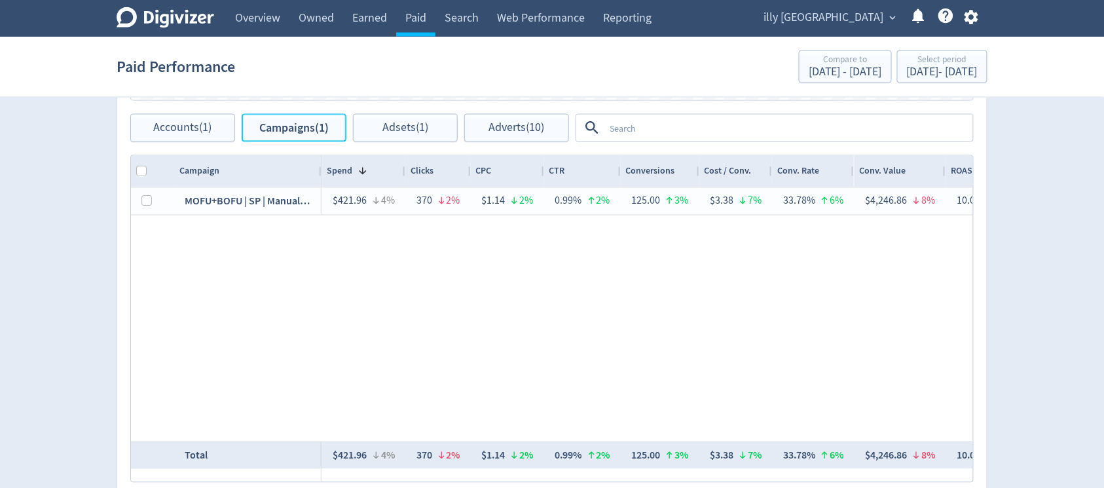
scroll to position [666, 0]
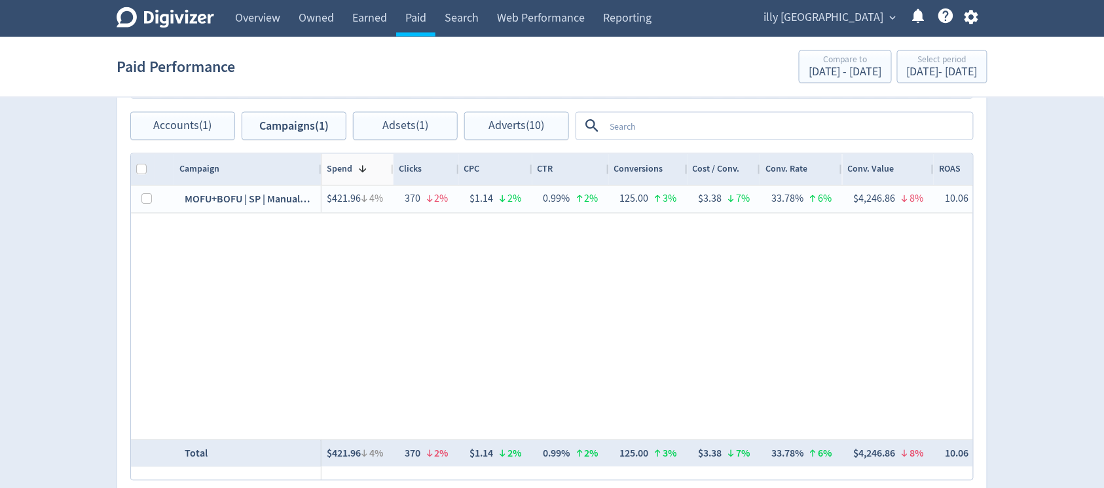
drag, startPoint x: 402, startPoint y: 168, endPoint x: 390, endPoint y: 168, distance: 11.8
click at [390, 168] on div at bounding box center [392, 169] width 5 height 31
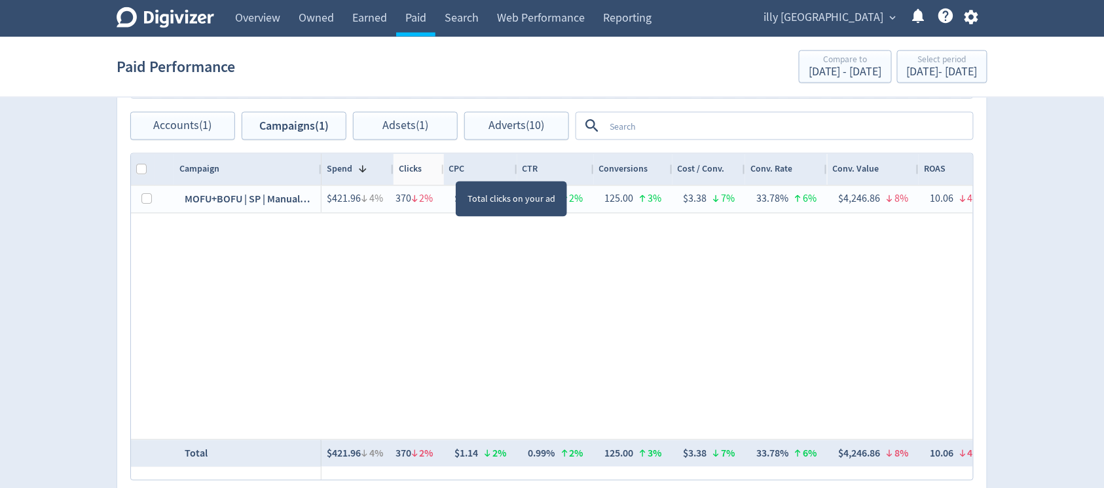
drag, startPoint x: 456, startPoint y: 168, endPoint x: 446, endPoint y: 175, distance: 11.3
click at [441, 173] on div at bounding box center [443, 169] width 5 height 31
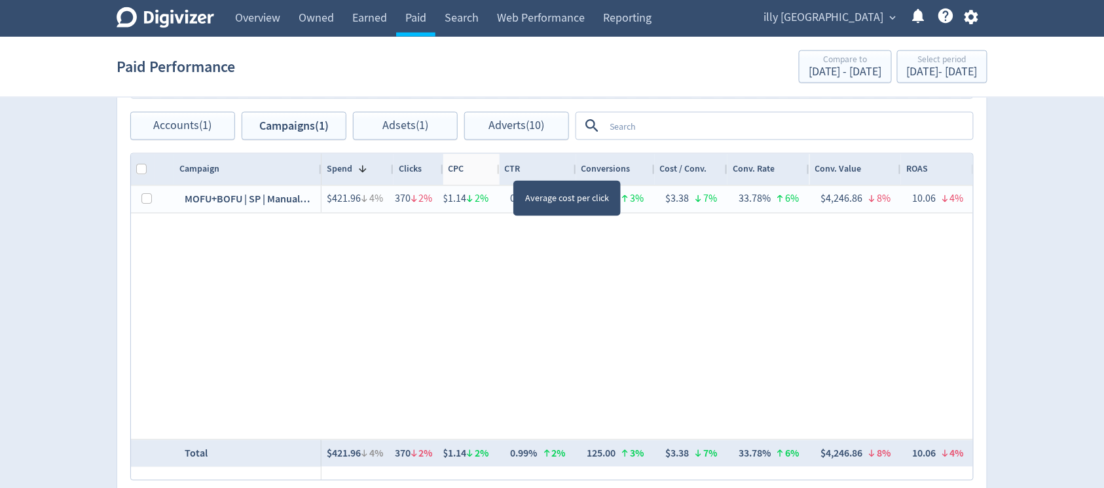
drag, startPoint x: 513, startPoint y: 168, endPoint x: 503, endPoint y: 172, distance: 10.6
click at [497, 170] on div at bounding box center [498, 169] width 5 height 31
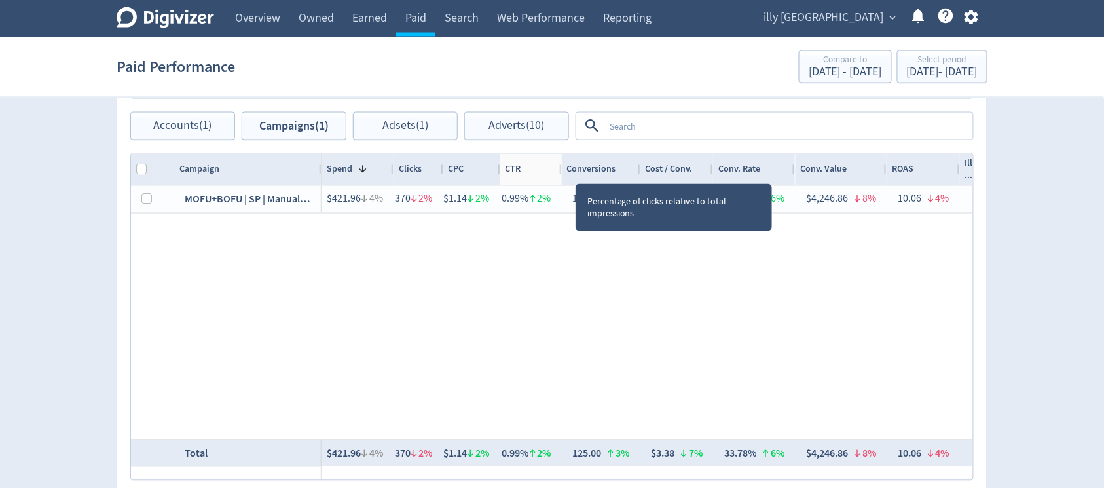
drag, startPoint x: 575, startPoint y: 170, endPoint x: 560, endPoint y: 170, distance: 15.1
click at [560, 170] on div at bounding box center [560, 169] width 5 height 31
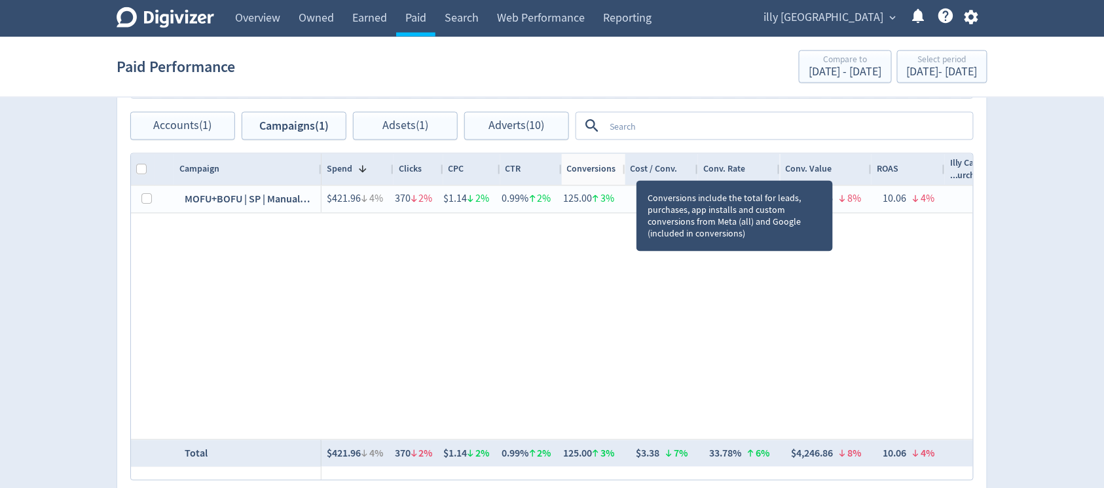
drag, startPoint x: 636, startPoint y: 168, endPoint x: 621, endPoint y: 169, distance: 15.1
click at [622, 169] on div at bounding box center [624, 169] width 5 height 31
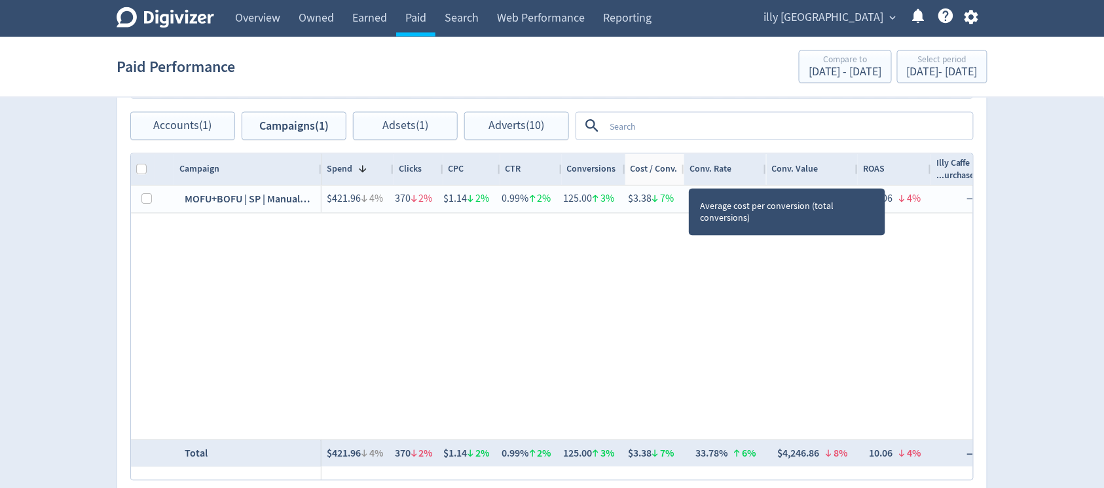
drag, startPoint x: 695, startPoint y: 170, endPoint x: 681, endPoint y: 170, distance: 13.8
click at [681, 170] on div at bounding box center [683, 169] width 5 height 31
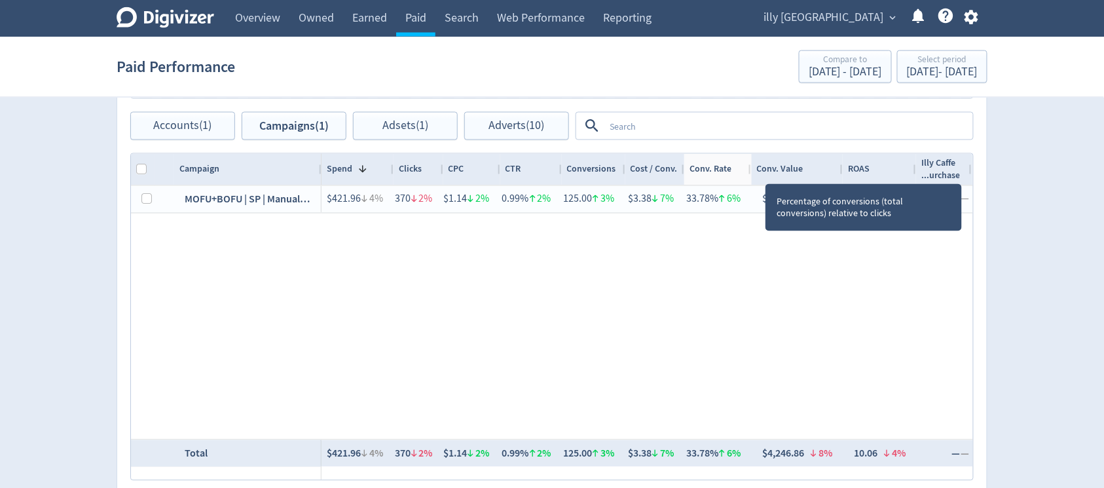
drag, startPoint x: 765, startPoint y: 170, endPoint x: 750, endPoint y: 174, distance: 15.6
click at [750, 174] on div at bounding box center [750, 169] width 5 height 31
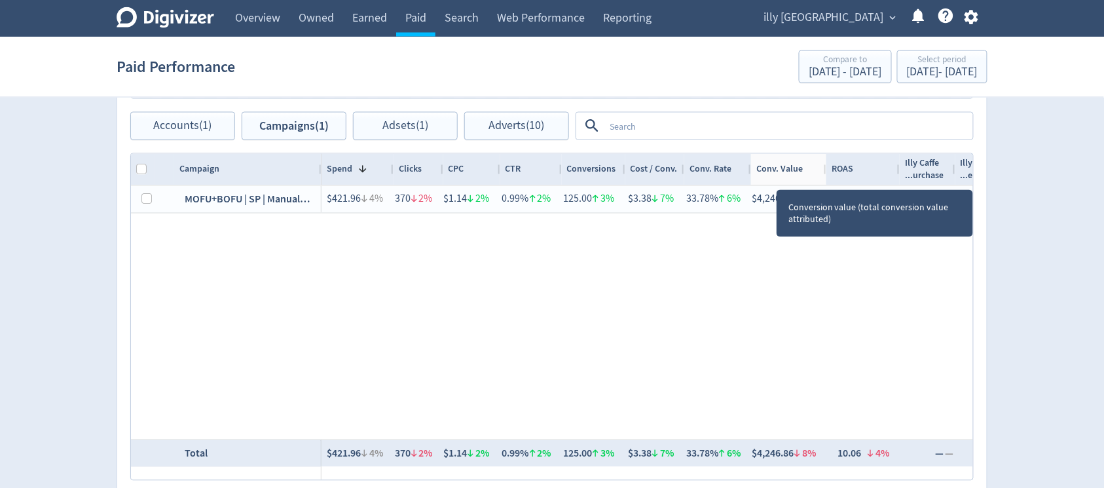
drag, startPoint x: 840, startPoint y: 168, endPoint x: 823, endPoint y: 168, distance: 16.4
click at [823, 168] on div at bounding box center [825, 169] width 5 height 31
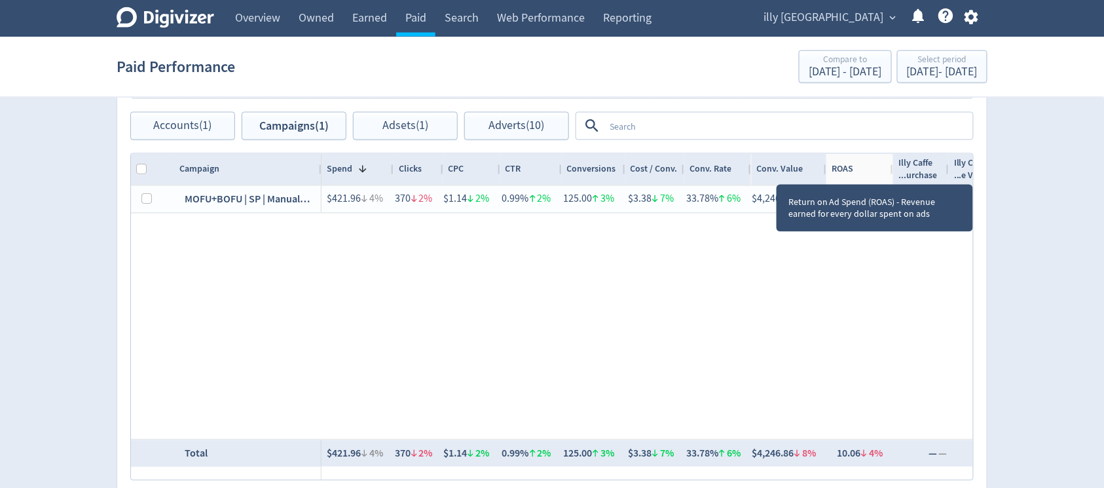
drag, startPoint x: 896, startPoint y: 170, endPoint x: 903, endPoint y: 291, distance: 120.7
click at [890, 170] on div at bounding box center [892, 169] width 5 height 31
click at [884, 171] on div at bounding box center [886, 169] width 5 height 31
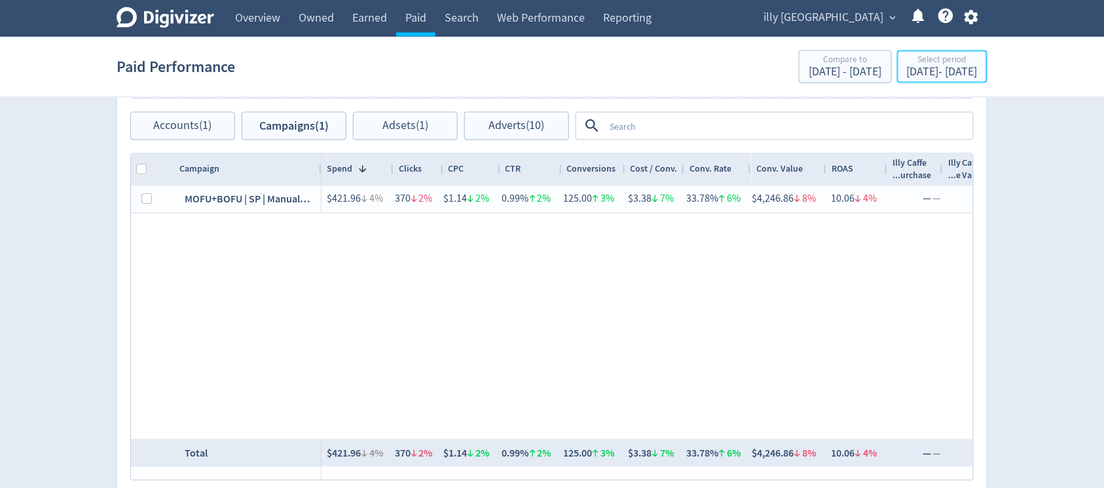
click at [964, 60] on div "Select period" at bounding box center [942, 60] width 71 height 11
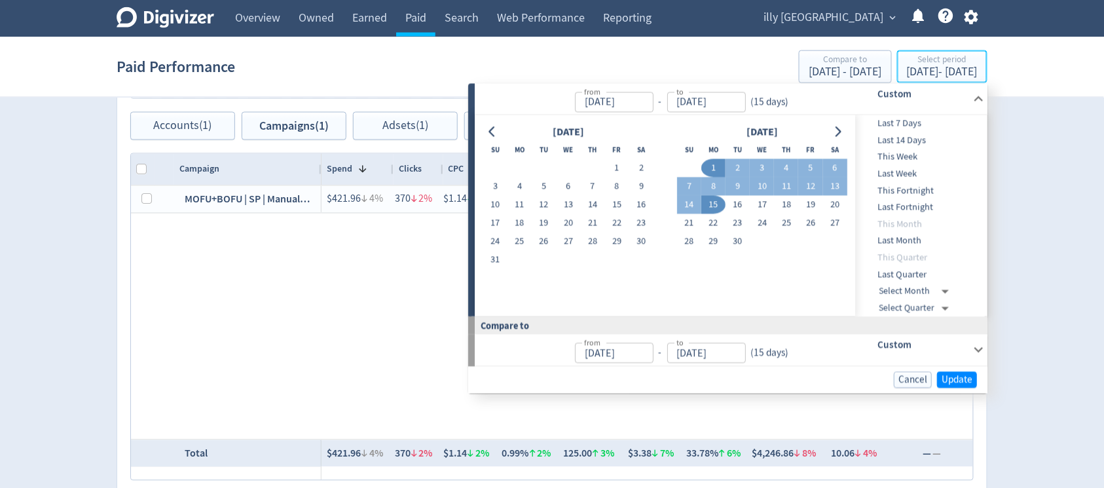
type input "[DATE]"
click at [742, 206] on button "16" at bounding box center [737, 205] width 24 height 18
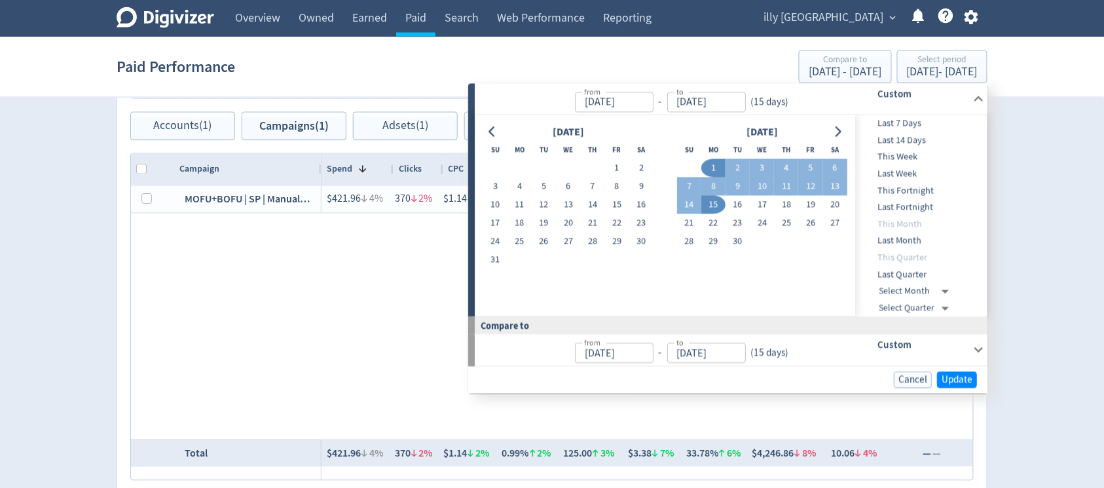
type input "[DATE]"
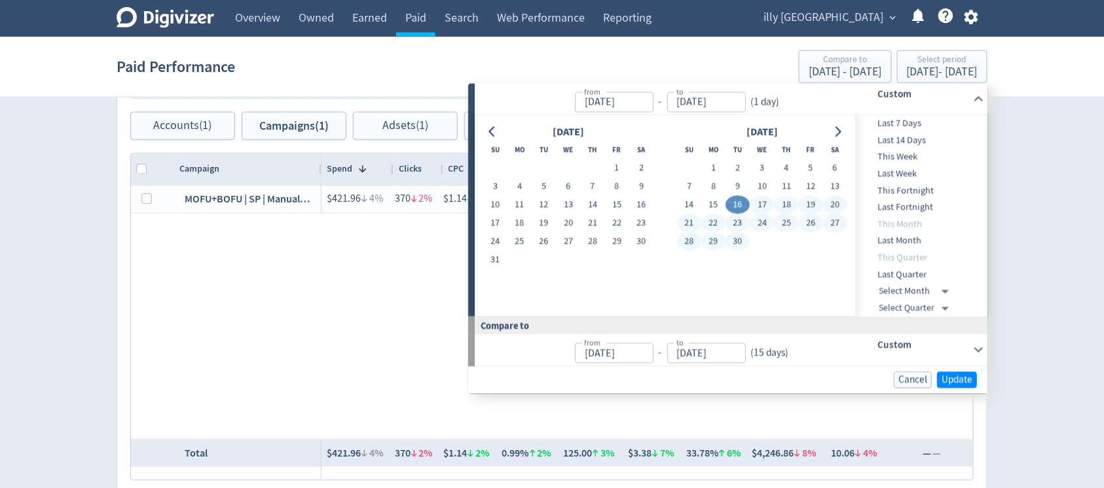
click at [742, 240] on button "30" at bounding box center [737, 241] width 24 height 18
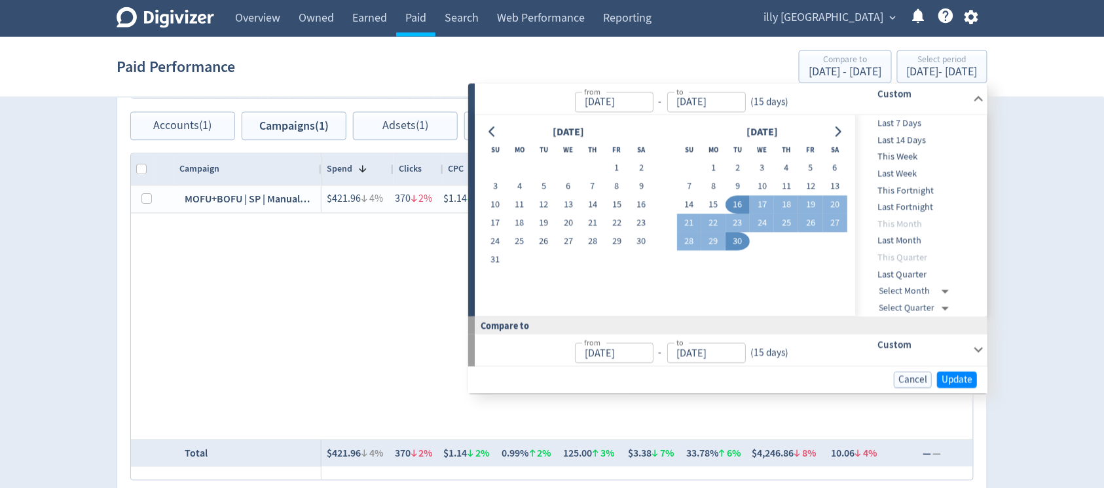
type input "[DATE]"
click at [964, 369] on div "Cancel Update" at bounding box center [727, 379] width 519 height 27
click at [956, 380] on span "Update" at bounding box center [956, 379] width 31 height 10
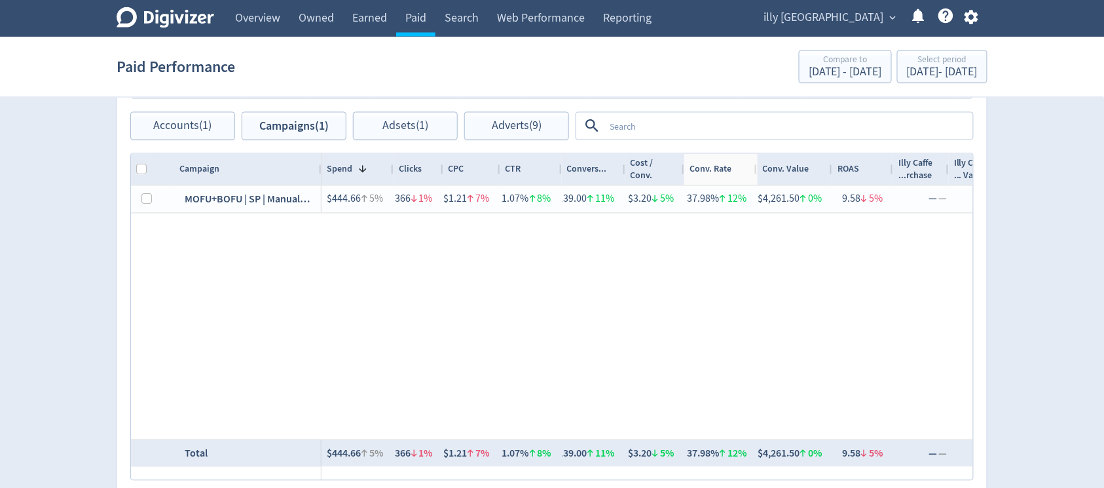
click at [757, 166] on div "Spend 1 Clicks CPC CTR" at bounding box center [662, 169] width 683 height 31
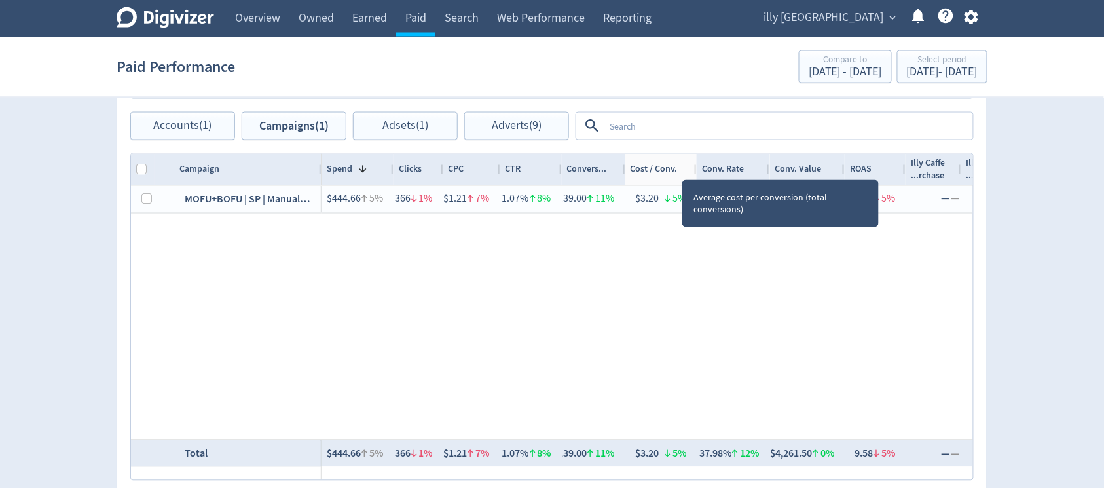
click at [695, 168] on div at bounding box center [695, 169] width 5 height 31
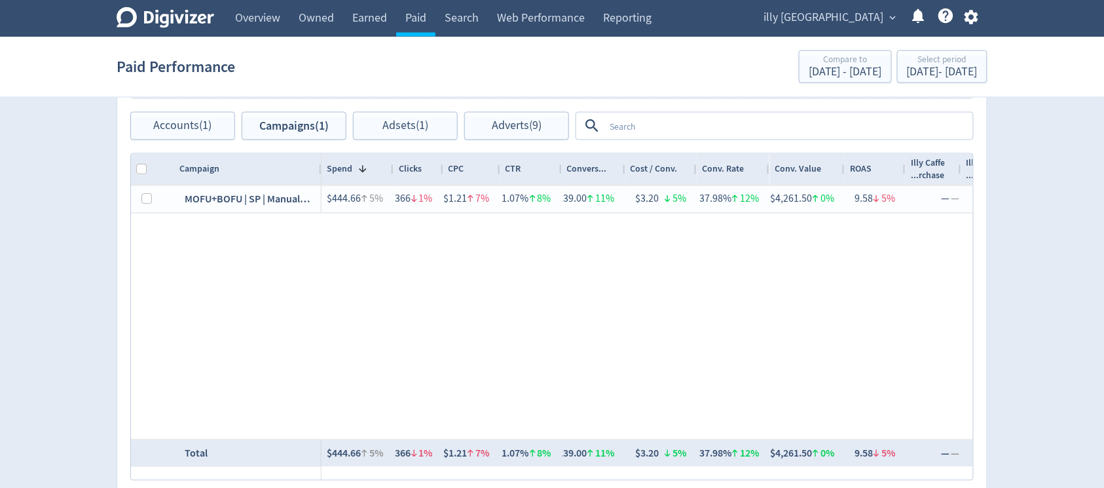
click at [627, 170] on div "Cost / Conv." at bounding box center [661, 169] width 72 height 31
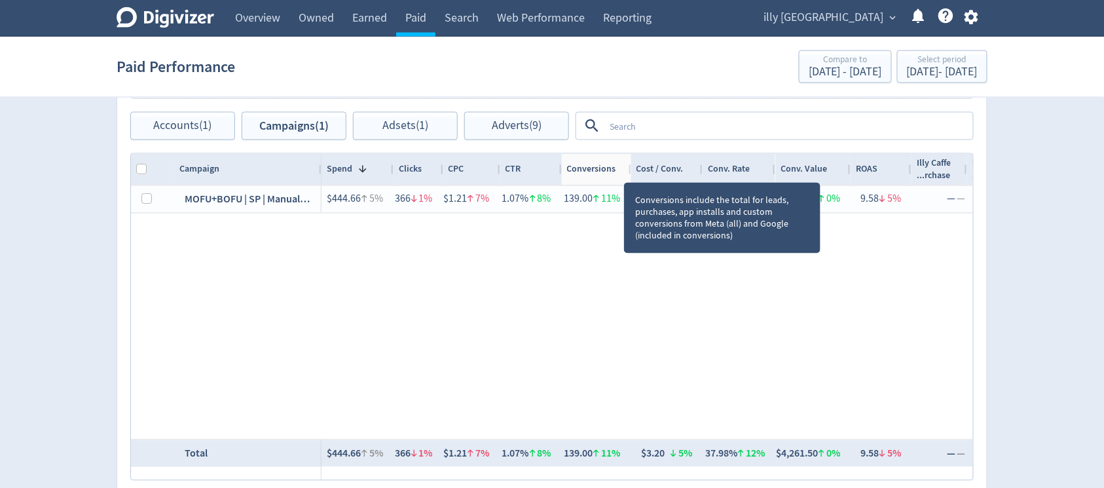
click at [630, 170] on div at bounding box center [630, 169] width 5 height 31
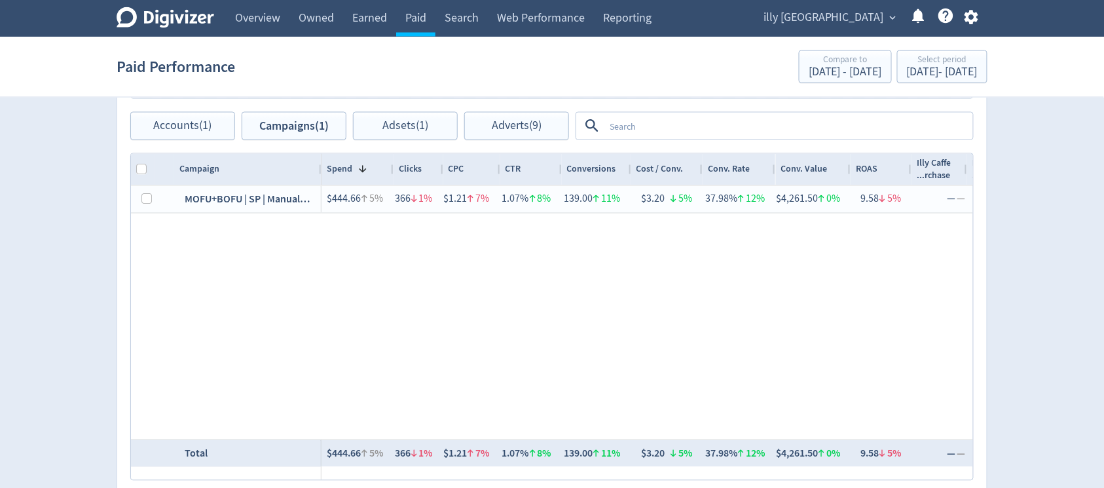
click at [874, 365] on div "$444.66 5% 366 1% $1.21 7% 1.07% 8% 139.00 11% $3.20 5% 37.98% 12% $4,261.50 0%…" at bounding box center [646, 312] width 651 height 253
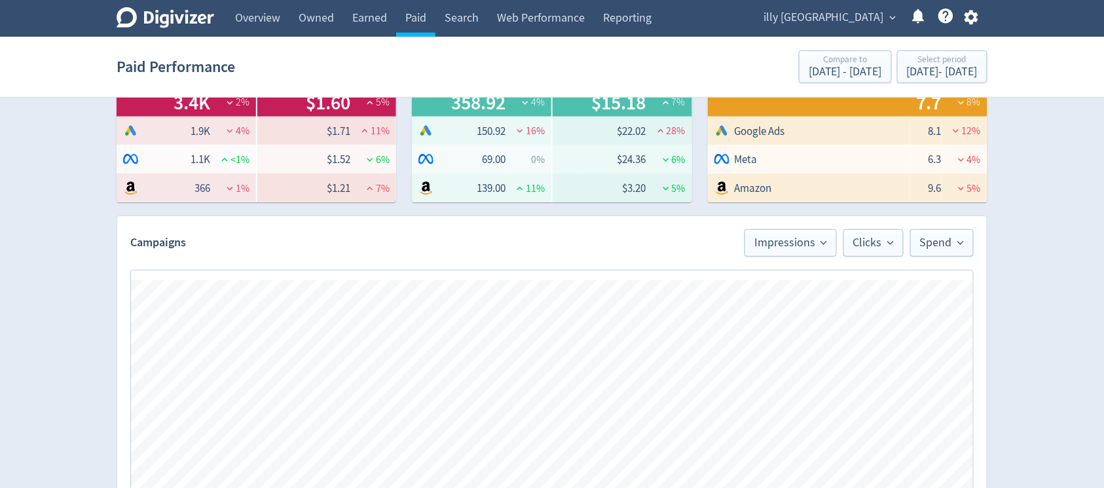
scroll to position [230, 0]
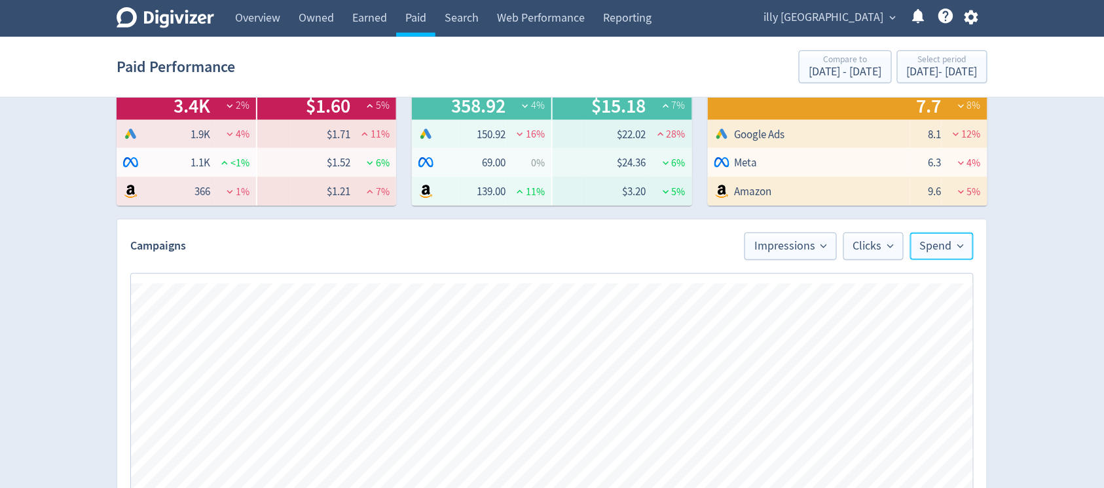
click at [962, 251] on span "Spend" at bounding box center [942, 246] width 44 height 12
click at [911, 319] on li "No Metric" at bounding box center [910, 321] width 126 height 30
click at [836, 233] on button "Impressions" at bounding box center [828, 245] width 92 height 27
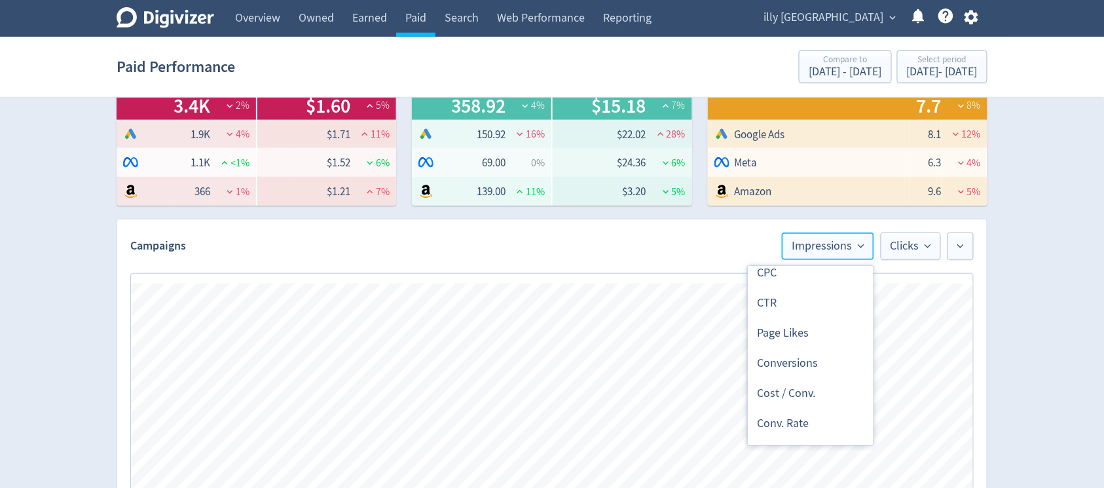
scroll to position [436, 0]
click at [804, 388] on li "ROAS" at bounding box center [811, 397] width 126 height 30
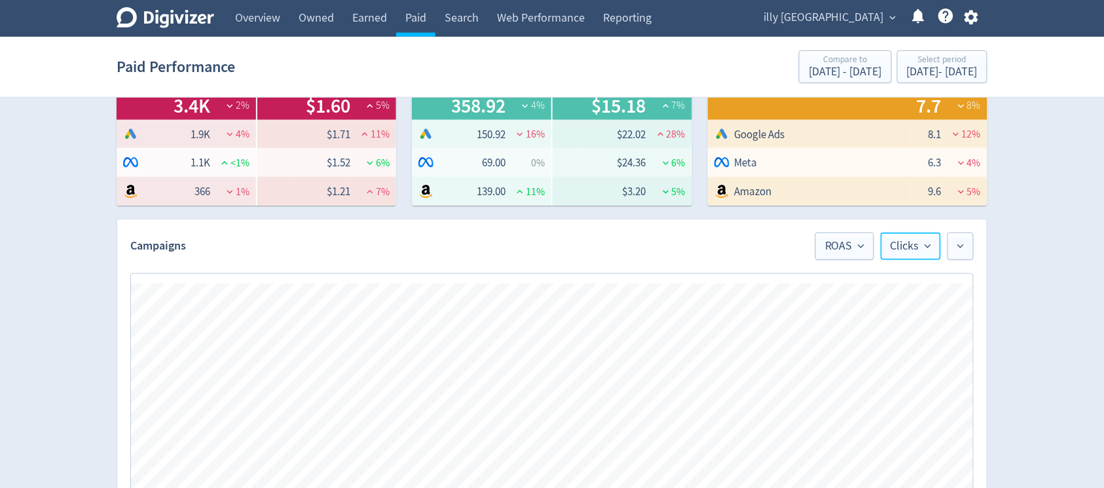
click at [903, 242] on span "Clicks" at bounding box center [910, 246] width 41 height 12
click at [863, 329] on li "Spend" at bounding box center [877, 321] width 126 height 30
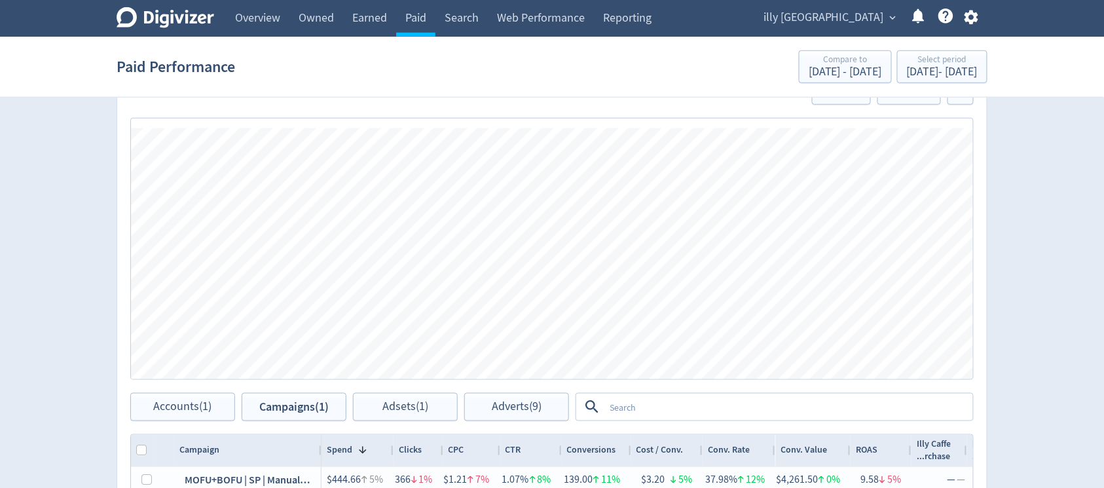
scroll to position [317, 0]
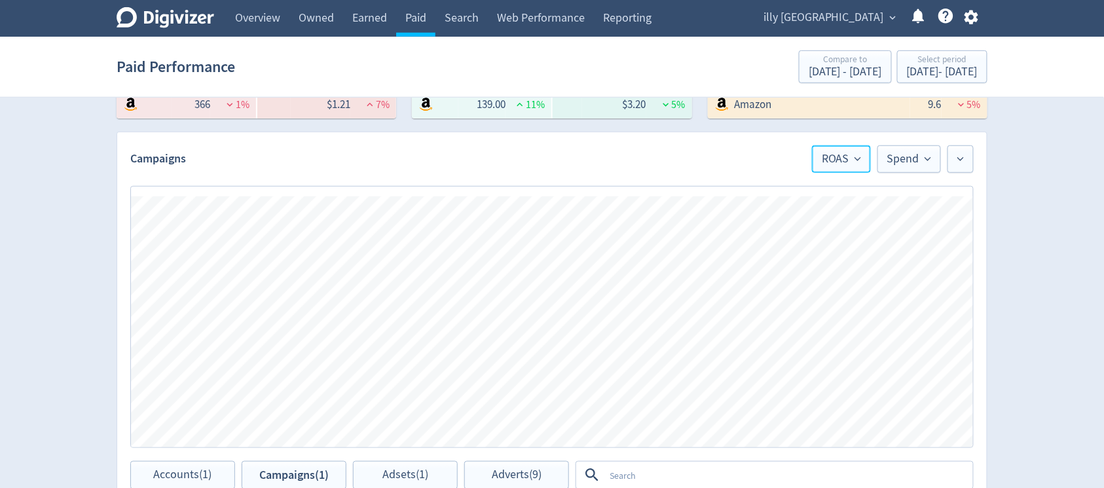
click at [852, 146] on button "ROAS" at bounding box center [841, 158] width 59 height 27
click at [814, 205] on input "Trend Line" at bounding box center [822, 199] width 47 height 16
checkbox input "true"
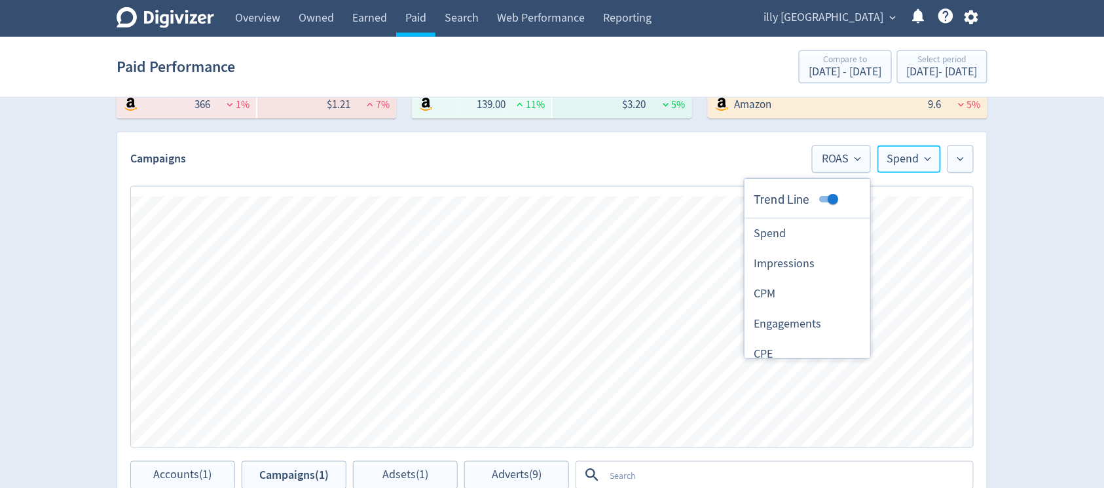
click at [916, 162] on span "Spend" at bounding box center [909, 159] width 44 height 12
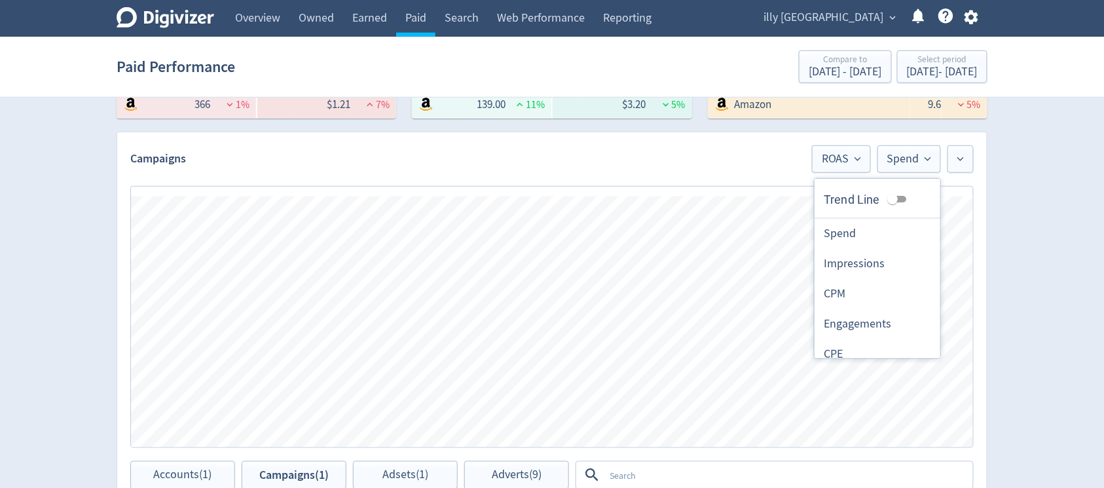
click at [888, 200] on input "Trend Line" at bounding box center [892, 199] width 47 height 16
checkbox input "true"
click at [1027, 270] on div "Digivizer Logo Mark Digivizer Logo Overview Owned Earned Paid Search Web Perfor…" at bounding box center [552, 304] width 1104 height 1242
click at [928, 172] on button "Spend" at bounding box center [908, 158] width 63 height 27
click at [896, 189] on li "Trend Line" at bounding box center [877, 199] width 126 height 36
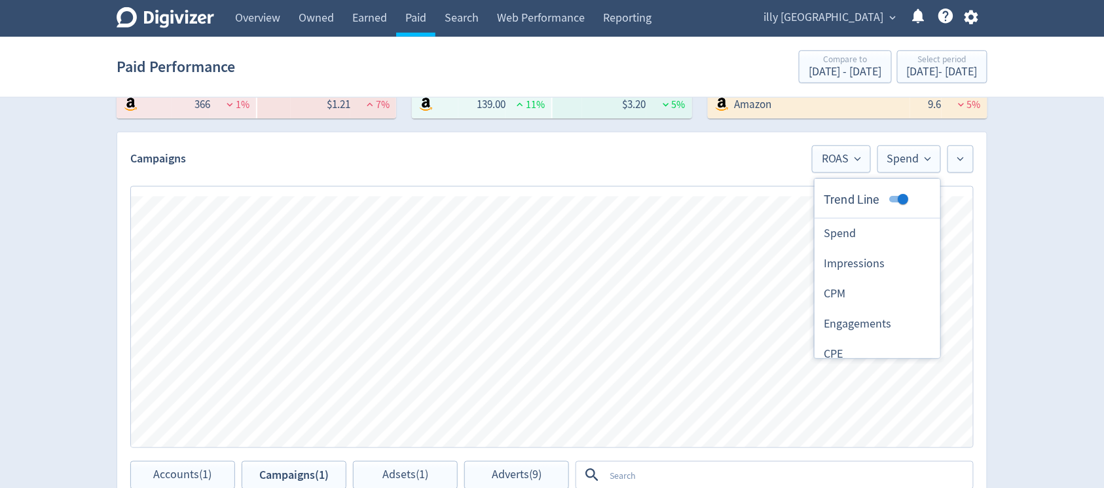
click at [888, 194] on input "Trend Line" at bounding box center [902, 199] width 47 height 16
checkbox input "false"
drag, startPoint x: 850, startPoint y: 164, endPoint x: 851, endPoint y: 172, distance: 8.0
click at [850, 164] on span "ROAS" at bounding box center [841, 159] width 39 height 12
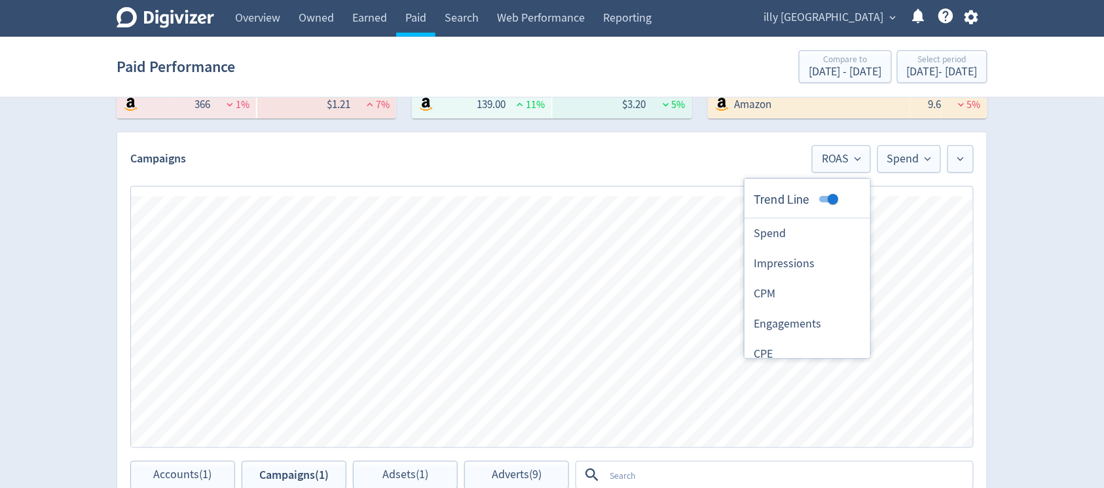
click at [818, 198] on input "Trend Line" at bounding box center [832, 199] width 47 height 16
checkbox input "false"
click at [1080, 268] on div "Digivizer Logo Mark Digivizer Logo Overview Owned Earned Paid Search Web Perfor…" at bounding box center [552, 304] width 1104 height 1242
click at [826, 162] on span "ROAS" at bounding box center [841, 159] width 39 height 12
click at [805, 237] on li "Spend" at bounding box center [807, 234] width 126 height 30
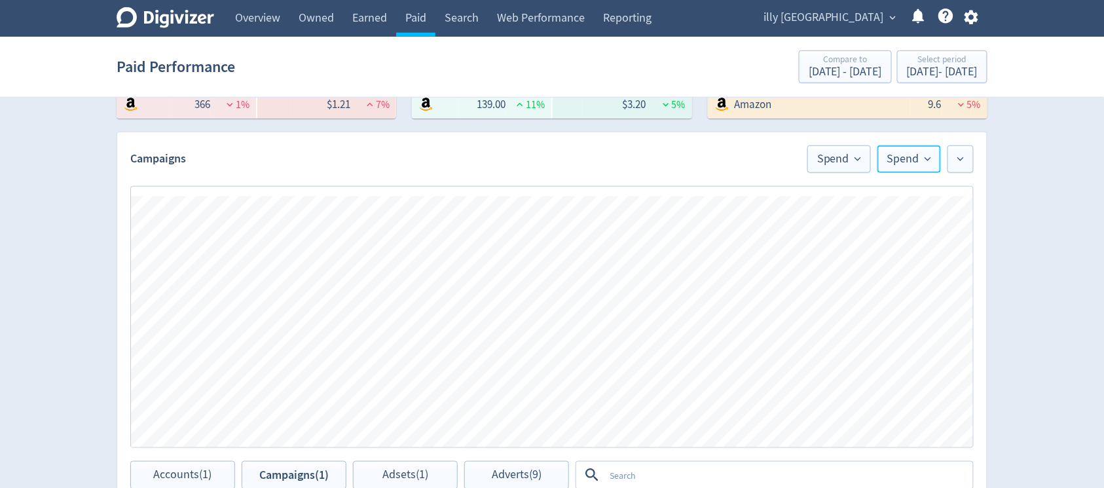
click at [911, 158] on span "Spend" at bounding box center [909, 159] width 44 height 12
click at [854, 337] on li "ROAS" at bounding box center [877, 332] width 126 height 30
drag, startPoint x: 1094, startPoint y: 355, endPoint x: 1009, endPoint y: 441, distance: 119.9
click at [1009, 441] on div "Digivizer Logo Mark Digivizer Logo Overview Owned Earned Paid Search Web Perfor…" at bounding box center [552, 304] width 1104 height 1242
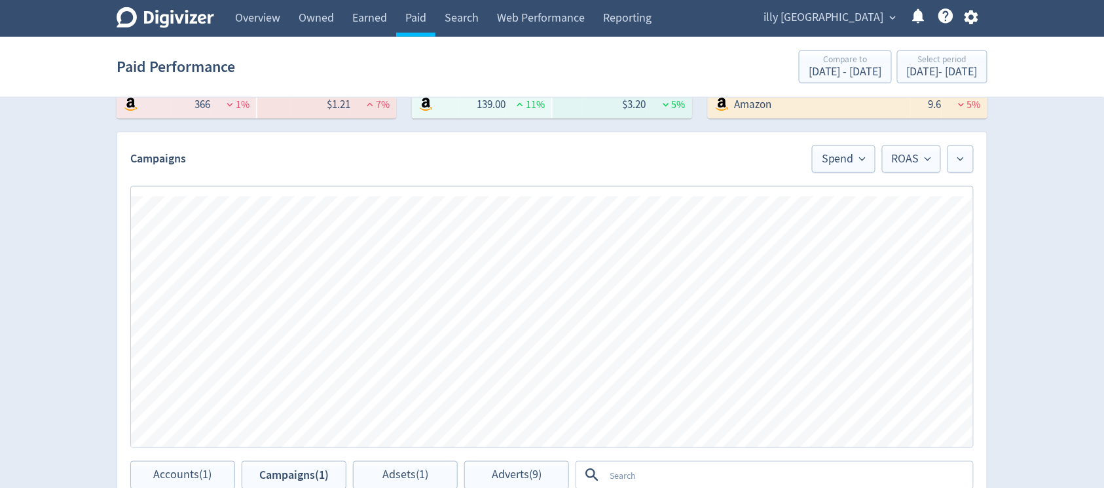
click at [1013, 335] on div "Digivizer Logo Mark Digivizer Logo Overview Owned Earned Paid Search Web Perfor…" at bounding box center [552, 304] width 1104 height 1242
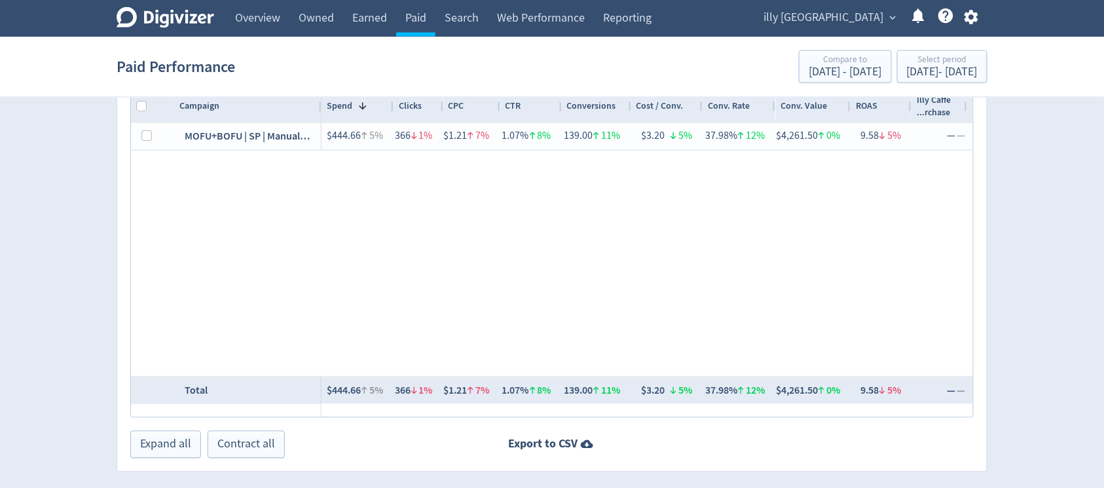
scroll to position [666, 0]
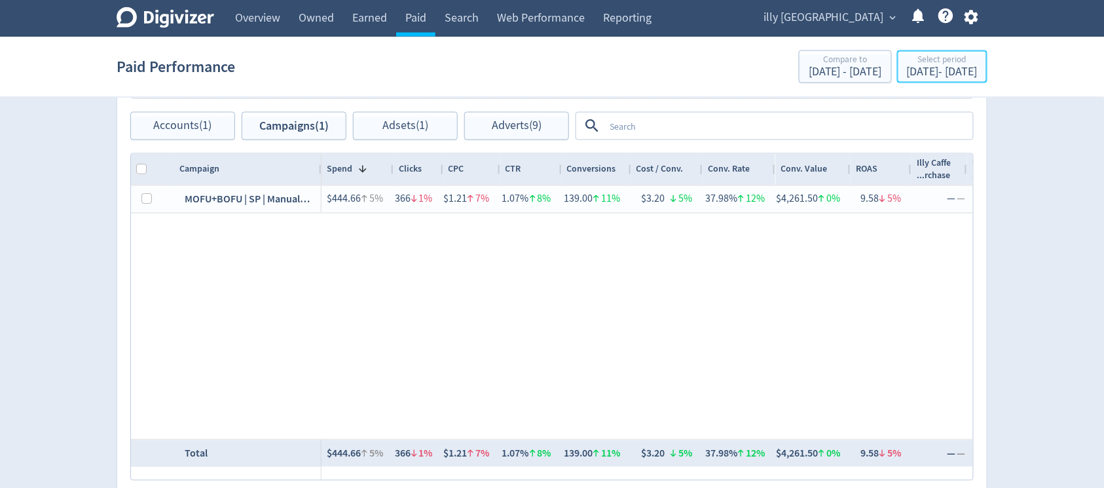
click at [911, 70] on div "Sep 16, 2025 - Sep 30, 2025" at bounding box center [942, 72] width 71 height 12
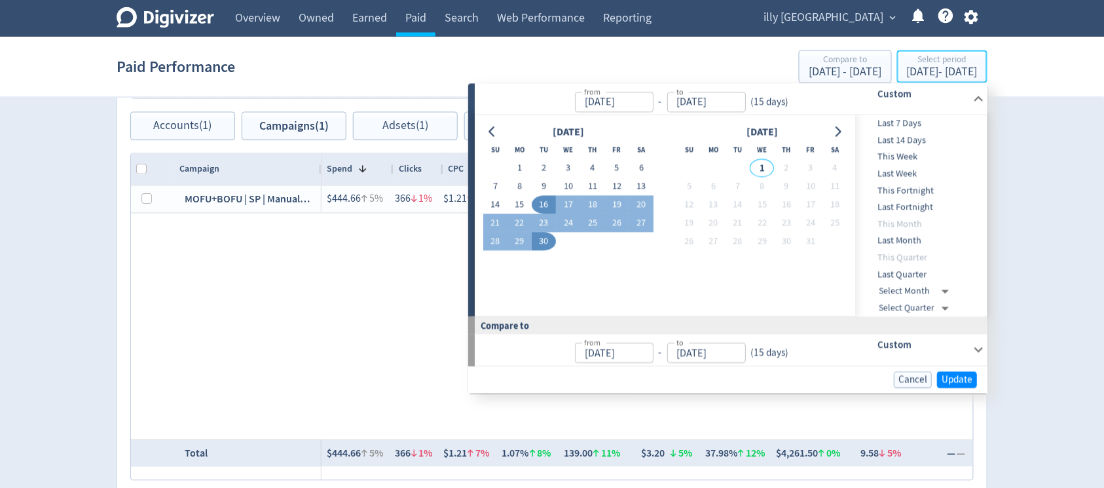
type input "Sep 16, 2025"
type input "[DATE]"
type input "Sep 01, 2025"
type input "Sep 15, 2025"
click at [508, 162] on td "1" at bounding box center [519, 168] width 24 height 18
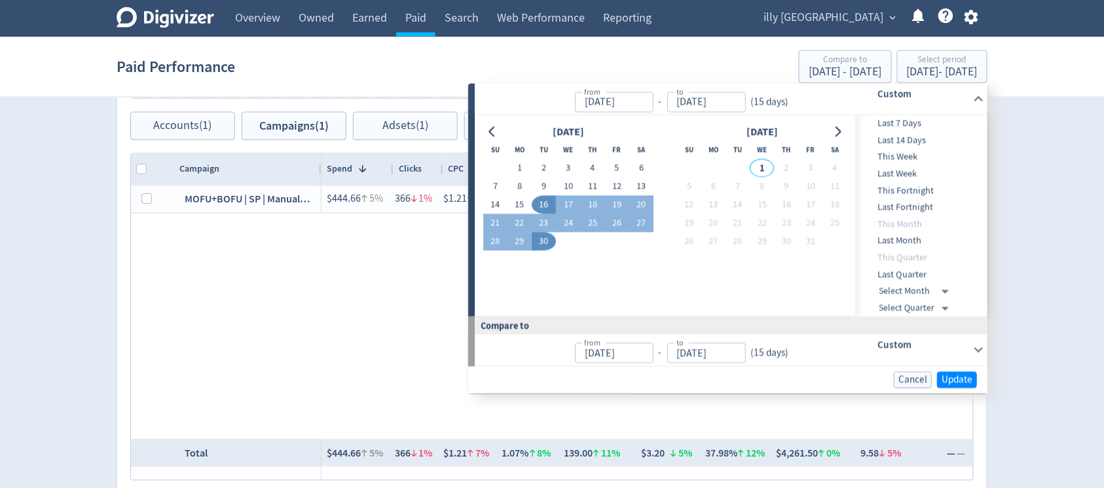
drag, startPoint x: 518, startPoint y: 168, endPoint x: 523, endPoint y: 191, distance: 24.1
click at [518, 168] on button "1" at bounding box center [519, 168] width 24 height 18
type input "Sep 01, 2025"
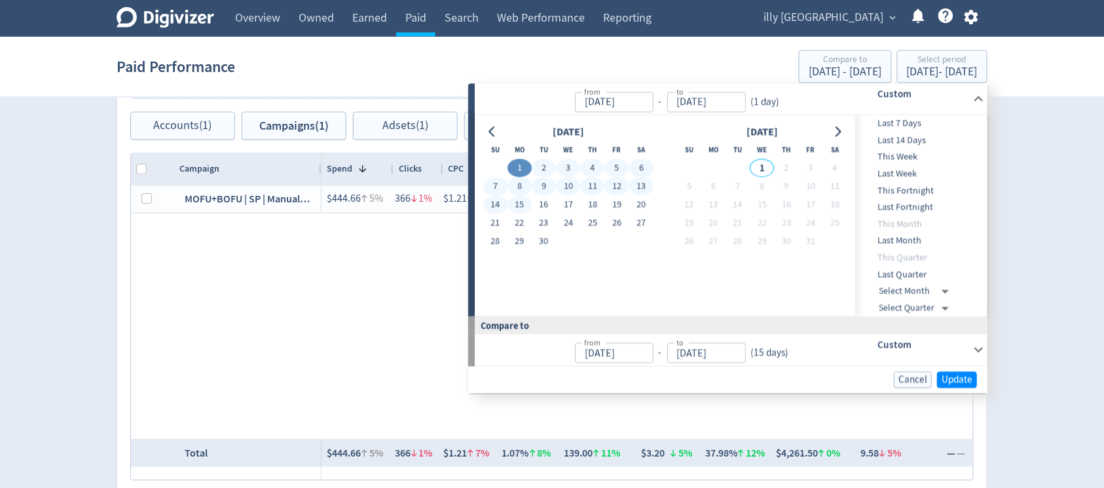
click at [517, 209] on button "15" at bounding box center [519, 205] width 24 height 18
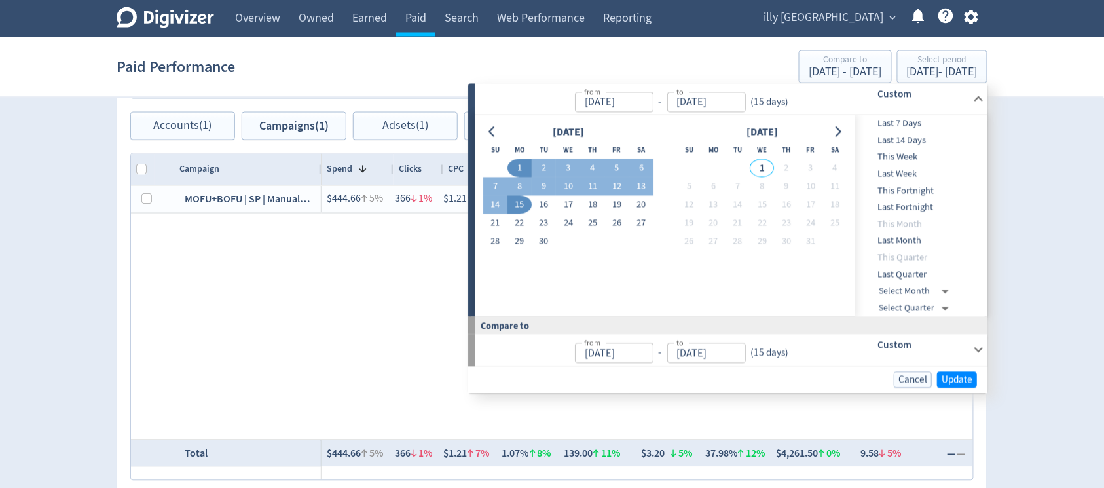
type input "Sep 15, 2025"
type input "Aug 17, 2025"
type input "Aug 31, 2025"
click at [960, 379] on span "Update" at bounding box center [956, 379] width 31 height 10
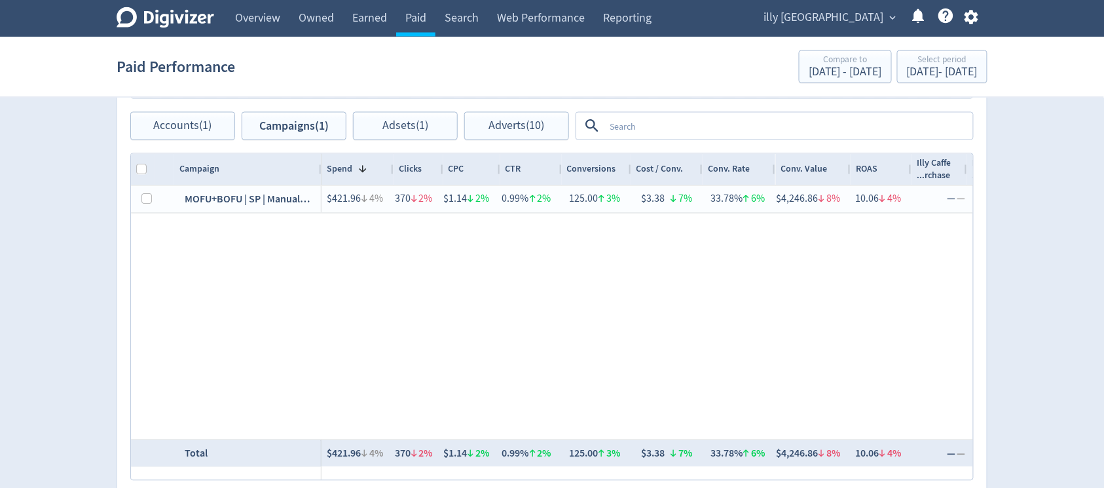
click at [264, 26] on link "Overview" at bounding box center [257, 18] width 63 height 37
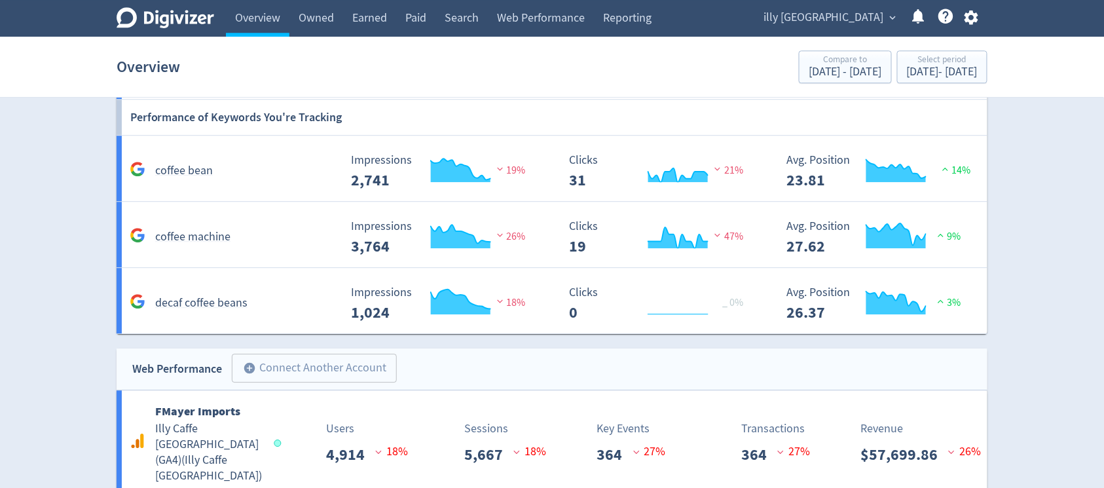
scroll to position [1260, 0]
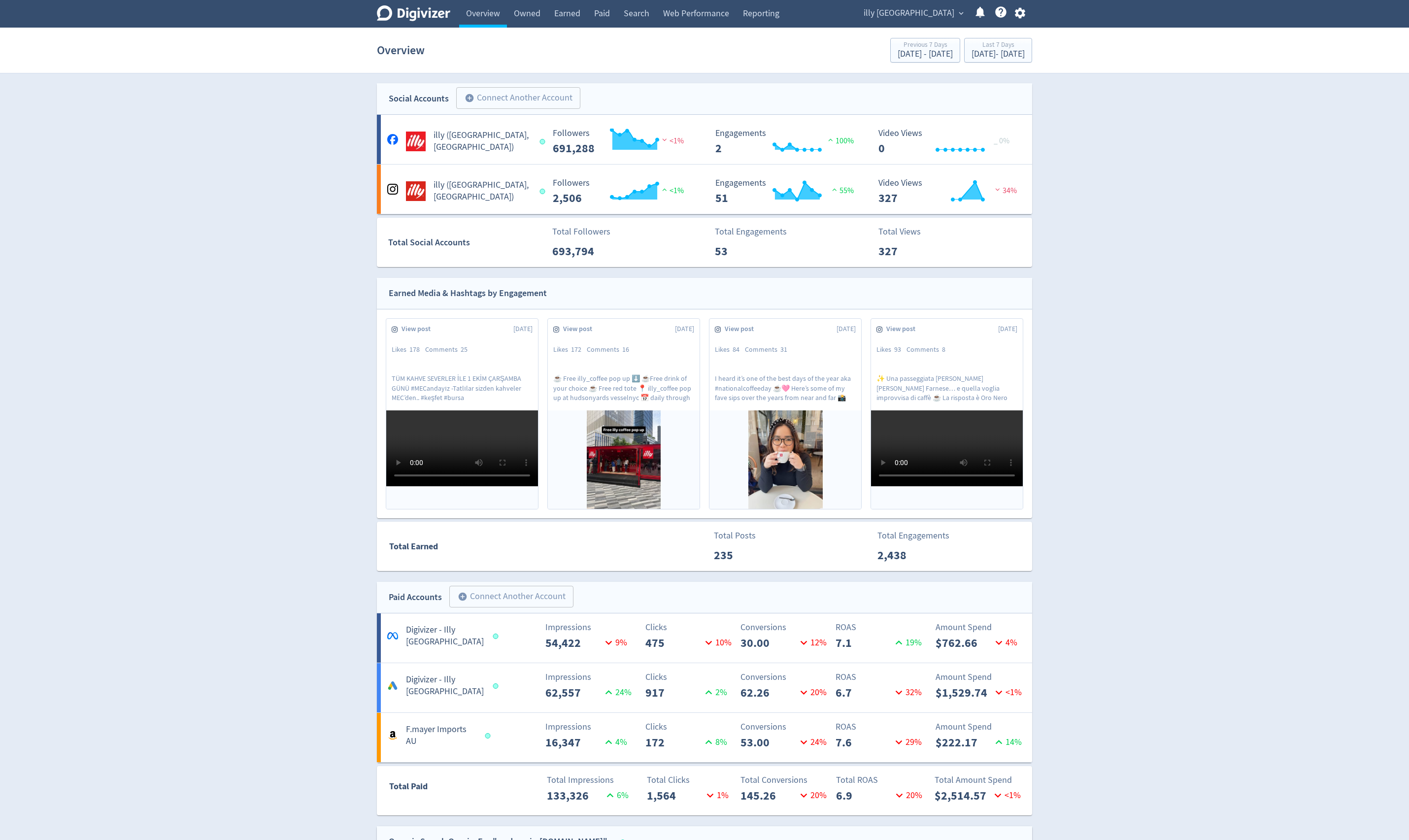
click at [607, 11] on link "Paid" at bounding box center [601, 14] width 29 height 28
